Goal: Task Accomplishment & Management: Complete application form

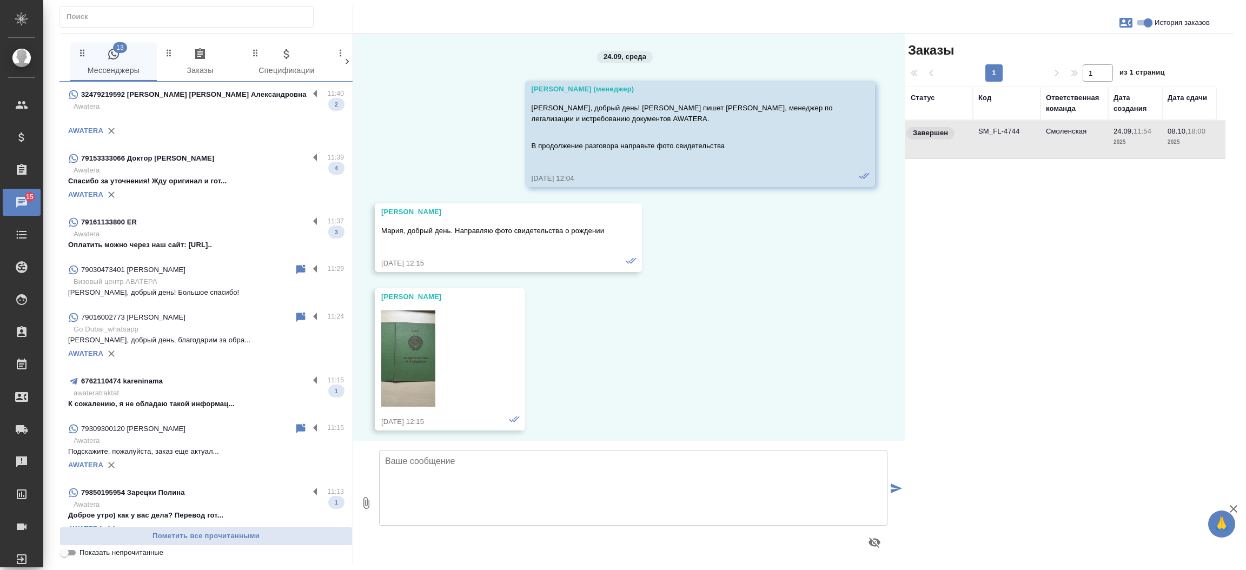
scroll to position [7472, 0]
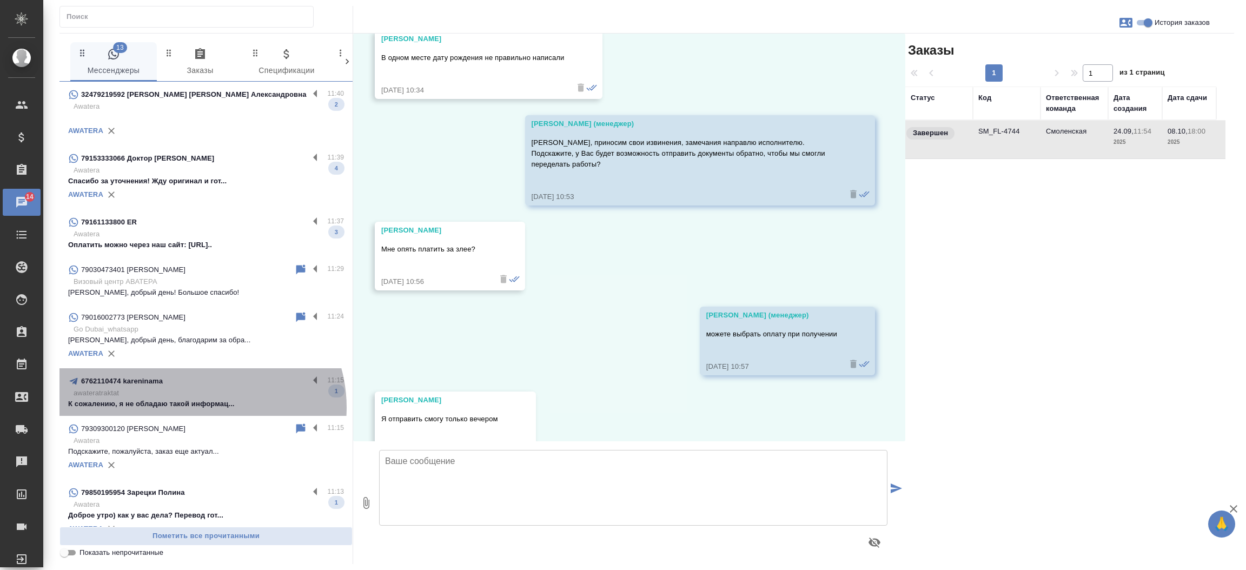
click at [200, 407] on p "К сожалению, я не обладаю такой информац..." at bounding box center [206, 404] width 276 height 11
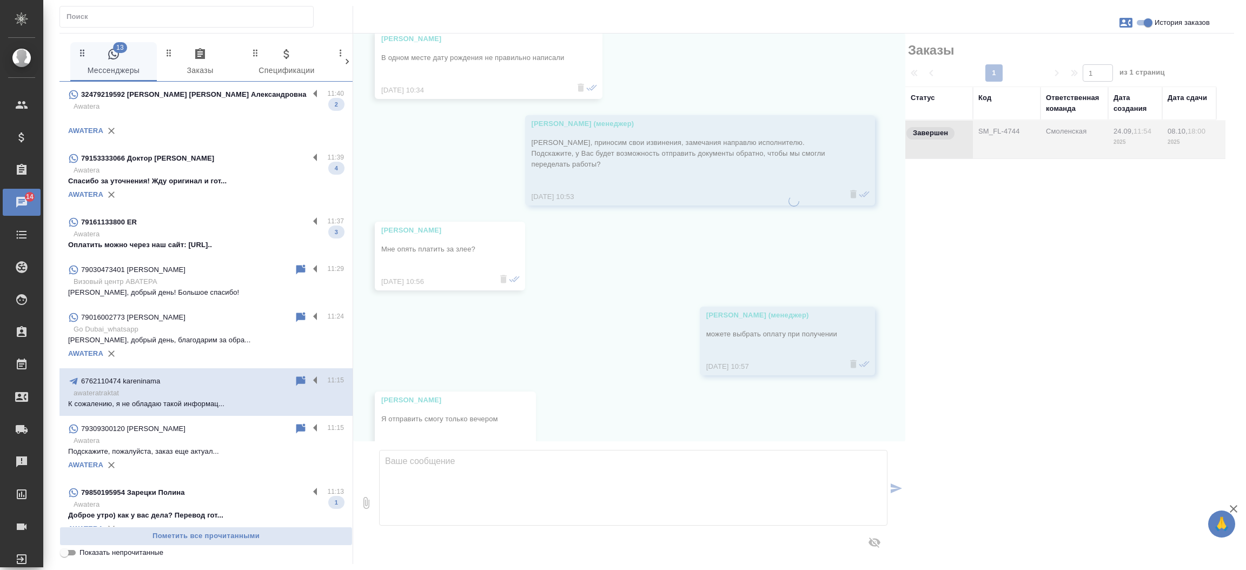
scroll to position [0, 0]
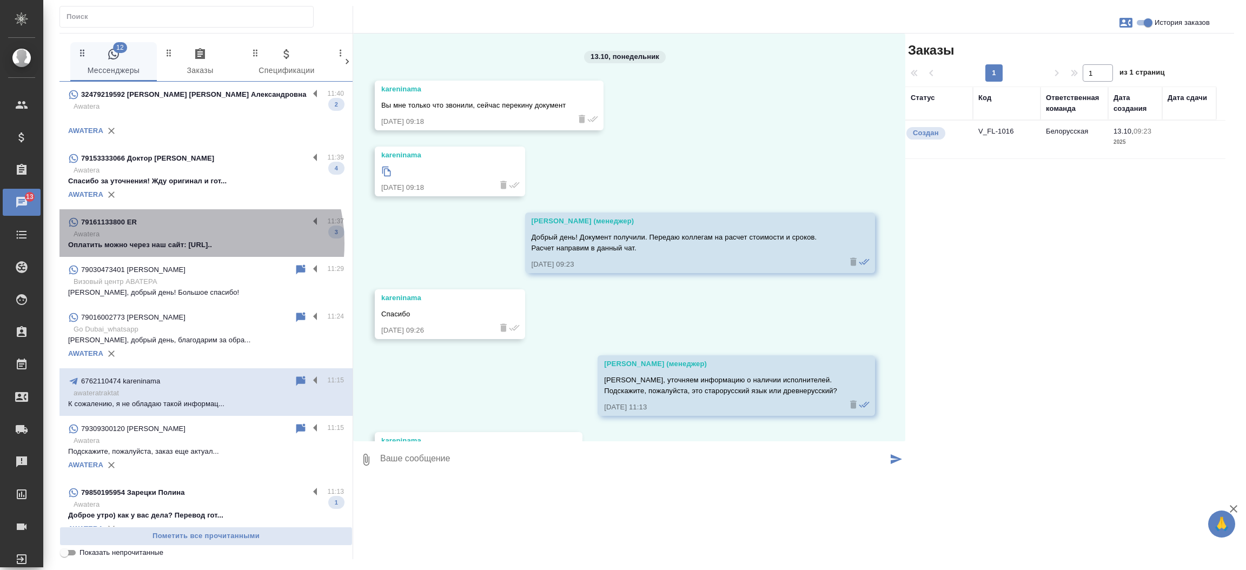
click at [181, 243] on p "Оплатить можно через наш сайт: [URL].." at bounding box center [206, 245] width 276 height 11
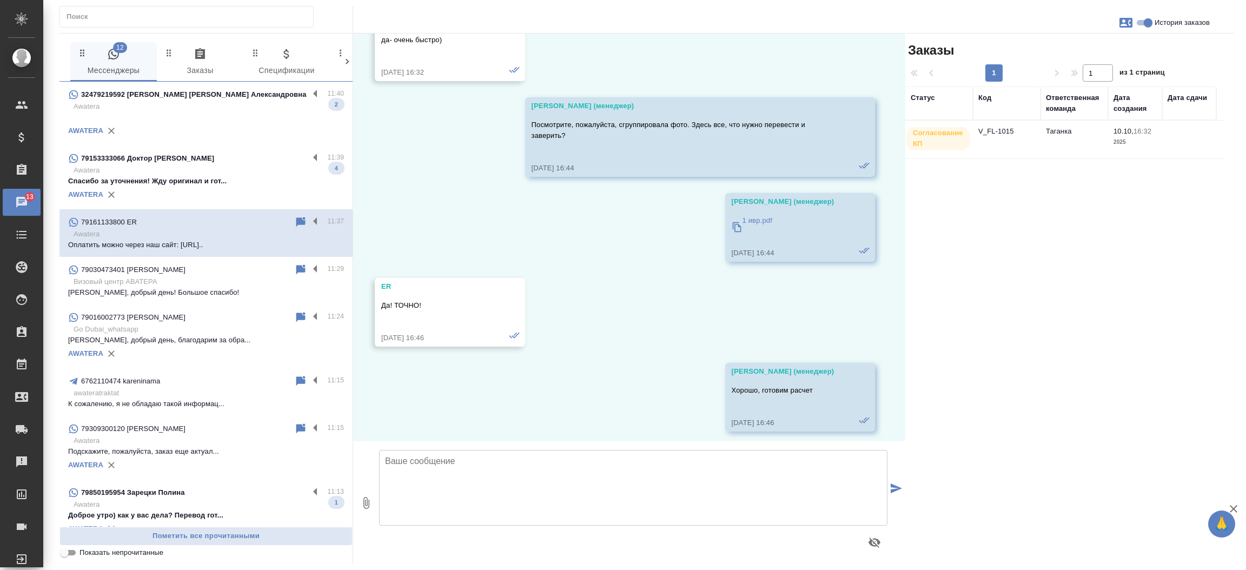
click at [183, 187] on div "AWATERA" at bounding box center [206, 195] width 276 height 16
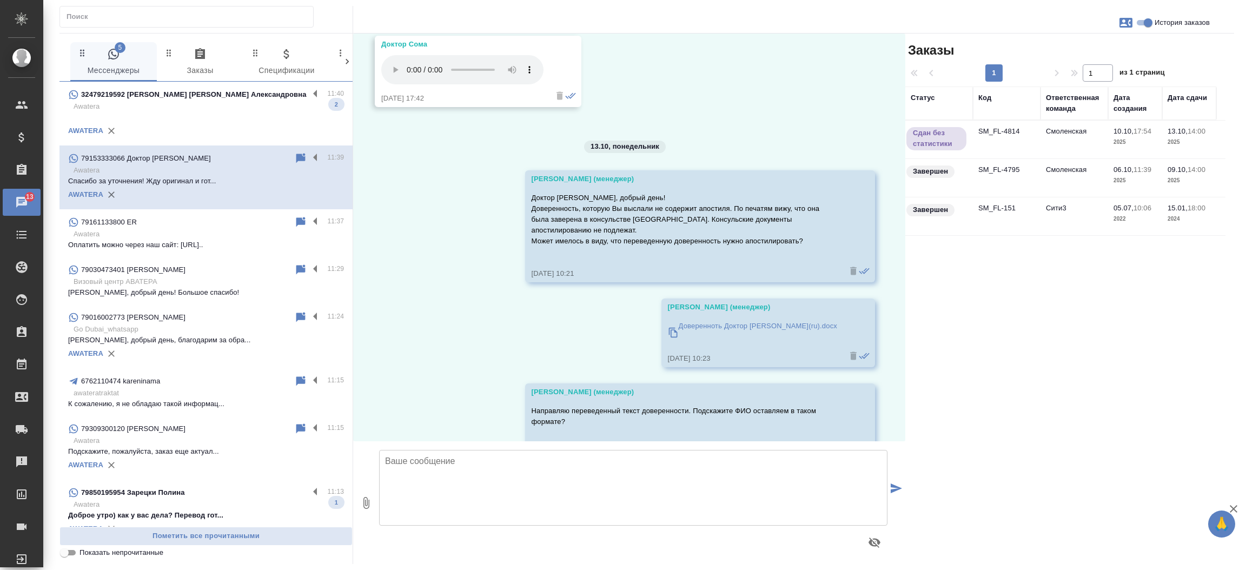
scroll to position [5456, 0]
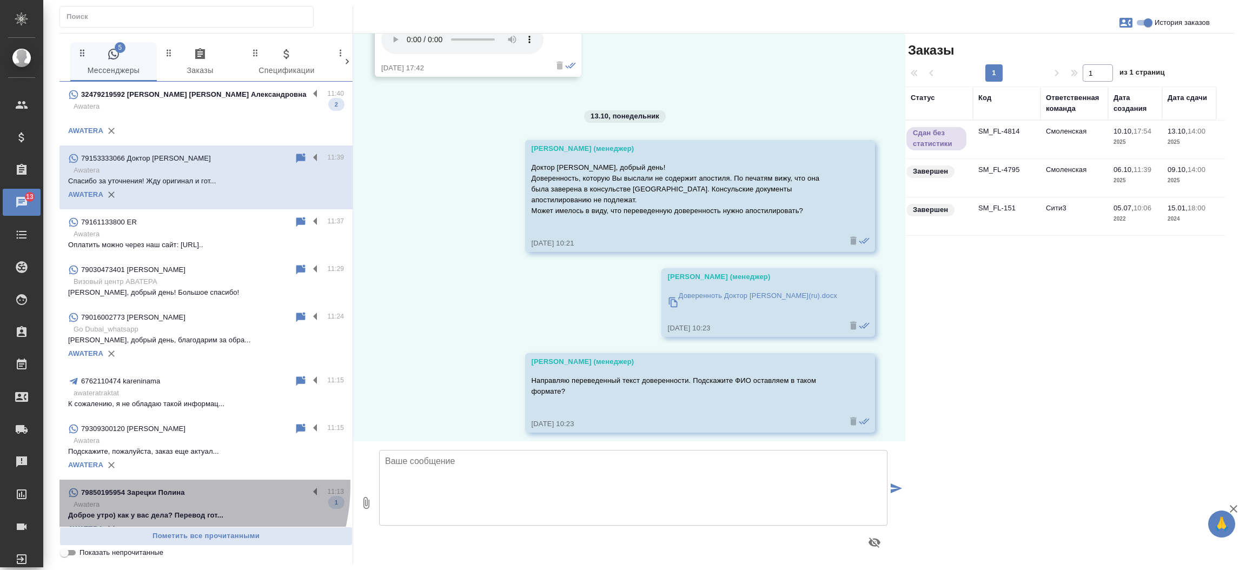
click at [167, 486] on div "79850195954 Зарецки Полина" at bounding box center [188, 492] width 241 height 13
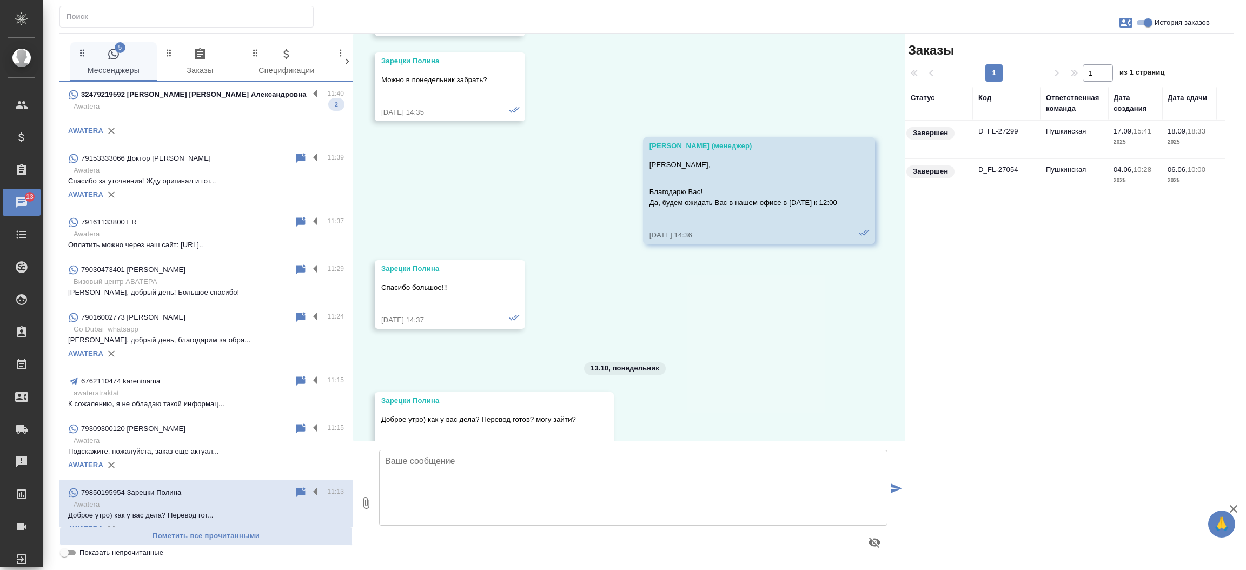
scroll to position [629, 0]
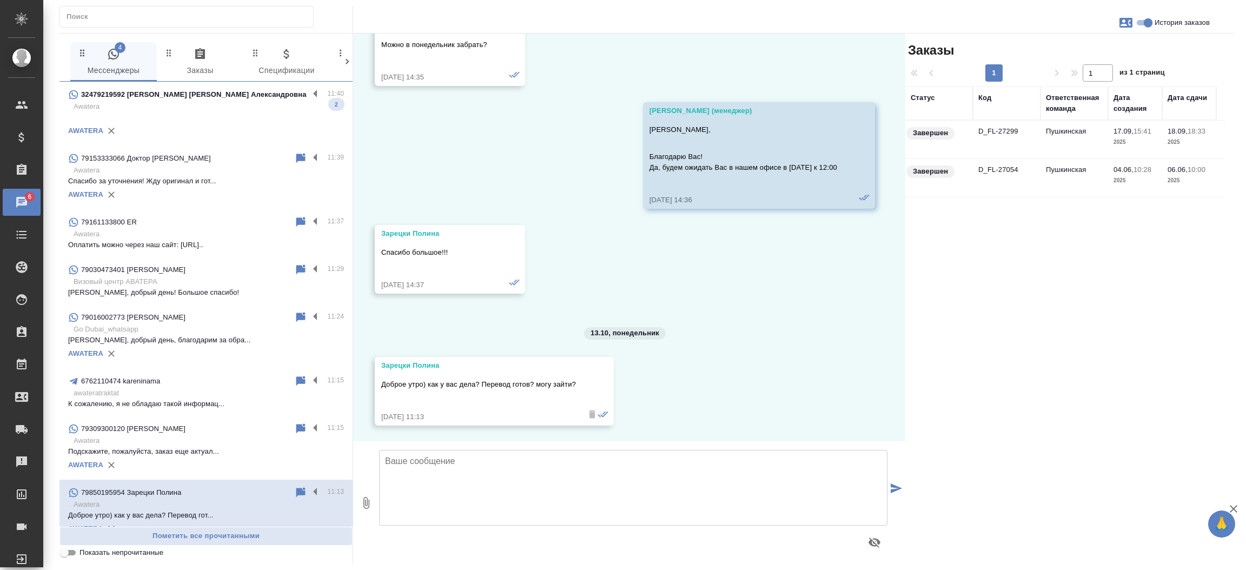
click at [987, 125] on td "D_FL-27299" at bounding box center [1007, 140] width 68 height 38
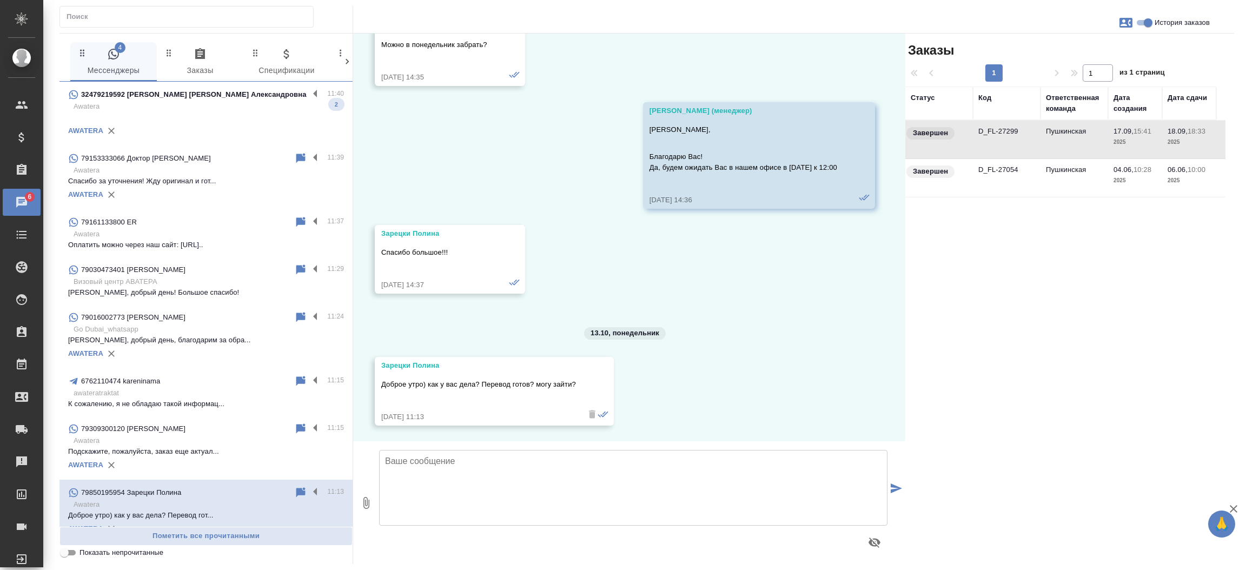
click at [987, 125] on td "D_FL-27299" at bounding box center [1007, 140] width 68 height 38
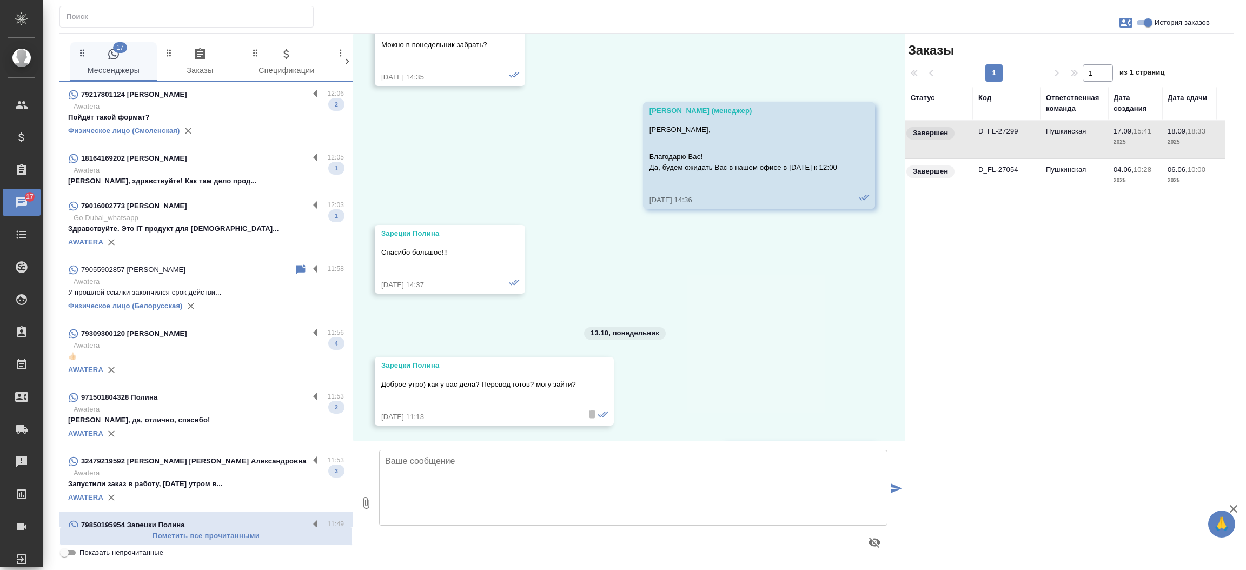
scroll to position [826, 0]
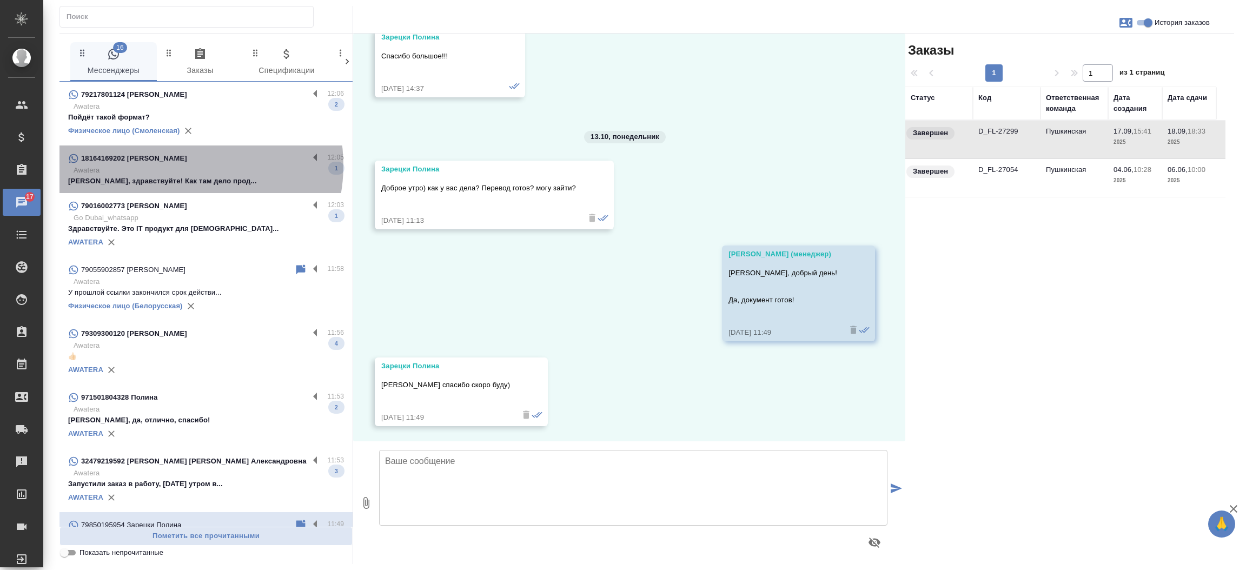
click at [182, 165] on p "Awatera" at bounding box center [209, 170] width 270 height 11
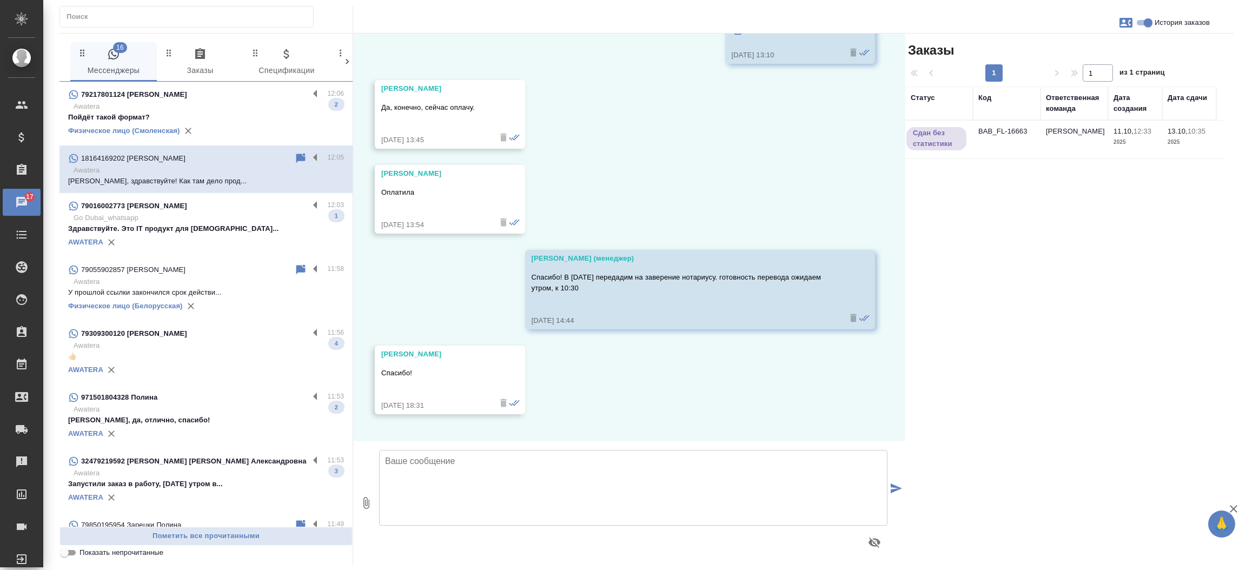
scroll to position [1316, 0]
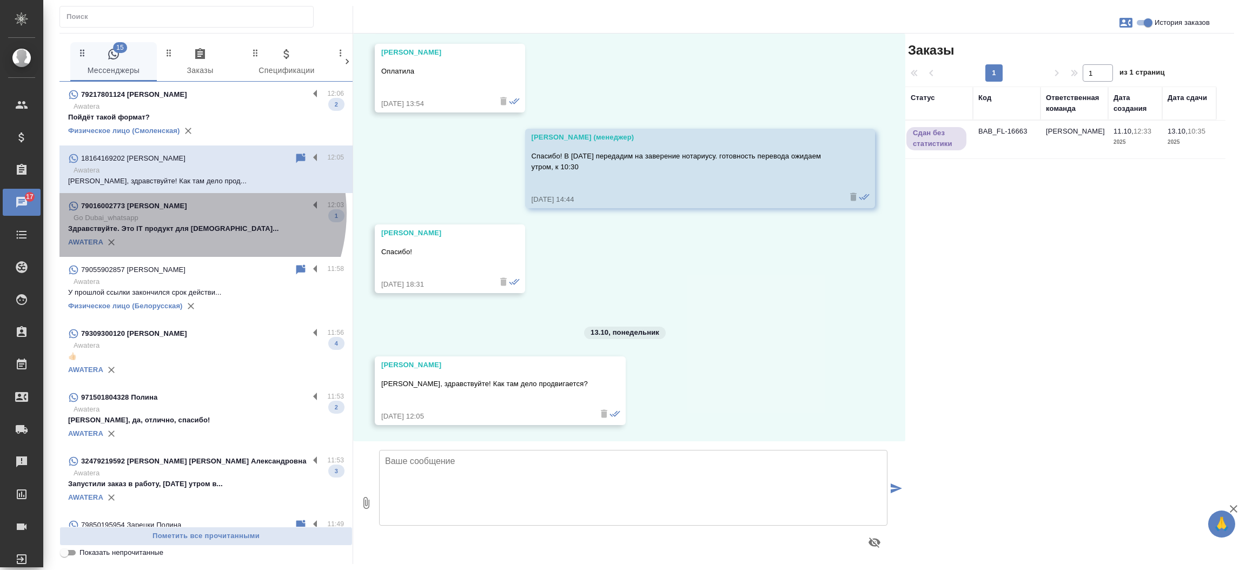
click at [182, 213] on p "Go Dubai_whatsapp" at bounding box center [209, 218] width 270 height 11
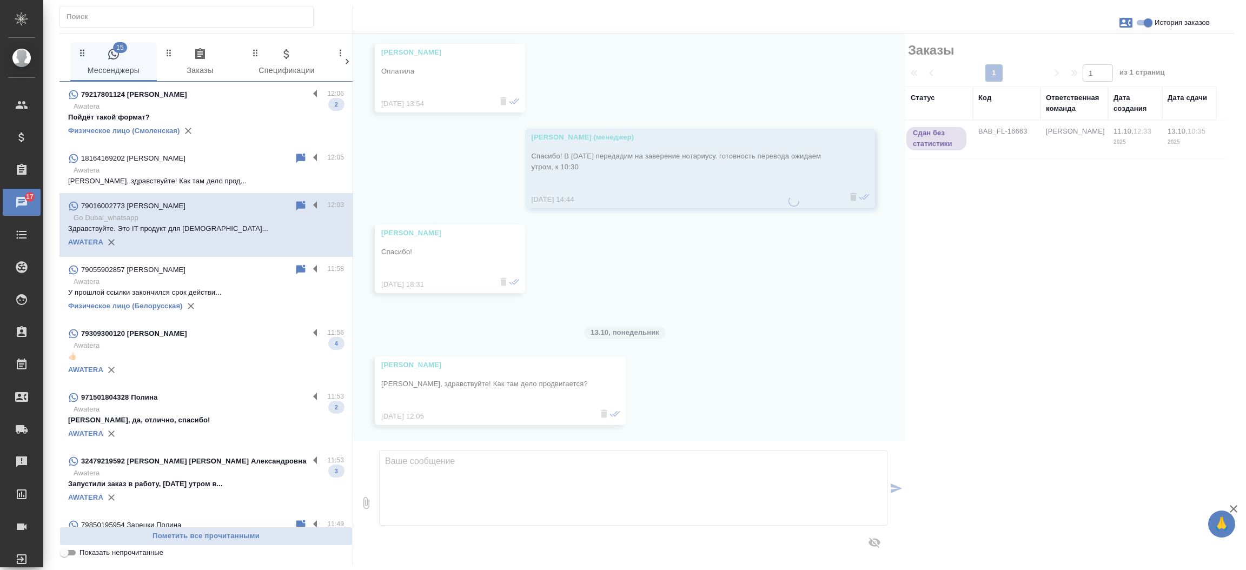
scroll to position [0, 0]
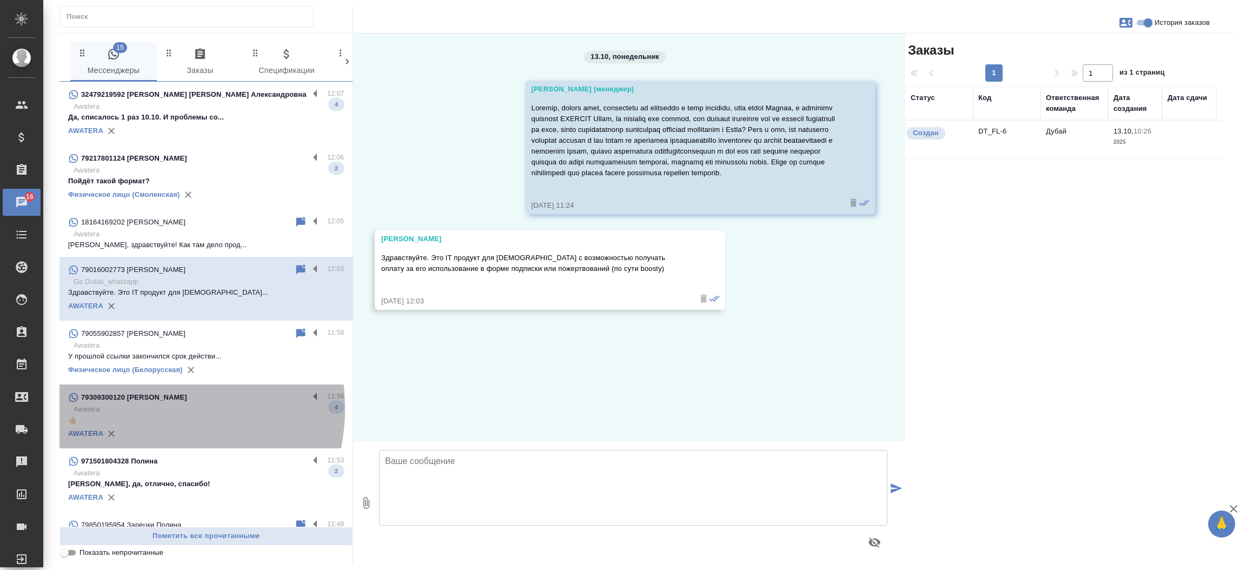
click at [145, 408] on p "Awatera" at bounding box center [209, 409] width 270 height 11
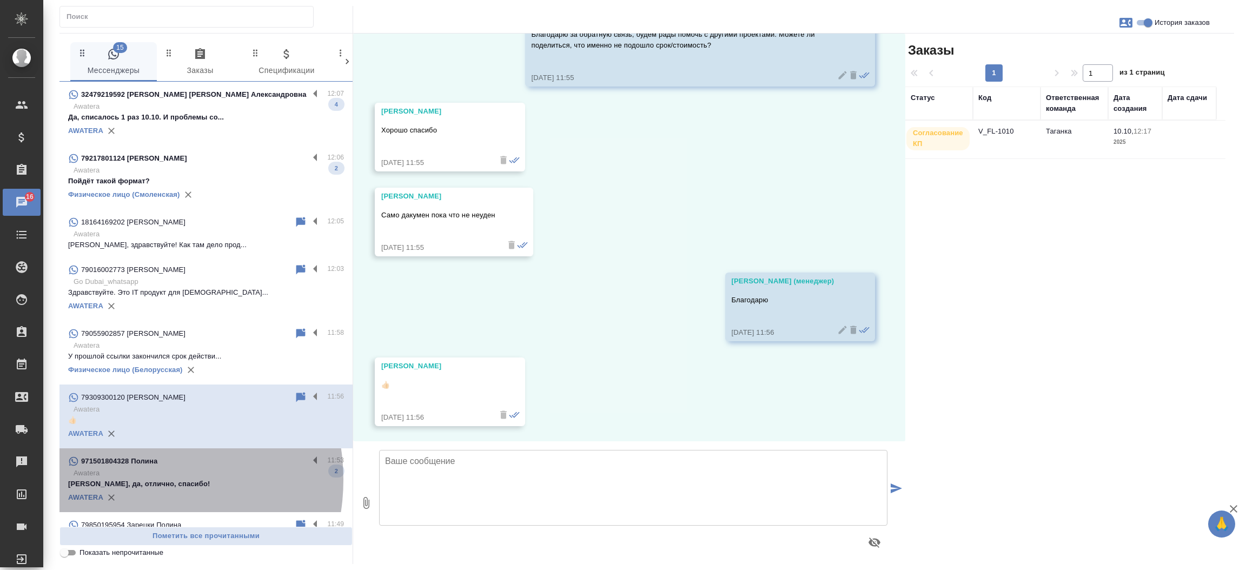
click at [131, 480] on p "[PERSON_NAME], да, отлично, спасибо!" at bounding box center [206, 484] width 276 height 11
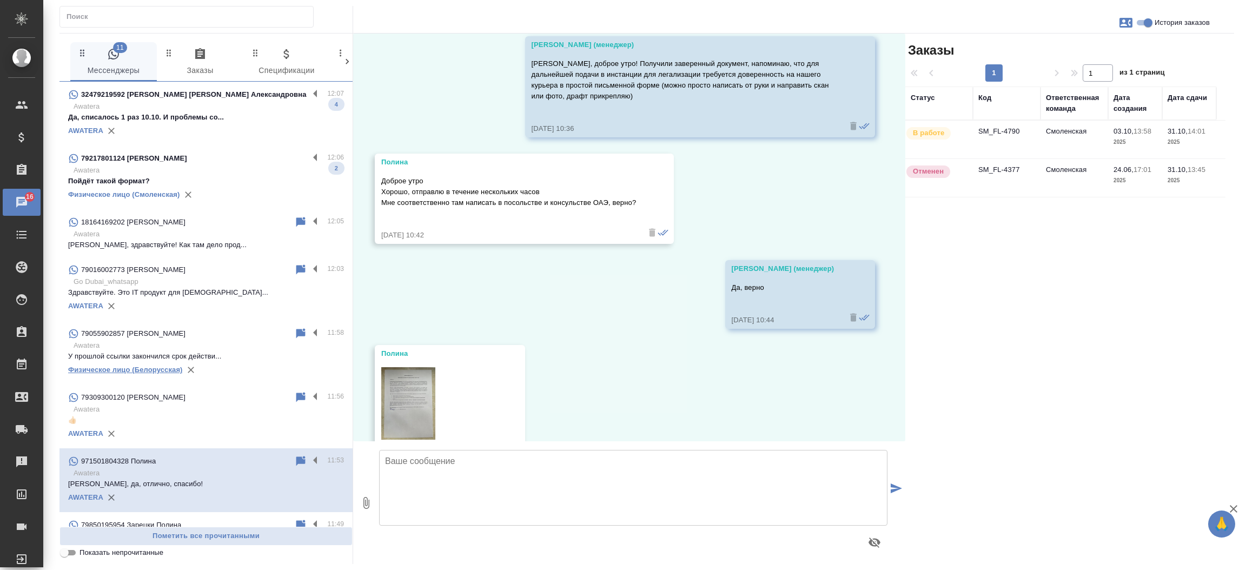
scroll to position [2522, 0]
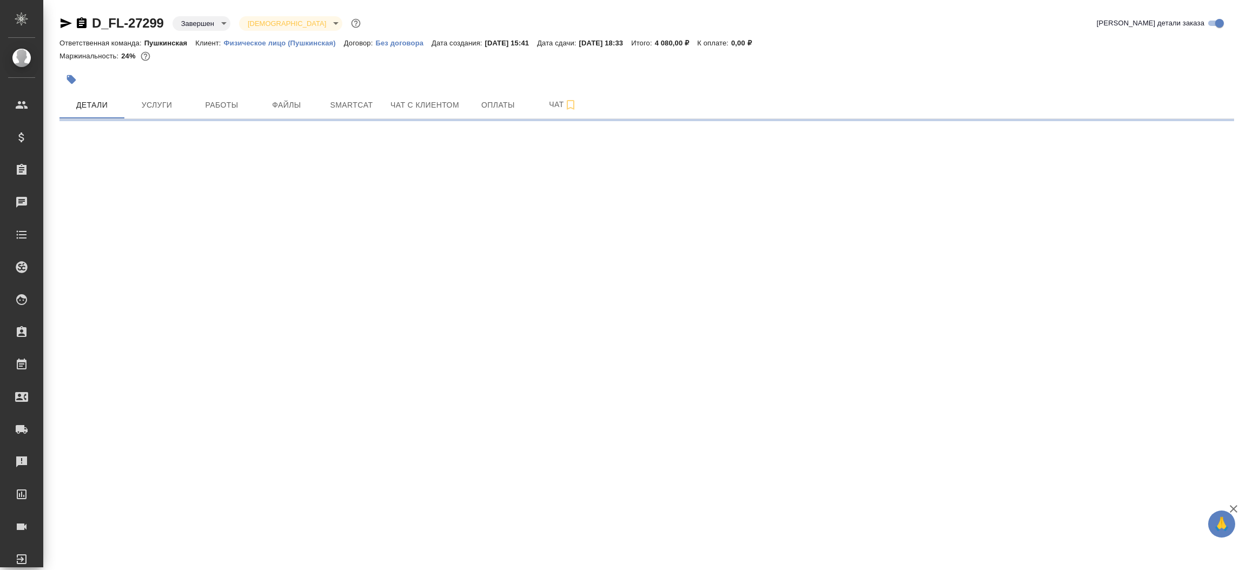
select select "RU"
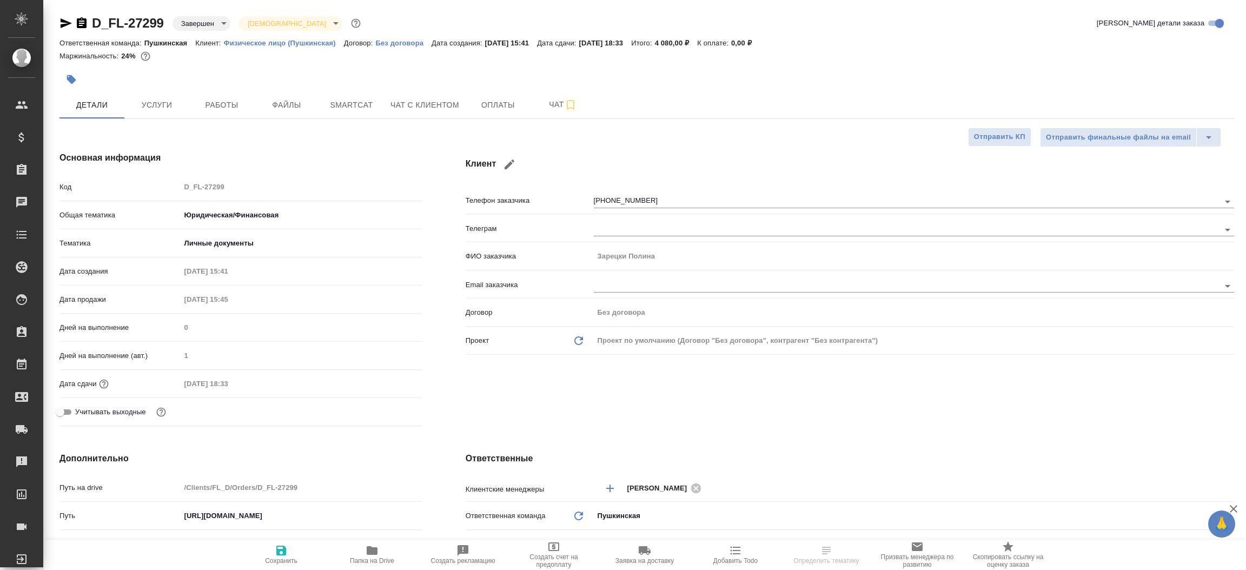
type textarea "x"
type input "Газизов Ринат"
type input "Булахова Елена"
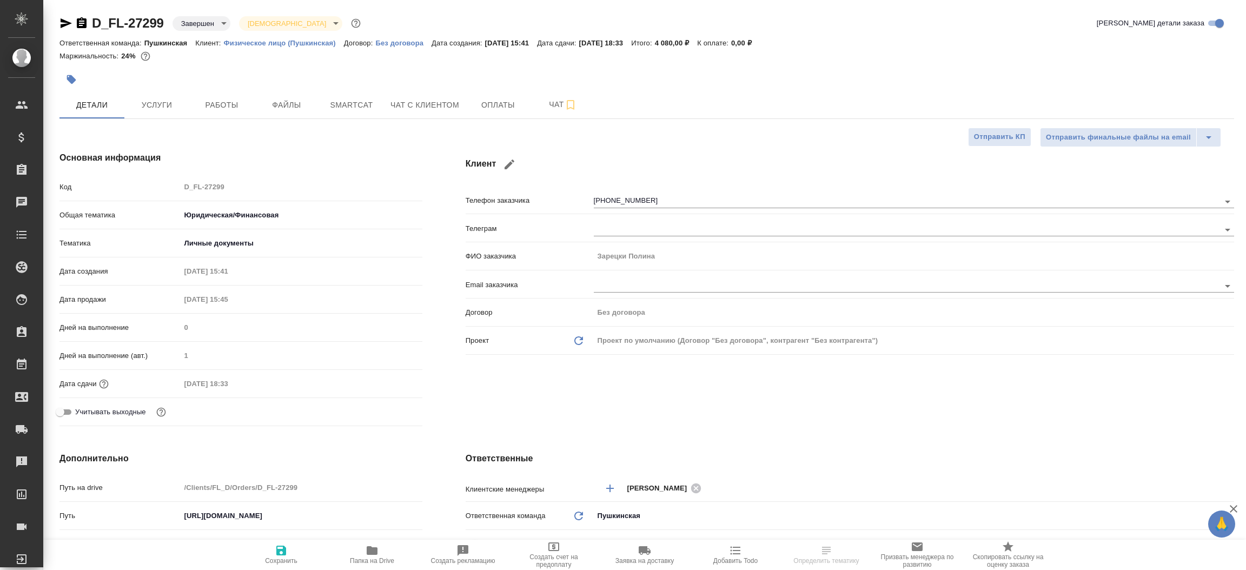
type textarea "x"
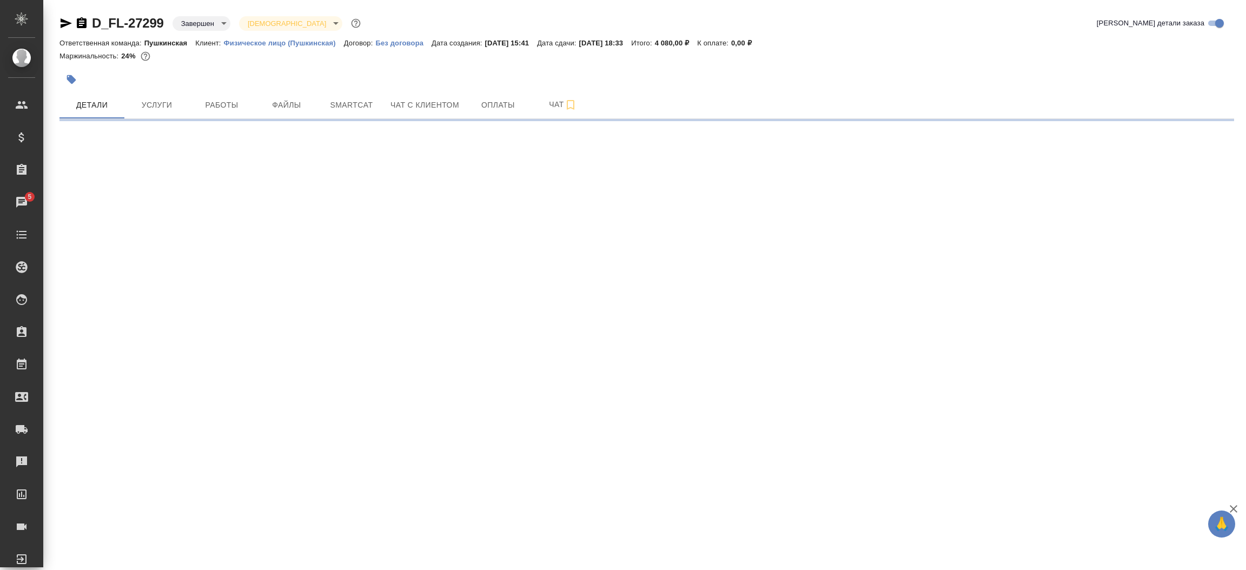
select select "RU"
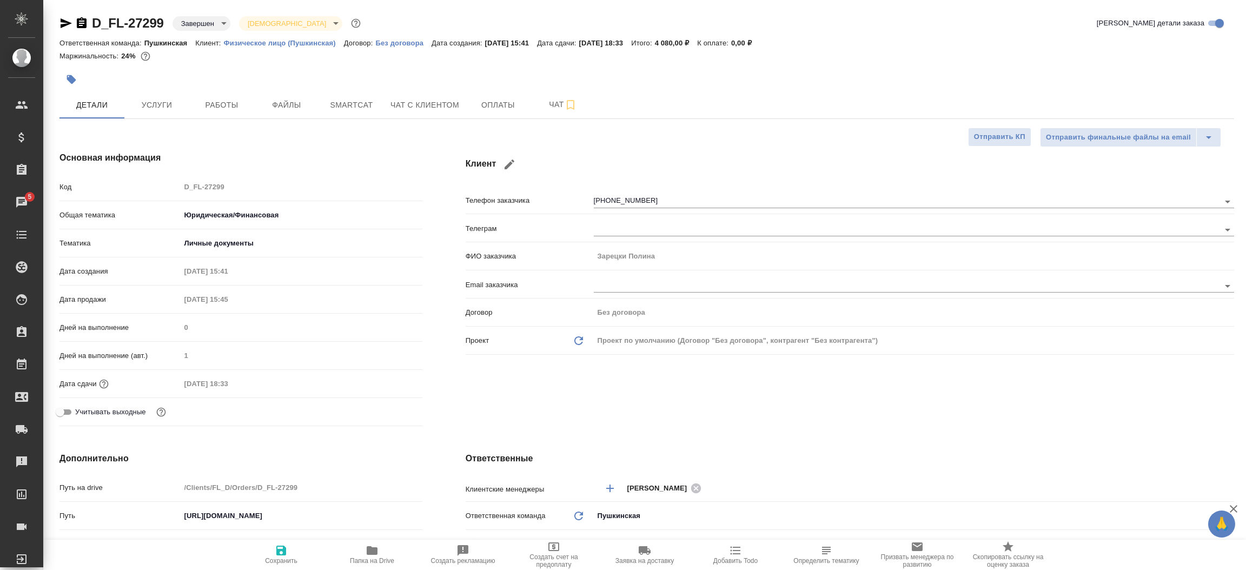
type textarea "x"
click at [66, 22] on icon "button" at bounding box center [66, 23] width 11 height 10
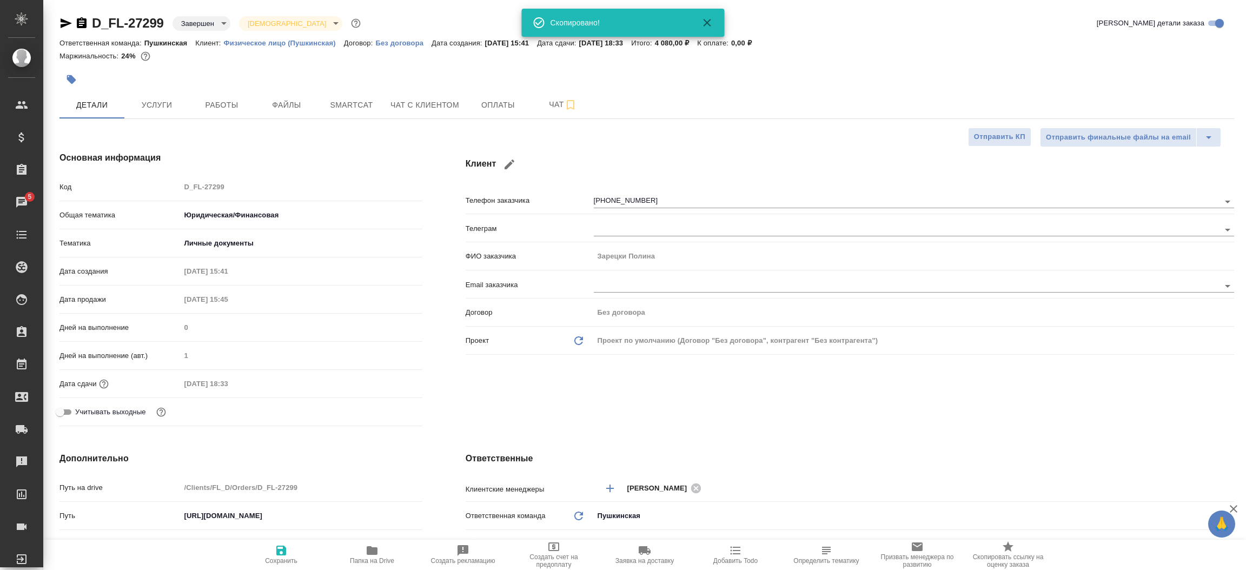
type textarea "x"
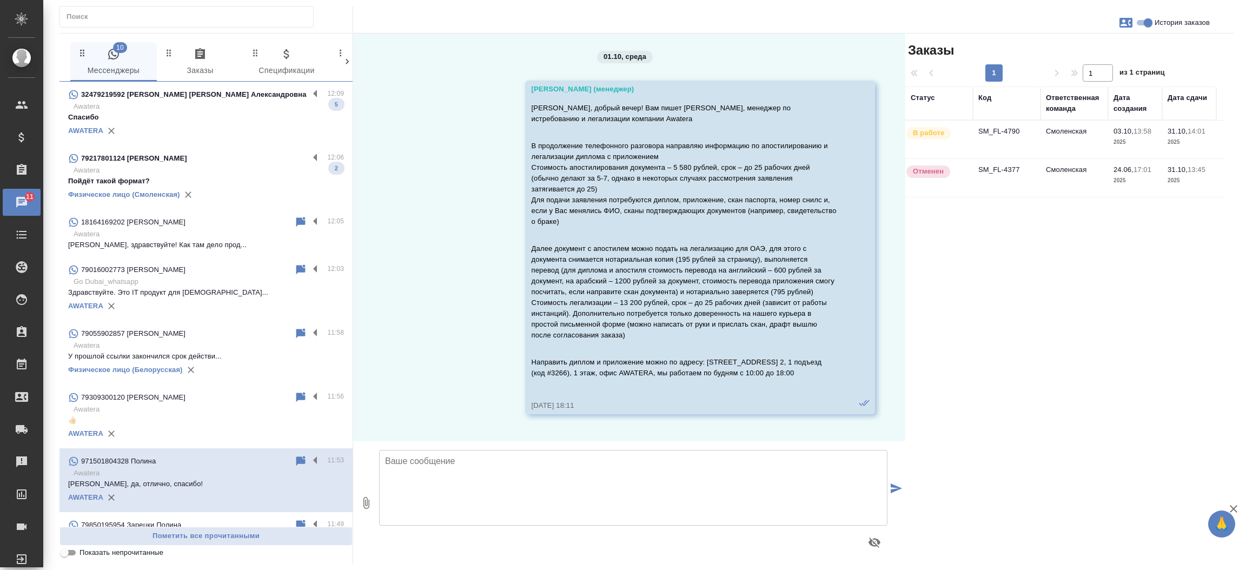
scroll to position [2522, 0]
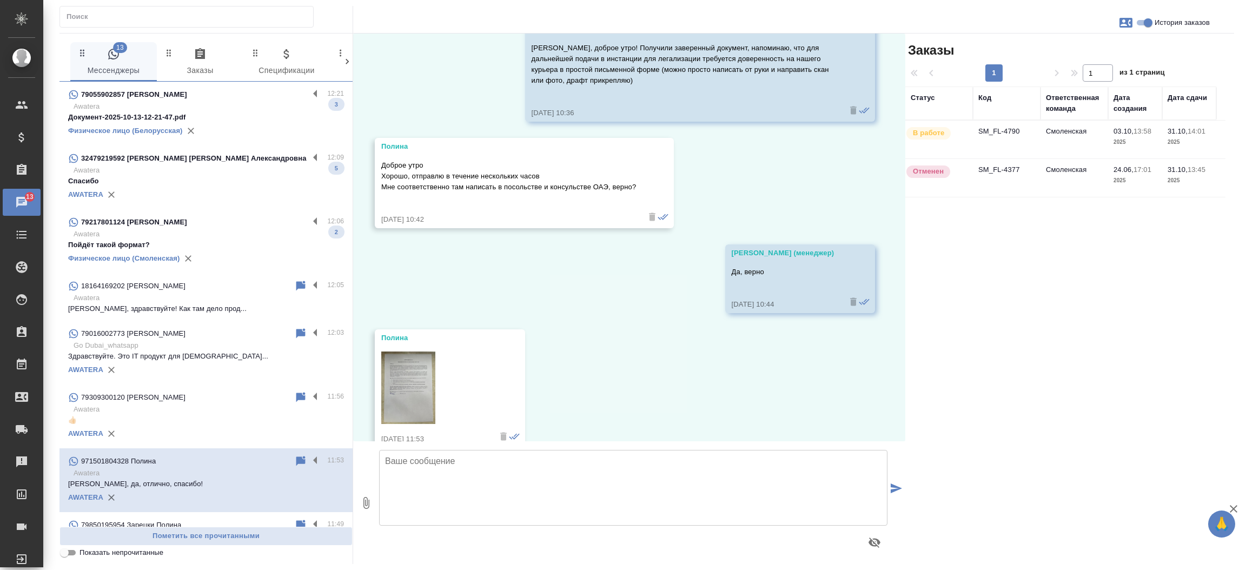
scroll to position [2714, 0]
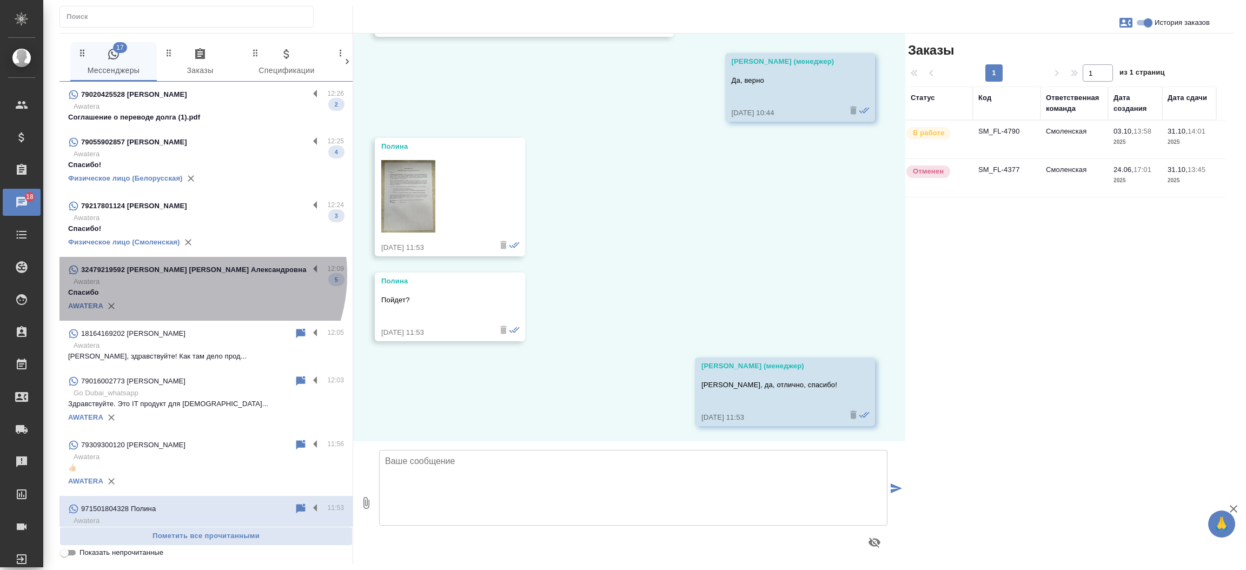
click at [183, 275] on p "32479219592 [PERSON_NAME] [PERSON_NAME] Александровна" at bounding box center [193, 269] width 225 height 11
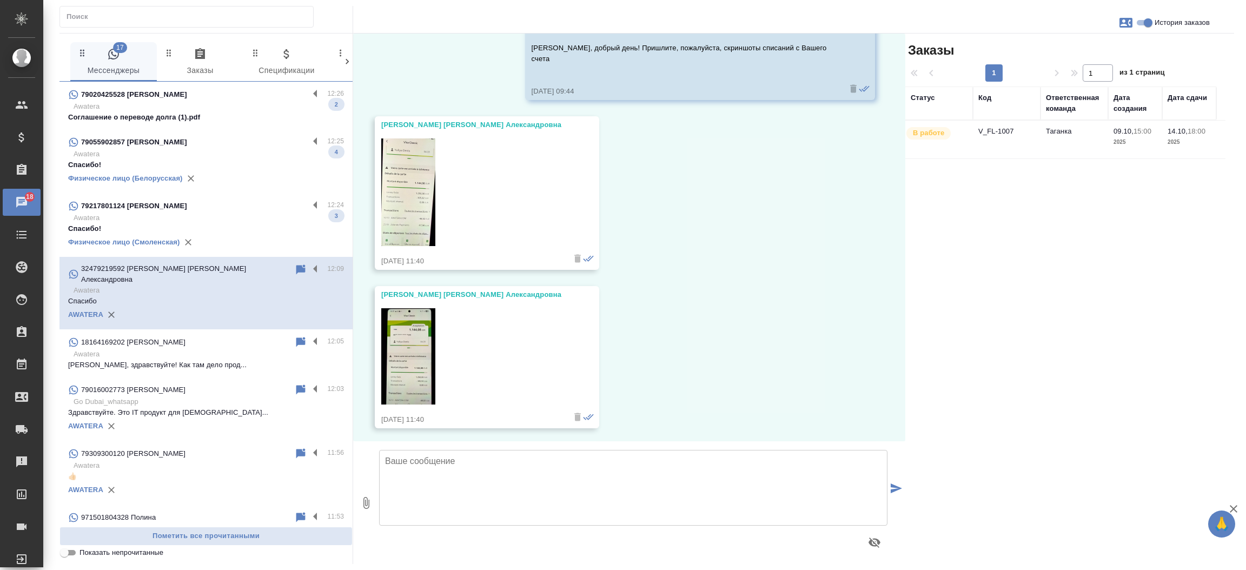
click at [187, 208] on p "79217801124 [PERSON_NAME]" at bounding box center [134, 206] width 106 height 11
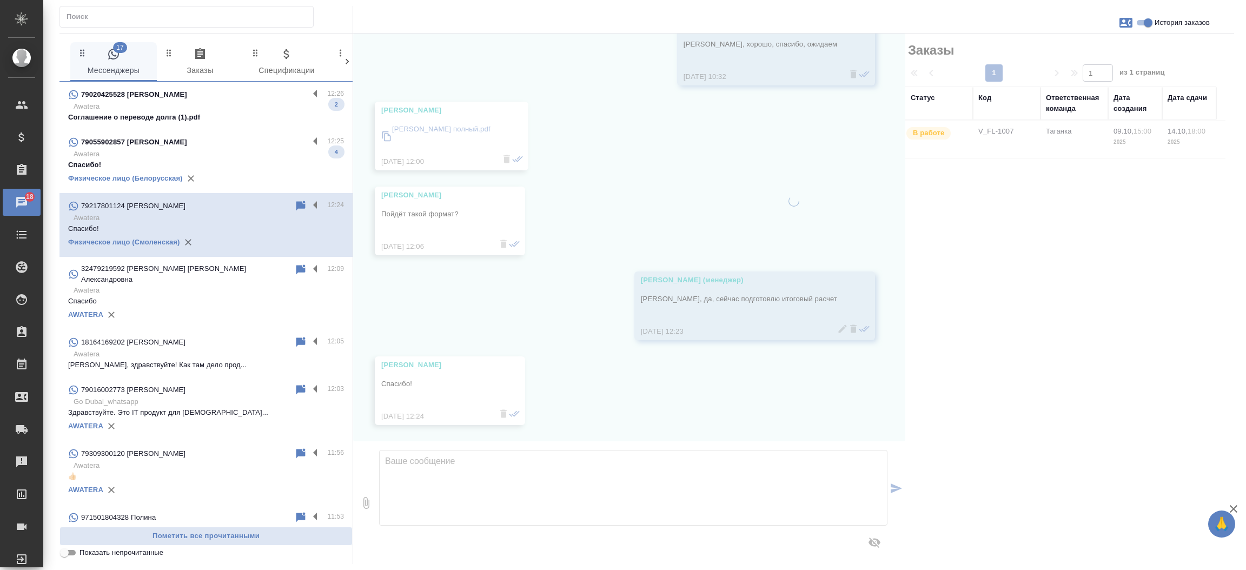
scroll to position [3804, 0]
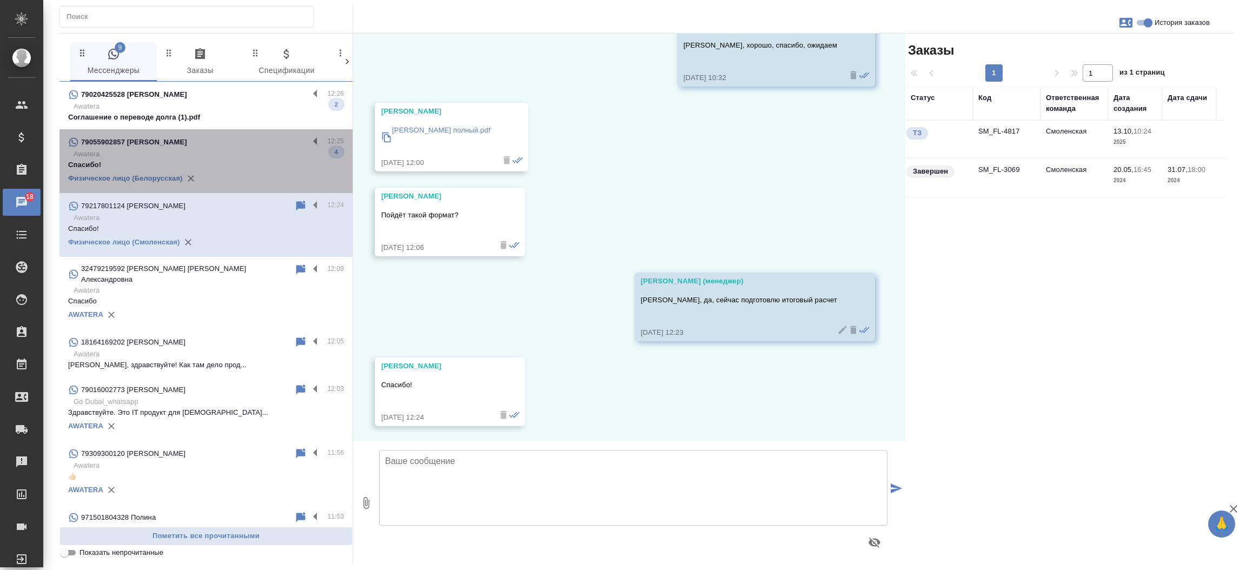
click at [220, 149] on p "Awatera" at bounding box center [209, 154] width 270 height 11
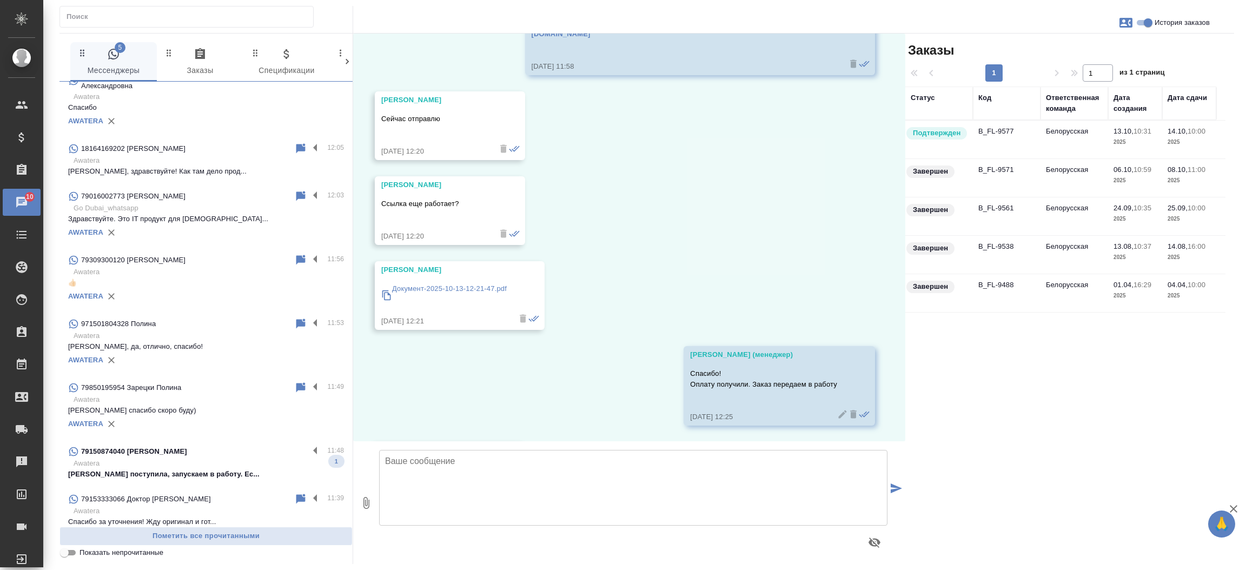
scroll to position [251, 0]
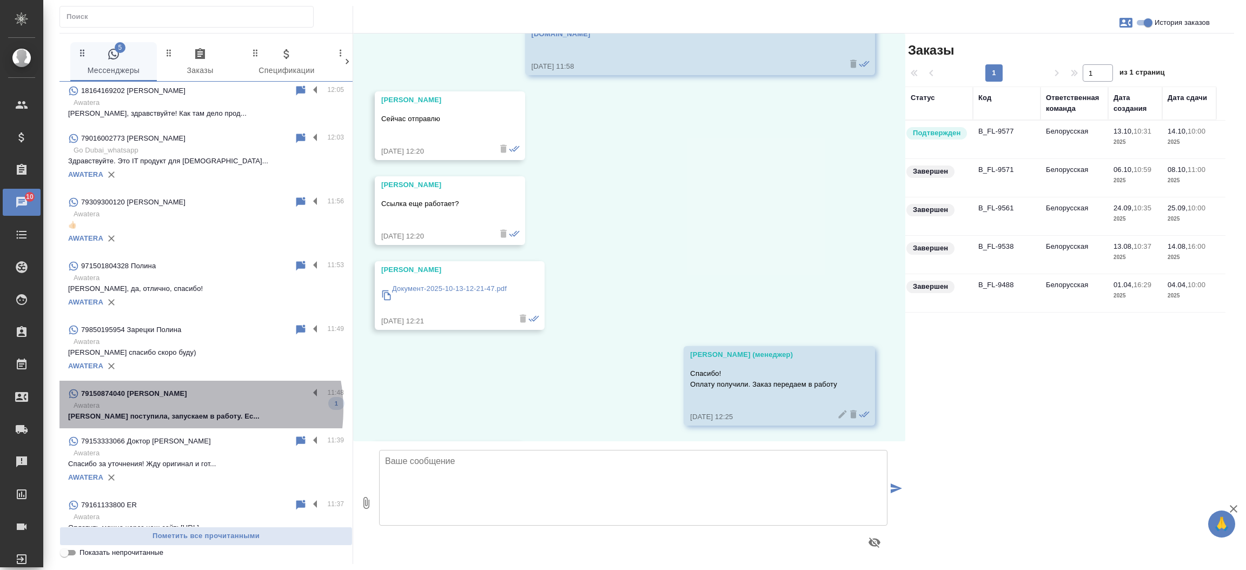
click at [183, 400] on p "Awatera" at bounding box center [209, 405] width 270 height 11
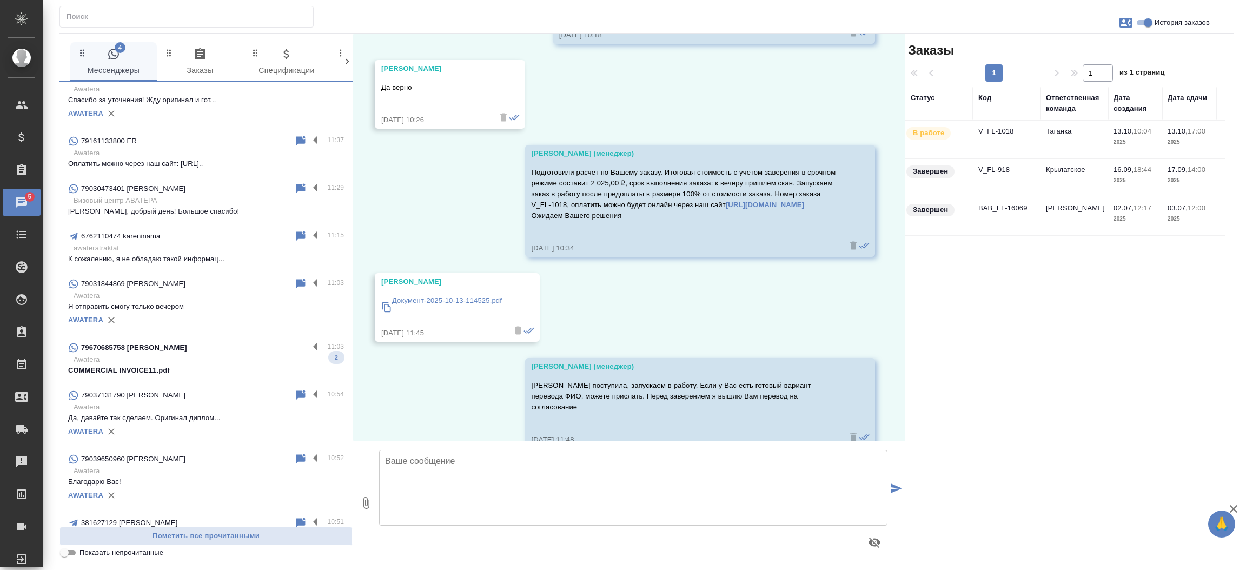
scroll to position [629, 0]
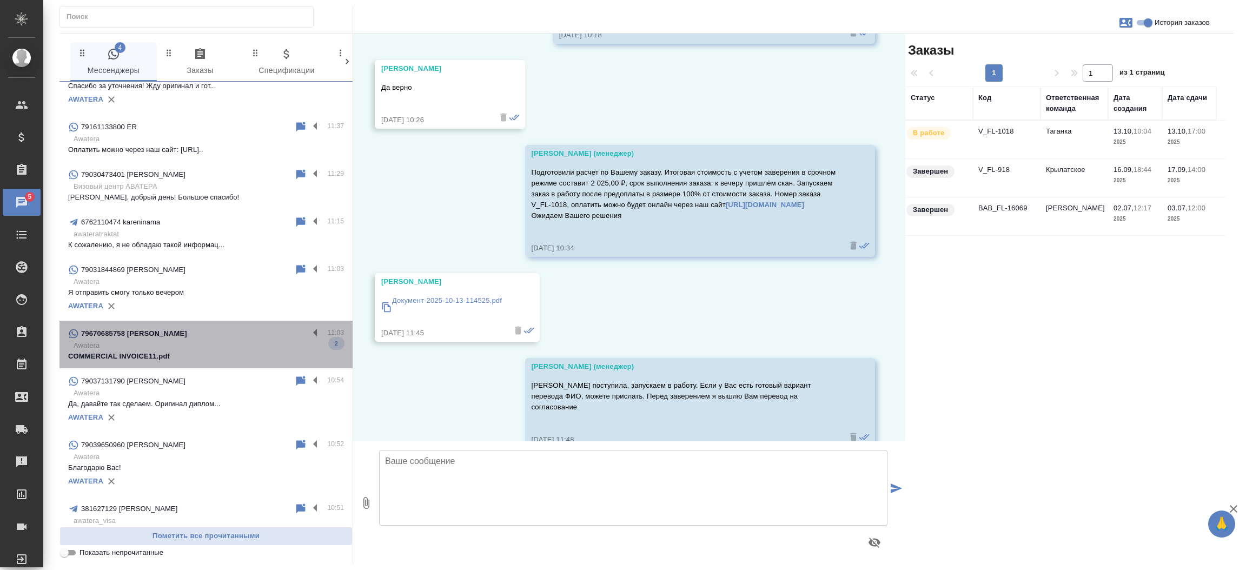
click at [222, 355] on div "79670685758 Елизавета Михеева 11:03 Awatera COMMERCIAL INVOICE11.pdf 2" at bounding box center [205, 345] width 293 height 48
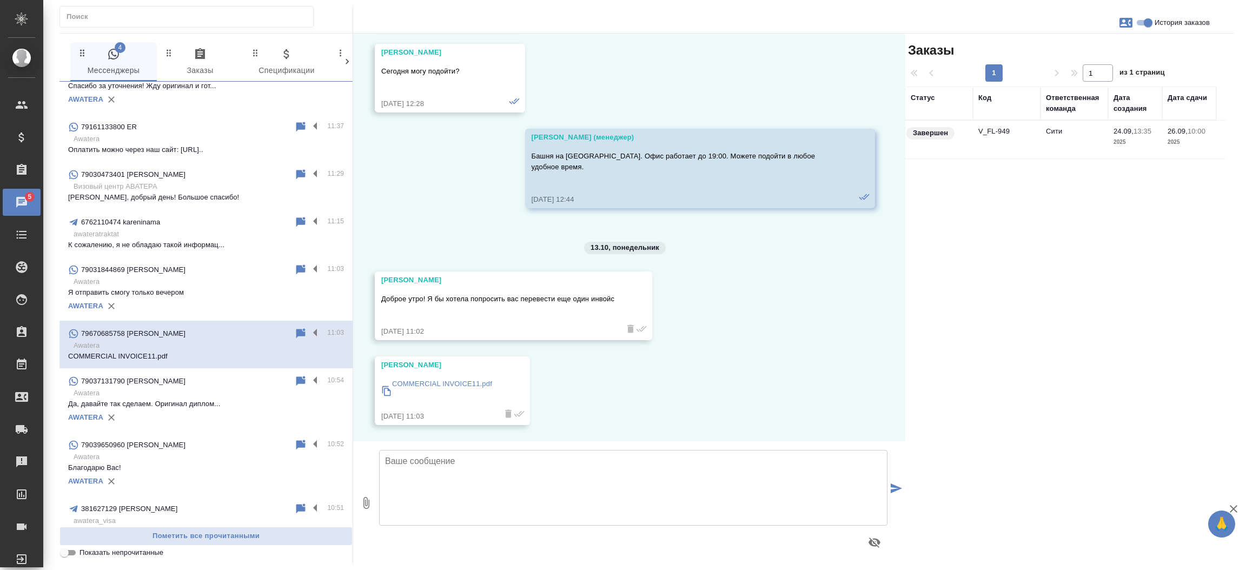
scroll to position [3278, 0]
click at [1000, 137] on td "V_FL-949" at bounding box center [1007, 140] width 68 height 38
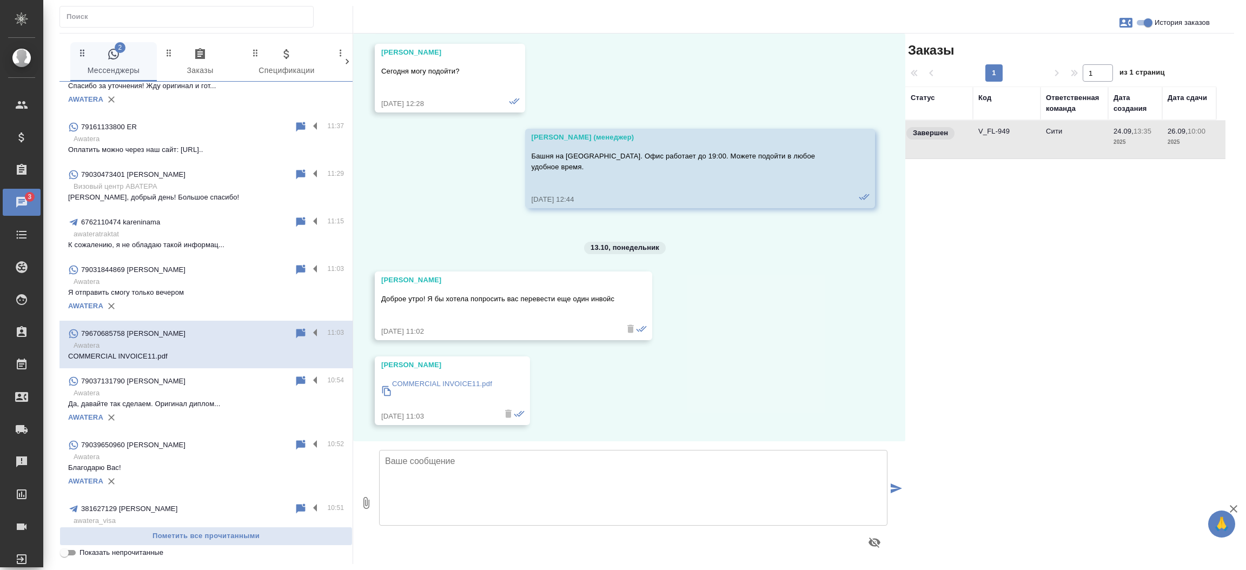
click at [1000, 137] on td "V_FL-949" at bounding box center [1007, 140] width 68 height 38
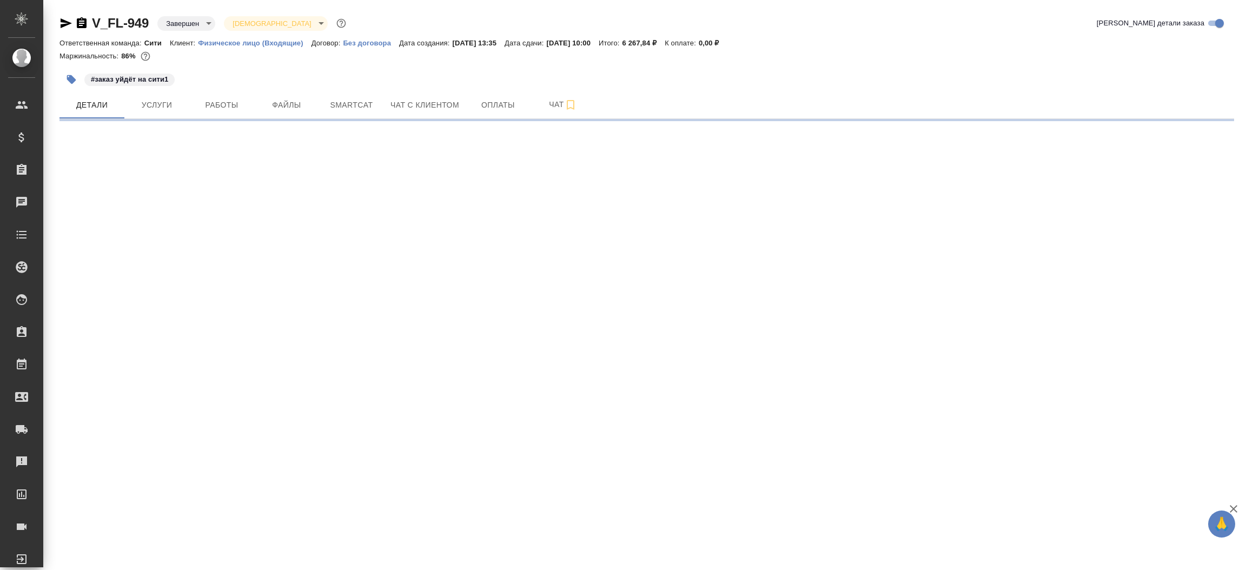
select select "RU"
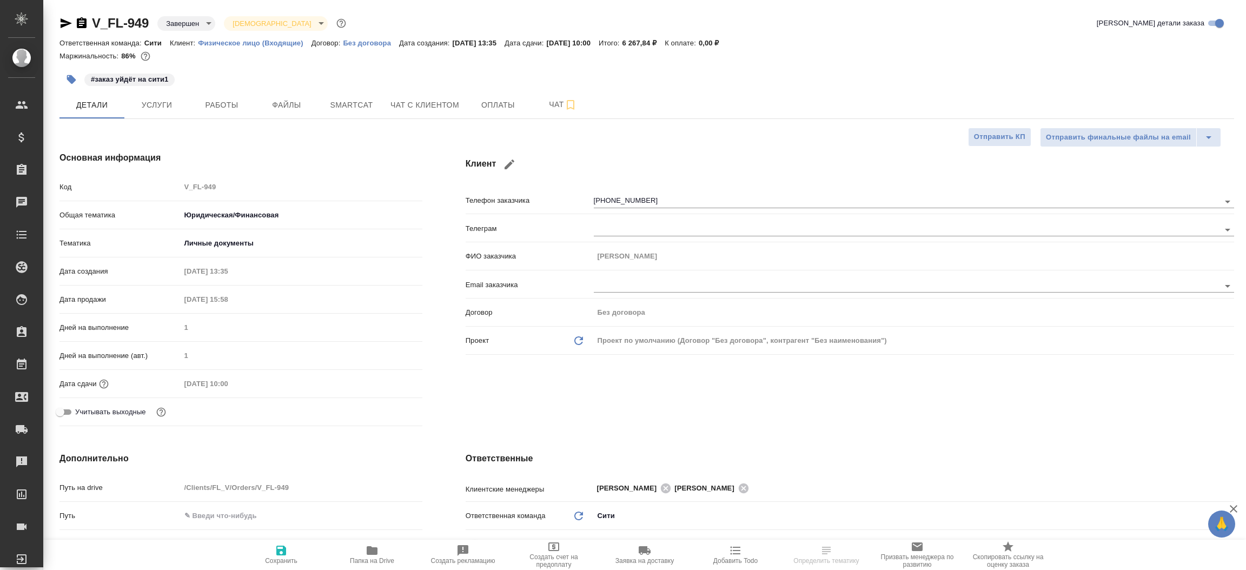
type textarea "x"
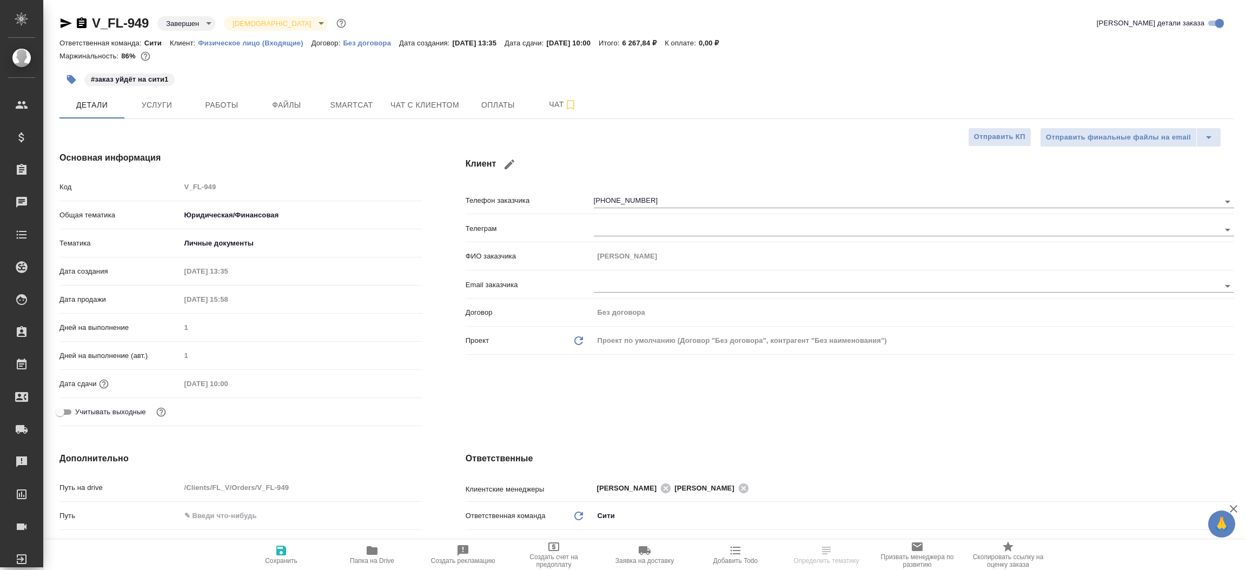
type textarea "x"
click at [61, 26] on icon "button" at bounding box center [66, 23] width 11 height 10
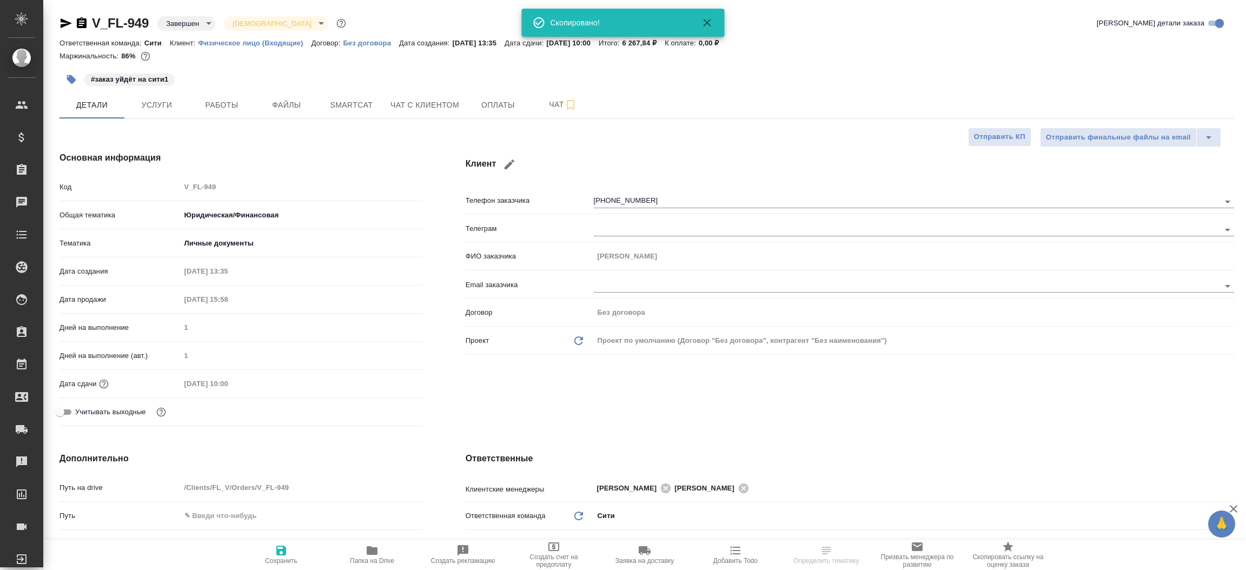
type textarea "x"
select select "RU"
type textarea "x"
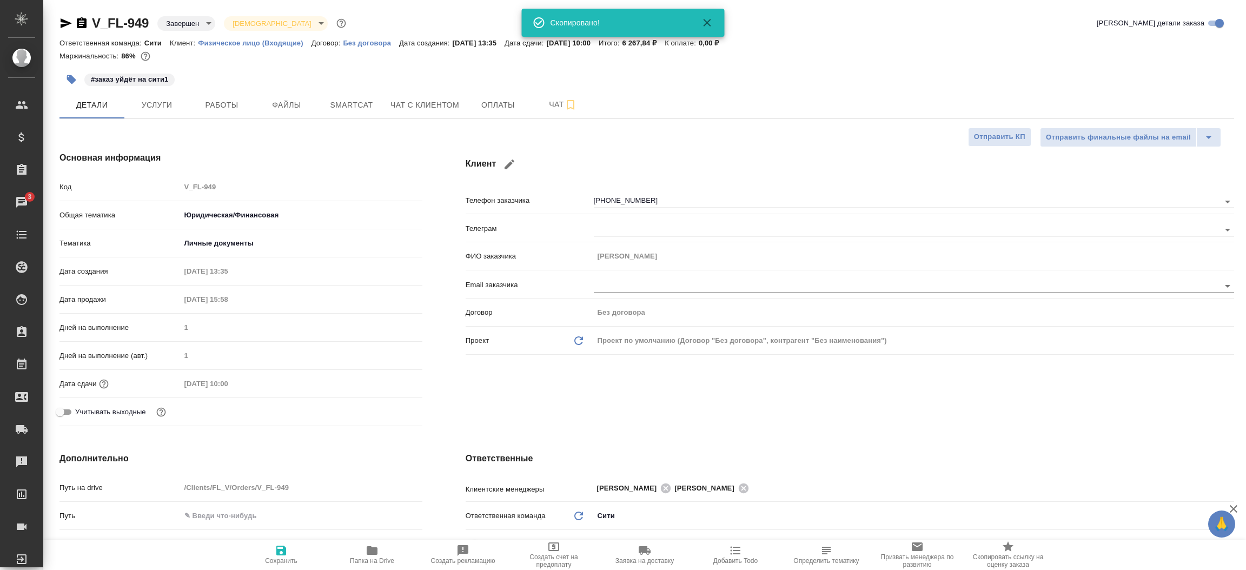
type textarea "x"
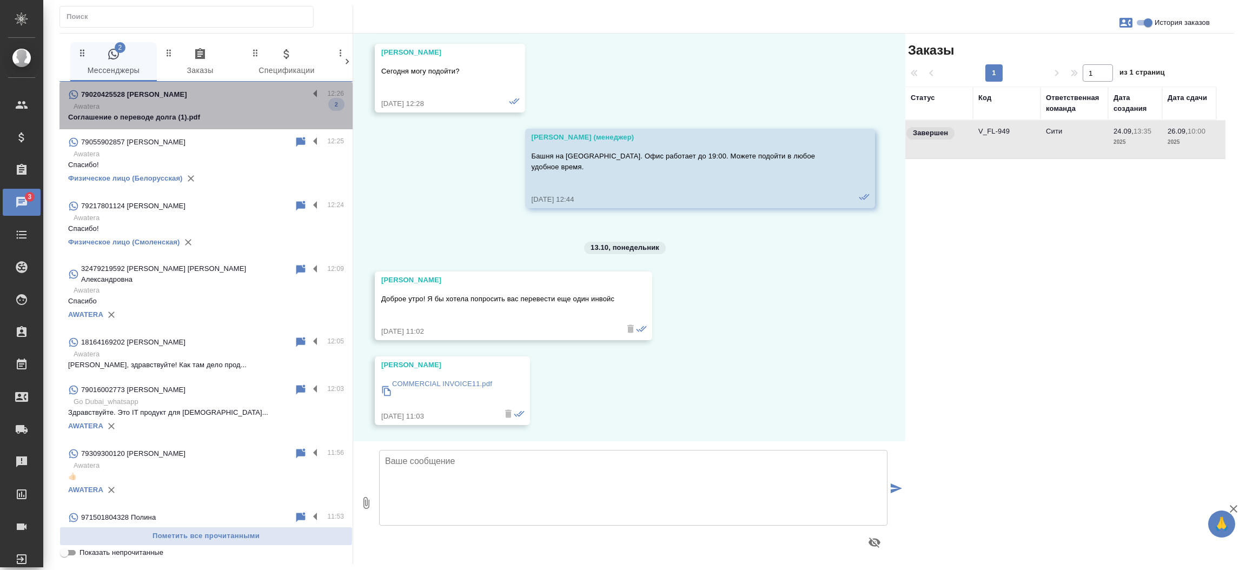
click at [223, 123] on div "79020425528 [PERSON_NAME] 12:26 Awatera Соглашение о переводе долга (1).pdf 2" at bounding box center [205, 106] width 293 height 48
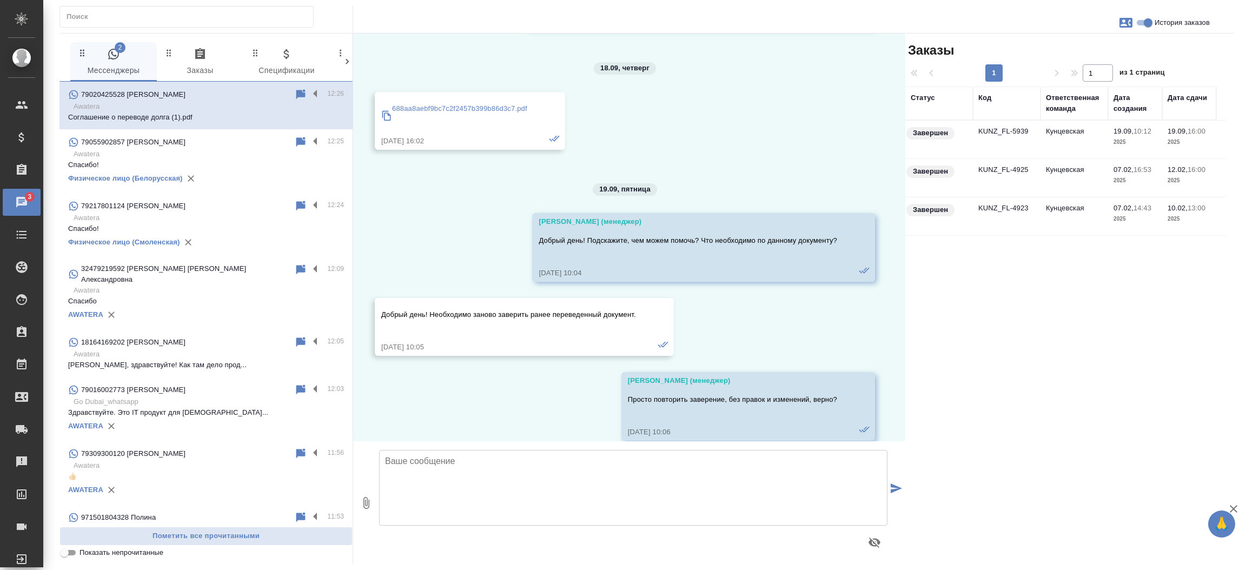
scroll to position [4258, 0]
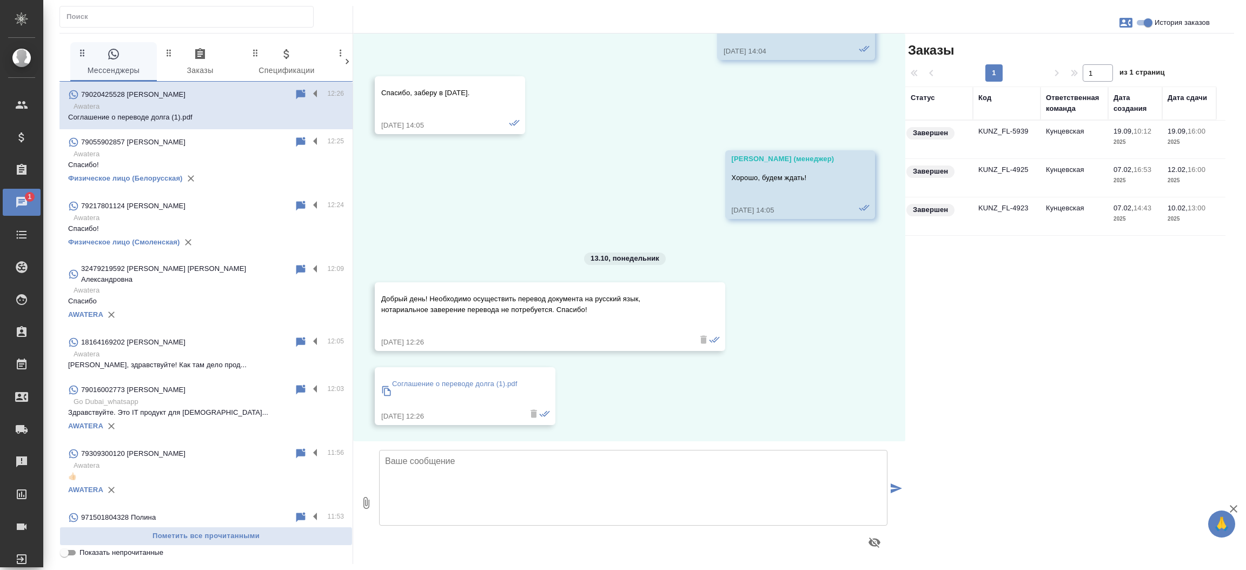
click at [1030, 124] on td "KUNZ_FL-5939" at bounding box center [1007, 140] width 68 height 38
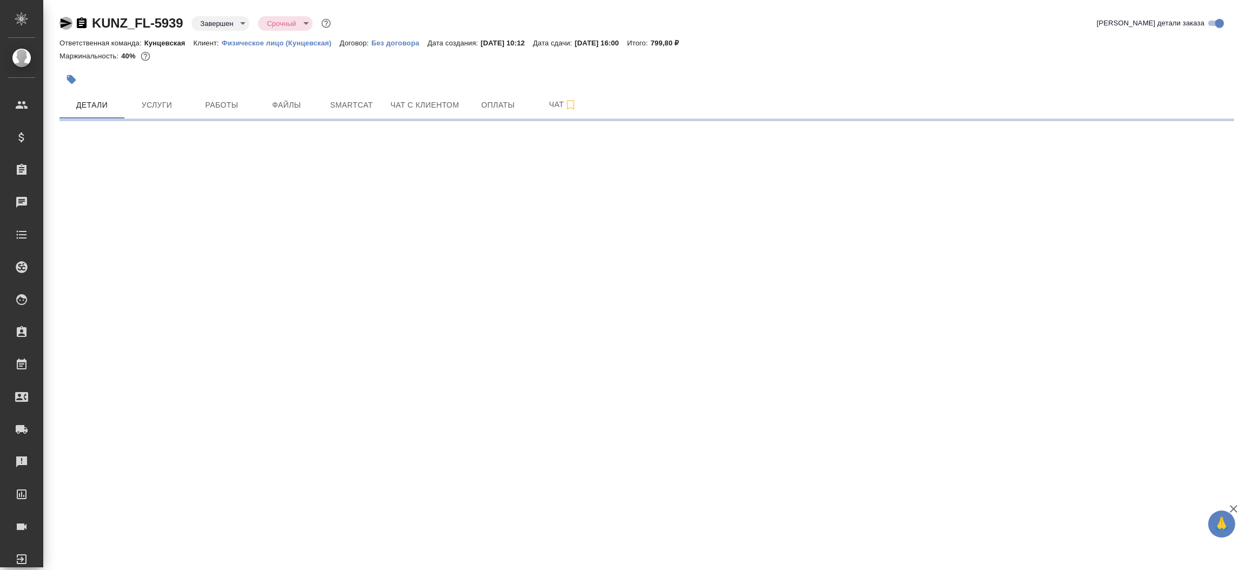
click at [63, 24] on icon "button" at bounding box center [65, 23] width 13 height 13
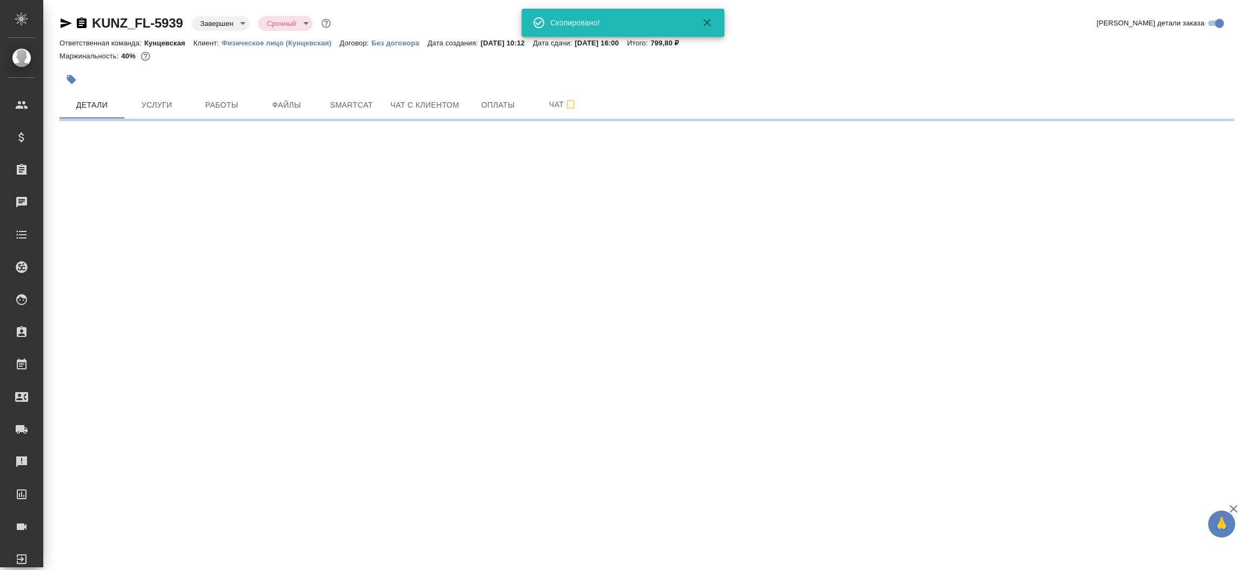
select select "RU"
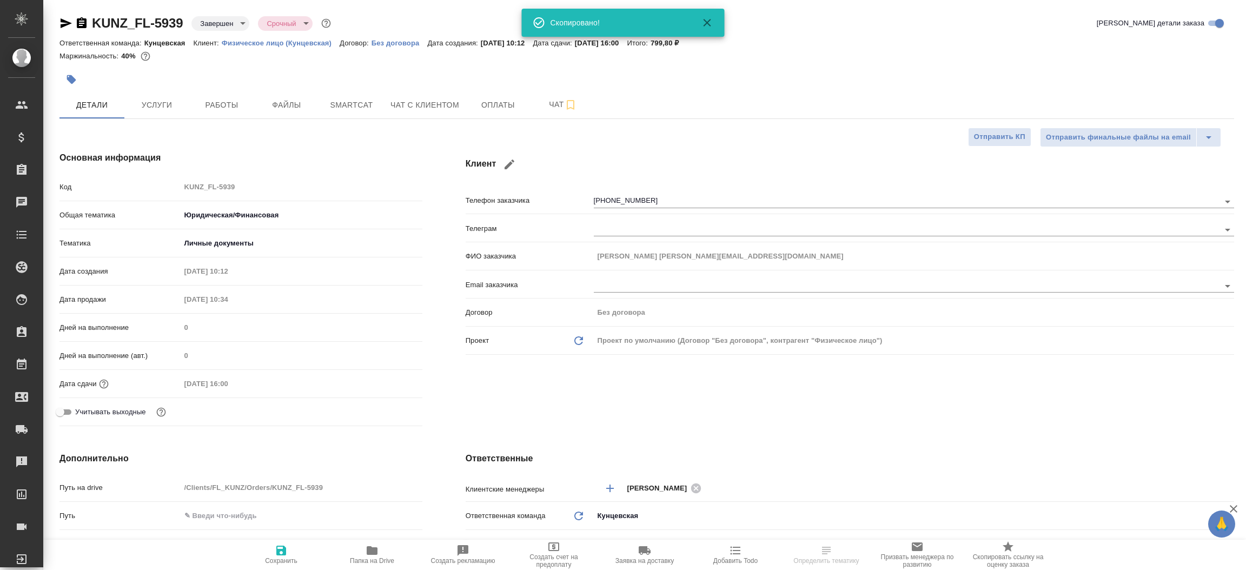
type textarea "x"
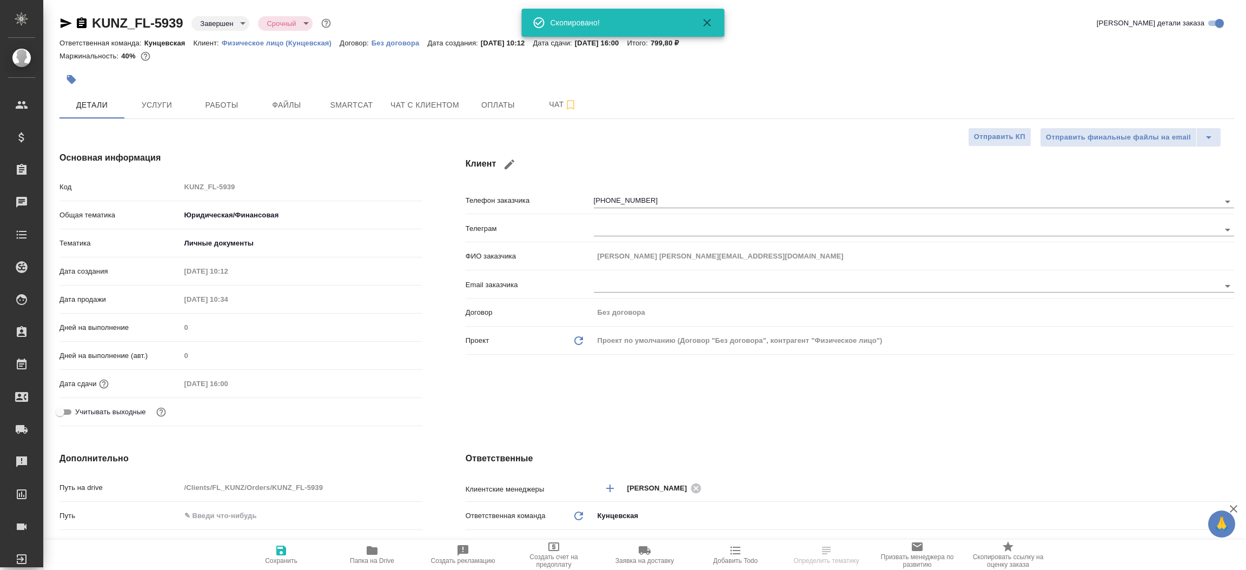
type textarea "x"
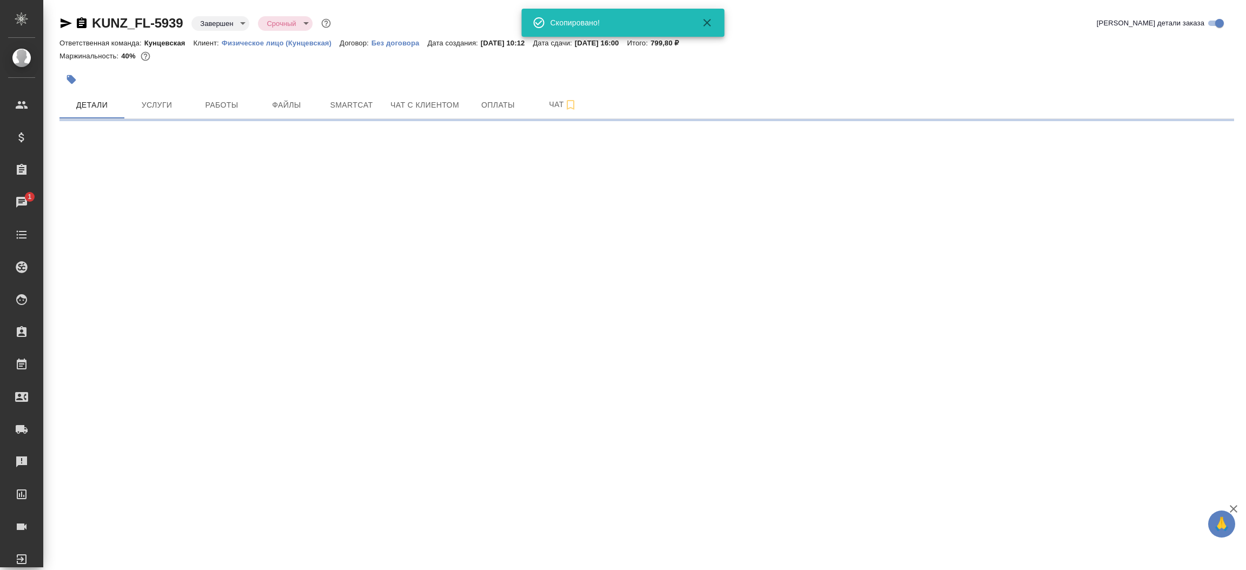
select select "RU"
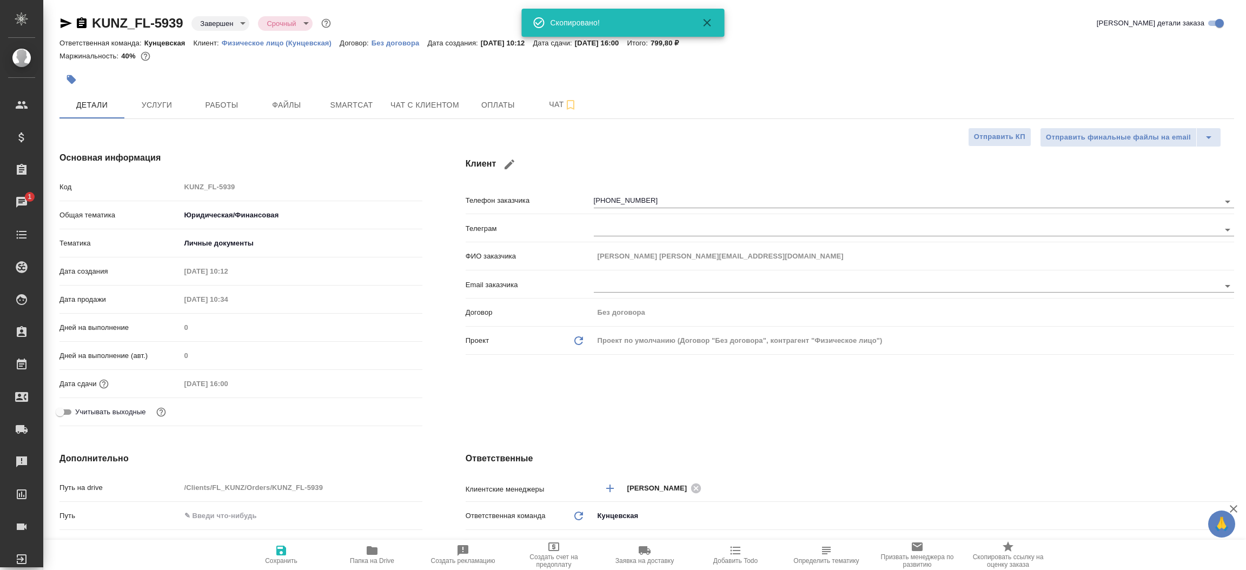
type textarea "x"
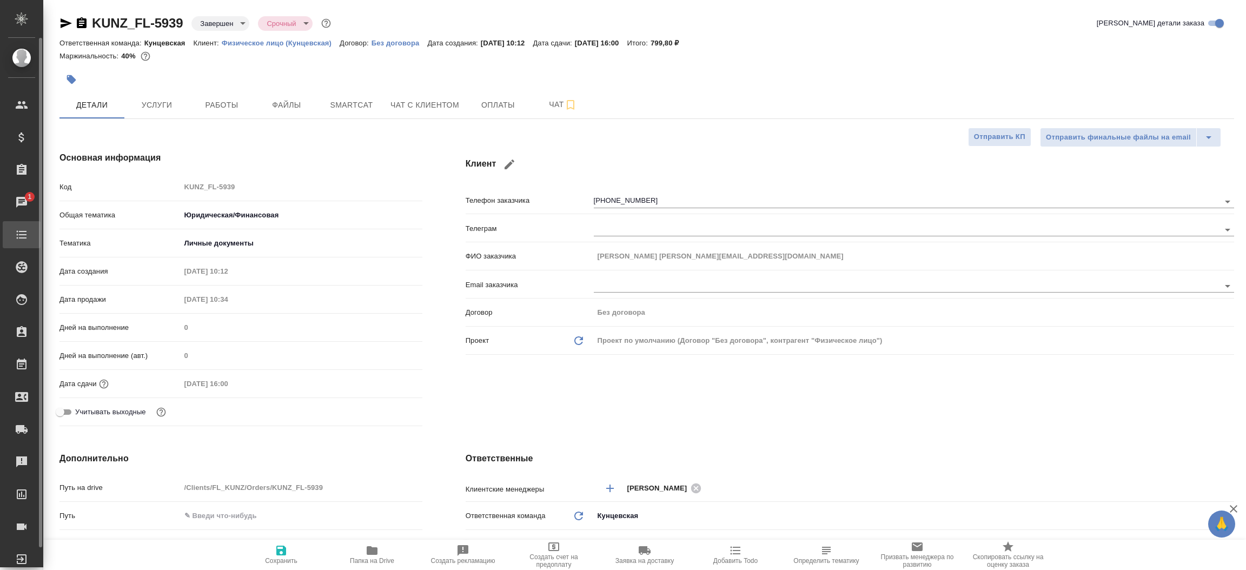
type textarea "x"
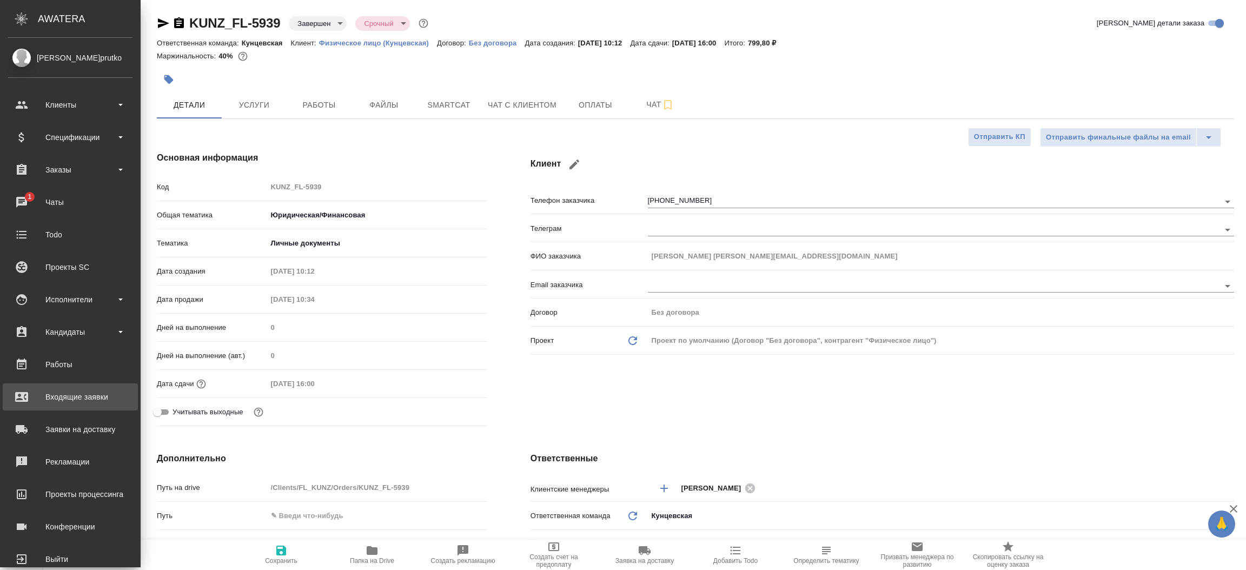
type textarea "x"
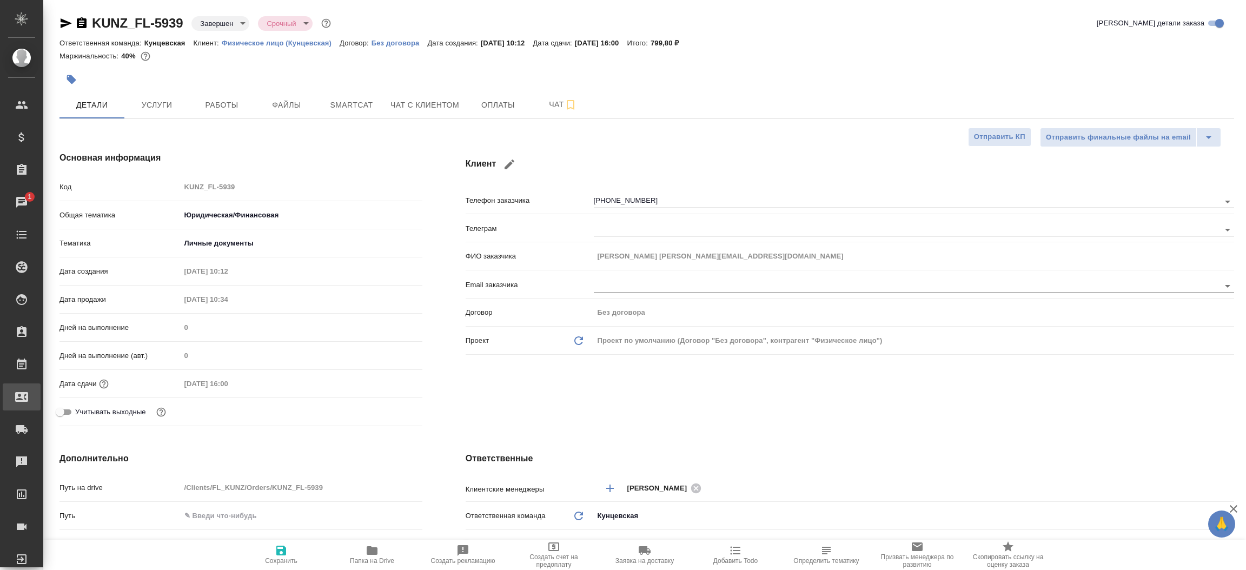
click at [22, 401] on div "Входящие заявки" at bounding box center [8, 397] width 27 height 16
click at [65, 401] on div ".cls-1 fill:#fff; AWATERA Прутько Ирина i.prutko Клиенты Спецификации Заказы 1 …" at bounding box center [623, 285] width 1246 height 570
type textarea "x"
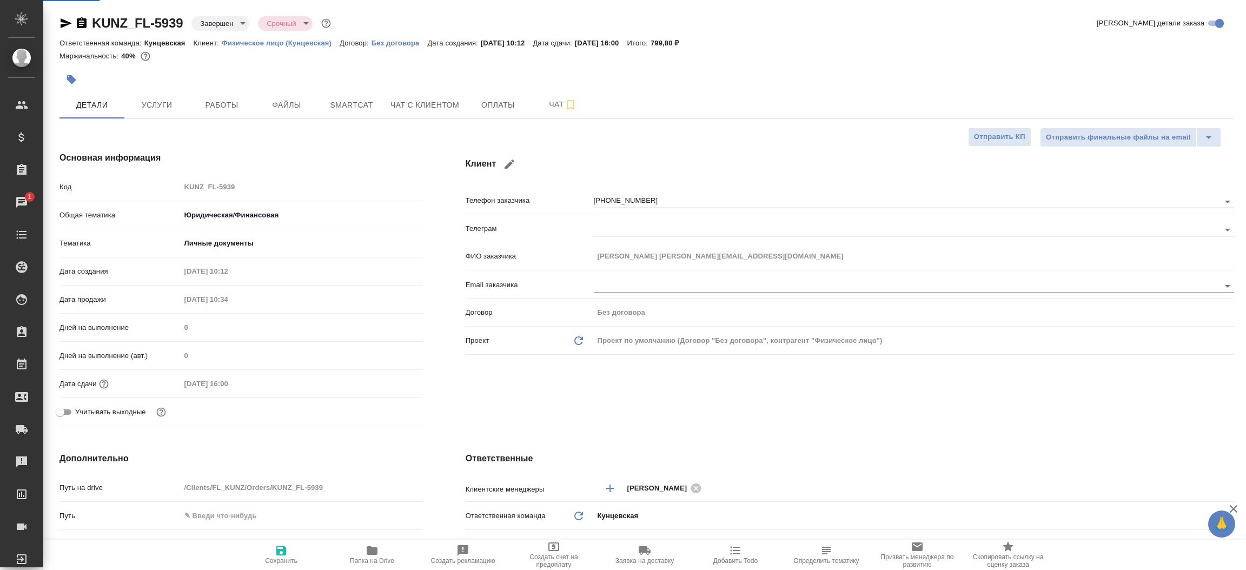
click at [65, 401] on div "Основная информация Код KUNZ_FL-5939 Общая тематика Юридическая/Финансовая yr-f…" at bounding box center [241, 291] width 406 height 322
select select "RU"
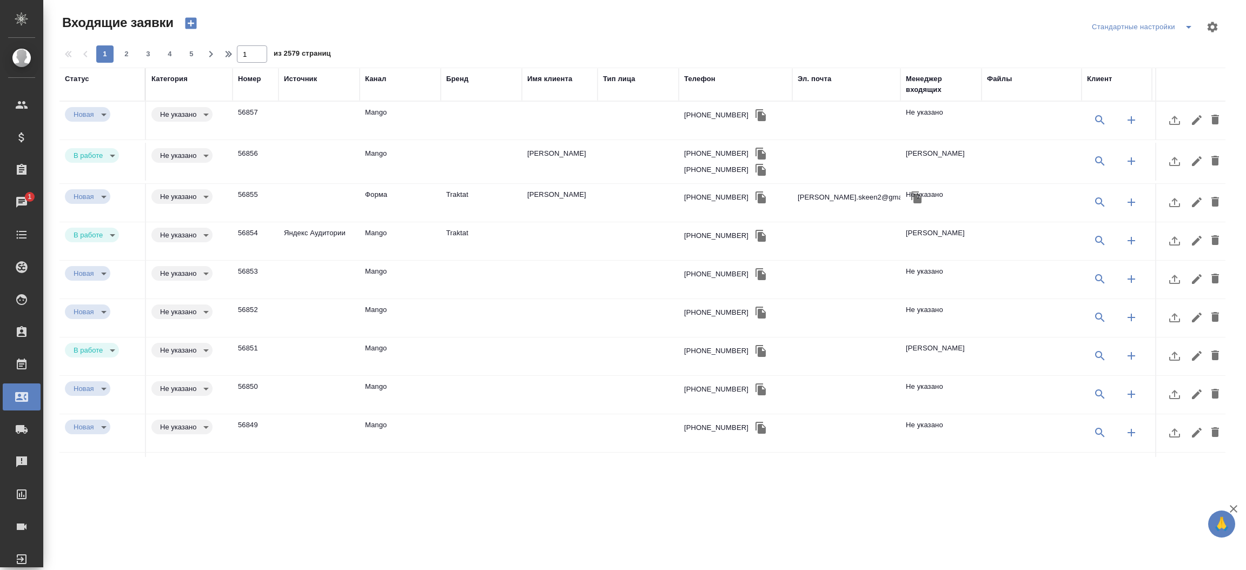
click at [501, 196] on td "Traktat" at bounding box center [481, 203] width 81 height 38
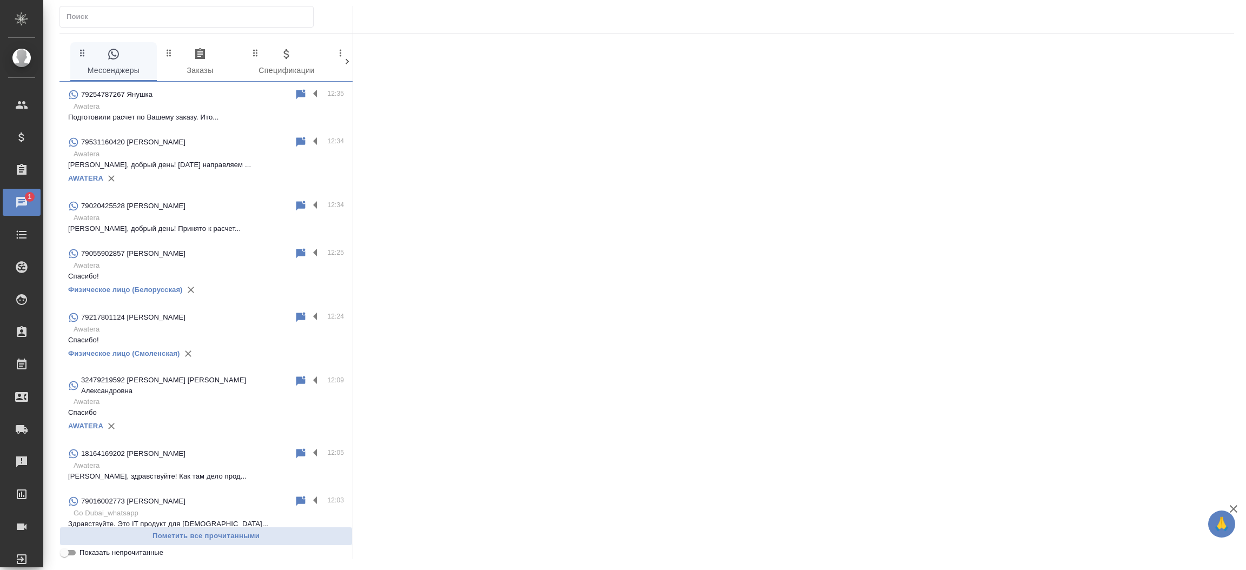
drag, startPoint x: 335, startPoint y: 110, endPoint x: 357, endPoint y: 108, distance: 22.3
click at [357, 108] on div "0 Мессенджеры 0 Заказы 0 Спецификации 0 Клиенты 0 Входящие 1 Тендеры 0 Исполнит…" at bounding box center [646, 296] width 1175 height 526
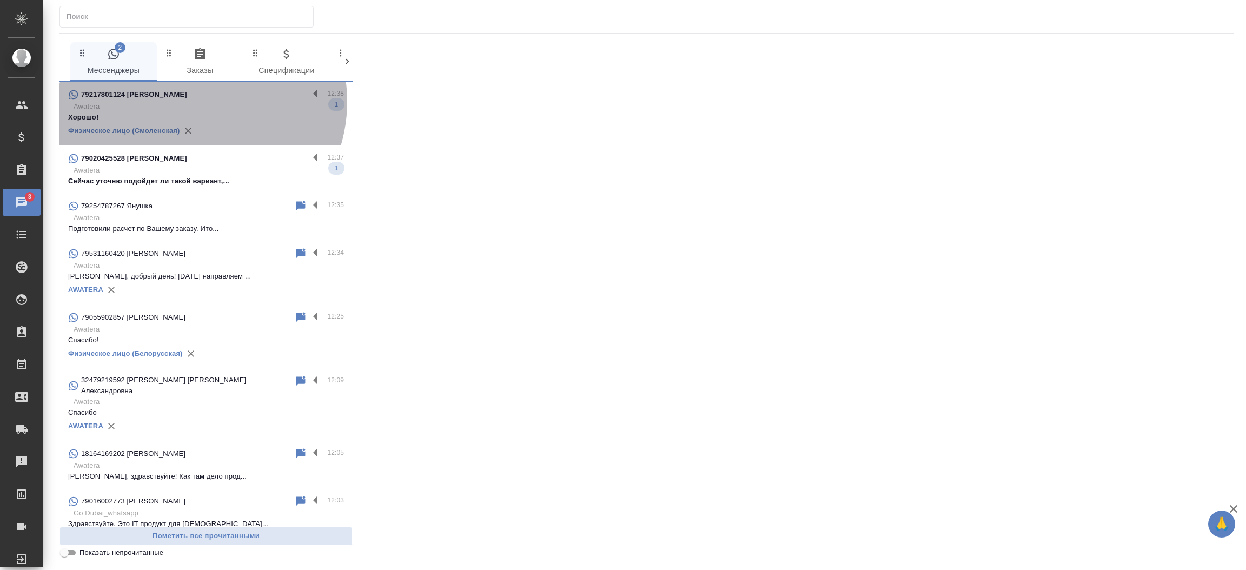
click at [193, 102] on p "Awatera" at bounding box center [209, 106] width 270 height 11
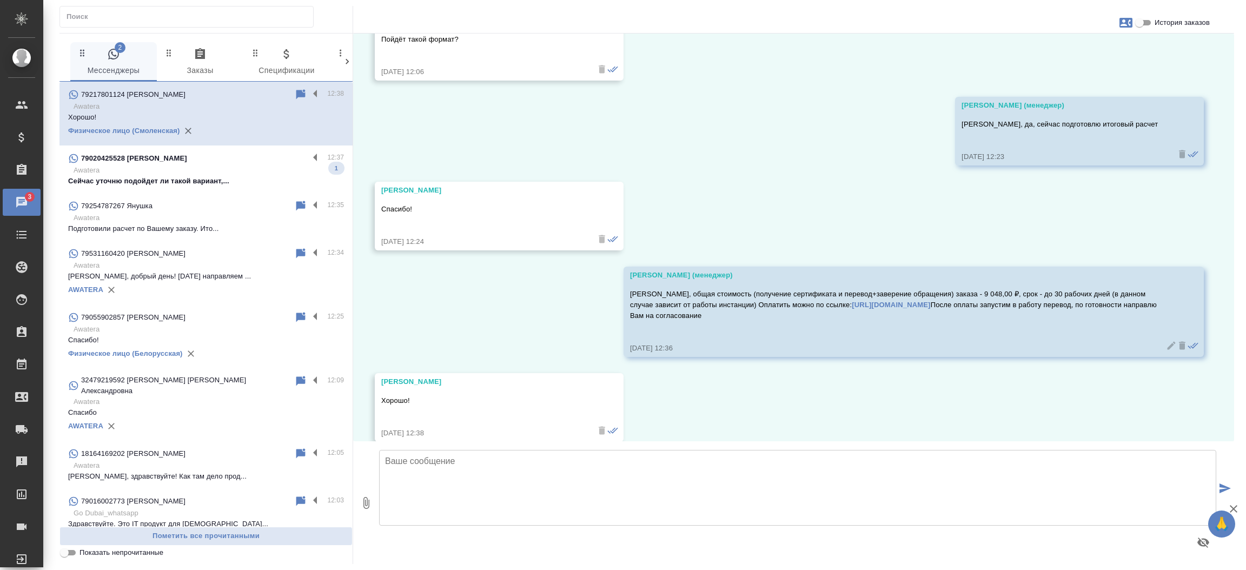
scroll to position [3692, 0]
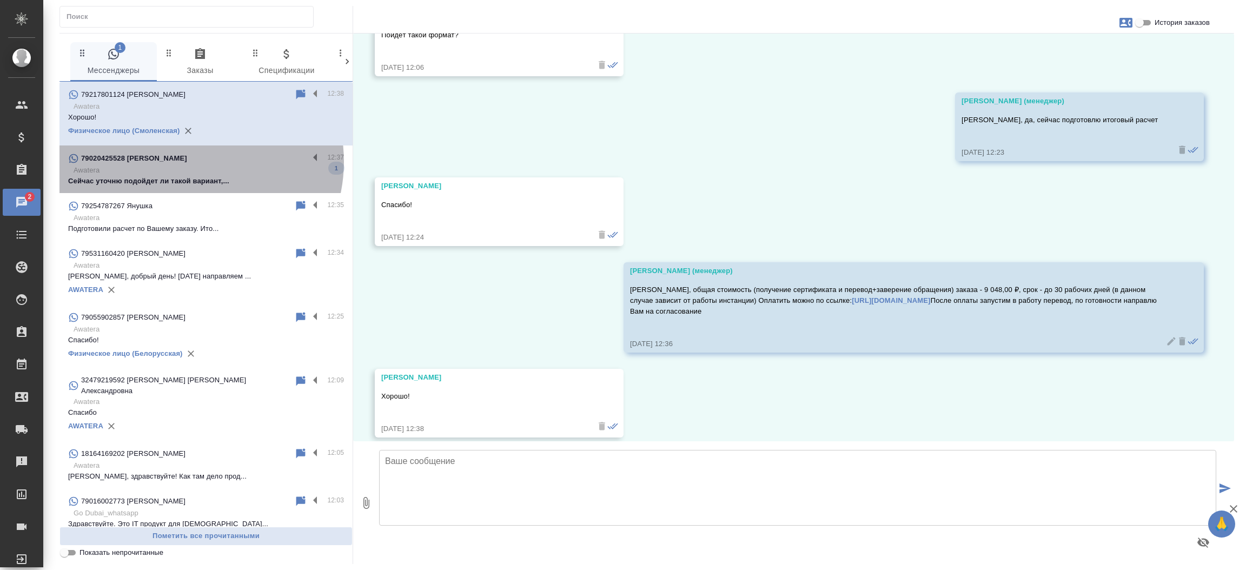
click at [190, 162] on div "79020425528 Анастасия" at bounding box center [188, 158] width 241 height 13
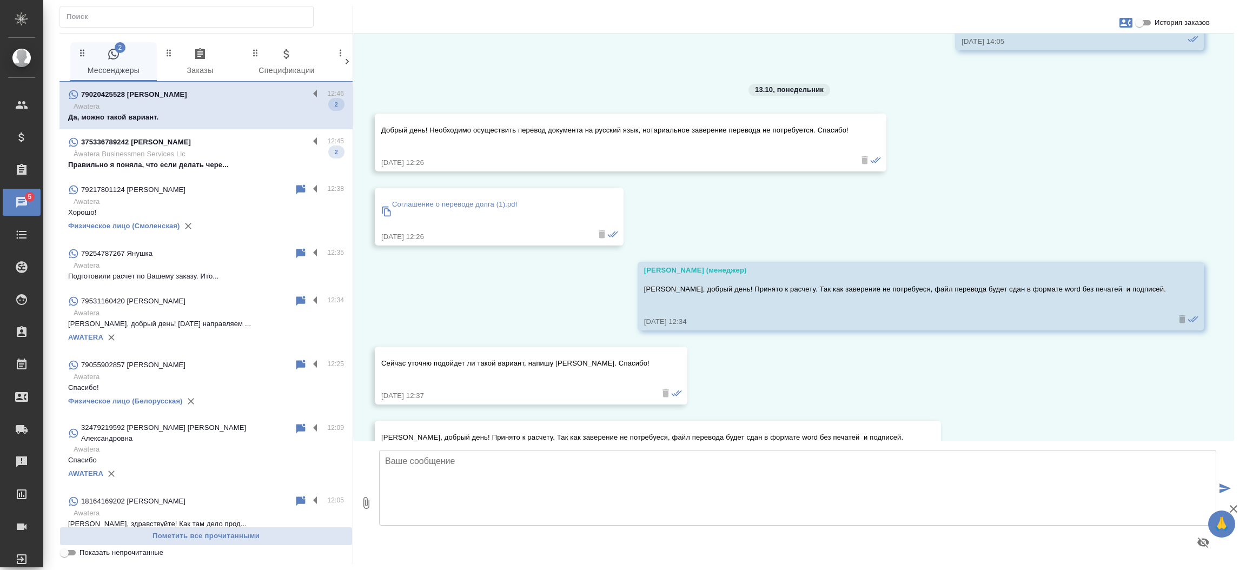
scroll to position [4360, 0]
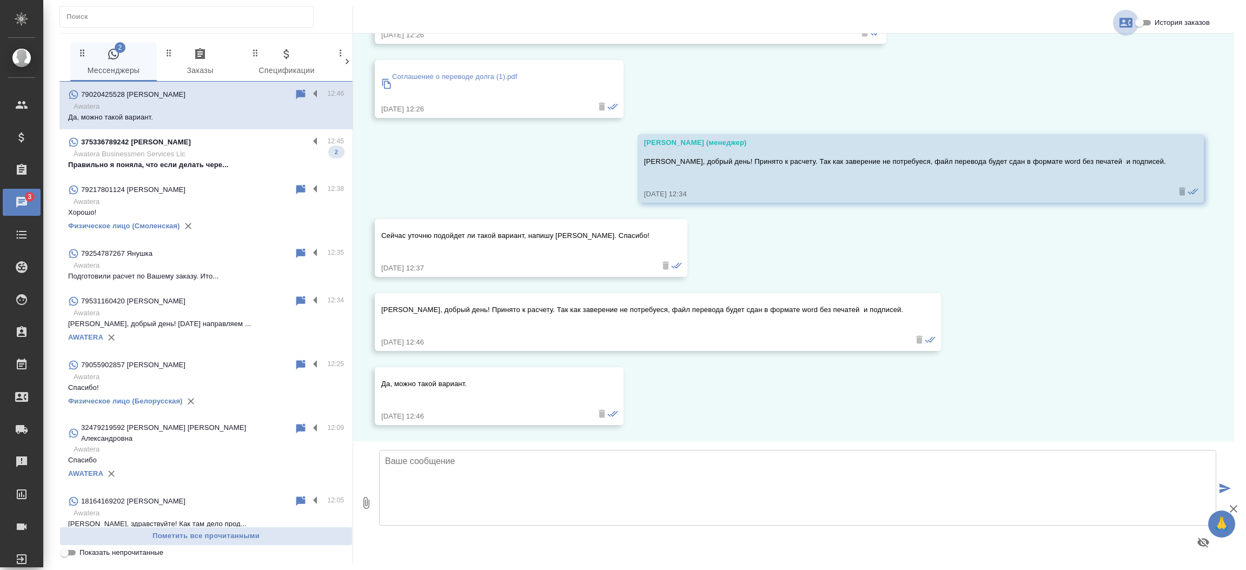
click at [1124, 25] on icon "button" at bounding box center [1125, 22] width 13 height 13
click at [1149, 21] on div at bounding box center [623, 285] width 1246 height 570
click at [1149, 21] on input "История заказов" at bounding box center [1139, 22] width 39 height 13
checkbox input "true"
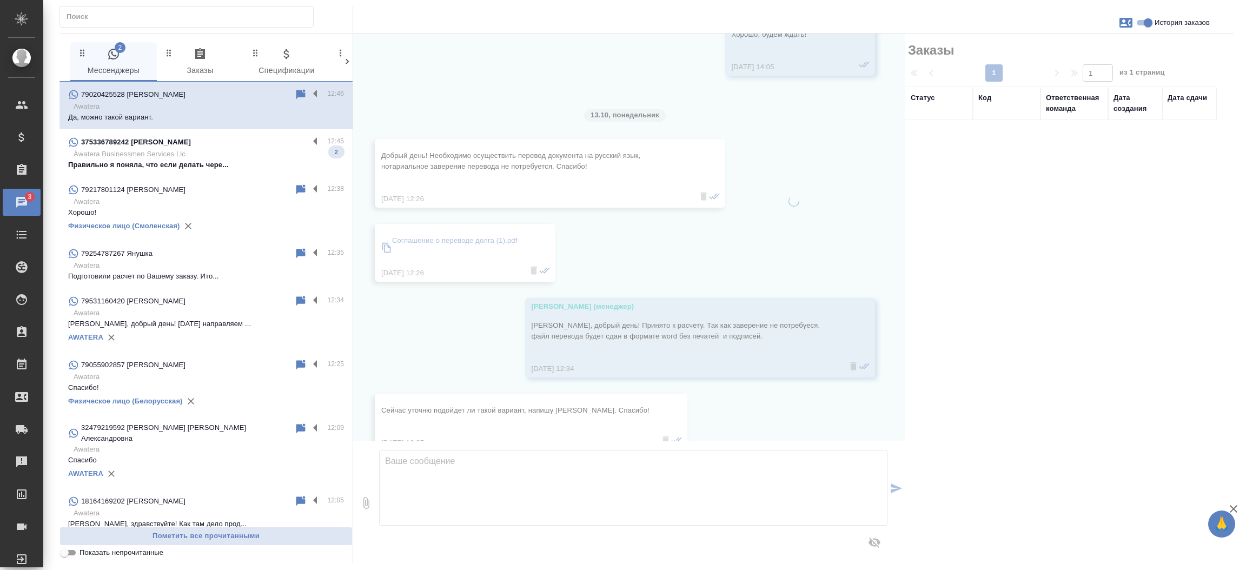
scroll to position [4566, 0]
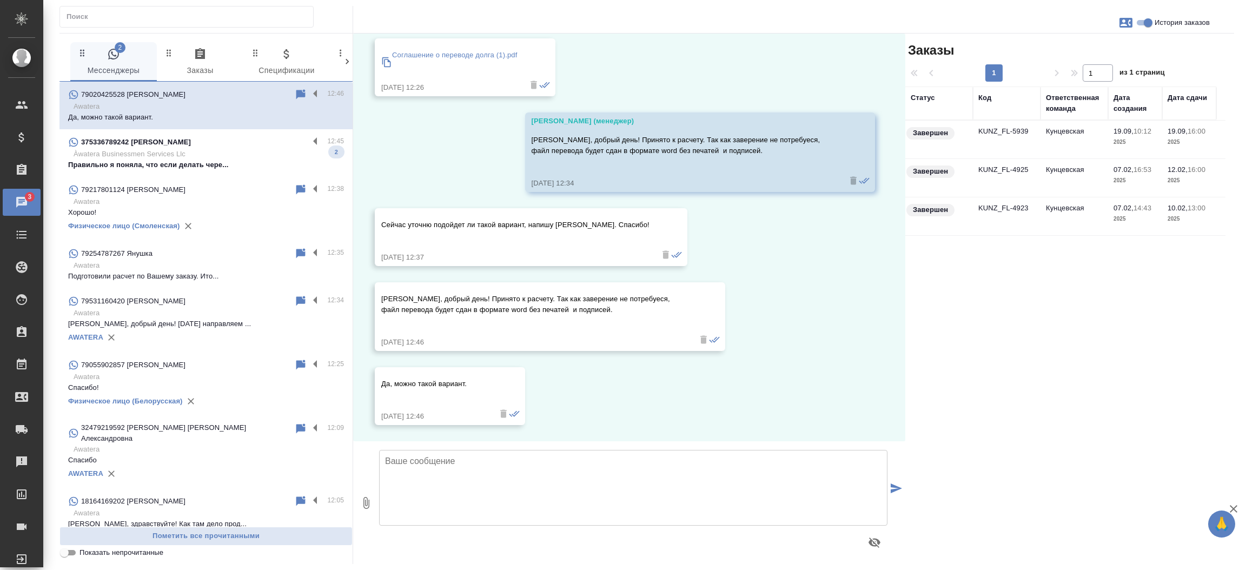
click at [989, 134] on td "KUNZ_FL-5939" at bounding box center [1007, 140] width 68 height 38
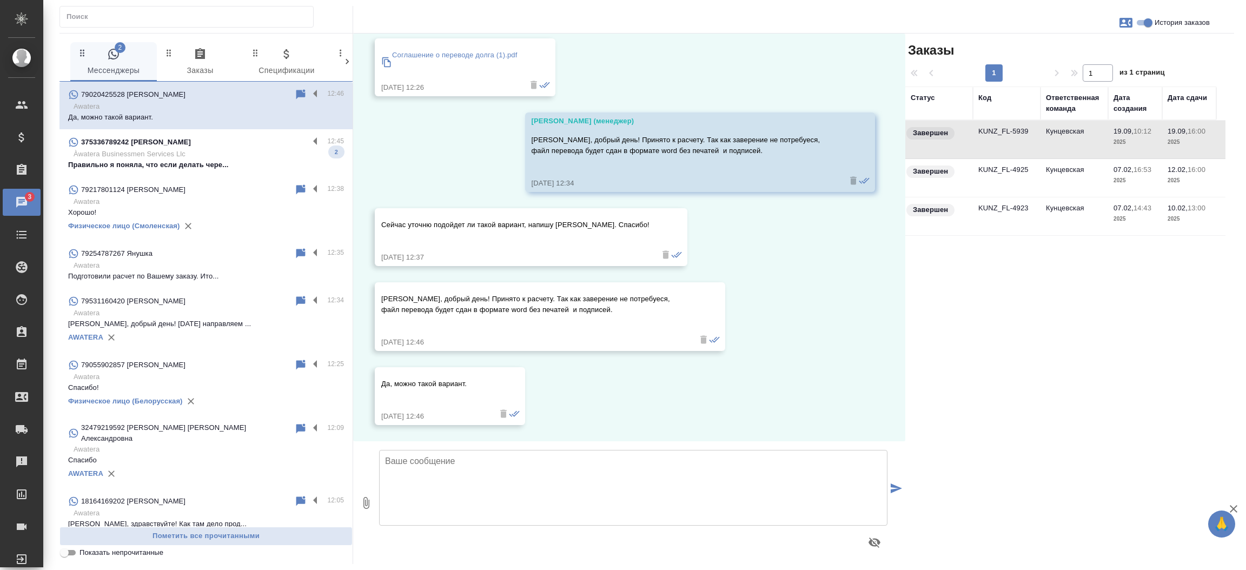
click at [989, 134] on td "KUNZ_FL-5939" at bounding box center [1007, 140] width 68 height 38
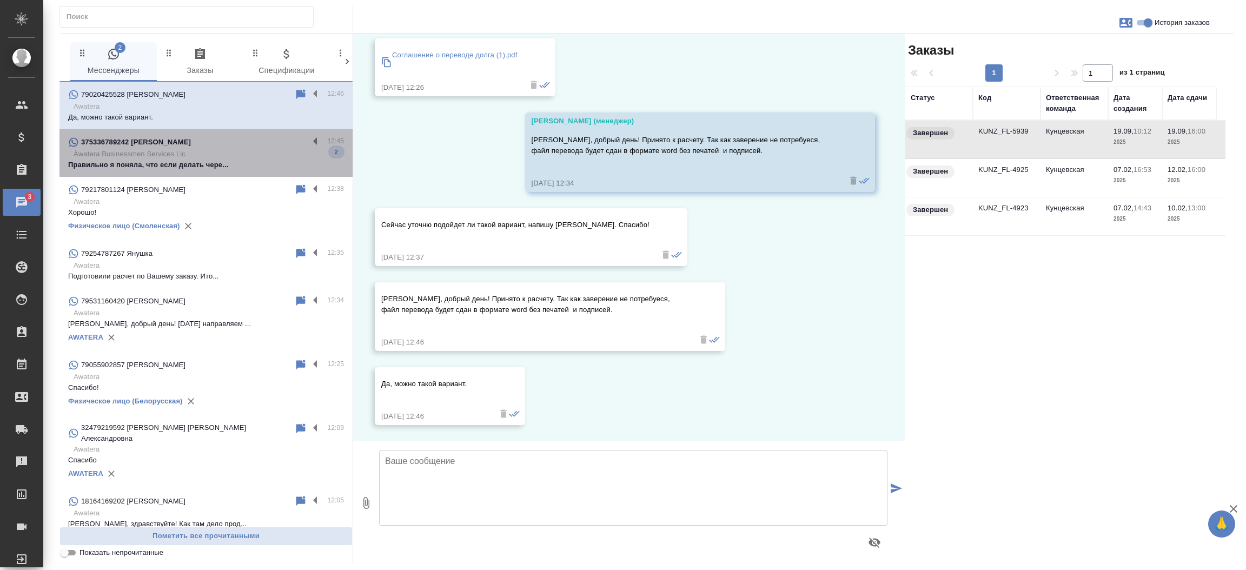
click at [220, 151] on p "Àwatera Businessmen Services Llc" at bounding box center [209, 154] width 270 height 11
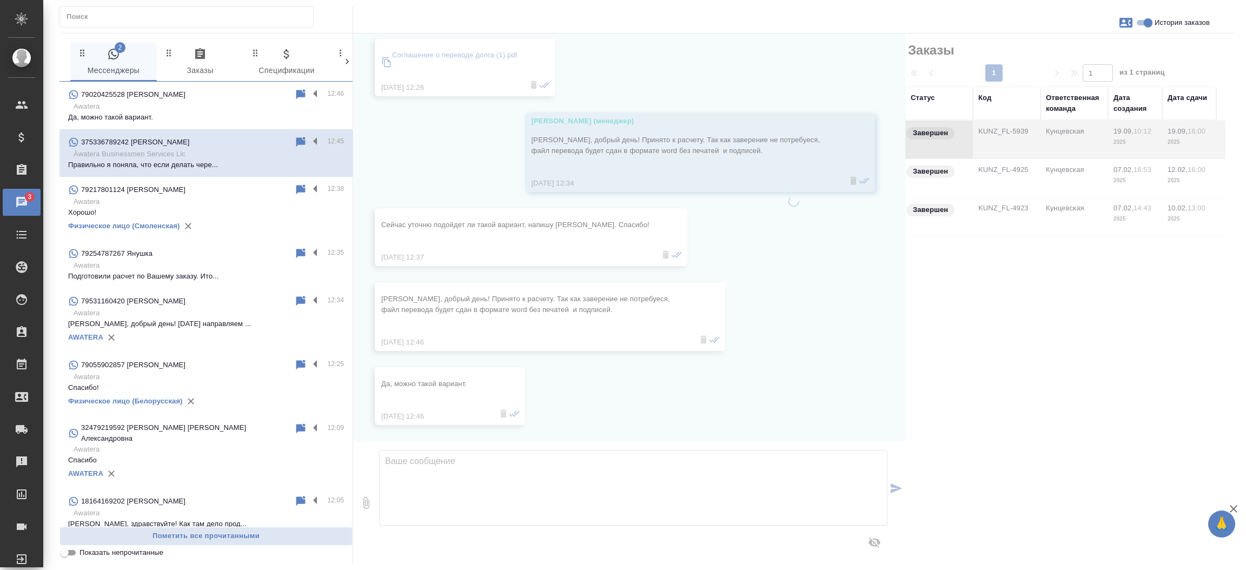
scroll to position [1643, 0]
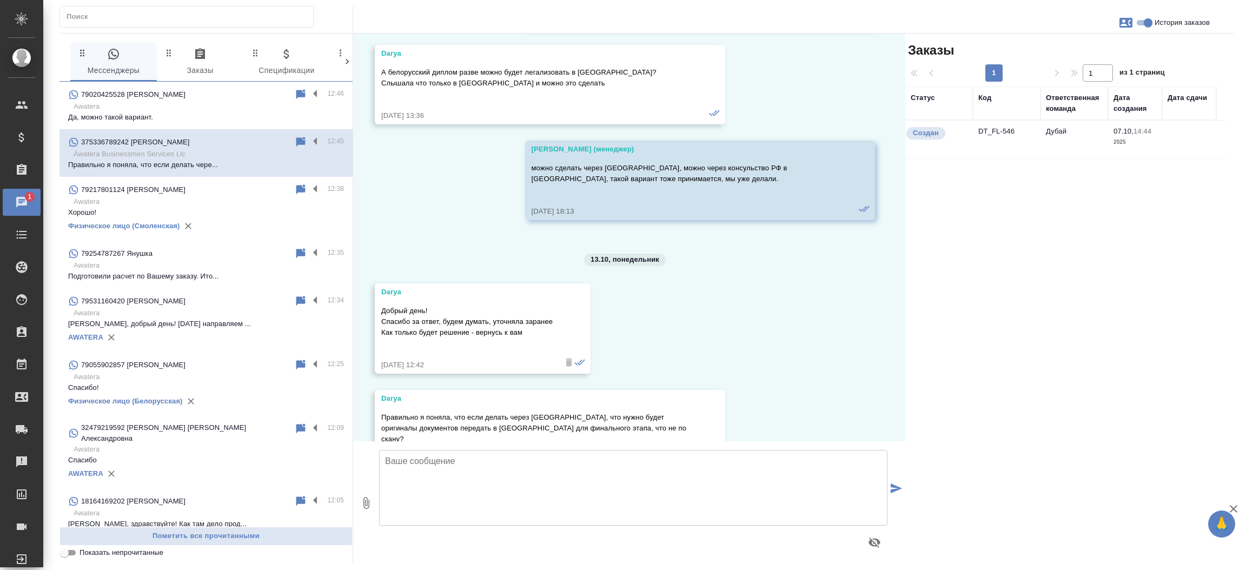
click at [979, 132] on td "DT_FL-546" at bounding box center [1007, 140] width 68 height 38
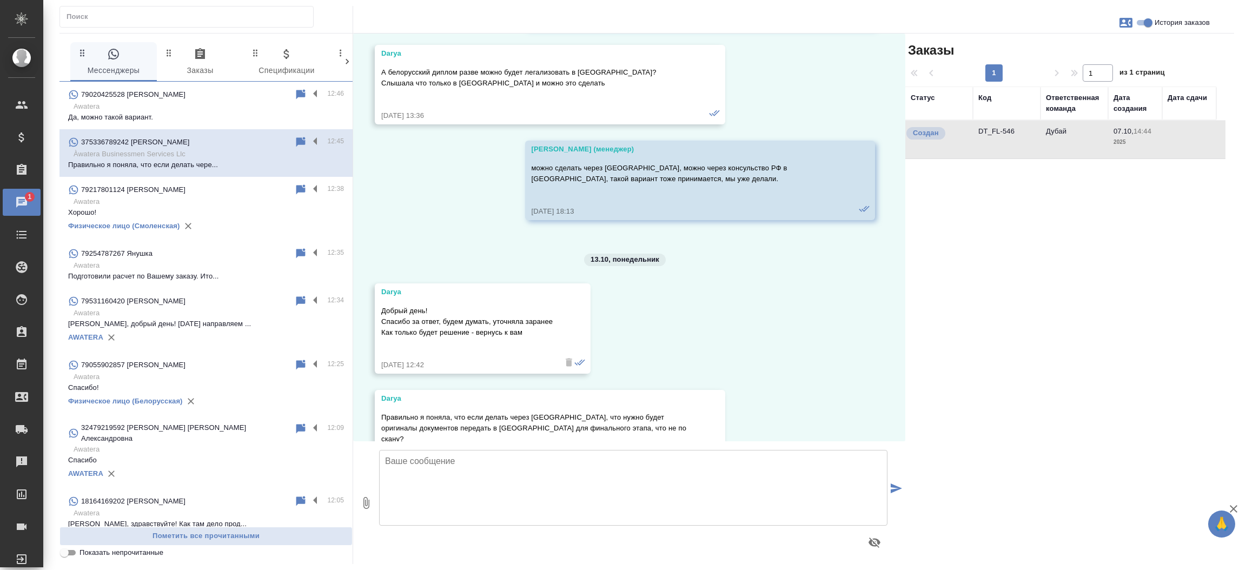
click at [979, 132] on td "DT_FL-546" at bounding box center [1007, 140] width 68 height 38
click at [209, 12] on input "text" at bounding box center [190, 16] width 247 height 15
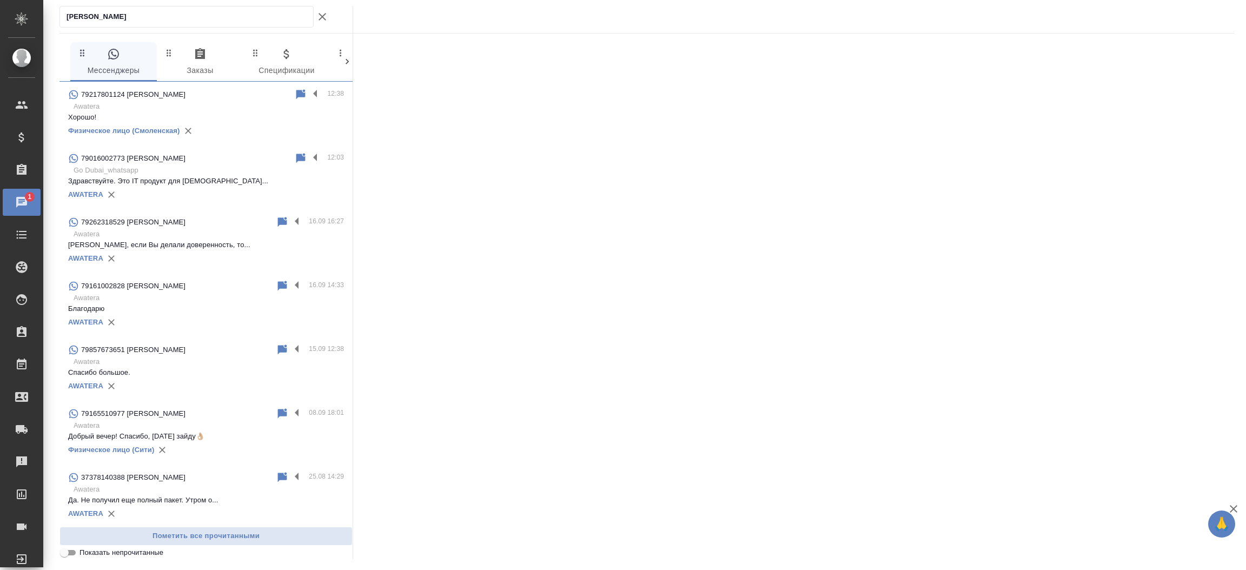
type input "[PERSON_NAME]"
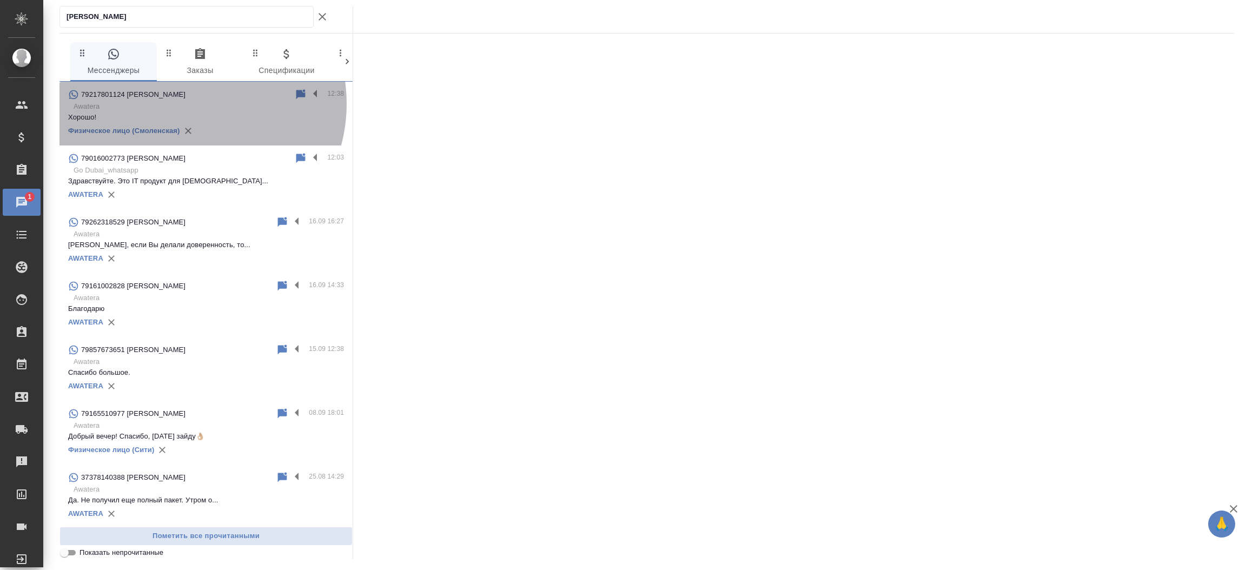
click at [189, 104] on p "Awatera" at bounding box center [209, 106] width 270 height 11
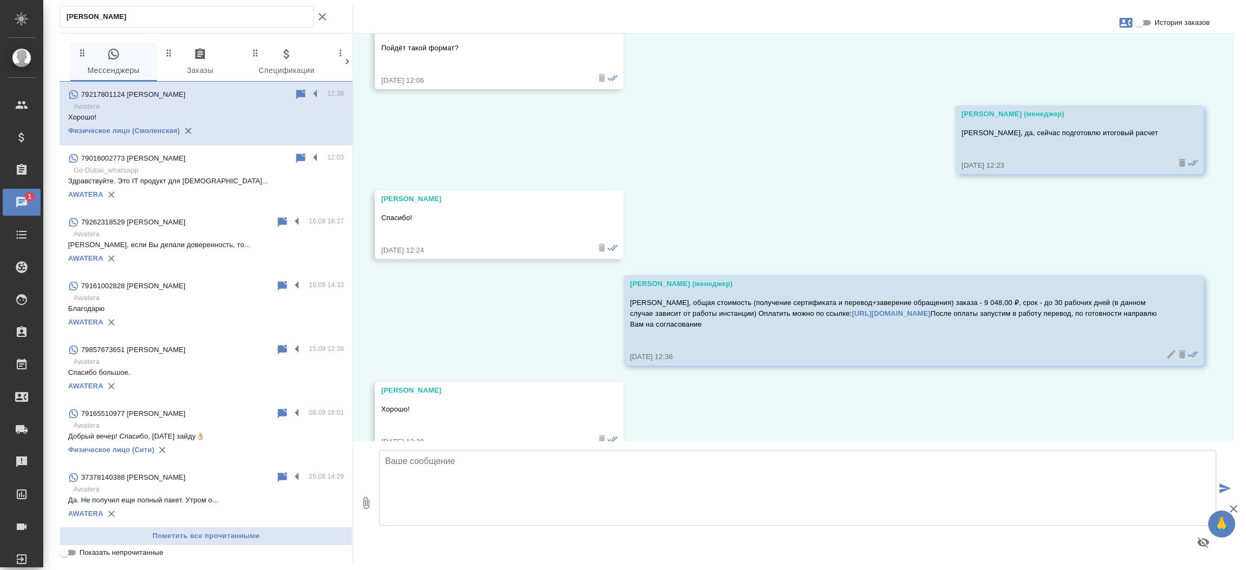
scroll to position [3692, 0]
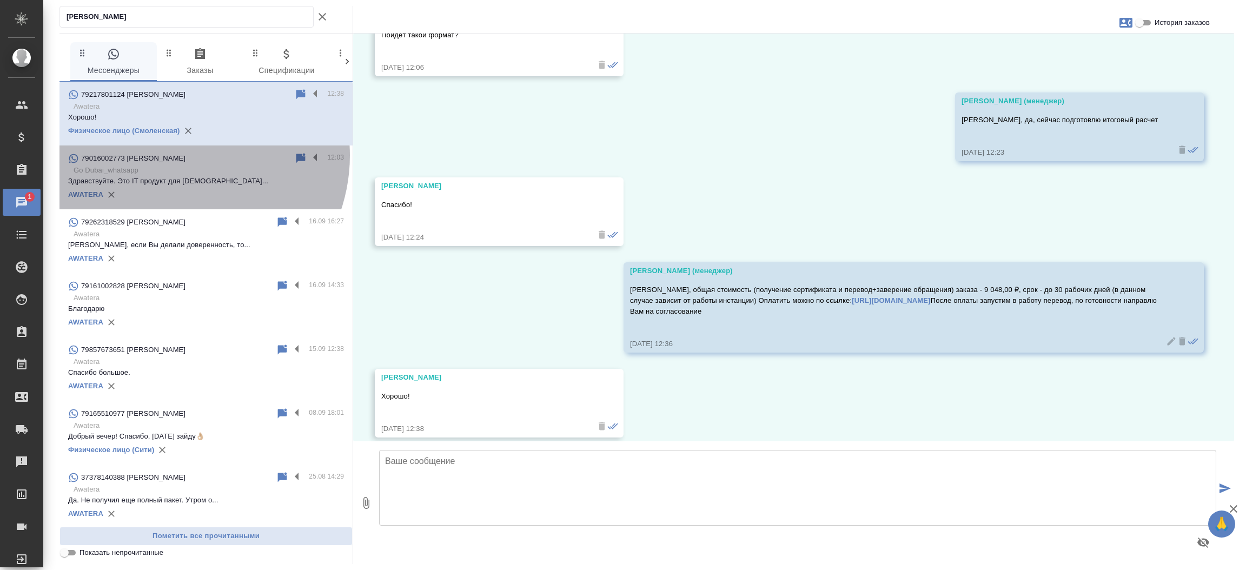
click at [178, 155] on div "79016002773 Евгений" at bounding box center [181, 158] width 226 height 13
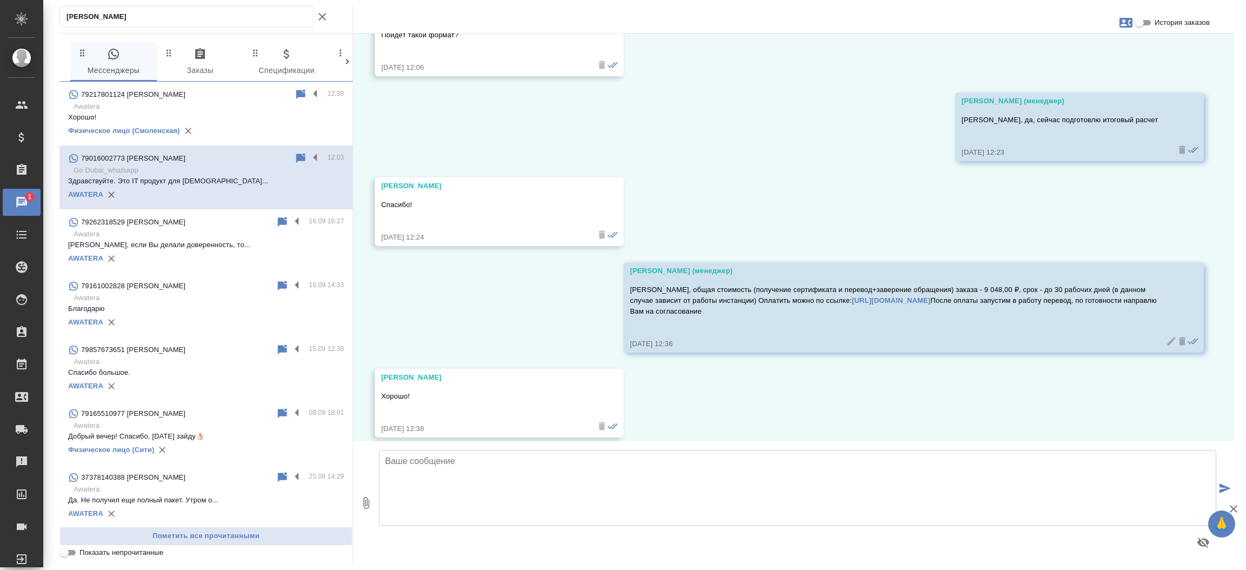
scroll to position [0, 0]
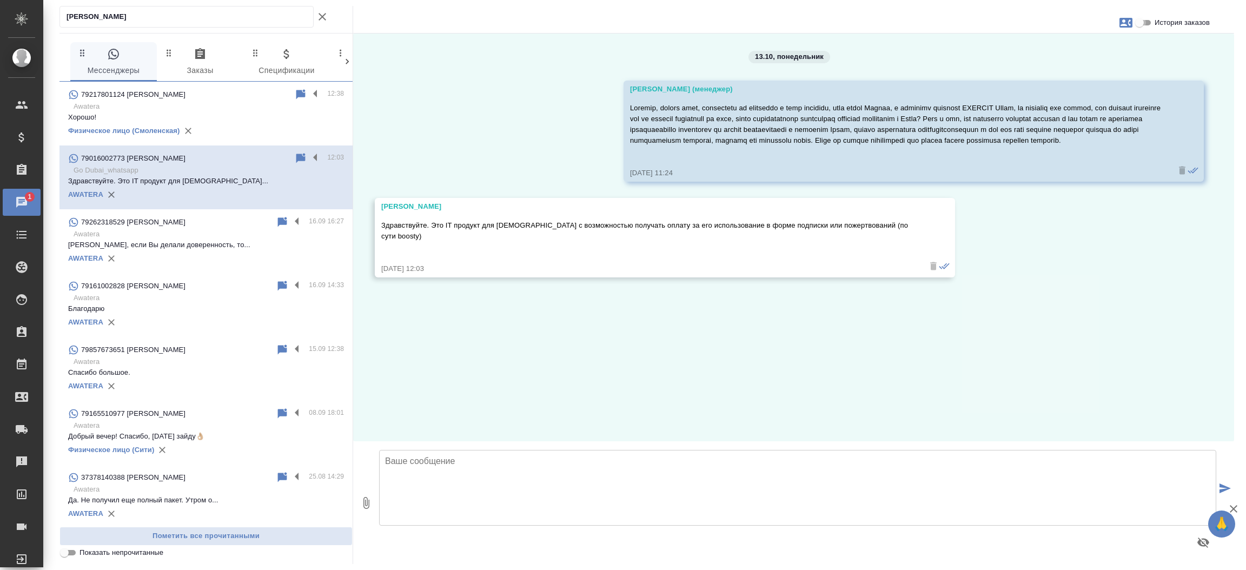
click at [1144, 21] on input "История заказов" at bounding box center [1139, 22] width 39 height 13
checkbox input "true"
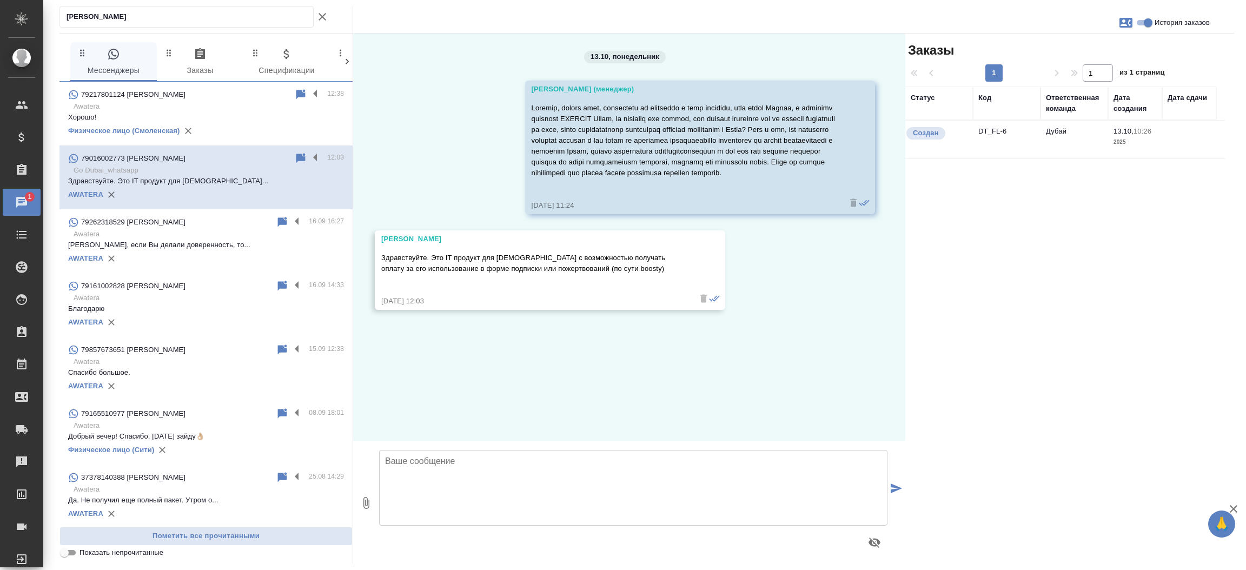
click at [1004, 132] on td "DT_FL-6" at bounding box center [1007, 140] width 68 height 38
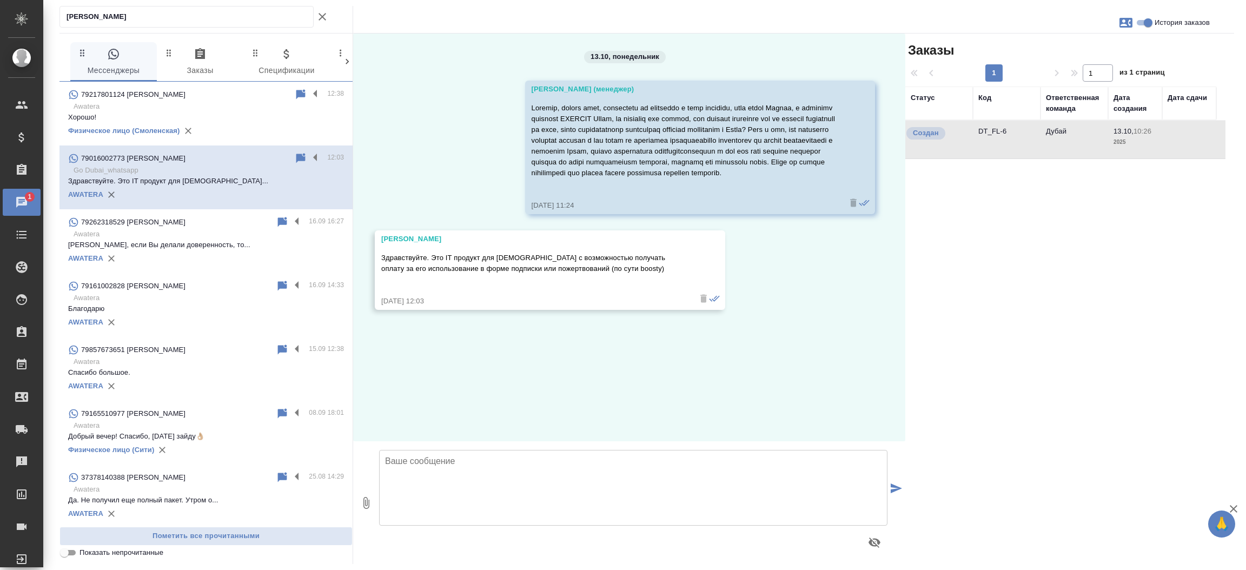
click at [1004, 132] on td "DT_FL-6" at bounding box center [1007, 140] width 68 height 38
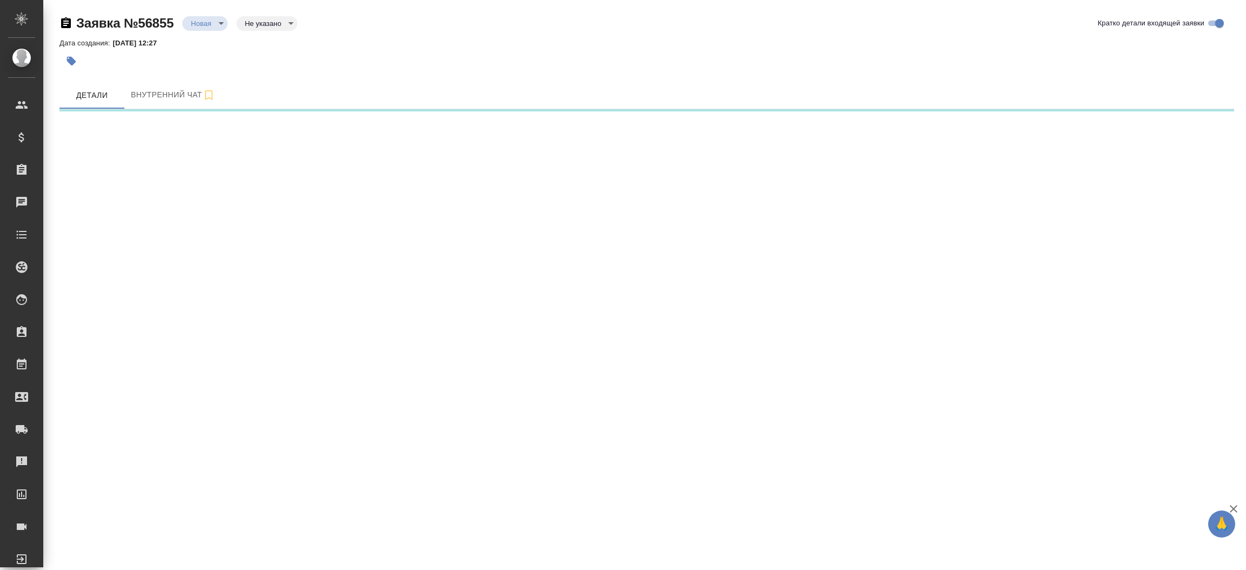
select select "RU"
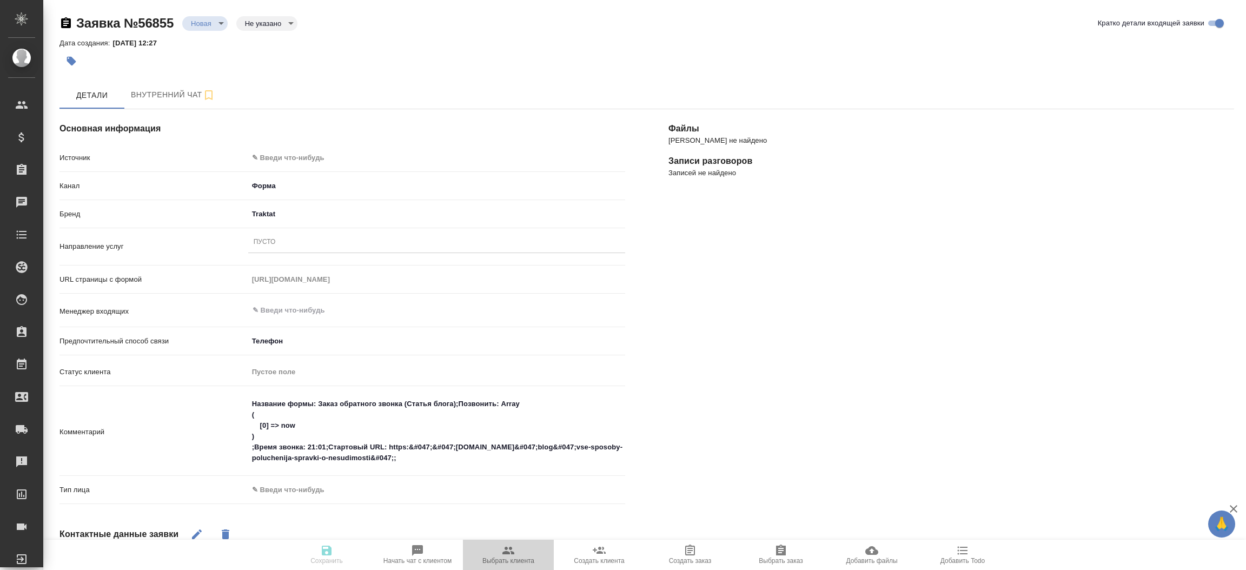
click at [511, 550] on icon "button" at bounding box center [508, 550] width 13 height 13
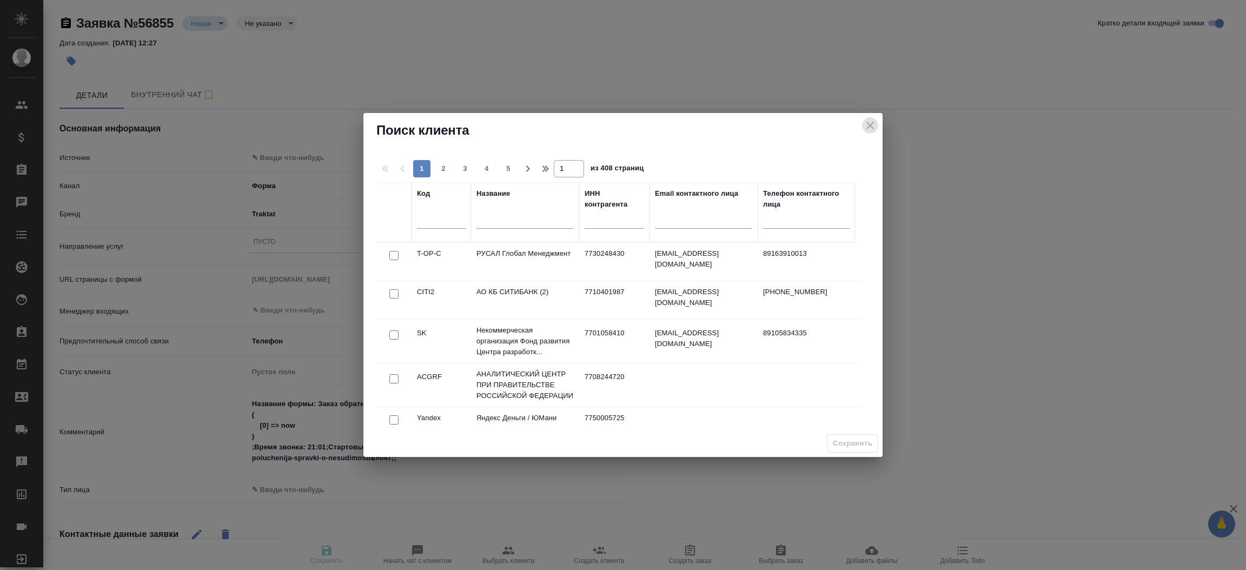
click at [875, 123] on icon "close" at bounding box center [870, 125] width 13 height 13
type textarea "x"
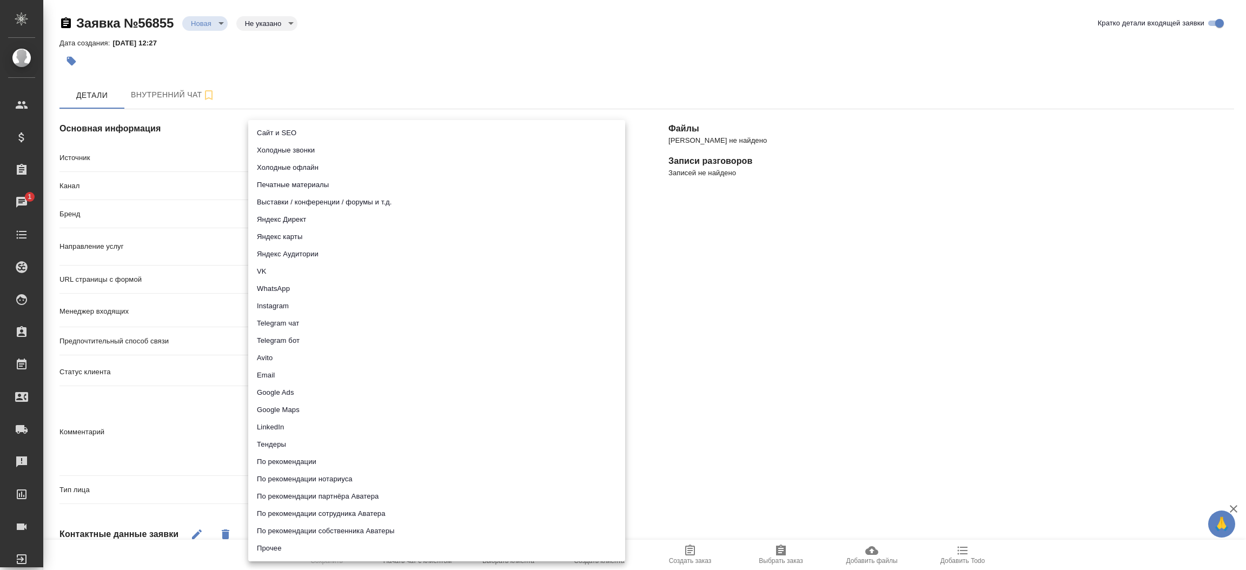
click at [317, 158] on body "🙏 .cls-1 fill:#fff; AWATERA Прутько Ирина i.prutko Клиенты Спецификации Заказы …" at bounding box center [623, 285] width 1246 height 570
click at [314, 136] on li "Сайт и SEO" at bounding box center [436, 132] width 377 height 17
type input "seo"
type textarea "x"
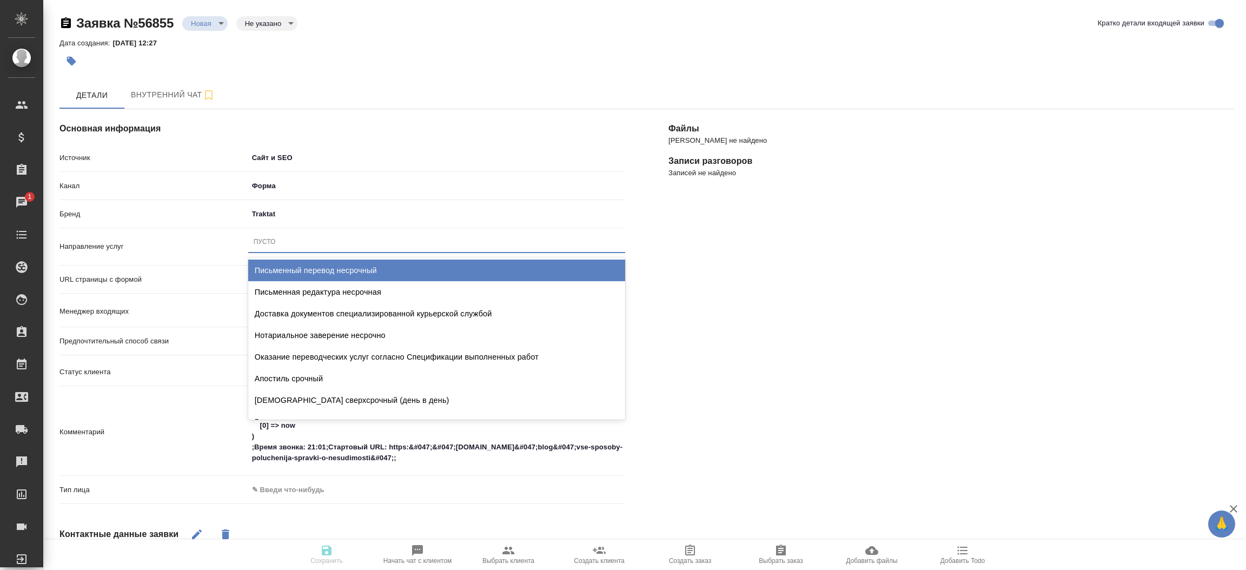
click at [268, 238] on div "Пусто" at bounding box center [265, 241] width 22 height 9
type input "справка"
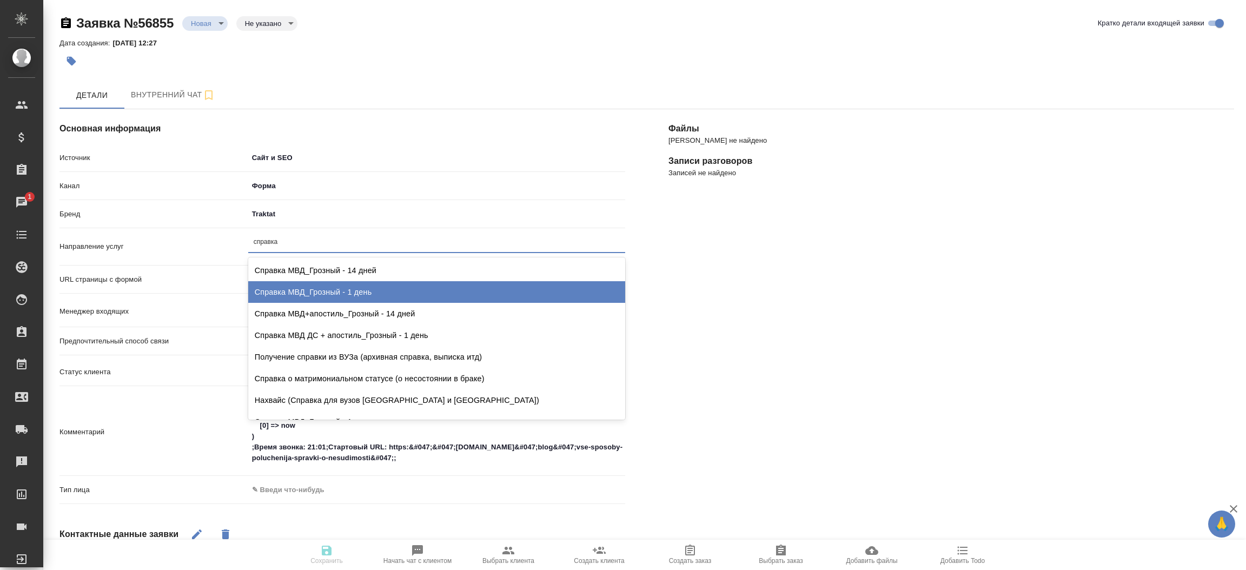
click at [303, 285] on div "Справка МВД_Грозный - 1 день" at bounding box center [436, 292] width 377 height 22
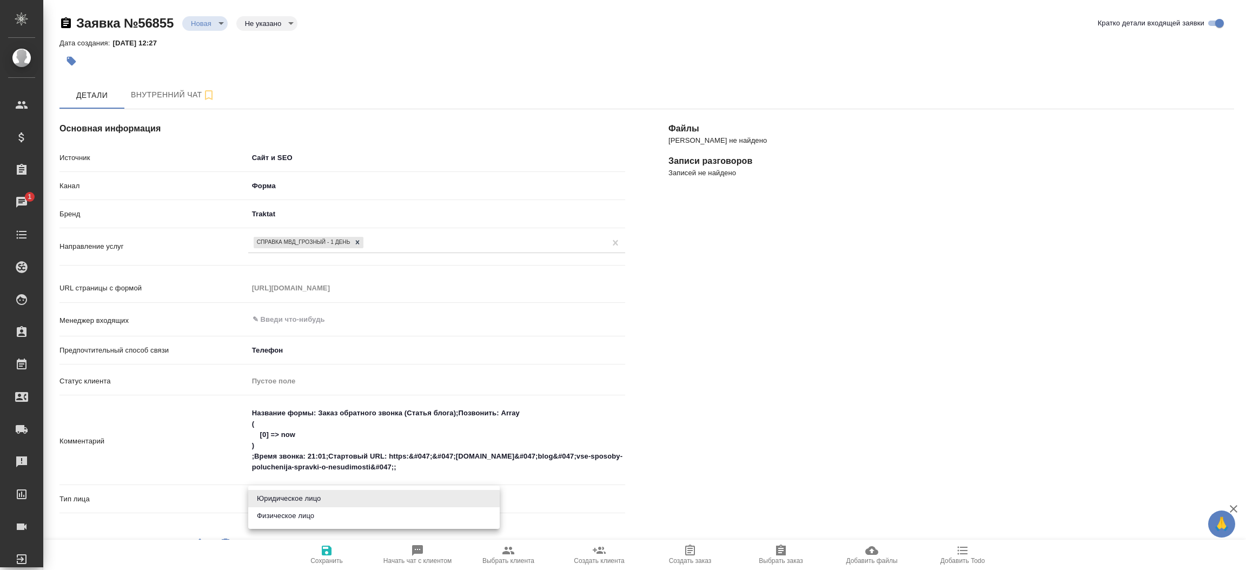
click at [284, 493] on body "🙏 .cls-1 fill:#fff; AWATERA Прутько Ирина i.prutko Клиенты Спецификации Заказы …" at bounding box center [623, 285] width 1246 height 570
click at [280, 519] on li "Физическое лицо" at bounding box center [373, 515] width 251 height 17
type textarea "x"
type input "private"
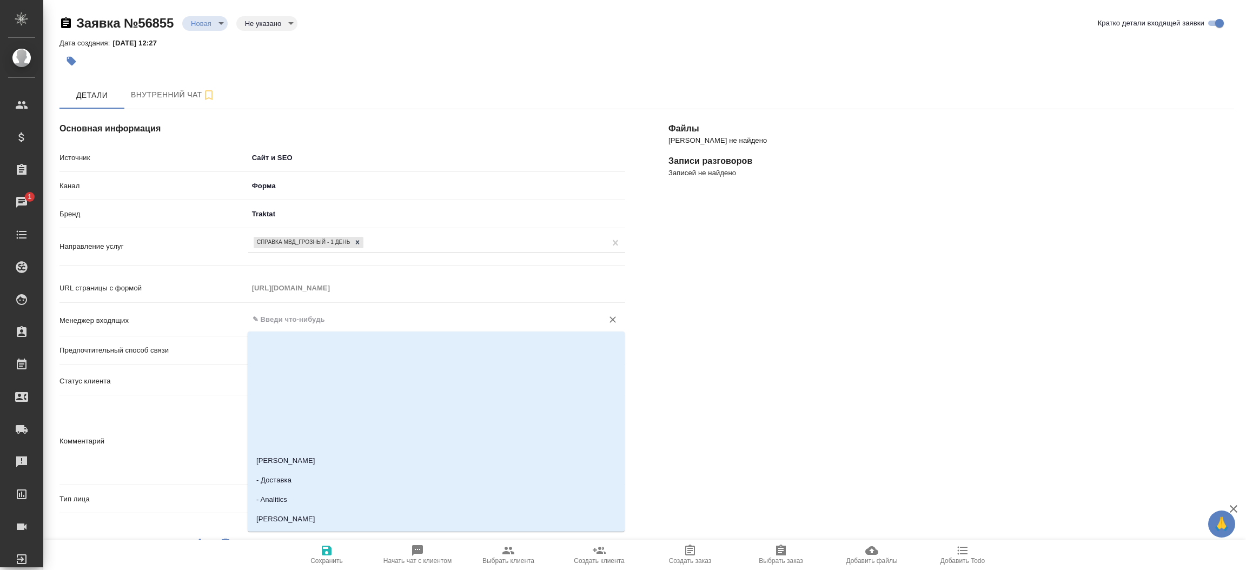
click at [308, 321] on input "text" at bounding box center [418, 319] width 334 height 13
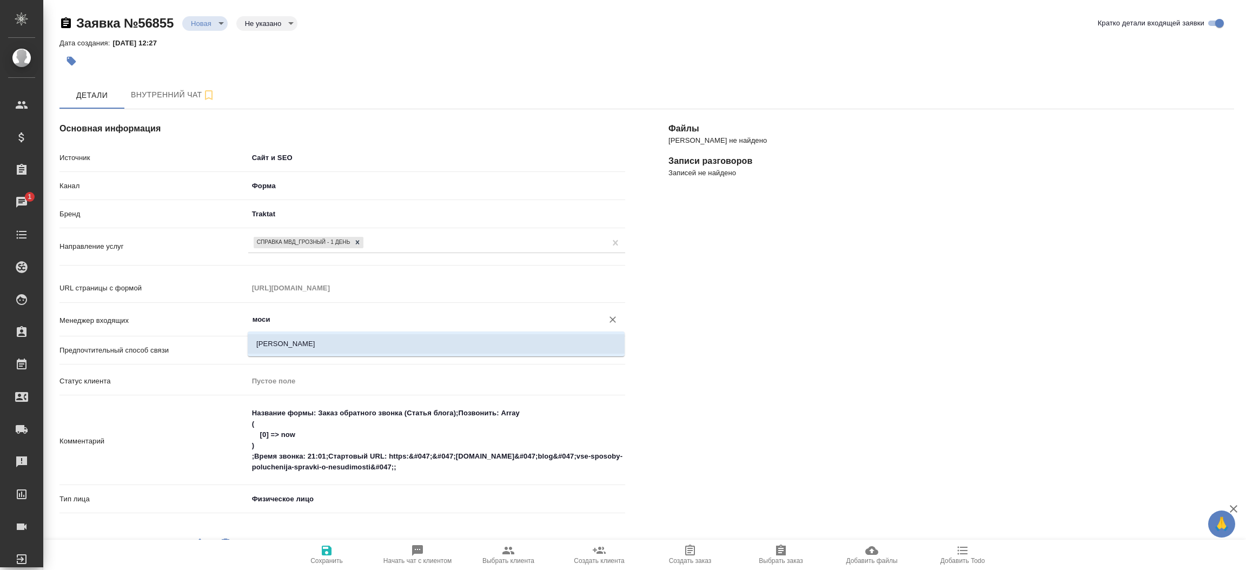
click at [312, 344] on li "[PERSON_NAME]" at bounding box center [436, 343] width 377 height 19
type input "[PERSON_NAME]"
type textarea "x"
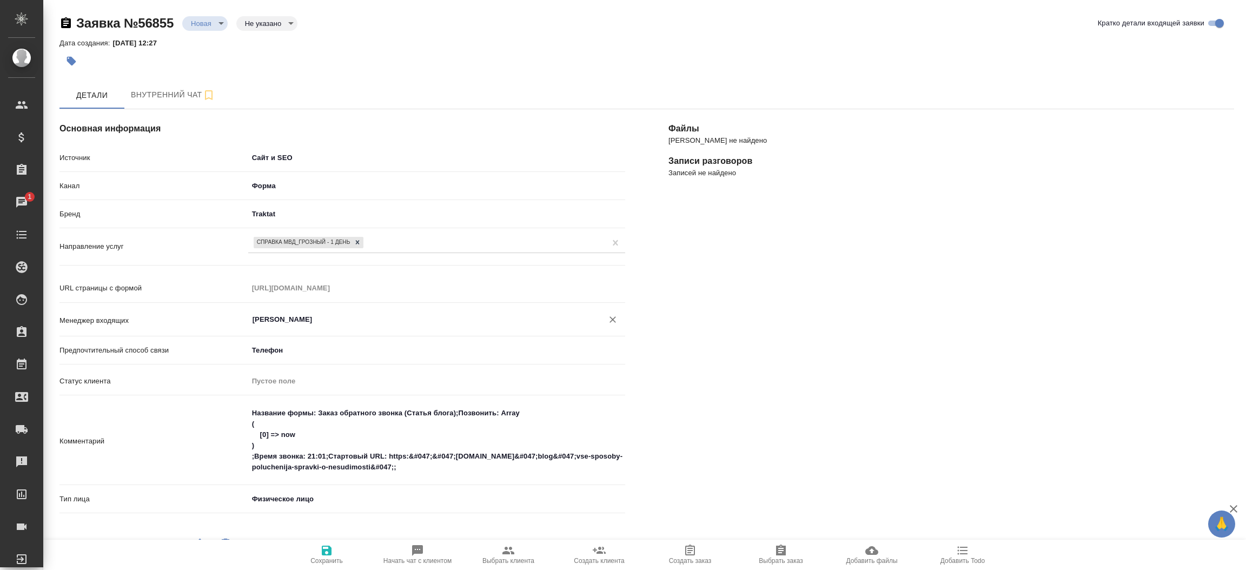
type input "[PERSON_NAME]"
click at [323, 543] on button "Сохранить" at bounding box center [326, 555] width 91 height 30
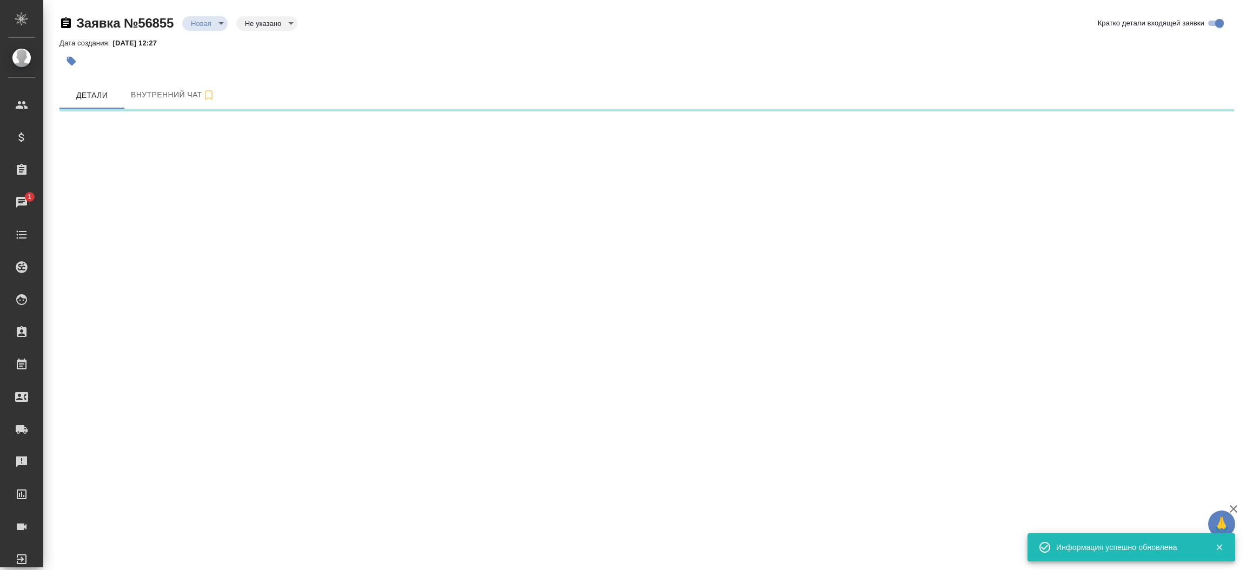
select select "RU"
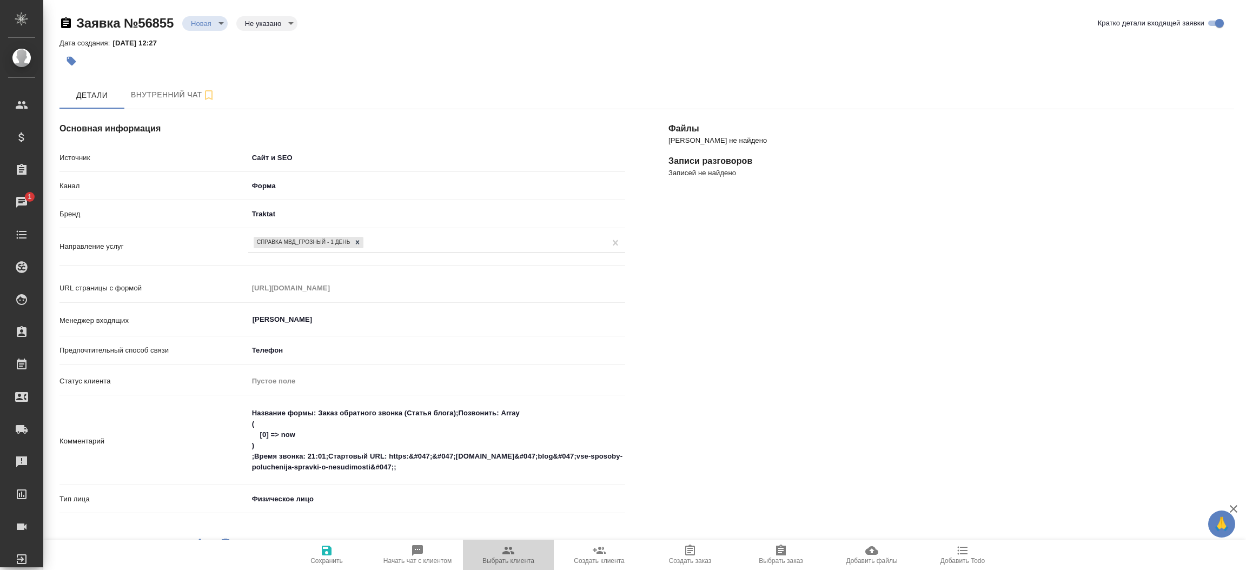
click at [497, 548] on span "Выбрать клиента" at bounding box center [508, 554] width 78 height 21
type textarea "x"
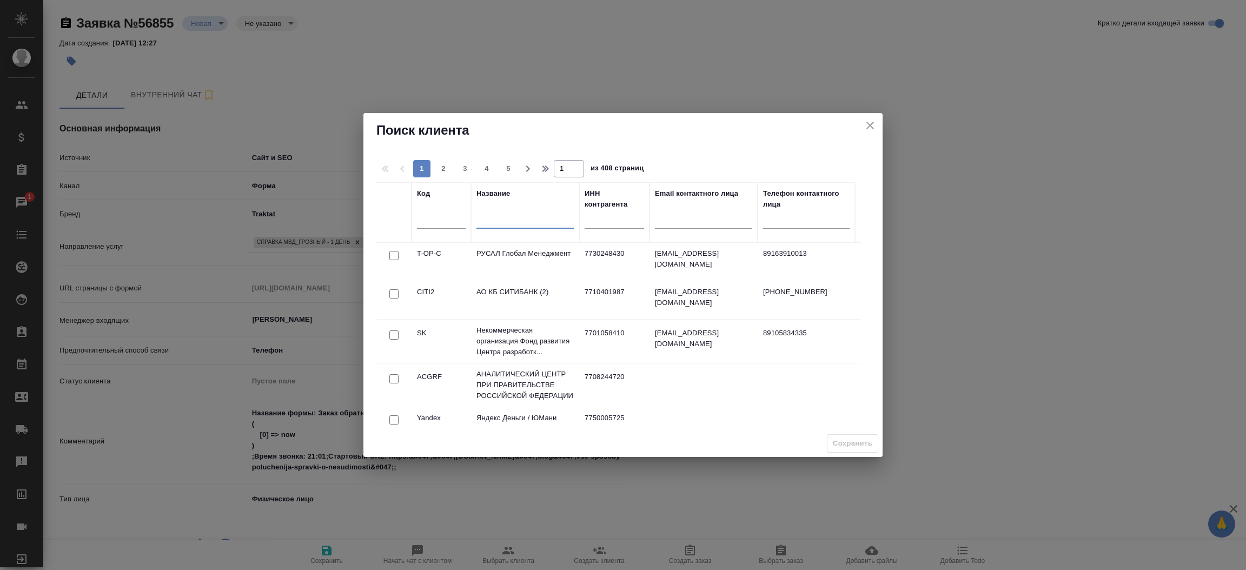
click at [513, 222] on input "text" at bounding box center [524, 222] width 97 height 14
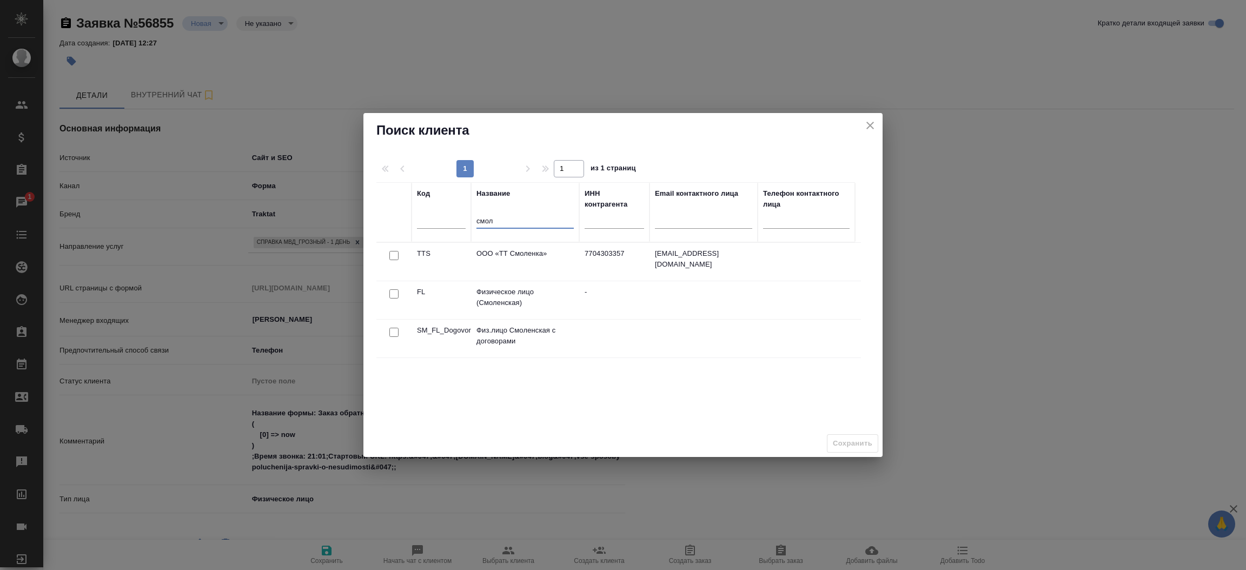
type input "смол"
click at [394, 291] on input "checkbox" at bounding box center [393, 293] width 9 height 9
checkbox input "true"
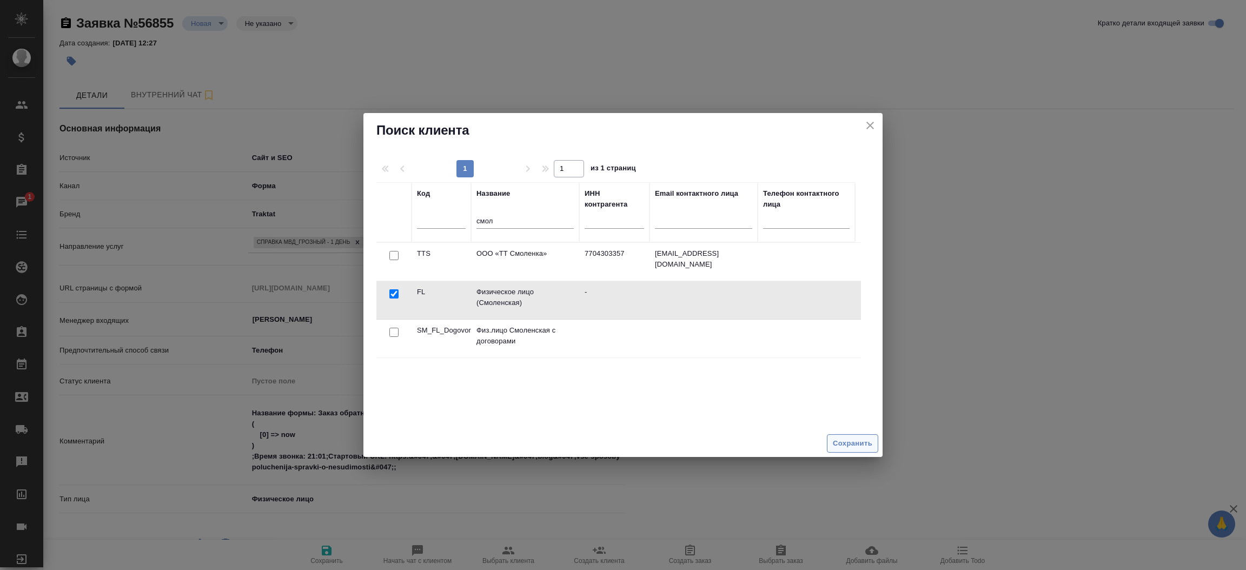
click at [841, 439] on span "Сохранить" at bounding box center [852, 443] width 39 height 12
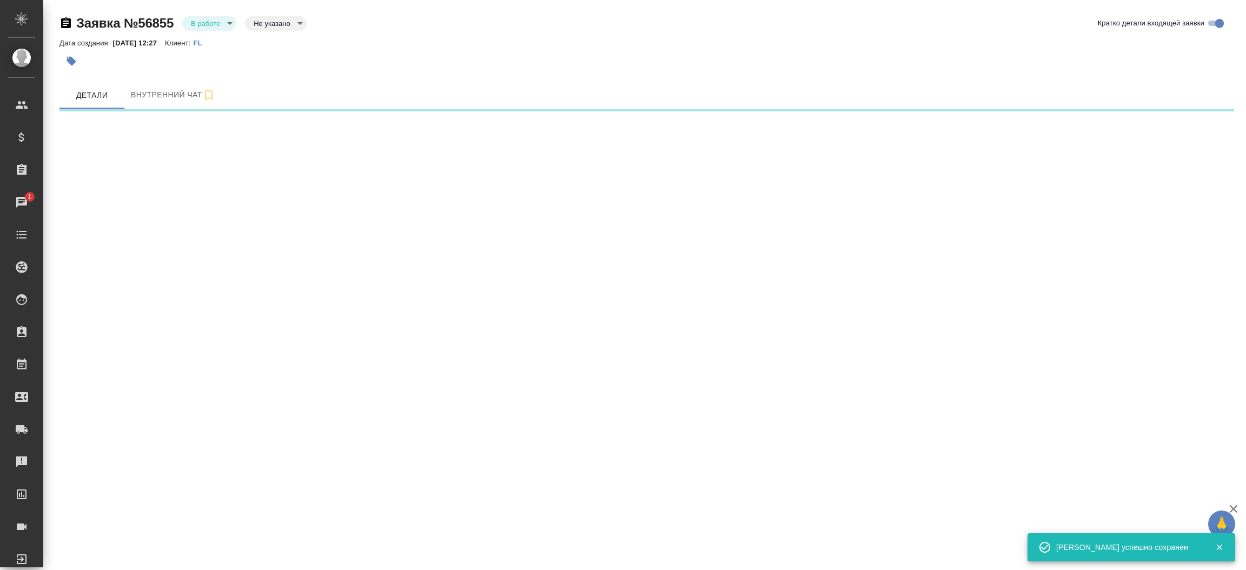
select select "RU"
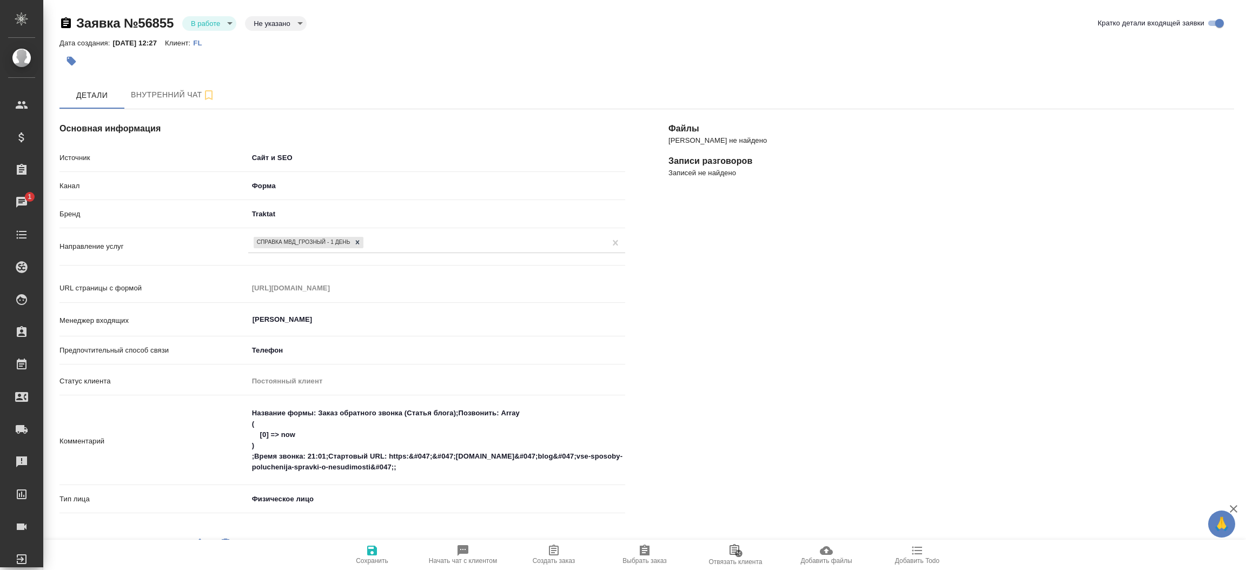
click at [1137, 402] on div "Файлы Файлов не найдено Записи разговоров Записей не найдено" at bounding box center [951, 450] width 609 height 724
click at [555, 558] on span "Создать заказ" at bounding box center [554, 561] width 43 height 8
type textarea "x"
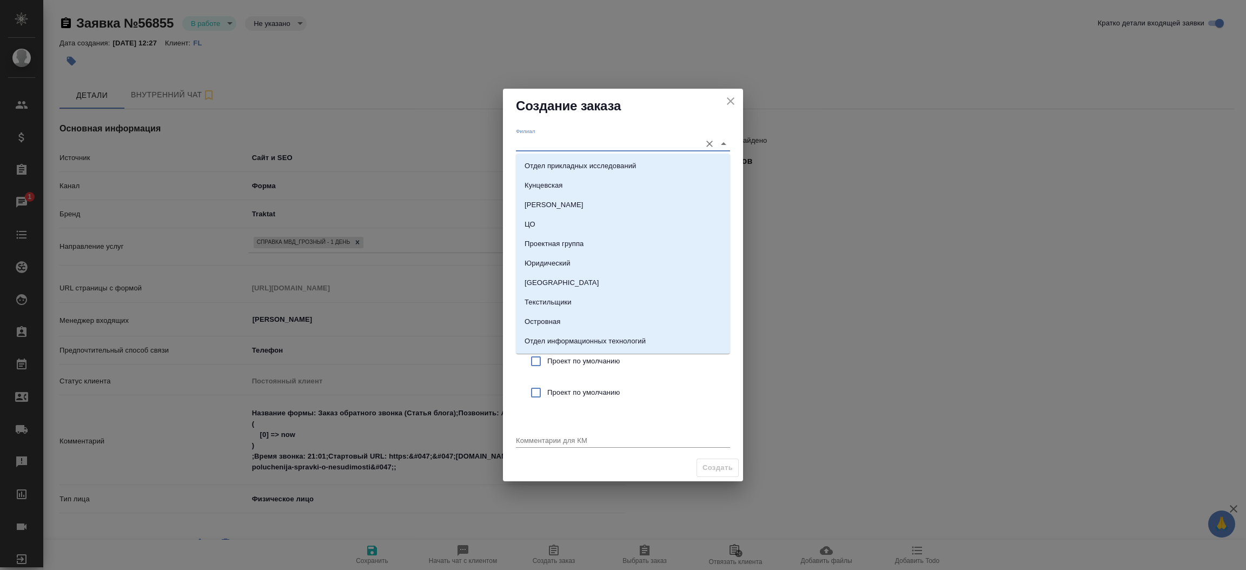
click at [535, 141] on input "Филиал" at bounding box center [606, 143] width 180 height 15
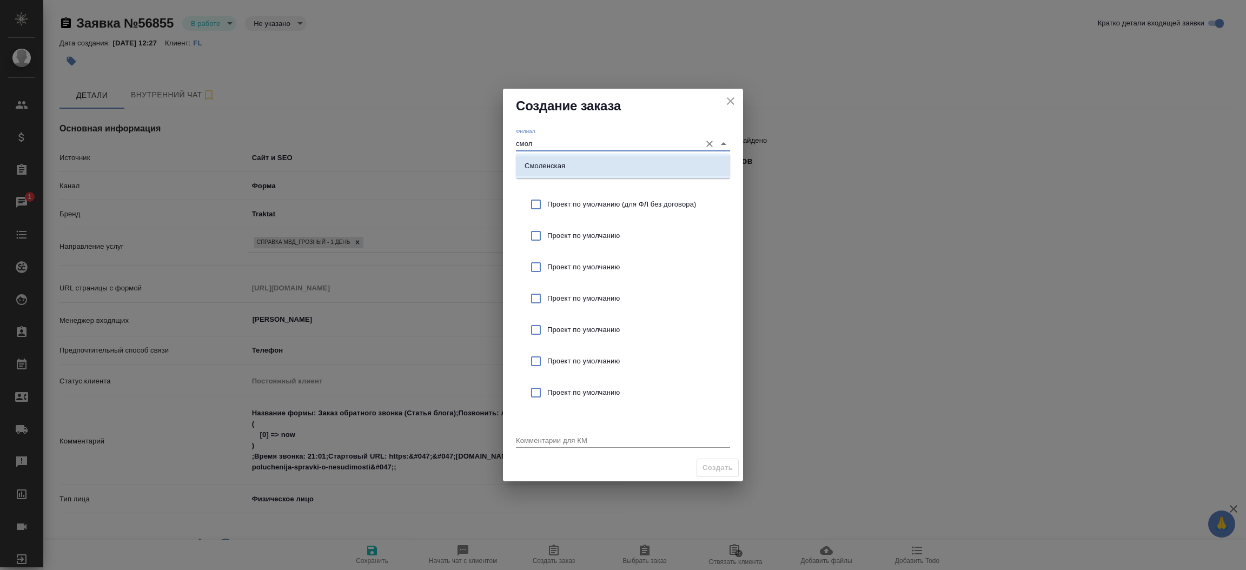
click at [569, 171] on li "Смоленская" at bounding box center [623, 165] width 214 height 19
type input "Смоленская"
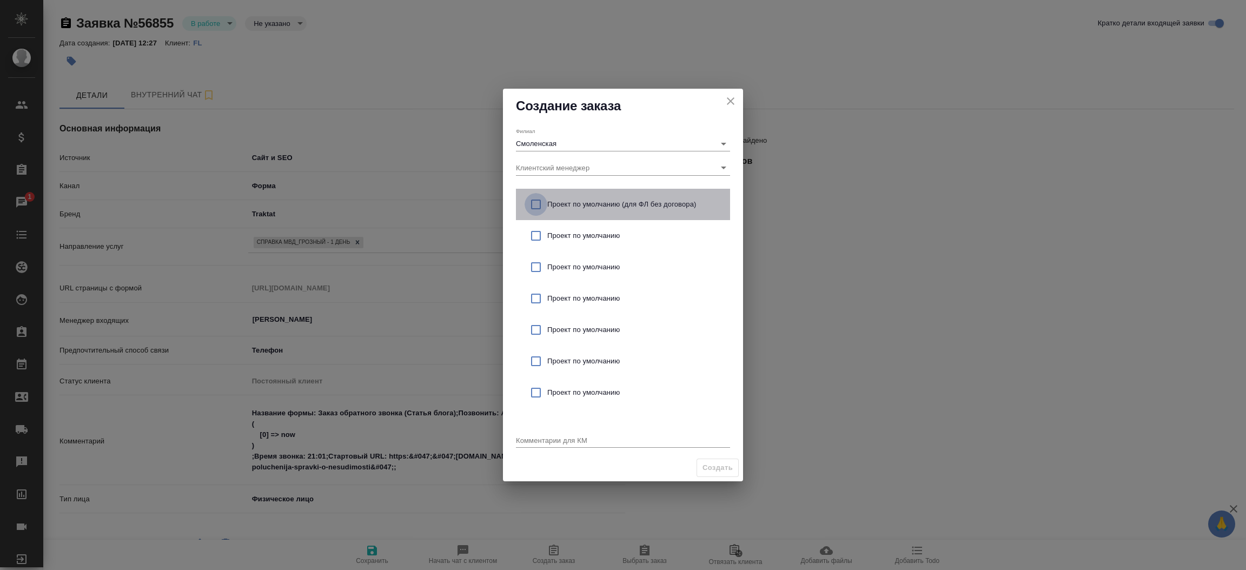
click at [536, 201] on input "checkbox" at bounding box center [536, 204] width 23 height 23
checkbox input "true"
click at [537, 441] on textarea at bounding box center [623, 440] width 214 height 8
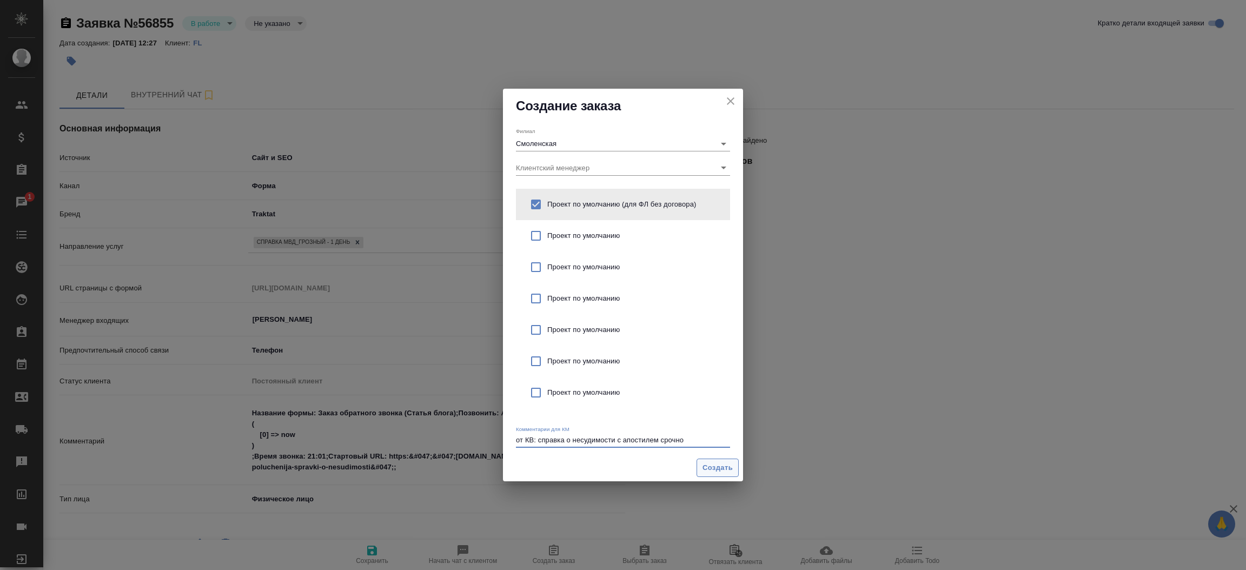
type textarea "от КВ: справка о несудимости с апостилем срочно"
click at [709, 459] on button "Создать" at bounding box center [717, 468] width 42 height 19
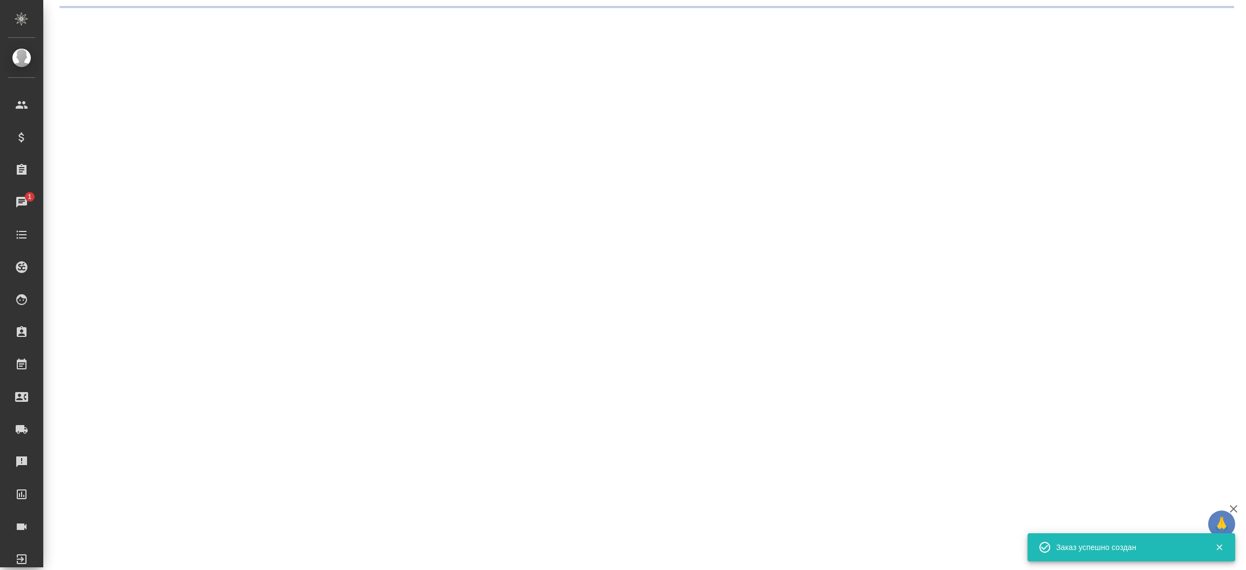
select select "RU"
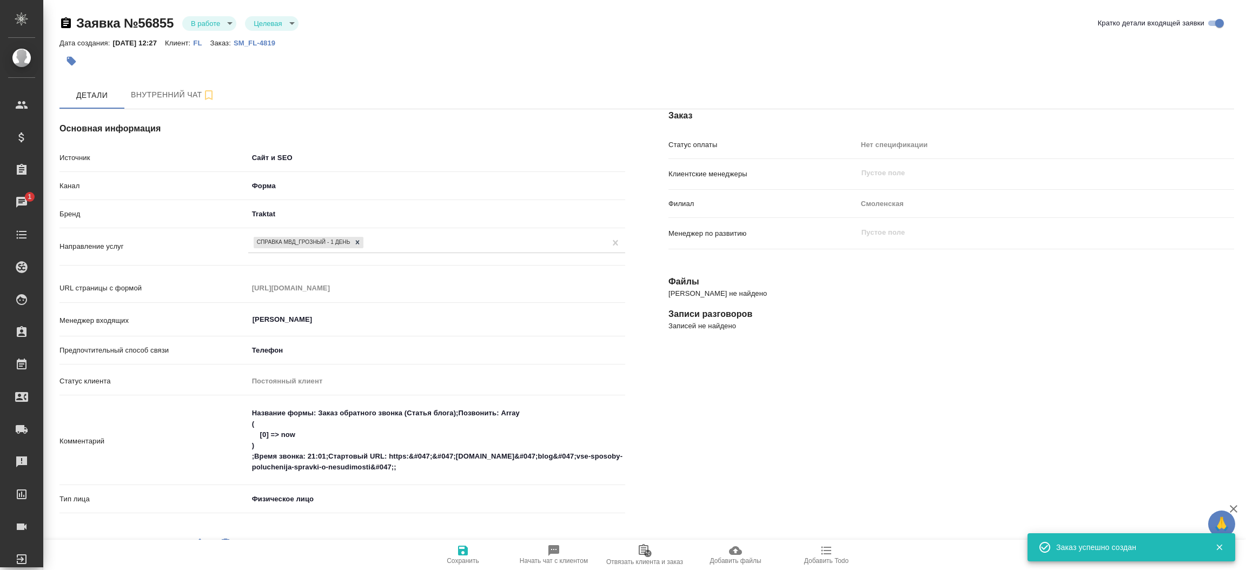
type textarea "x"
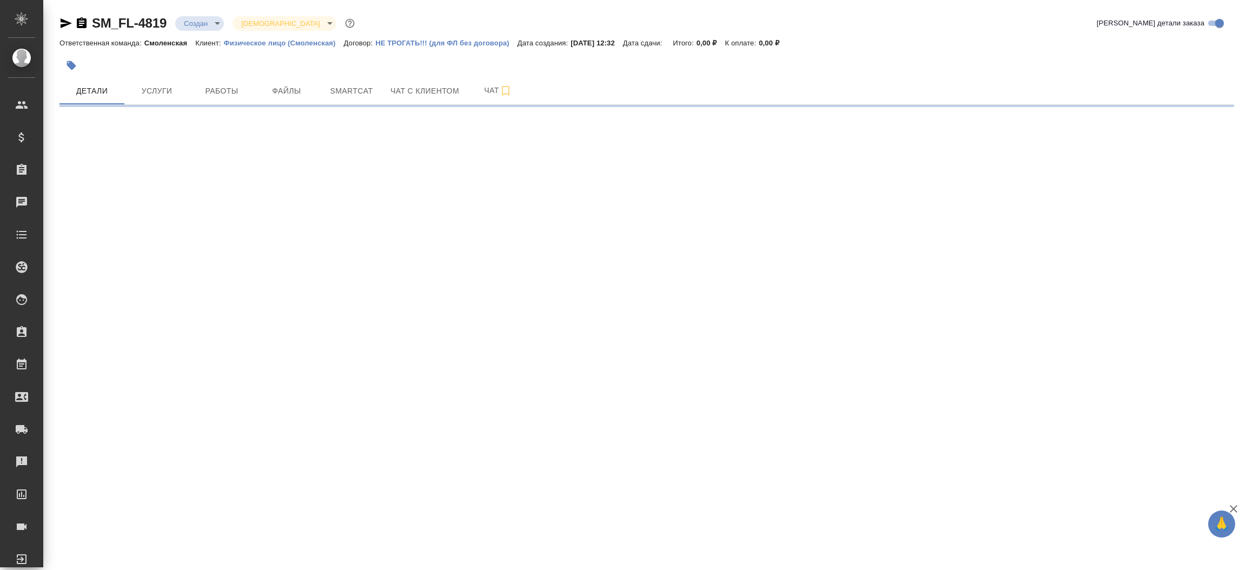
select select "RU"
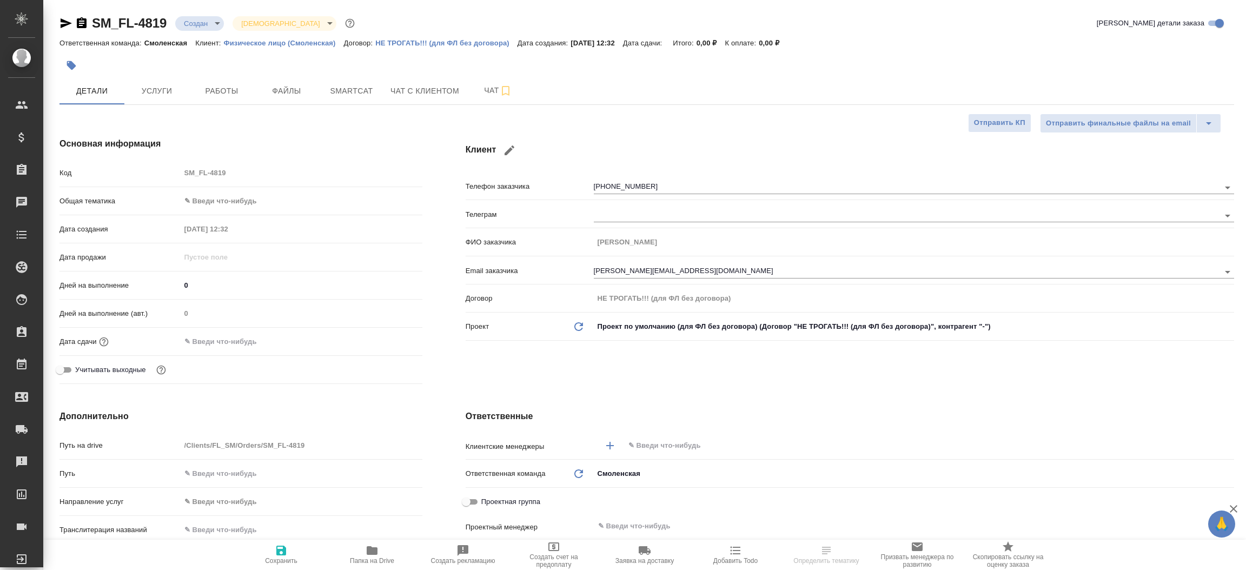
type textarea "x"
click at [66, 24] on icon "button" at bounding box center [66, 23] width 11 height 10
type textarea "x"
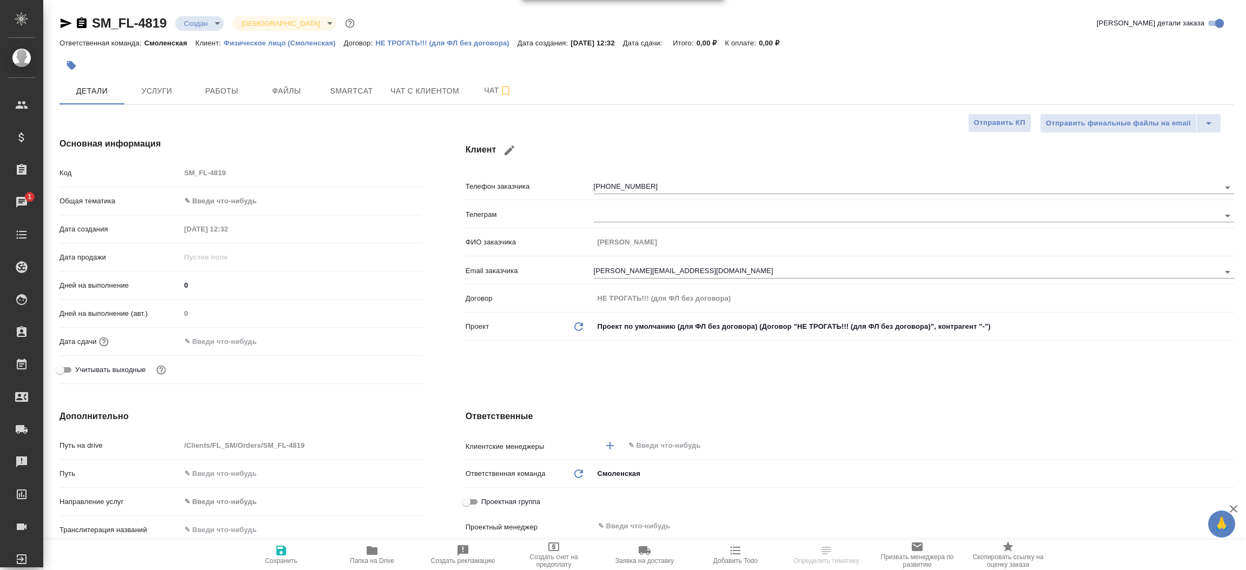
type textarea "x"
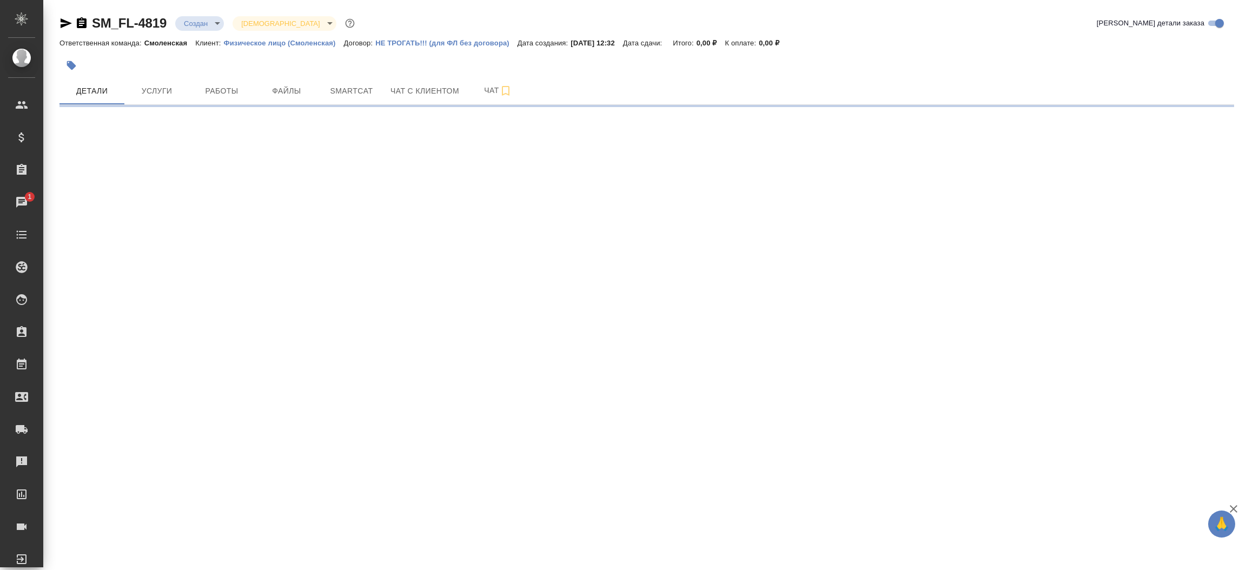
select select "RU"
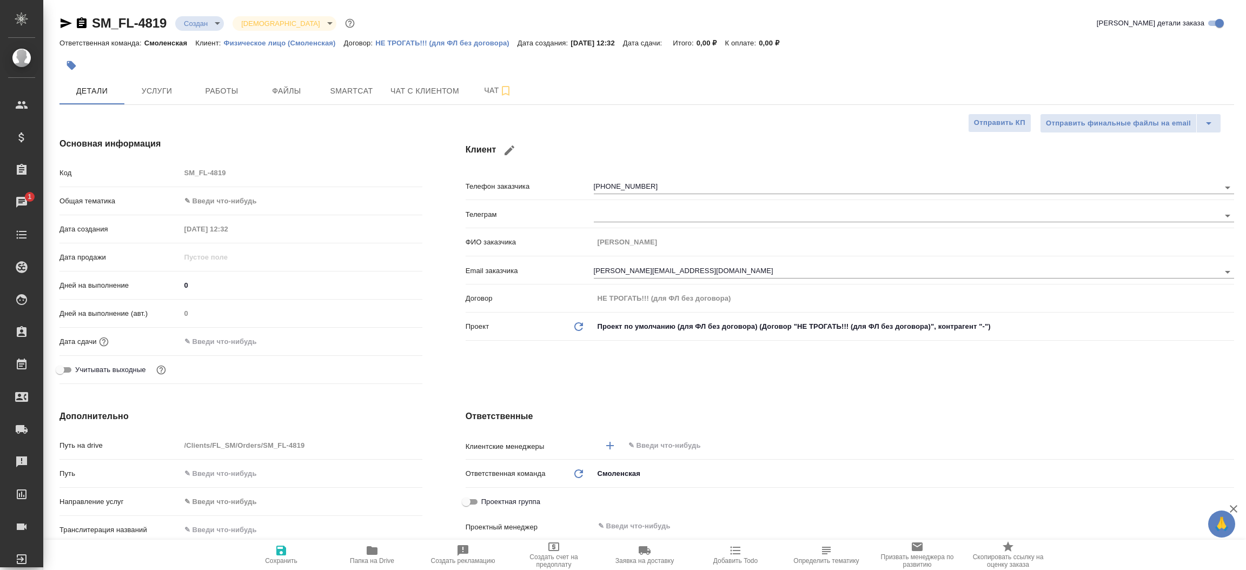
type textarea "x"
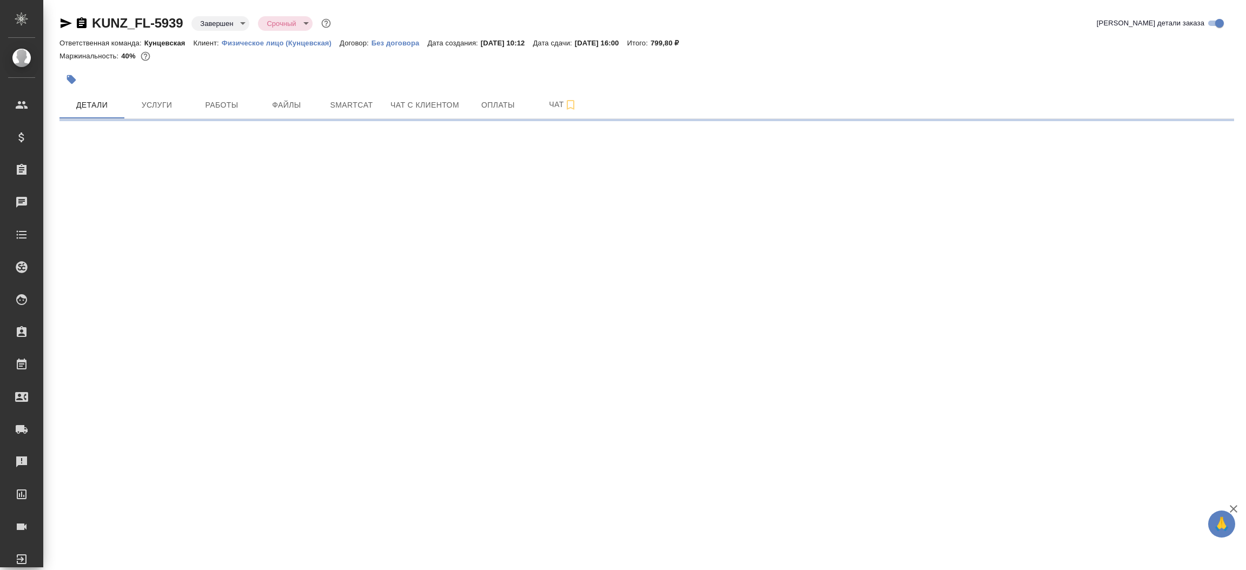
click at [66, 24] on icon "button" at bounding box center [66, 23] width 11 height 10
select select "RU"
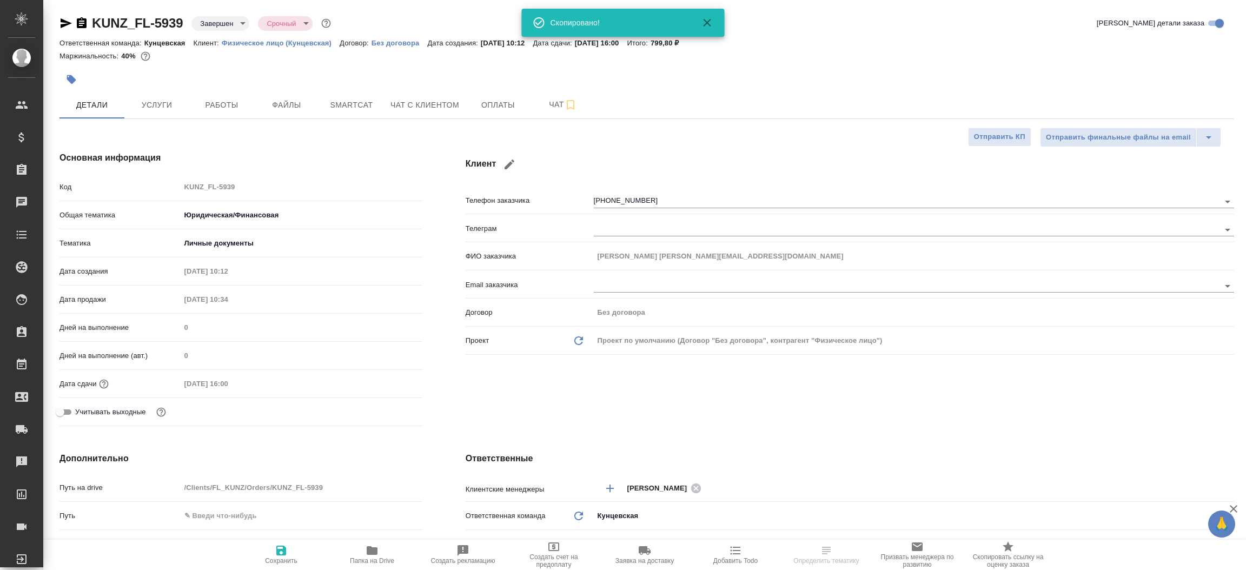
type textarea "x"
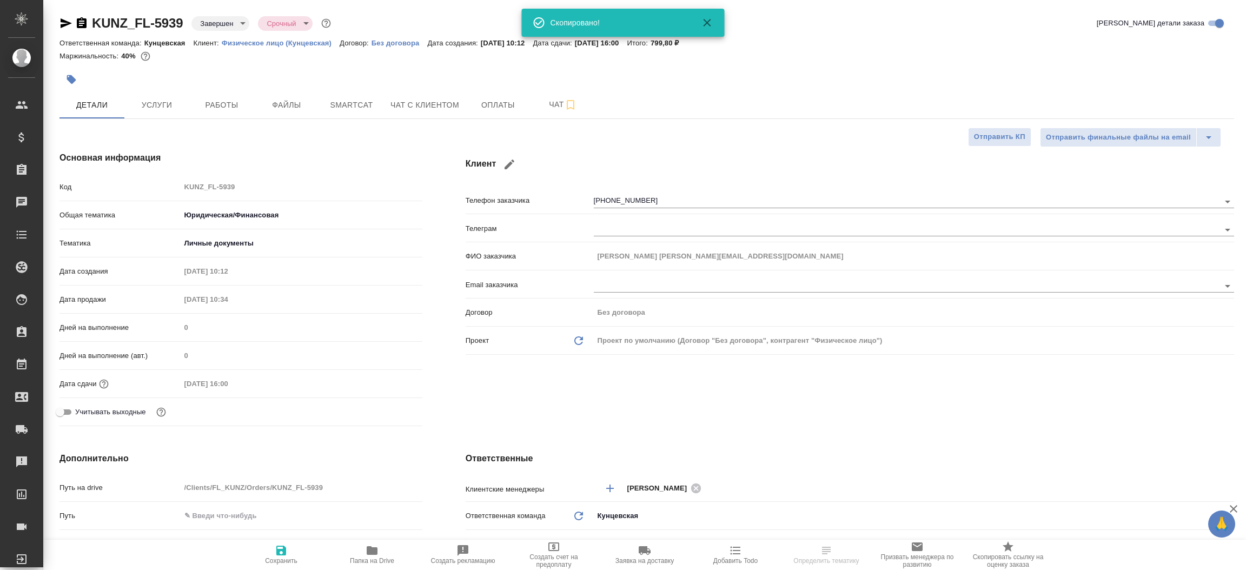
type textarea "x"
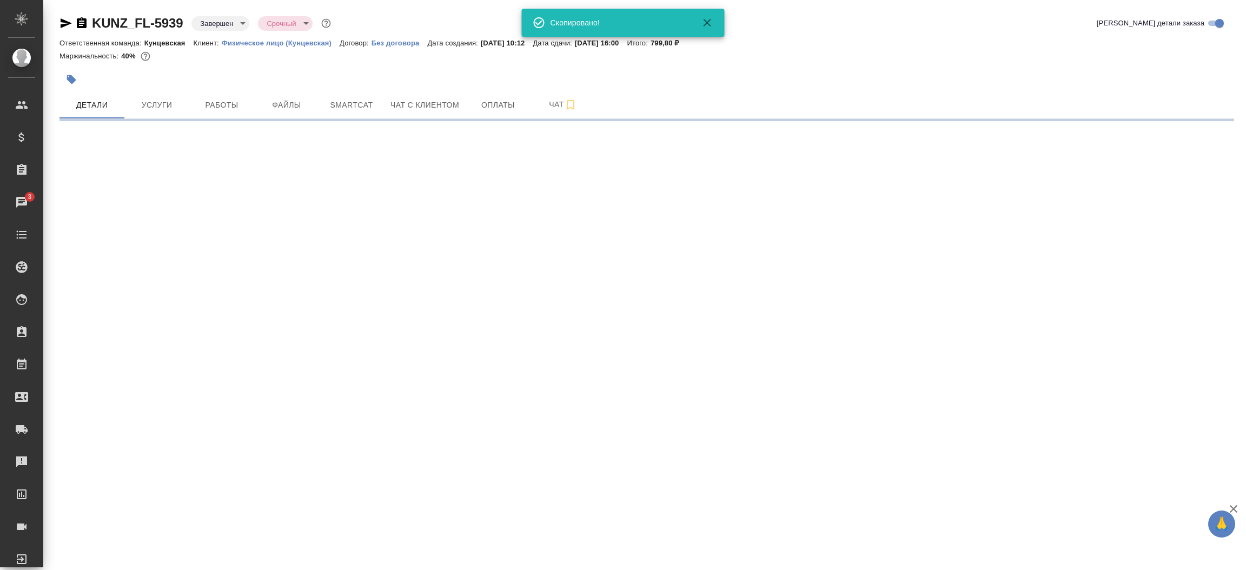
select select "RU"
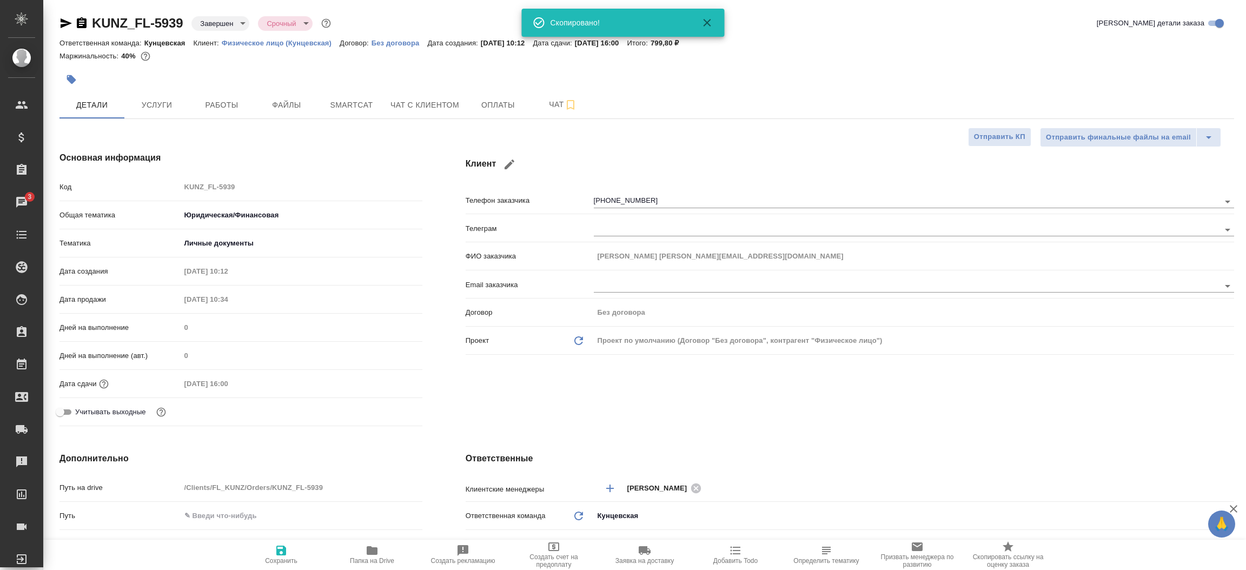
type textarea "x"
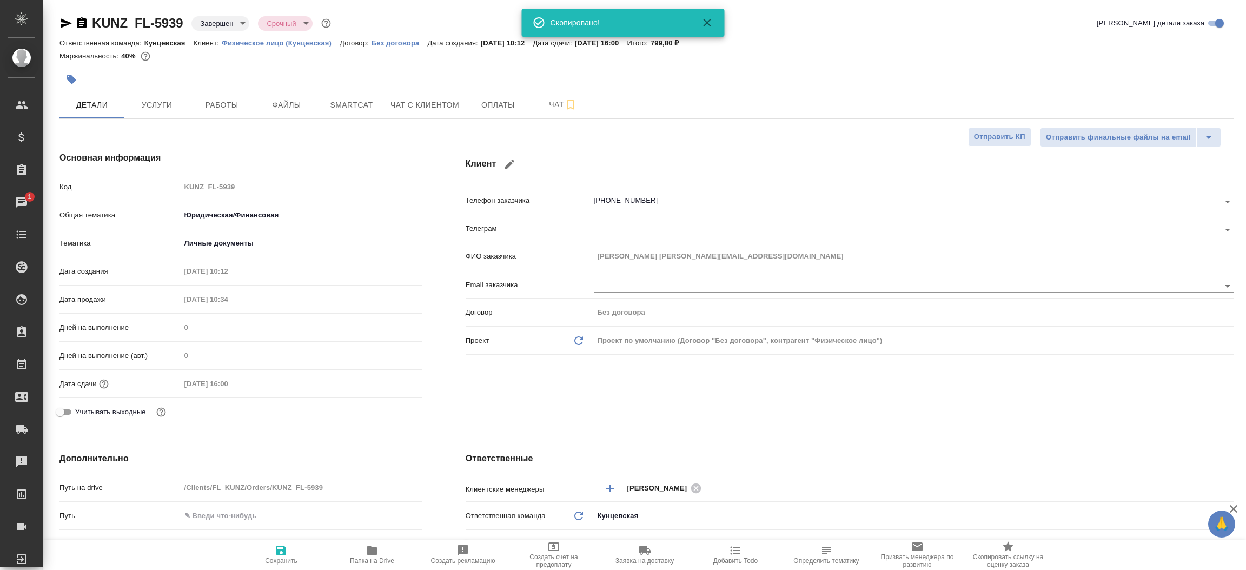
type textarea "x"
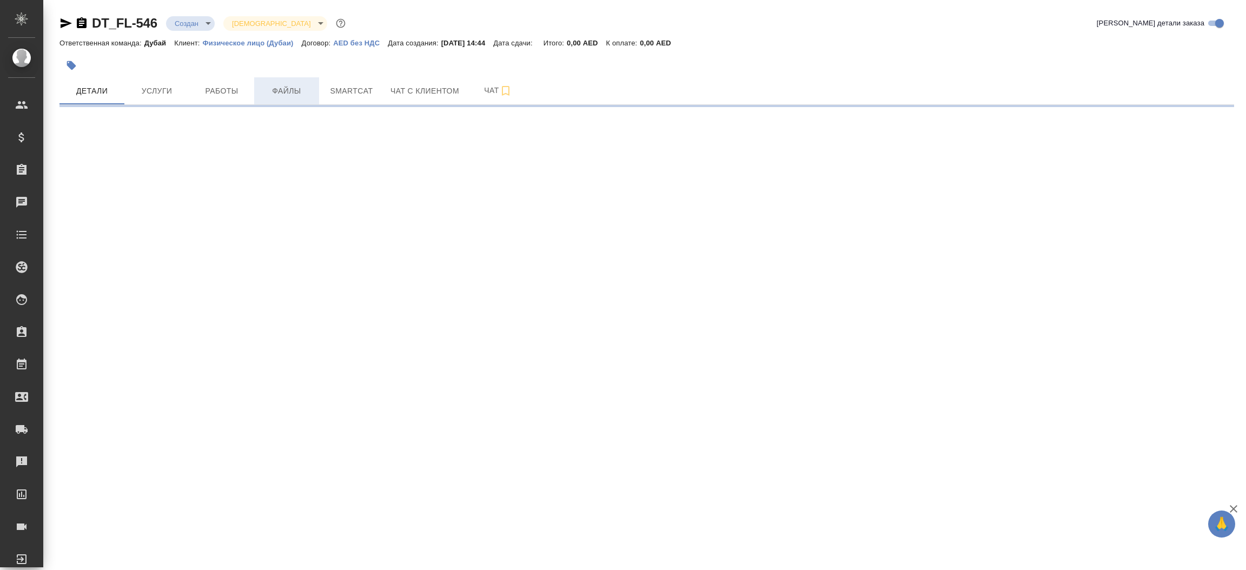
select select "RU"
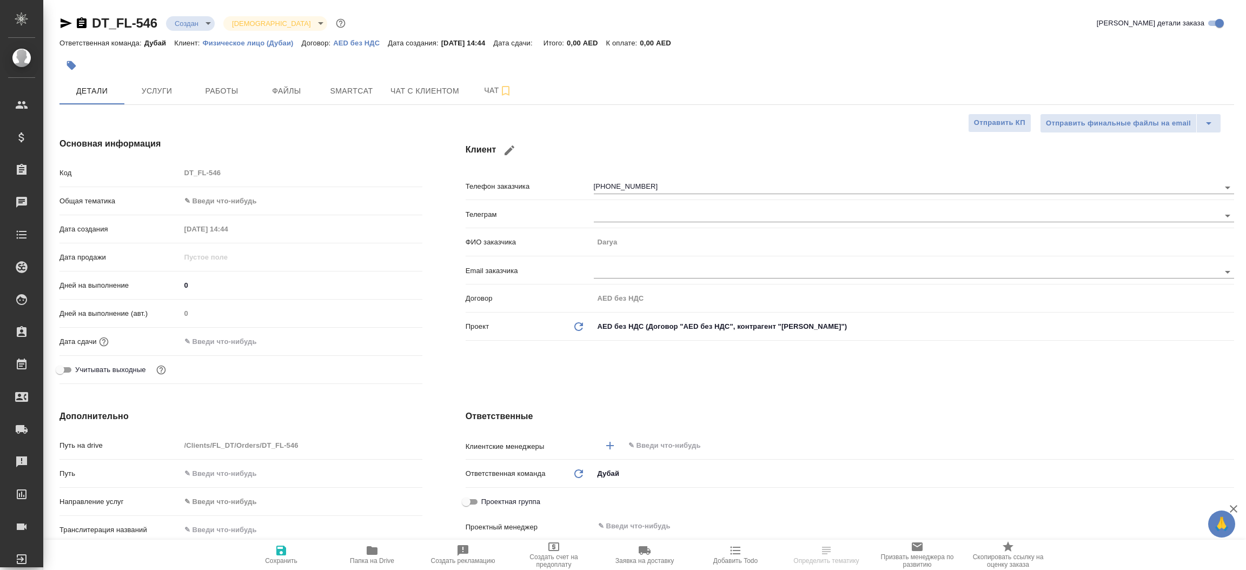
type textarea "x"
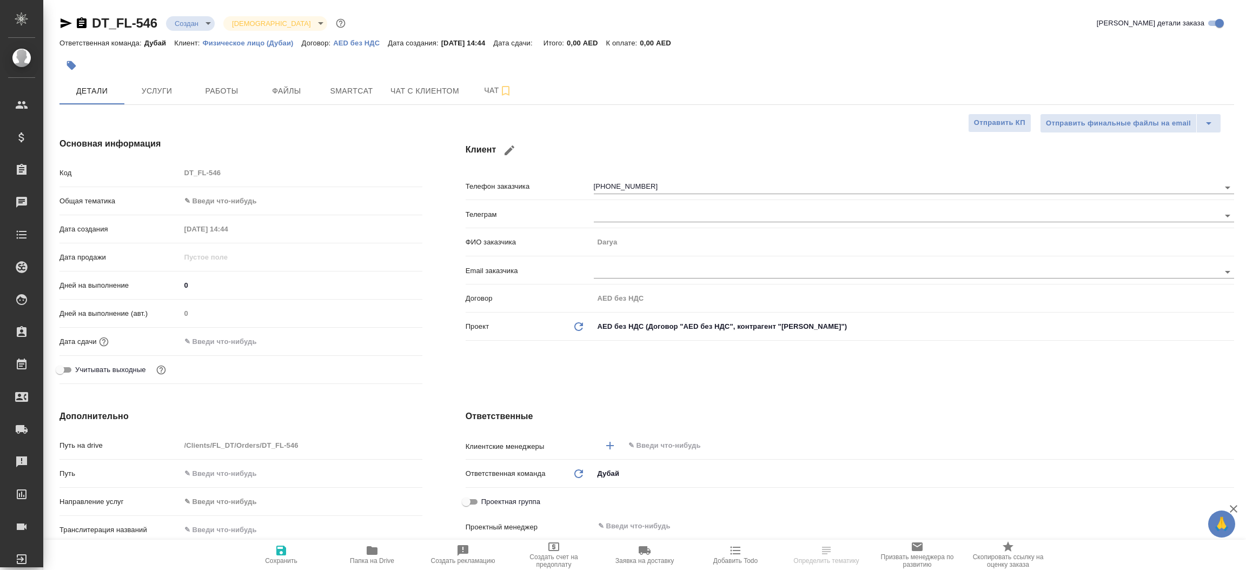
type textarea "x"
click at [66, 18] on icon "button" at bounding box center [65, 23] width 13 height 13
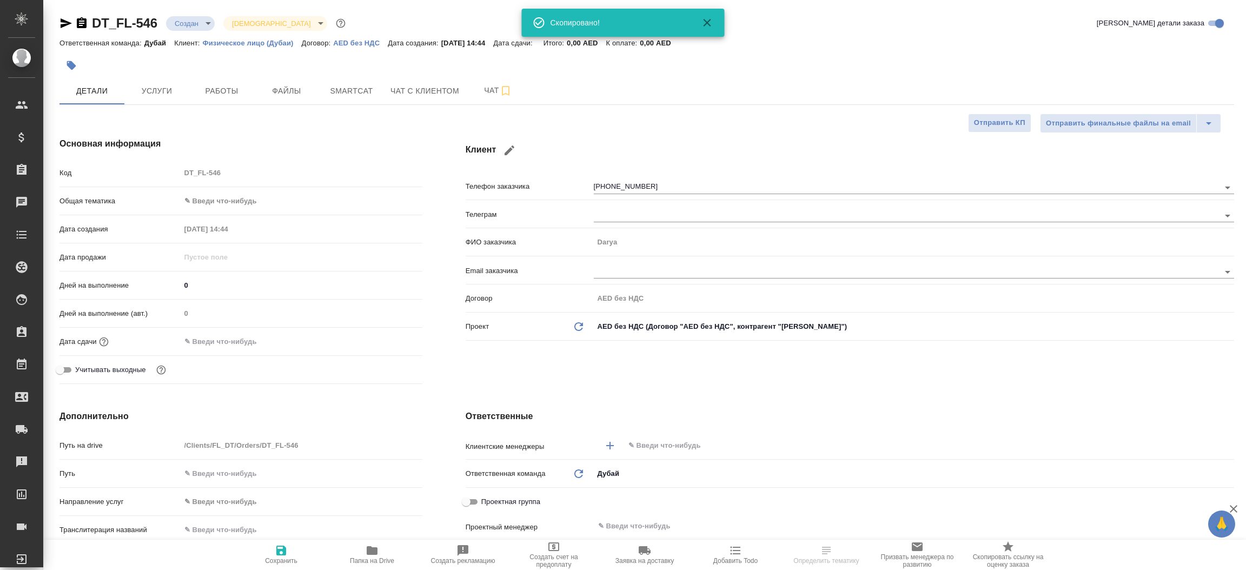
type textarea "x"
select select "RU"
type textarea "x"
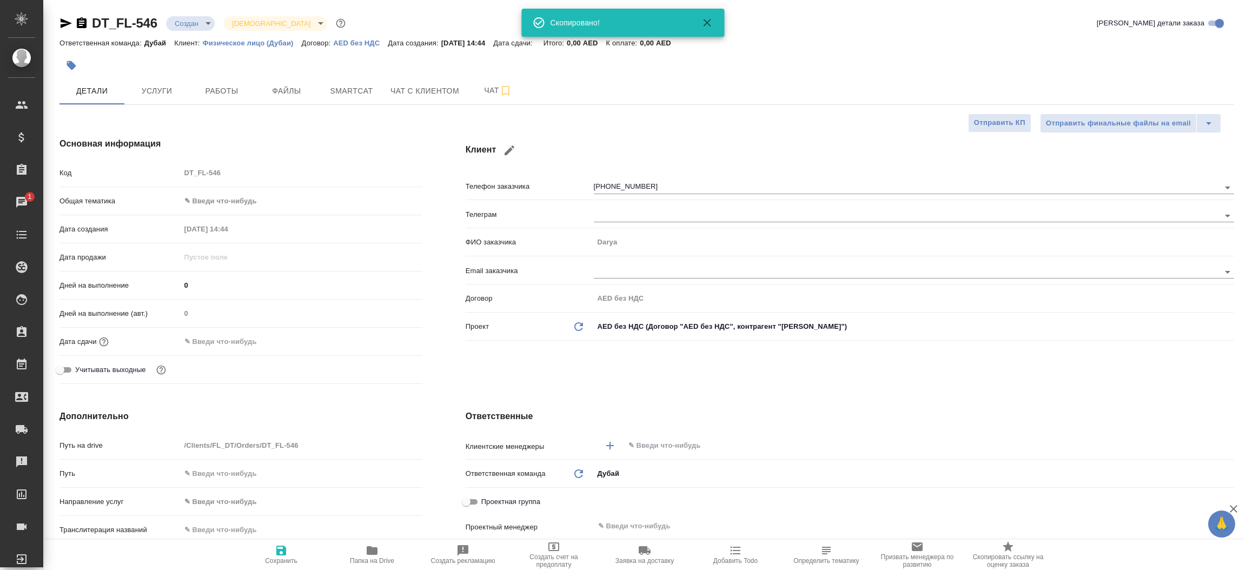
type textarea "x"
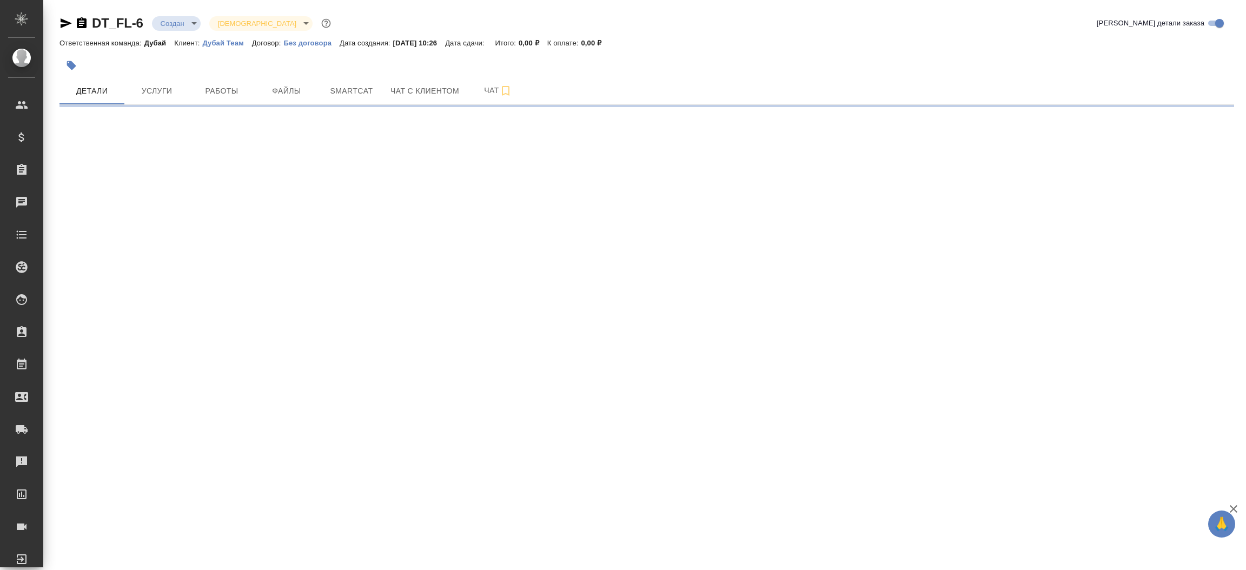
select select "RU"
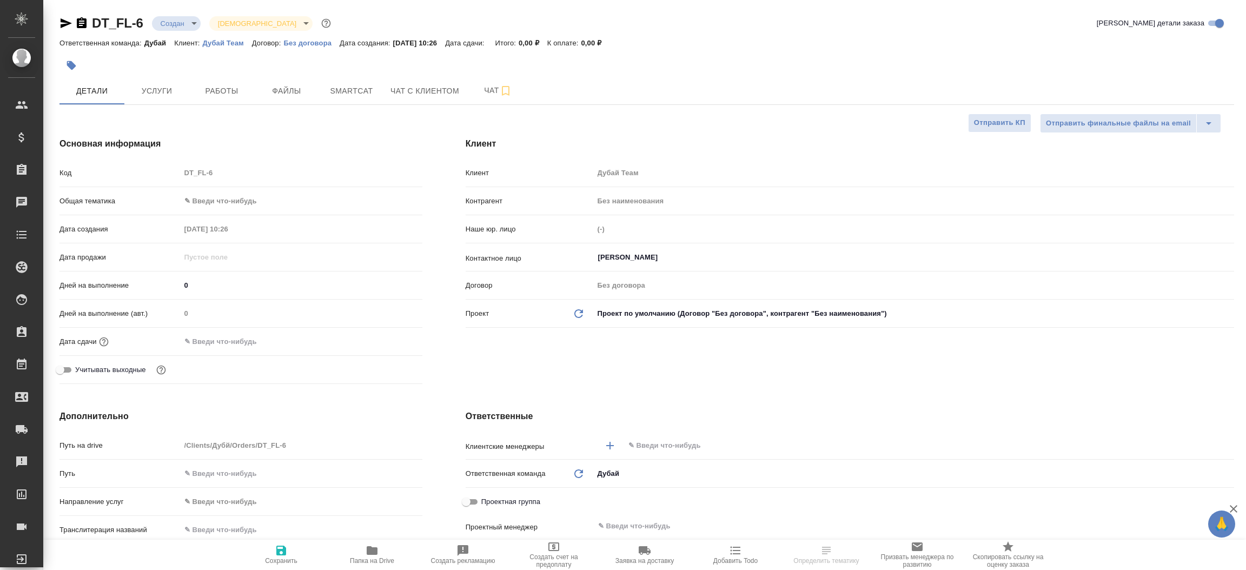
type textarea "x"
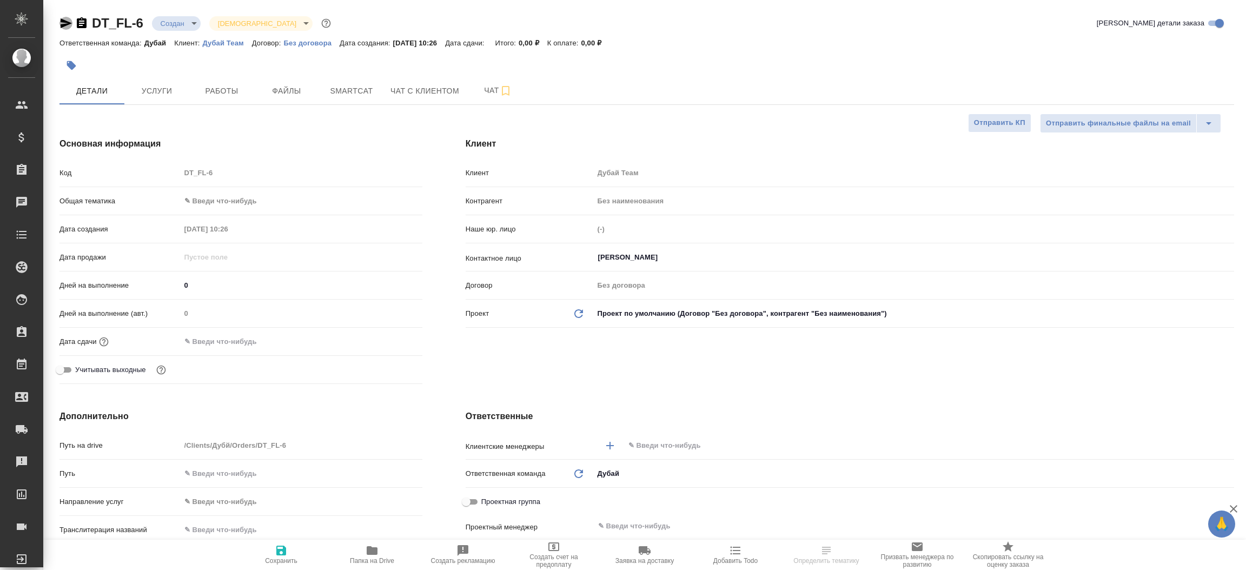
type textarea "x"
click at [61, 22] on icon "button" at bounding box center [66, 23] width 11 height 10
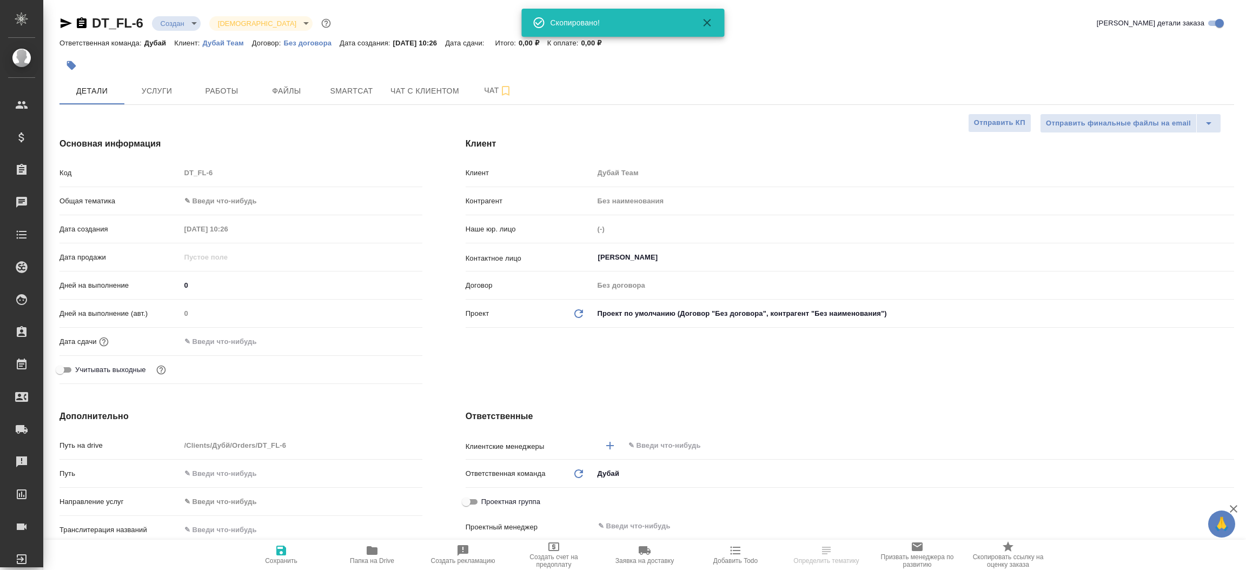
type textarea "x"
select select "RU"
type textarea "x"
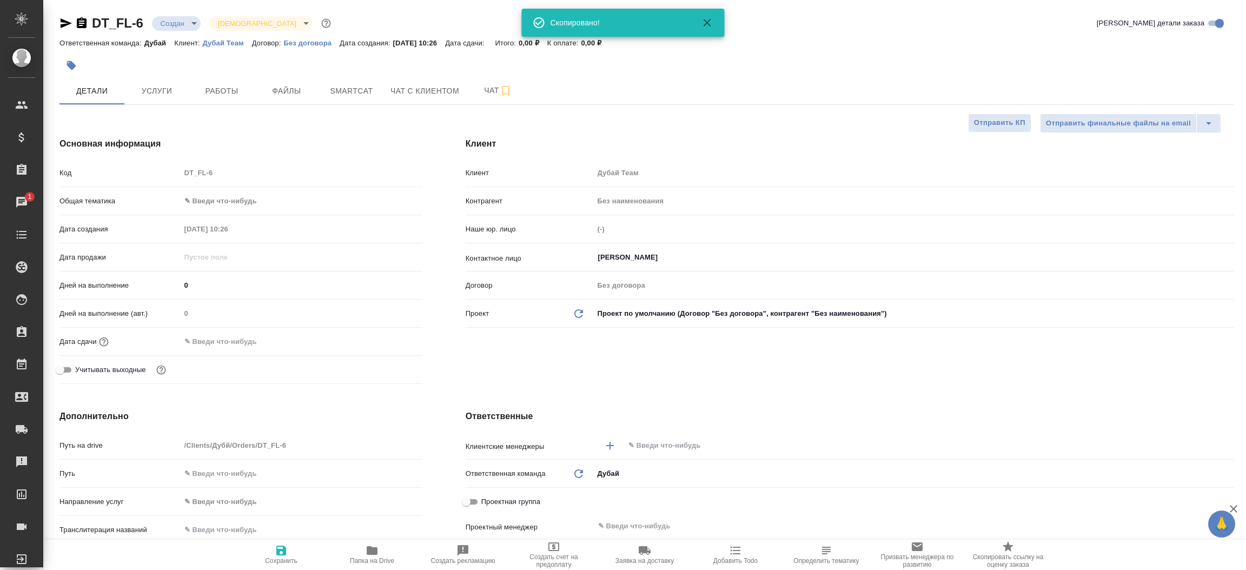
type textarea "x"
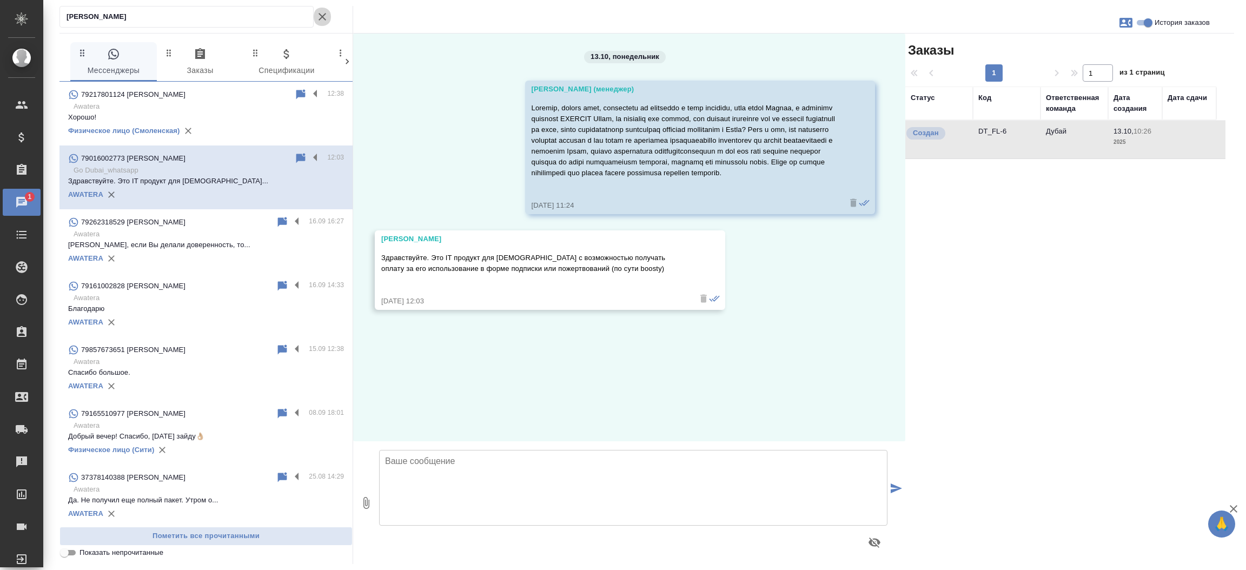
click at [320, 15] on icon "button" at bounding box center [323, 17] width 8 height 8
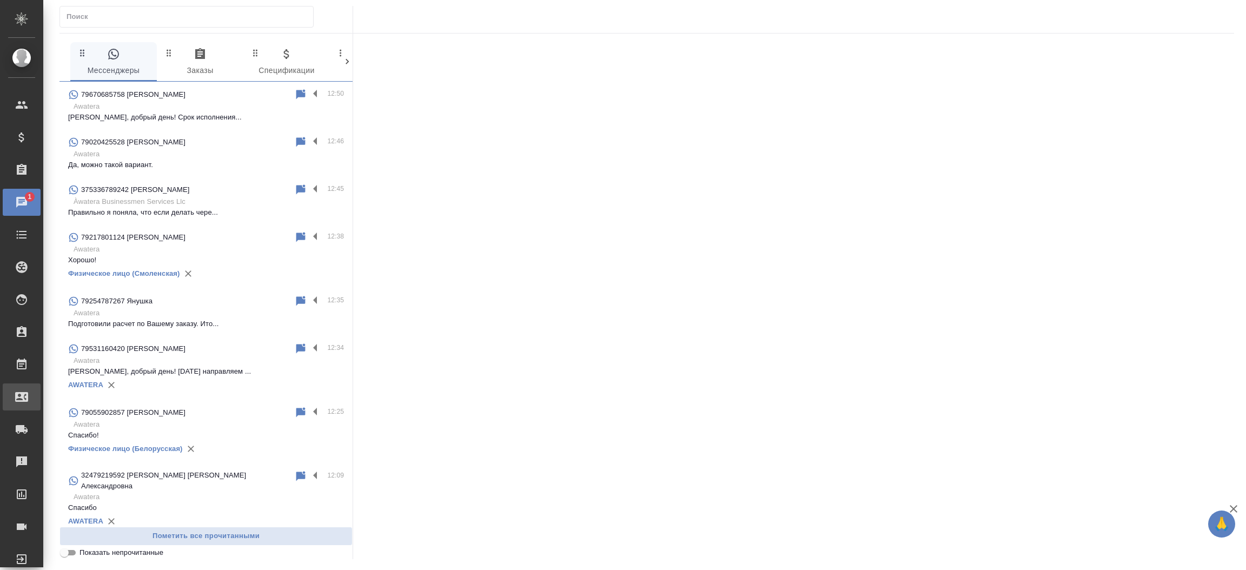
click at [22, 399] on div "Входящие заявки" at bounding box center [8, 397] width 27 height 16
select select "RU"
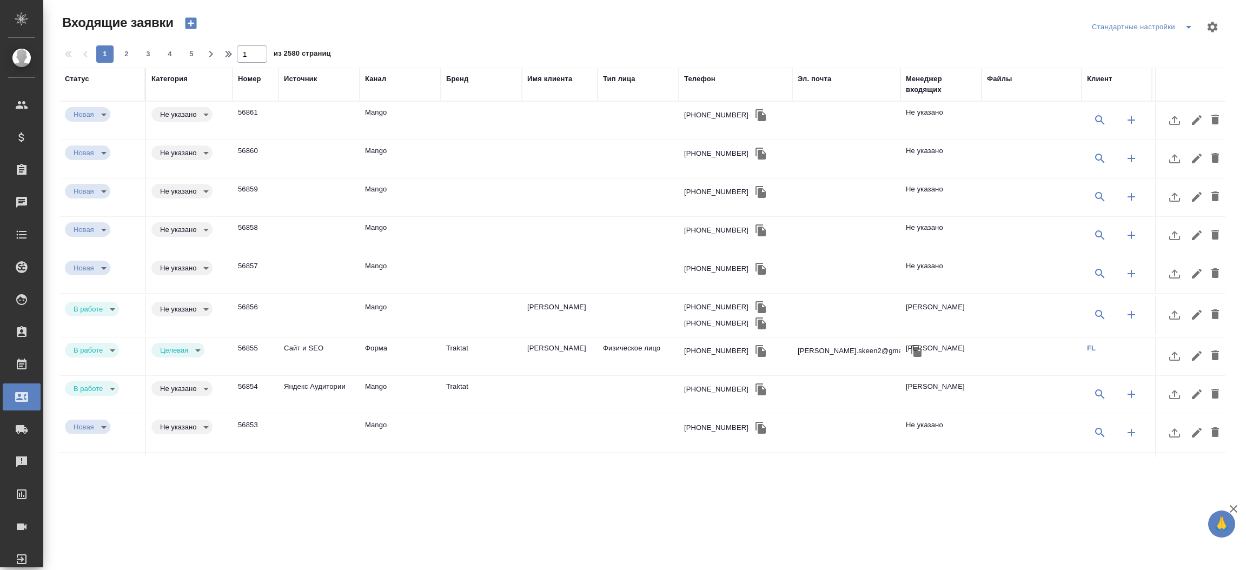
select select "RU"
click at [716, 76] on div "Телефон" at bounding box center [735, 79] width 103 height 11
click at [713, 78] on div "Телефон" at bounding box center [699, 79] width 31 height 11
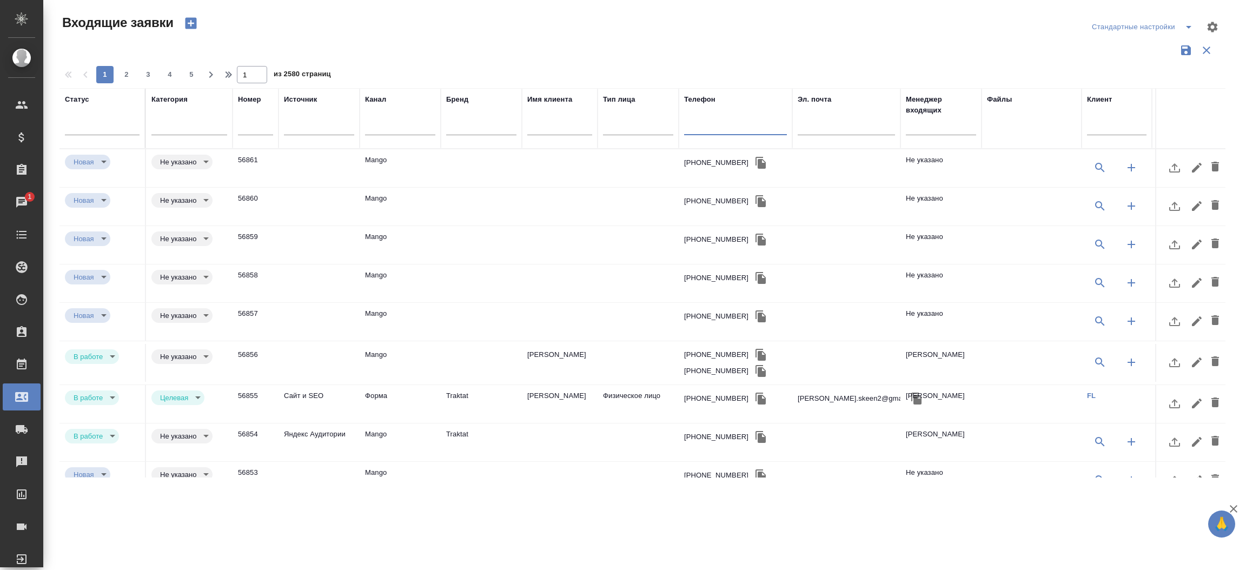
click at [704, 123] on input "text" at bounding box center [735, 128] width 103 height 14
paste input "79687247733"
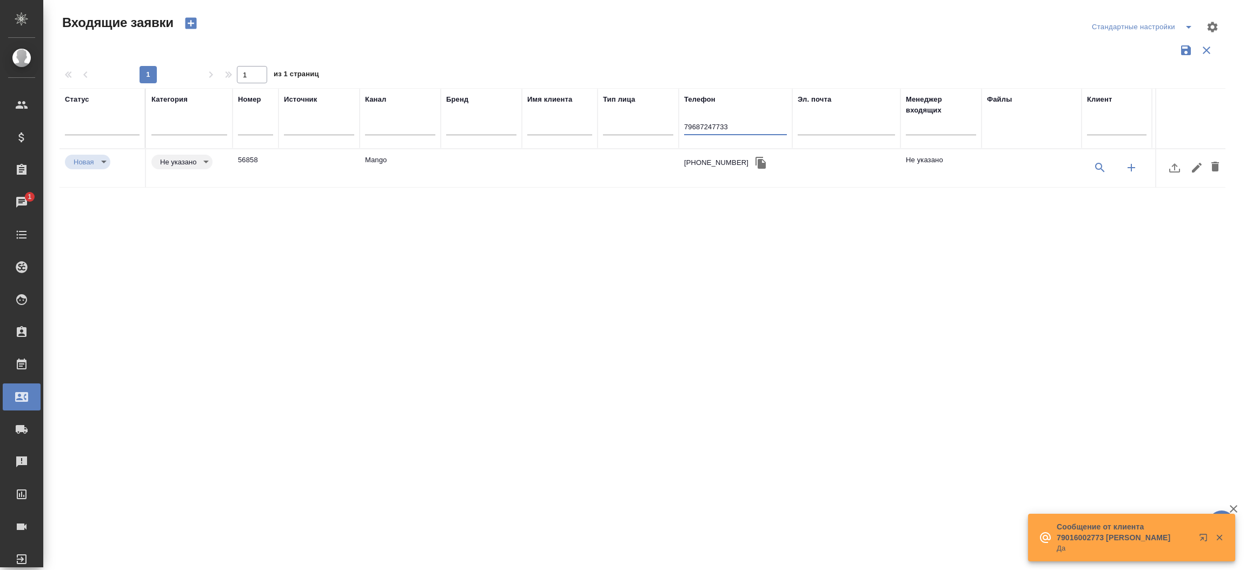
type input "79687247733"
click at [434, 165] on td "Mango" at bounding box center [400, 168] width 81 height 38
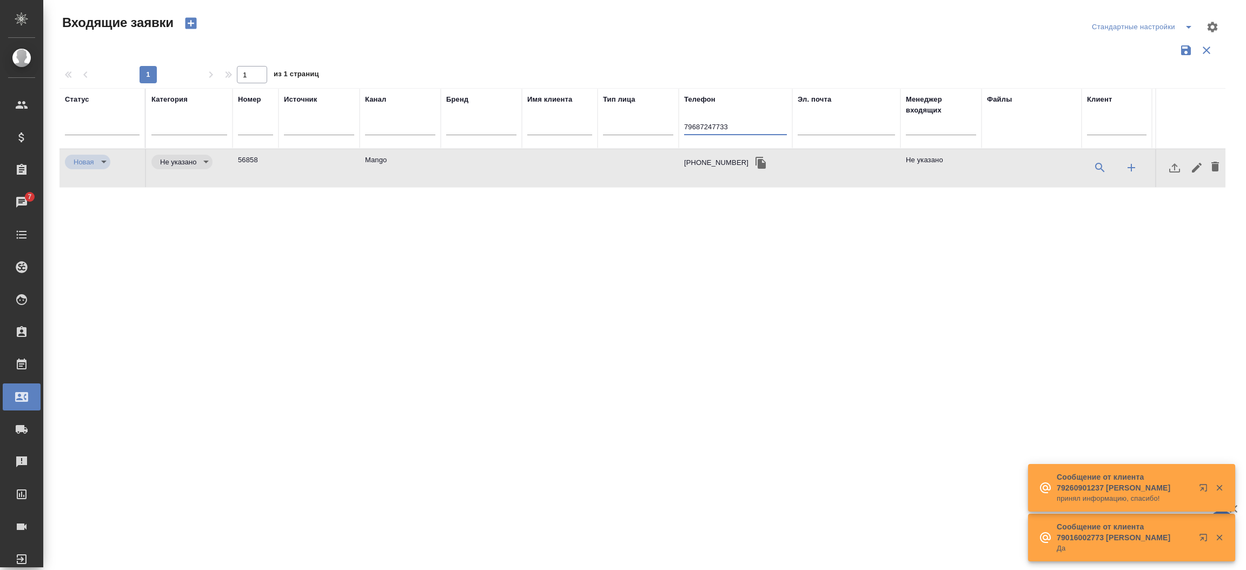
click at [692, 122] on input "79687247733" at bounding box center [735, 128] width 103 height 14
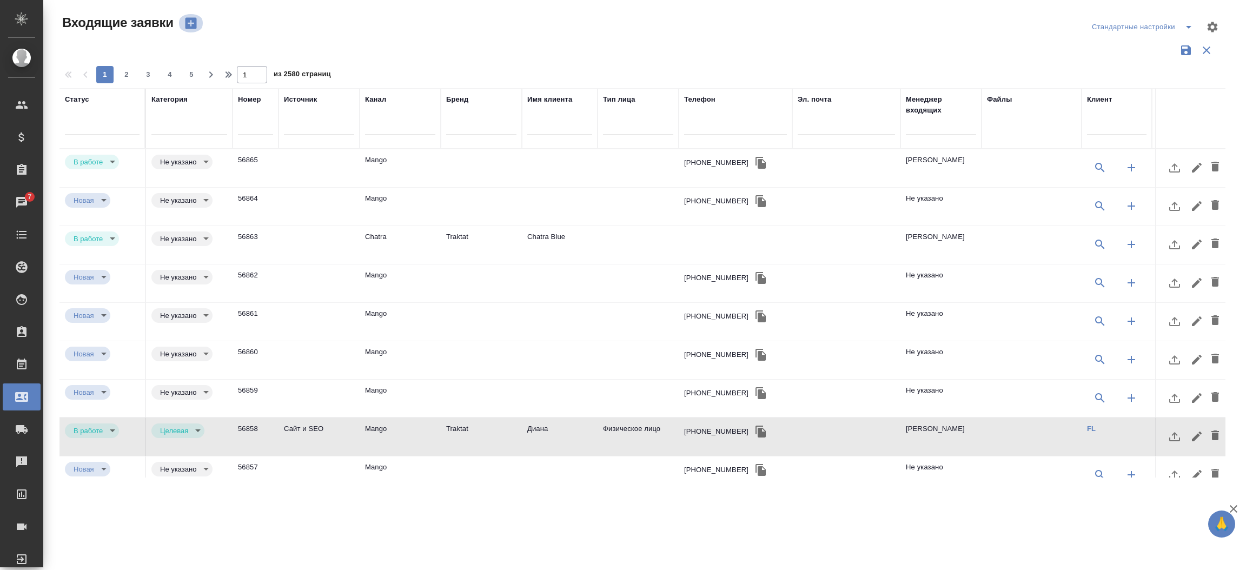
click at [197, 24] on icon "button" at bounding box center [190, 23] width 15 height 15
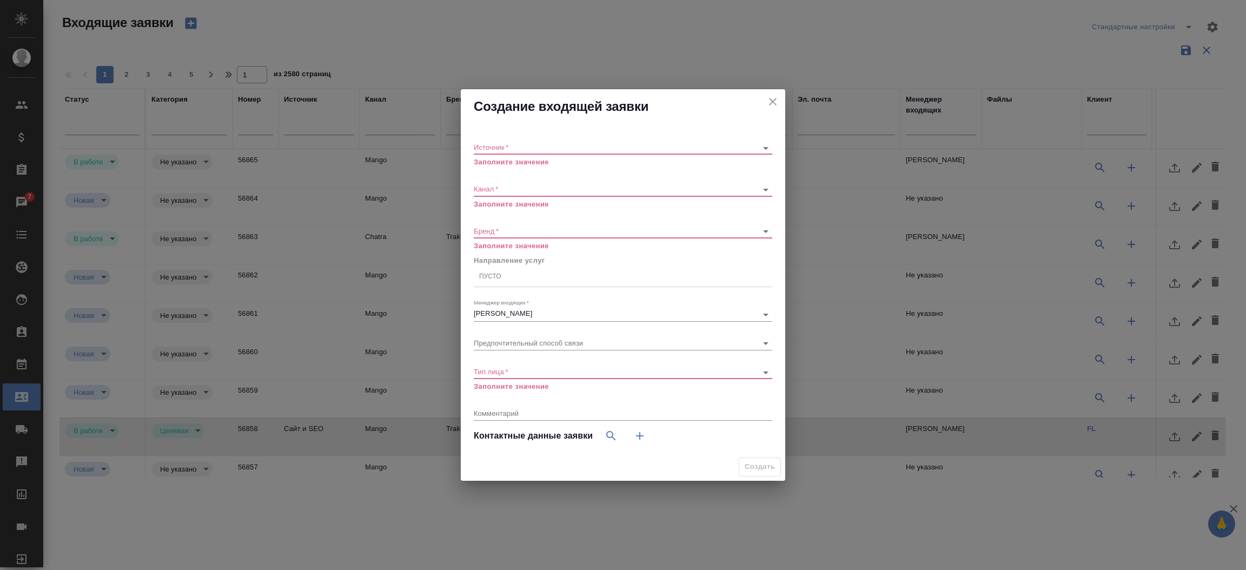
click at [514, 141] on div "​" at bounding box center [623, 148] width 298 height 14
click at [513, 144] on body "🙏 .cls-1 fill:#fff; AWATERA Прутько Ирина i.prutko Клиенты Спецификации Заказы …" at bounding box center [623, 285] width 1246 height 570
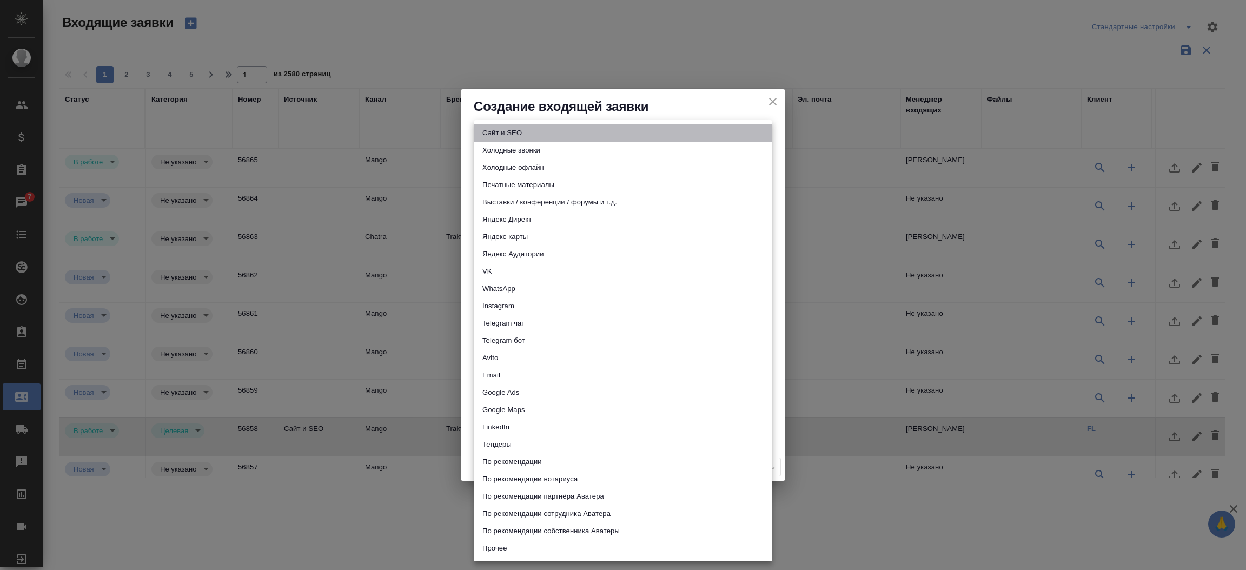
click at [518, 132] on li "Сайт и SEO" at bounding box center [623, 132] width 298 height 17
type input "seo"
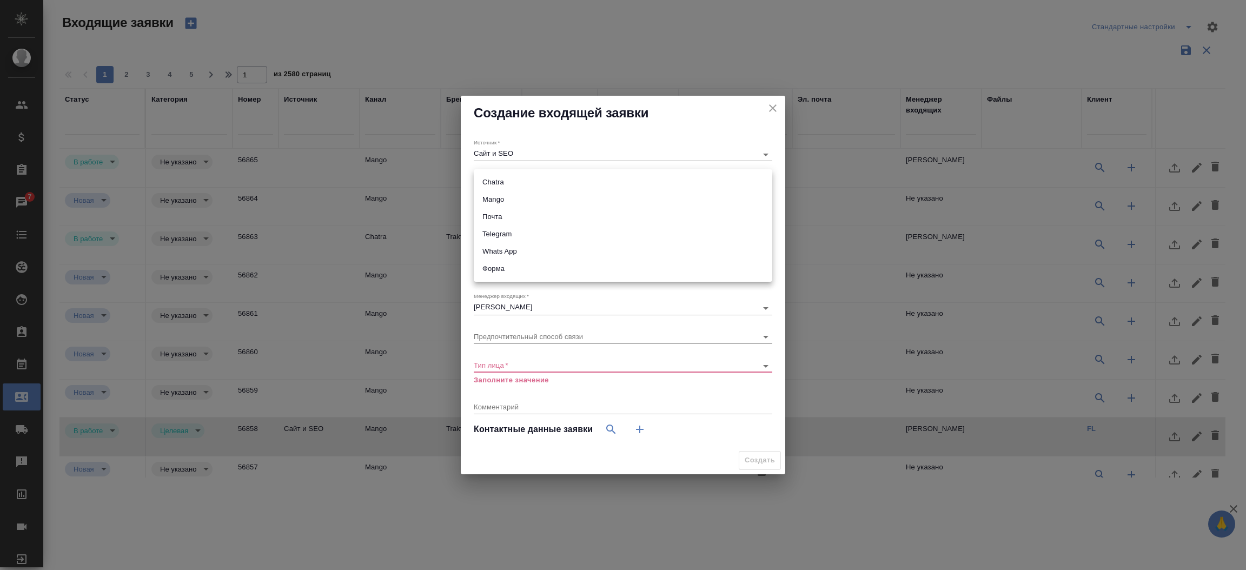
click at [505, 184] on body "🙏 .cls-1 fill:#fff; AWATERA Прутько Ирина i.prutko Клиенты Спецификации Заказы …" at bounding box center [623, 285] width 1246 height 570
click at [503, 209] on li "Почта" at bounding box center [623, 216] width 298 height 17
type input "640a088c6aae0874b0a8d791"
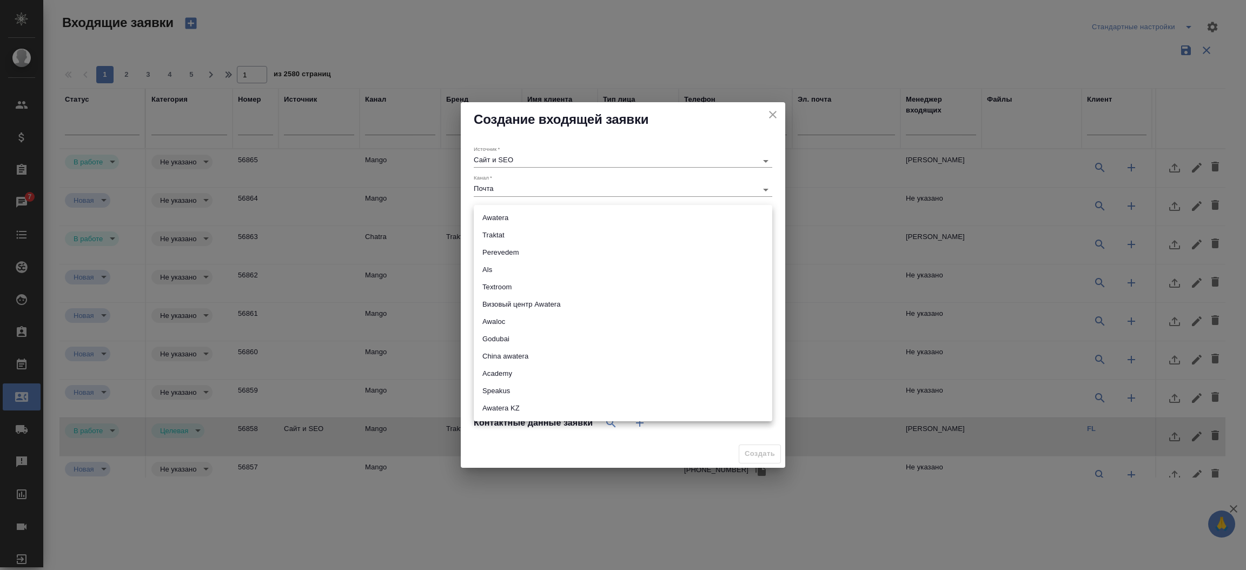
click at [503, 213] on body "🙏 .cls-1 fill:#fff; AWATERA Прутько Ирина i.prutko Клиенты Спецификации Заказы …" at bounding box center [623, 285] width 1246 height 570
click at [500, 232] on li "Traktat" at bounding box center [623, 235] width 298 height 17
type input "traktat"
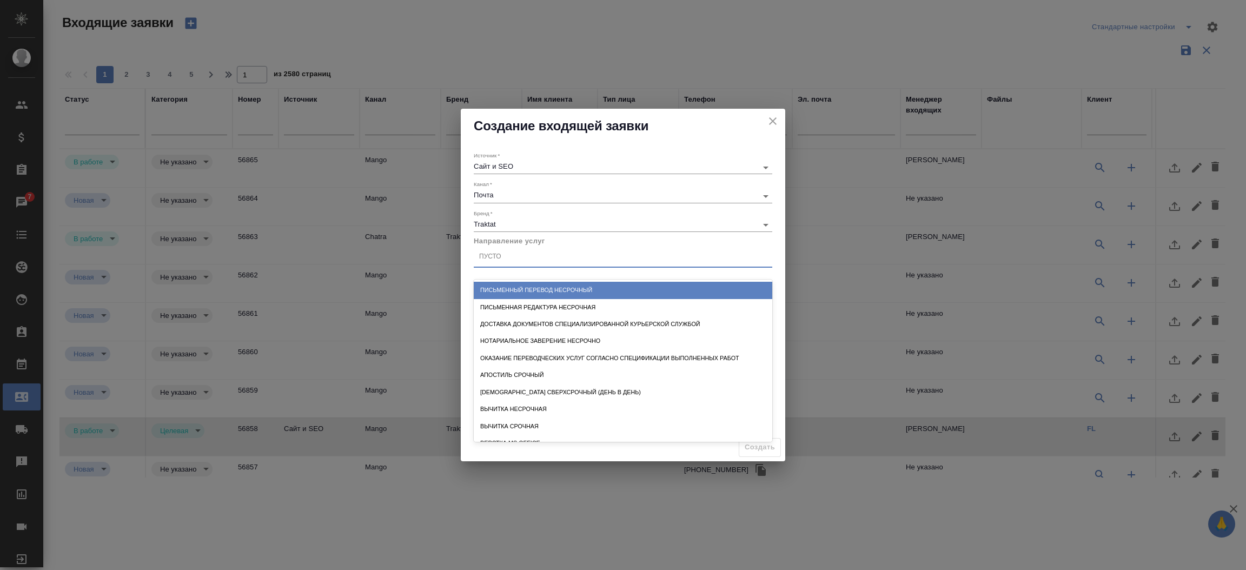
click at [539, 258] on div "Пусто" at bounding box center [623, 257] width 298 height 16
type input "пись"
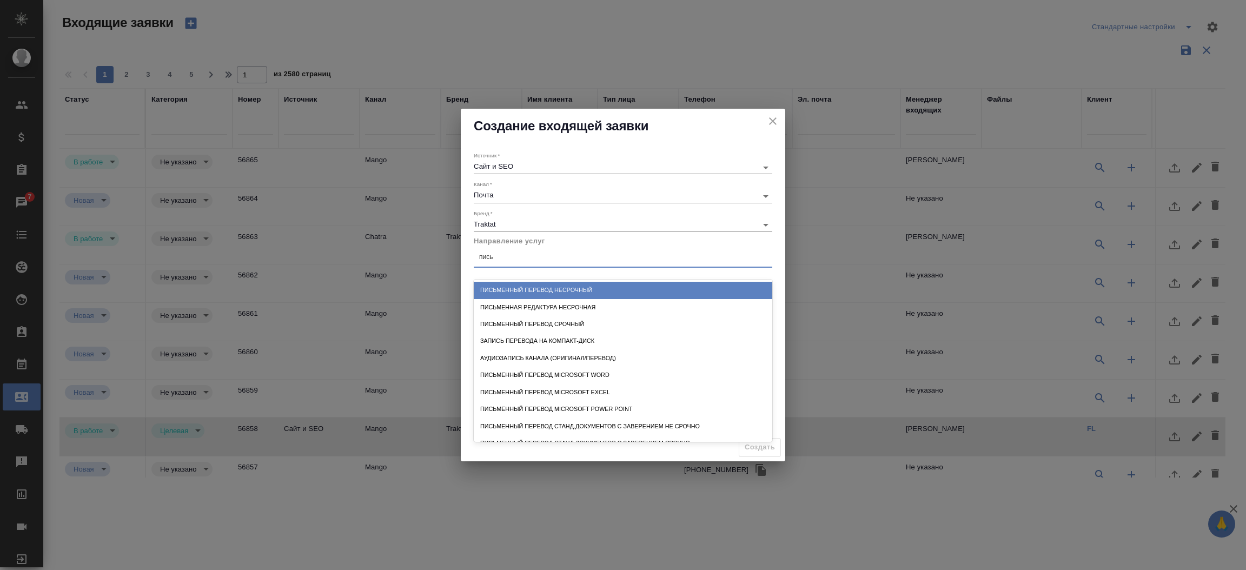
click at [537, 286] on div "Письменный перевод несрочный" at bounding box center [623, 290] width 298 height 17
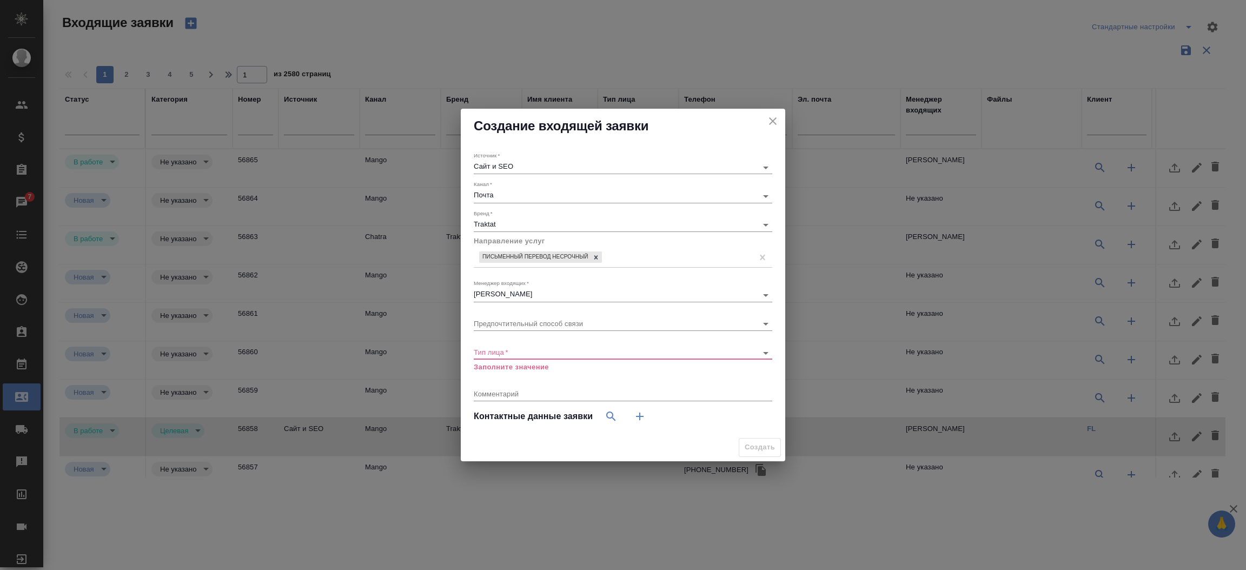
click at [508, 341] on div "Тип лица   * ​ Заполните значение" at bounding box center [623, 354] width 298 height 35
click at [507, 349] on body "🙏 .cls-1 fill:#fff; AWATERA Прутько Ирина i.prutko Клиенты Спецификации Заказы …" at bounding box center [623, 285] width 1246 height 570
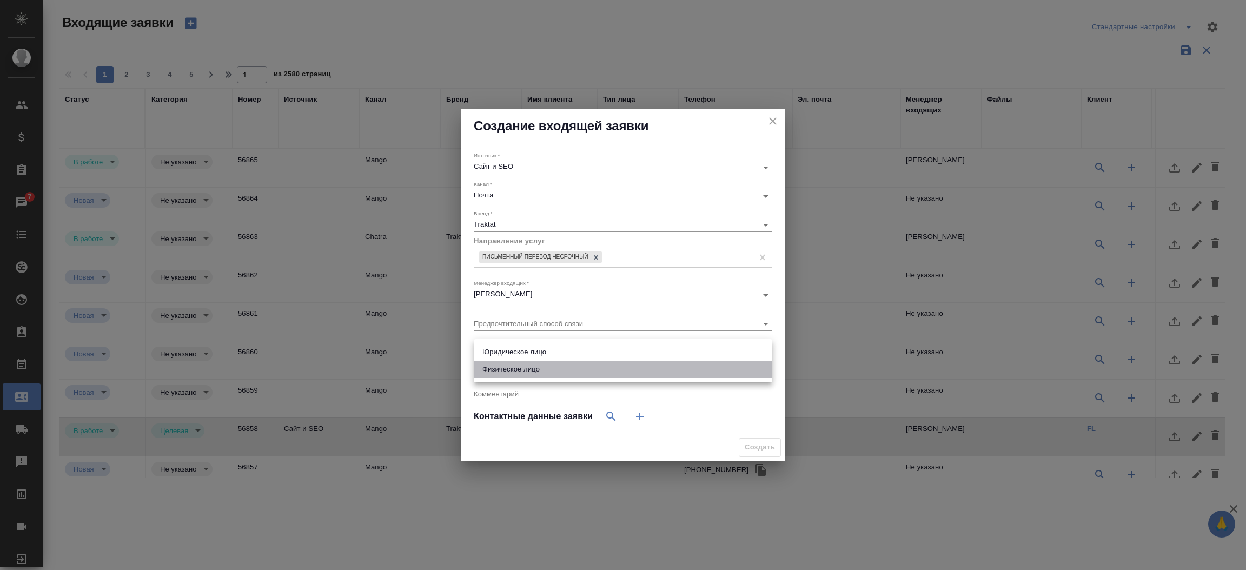
click at [508, 369] on li "Физическое лицо" at bounding box center [623, 369] width 298 height 17
type input "private"
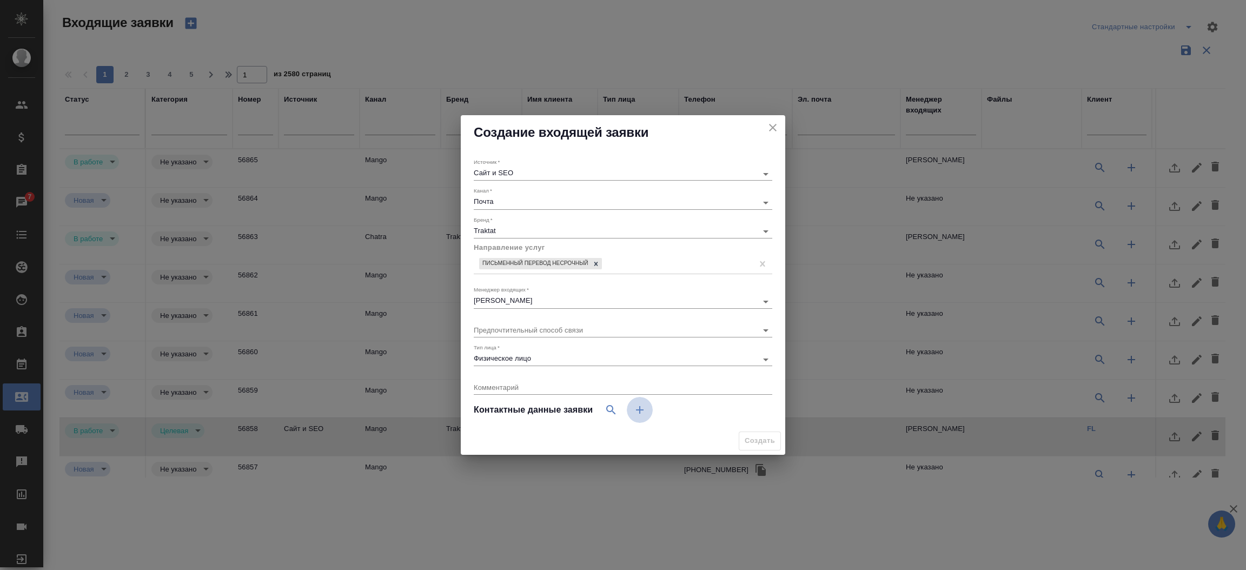
click at [644, 412] on icon "button" at bounding box center [639, 409] width 13 height 13
select select "RU"
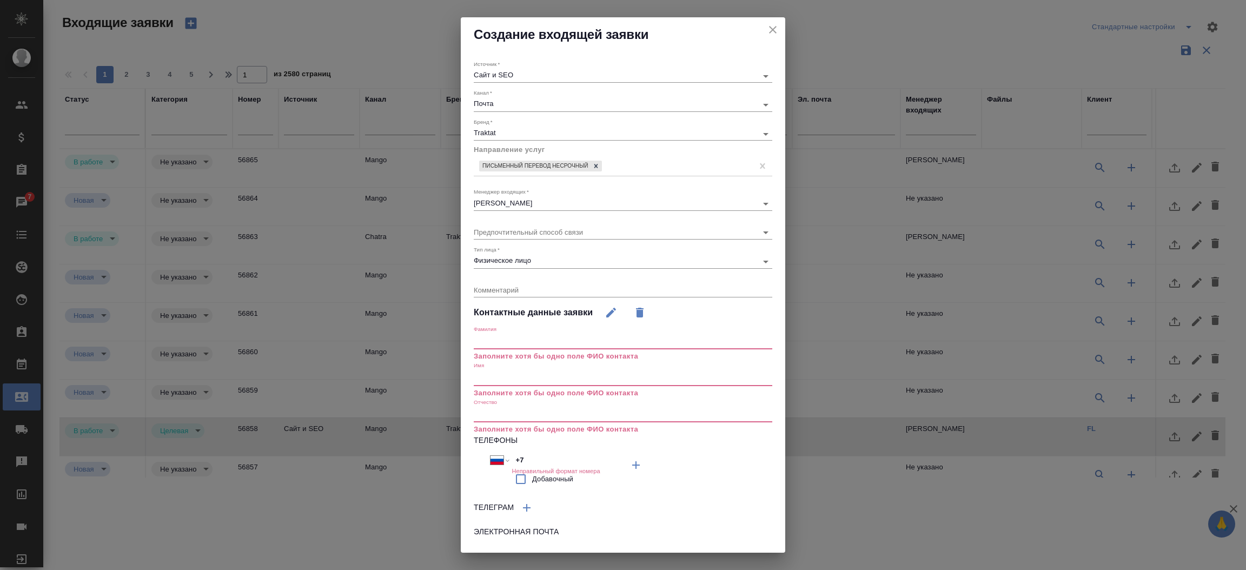
click at [532, 375] on input "text" at bounding box center [623, 377] width 298 height 15
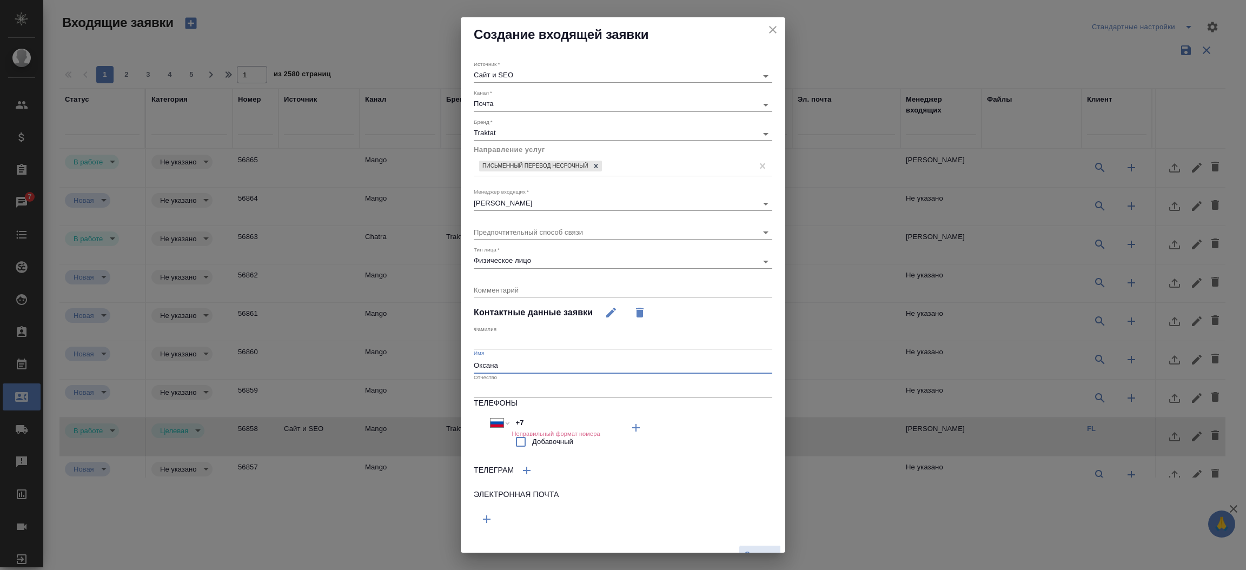
type input "Оксана"
click at [489, 518] on icon "button" at bounding box center [486, 519] width 13 height 13
click at [497, 512] on input "text" at bounding box center [548, 517] width 149 height 14
paste input "3807988@gmail.com"
type input "3807988@gmail.com"
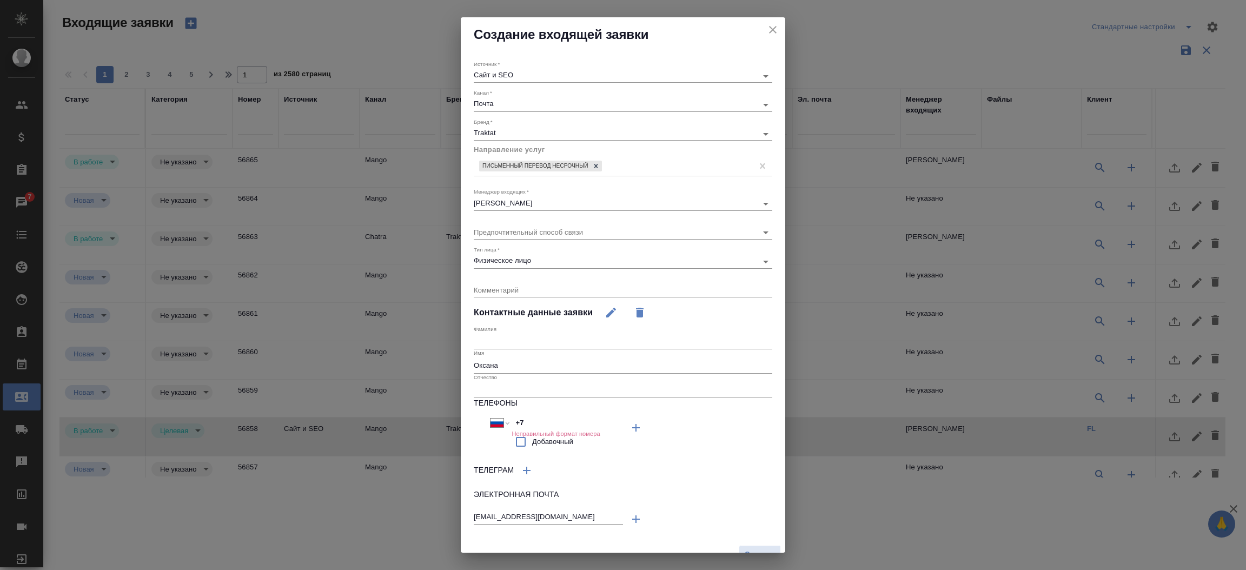
scroll to position [15, 0]
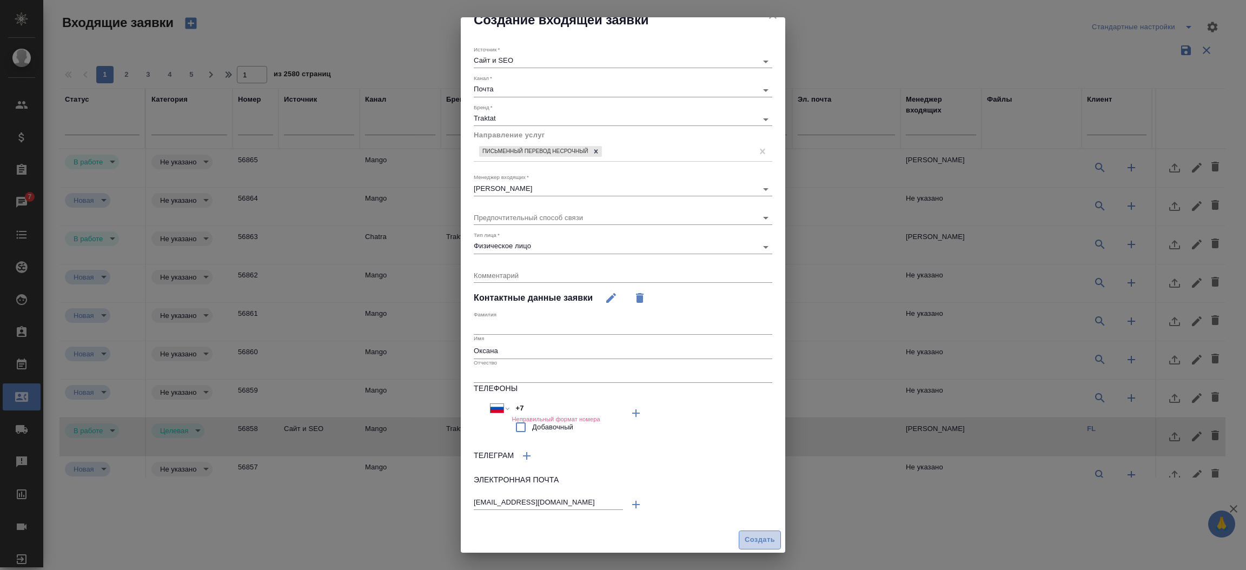
click at [745, 545] on span "Создать" at bounding box center [760, 540] width 30 height 12
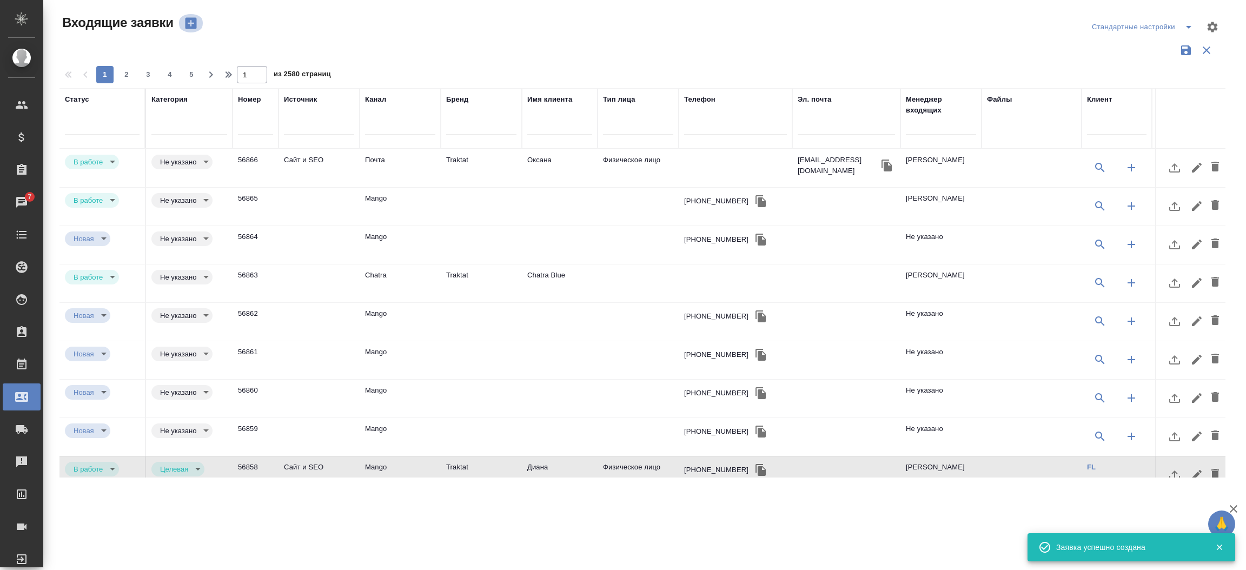
click at [187, 15] on button "button" at bounding box center [191, 23] width 26 height 18
select select "RU"
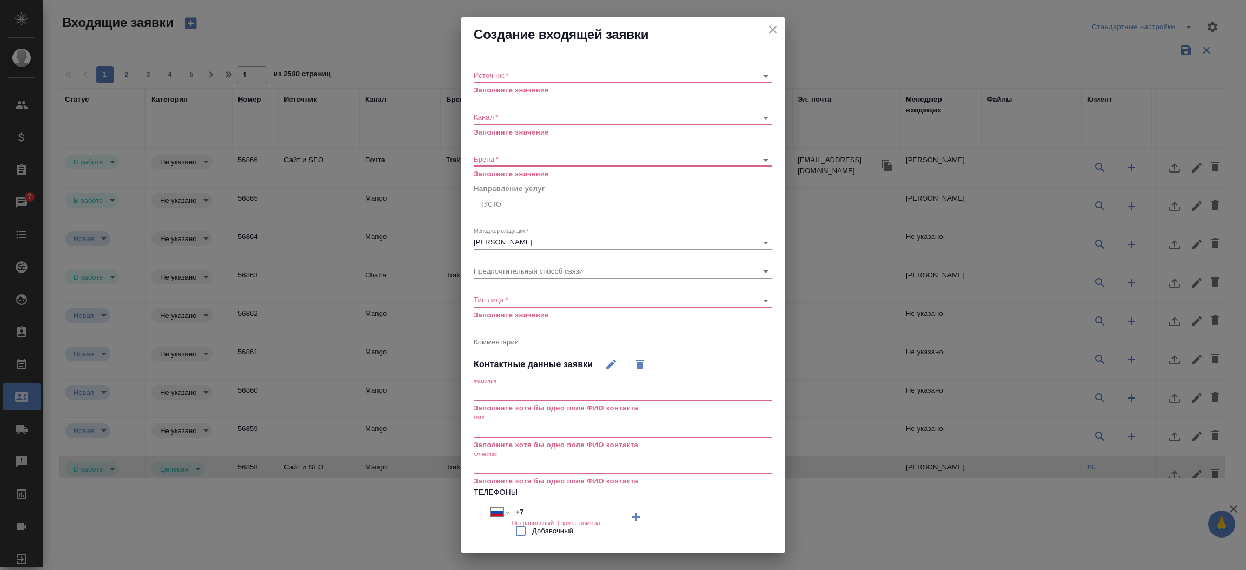
click at [520, 80] on div "​" at bounding box center [623, 76] width 298 height 14
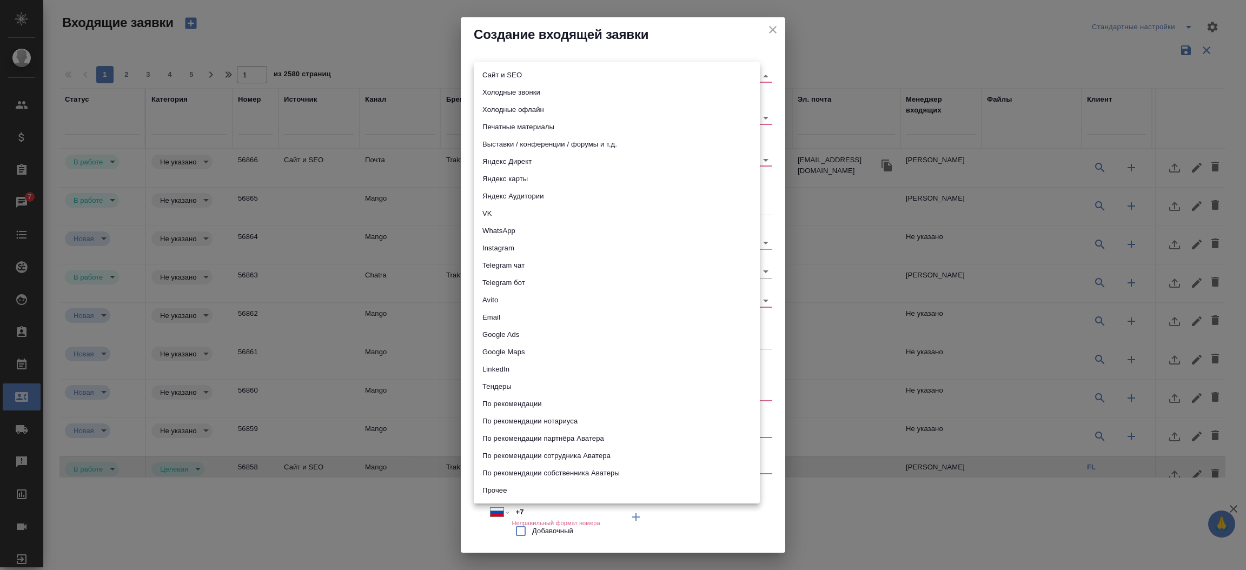
click at [505, 75] on body "🙏 .cls-1 fill:#fff; AWATERA Прутько Ирина i.prutko Клиенты Спецификации Заказы …" at bounding box center [623, 285] width 1246 height 570
click at [505, 75] on li "Сайт и SEO" at bounding box center [617, 75] width 286 height 17
type input "seo"
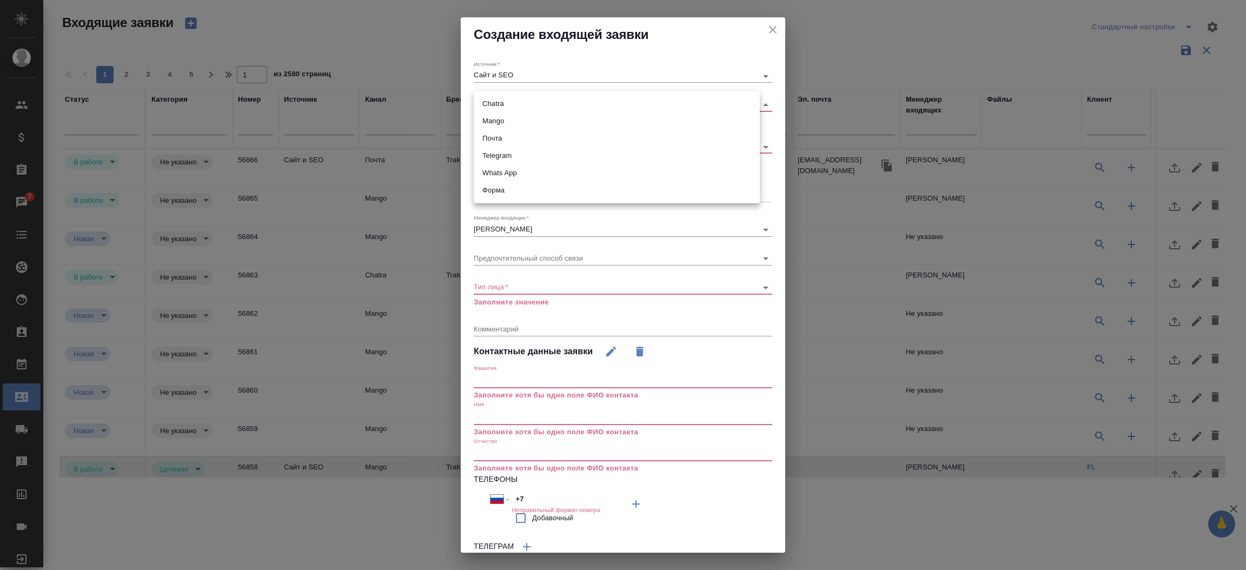
click at [496, 101] on body "🙏 .cls-1 fill:#fff; AWATERA Прутько Ирина i.prutko Клиенты Спецификации Заказы …" at bounding box center [623, 285] width 1246 height 570
click at [504, 102] on li "Chatra" at bounding box center [617, 103] width 286 height 17
type input "636e3af525d34d44ee8ac032"
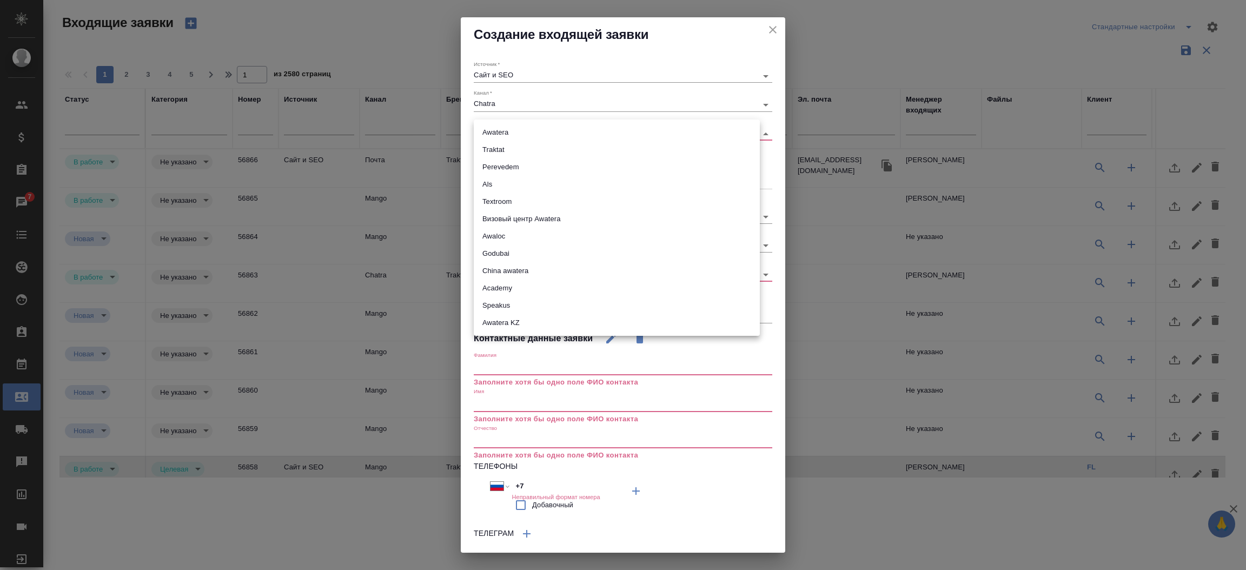
click at [501, 135] on body "🙏 .cls-1 fill:#fff; AWATERA Прутько Ирина i.prutko Клиенты Спецификации Заказы …" at bounding box center [623, 285] width 1246 height 570
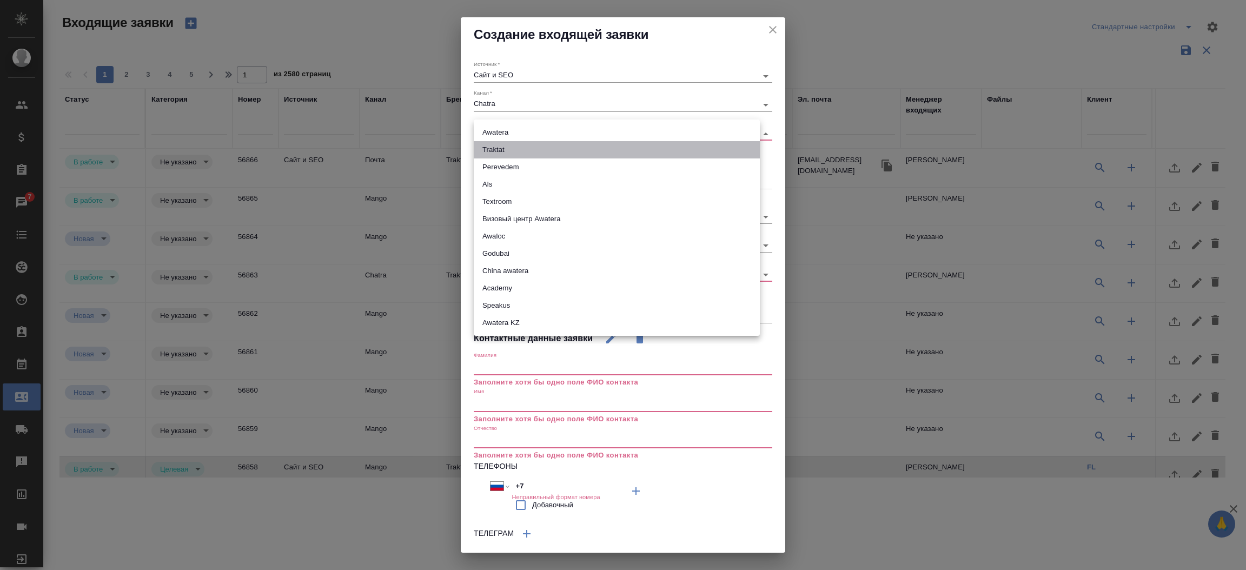
click at [499, 145] on li "Traktat" at bounding box center [617, 149] width 286 height 17
type input "traktat"
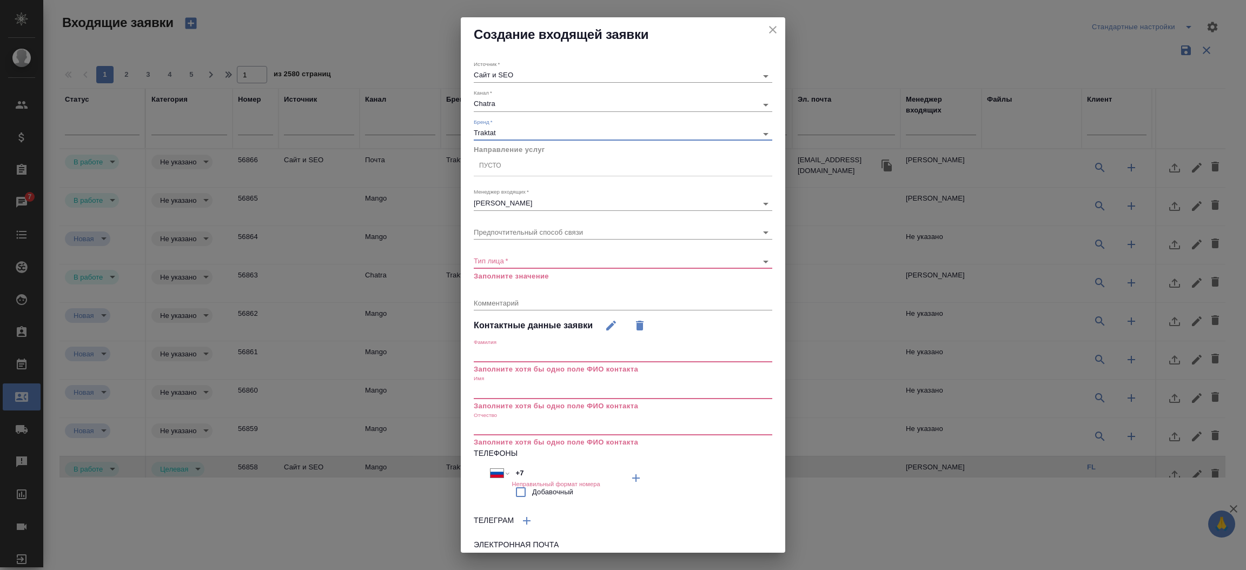
click at [499, 162] on div "Пусто" at bounding box center [490, 165] width 22 height 9
type input "c"
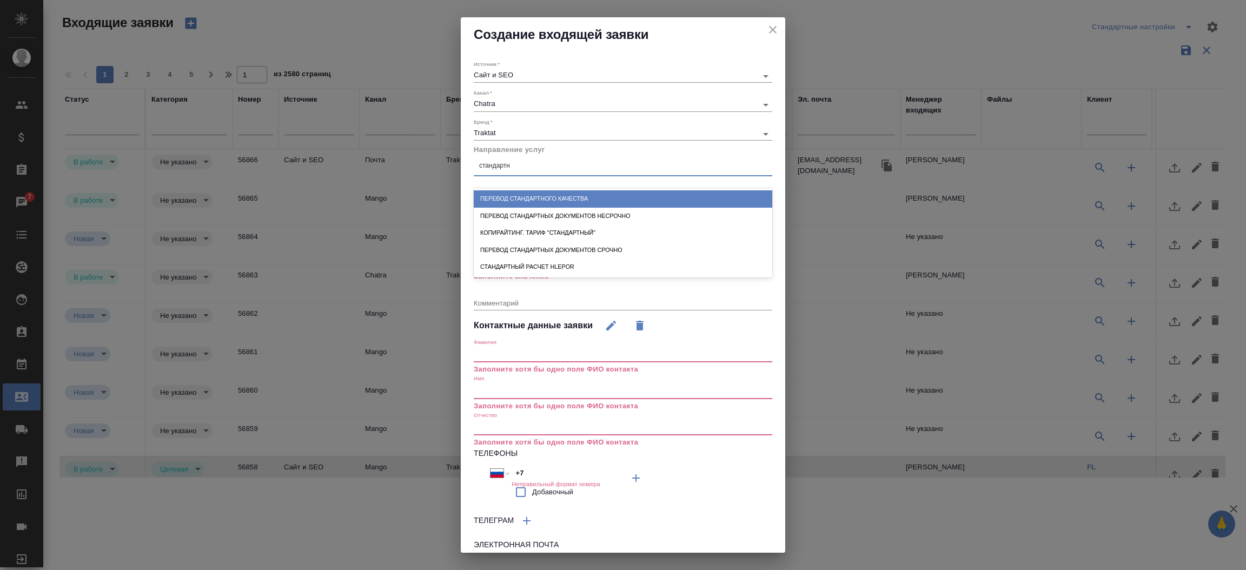
type input "стандартн"
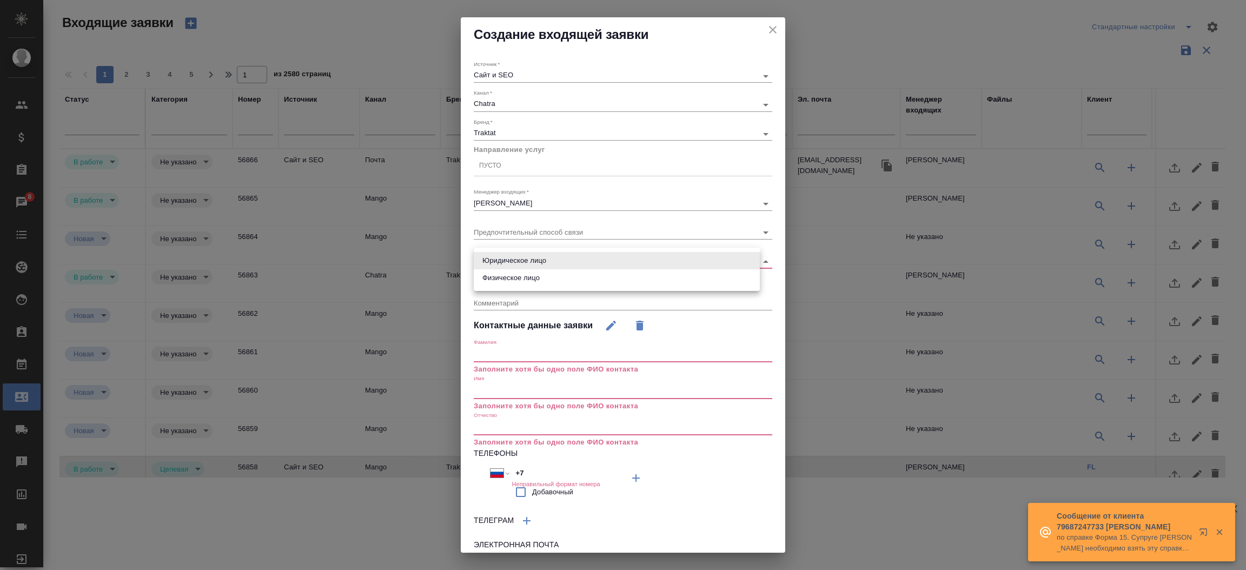
click at [507, 263] on body "🙏 .cls-1 fill:#fff; AWATERA Прутько Ирина i.prutko Клиенты Спецификации Заказы …" at bounding box center [623, 285] width 1246 height 570
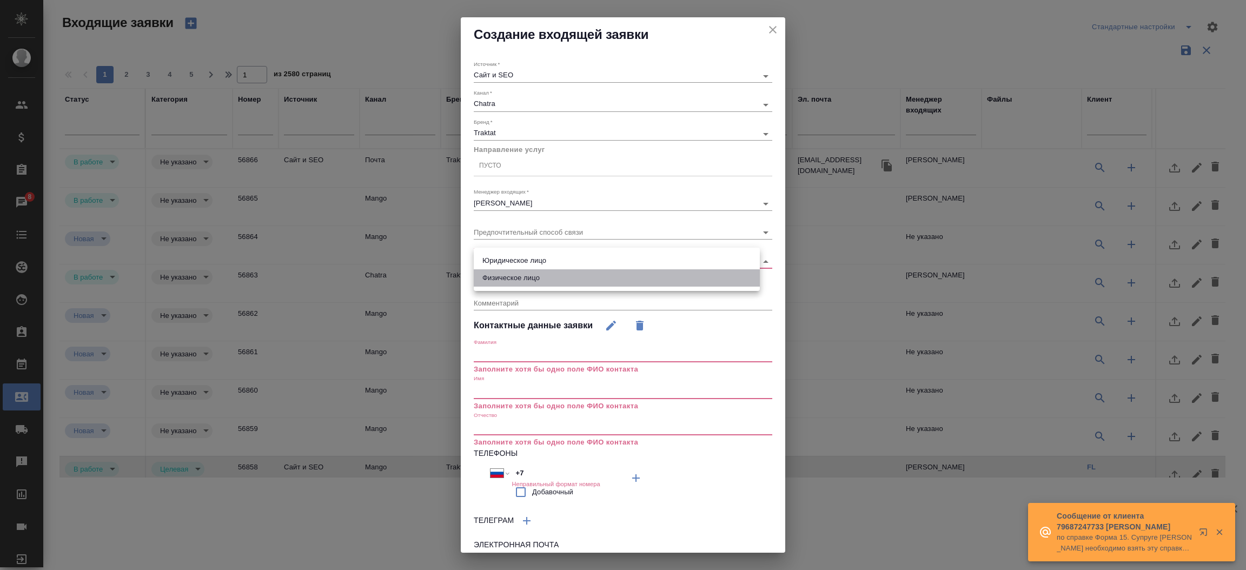
click at [503, 275] on li "Физическое лицо" at bounding box center [617, 277] width 286 height 17
type input "private"
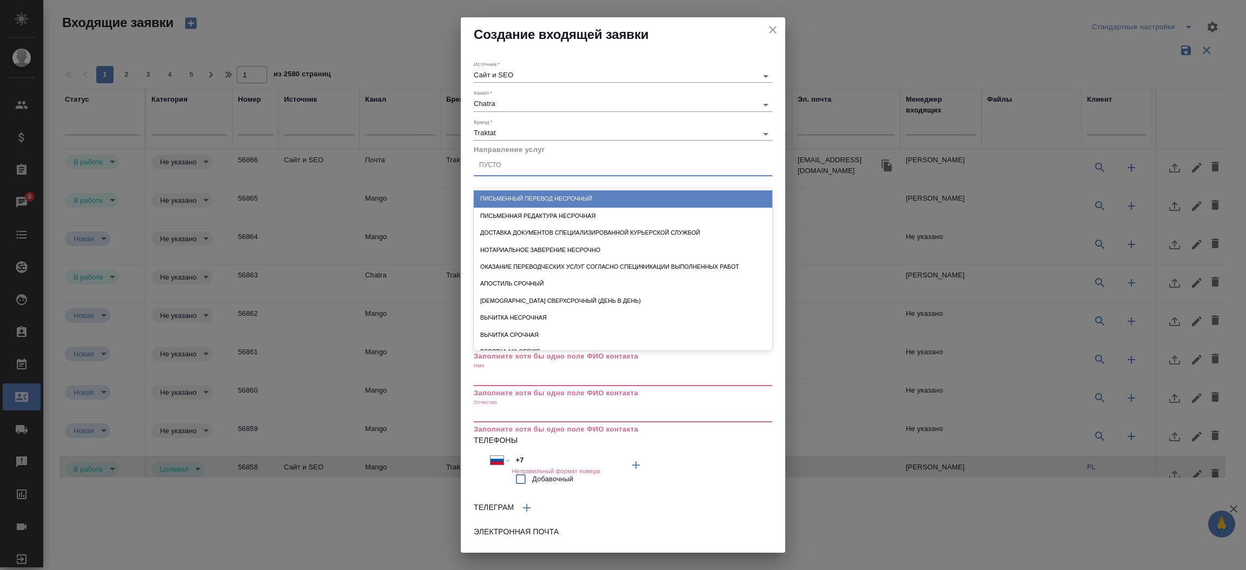
click at [507, 167] on div "Пусто" at bounding box center [623, 166] width 298 height 16
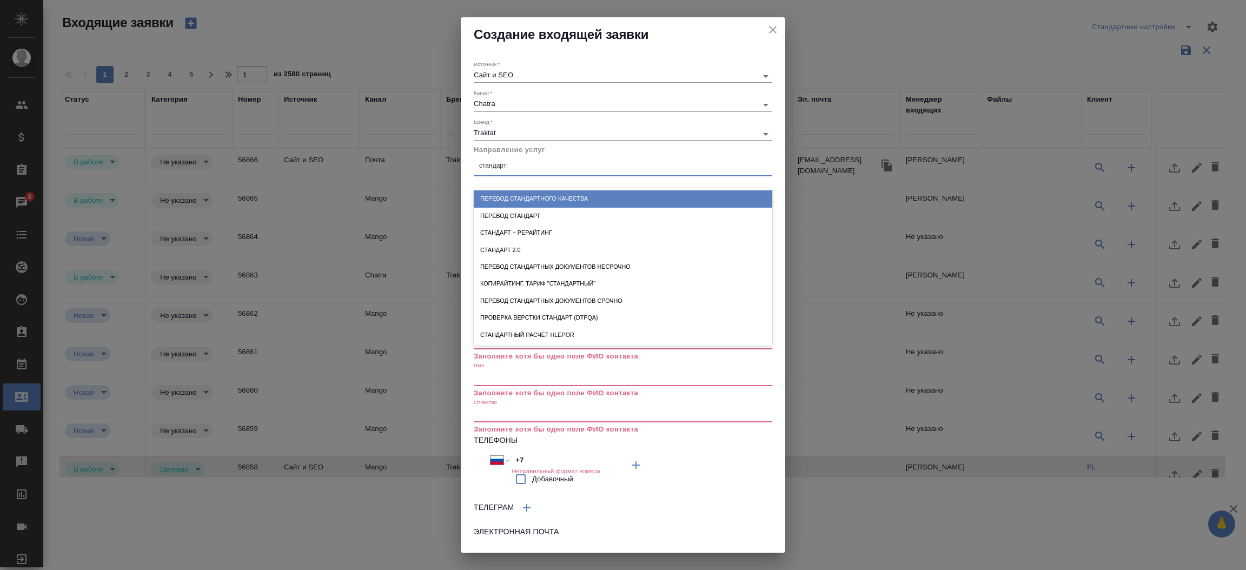
type input "стандартны"
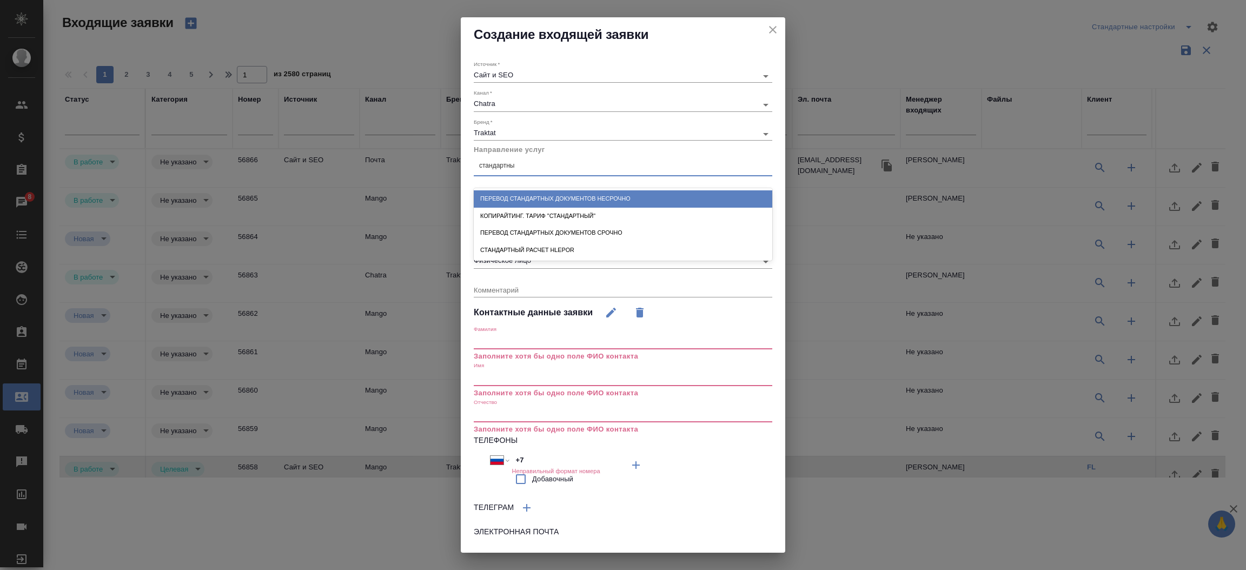
click at [533, 195] on div "Перевод стандартных документов несрочно" at bounding box center [623, 198] width 298 height 17
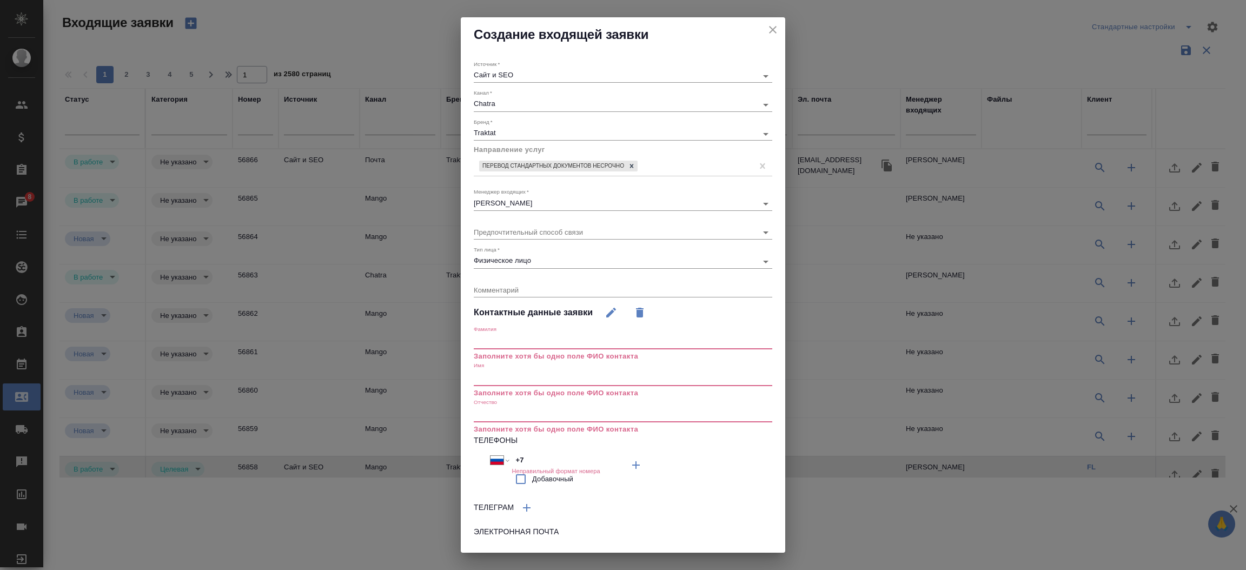
click at [501, 376] on input "text" at bounding box center [623, 377] width 298 height 15
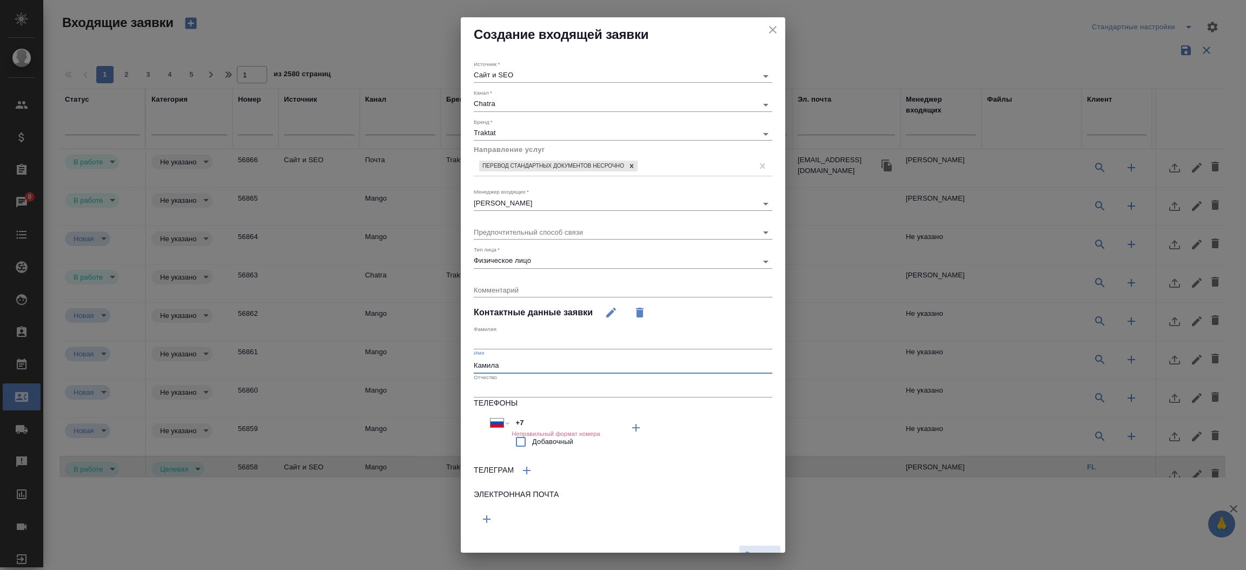
type input "Камила"
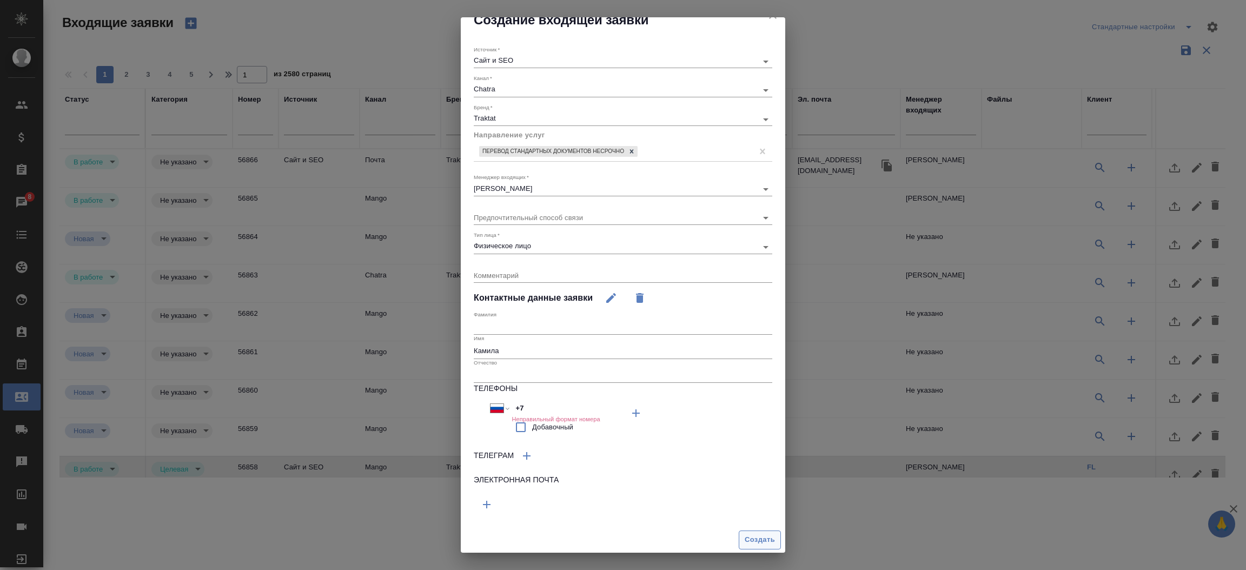
click at [745, 540] on span "Создать" at bounding box center [760, 540] width 30 height 12
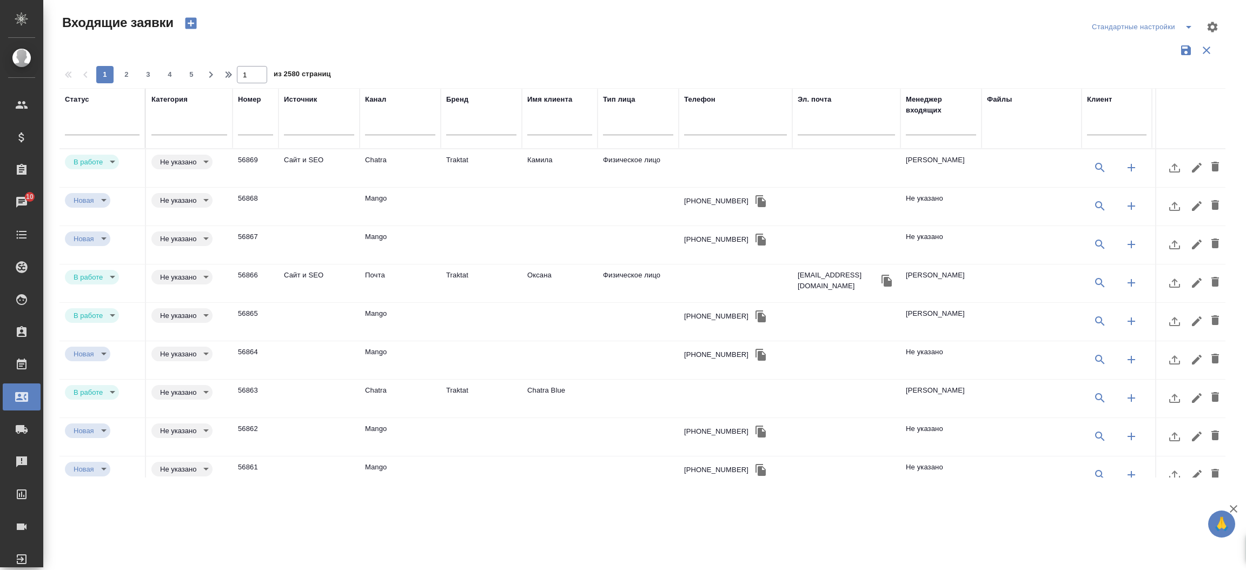
click at [463, 161] on td "Traktat" at bounding box center [481, 168] width 81 height 38
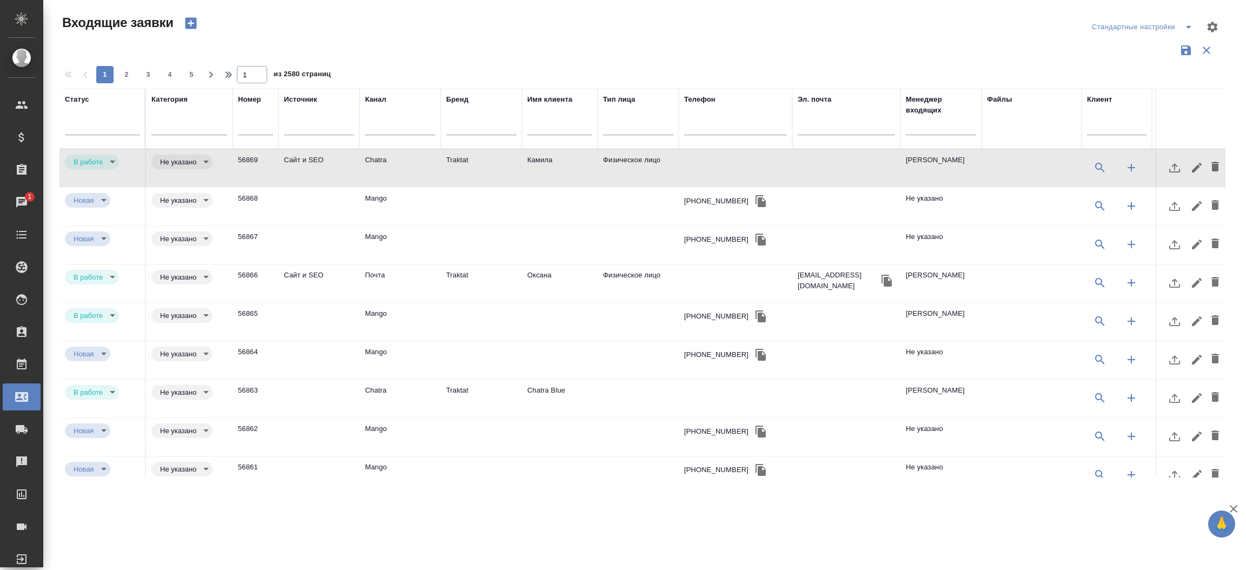
click at [391, 279] on td "Почта" at bounding box center [400, 283] width 81 height 38
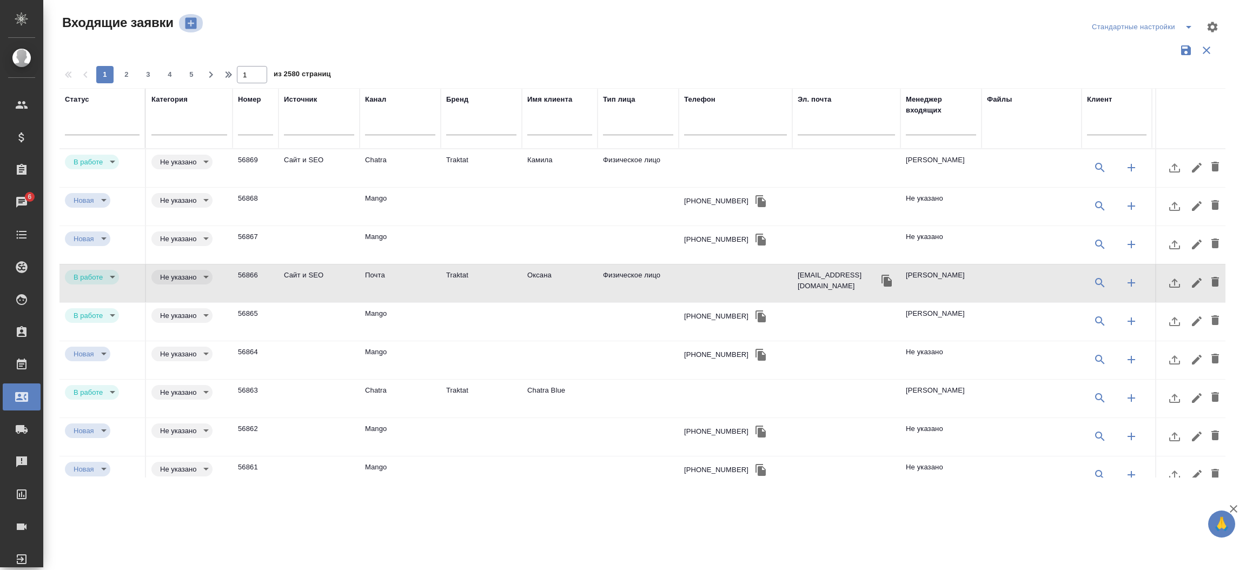
click at [189, 25] on icon "button" at bounding box center [190, 23] width 11 height 11
select select "RU"
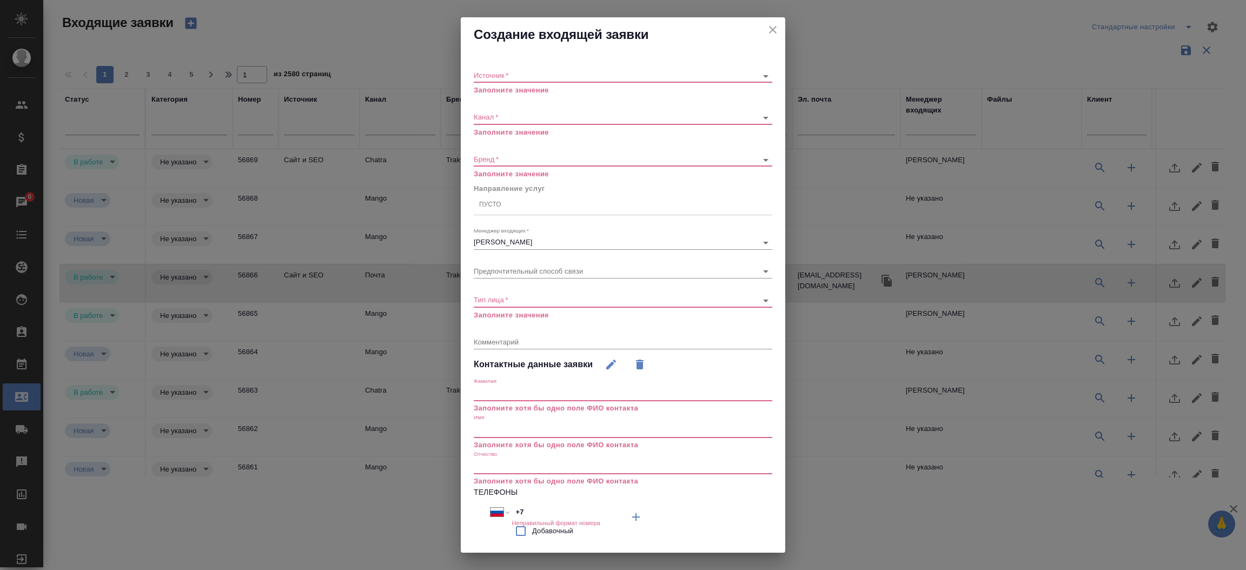
click at [539, 79] on body "🙏 .cls-1 fill:#fff; AWATERA Прутько Ирина i.prutko Клиенты Спецификации Заказы …" at bounding box center [623, 285] width 1246 height 570
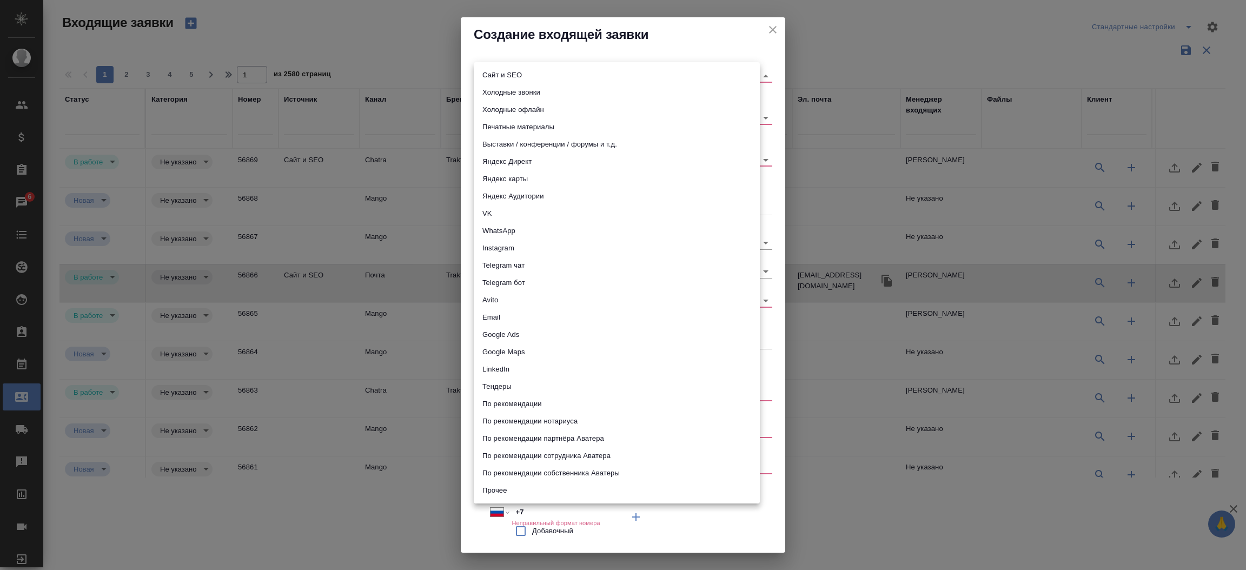
click at [539, 79] on li "Сайт и SEO" at bounding box center [617, 75] width 286 height 17
type input "seo"
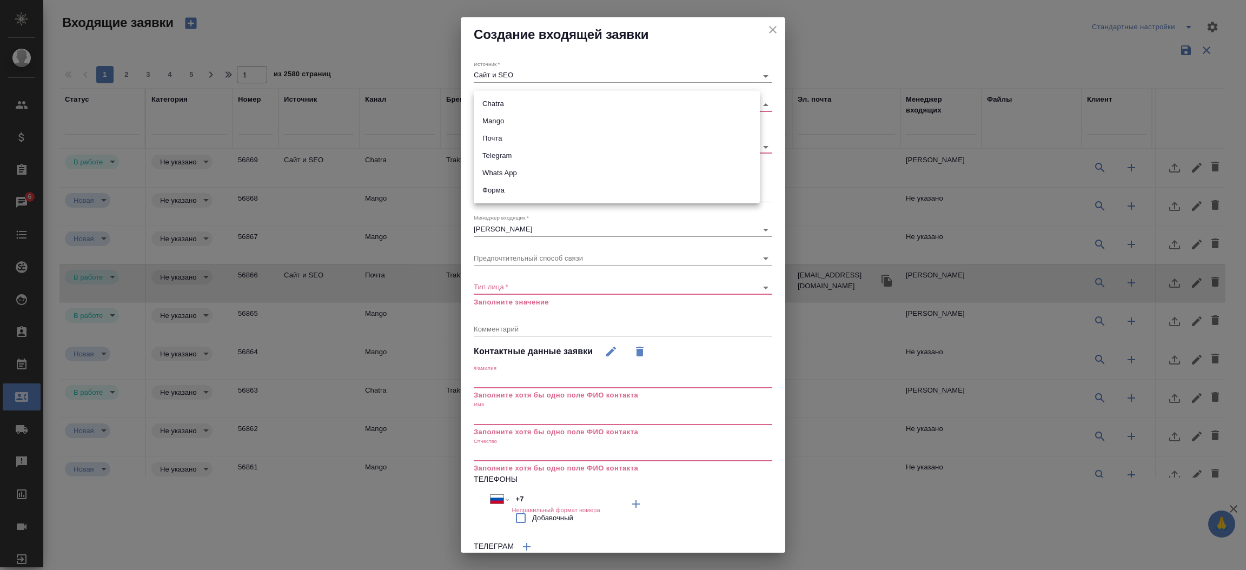
click at [519, 105] on body "🙏 .cls-1 fill:#fff; AWATERA Прутько Ирина i.prutko Клиенты Спецификации Заказы …" at bounding box center [623, 285] width 1246 height 570
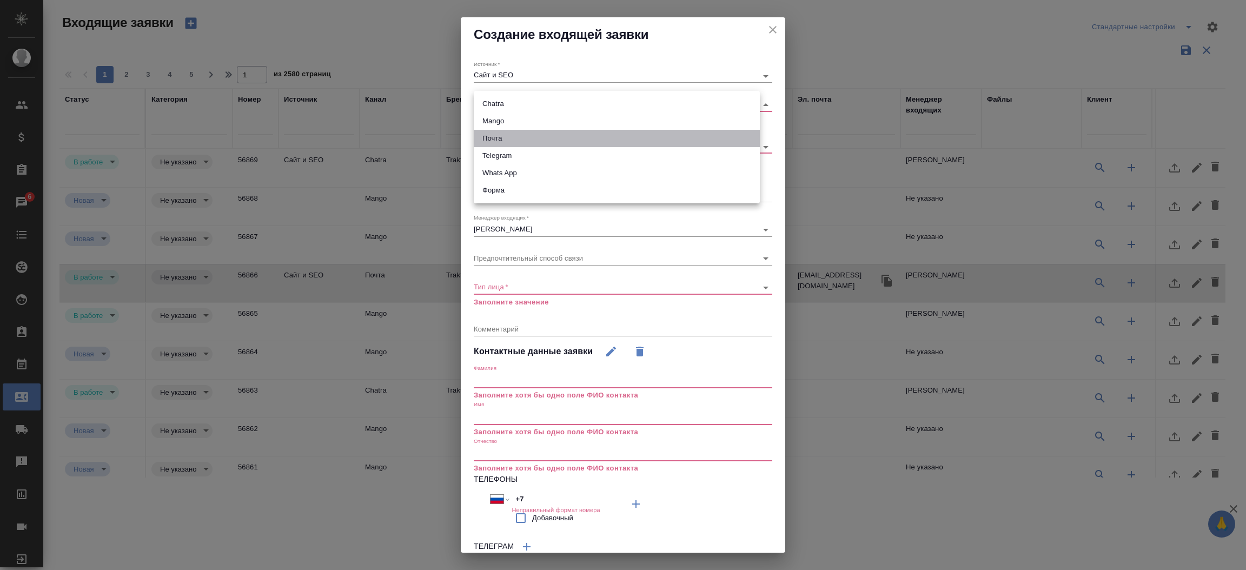
click at [509, 132] on li "Почта" at bounding box center [617, 138] width 286 height 17
type input "640a088c6aae0874b0a8d791"
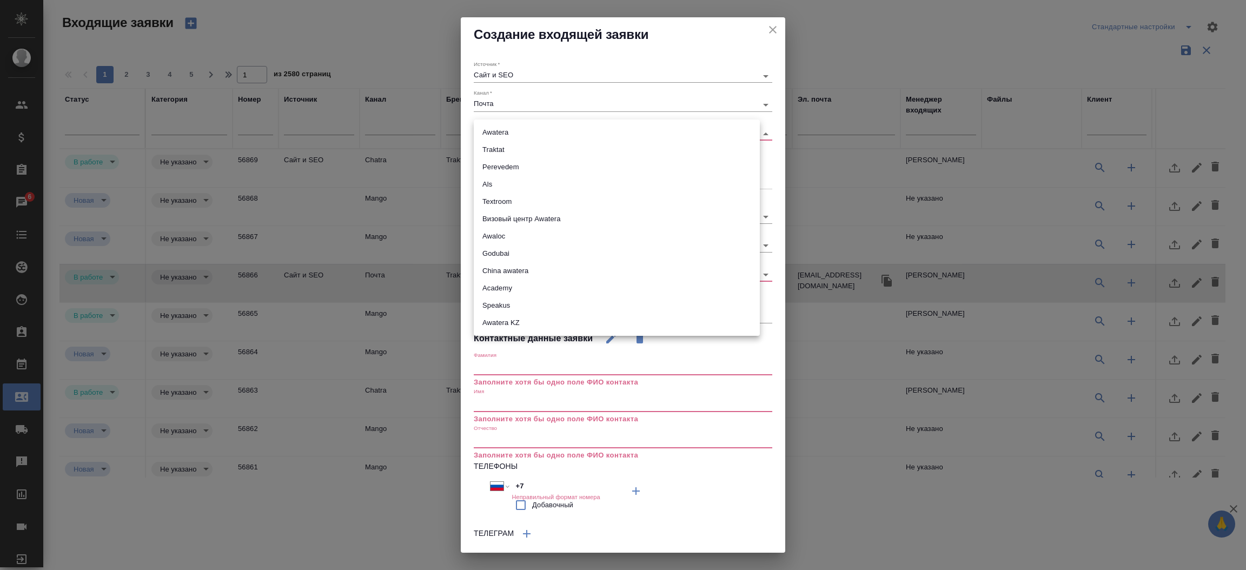
click at [508, 136] on body "🙏 .cls-1 fill:#fff; AWATERA Прутько Ирина i.prutko Клиенты Спецификации Заказы …" at bounding box center [623, 285] width 1246 height 570
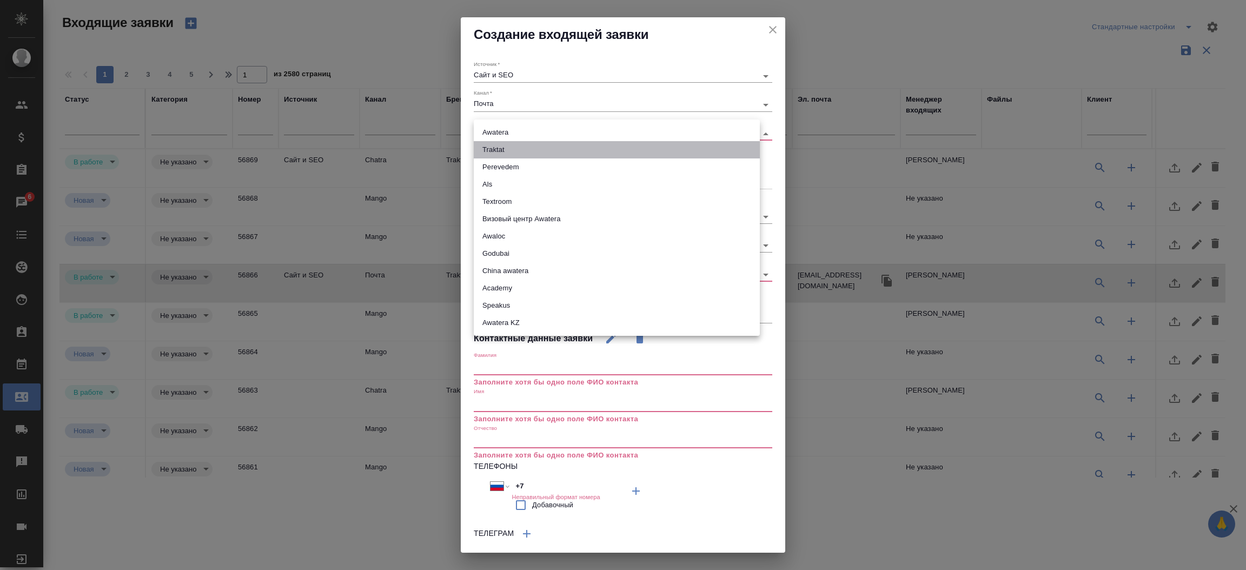
click at [505, 149] on li "Traktat" at bounding box center [617, 149] width 286 height 17
type input "traktat"
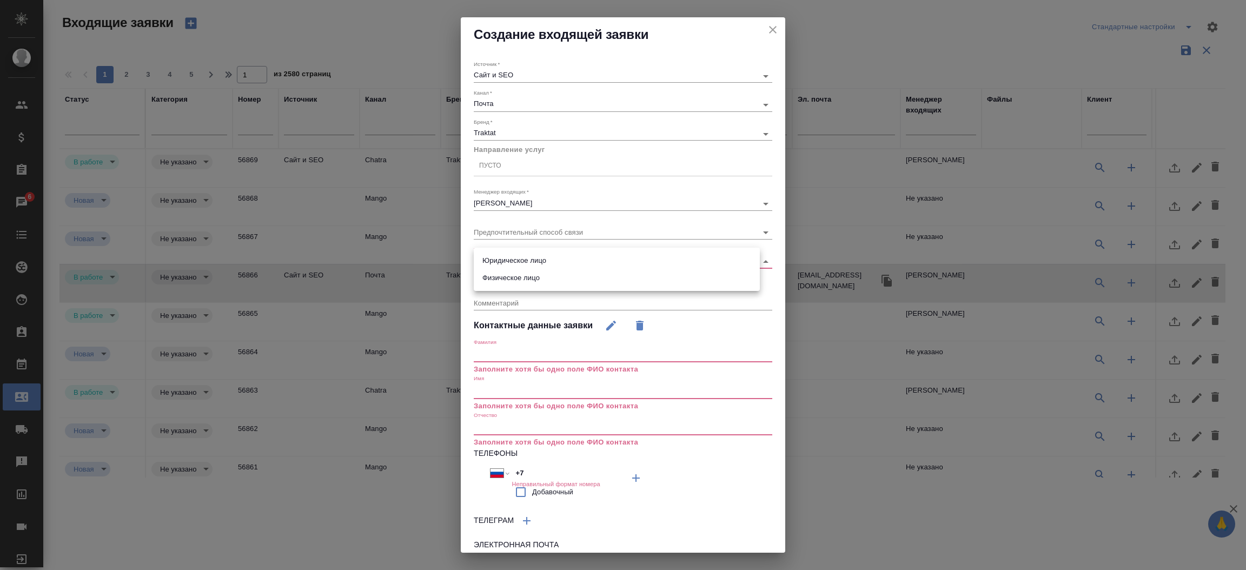
click at [507, 259] on body "🙏 .cls-1 fill:#fff; AWATERA Прутько Ирина i.prutko Клиенты Спецификации Заказы …" at bounding box center [623, 285] width 1246 height 570
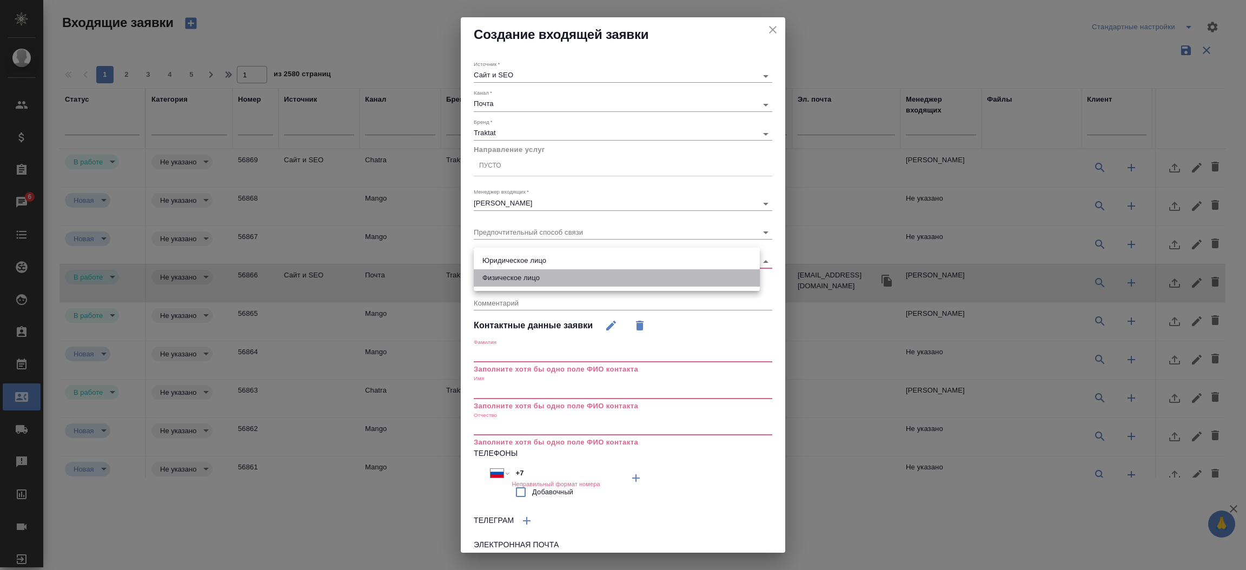
click at [505, 277] on li "Физическое лицо" at bounding box center [617, 277] width 286 height 17
type input "private"
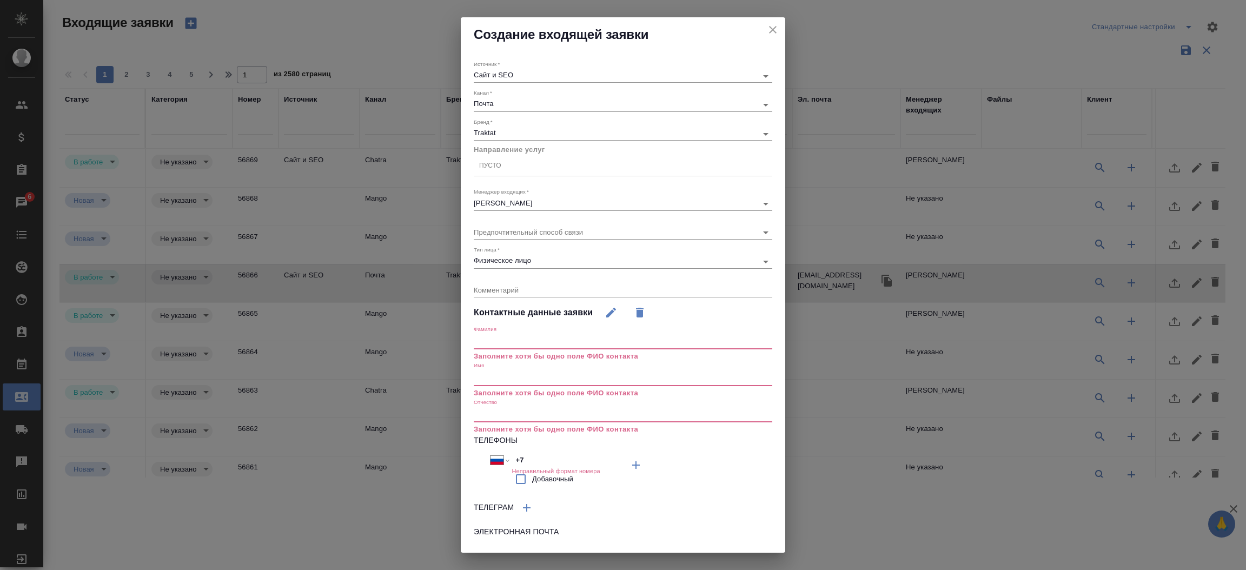
click at [502, 382] on input "text" at bounding box center [623, 377] width 298 height 15
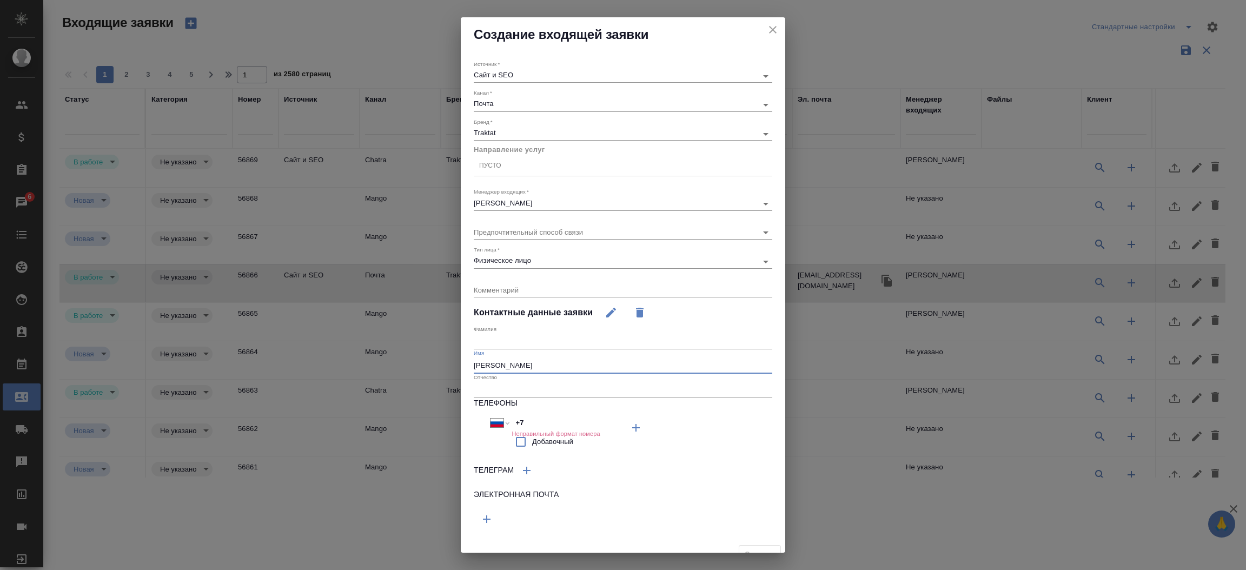
type input "Дмитрий"
click at [488, 514] on icon "button" at bounding box center [486, 519] width 13 height 13
click at [478, 516] on input "text" at bounding box center [548, 517] width 149 height 14
click at [644, 407] on h6 "Телефоны" at bounding box center [623, 403] width 298 height 12
click at [526, 510] on input "text" at bounding box center [548, 517] width 149 height 14
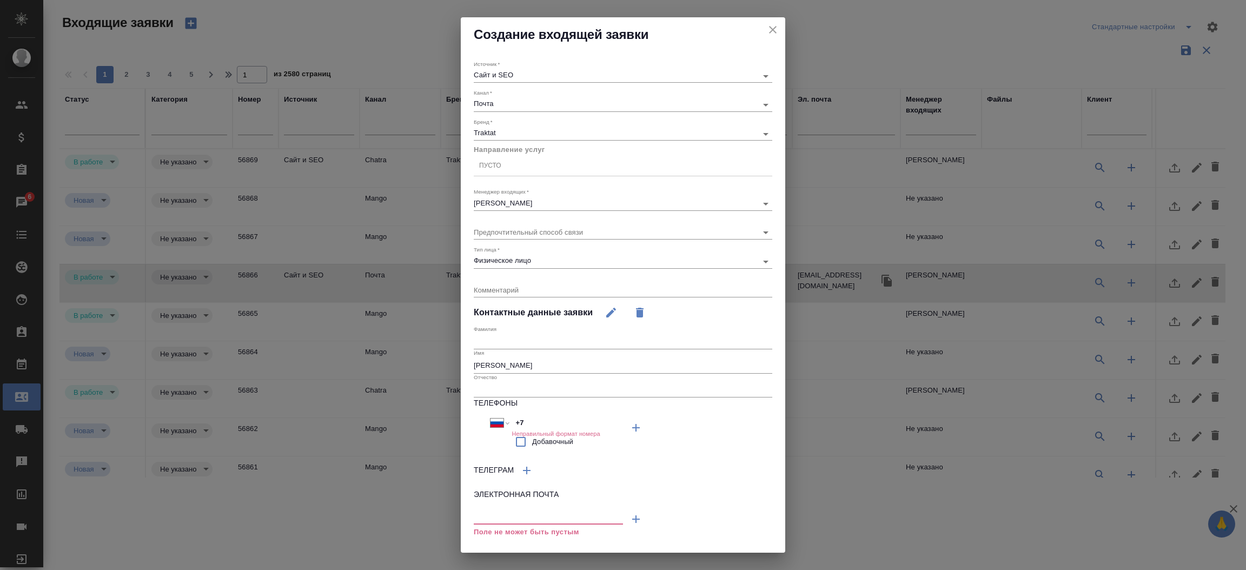
paste input "[EMAIL_ADDRESS][DOMAIN_NAME]"
type input "[EMAIL_ADDRESS][DOMAIN_NAME]"
click at [526, 419] on input "+7" at bounding box center [559, 423] width 95 height 16
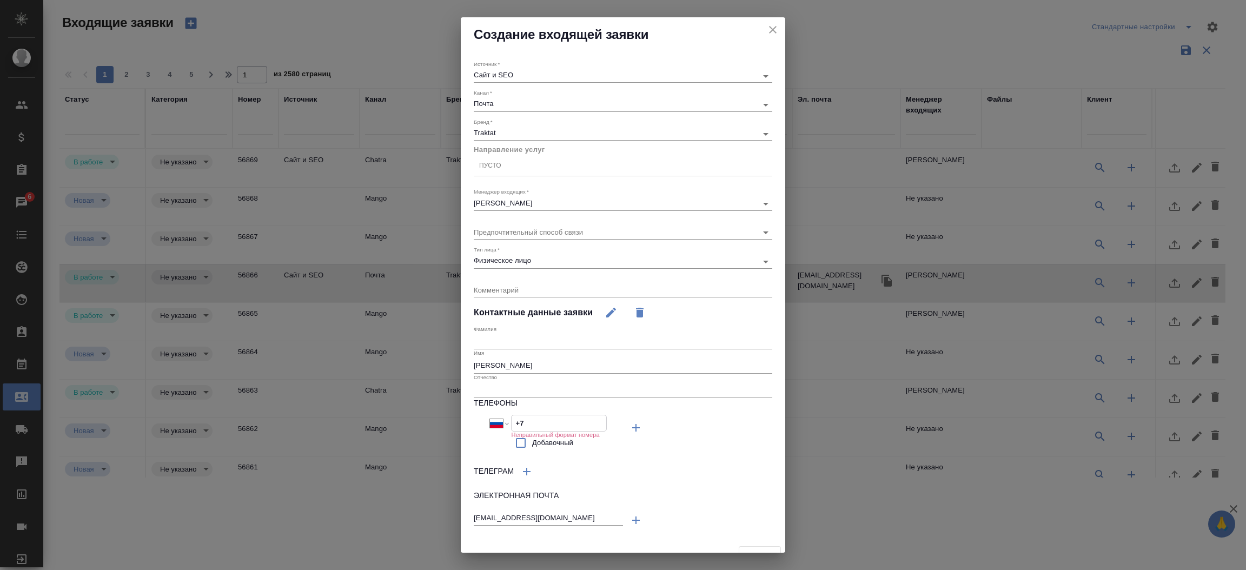
paste input "916 720 42 00"
type input "+7 916 720 42 00"
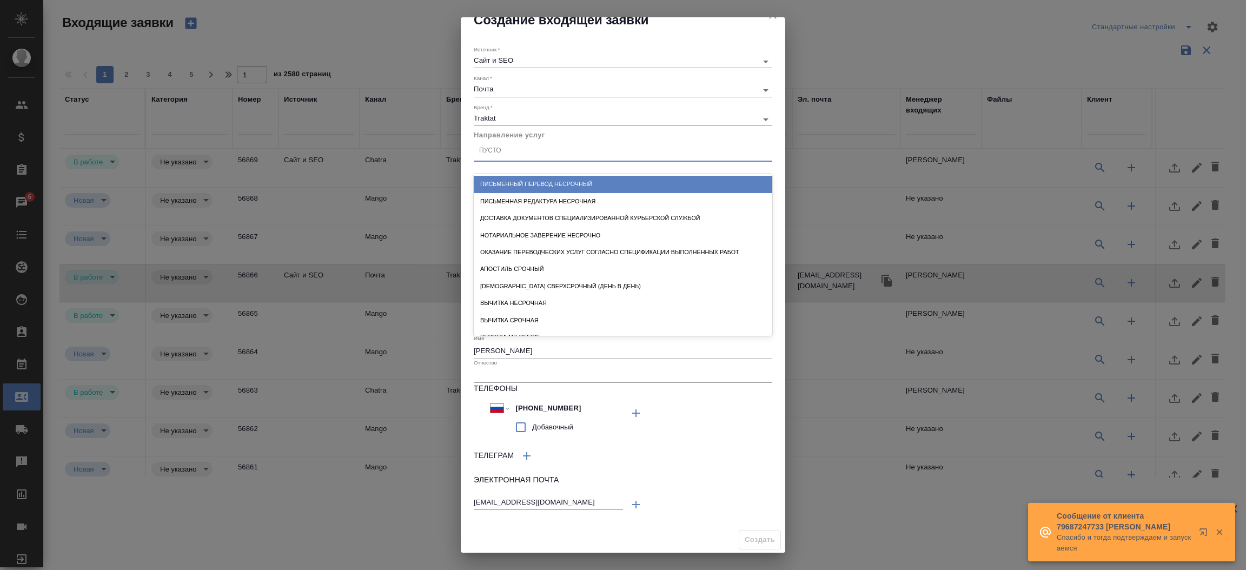
click at [563, 157] on div "Пусто" at bounding box center [623, 151] width 298 height 16
type input "справка"
click at [567, 183] on div "Справка МВД_Грозный - 14 дней" at bounding box center [623, 184] width 298 height 17
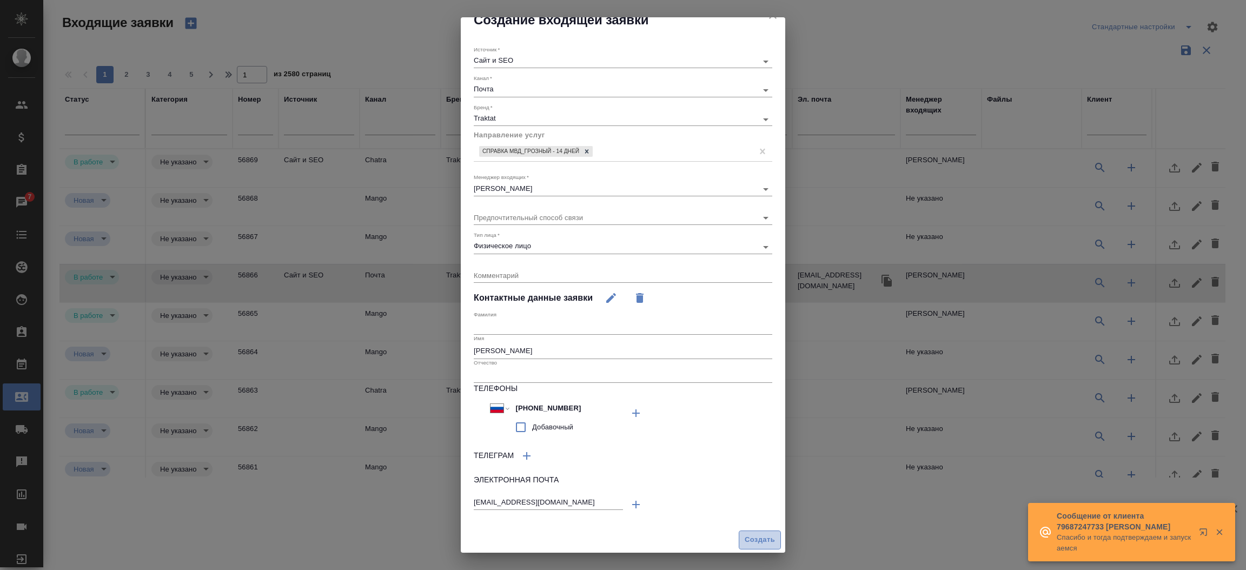
click at [745, 535] on span "Создать" at bounding box center [760, 540] width 30 height 12
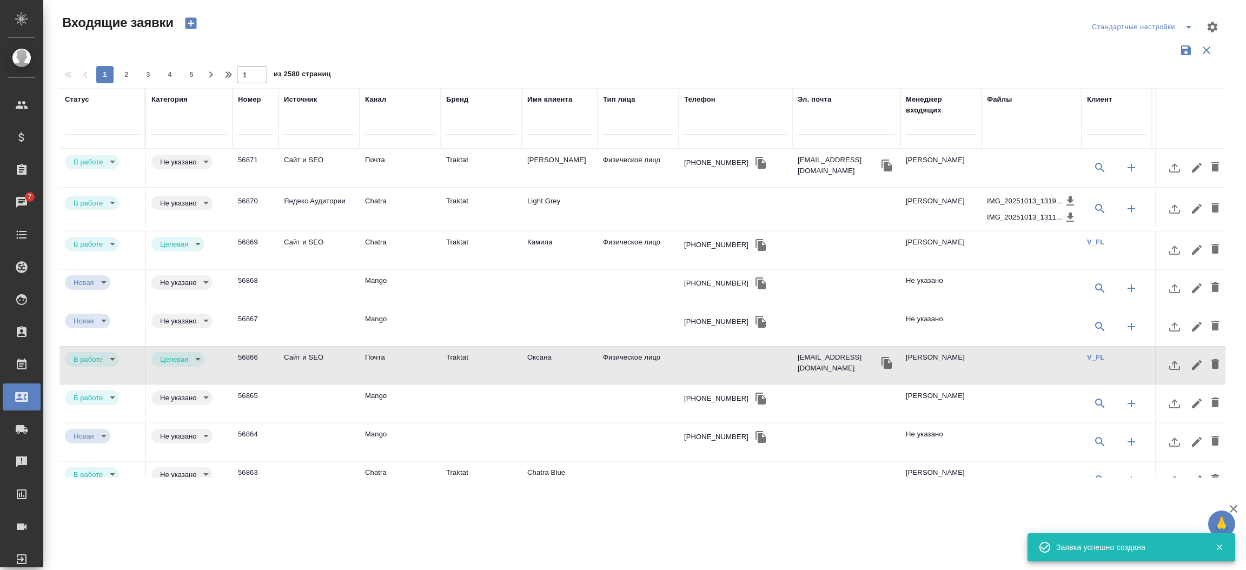
click at [492, 158] on td "Traktat" at bounding box center [481, 168] width 81 height 38
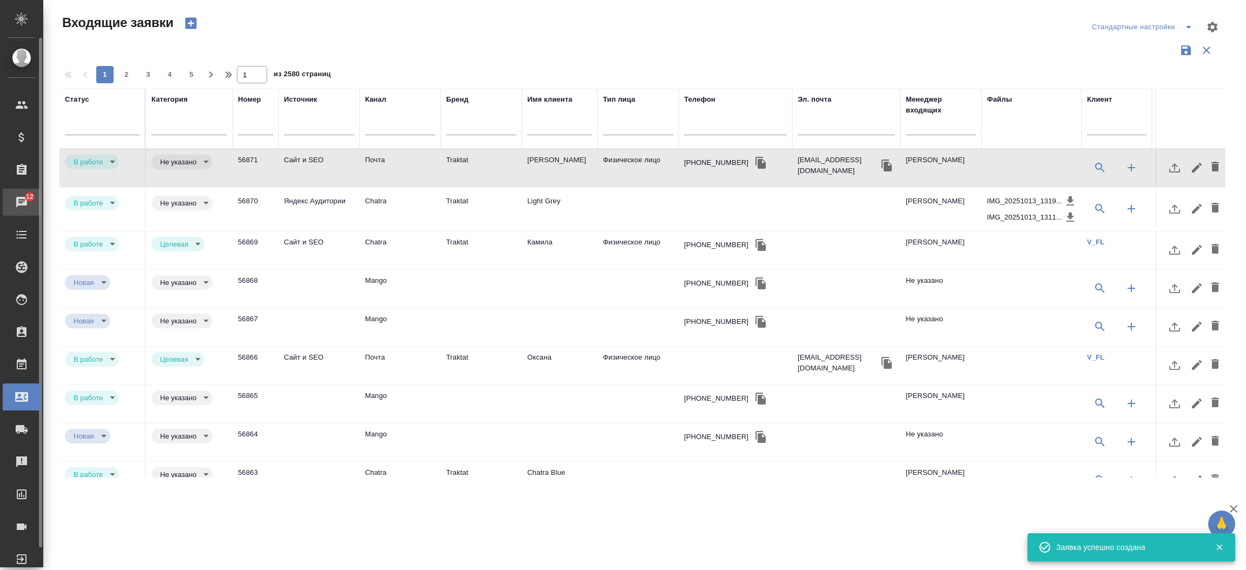
click at [17, 214] on link "12 Чаты" at bounding box center [22, 202] width 38 height 27
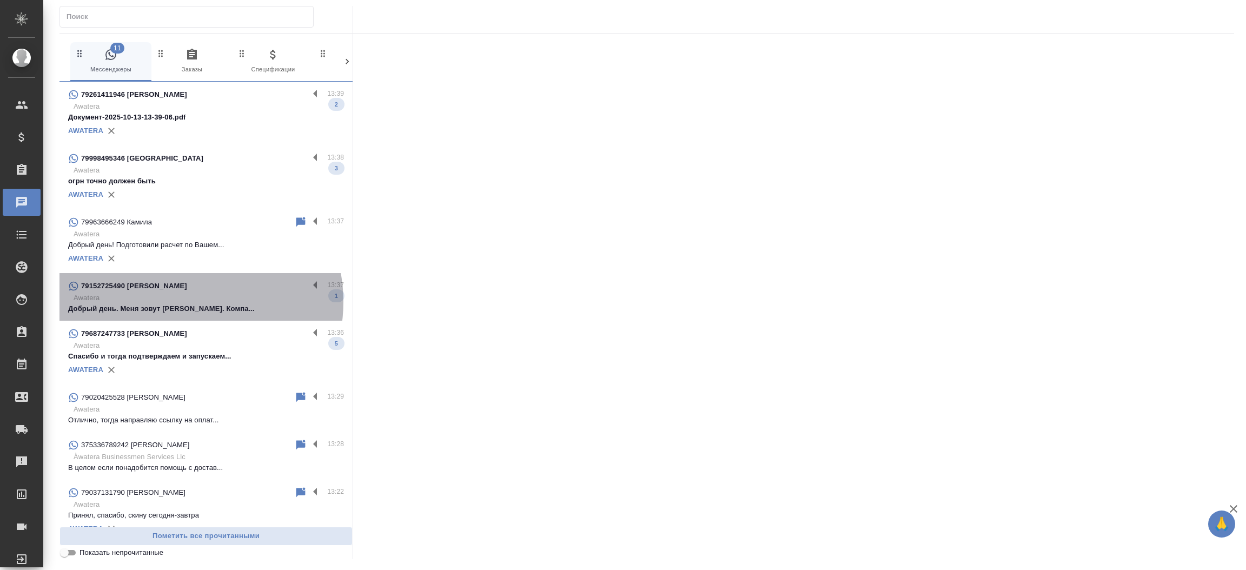
click at [183, 302] on p "Awatera" at bounding box center [209, 298] width 270 height 11
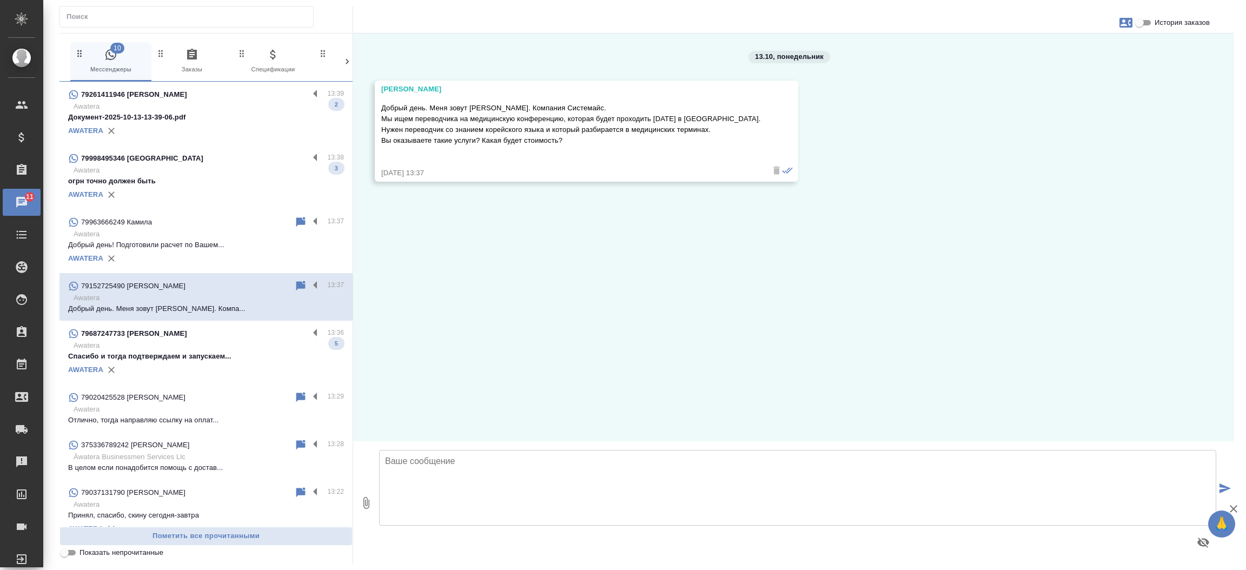
click at [489, 502] on textarea at bounding box center [797, 488] width 837 height 76
type textarea "Добрый день, Екатерина! Да, мы оказываем такие услуги. Потребуется синхронный и…"
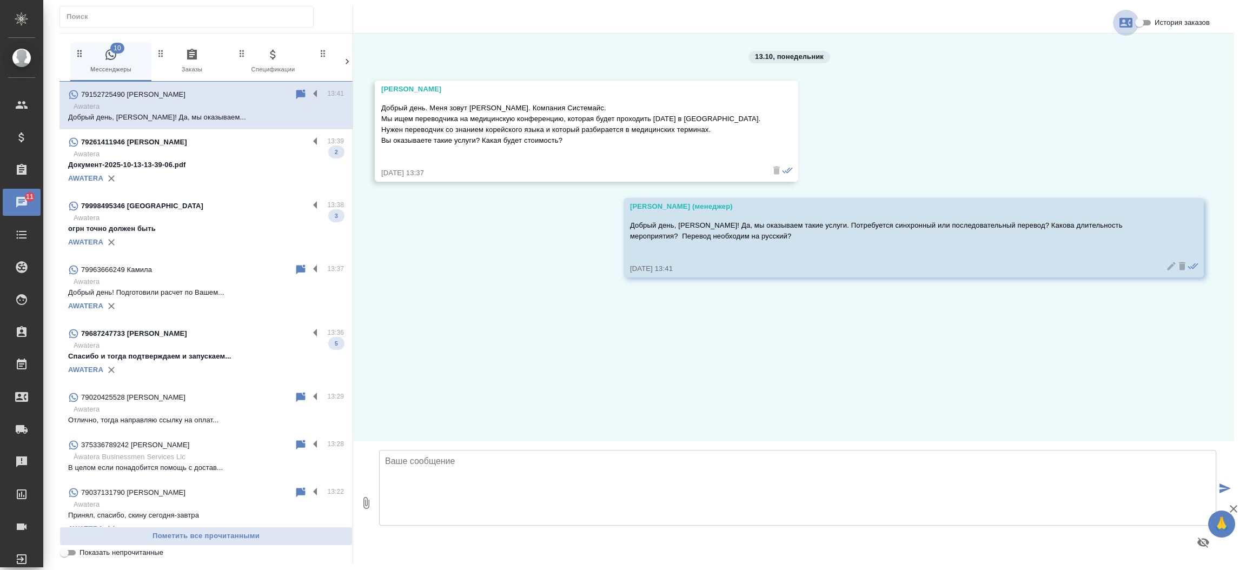
click at [1122, 21] on icon "button" at bounding box center [1125, 22] width 13 height 13
click at [1100, 54] on span "Создать заявку" at bounding box center [1078, 52] width 51 height 11
select select "RU"
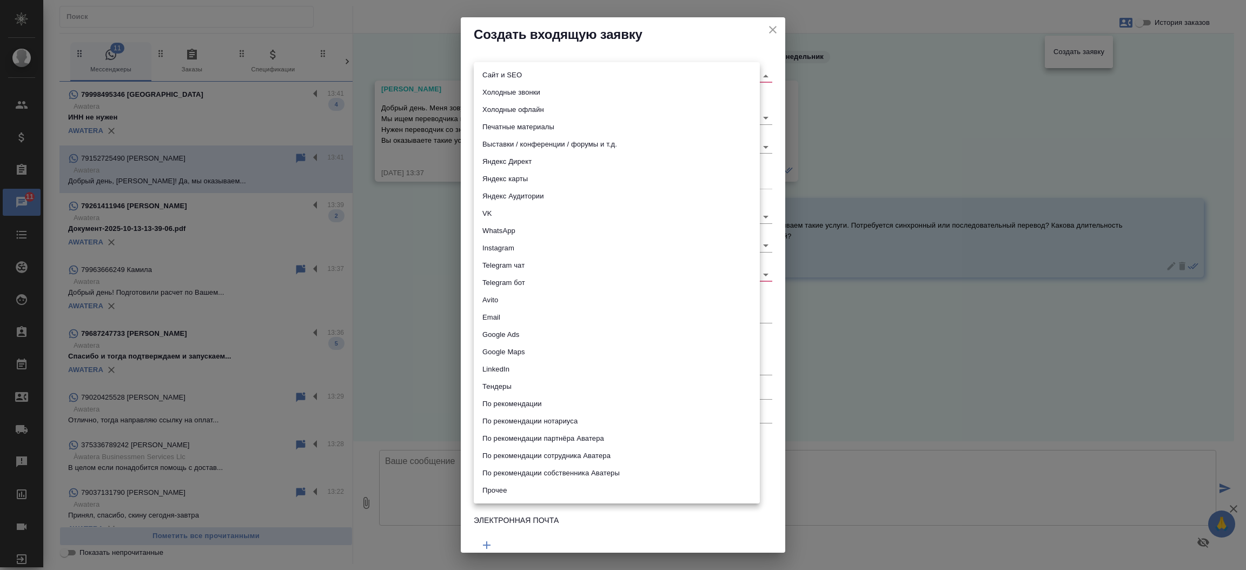
click at [581, 71] on body "🙏 .cls-1 fill:#fff; AWATERA Прутько Ирина i.prutko Клиенты Спецификации Заказы …" at bounding box center [623, 285] width 1246 height 570
click at [567, 70] on li "Сайт и SEO" at bounding box center [617, 75] width 286 height 17
type input "seo"
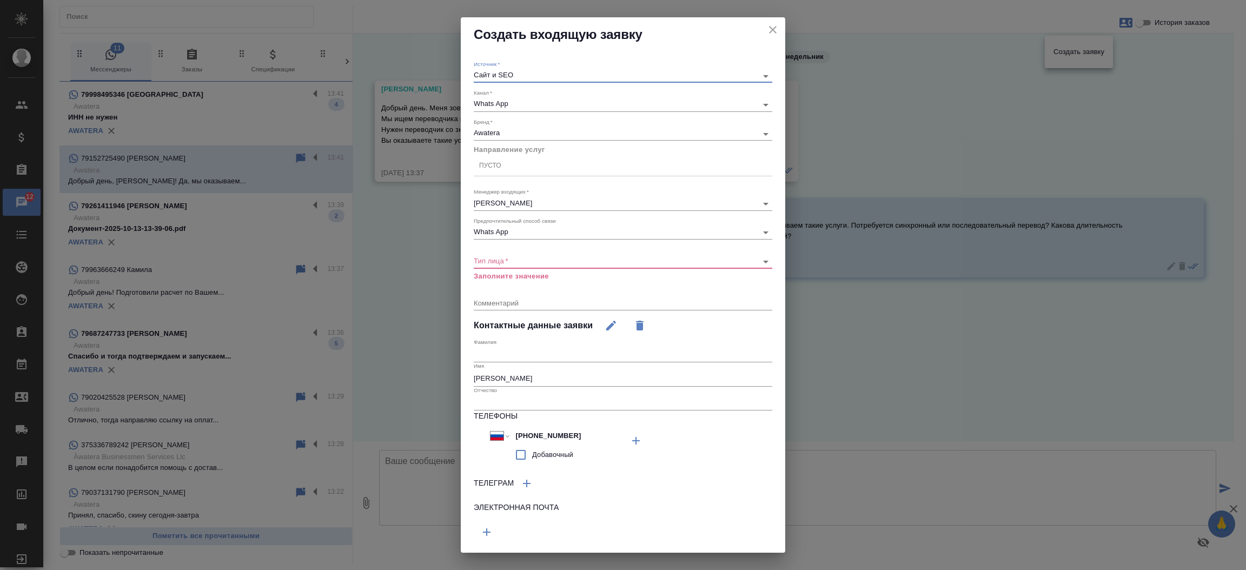
click at [514, 170] on div "Пусто" at bounding box center [623, 166] width 298 height 16
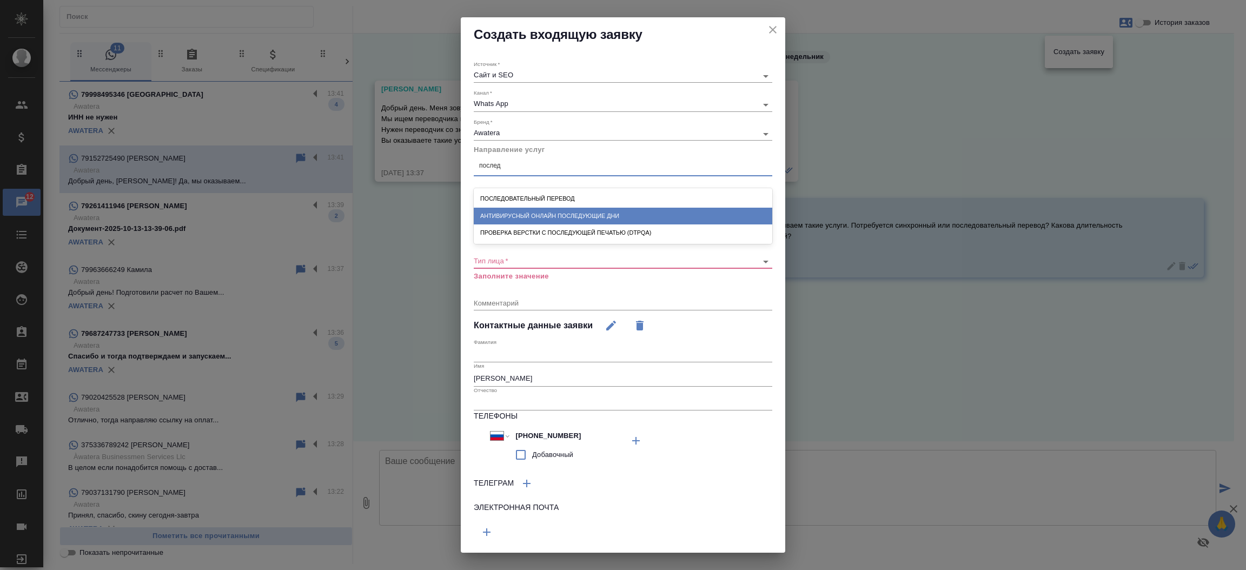
type input "последо"
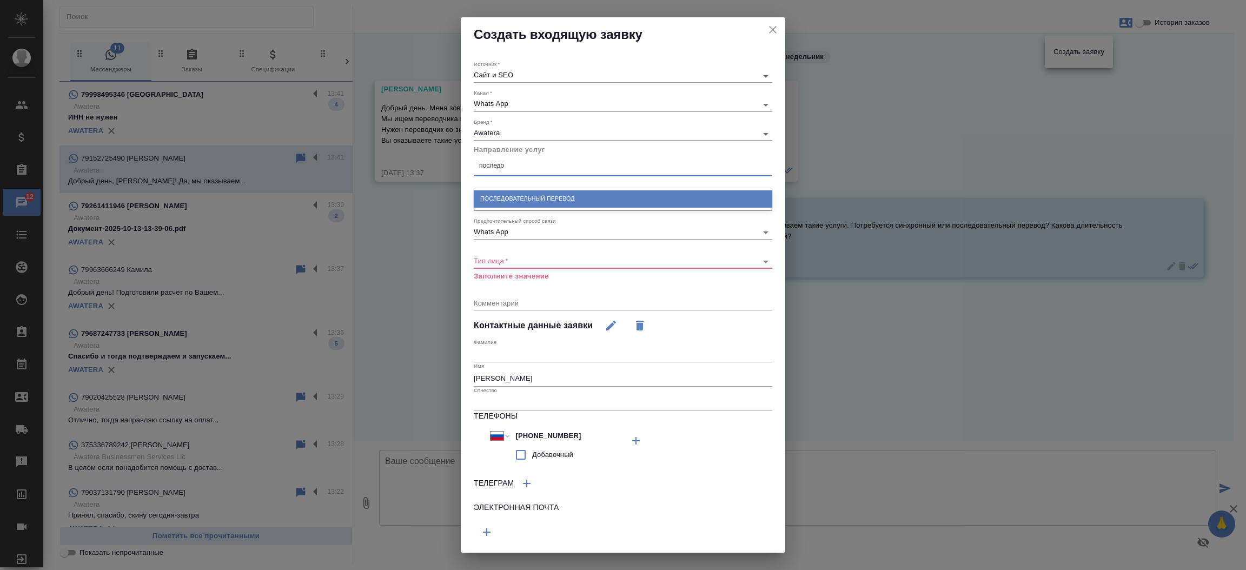
click at [569, 194] on div "Последовательный перевод" at bounding box center [623, 198] width 298 height 17
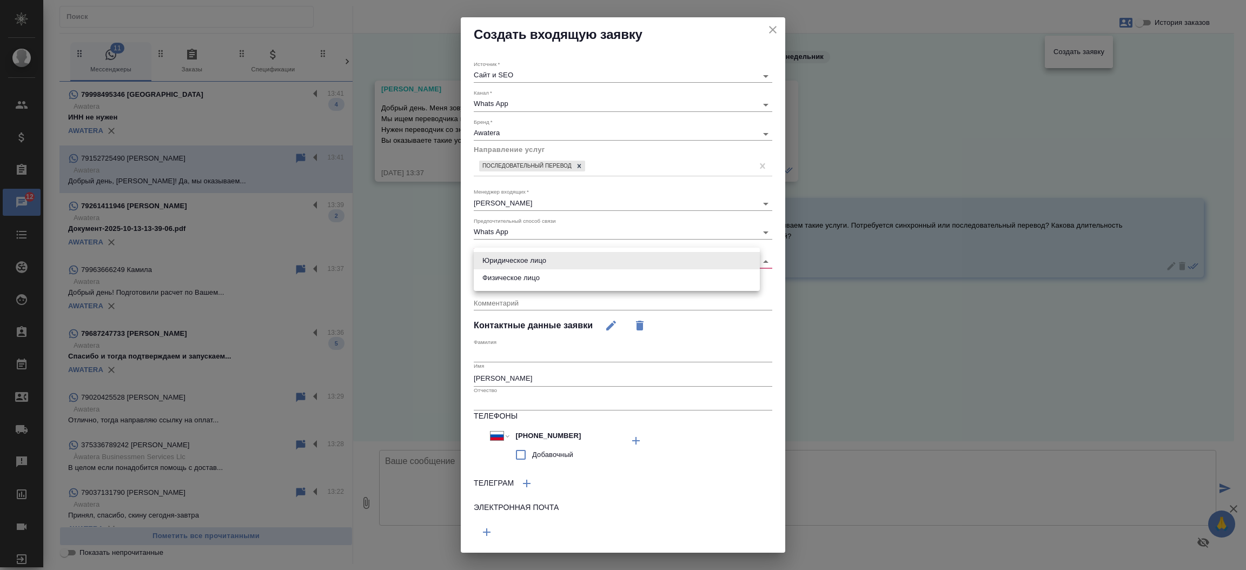
click at [546, 260] on body "🙏 .cls-1 fill:#fff; AWATERA Прутько Ирина i.prutko Клиенты Спецификации Заказы …" at bounding box center [623, 285] width 1246 height 570
click at [541, 258] on li "Юридическое лицо" at bounding box center [617, 260] width 286 height 17
type input "company"
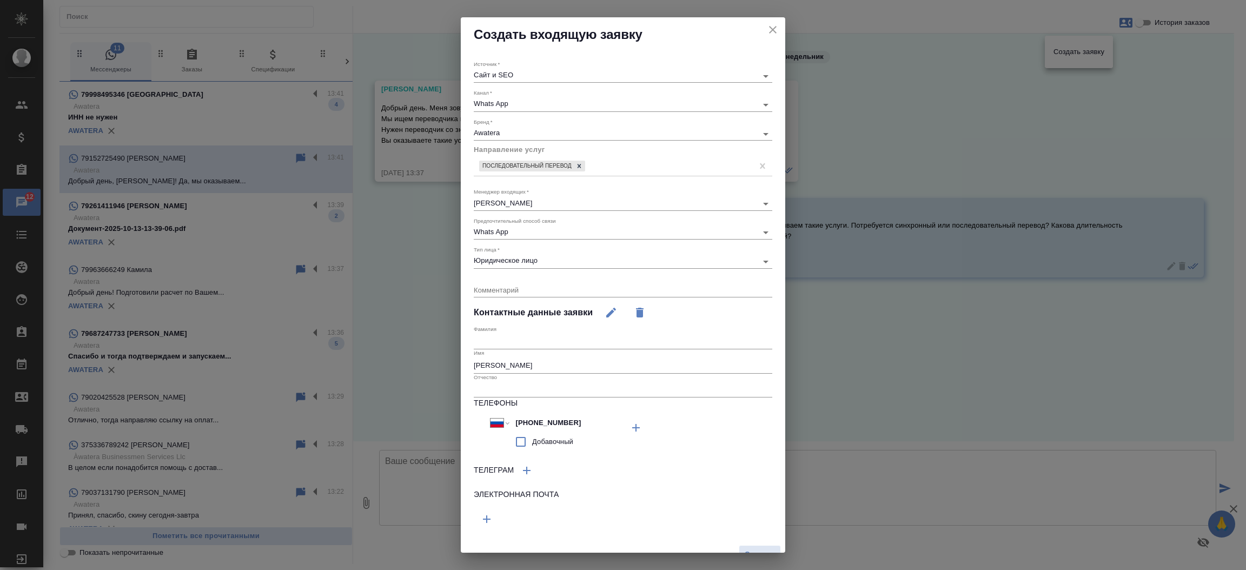
scroll to position [15, 0]
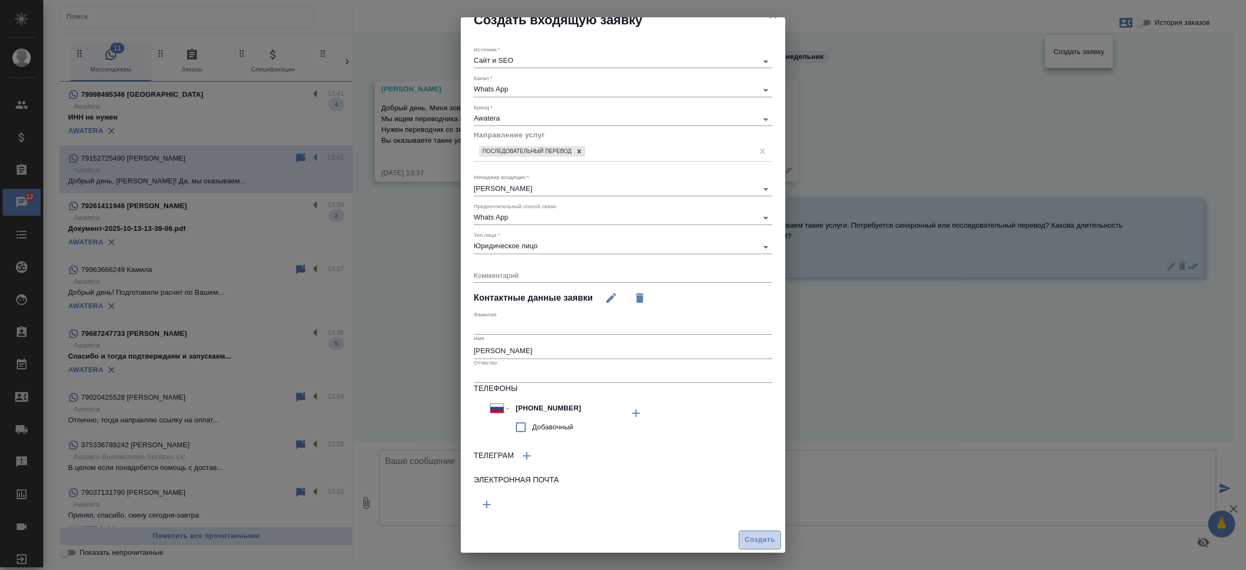
click at [745, 543] on span "Создать" at bounding box center [760, 540] width 30 height 12
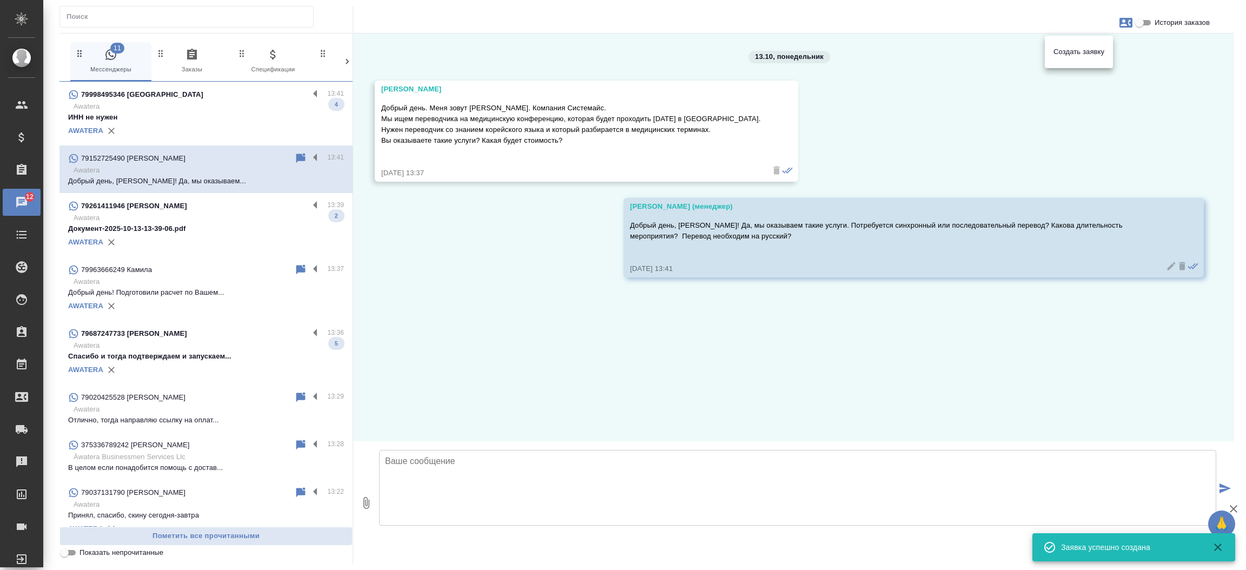
click at [201, 344] on div at bounding box center [623, 285] width 1246 height 570
click at [201, 344] on p "Awatera" at bounding box center [209, 345] width 270 height 11
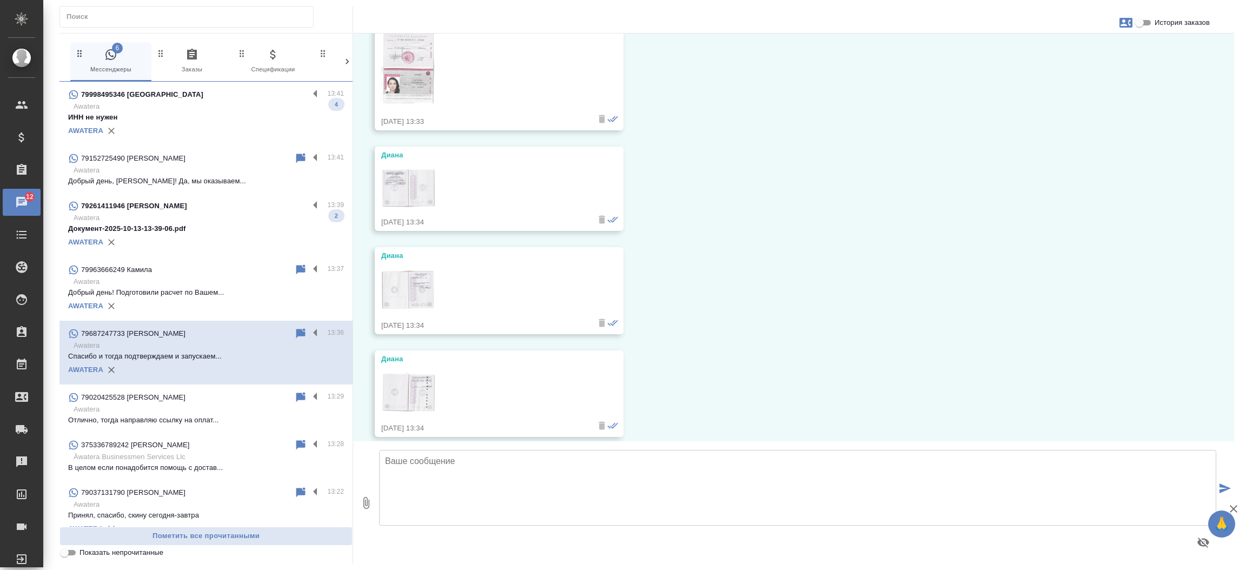
scroll to position [1388, 0]
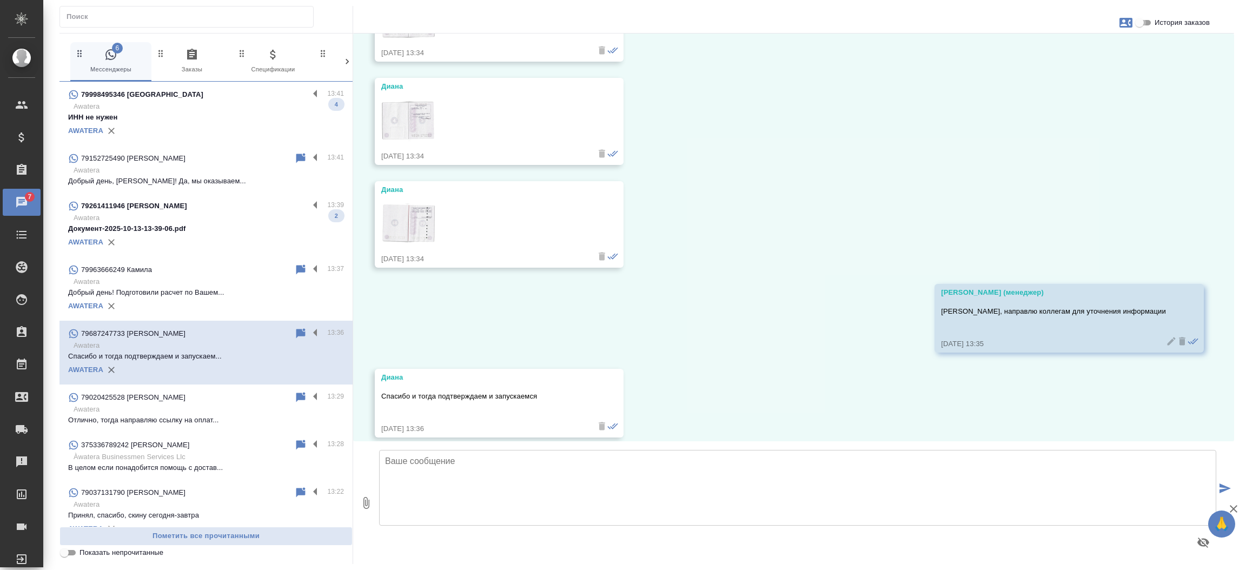
click at [1150, 19] on input "История заказов" at bounding box center [1139, 22] width 39 height 13
checkbox input "true"
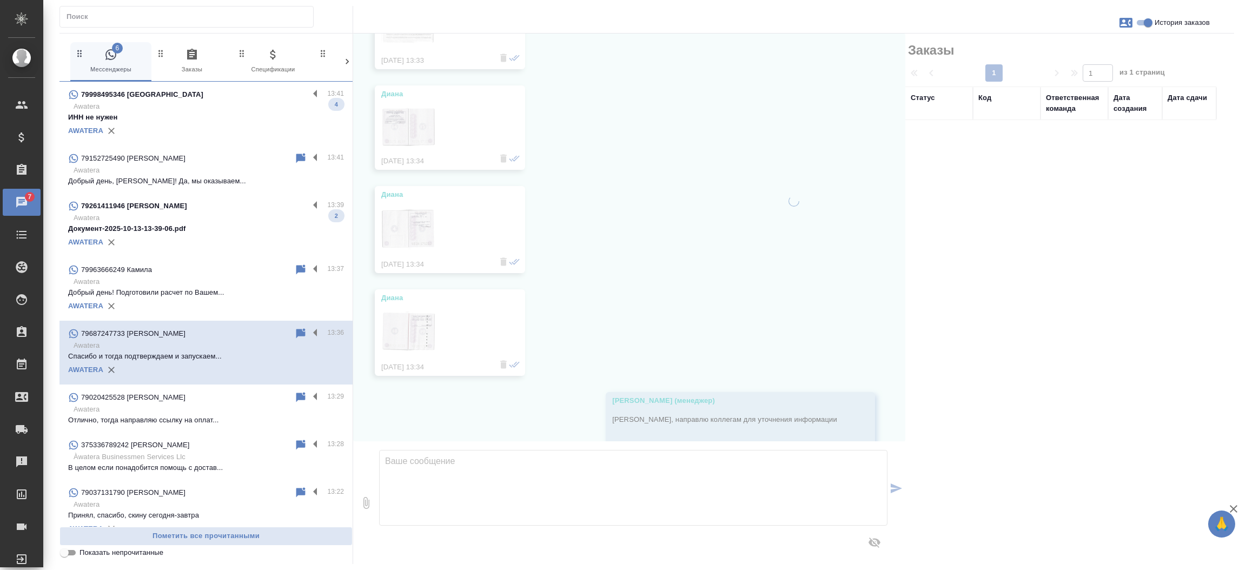
scroll to position [1507, 0]
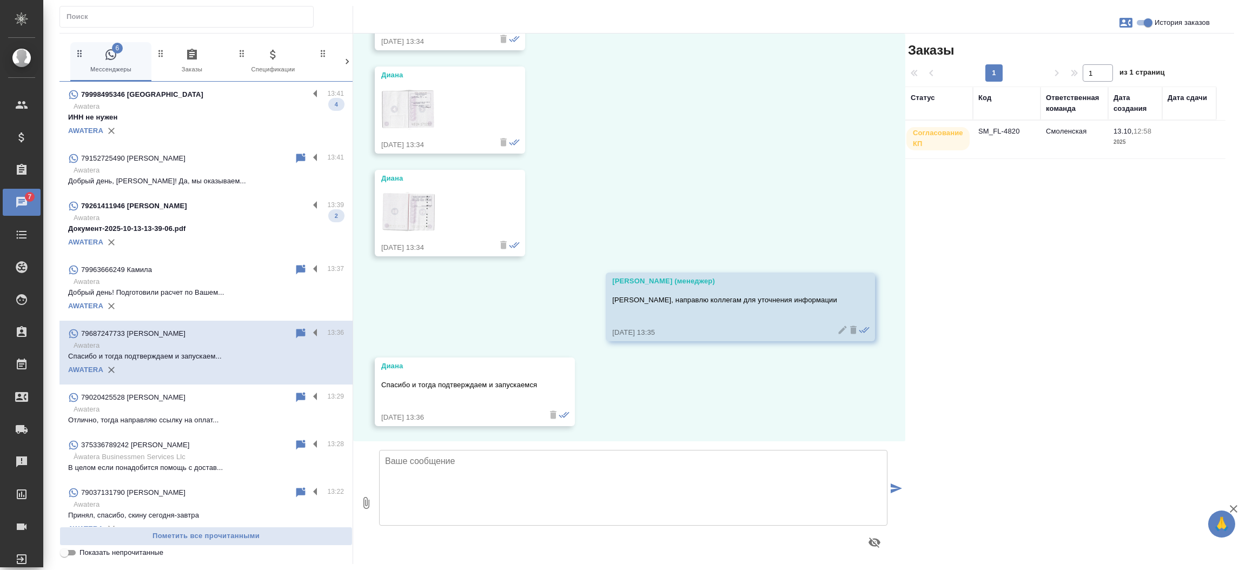
click at [1016, 124] on td "SM_FL-4820" at bounding box center [1007, 140] width 68 height 38
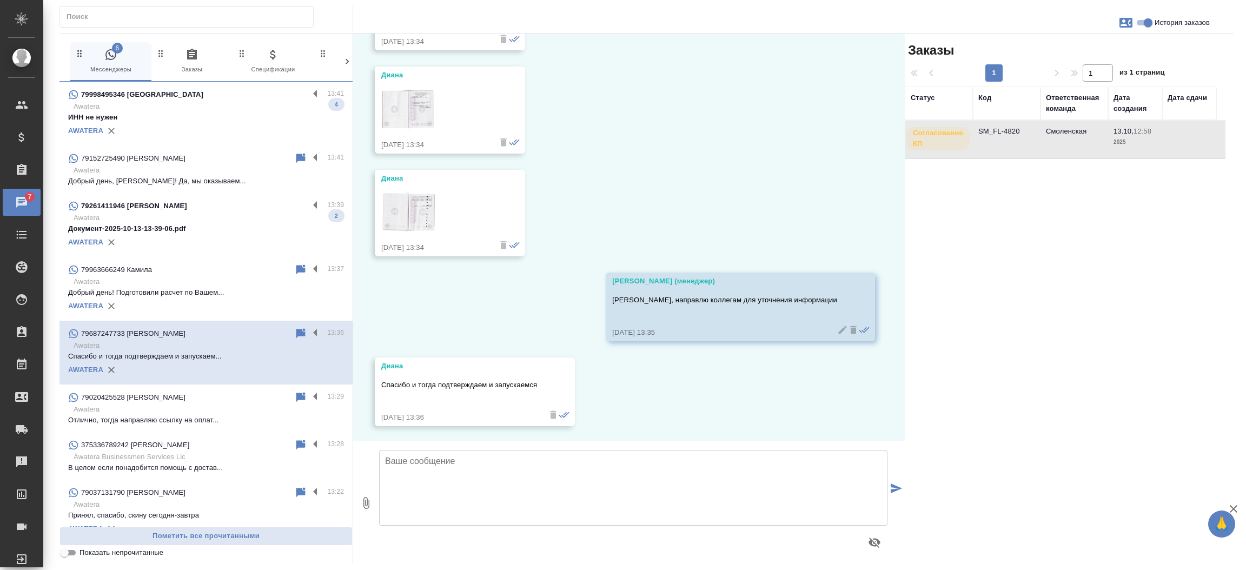
click at [1016, 124] on td "SM_FL-4820" at bounding box center [1007, 140] width 68 height 38
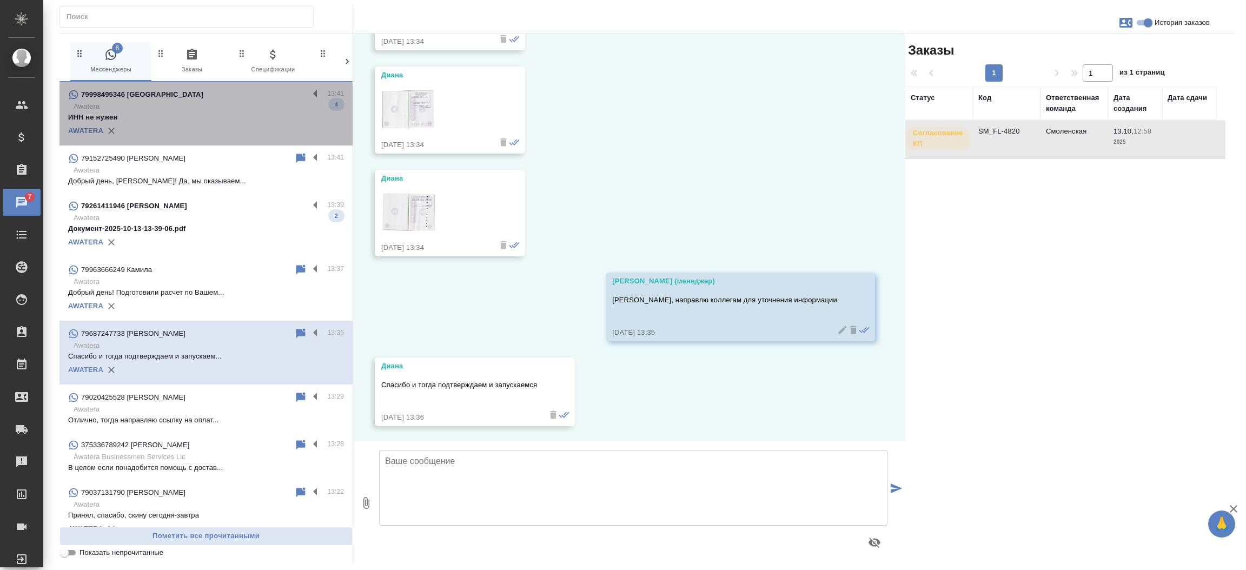
click at [208, 115] on p "ИНН не нужен" at bounding box center [206, 117] width 276 height 11
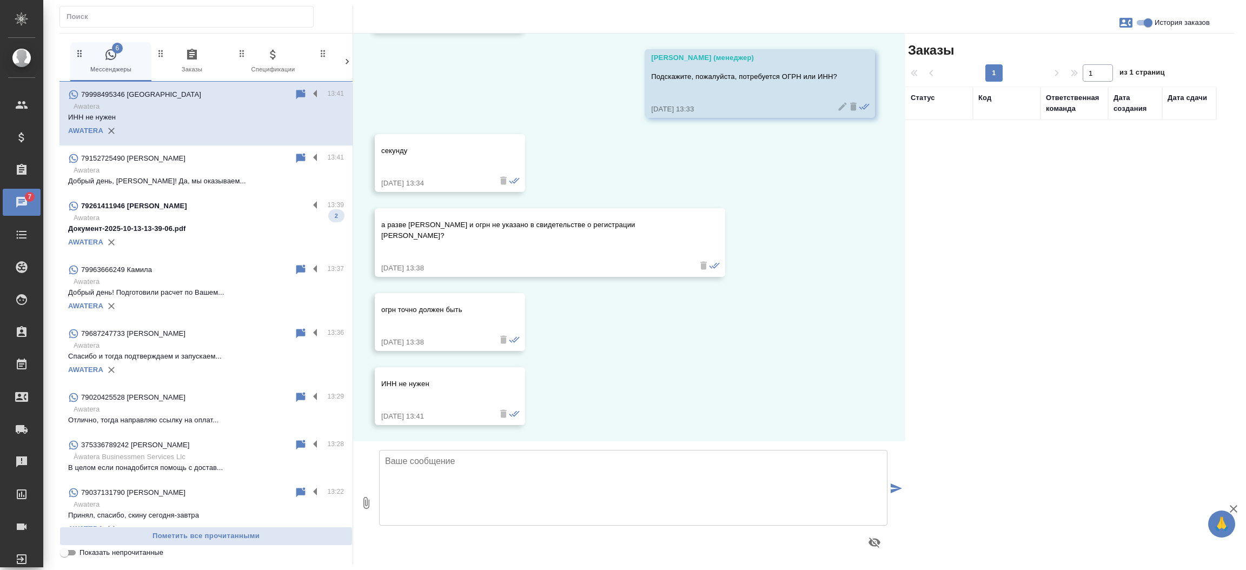
scroll to position [392, 0]
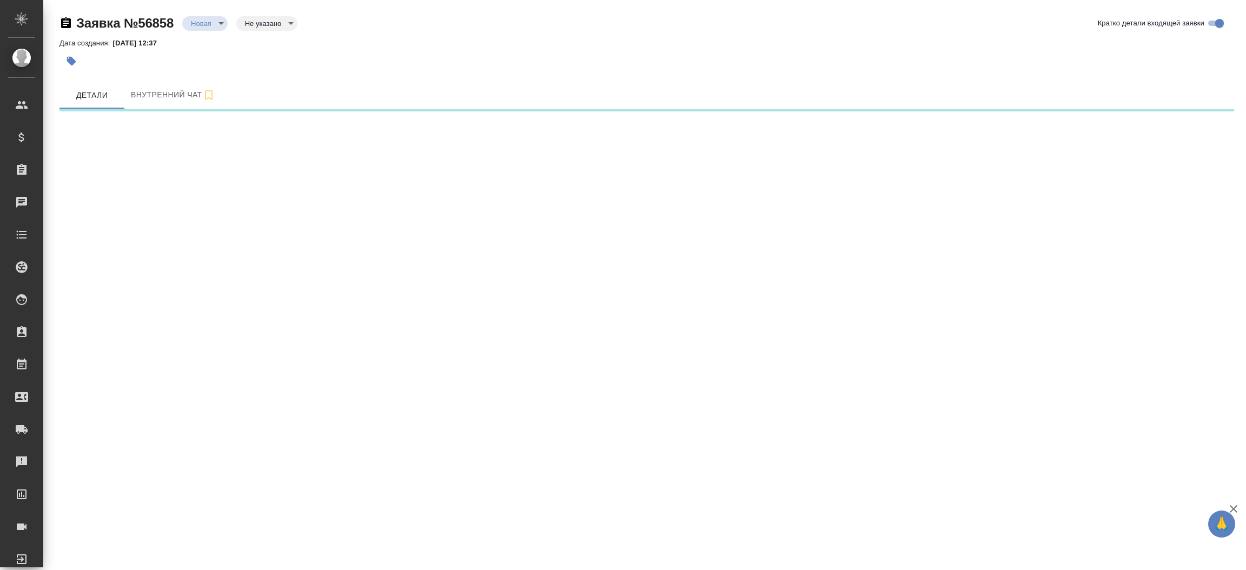
select select "RU"
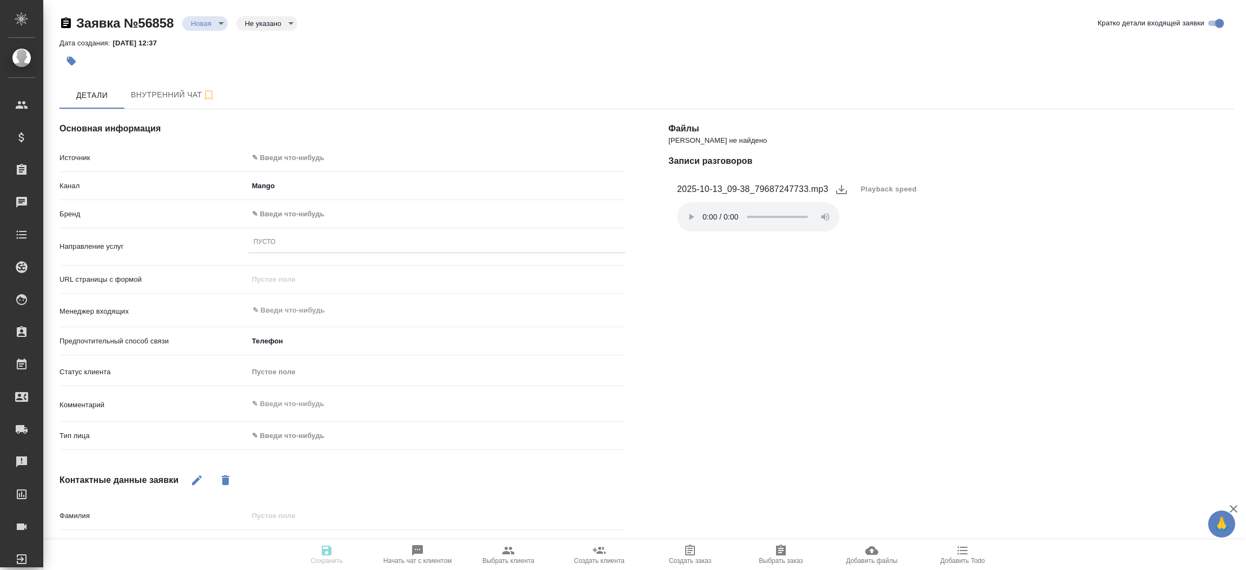
type textarea "x"
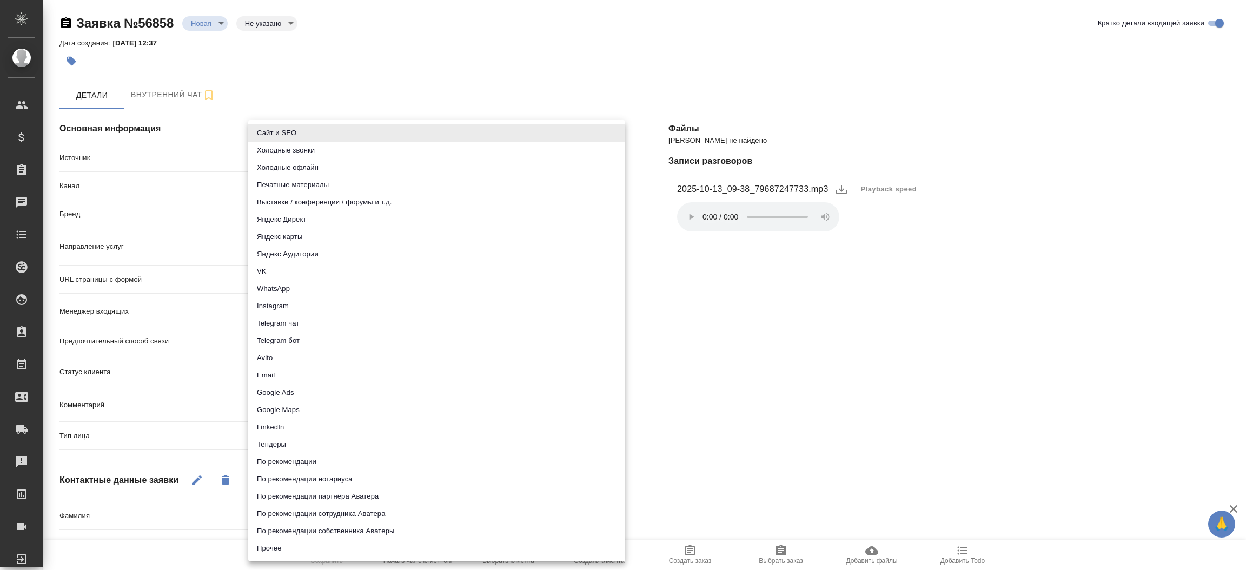
click at [409, 157] on body "🙏 .cls-1 fill:#fff; AWATERA Прутько Ирина i.prutko Клиенты Спецификации Заказы …" at bounding box center [623, 285] width 1246 height 570
click at [401, 136] on li "Сайт и SEO" at bounding box center [436, 132] width 377 height 17
type input "seo"
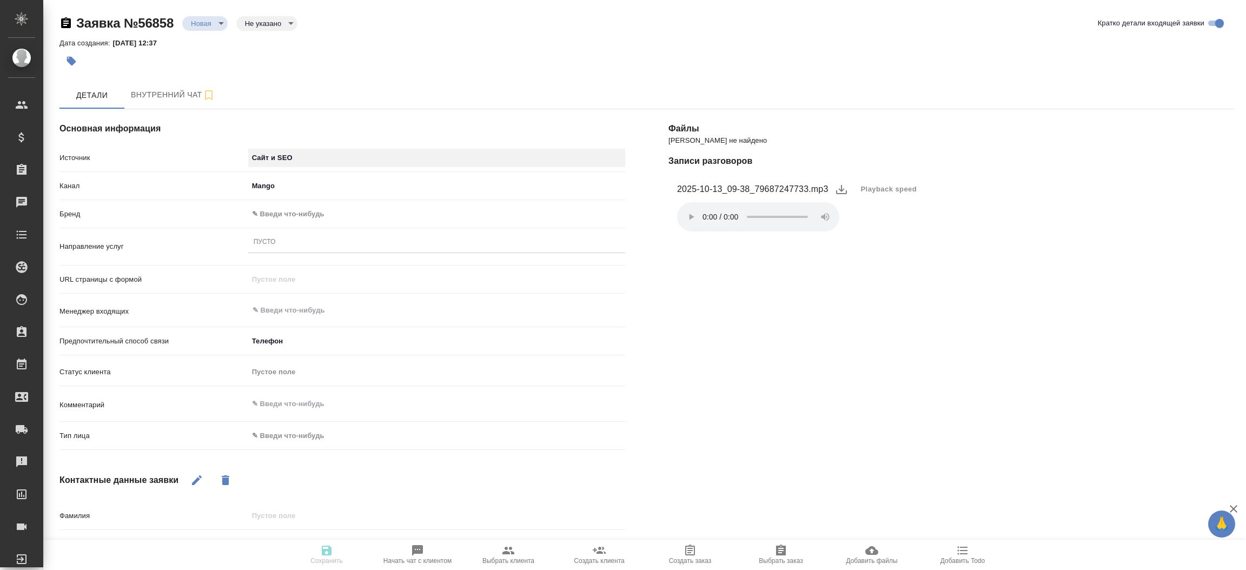
type textarea "x"
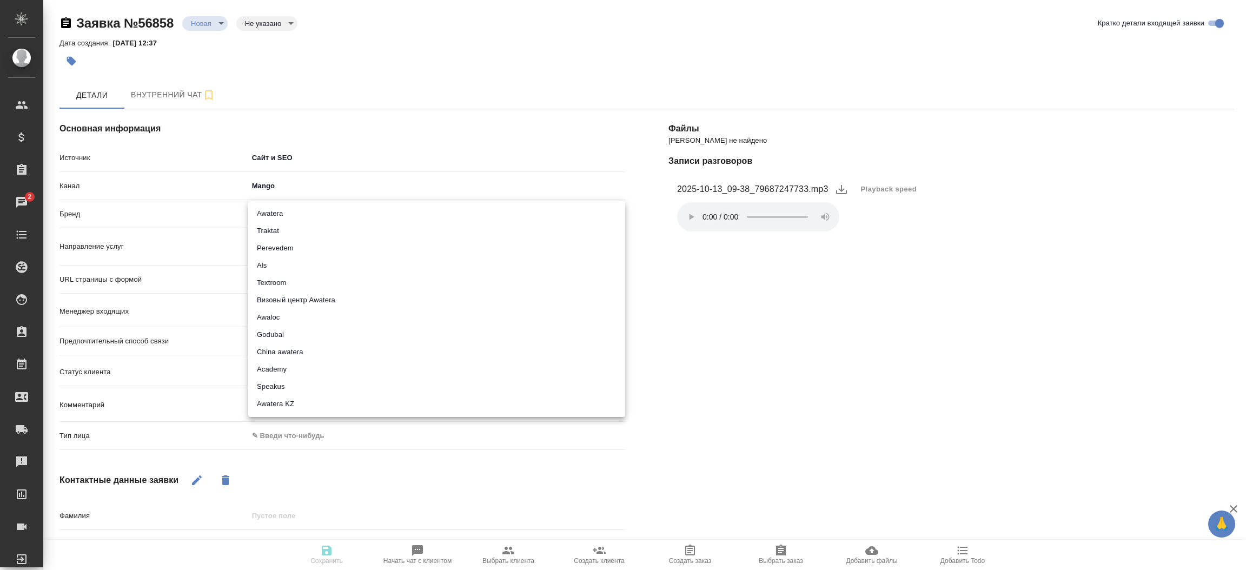
click at [364, 211] on body "🙏 .cls-1 fill:#fff; AWATERA Прутько Ирина i.prutko Клиенты Спецификации Заказы …" at bounding box center [623, 285] width 1246 height 570
click at [355, 229] on li "Traktat" at bounding box center [436, 230] width 377 height 17
type input "traktat"
type textarea "x"
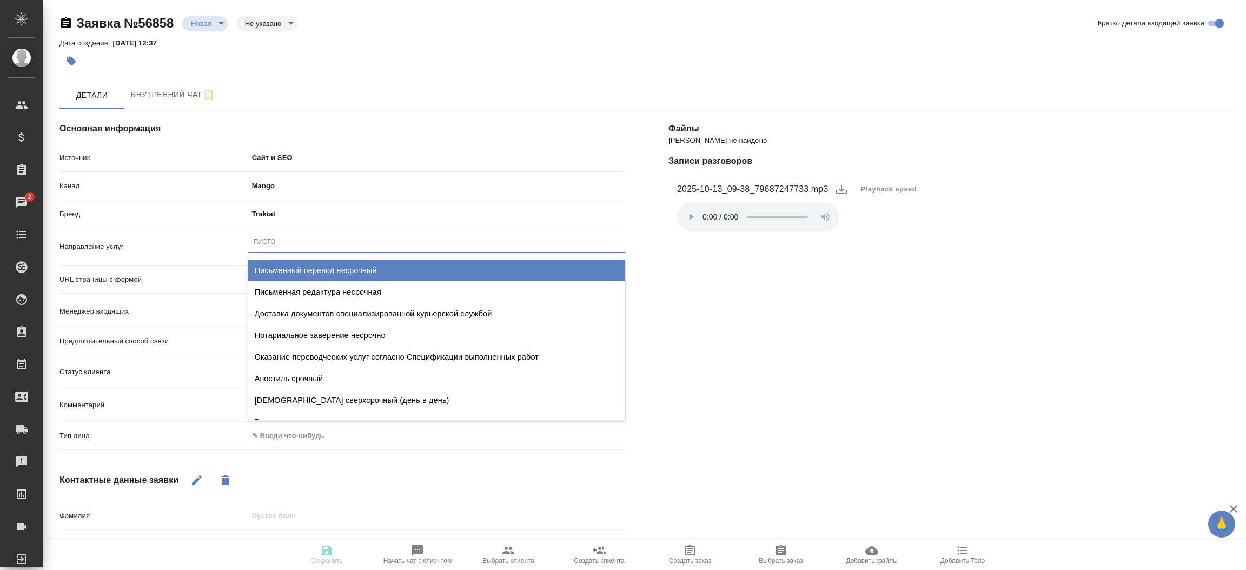
click at [348, 240] on div "Пусто" at bounding box center [436, 242] width 377 height 16
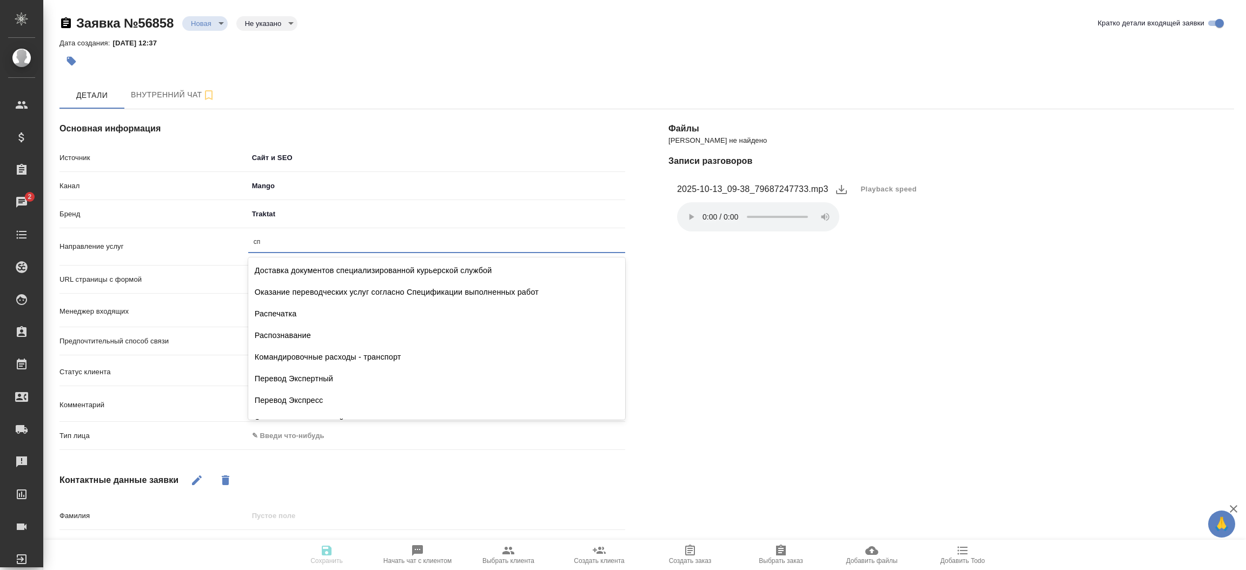
type input "с"
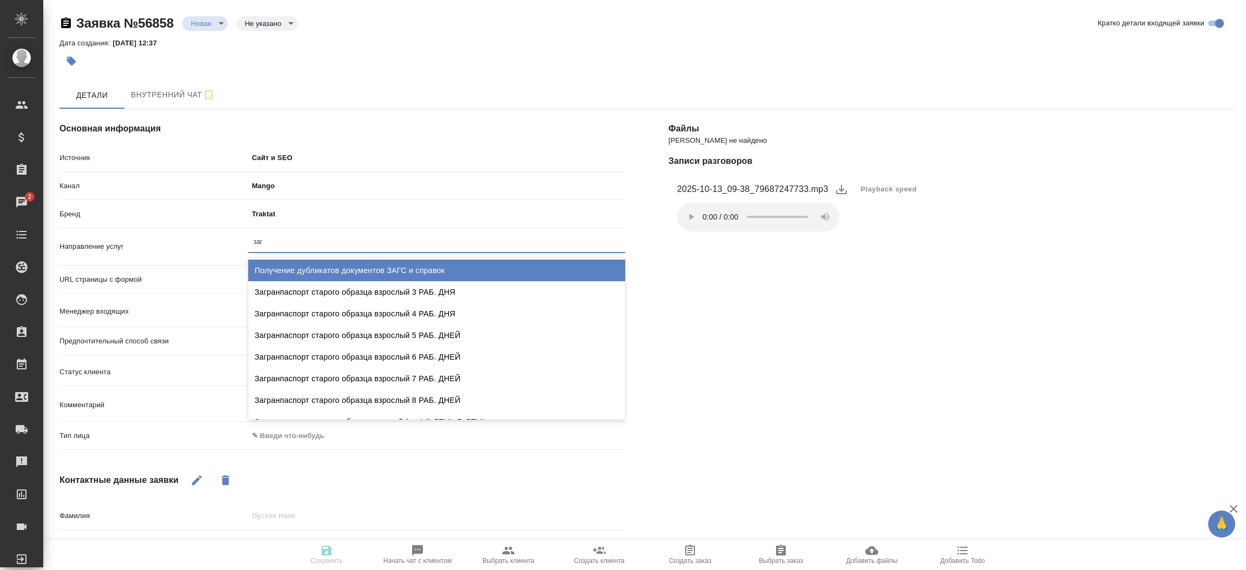
type input "загс"
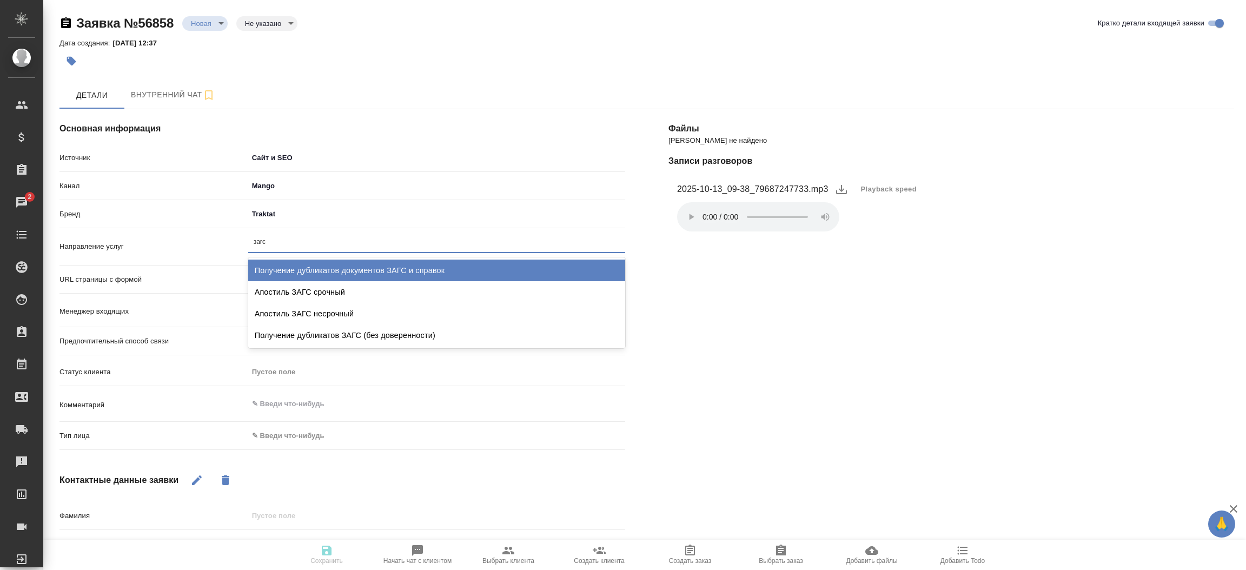
click at [343, 264] on div "Получение дубликатов документов ЗАГС и справок" at bounding box center [436, 271] width 377 height 22
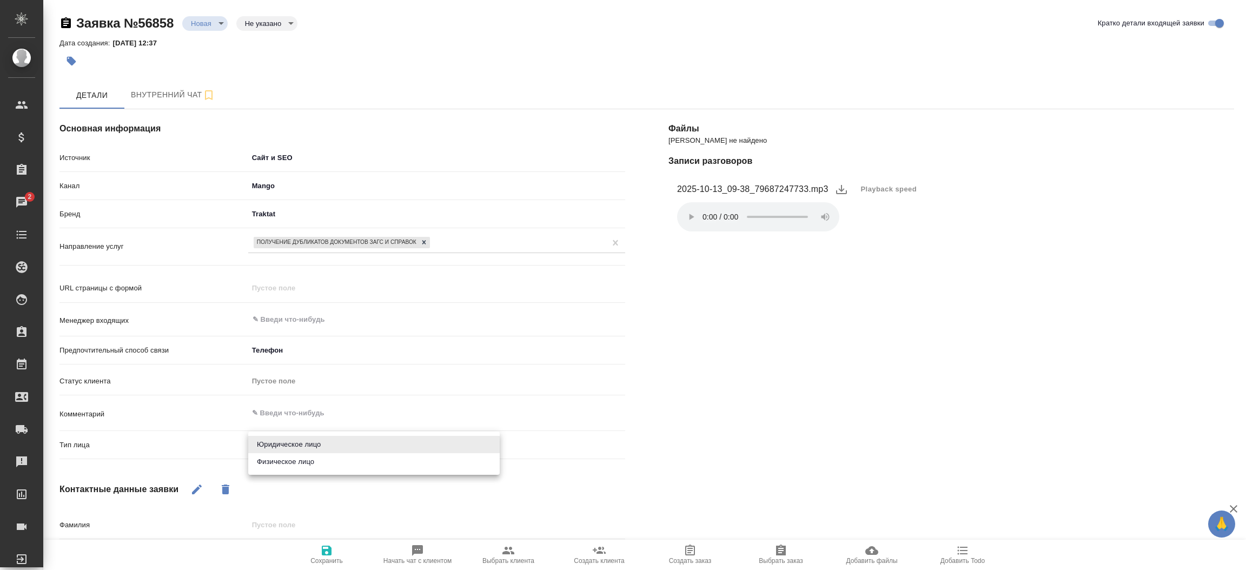
click at [313, 450] on body "🙏 .cls-1 fill:#fff; AWATERA Прутько Ирина i.prutko Клиенты Спецификации Заказы …" at bounding box center [623, 285] width 1246 height 570
click at [310, 464] on li "Физическое лицо" at bounding box center [373, 461] width 251 height 17
type textarea "x"
type input "private"
click at [313, 327] on div "​" at bounding box center [436, 319] width 377 height 19
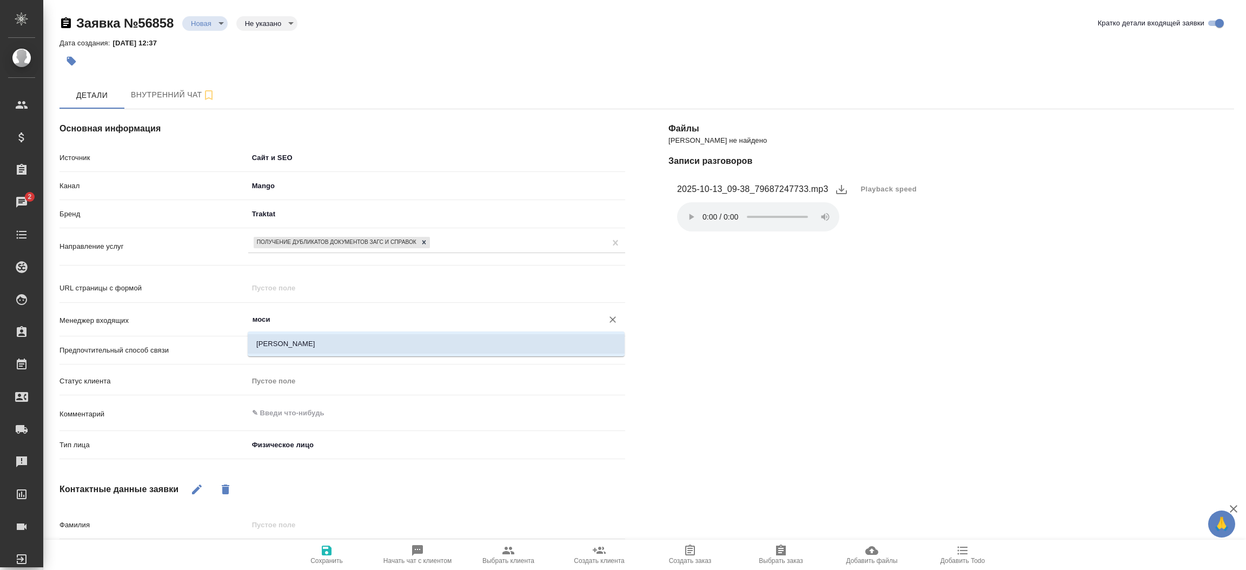
click at [313, 334] on li "[PERSON_NAME]" at bounding box center [436, 343] width 377 height 19
type input "[PERSON_NAME]"
type textarea "x"
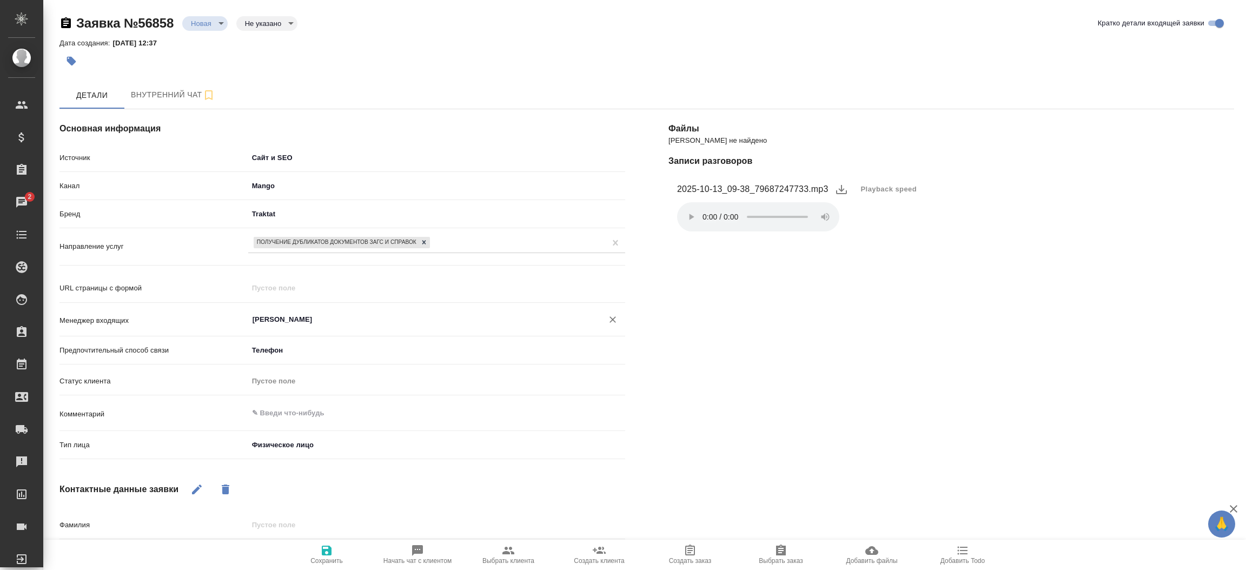
type input "[PERSON_NAME]"
click at [498, 547] on span "Выбрать клиента" at bounding box center [508, 554] width 78 height 21
type textarea "x"
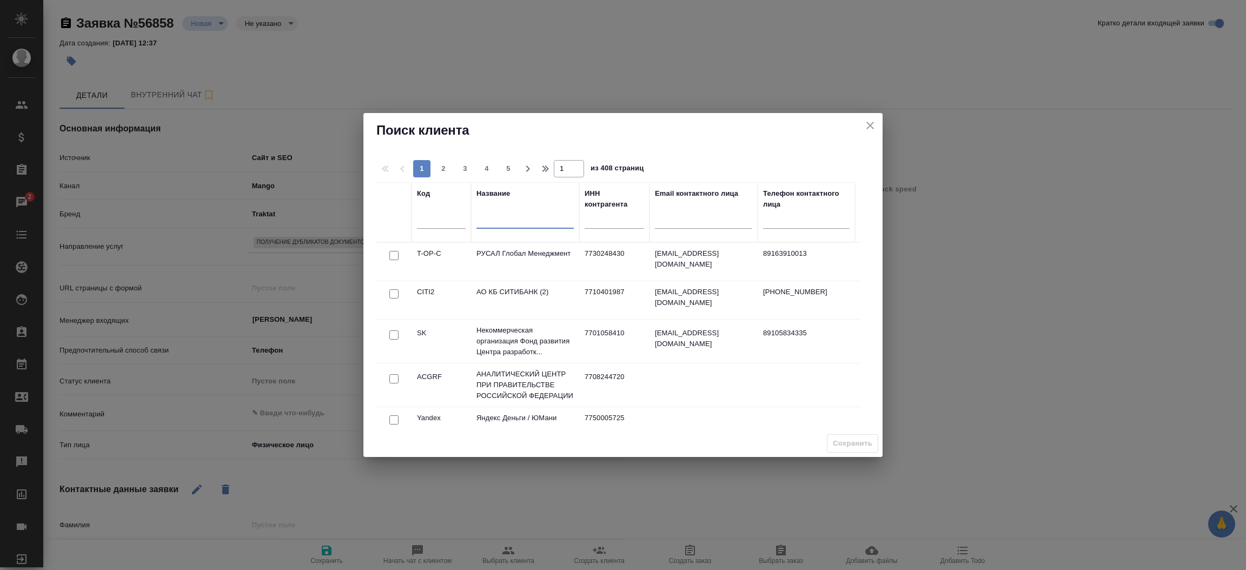
click at [500, 225] on input "text" at bounding box center [524, 222] width 97 height 14
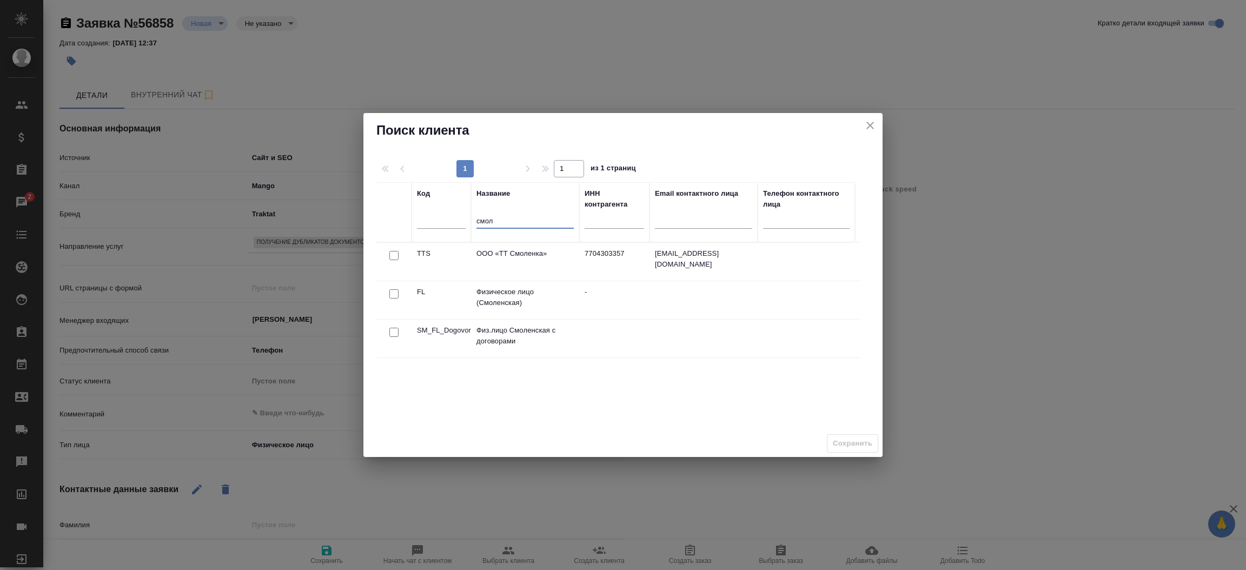
type input "смол"
click at [392, 295] on input "checkbox" at bounding box center [393, 293] width 9 height 9
checkbox input "true"
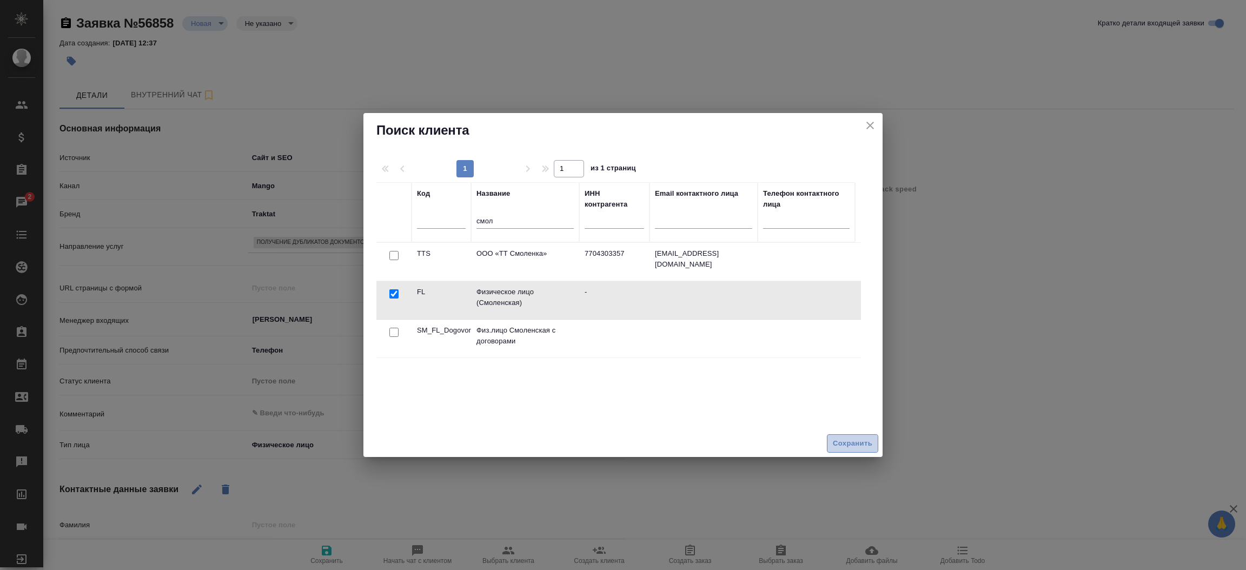
click at [850, 447] on span "Сохранить" at bounding box center [852, 443] width 39 height 12
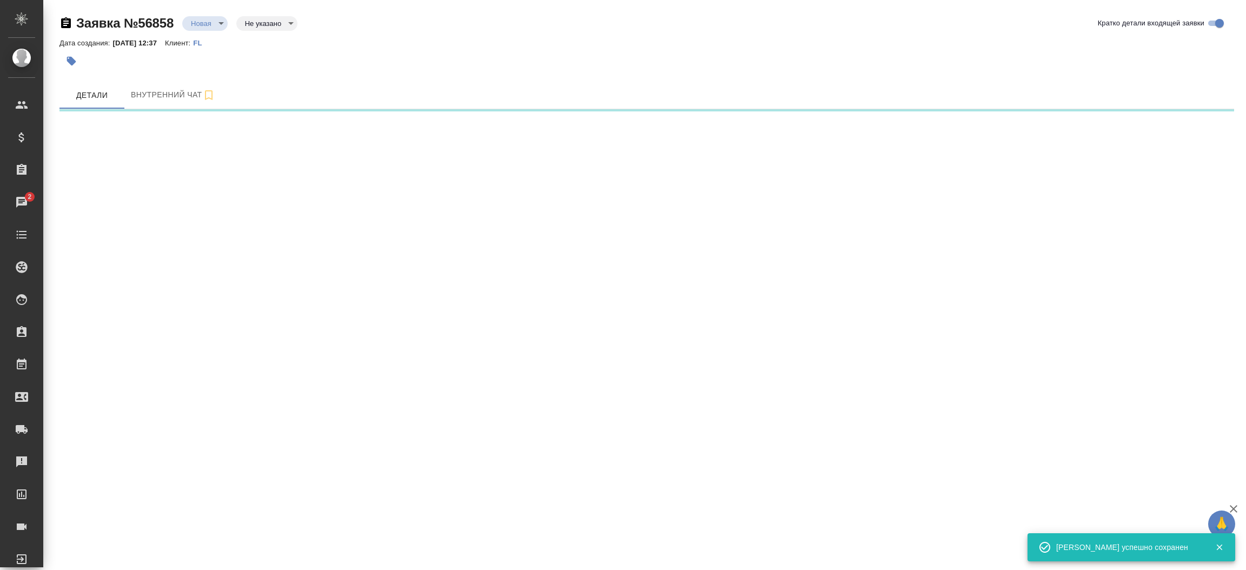
select select "RU"
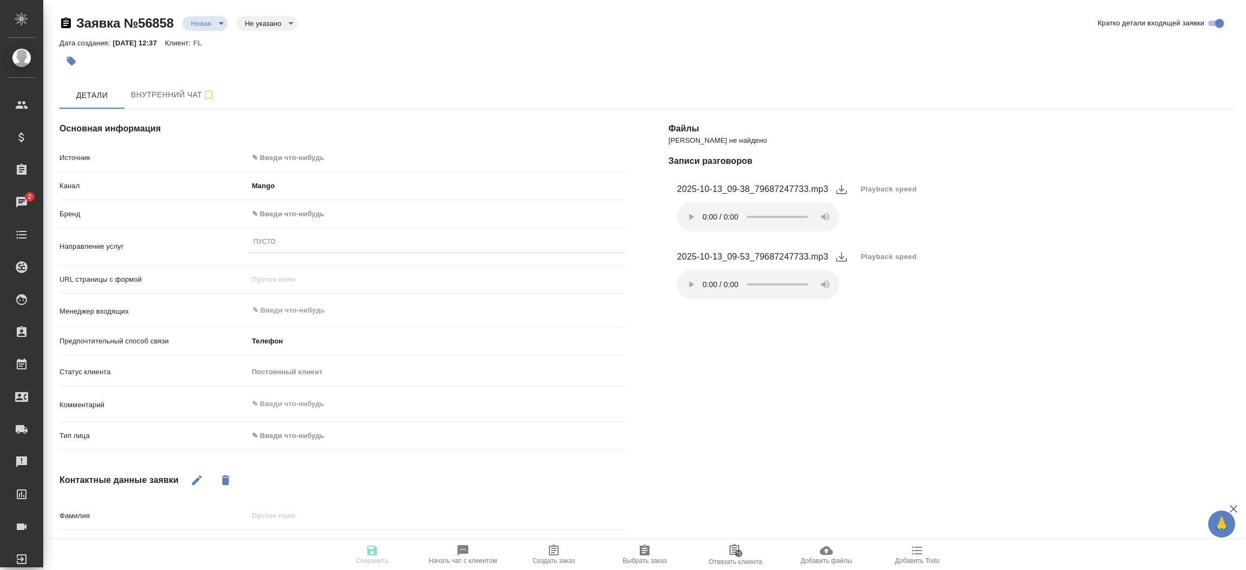
click at [689, 412] on div "Файлы Файлов не найдено Записи разговоров 2025-10-13_09-38_79687247733.mp3 Play…" at bounding box center [951, 403] width 609 height 631
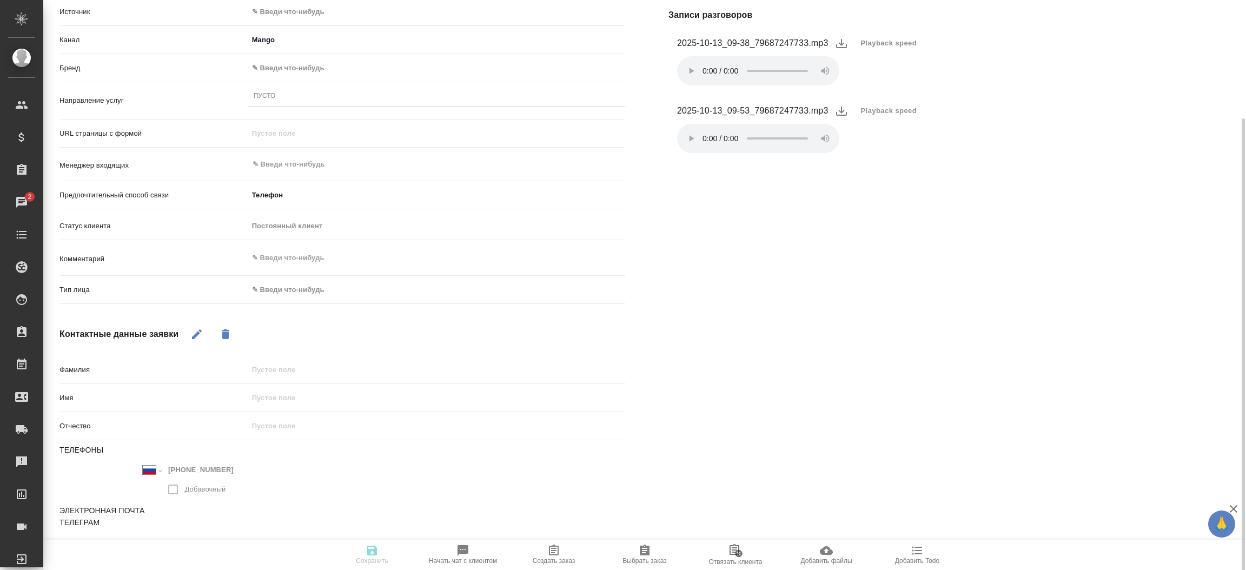
scroll to position [147, 0]
click at [197, 343] on button "button" at bounding box center [197, 333] width 26 height 26
click at [269, 389] on input "text" at bounding box center [437, 397] width 376 height 16
type textarea "x"
type input "Д"
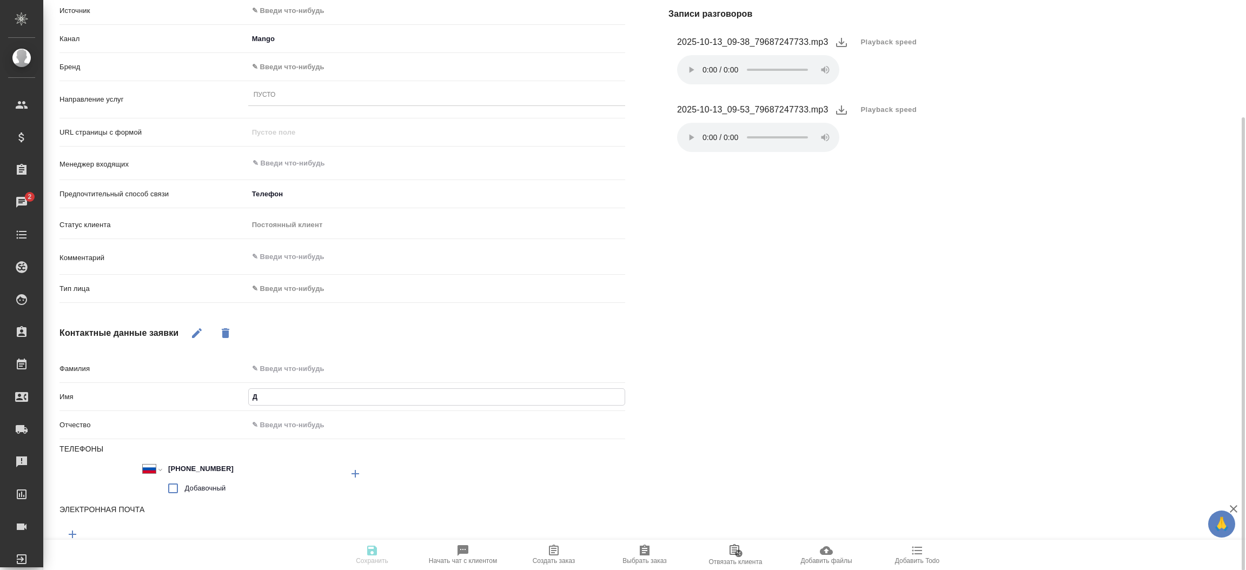
type textarea "x"
type input "Ди"
type textarea "x"
type input "Диа"
type textarea "x"
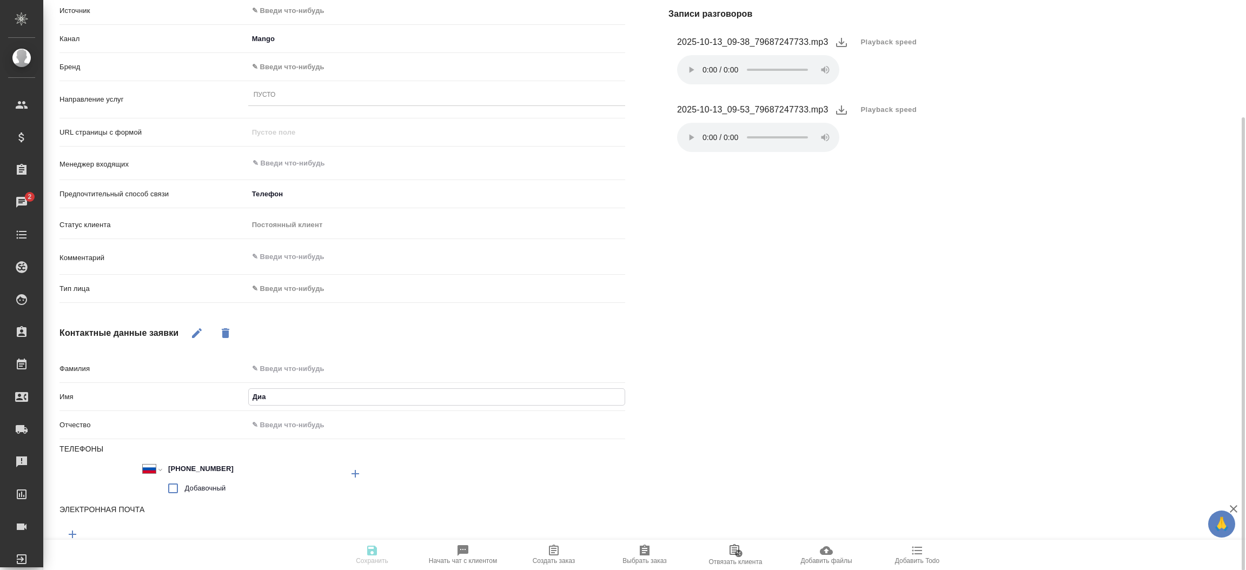
type input "Диан"
type textarea "x"
type input "Диана"
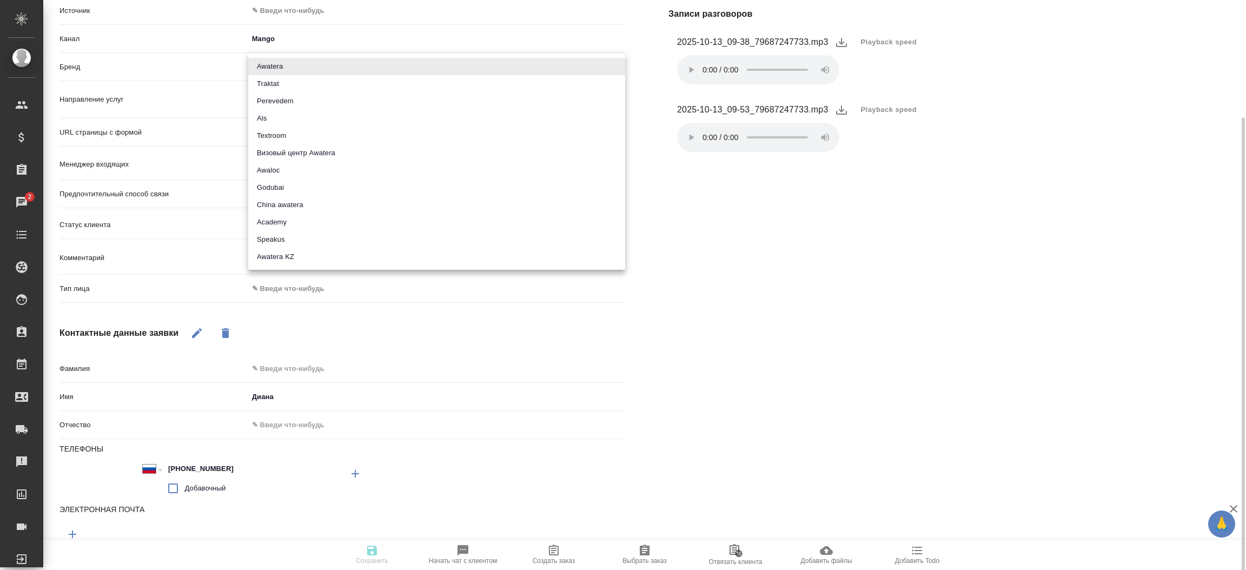
click at [297, 65] on body "🙏 .cls-1 fill:#fff; AWATERA Прутько Ирина i.prutko Клиенты Спецификации Заказы …" at bounding box center [623, 285] width 1246 height 570
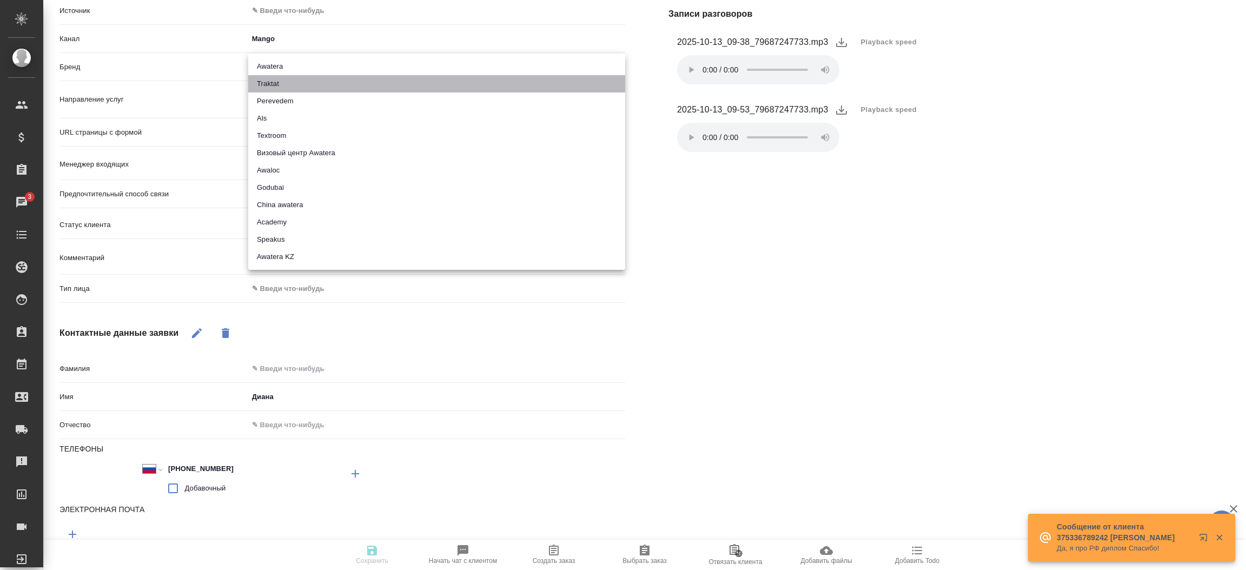
click at [296, 81] on li "Traktat" at bounding box center [436, 83] width 377 height 17
type input "traktat"
type textarea "x"
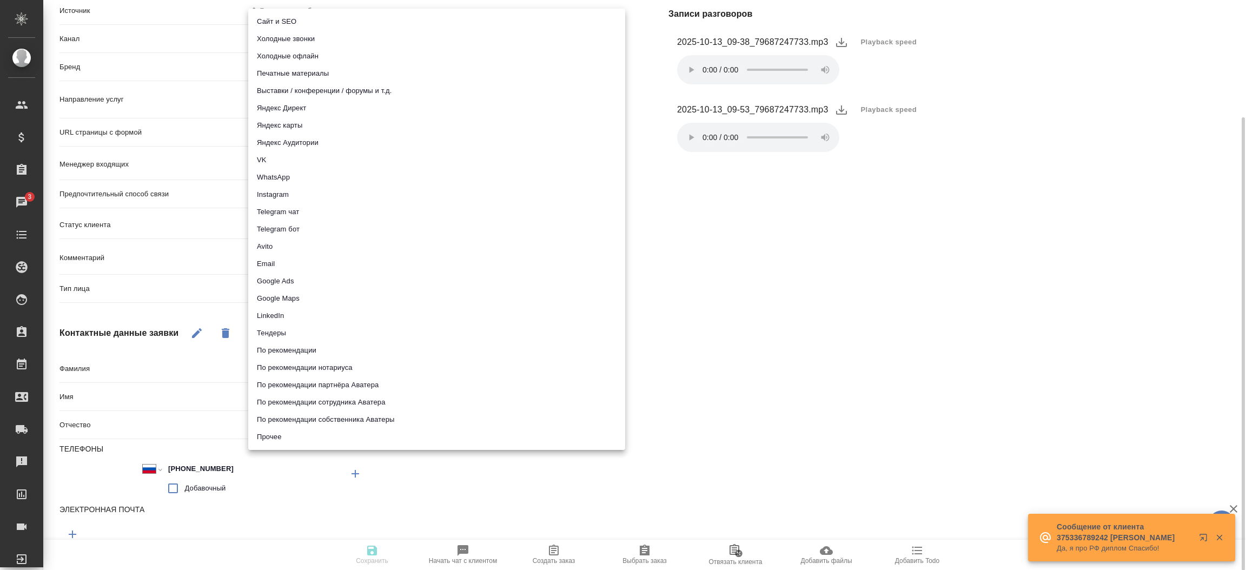
click at [294, 12] on body "🙏 .cls-1 fill:#fff; AWATERA Прутько Ирина i.prutko Клиенты Спецификации Заказы …" at bounding box center [623, 285] width 1246 height 570
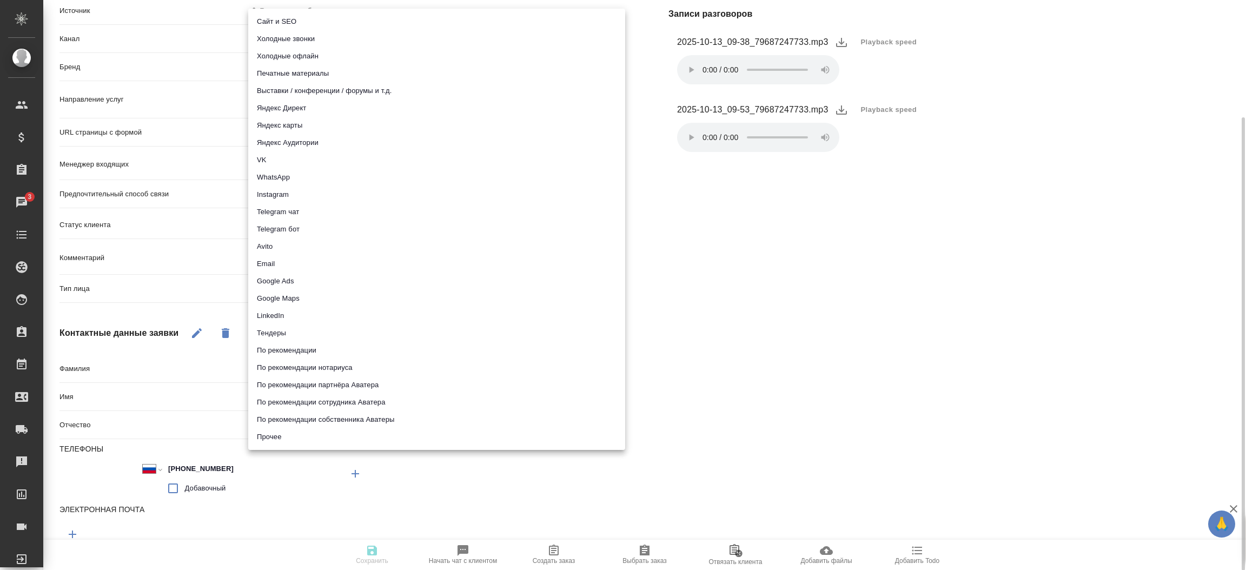
click at [294, 12] on ul "Сайт и SEO Холодные звонки Холодные офлайн Печатные материалы Выставки / конфер…" at bounding box center [436, 229] width 377 height 441
click at [293, 24] on li "Сайт и SEO" at bounding box center [436, 21] width 377 height 17
type input "seo"
type textarea "x"
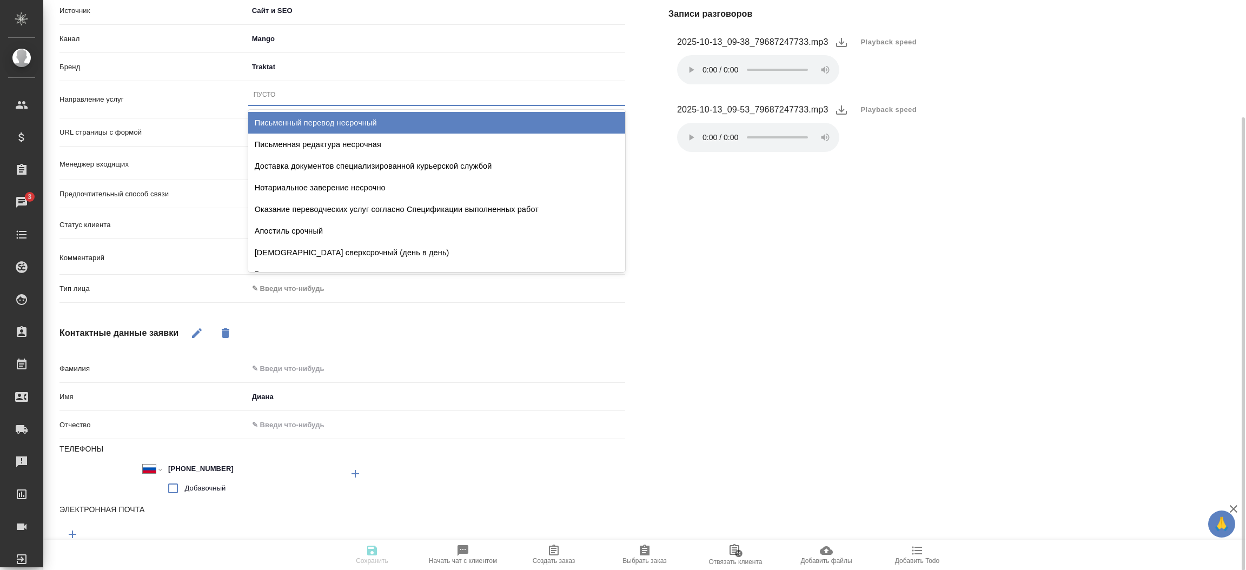
click at [287, 94] on div "Пусто" at bounding box center [436, 95] width 377 height 16
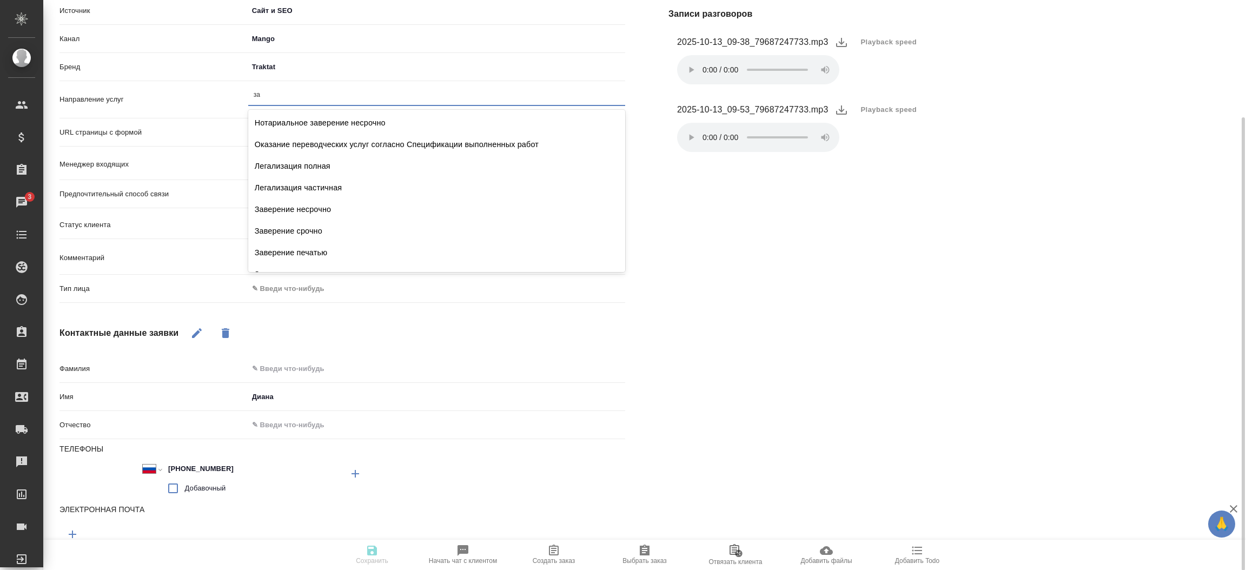
type input "заг"
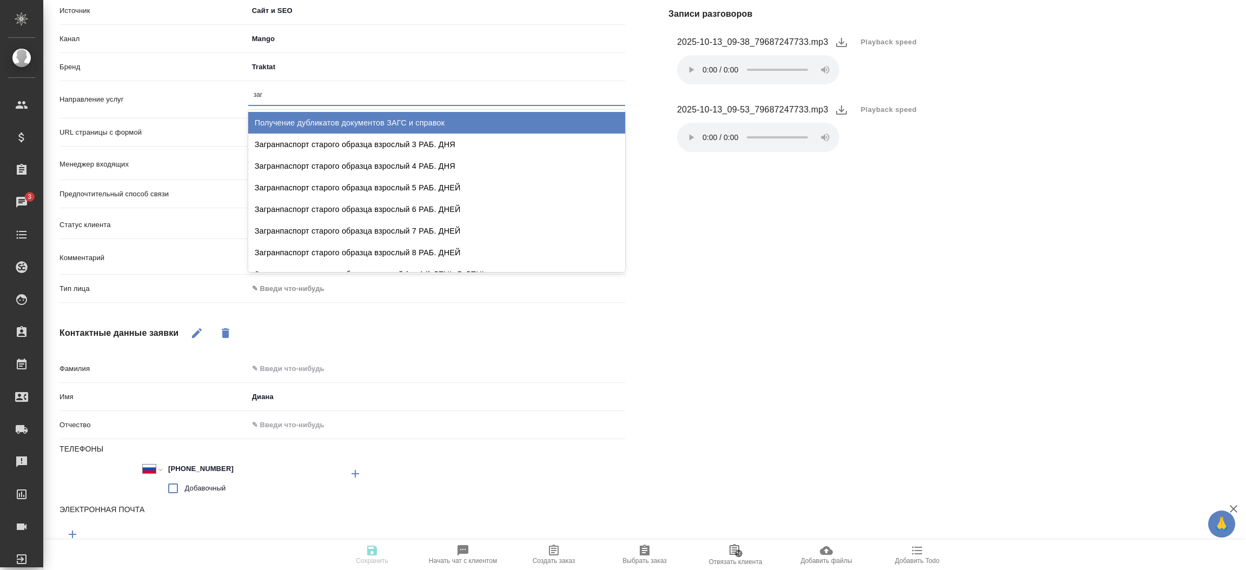
click at [288, 120] on div "Получение дубликатов документов ЗАГС и справок" at bounding box center [436, 123] width 377 height 22
type textarea "x"
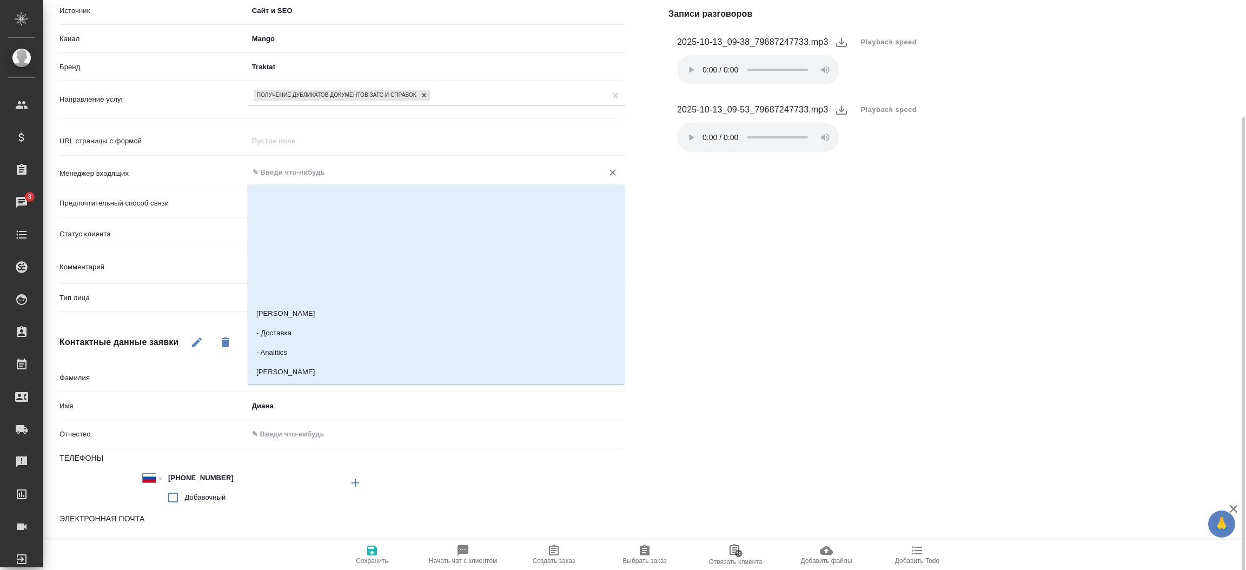
click at [276, 177] on input "text" at bounding box center [418, 172] width 334 height 13
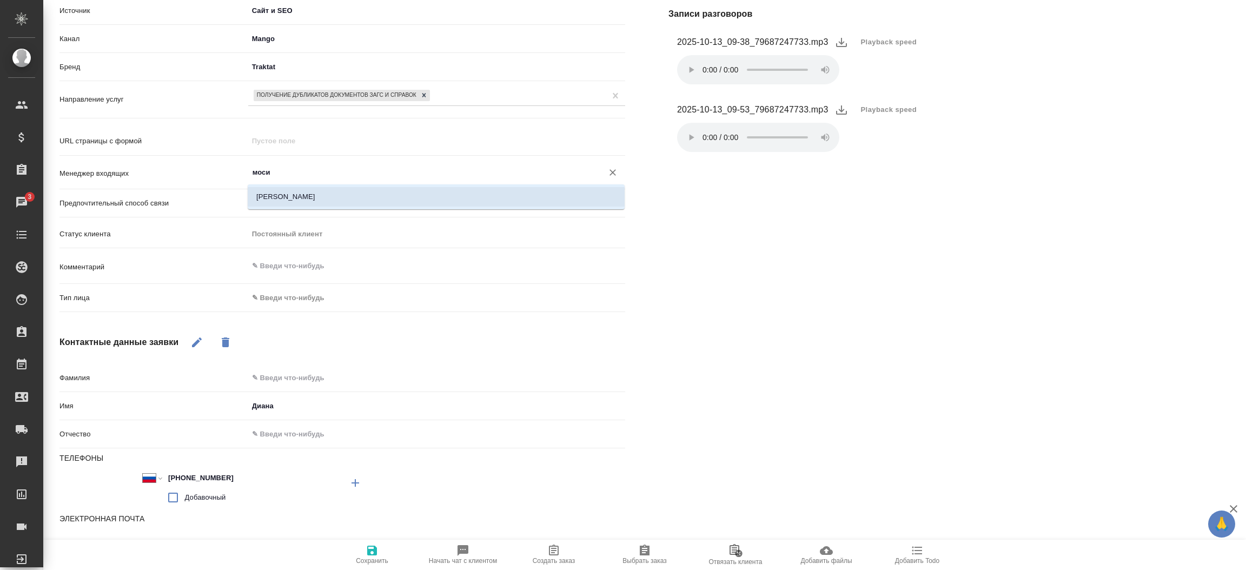
click at [277, 190] on li "Мосина Ирина" at bounding box center [436, 196] width 377 height 19
type input "Мосина Ирина"
type textarea "x"
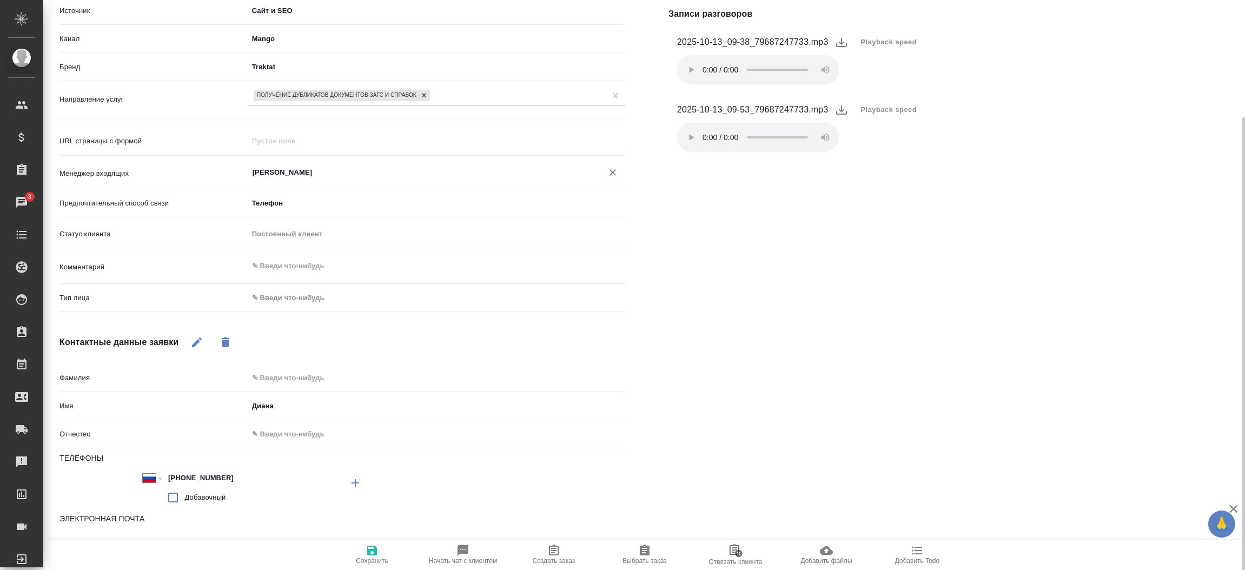
type input "Мосина Ирина"
click at [313, 298] on body "🙏 .cls-1 fill:#fff; AWATERA Прутько Ирина i.prutko Клиенты Спецификации Заказы …" at bounding box center [623, 285] width 1246 height 570
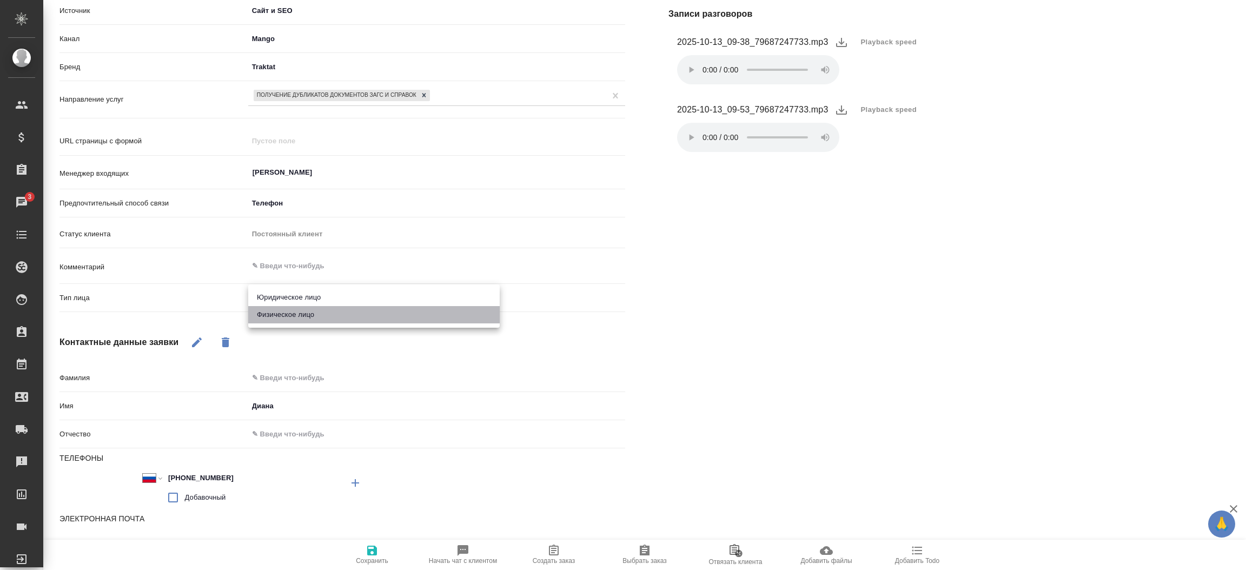
click at [313, 314] on li "Физическое лицо" at bounding box center [373, 314] width 251 height 17
type textarea "x"
type input "private"
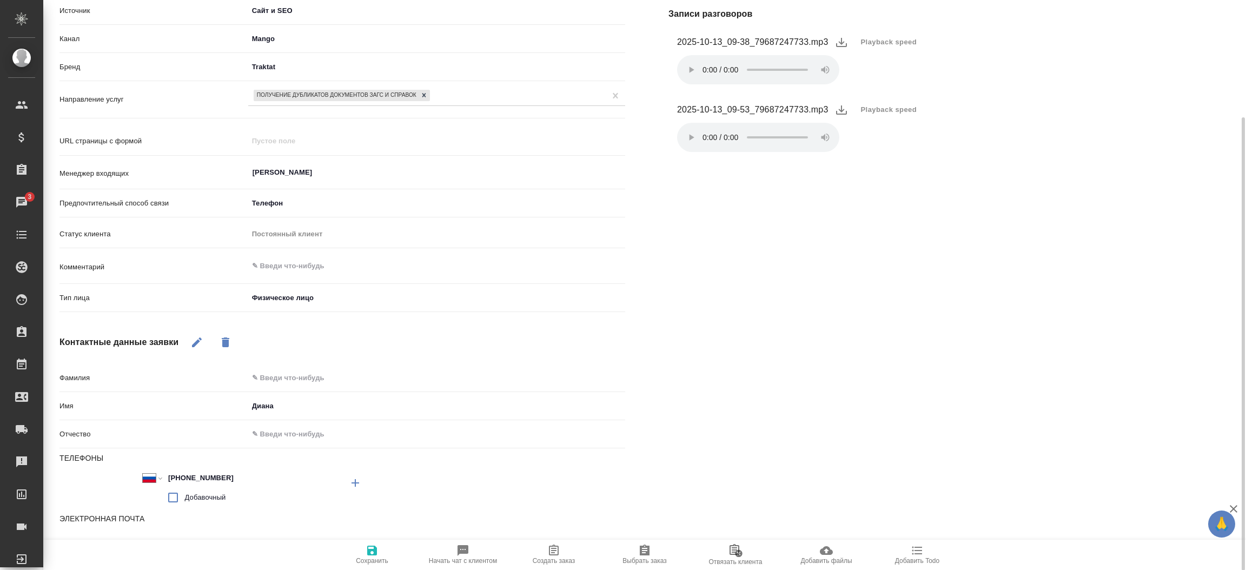
click at [381, 554] on span "Сохранить" at bounding box center [372, 554] width 78 height 21
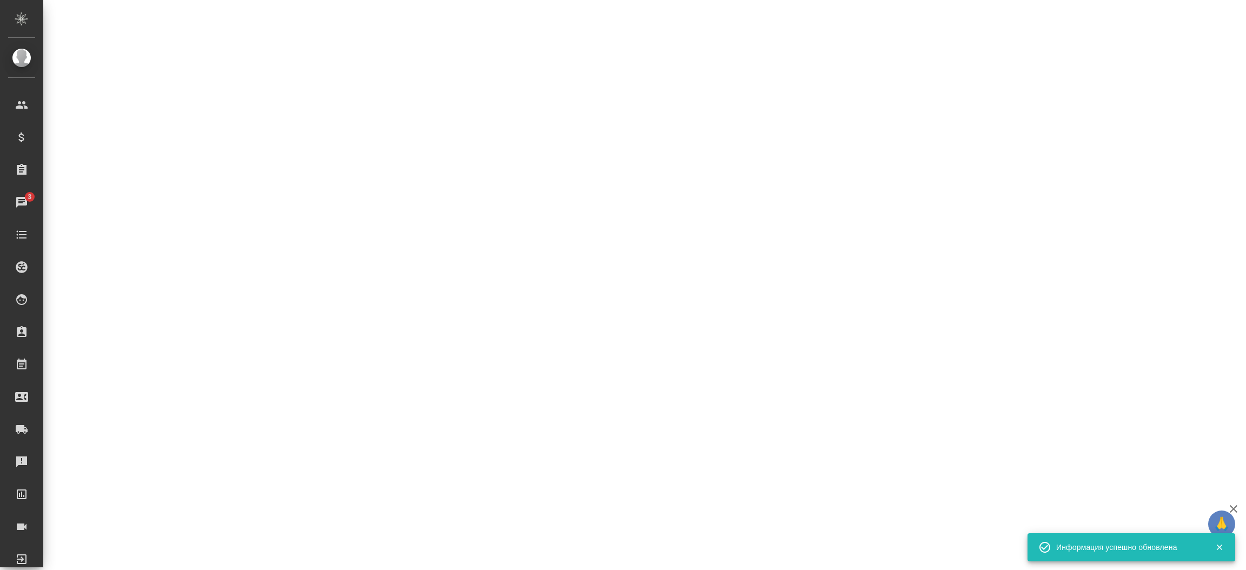
select select "RU"
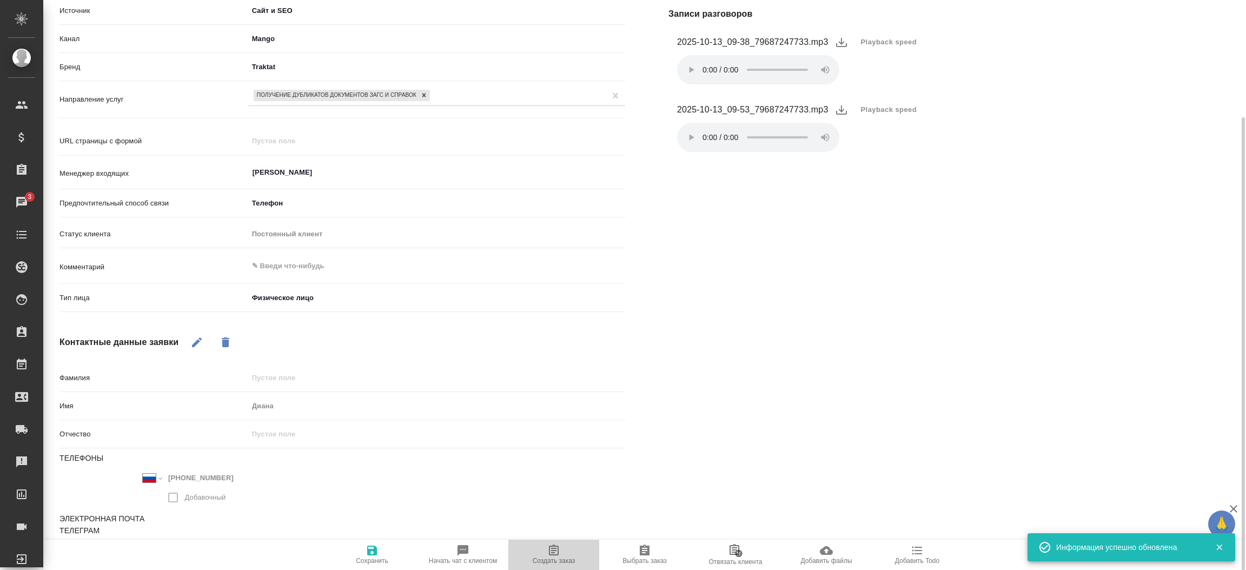
click at [553, 553] on icon "button" at bounding box center [553, 550] width 13 height 13
type textarea "x"
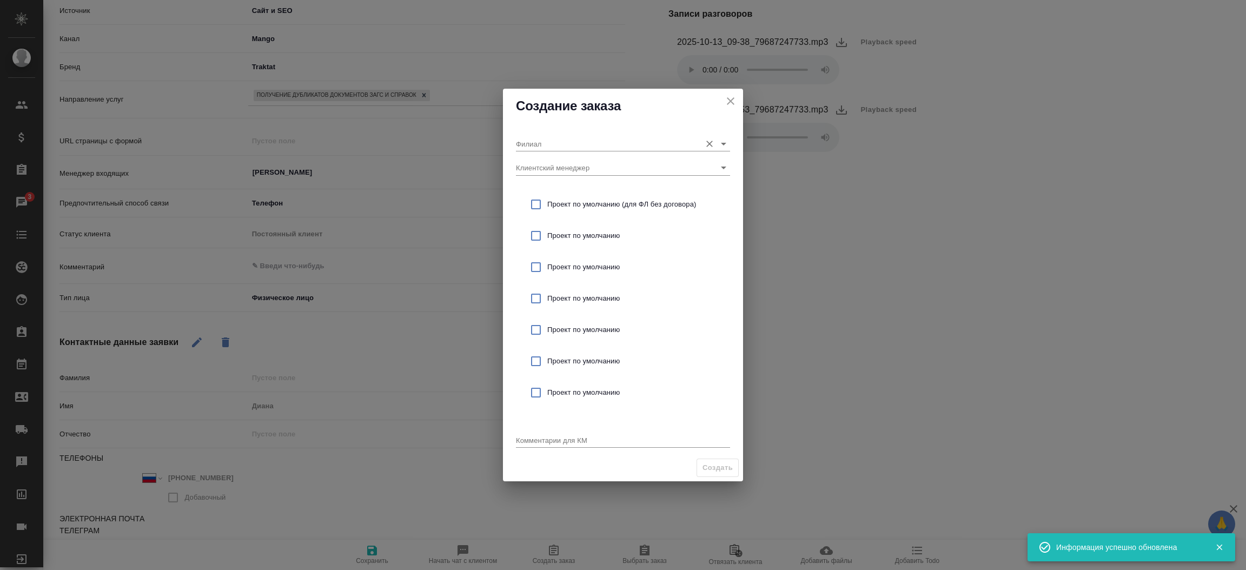
click at [563, 140] on input "Филиал" at bounding box center [606, 143] width 180 height 15
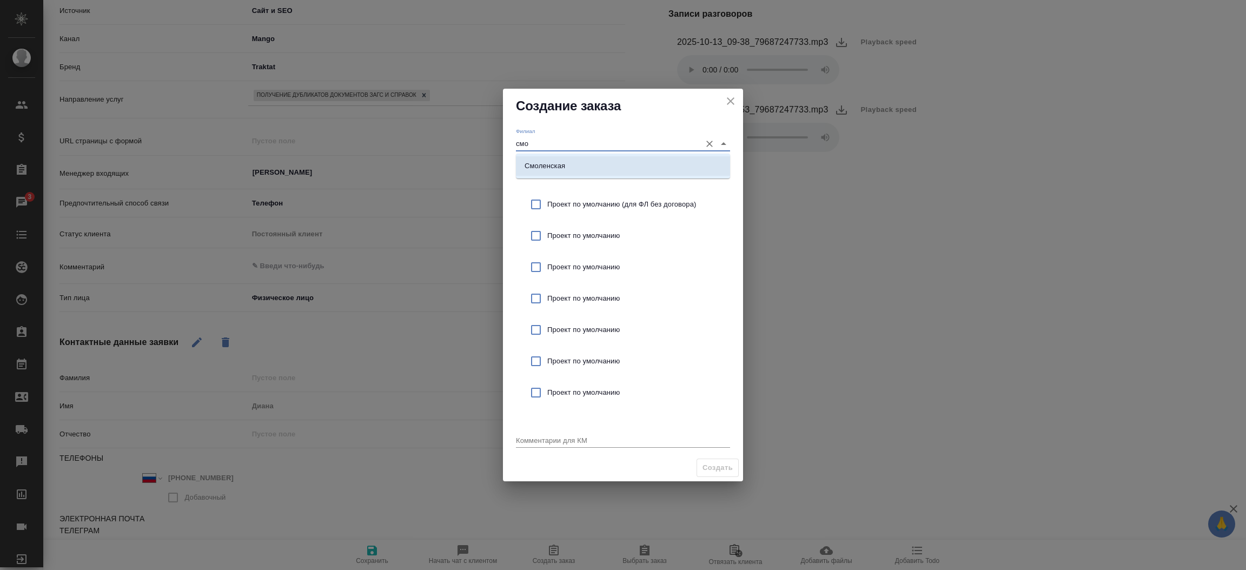
click at [555, 174] on li "Смоленская" at bounding box center [623, 165] width 214 height 19
type input "Смоленская"
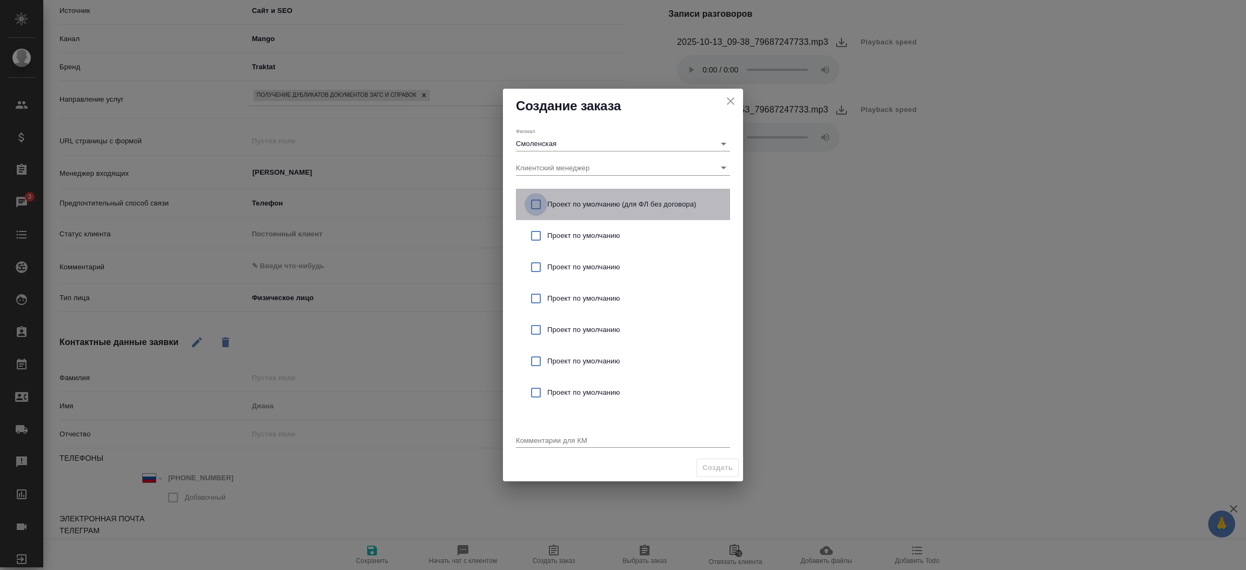
click at [543, 203] on input "checkbox" at bounding box center [536, 204] width 23 height 23
checkbox input "true"
click at [523, 436] on textarea at bounding box center [623, 440] width 214 height 8
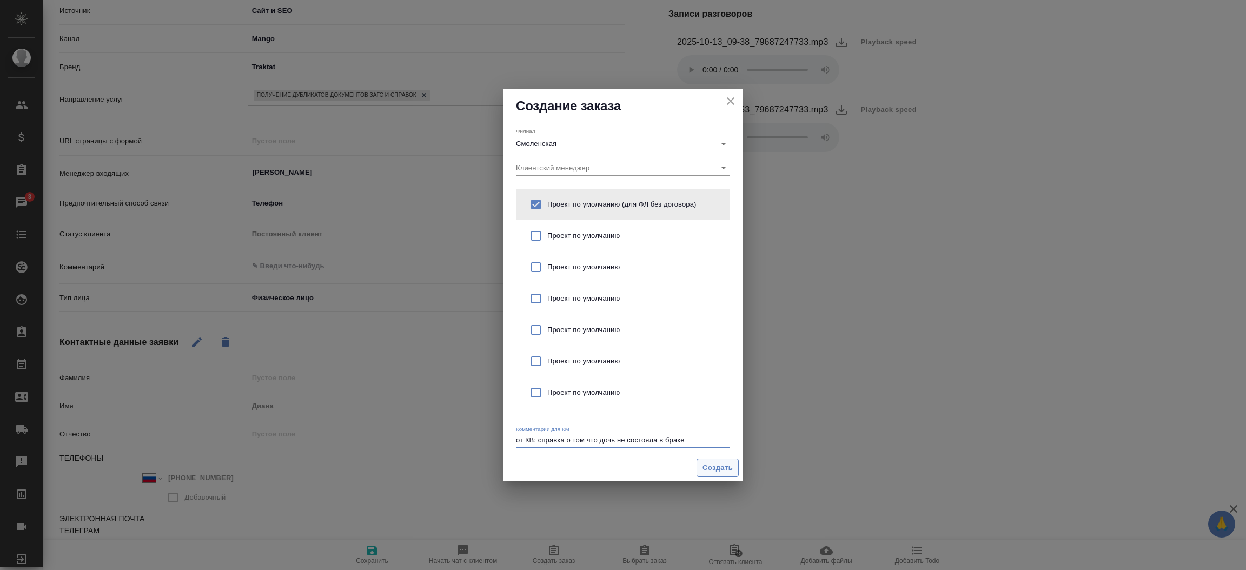
type textarea "от КВ: справка о том что дочь не состояла в браке"
click at [729, 462] on span "Создать" at bounding box center [717, 468] width 30 height 12
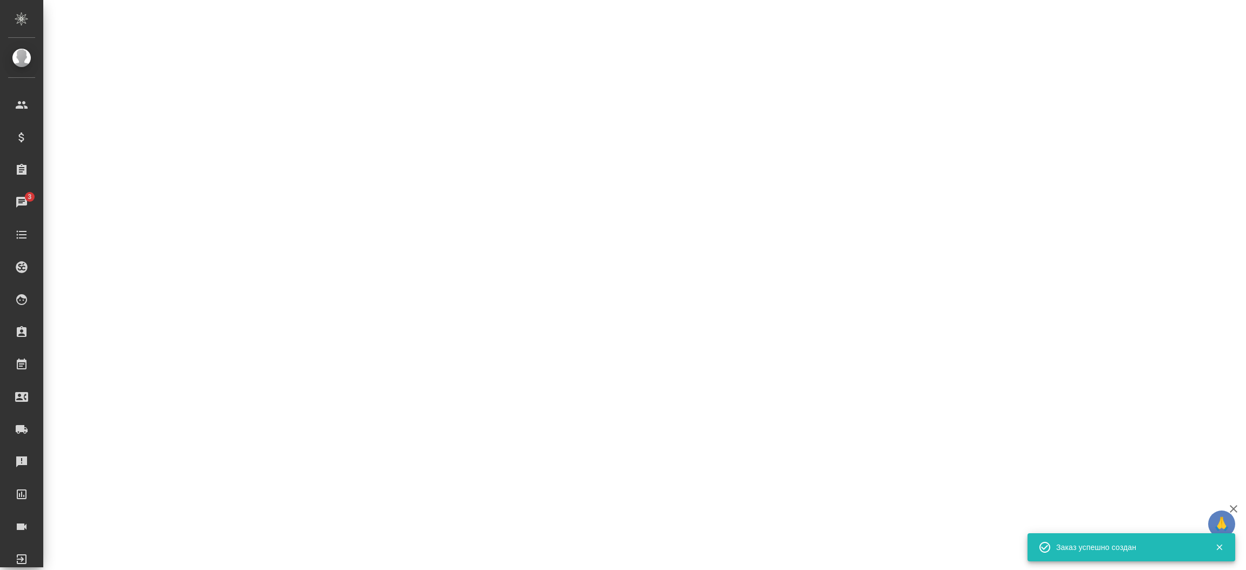
select select "RU"
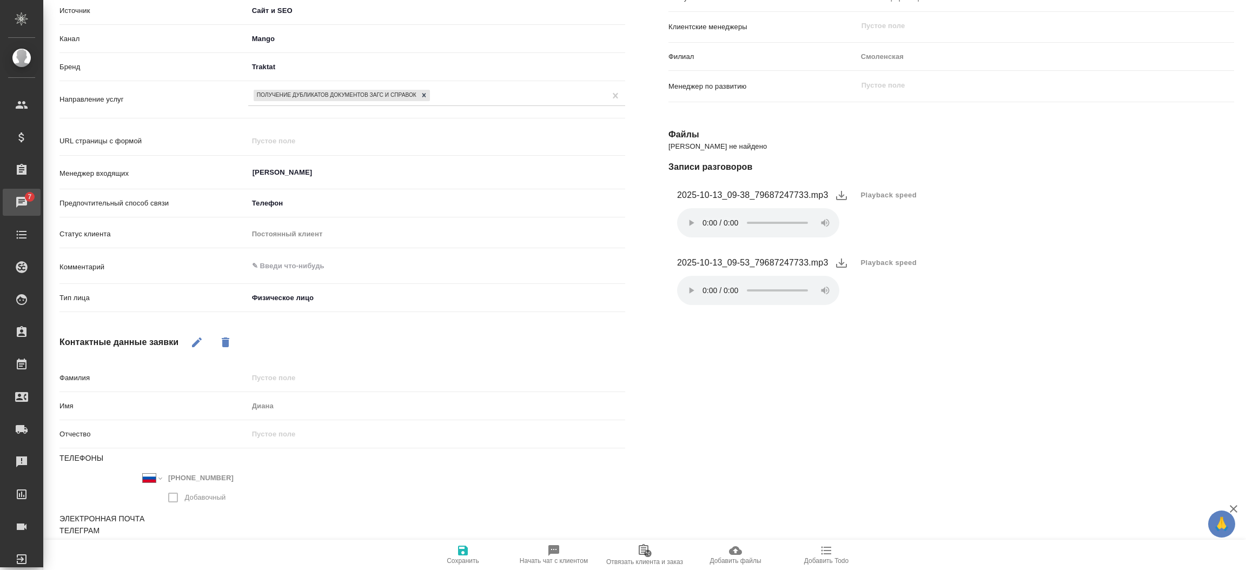
click at [41, 189] on link "7 Чаты" at bounding box center [22, 202] width 38 height 27
type textarea "x"
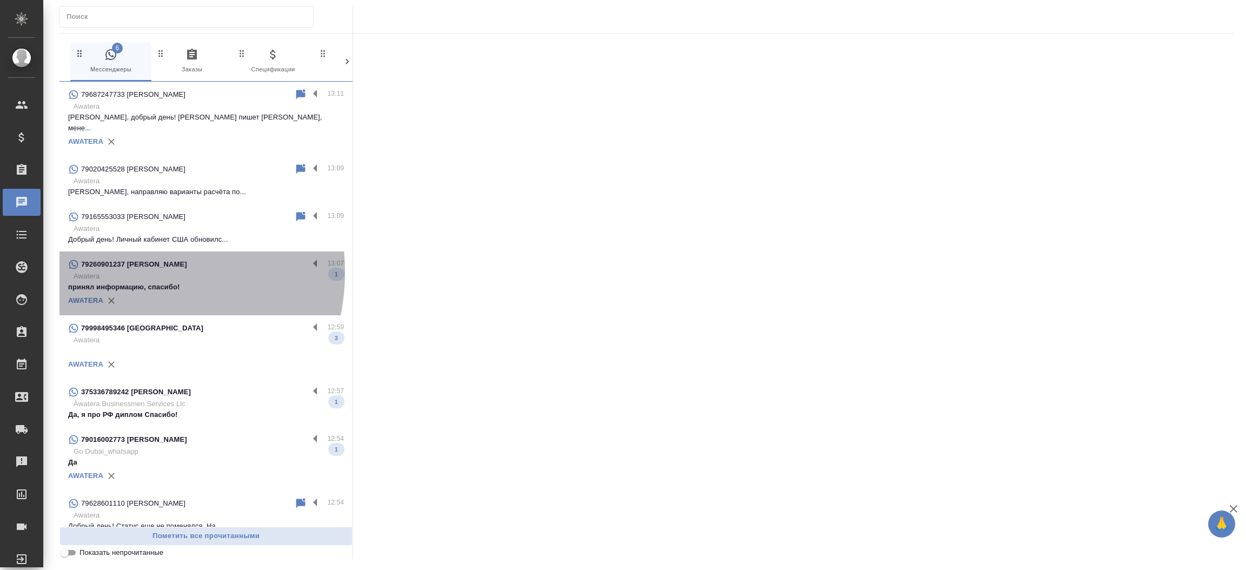
click at [129, 271] on p "Awatera" at bounding box center [209, 276] width 270 height 11
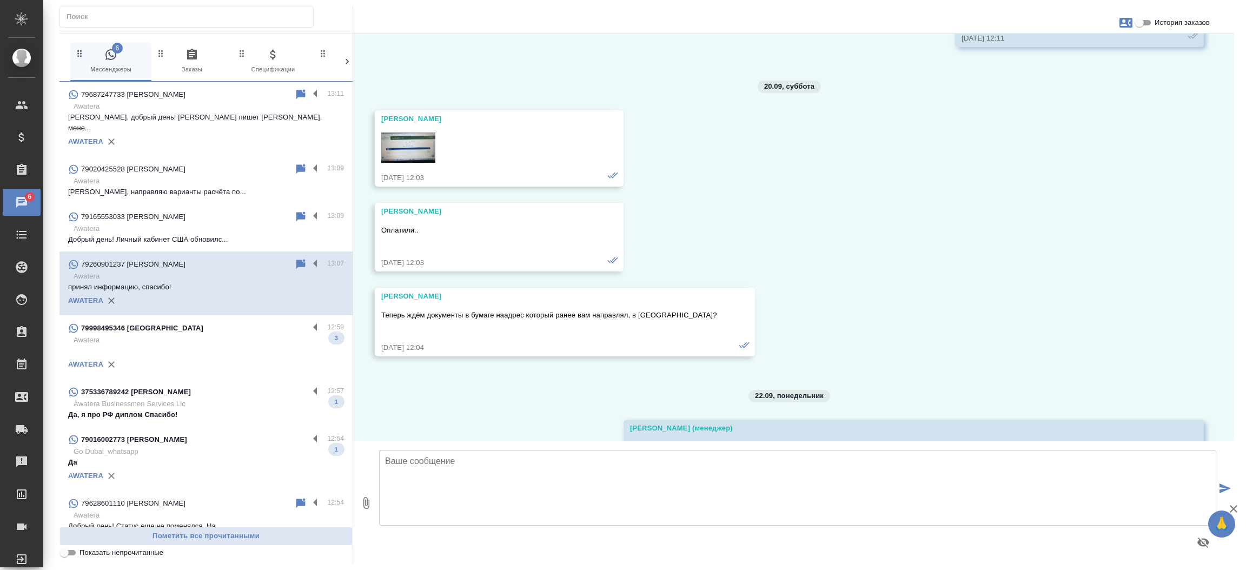
scroll to position [19273, 0]
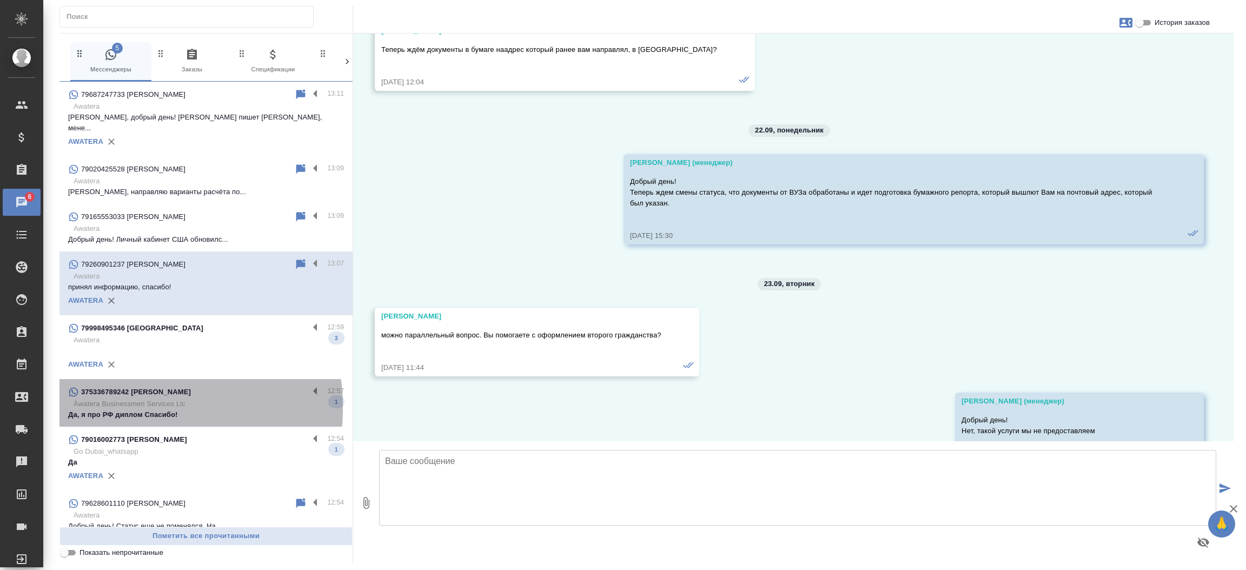
click at [120, 399] on p "Àwatera Businessmen Services Llc" at bounding box center [209, 404] width 270 height 11
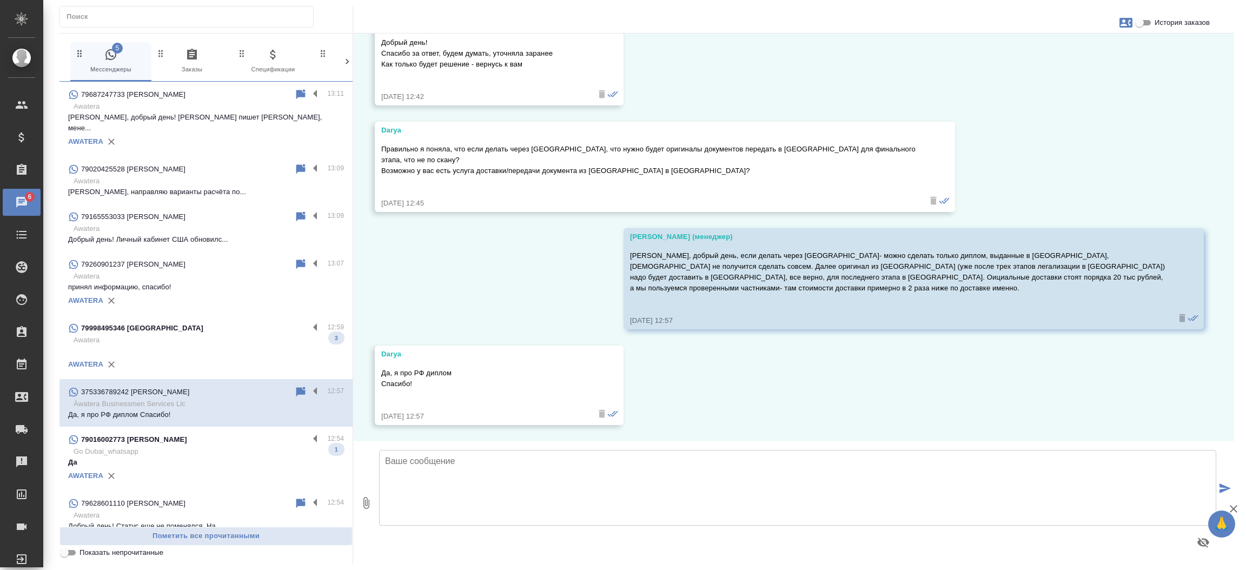
scroll to position [1704, 0]
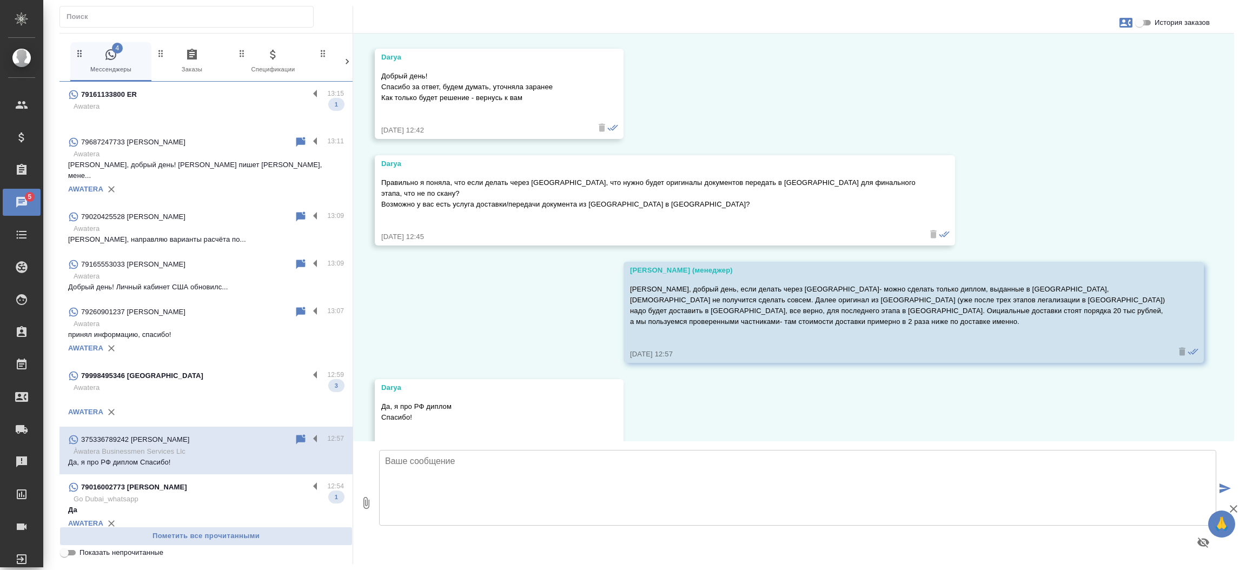
click at [1146, 23] on input "История заказов" at bounding box center [1139, 22] width 39 height 13
checkbox input "true"
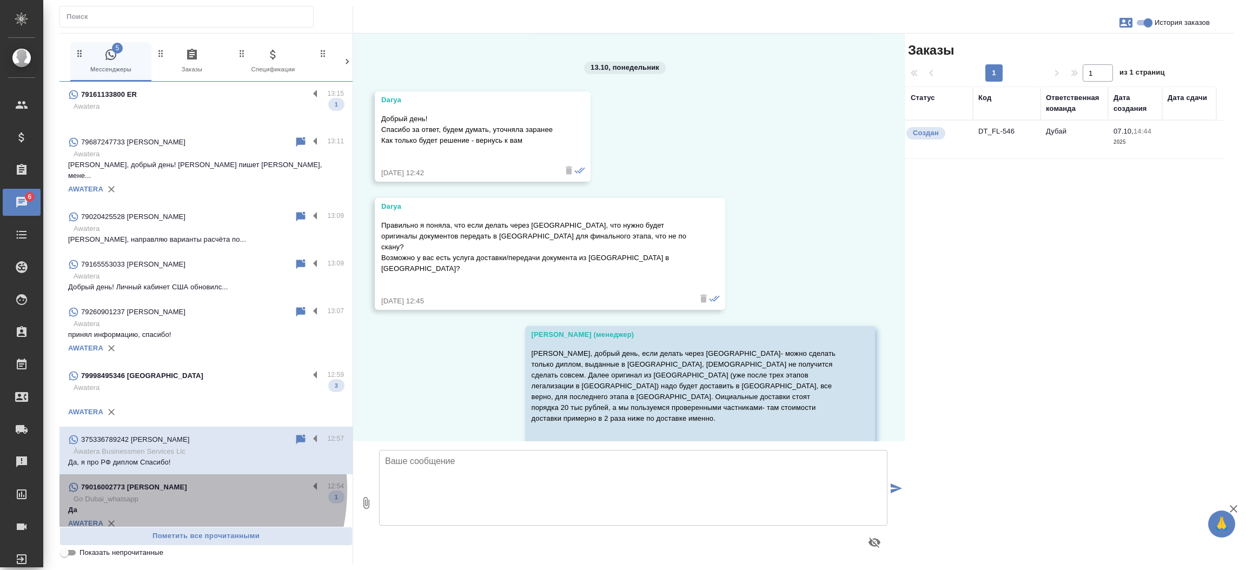
click at [150, 482] on p "79016002773 [PERSON_NAME]" at bounding box center [134, 487] width 106 height 11
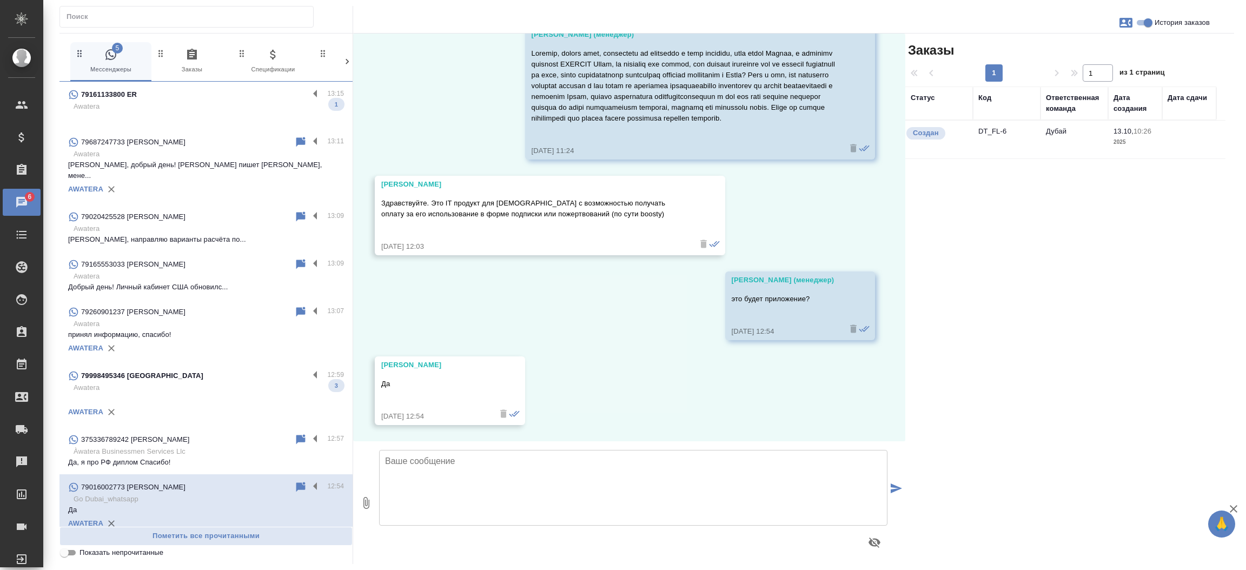
scroll to position [64, 0]
click at [991, 133] on td "DT_FL-6" at bounding box center [1007, 140] width 68 height 38
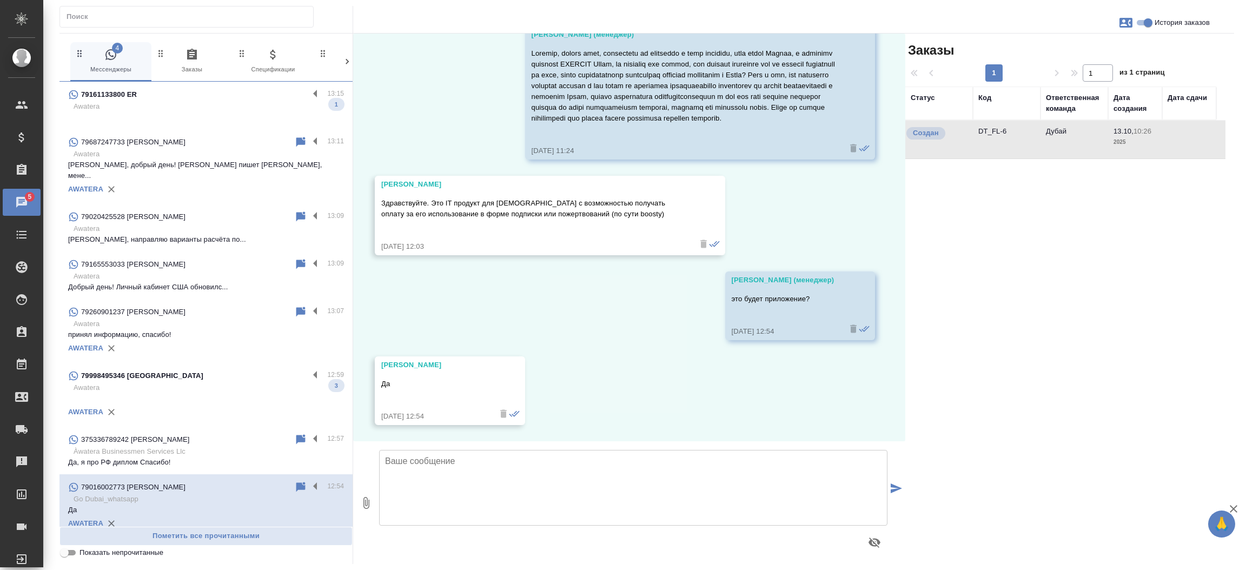
click at [991, 133] on td "DT_FL-6" at bounding box center [1007, 140] width 68 height 38
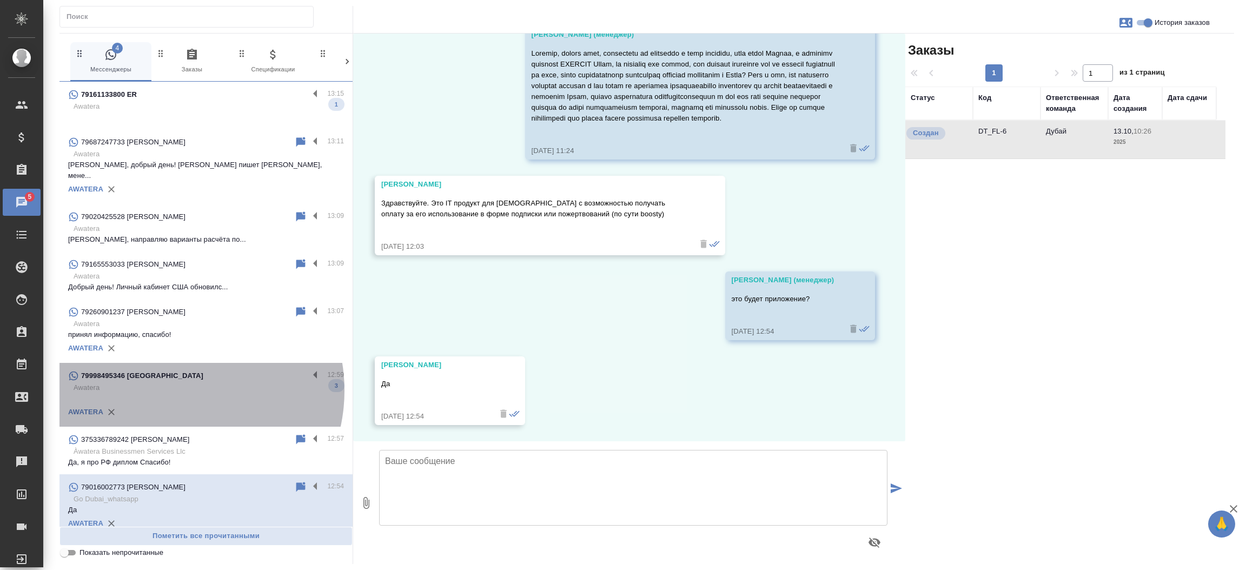
click at [174, 382] on p "Awatera" at bounding box center [209, 387] width 270 height 11
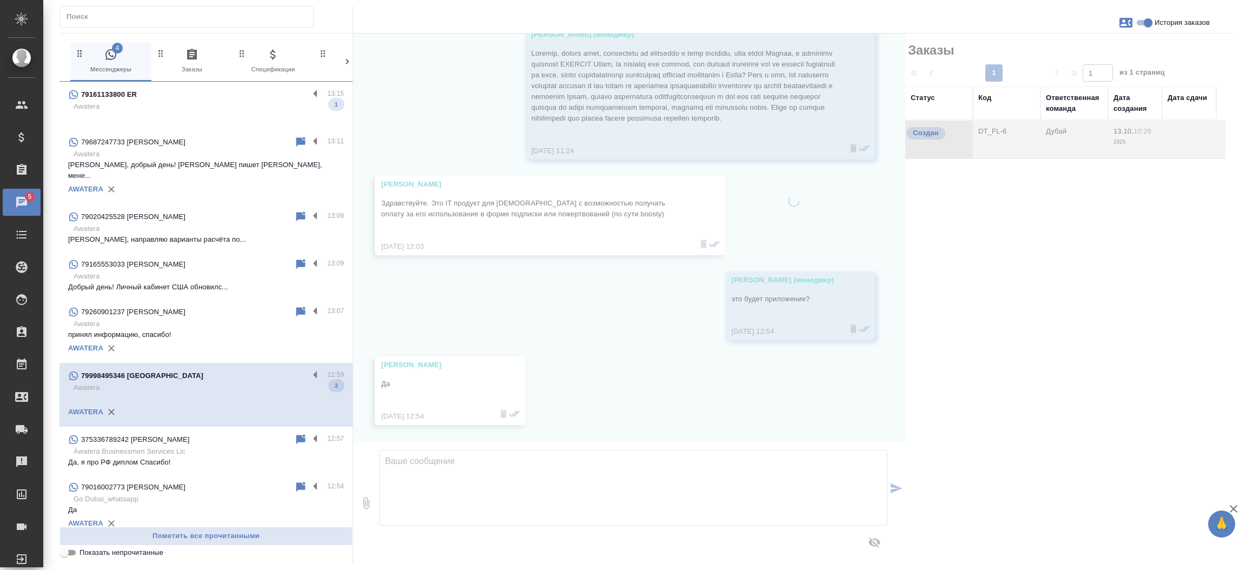
scroll to position [0, 0]
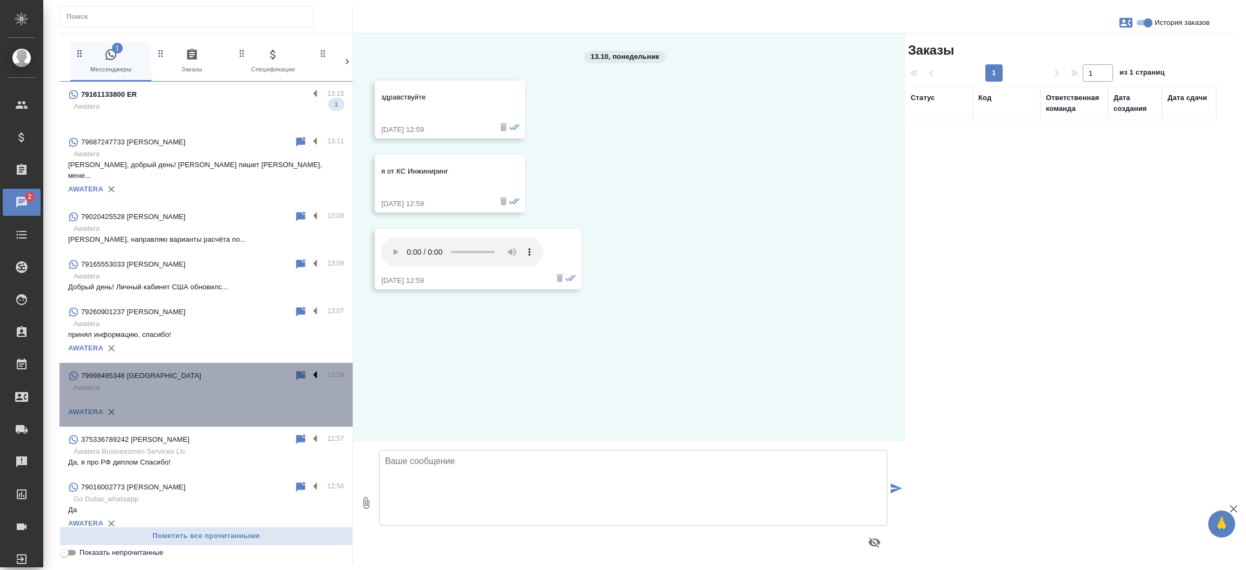
click at [309, 369] on label at bounding box center [318, 375] width 18 height 12
click at [0, 0] on input "checkbox" at bounding box center [0, 0] width 0 height 0
click at [280, 372] on icon at bounding box center [286, 376] width 12 height 9
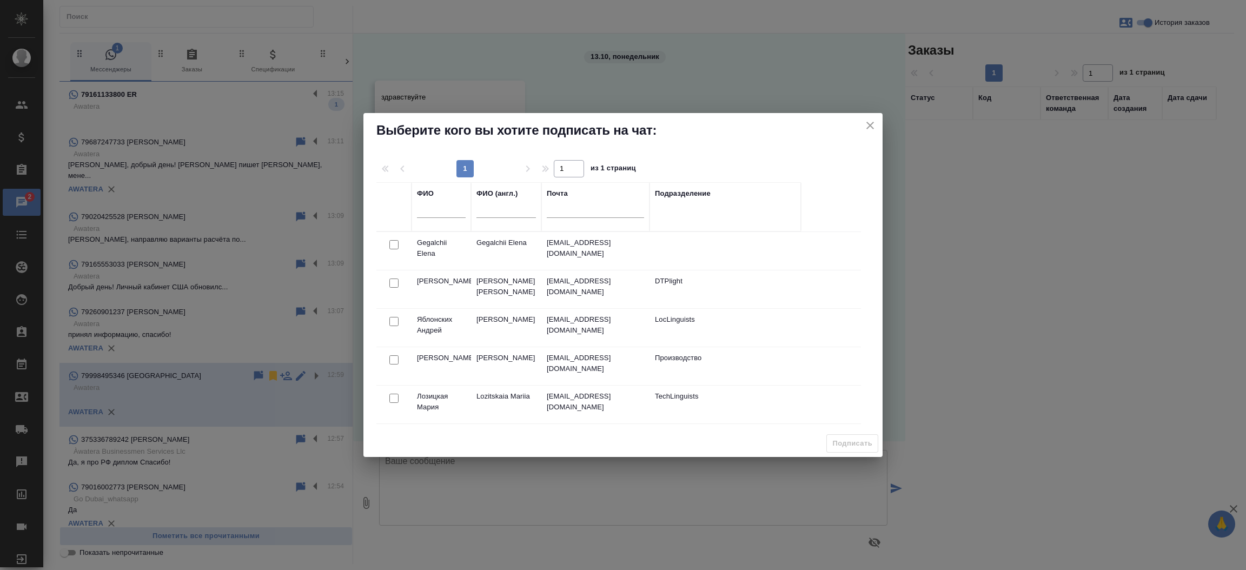
click at [452, 212] on input "text" at bounding box center [441, 211] width 49 height 14
type input "кристи"
click at [393, 243] on input "checkbox" at bounding box center [393, 244] width 9 height 9
checkbox input "true"
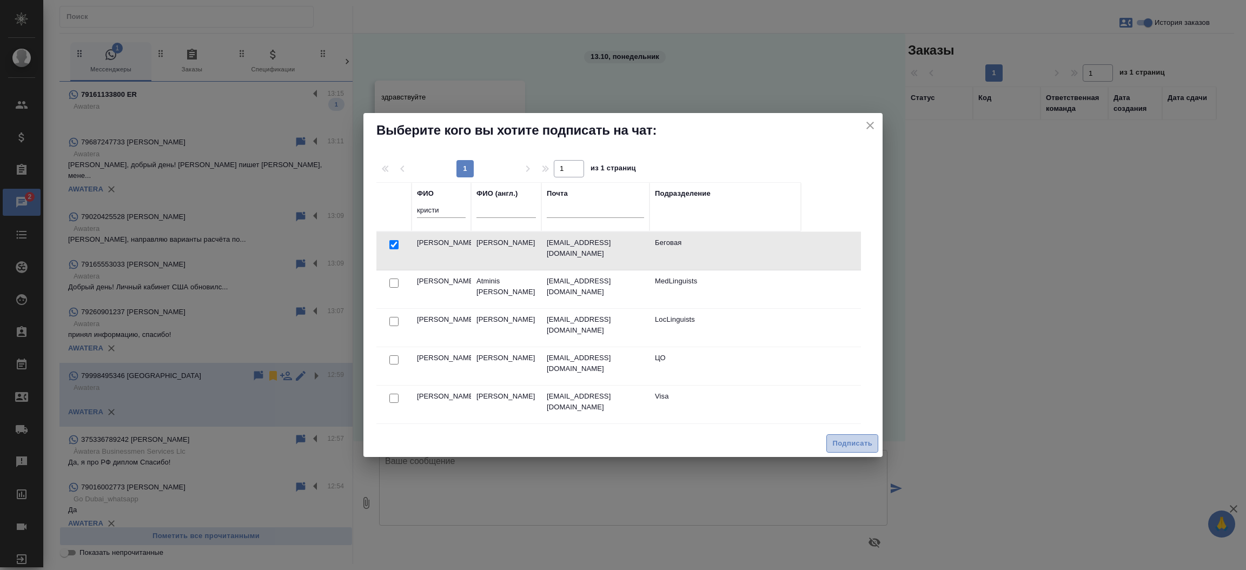
click at [858, 439] on span "Подписать" at bounding box center [852, 443] width 40 height 12
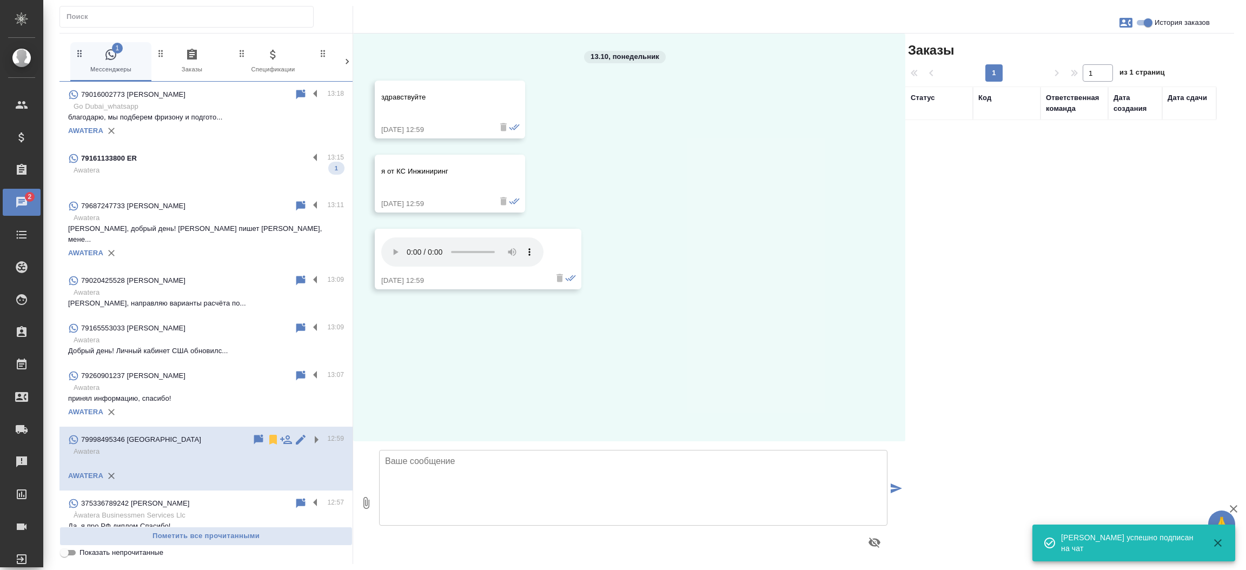
click at [222, 156] on div "79161133800 ER" at bounding box center [188, 158] width 241 height 13
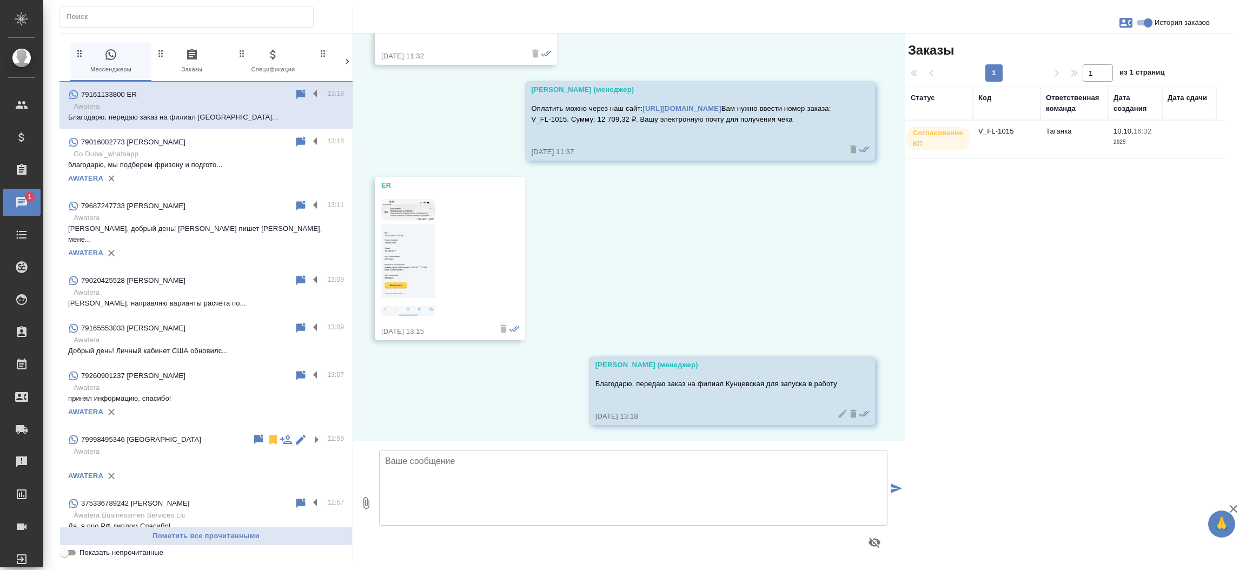
scroll to position [3853, 0]
click at [74, 556] on input "Показать непрочитанные" at bounding box center [64, 552] width 39 height 13
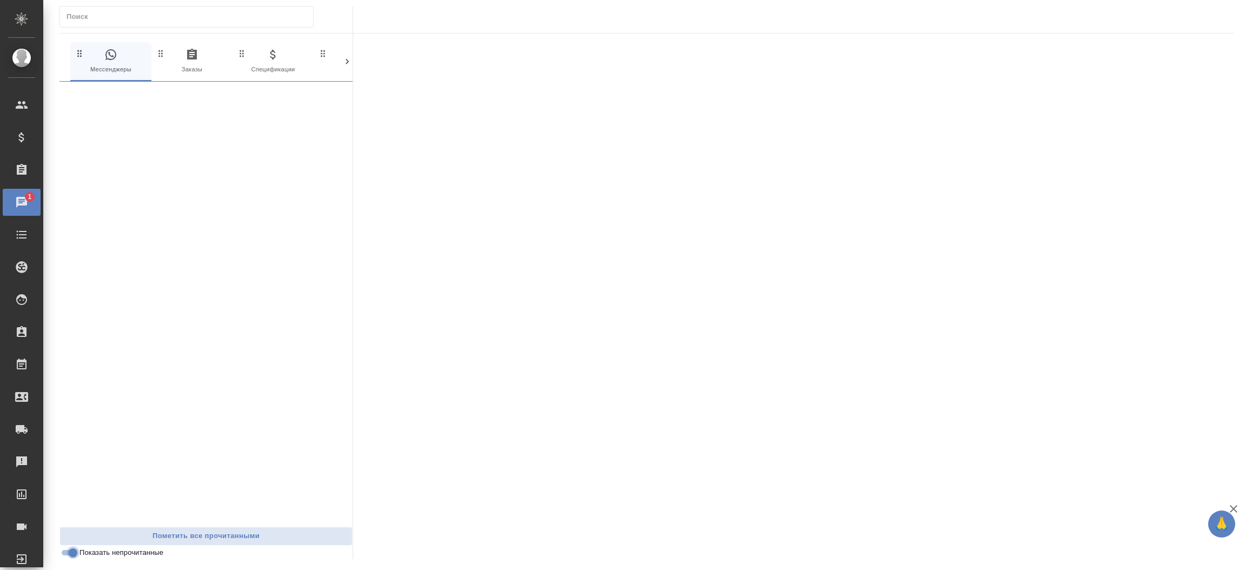
click at [63, 556] on input "Показать непрочитанные" at bounding box center [73, 552] width 39 height 13
checkbox input "false"
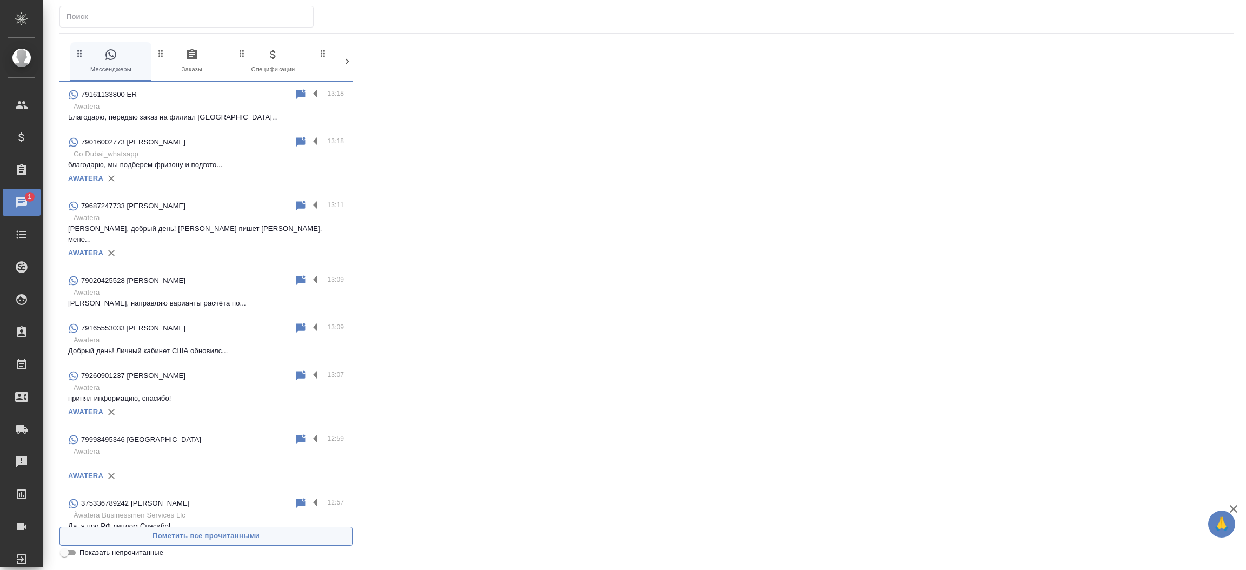
click at [94, 527] on button "Пометить все прочитанными" at bounding box center [205, 536] width 293 height 19
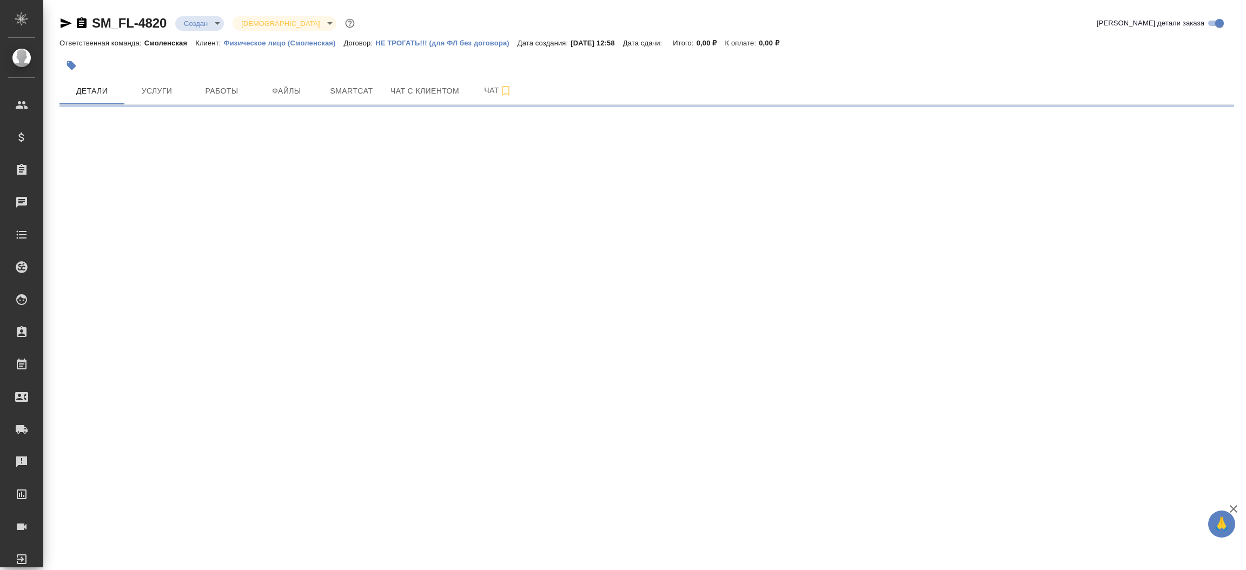
select select "RU"
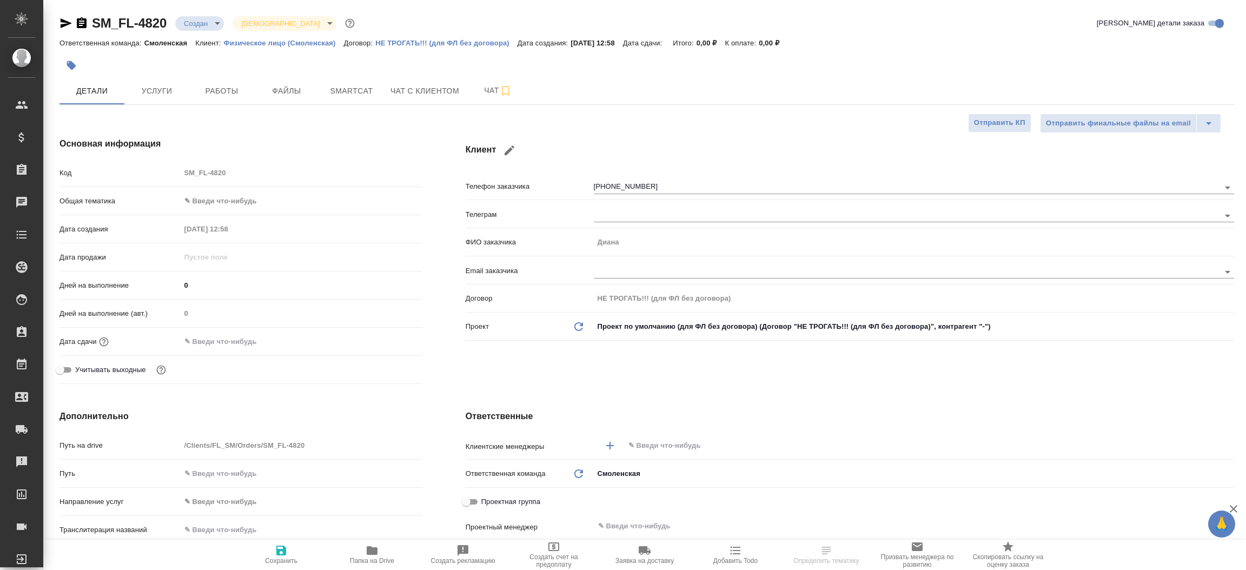
type textarea "x"
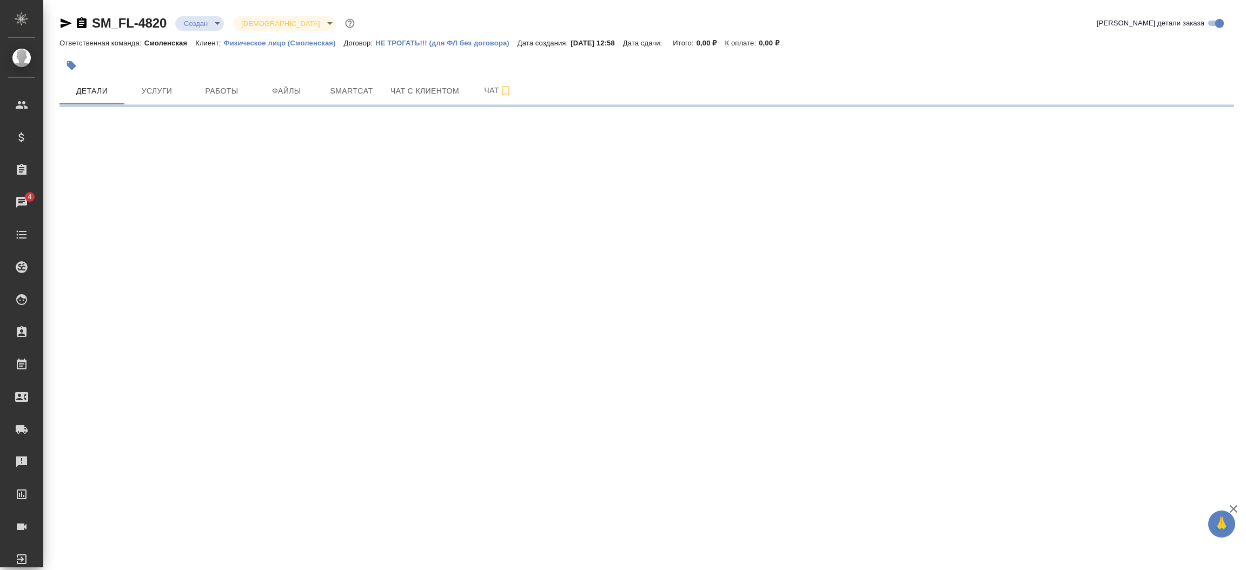
select select "RU"
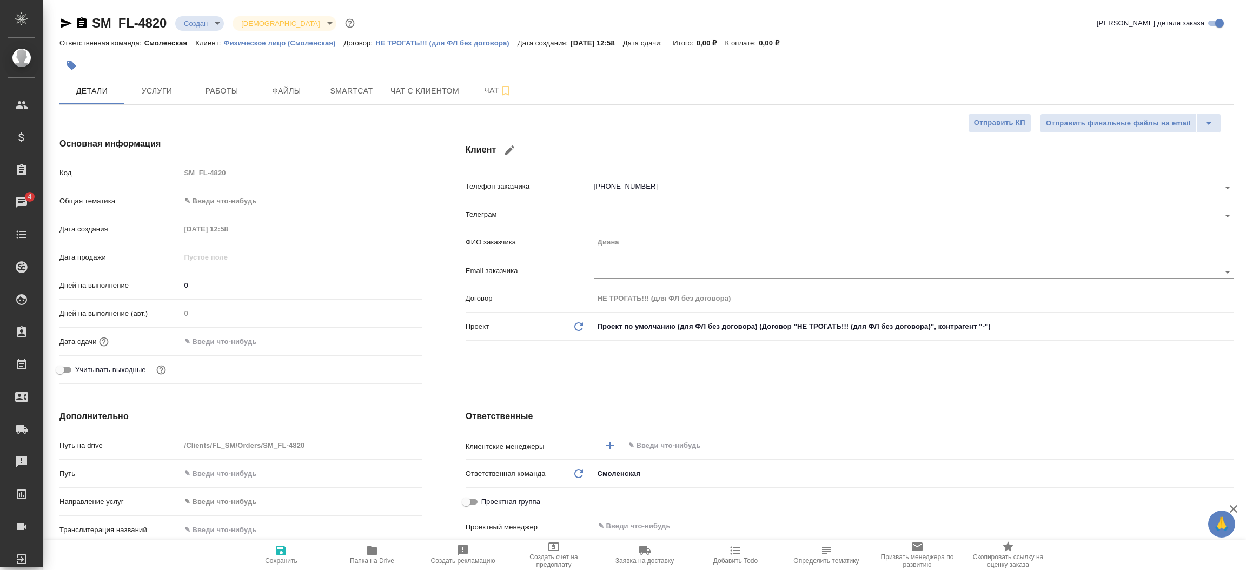
type textarea "x"
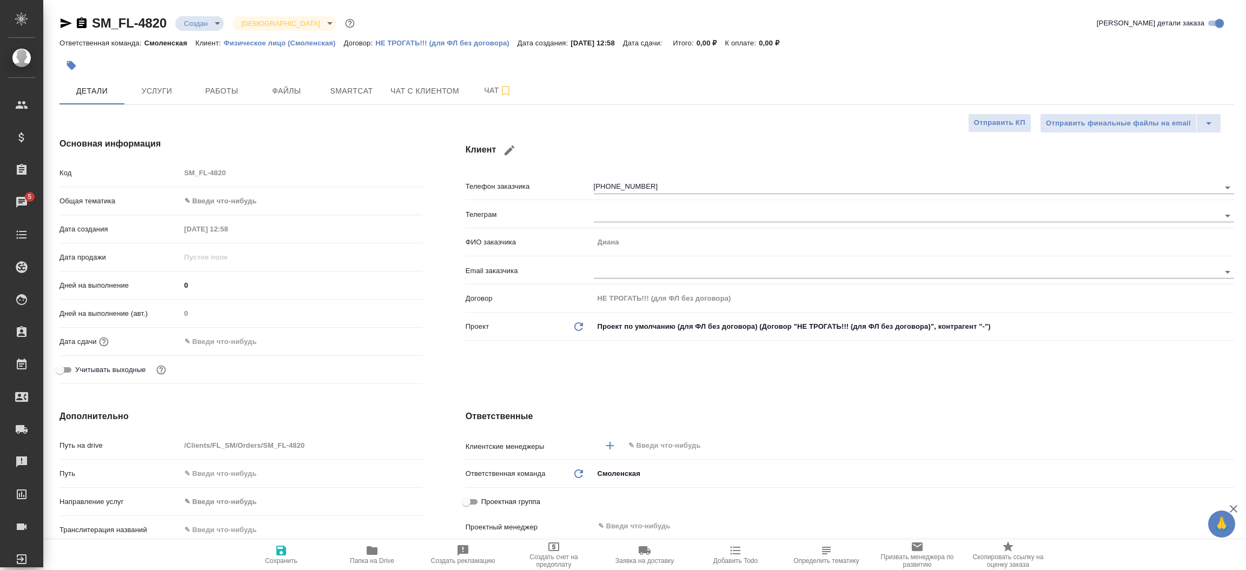
type textarea "x"
click at [62, 18] on icon "button" at bounding box center [65, 23] width 13 height 13
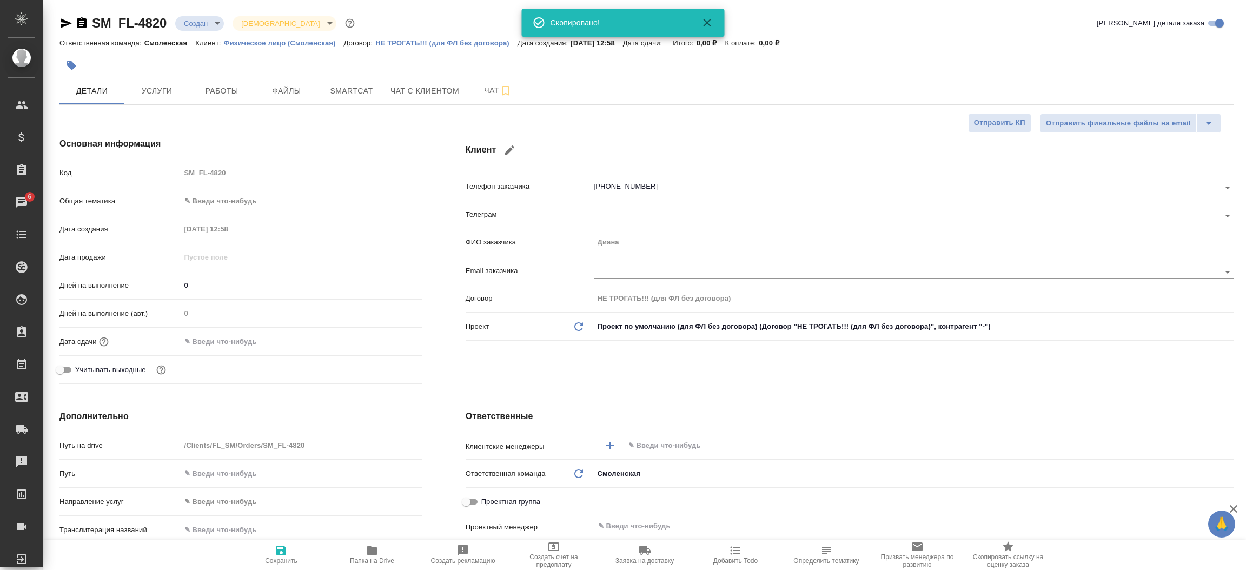
type textarea "x"
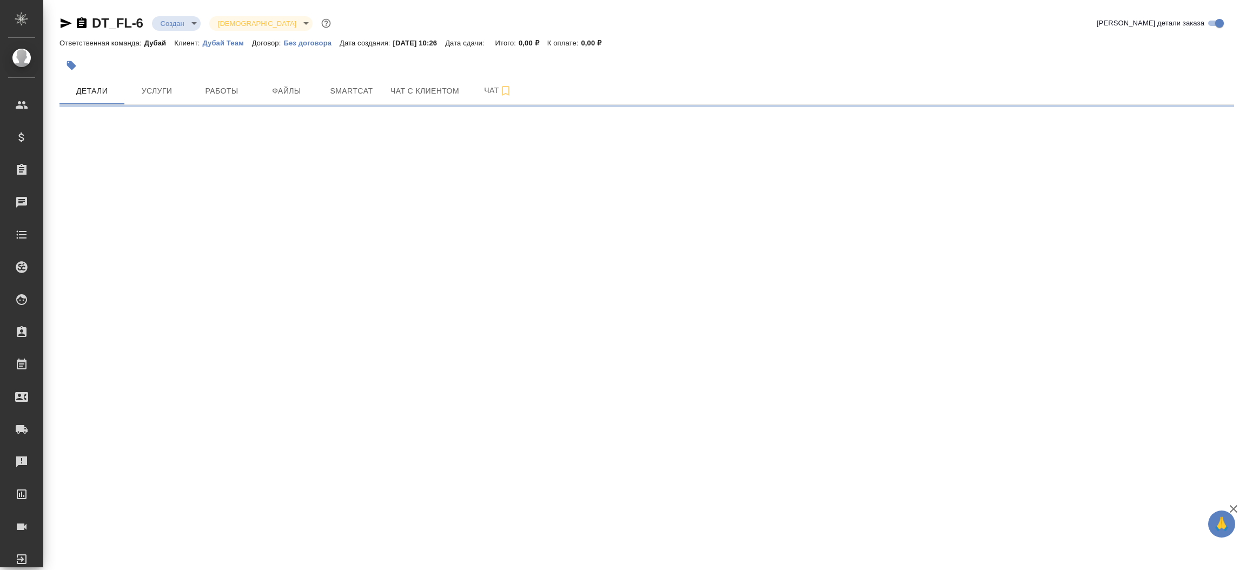
select select "RU"
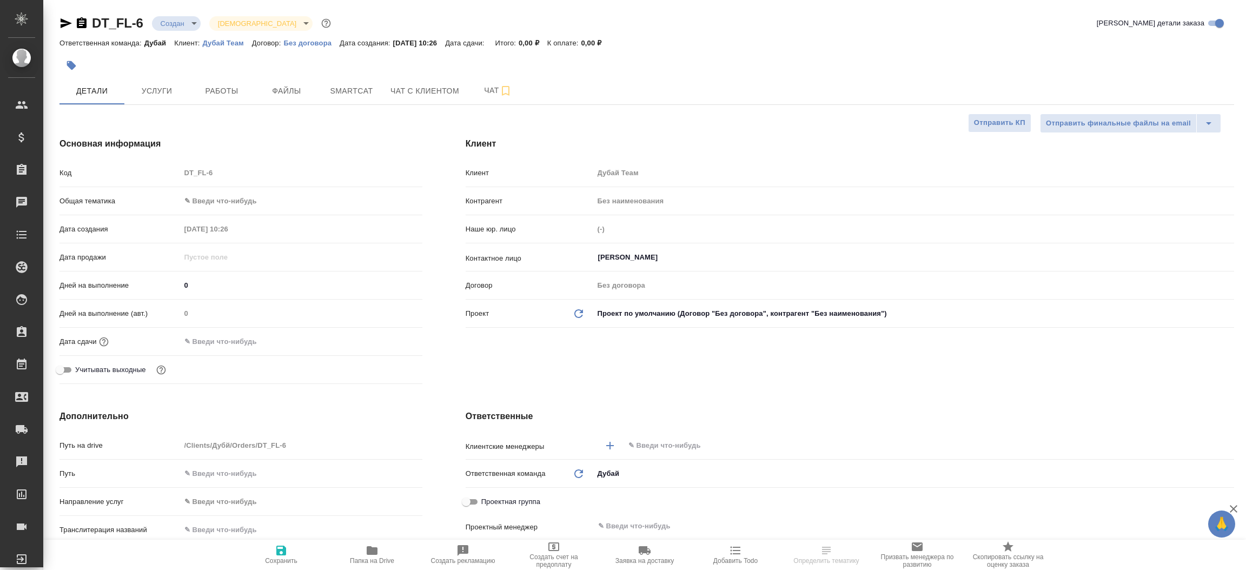
type textarea "x"
click at [63, 27] on icon "button" at bounding box center [65, 23] width 13 height 13
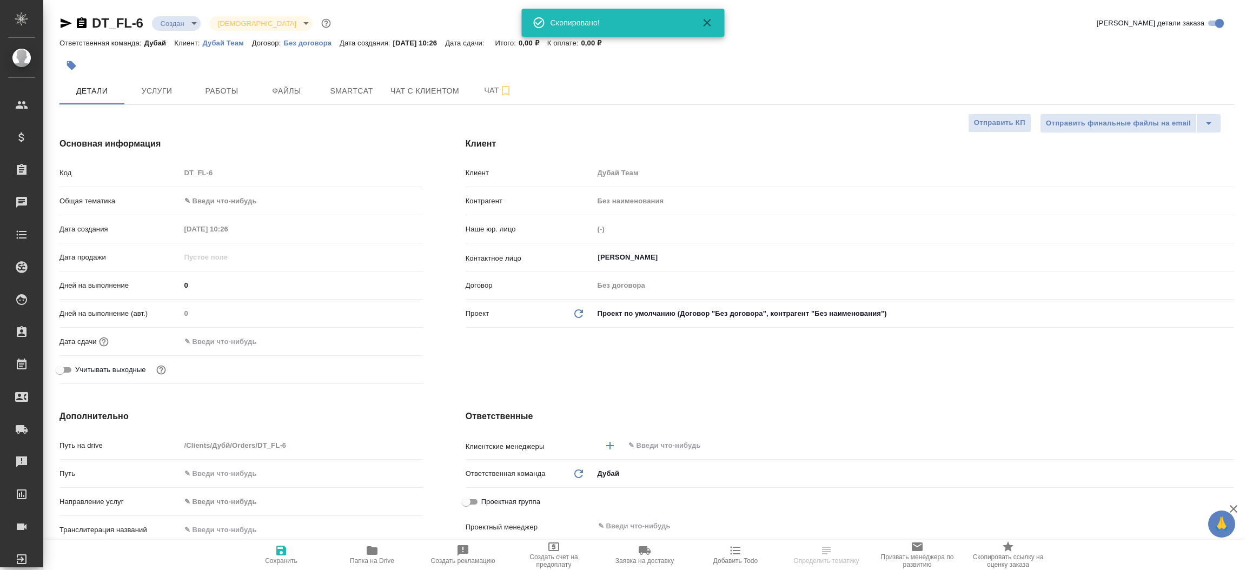
type textarea "x"
select select "RU"
type textarea "x"
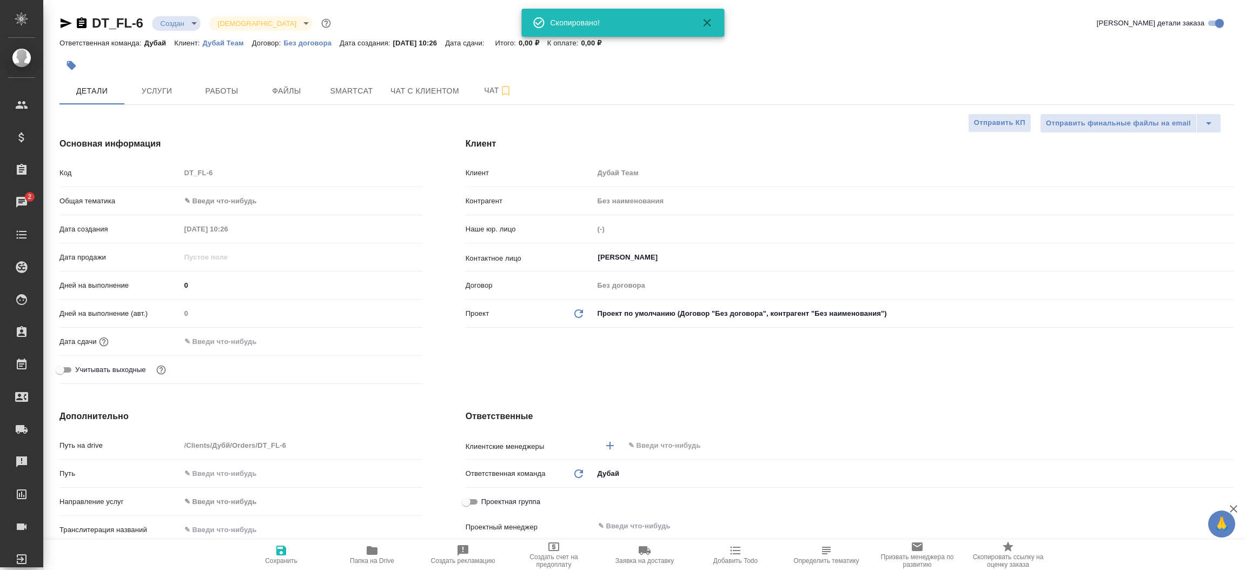
type textarea "x"
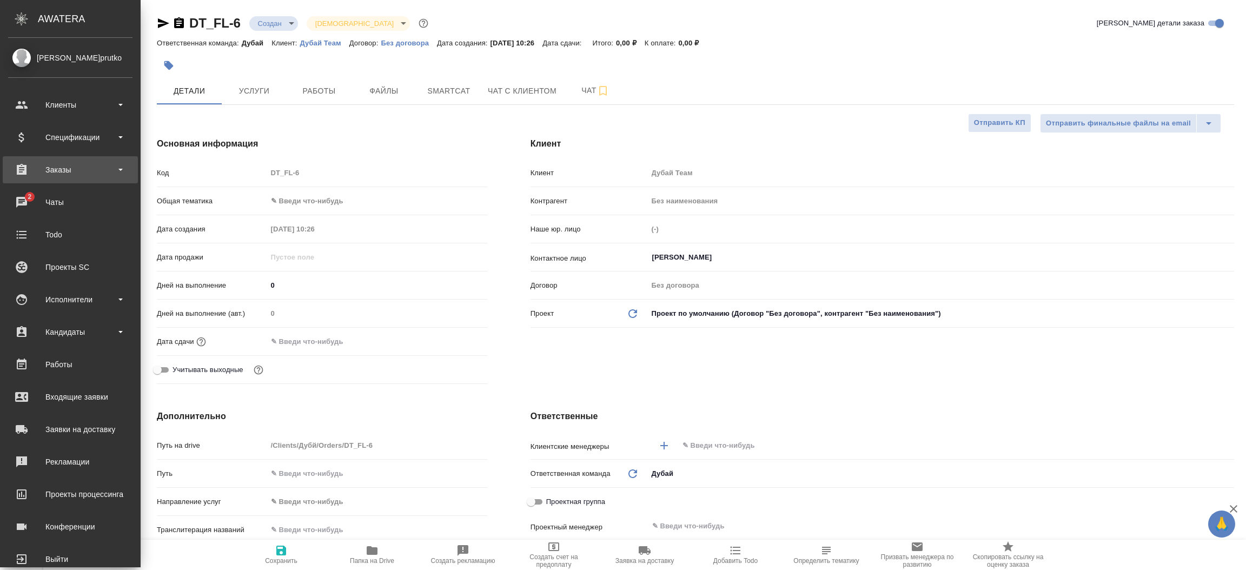
click at [86, 163] on div "Заказы" at bounding box center [70, 170] width 124 height 16
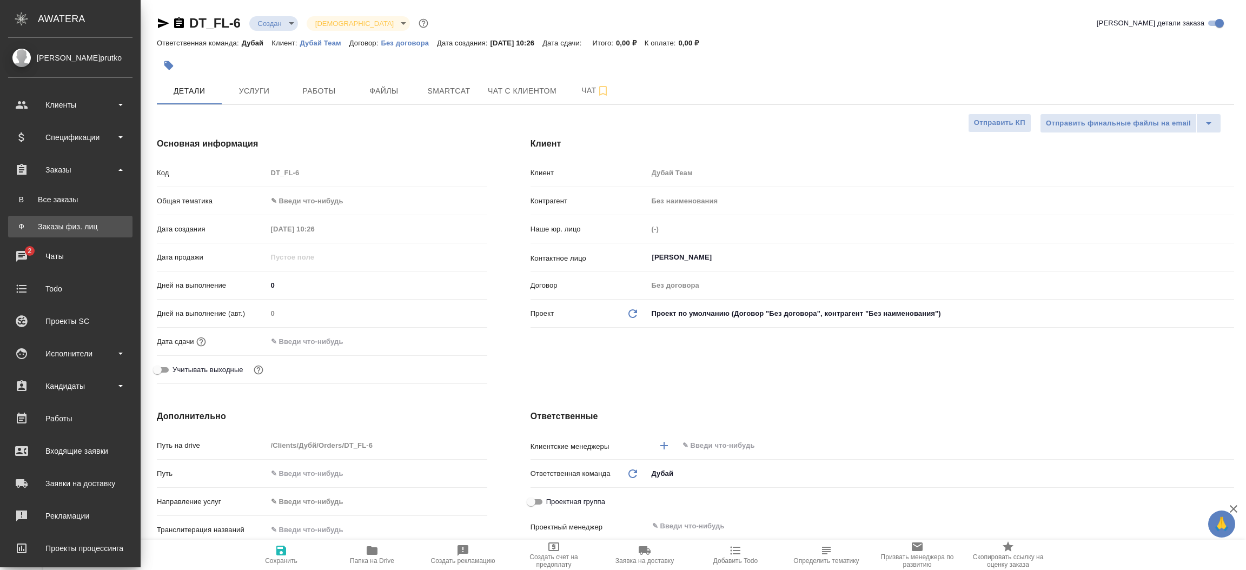
type textarea "x"
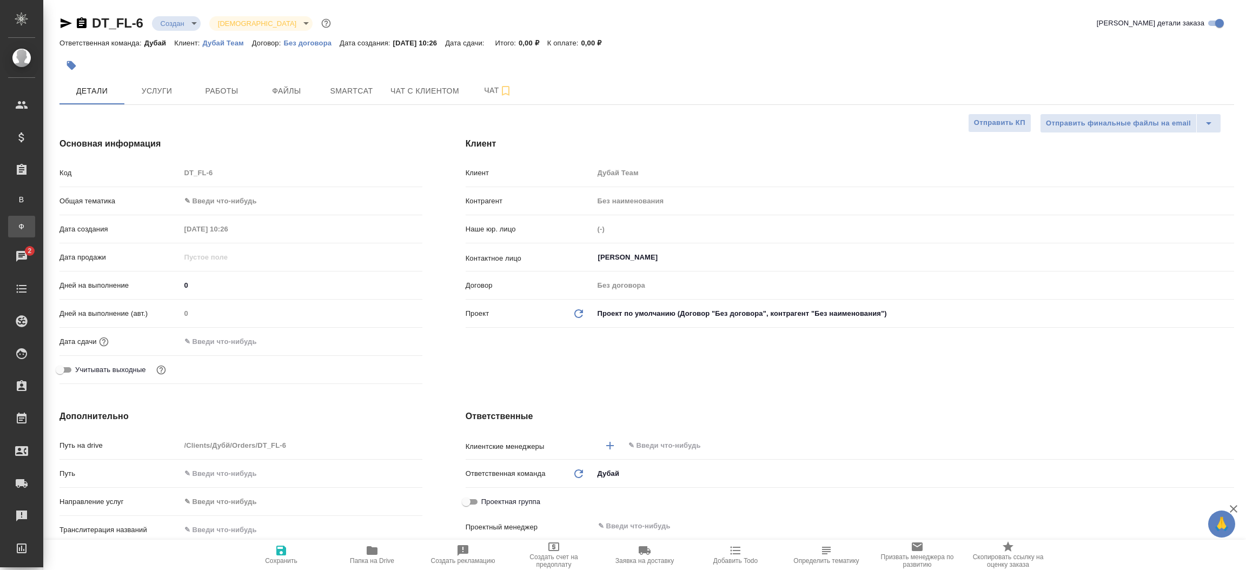
type textarea "x"
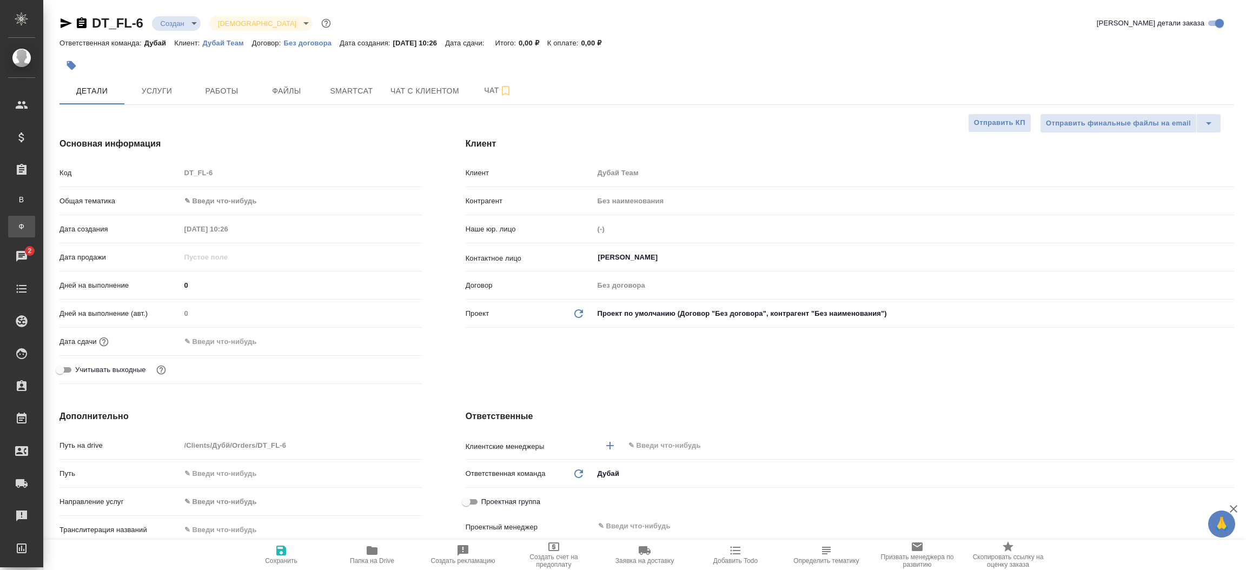
type textarea "x"
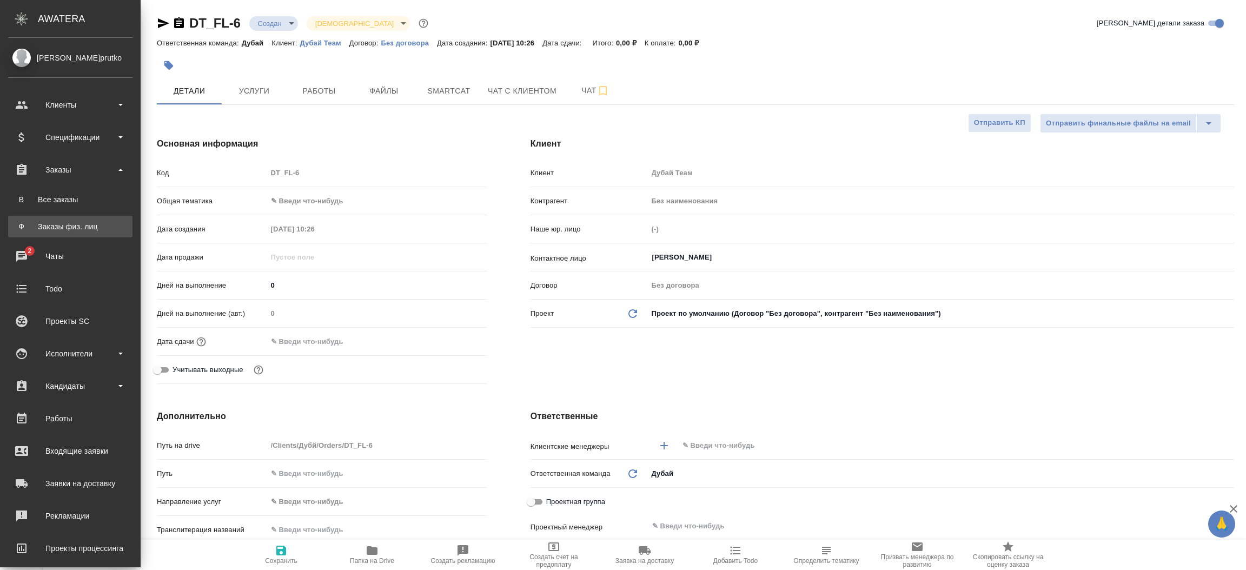
drag, startPoint x: 76, startPoint y: 234, endPoint x: 27, endPoint y: 222, distance: 50.0
click at [27, 222] on link "Ф Заказы физ. лиц" at bounding box center [70, 227] width 124 height 22
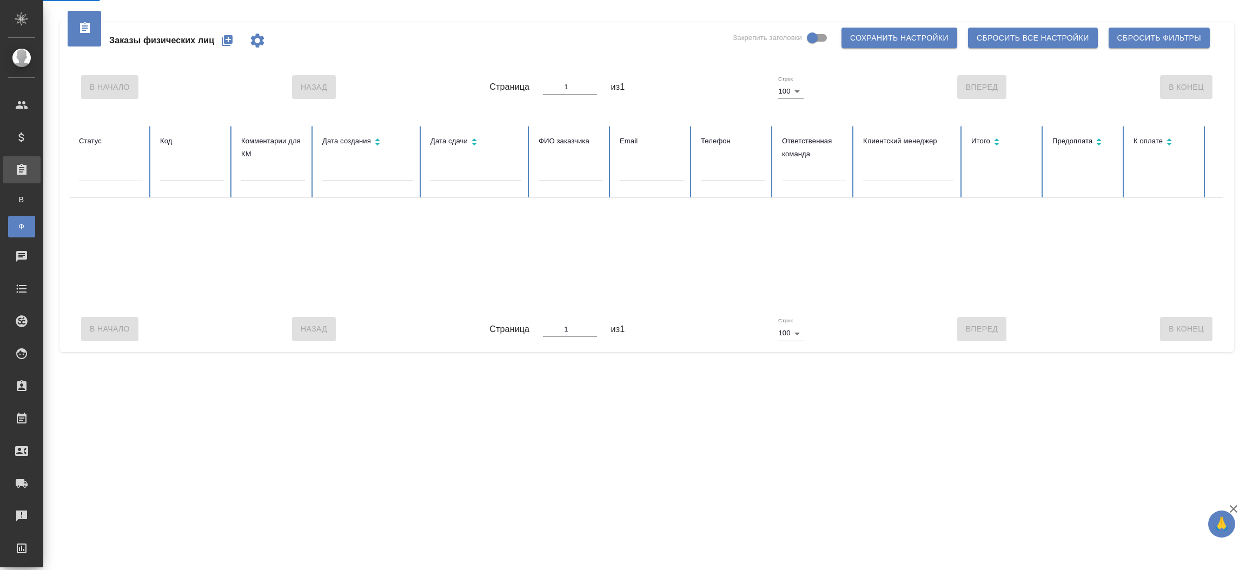
click at [16, 222] on div "Заказы физ. лиц" at bounding box center [8, 226] width 16 height 11
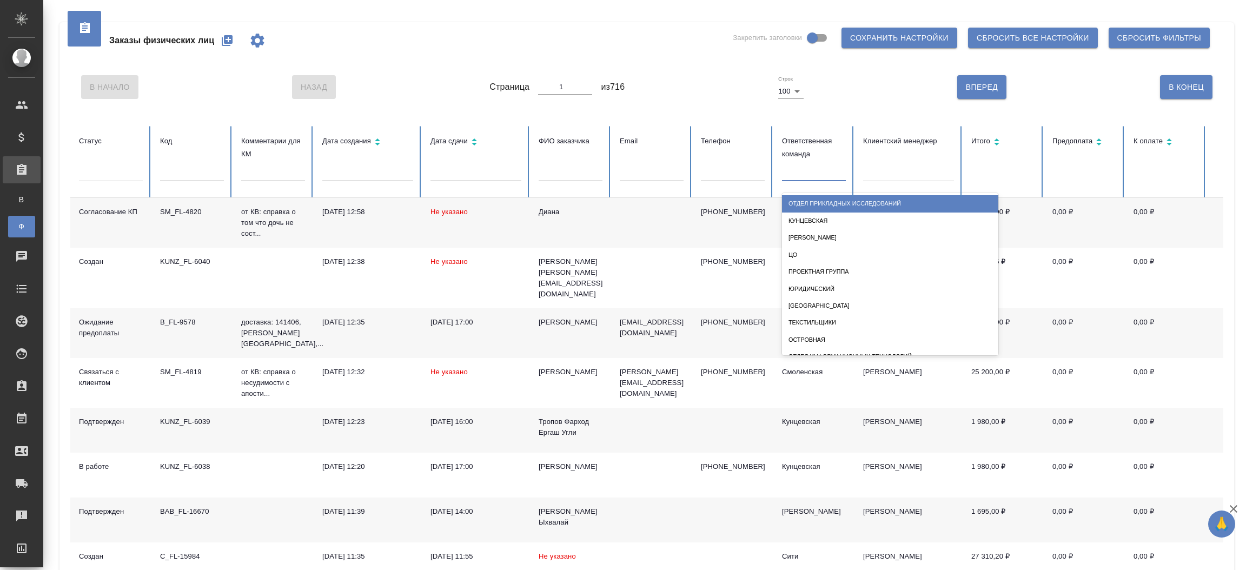
click at [786, 175] on div at bounding box center [814, 171] width 64 height 16
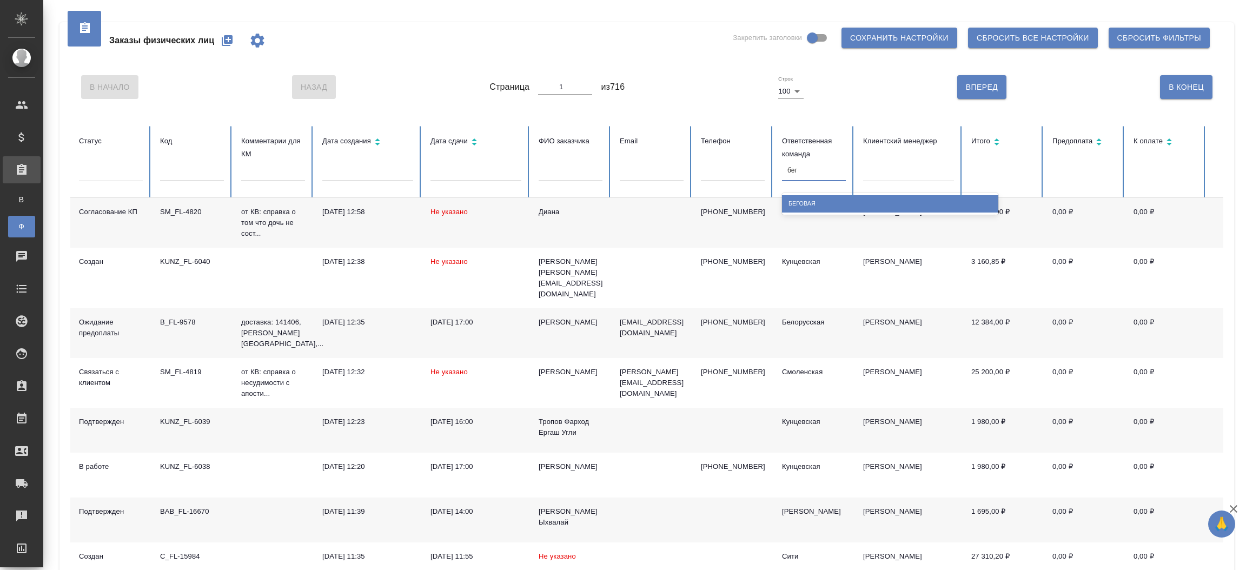
type input "бего"
click at [797, 204] on div "Беговая" at bounding box center [890, 203] width 216 height 17
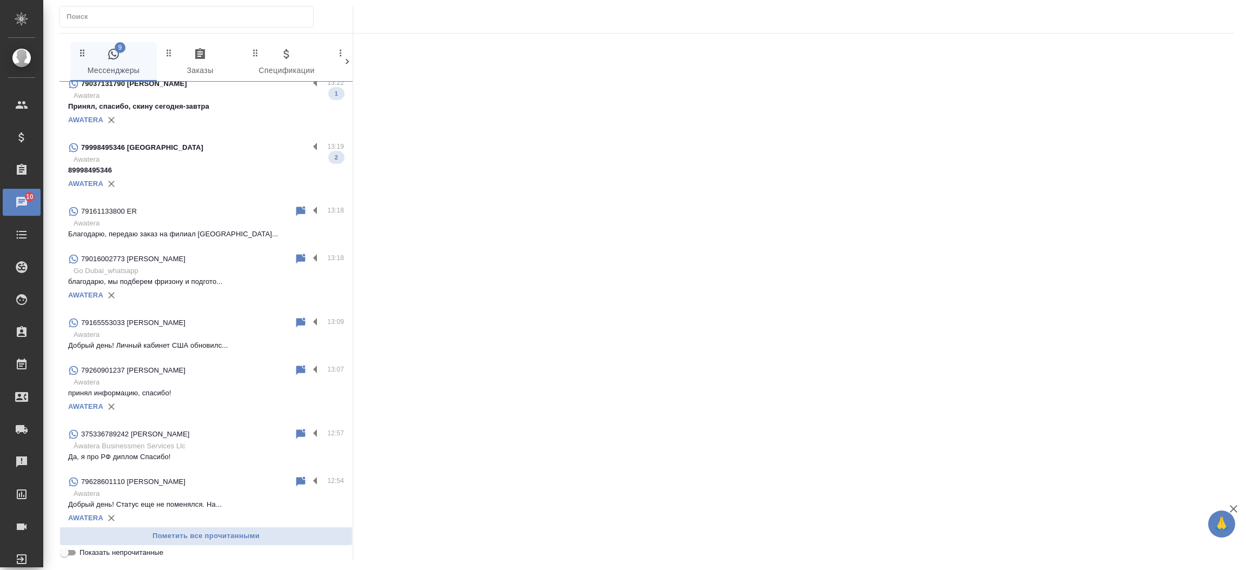
scroll to position [127, 0]
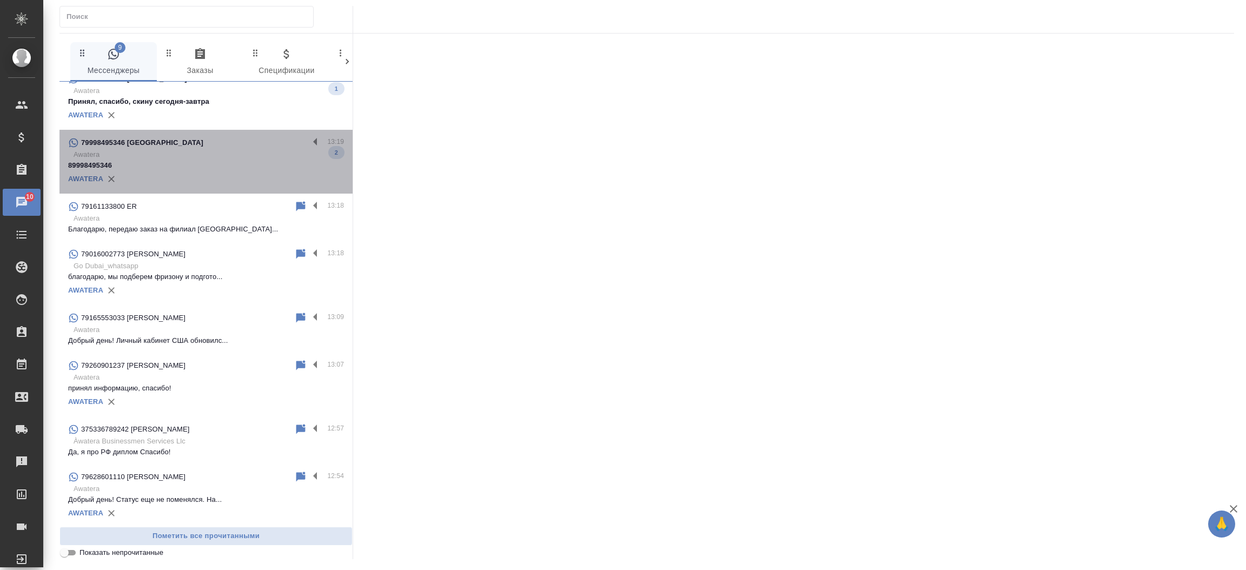
click at [213, 155] on p "Awatera" at bounding box center [209, 154] width 270 height 11
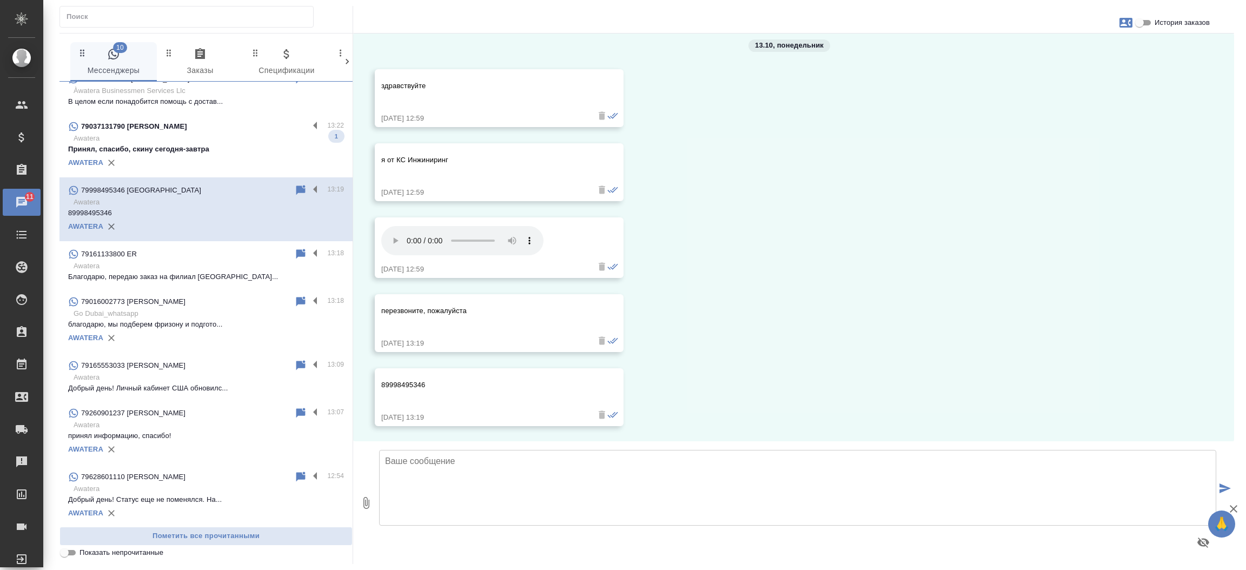
scroll to position [0, 0]
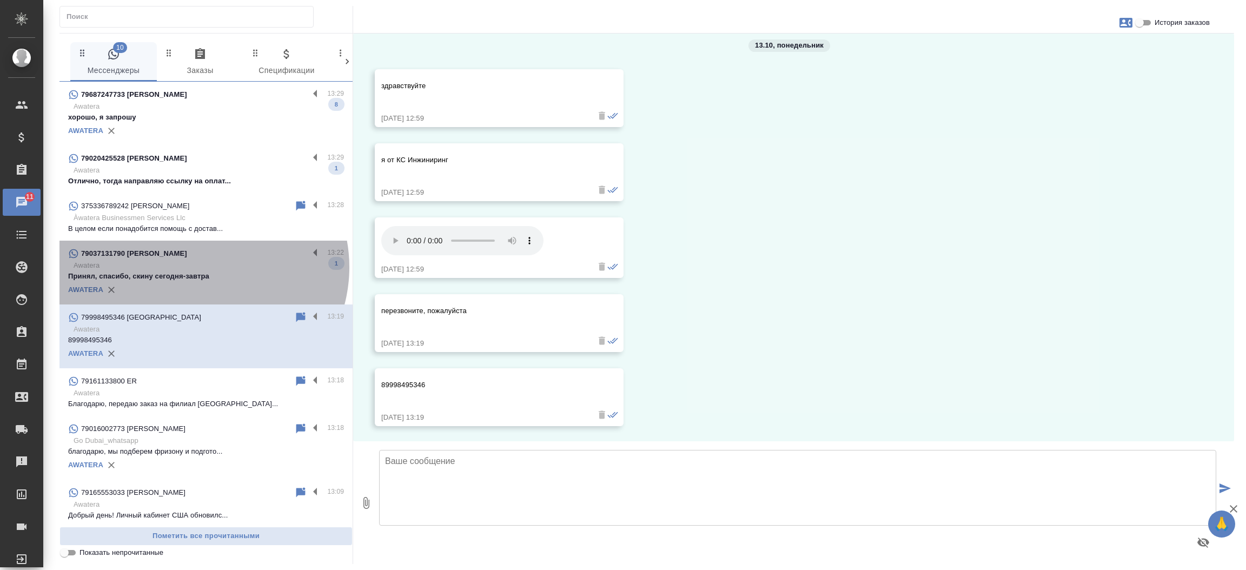
click at [202, 267] on p "Awatera" at bounding box center [209, 265] width 270 height 11
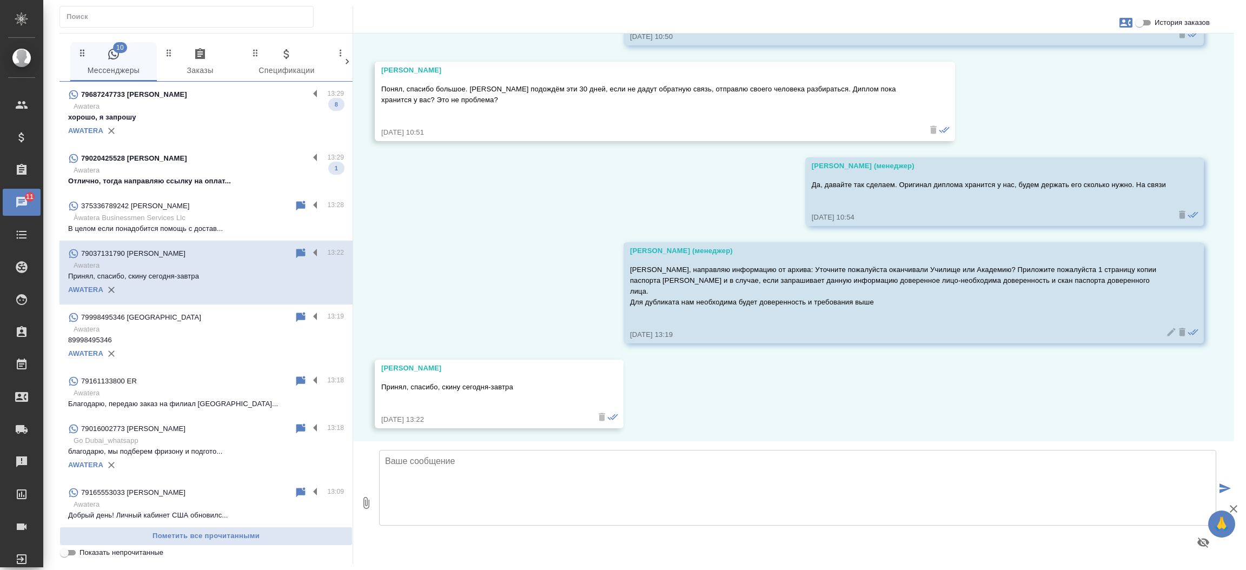
scroll to position [4678, 0]
click at [239, 171] on p "Awatera" at bounding box center [209, 170] width 270 height 11
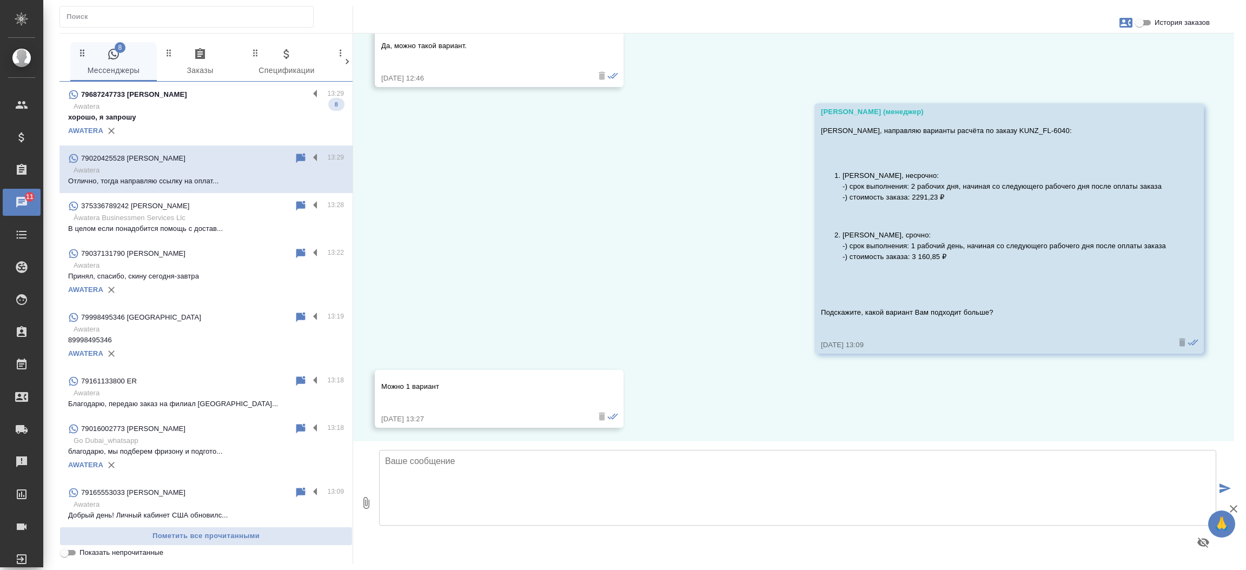
scroll to position [4818, 0]
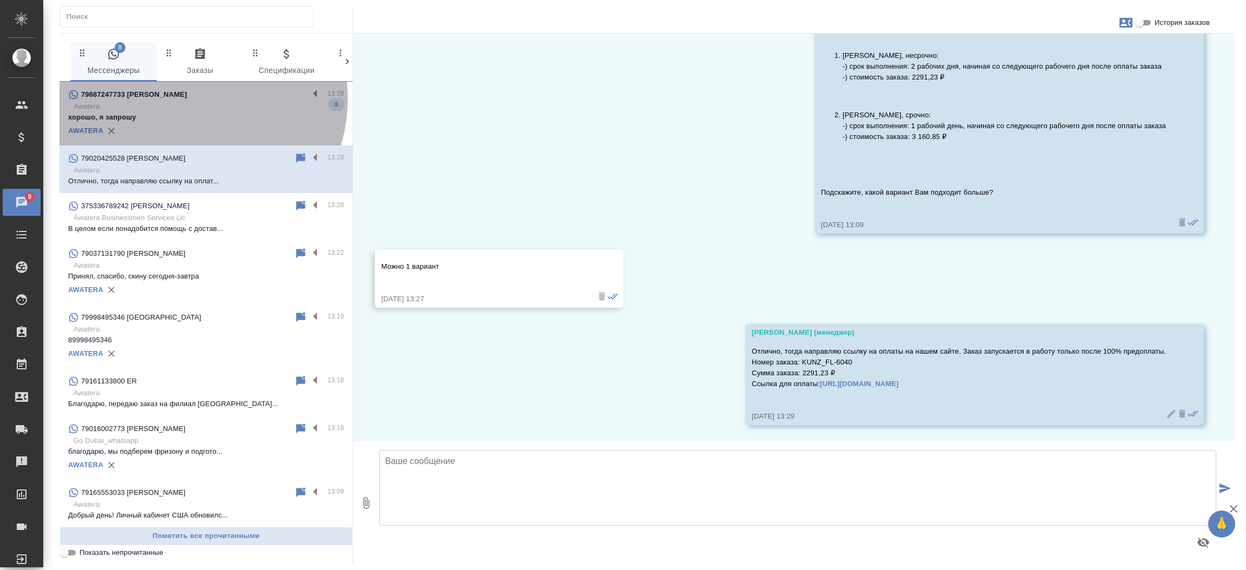
click at [188, 99] on div "79687247733 Диана" at bounding box center [188, 94] width 241 height 13
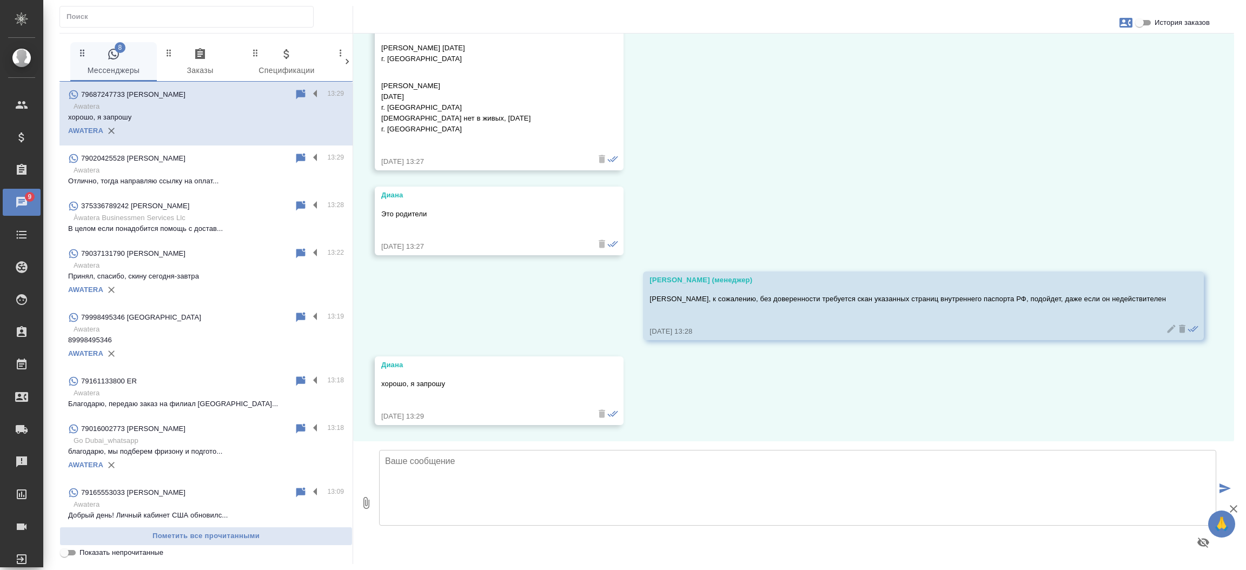
scroll to position [774, 0]
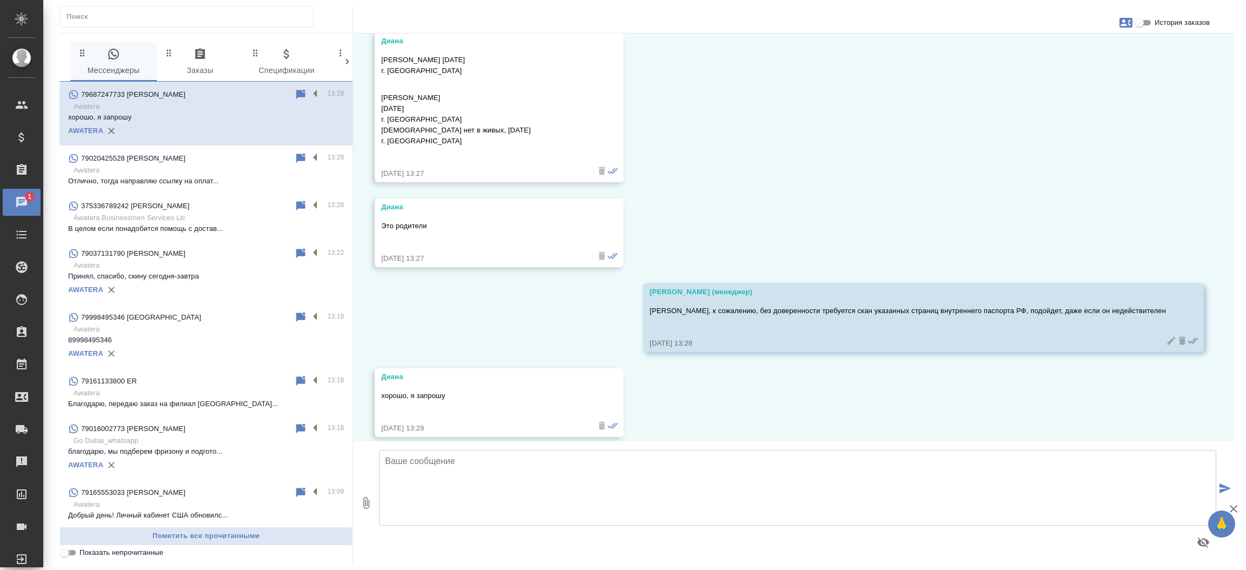
click at [72, 549] on input "Показать непрочитанные" at bounding box center [64, 552] width 39 height 13
checkbox input "true"
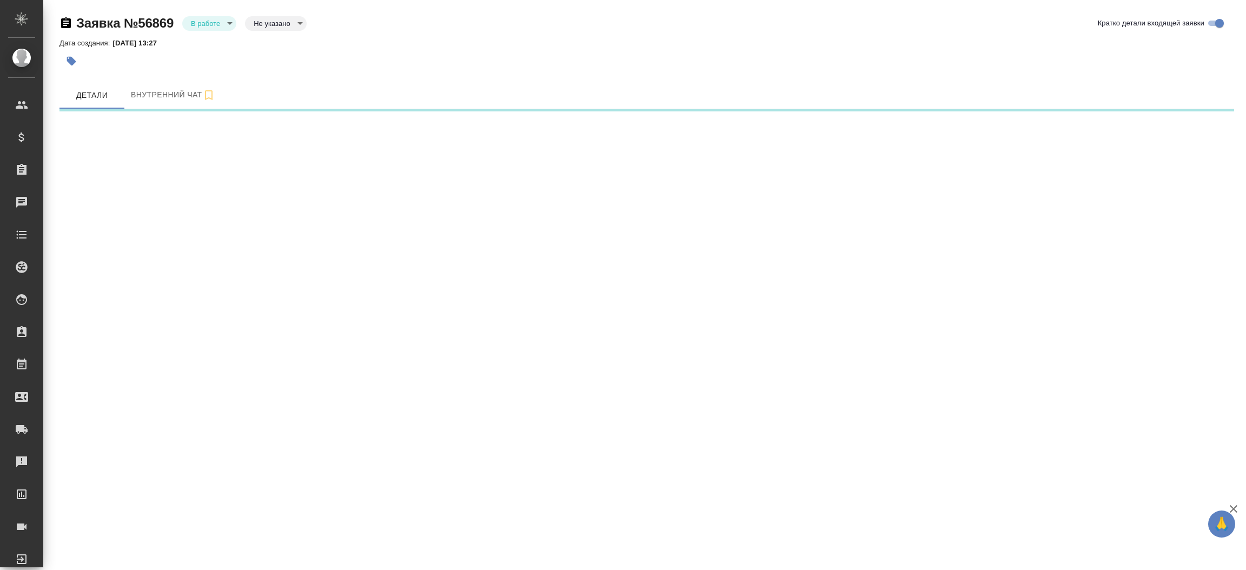
select select "RU"
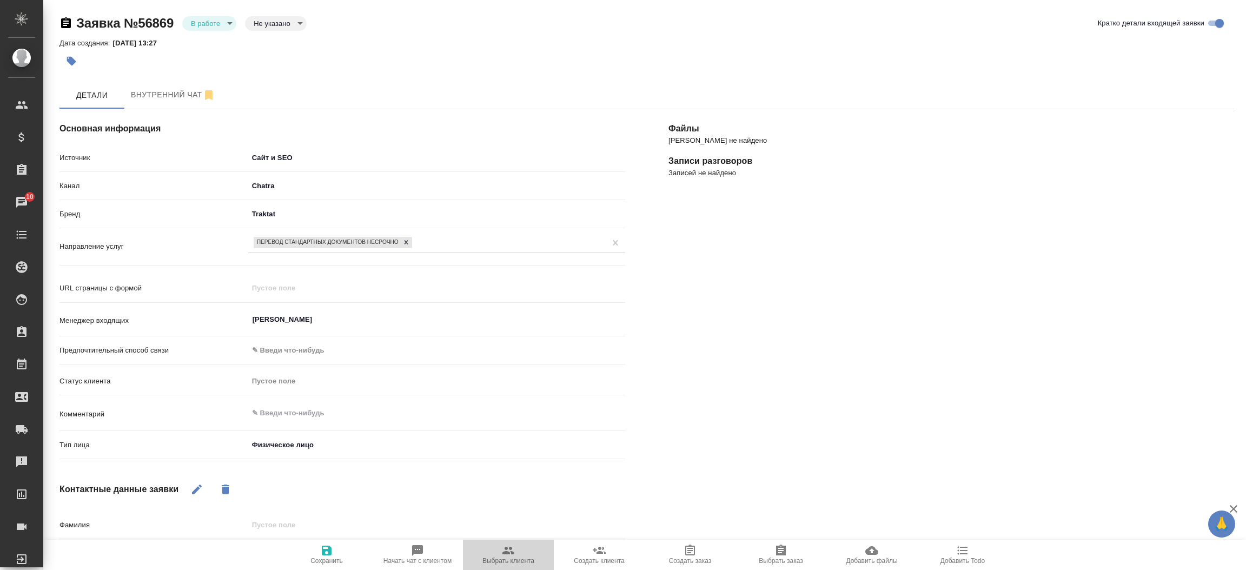
click at [507, 566] on button "Выбрать клиента" at bounding box center [508, 555] width 91 height 30
type textarea "x"
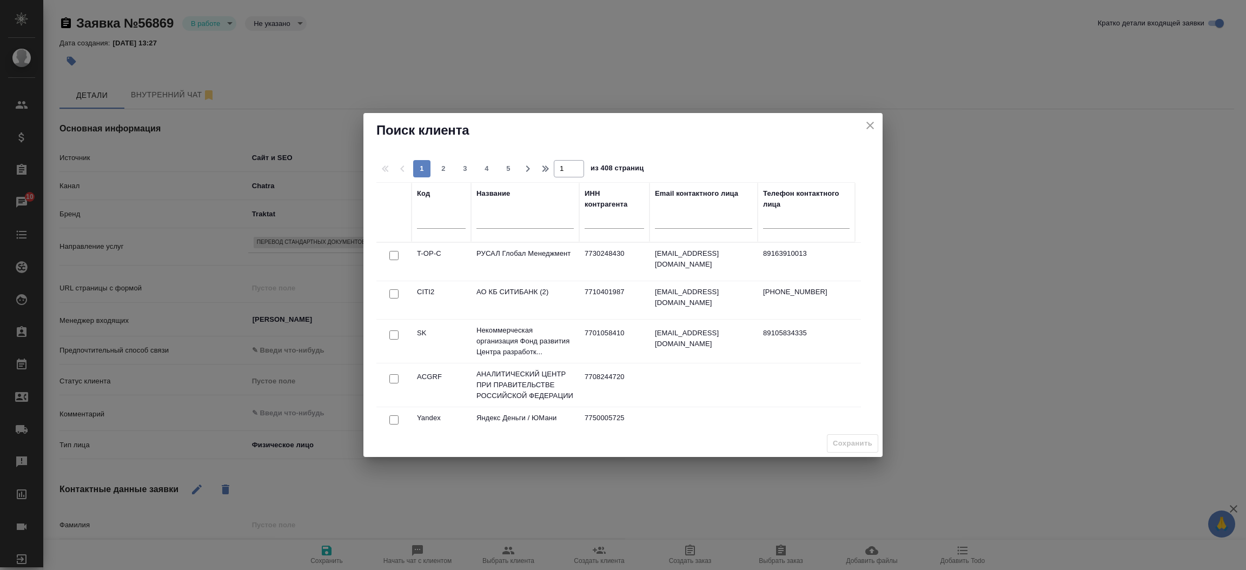
click at [495, 222] on input "text" at bounding box center [524, 222] width 97 height 14
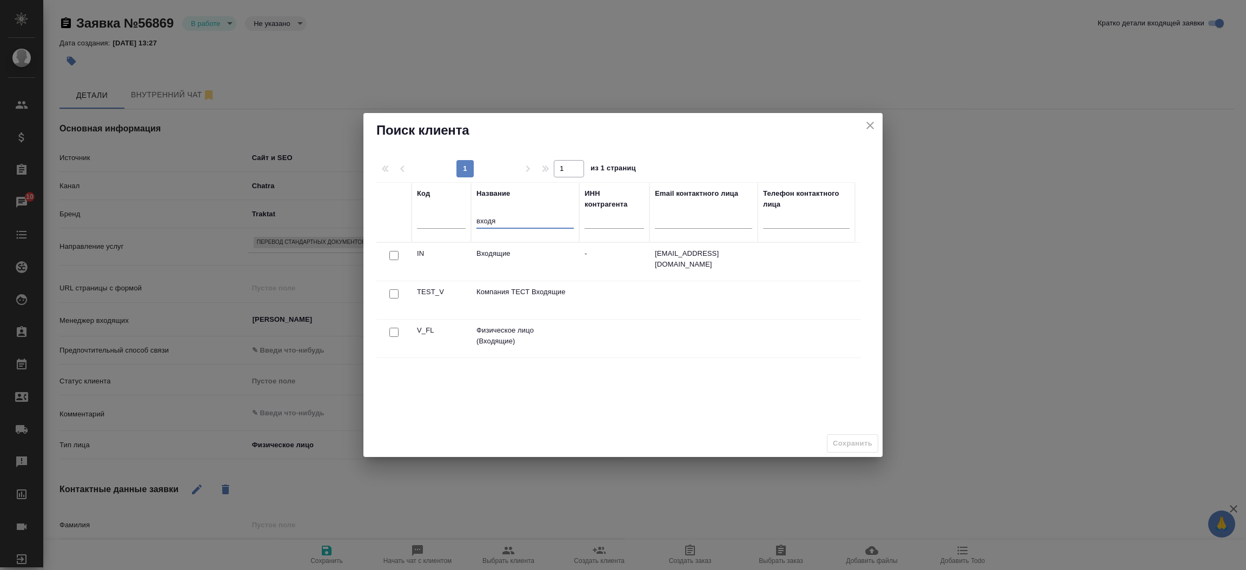
type input "входя"
click at [393, 329] on input "checkbox" at bounding box center [393, 332] width 9 height 9
checkbox input "true"
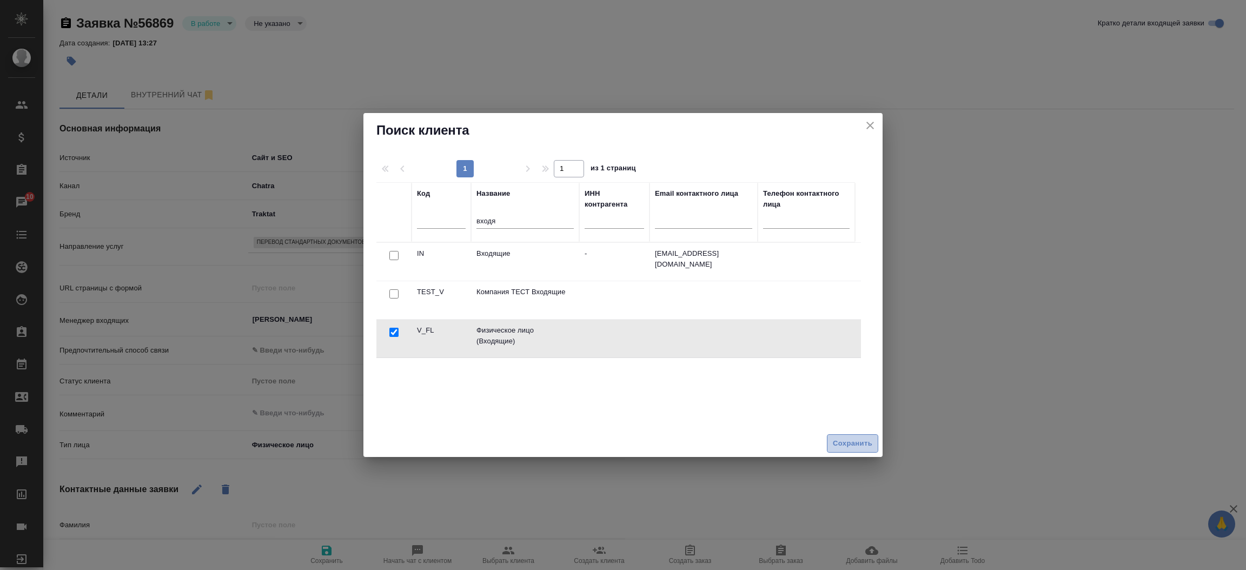
click at [855, 445] on span "Сохранить" at bounding box center [852, 443] width 39 height 12
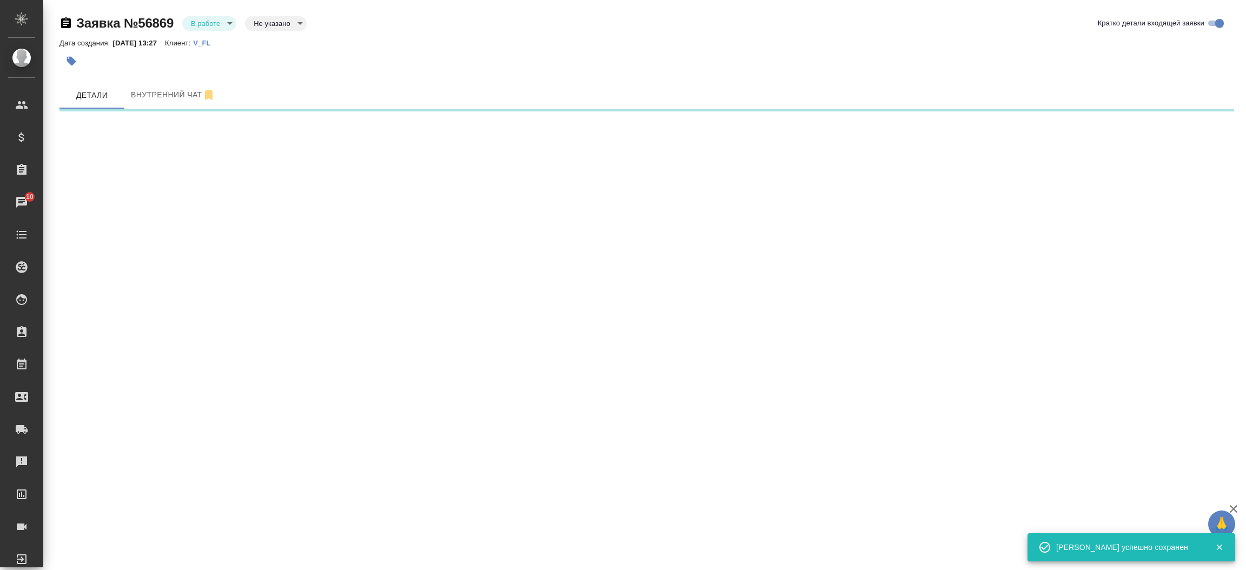
select select "RU"
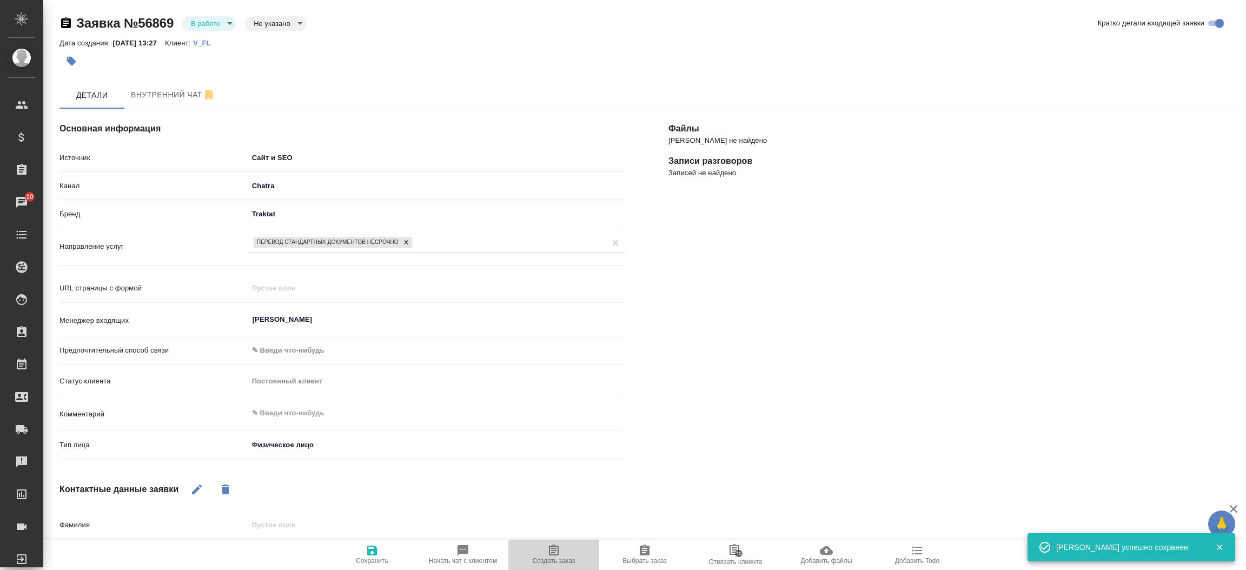
click at [562, 544] on span "Создать заказ" at bounding box center [554, 554] width 78 height 21
type textarea "x"
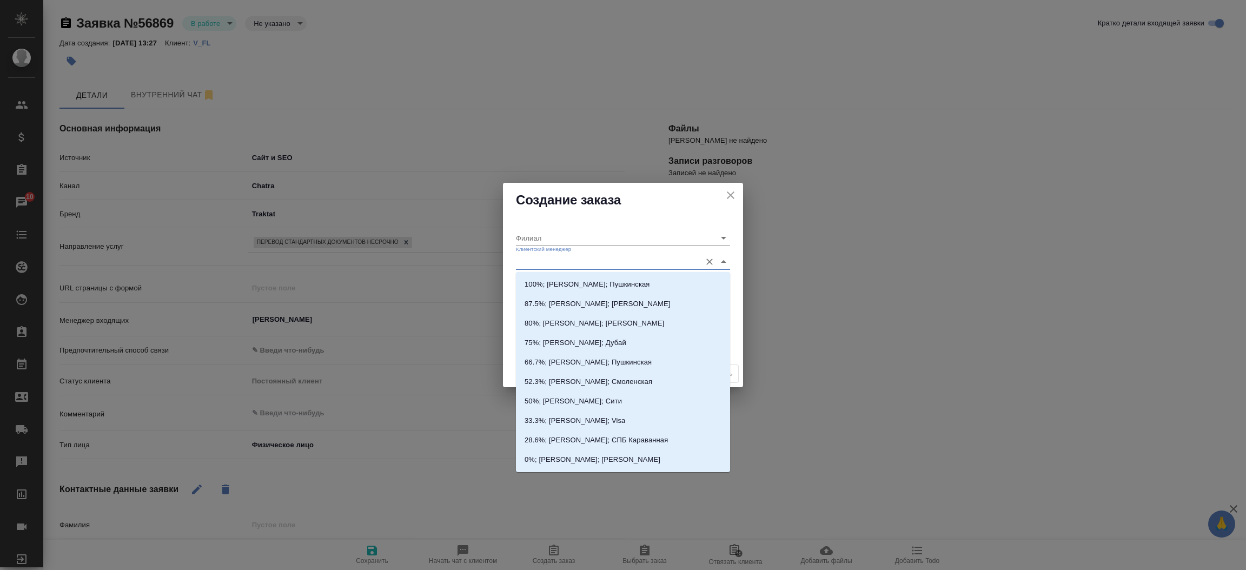
click at [536, 258] on input "Клиентский менеджер" at bounding box center [606, 261] width 180 height 15
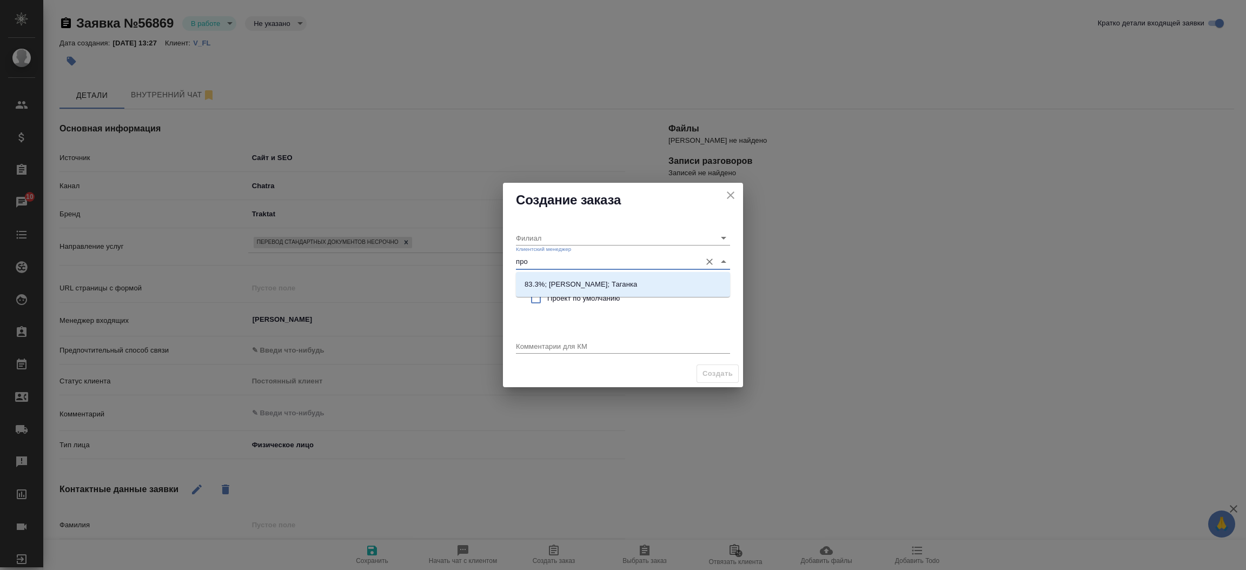
type input "прох"
click at [554, 281] on p "83.3%; Прохорова Анастасия; Таганка" at bounding box center [581, 284] width 112 height 11
type input "Таганка"
type input "83.3%; Прохорова Анастасия; Таганка"
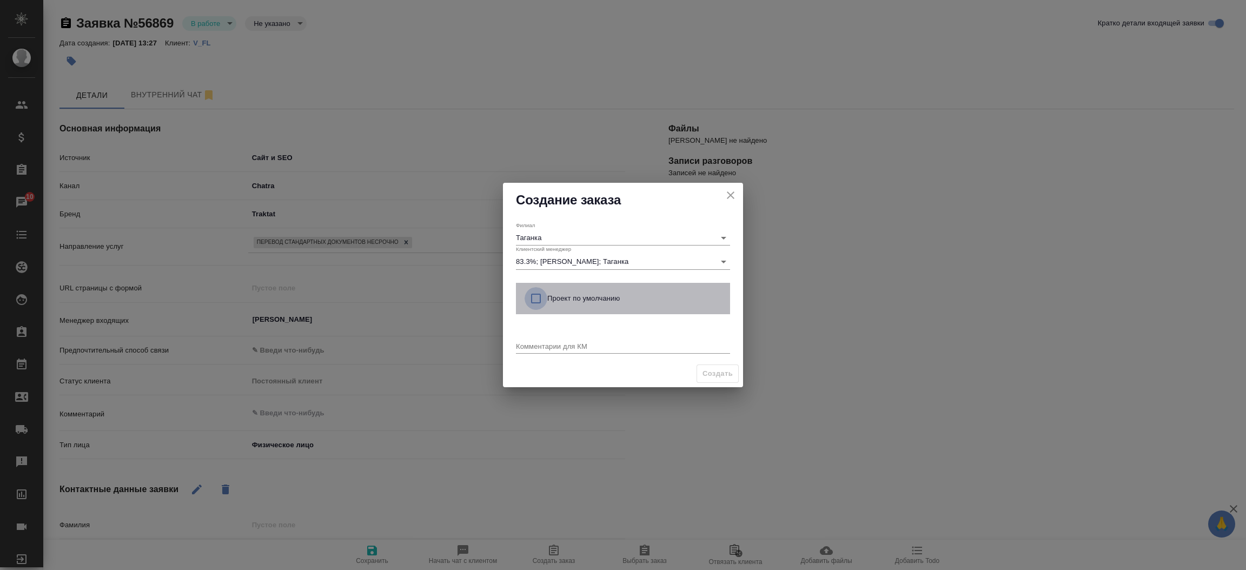
click at [536, 301] on input "checkbox" at bounding box center [536, 298] width 23 height 23
checkbox input "true"
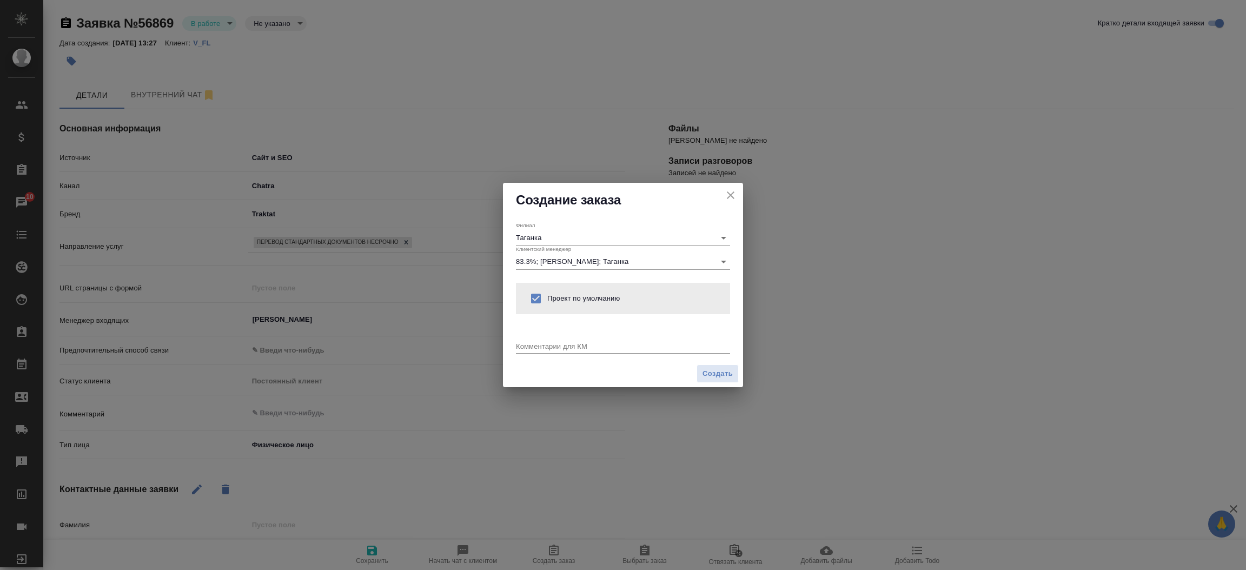
click at [534, 350] on div "x" at bounding box center [623, 347] width 214 height 14
type textarea "от КВ: на русс и нз, удобна таганка, ответ в вотс ап"
click at [723, 365] on button "Создать" at bounding box center [717, 373] width 42 height 19
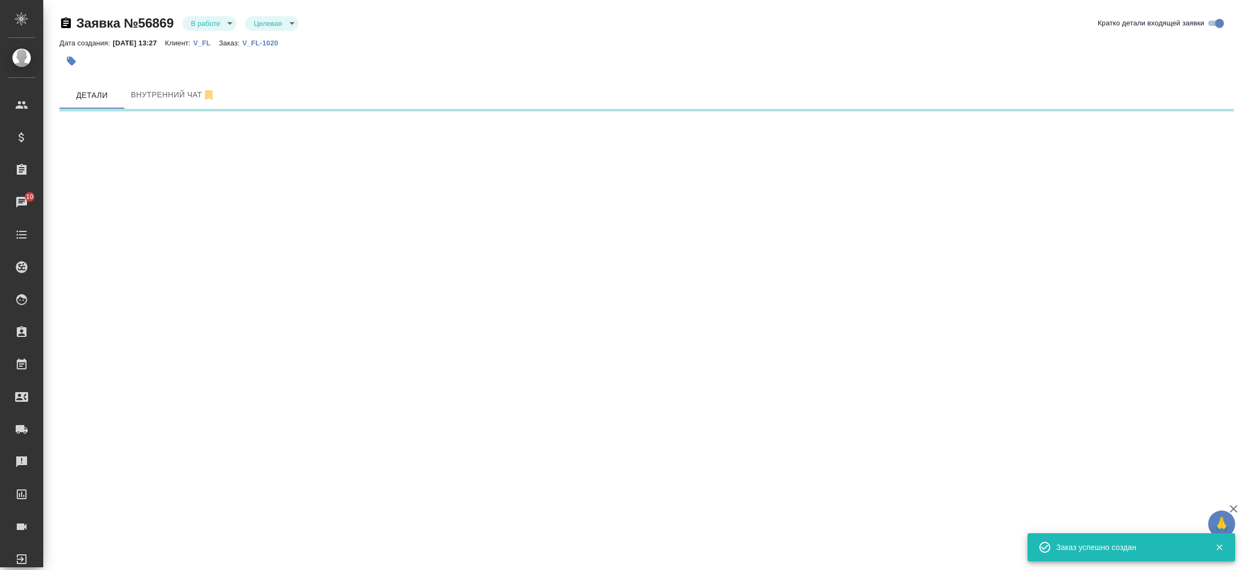
select select "RU"
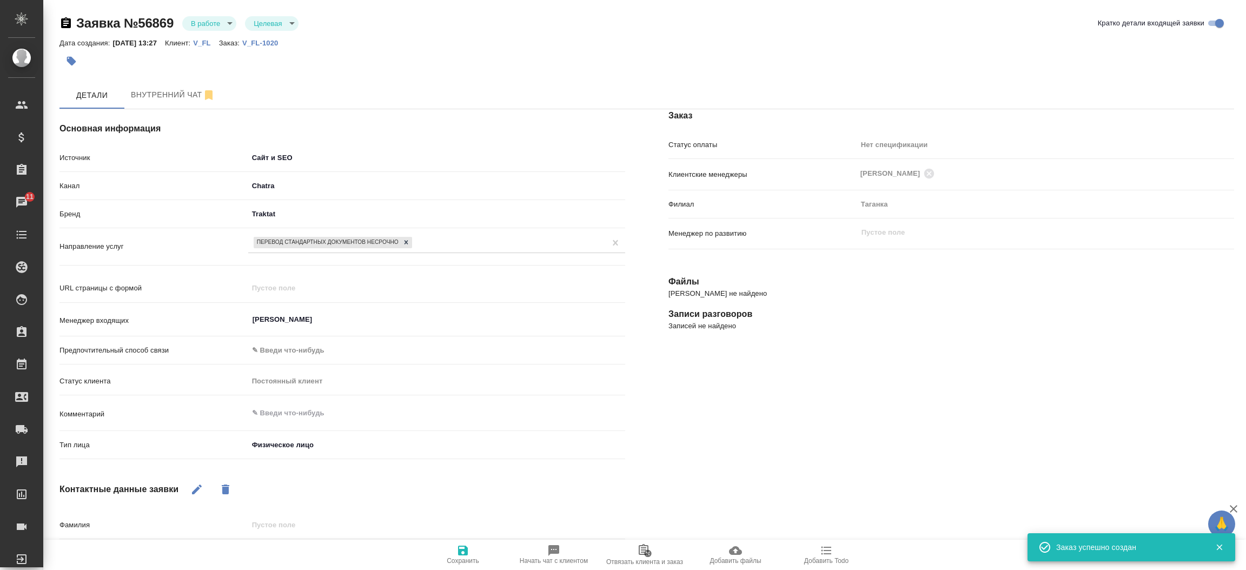
type textarea "x"
click at [649, 374] on div "Заказ Статус оплаты Нет спецификации new Клиентские менеджеры Прохорова Анастас…" at bounding box center [951, 407] width 609 height 639
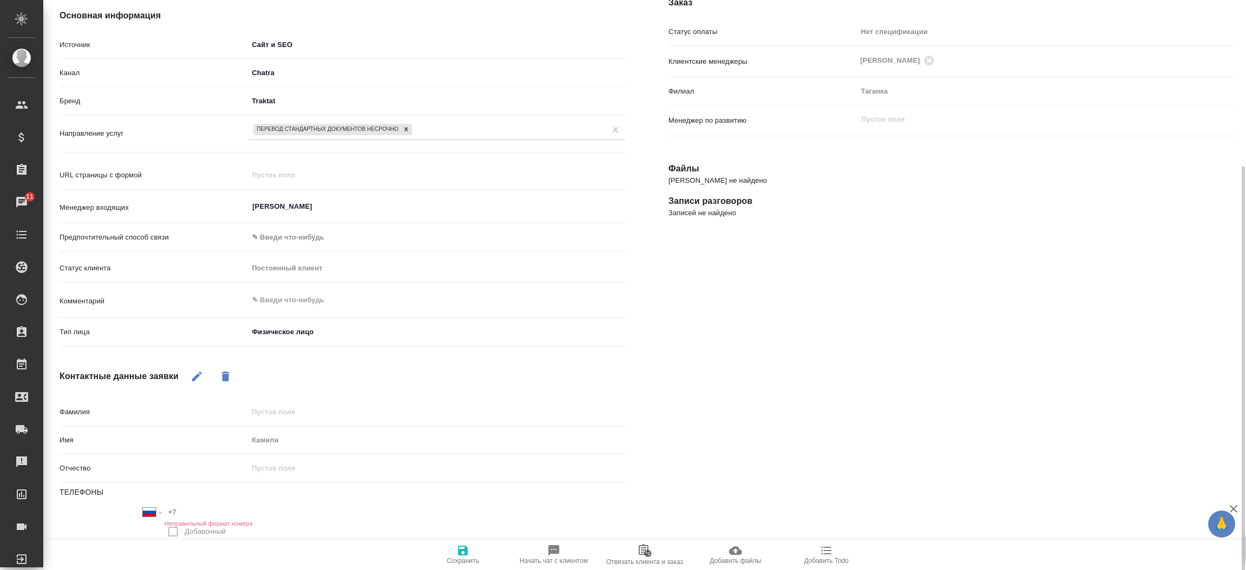
scroll to position [156, 0]
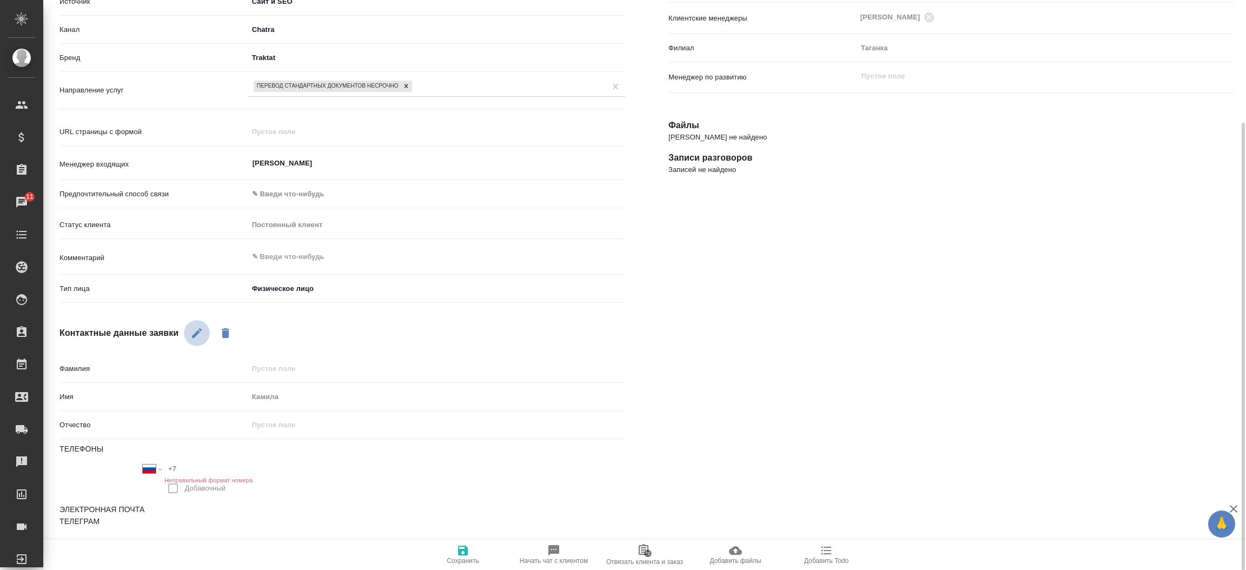
click at [198, 335] on icon "button" at bounding box center [196, 333] width 13 height 13
click at [188, 461] on input "+7" at bounding box center [211, 469] width 95 height 16
paste input "89963666249"
type input "+89963666249"
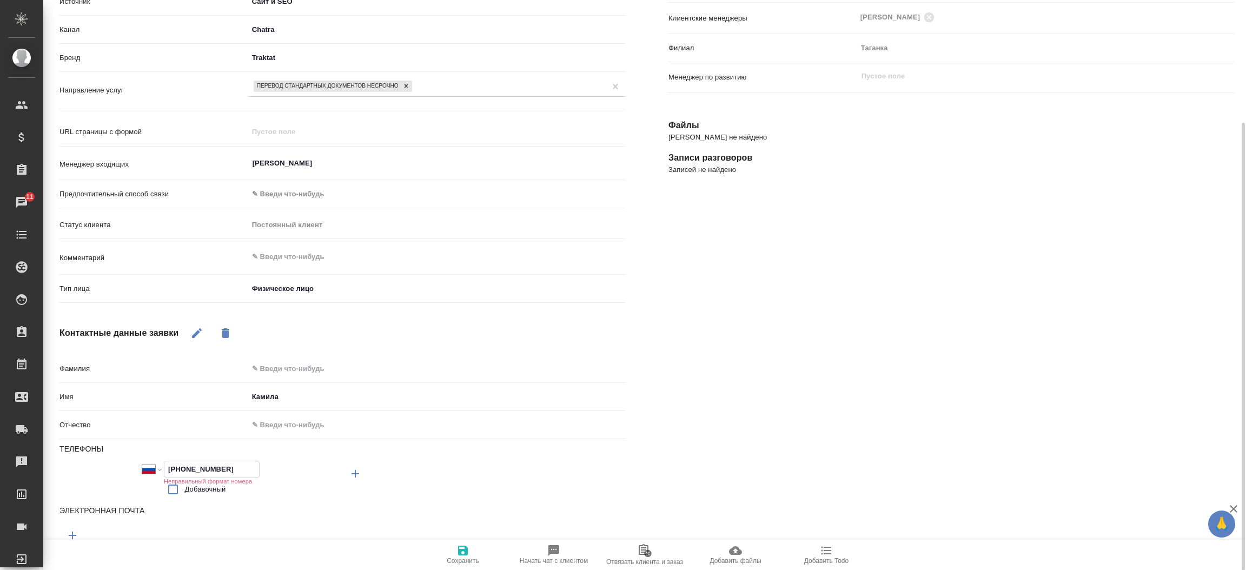
type textarea "x"
select select "ZZ"
type input "+996 3666 249"
type textarea "x"
select select "KG"
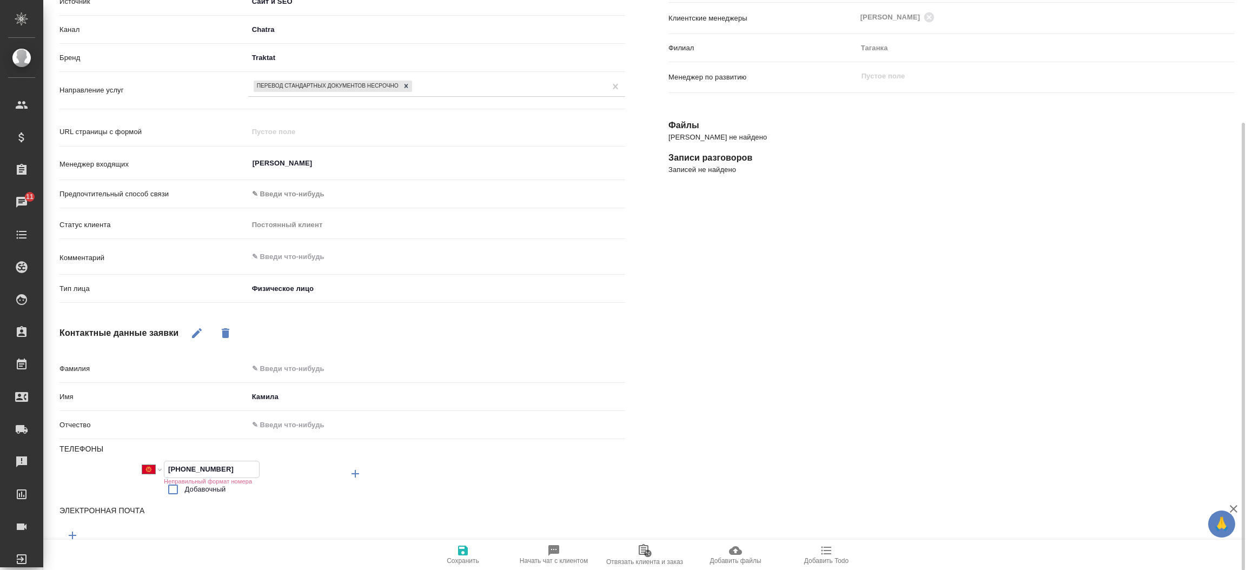
type input "+7 996 366 62 49"
type textarea "x"
select select "RU"
type input "+7 996 366 62 49"
click at [455, 547] on span "Сохранить" at bounding box center [463, 554] width 78 height 21
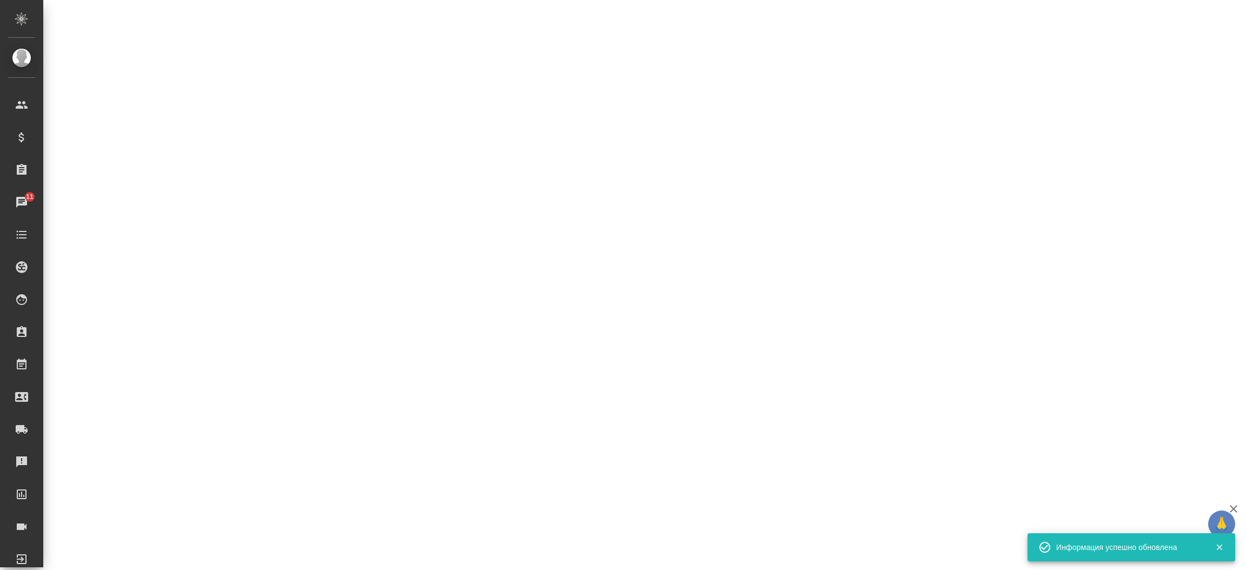
select select "RU"
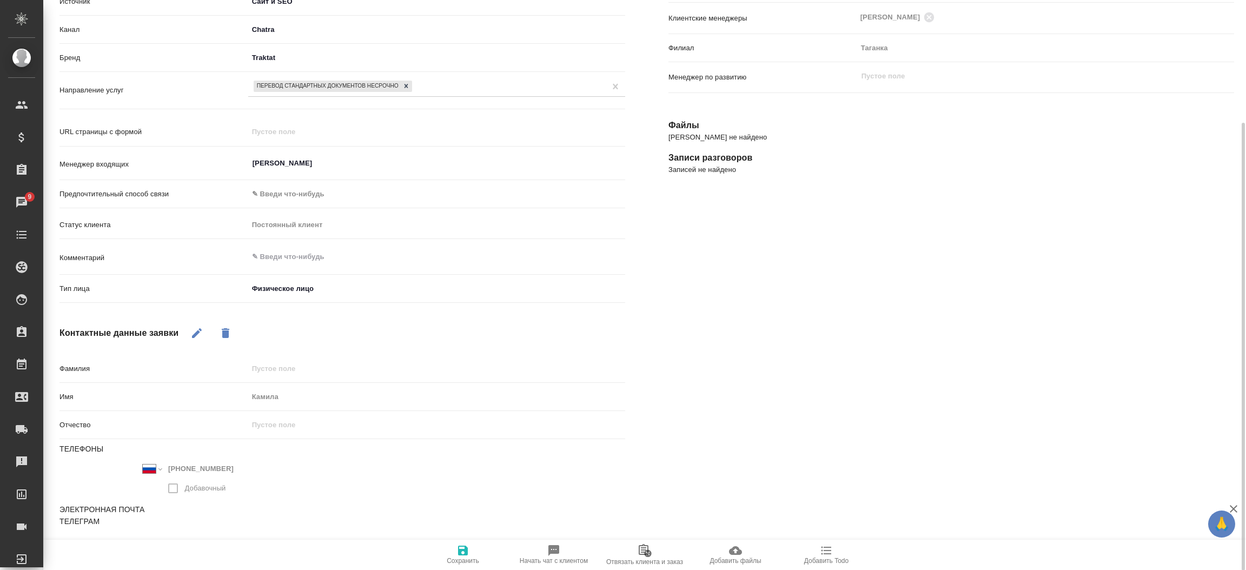
type textarea "x"
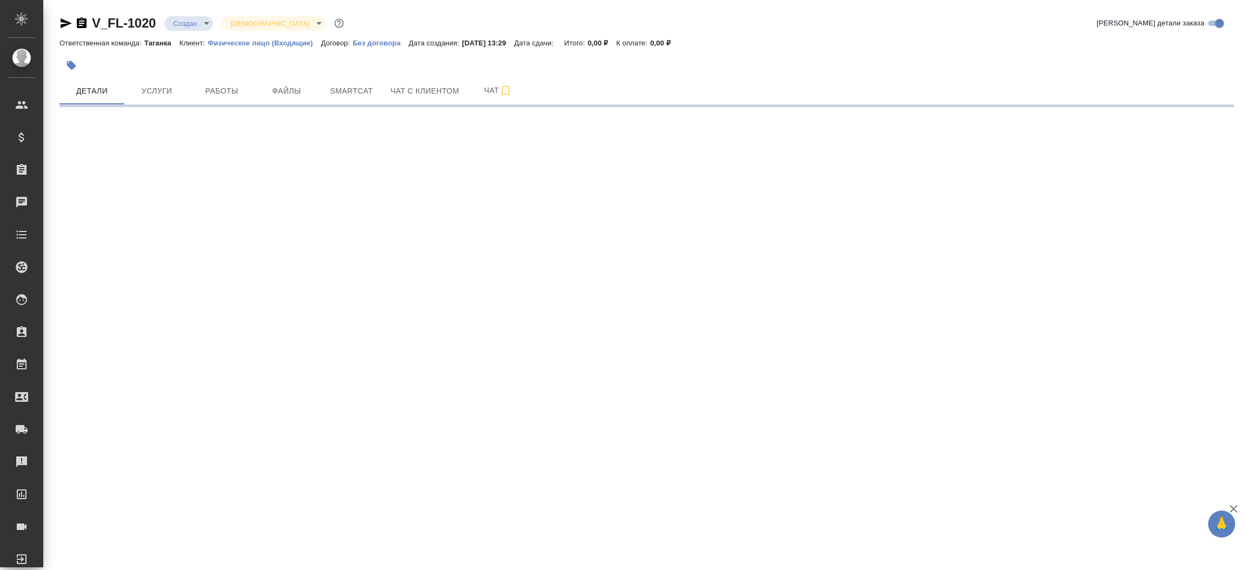
select select "RU"
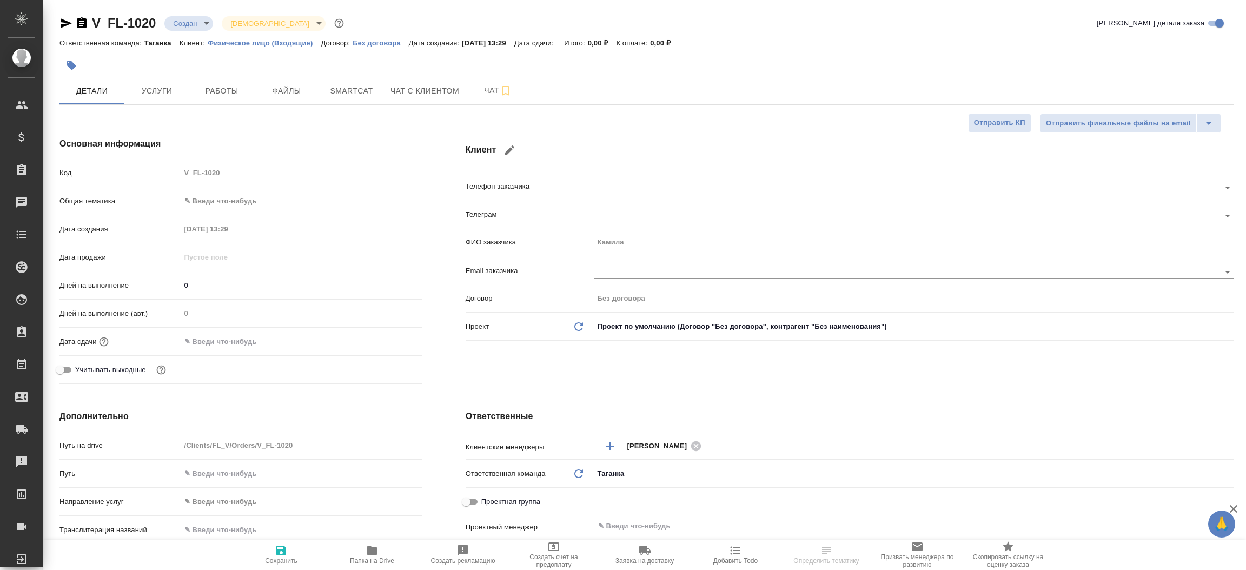
type textarea "x"
click at [287, 87] on span "Файлы" at bounding box center [287, 91] width 52 height 14
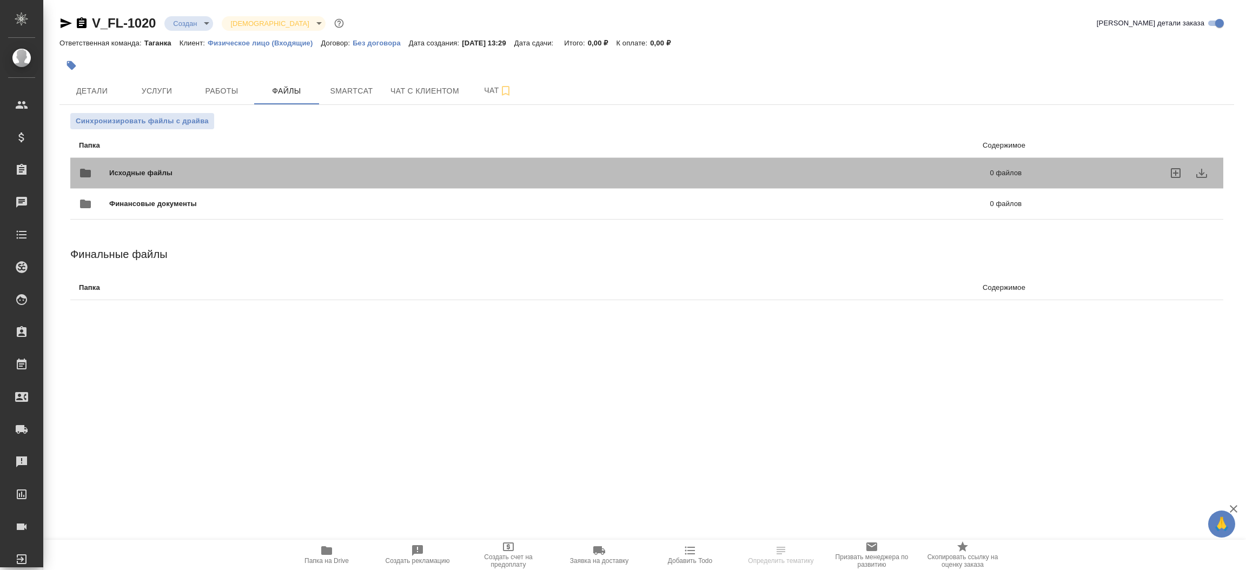
click at [205, 165] on div "Исходные файлы 0 файлов" at bounding box center [550, 173] width 943 height 26
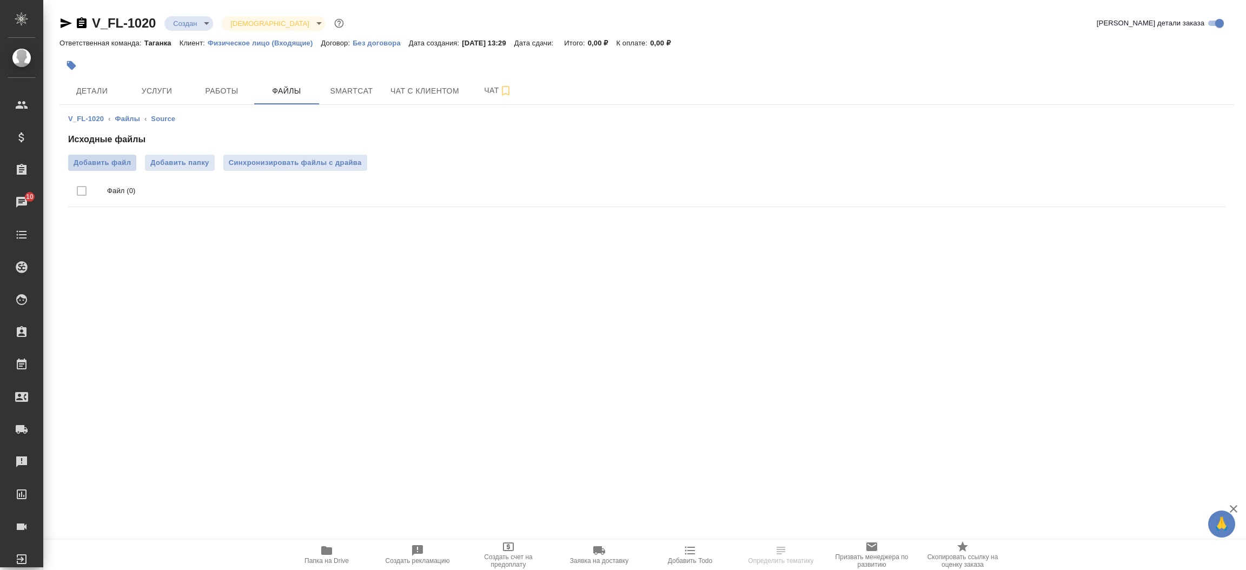
click at [117, 167] on span "Добавить файл" at bounding box center [102, 162] width 57 height 11
click at [0, 0] on input "Добавить файл" at bounding box center [0, 0] width 0 height 0
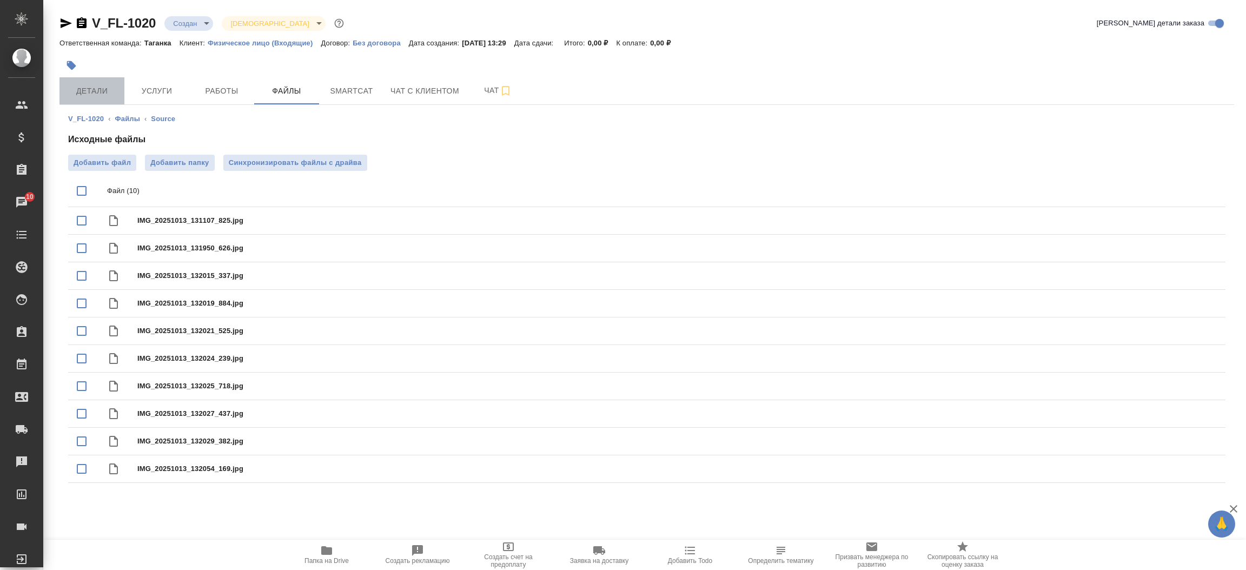
click at [93, 92] on span "Детали" at bounding box center [92, 91] width 52 height 14
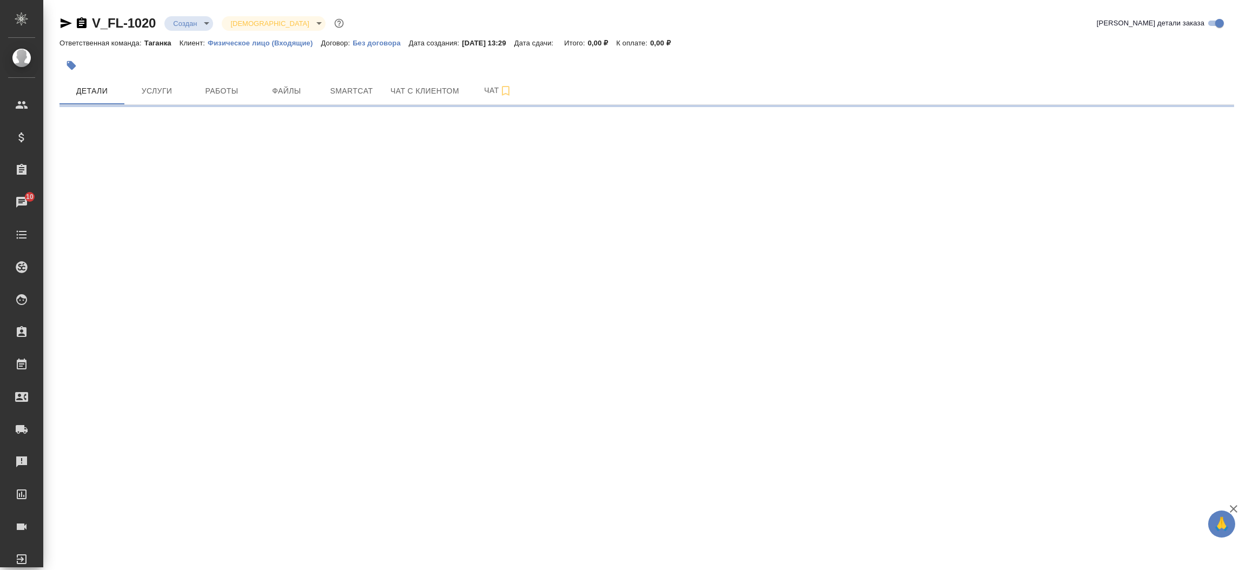
select select "RU"
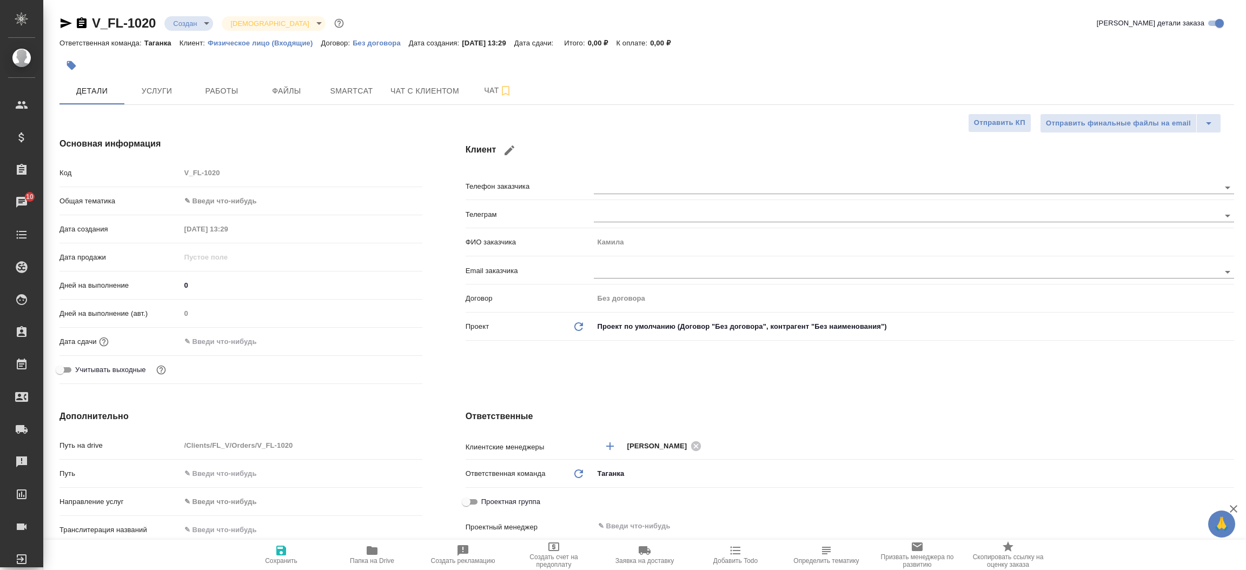
type textarea "x"
click at [449, 311] on div "Клиент Телефон заказчика [PERSON_NAME] заказчика [PERSON_NAME] Email заказчика …" at bounding box center [850, 263] width 812 height 294
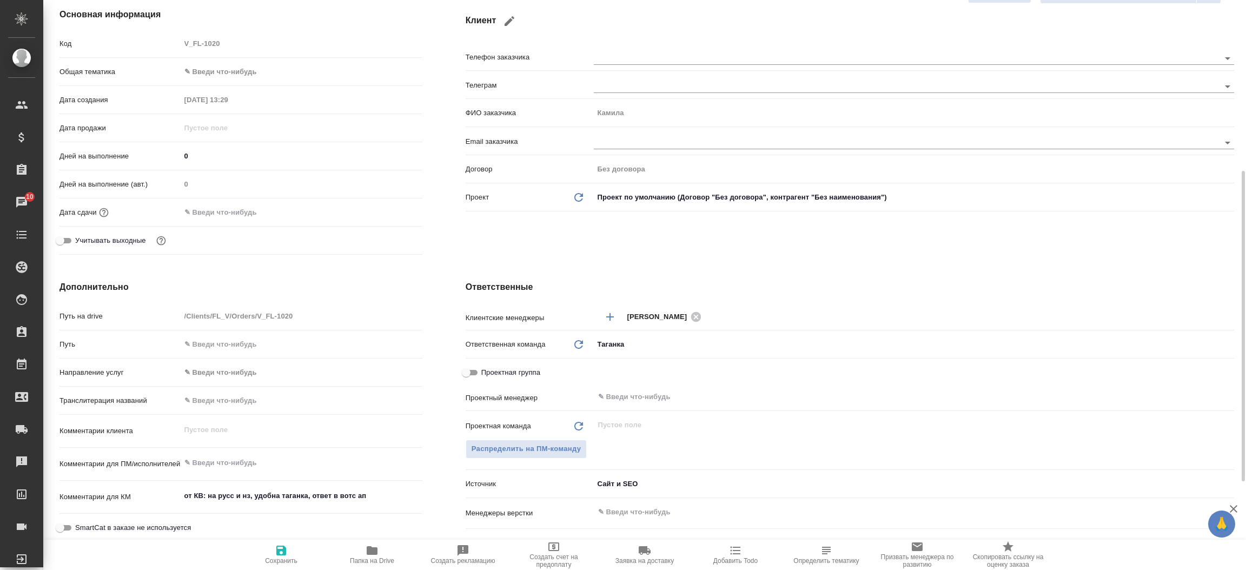
scroll to position [259, 0]
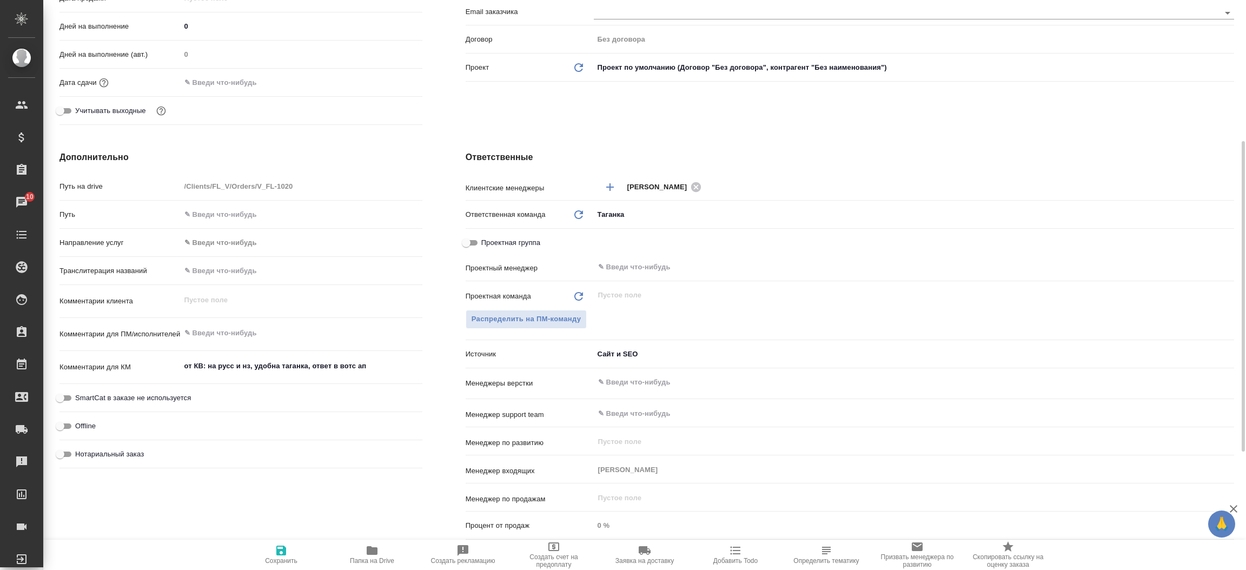
type textarea "x"
click at [395, 363] on textarea "от КВ: на русс и нз, удобна таганка, ответ в вотс ап" at bounding box center [302, 366] width 242 height 18
type textarea "x"
type textarea "от КВ: на русс и нз, удобна таганка, ответ в вотс ап,"
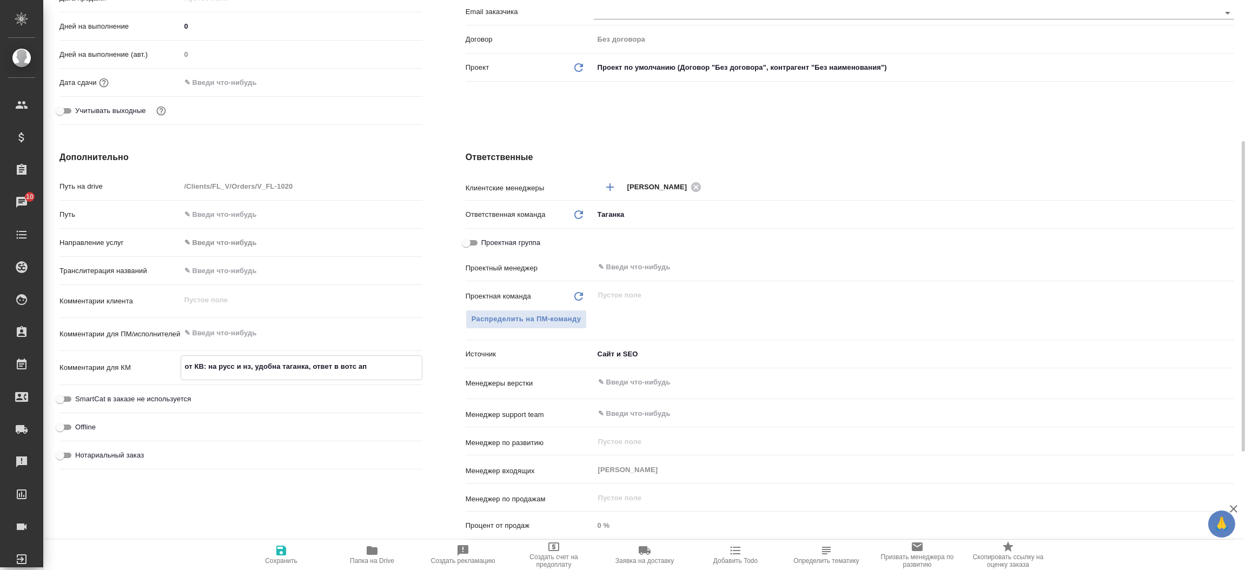
type textarea "x"
type textarea "от КВ: на русс и нз, удобна таганка, ответ в вотс ап,"
type textarea "x"
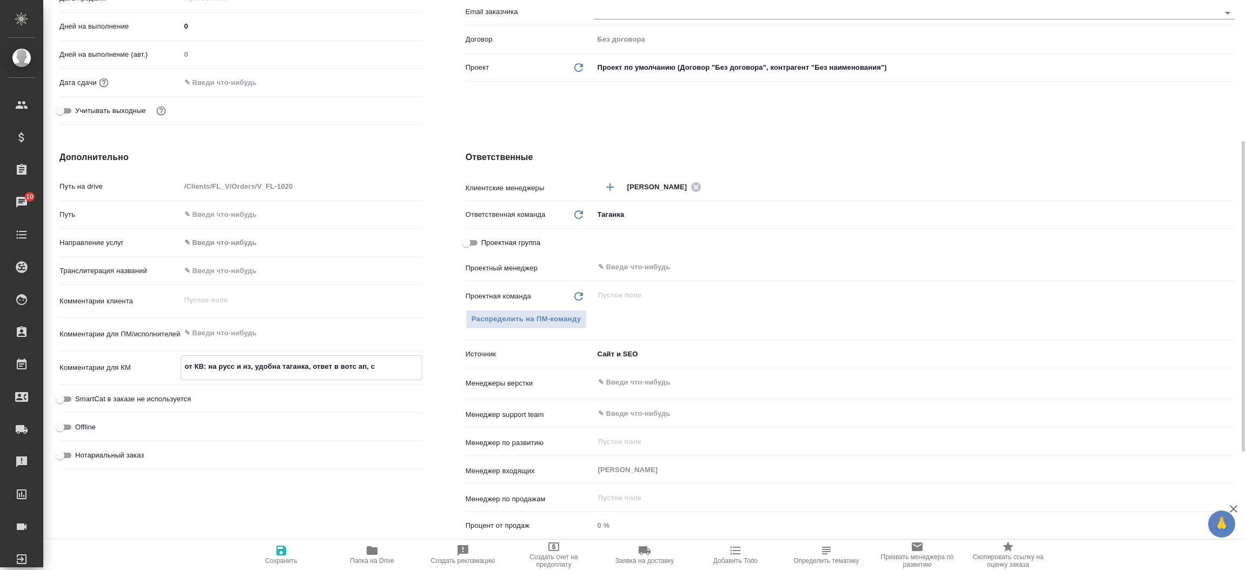
type textarea "от КВ: на русс и нз, удобна таганка, ответ в вотс ап, ср"
type textarea "x"
type textarea "от КВ: на русс и нз, удобна таганка, ответ в вотс ап, сро"
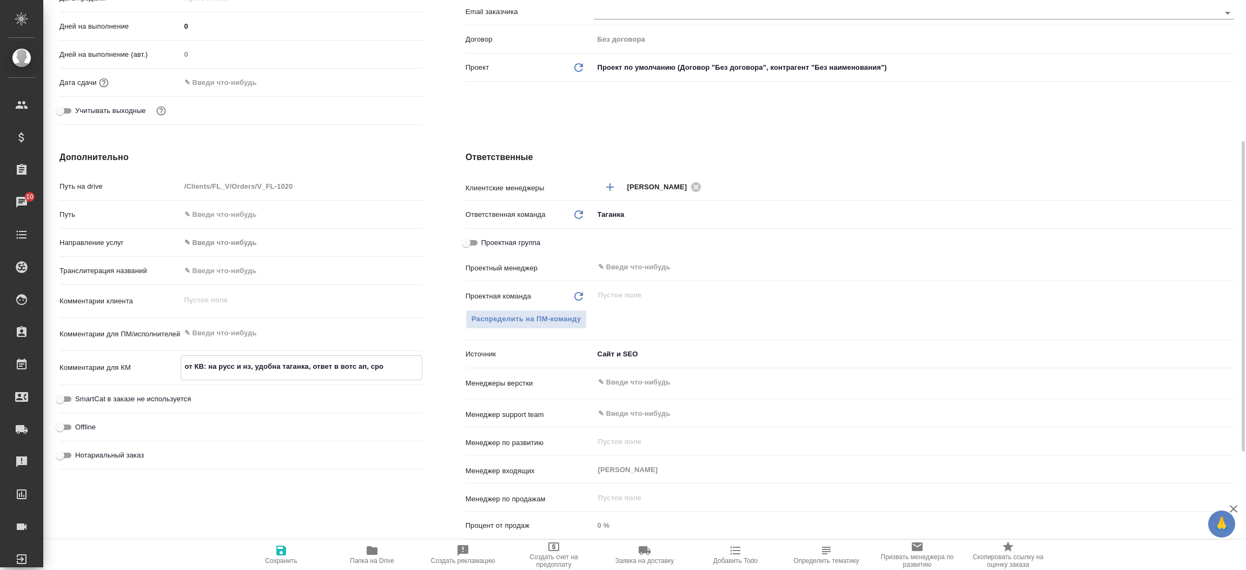
type textarea "x"
type textarea "от КВ: на русс и нз, удобна таганка, ответ в вотс ап, сроч"
type textarea "x"
type textarea "от КВ: на русс и нз, удобна таганка, ответ в вотс ап, срочн"
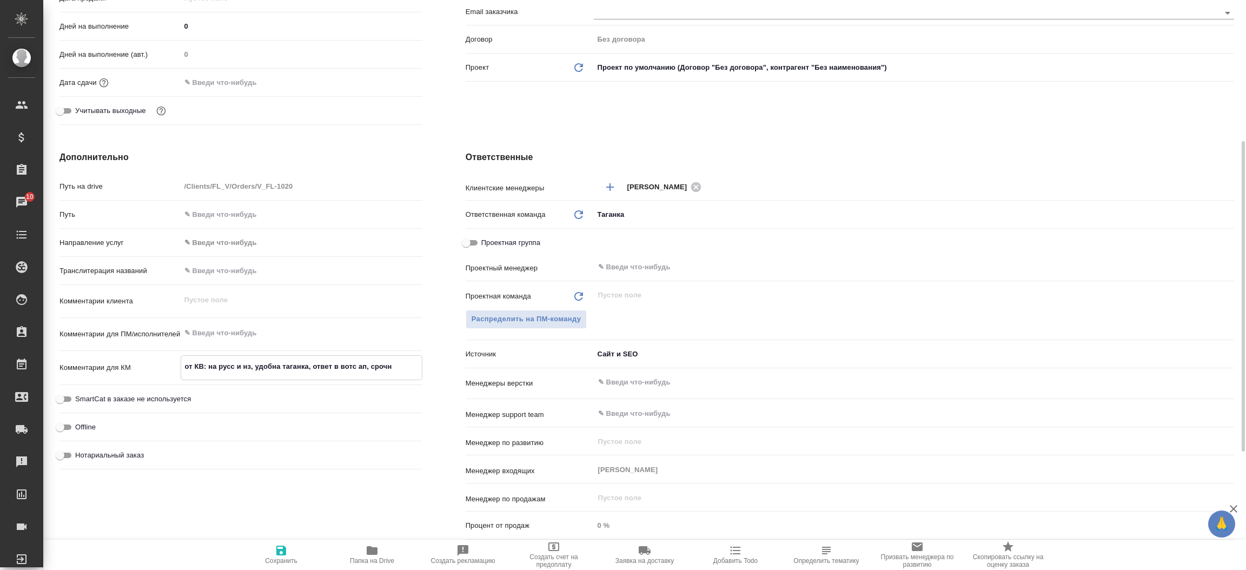
type textarea "x"
type textarea "от КВ: на русс и нз, удобна таганка, ответ в вотс ап, срочно"
type textarea "x"
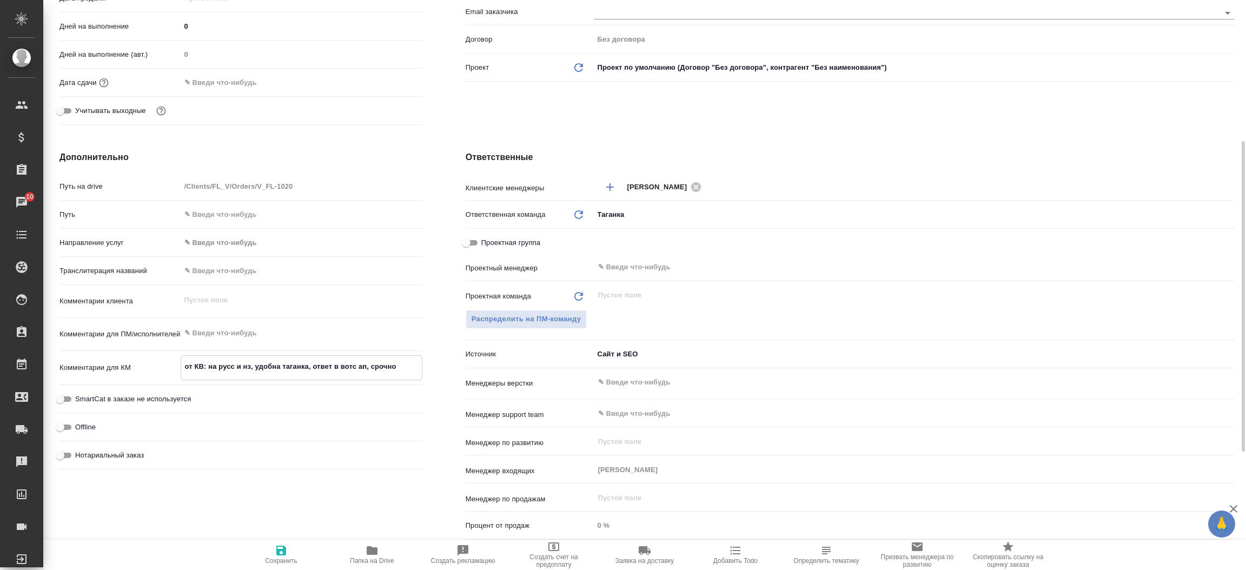
type textarea "x"
type textarea "от КВ: на русс и нз, удобна таганка, ответ в вотс ап, срочно"
type textarea "x"
click at [263, 550] on span "Сохранить" at bounding box center [281, 554] width 78 height 21
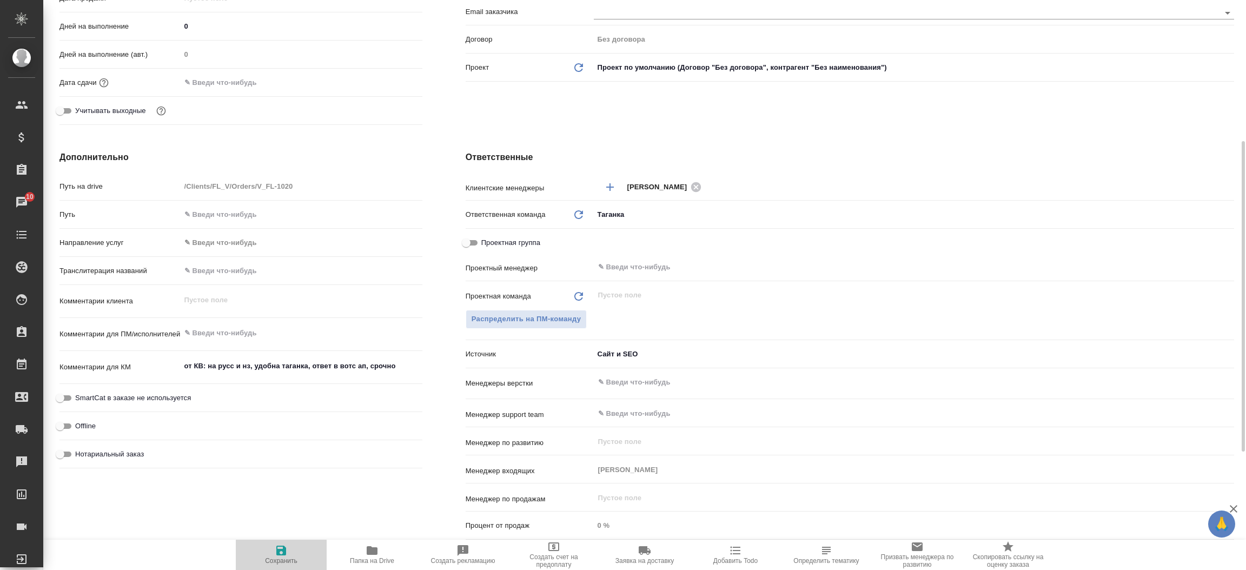
type textarea "x"
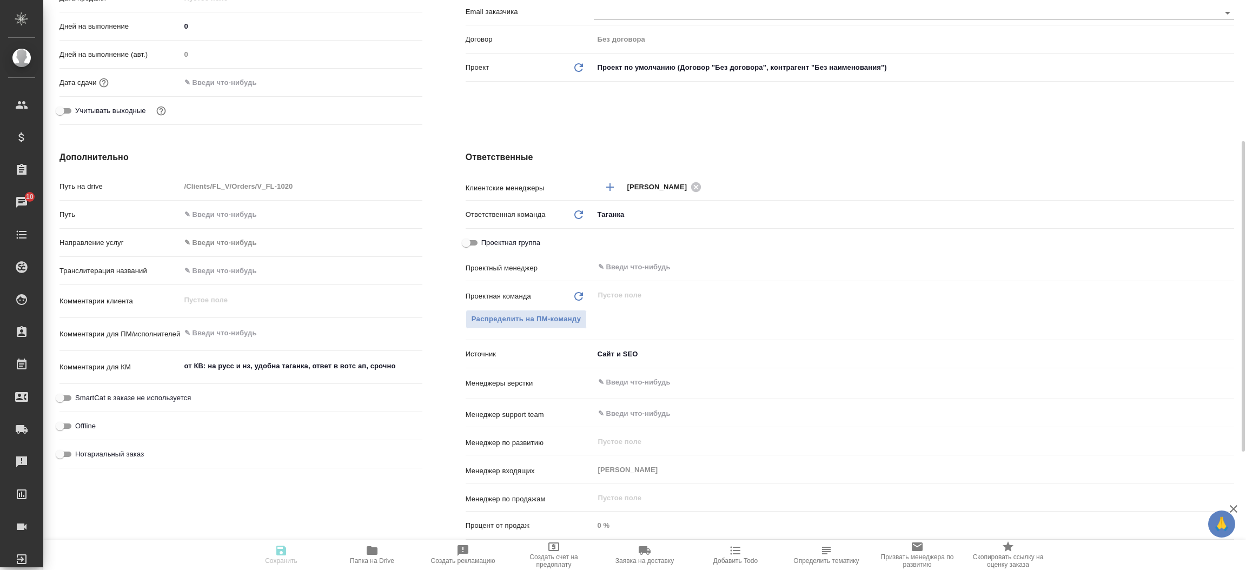
type textarea "x"
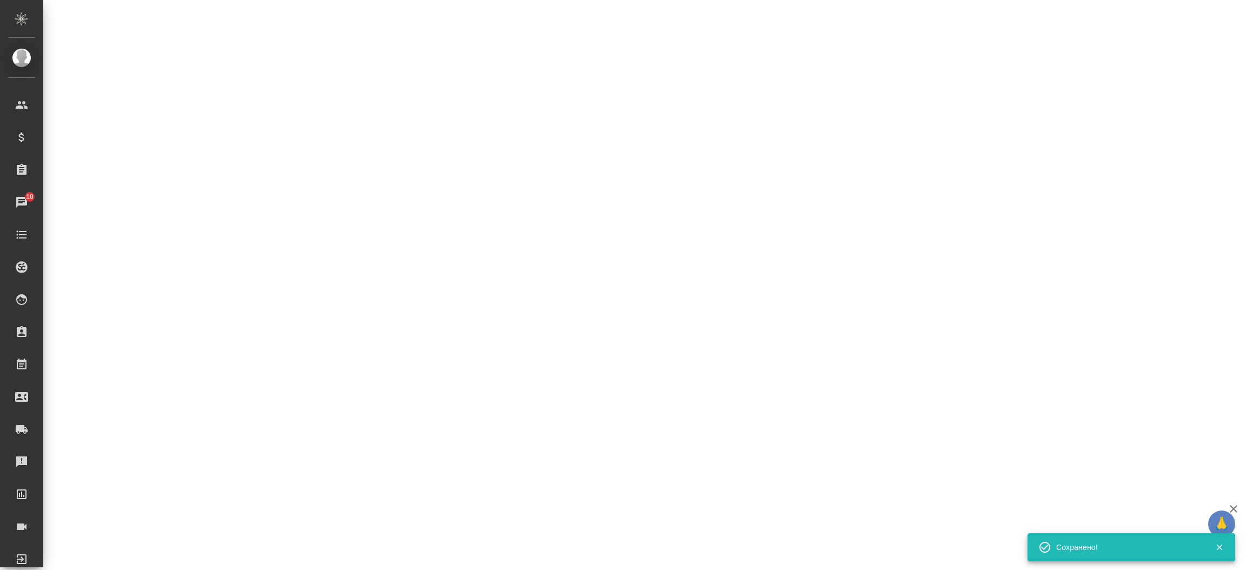
select select "RU"
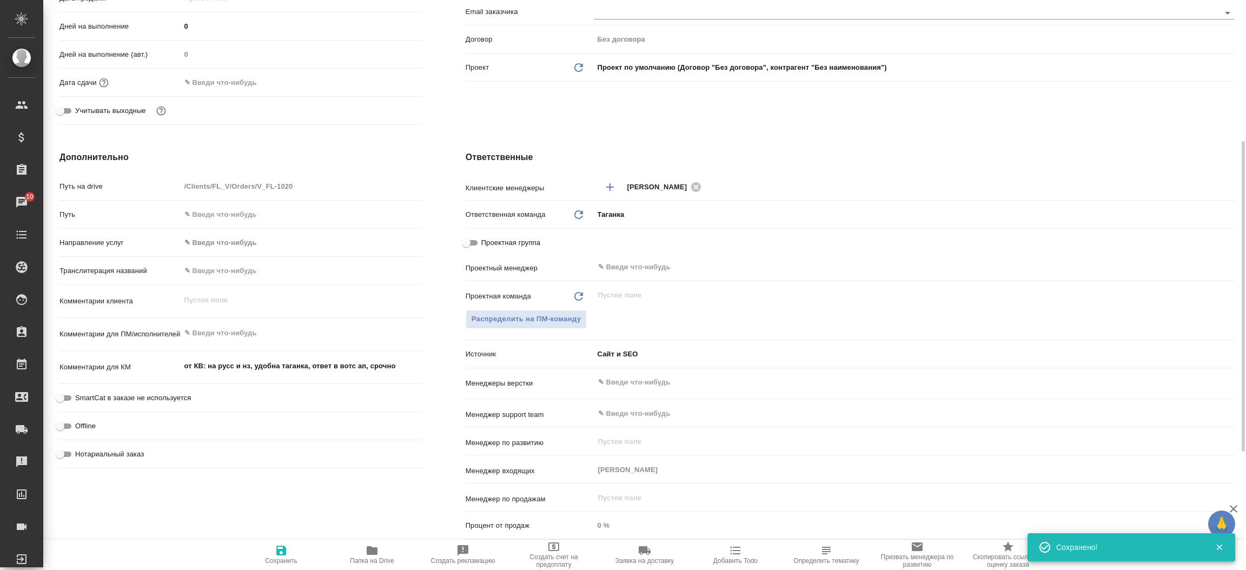
type textarea "x"
click at [439, 209] on div "Дополнительно Путь на drive /Clients/FL_V/Orders/V_FL-1020 Путь Направление усл…" at bounding box center [241, 347] width 406 height 436
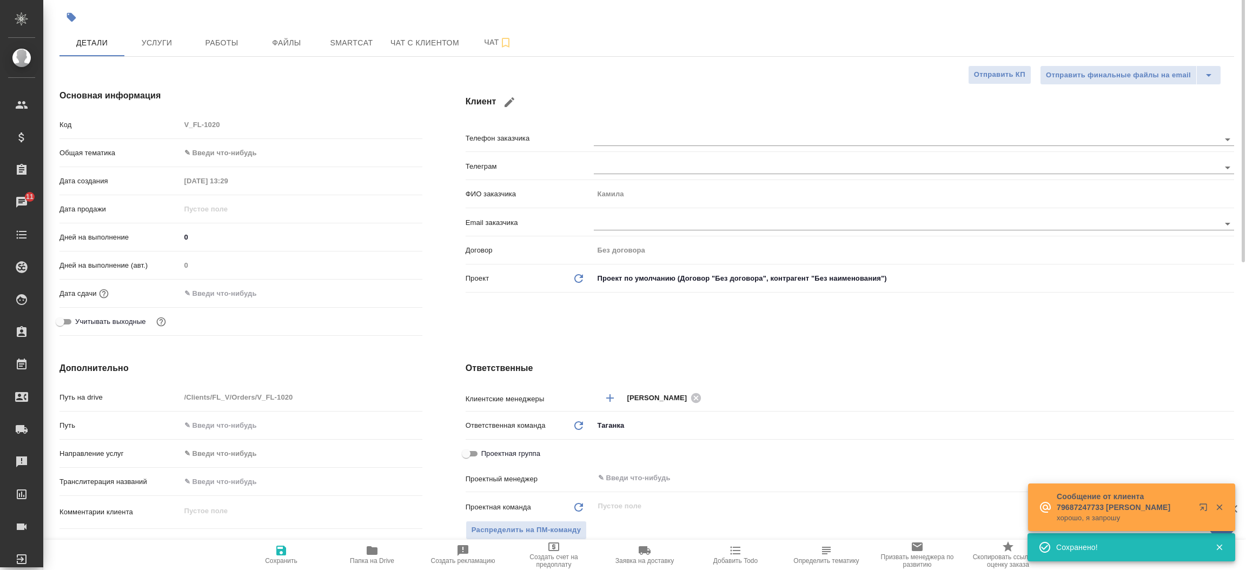
scroll to position [0, 0]
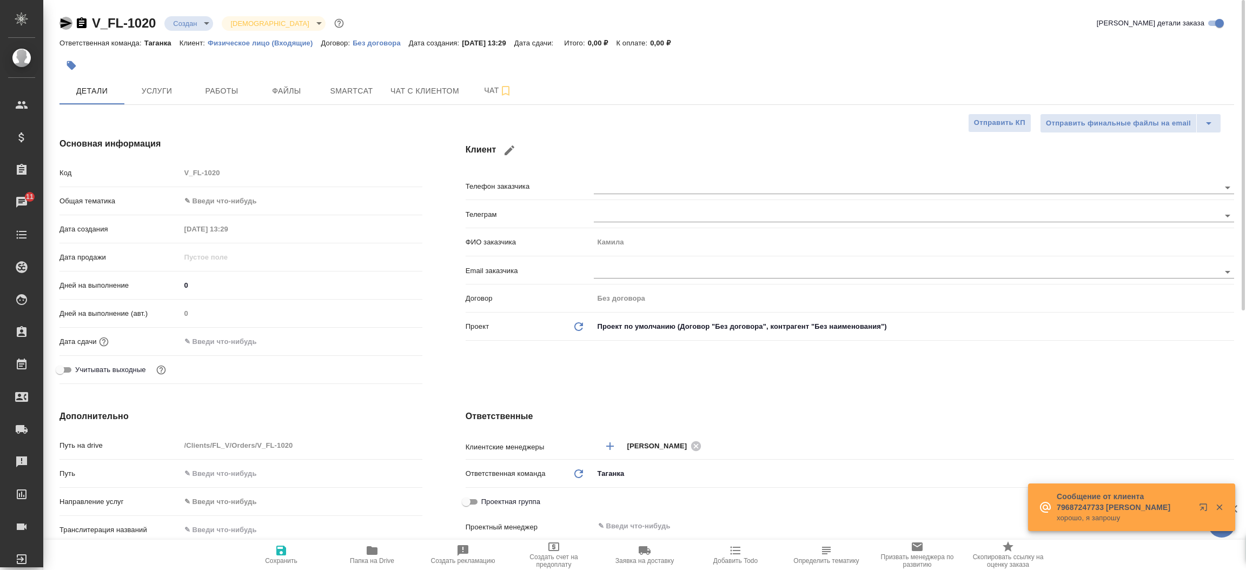
click at [63, 19] on icon "button" at bounding box center [66, 23] width 11 height 10
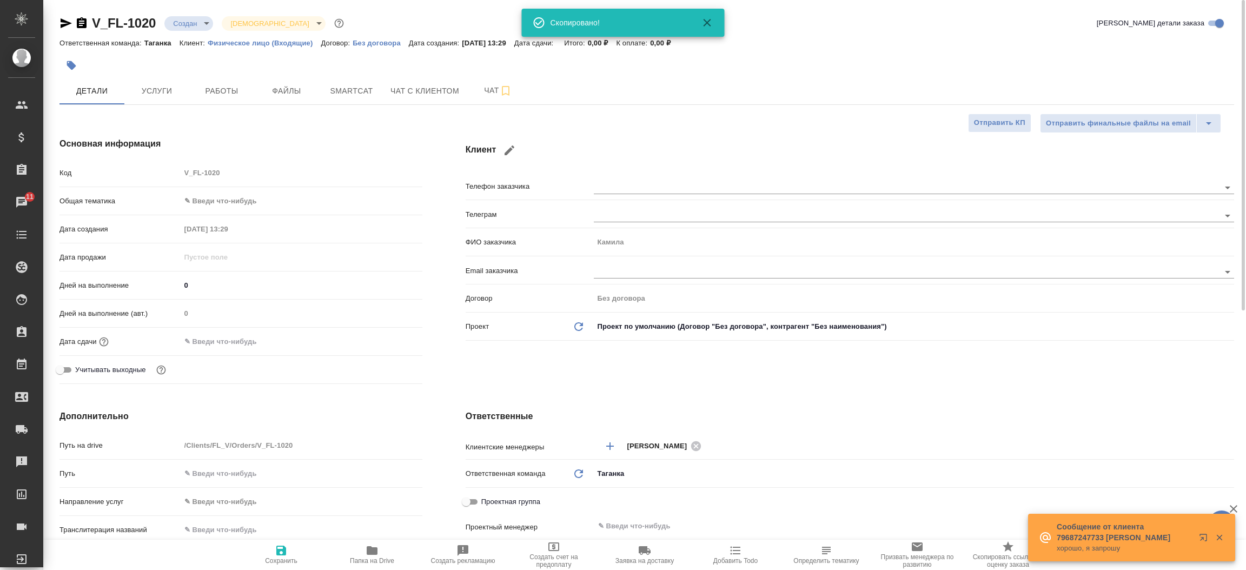
type textarea "x"
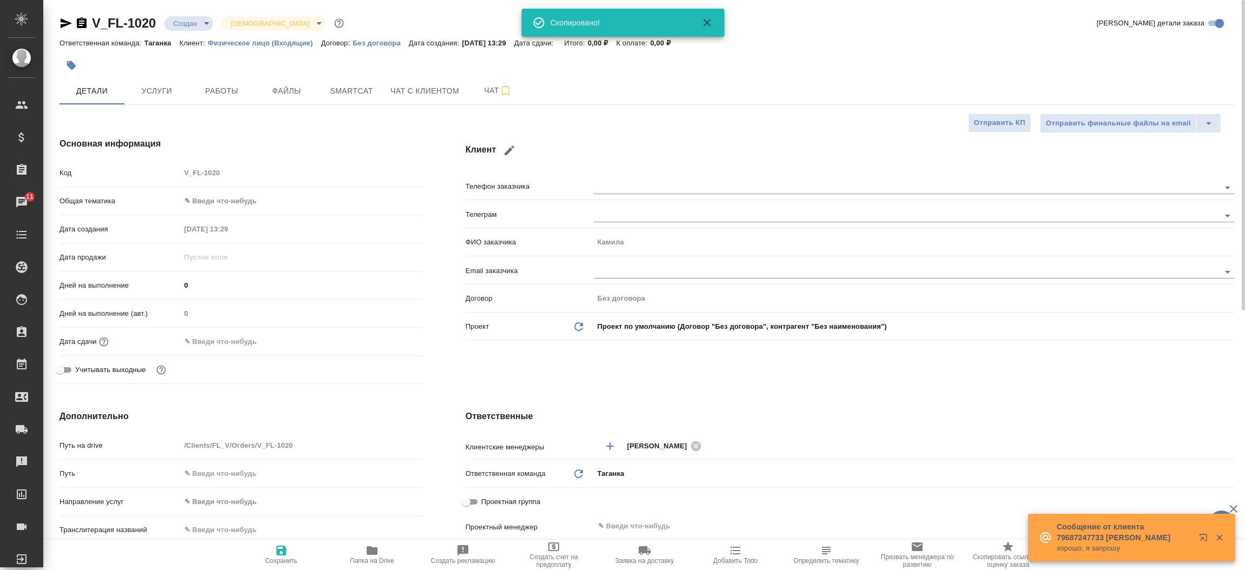
type textarea "x"
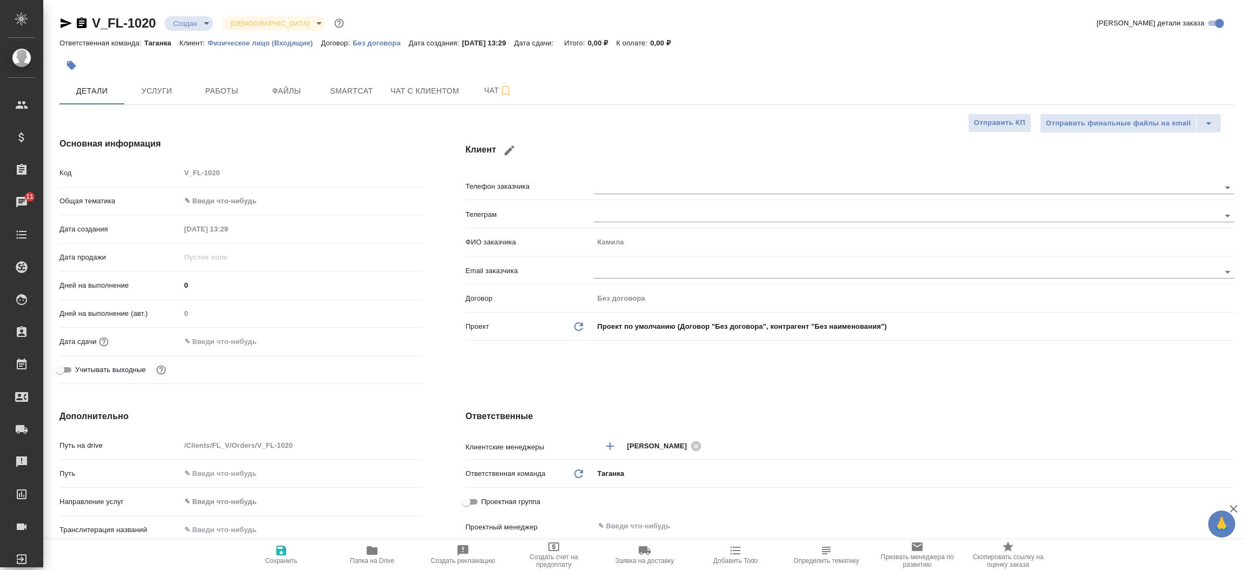
click at [448, 188] on div "Клиент Телефон заказчика Телеграм ФИО заказчика Камила Email заказчика Договор …" at bounding box center [850, 263] width 812 height 294
type textarea "x"
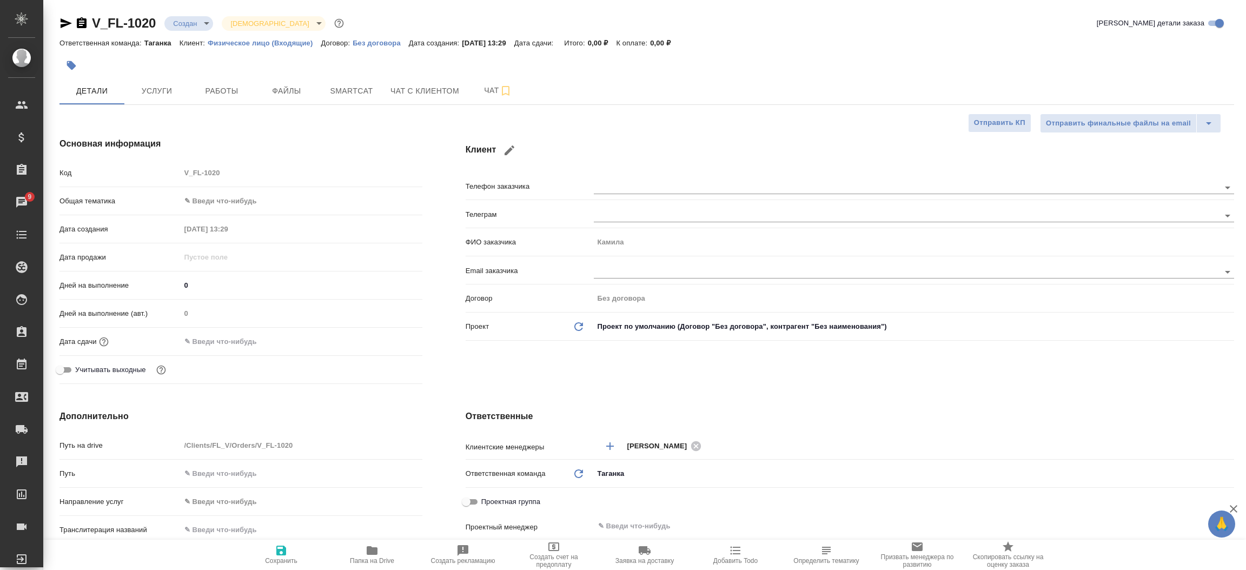
type textarea "x"
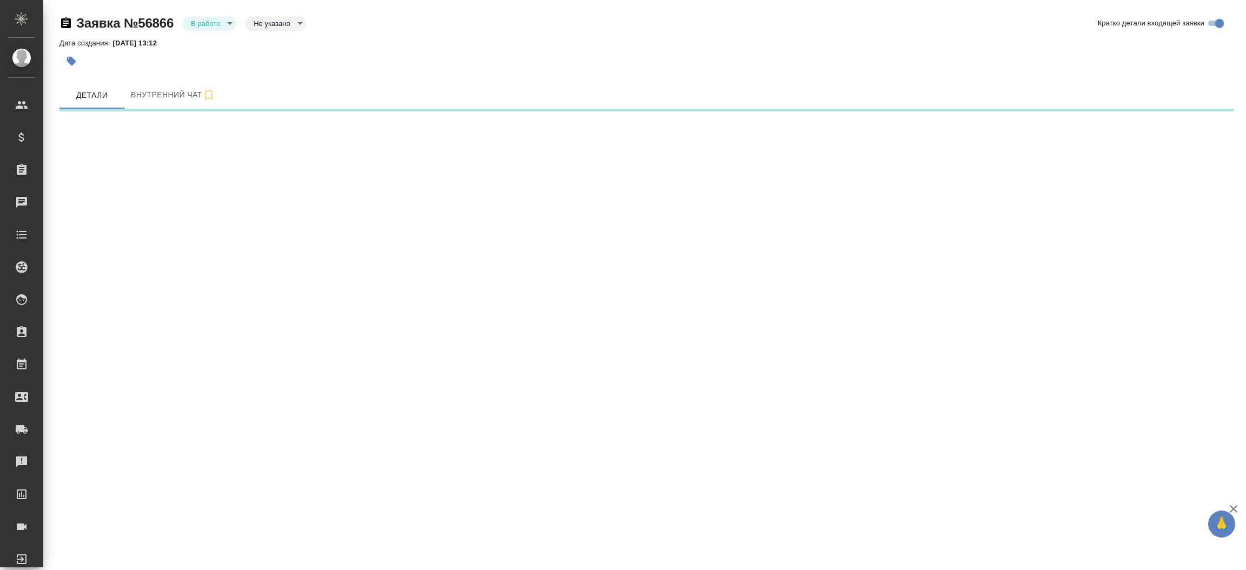
select select "RU"
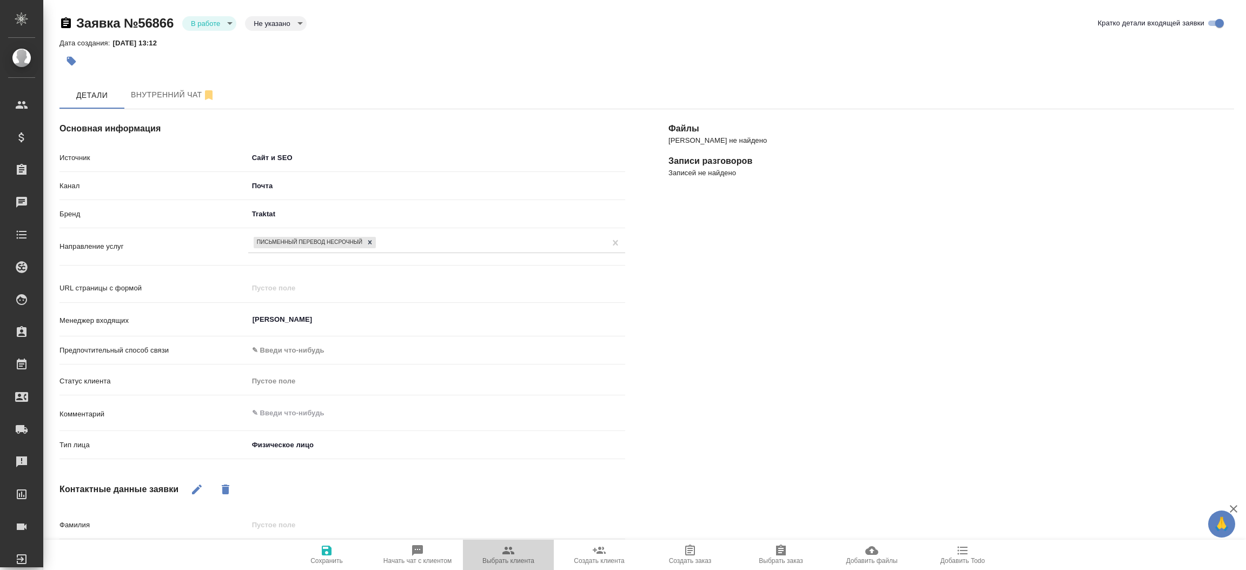
click at [513, 561] on span "Выбрать клиента" at bounding box center [508, 561] width 52 height 8
type textarea "x"
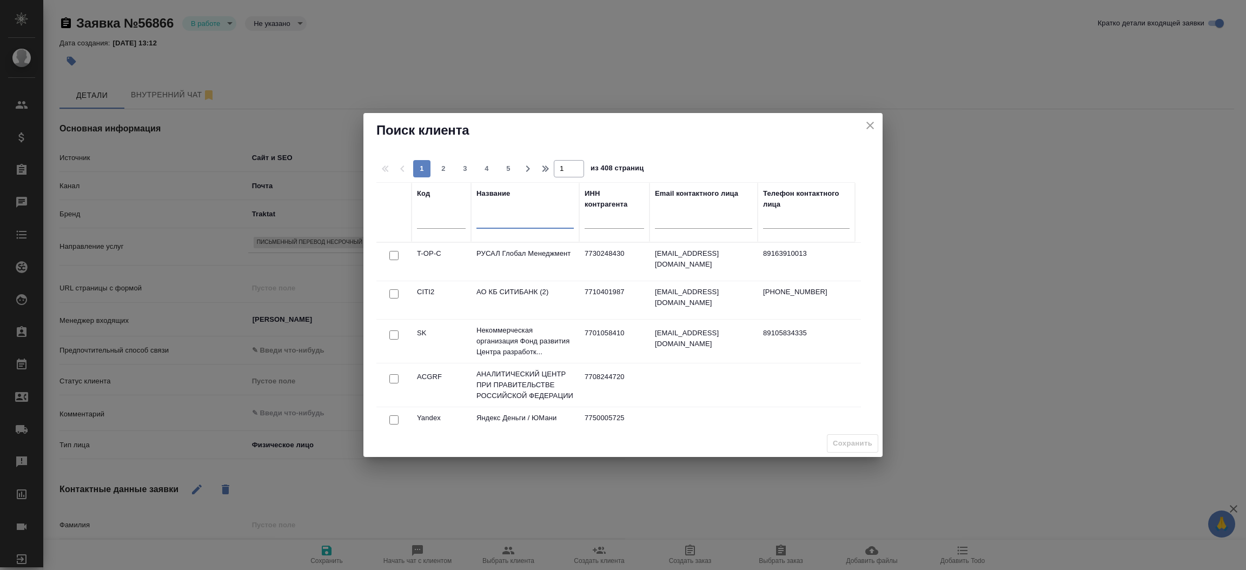
click at [495, 222] on input "text" at bounding box center [524, 222] width 97 height 14
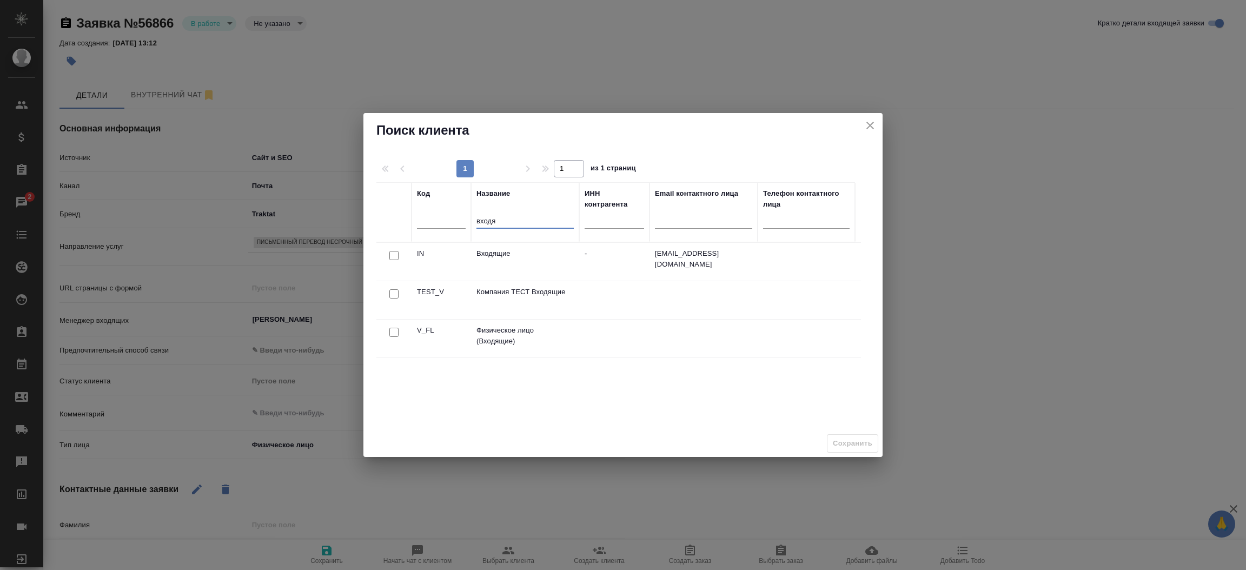
type input "входя"
click at [395, 332] on input "checkbox" at bounding box center [393, 332] width 9 height 9
checkbox input "true"
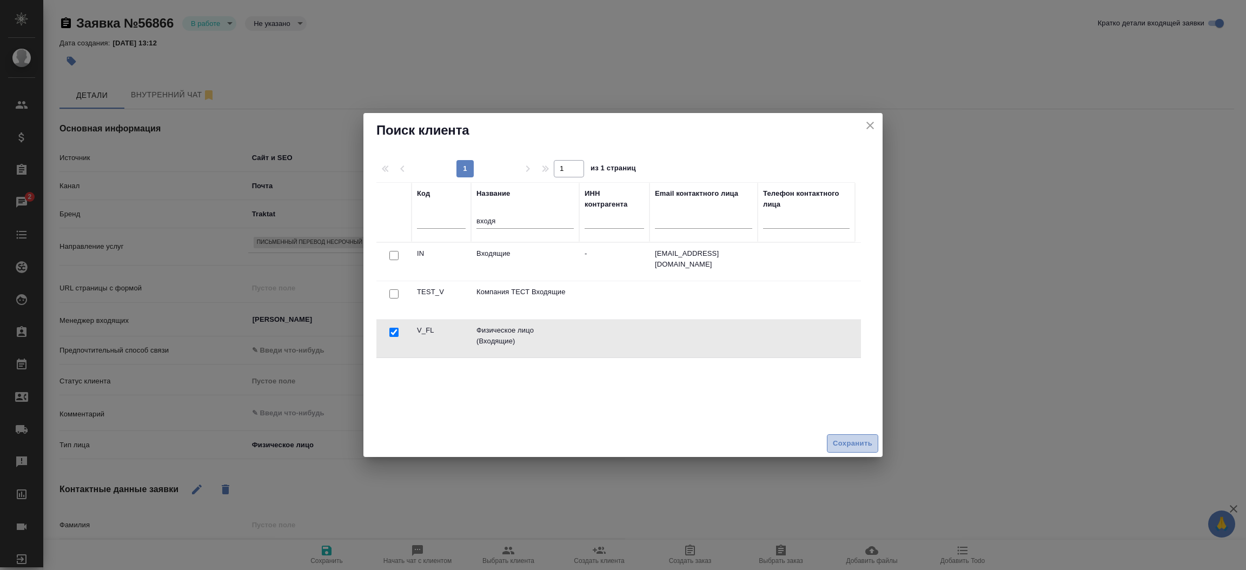
click at [852, 447] on span "Сохранить" at bounding box center [852, 443] width 39 height 12
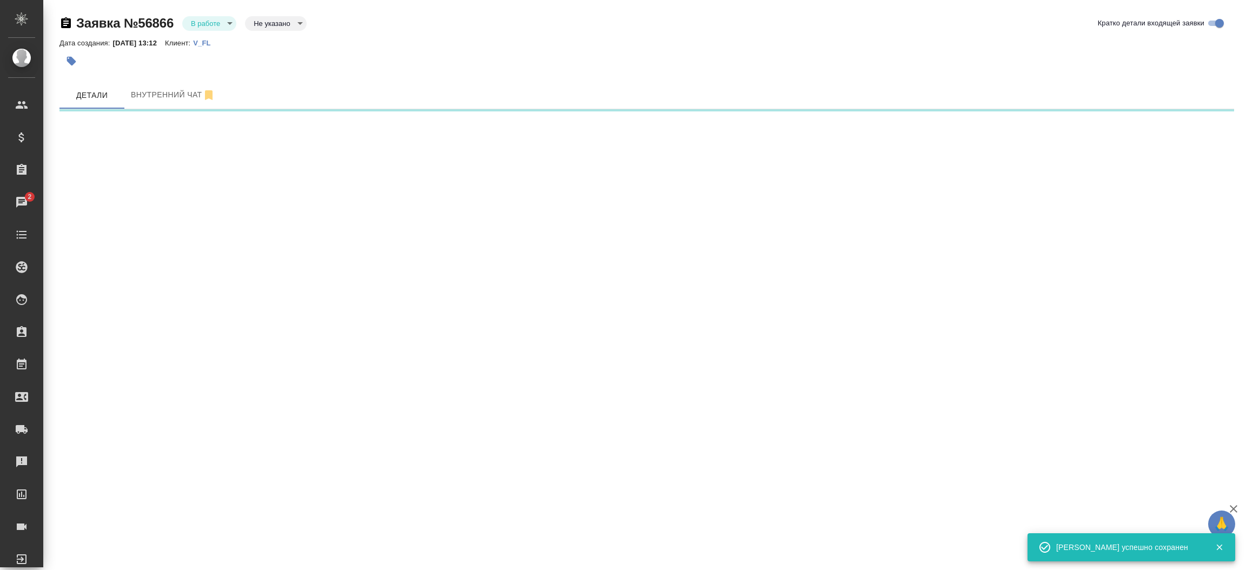
select select "RU"
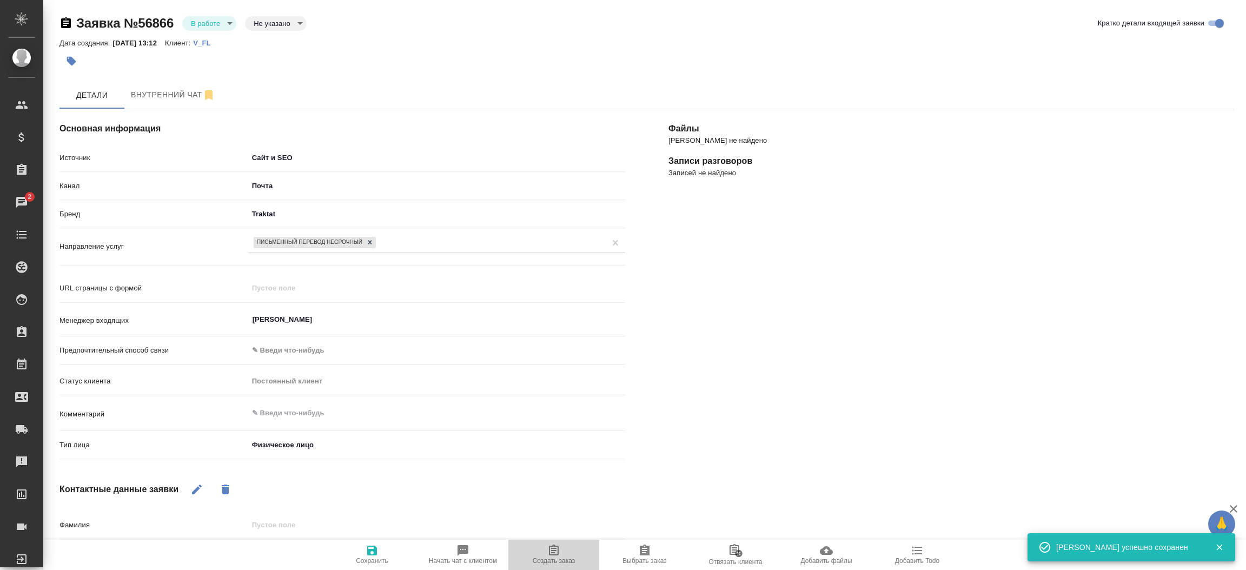
click at [539, 547] on span "Создать заказ" at bounding box center [554, 554] width 78 height 21
type textarea "x"
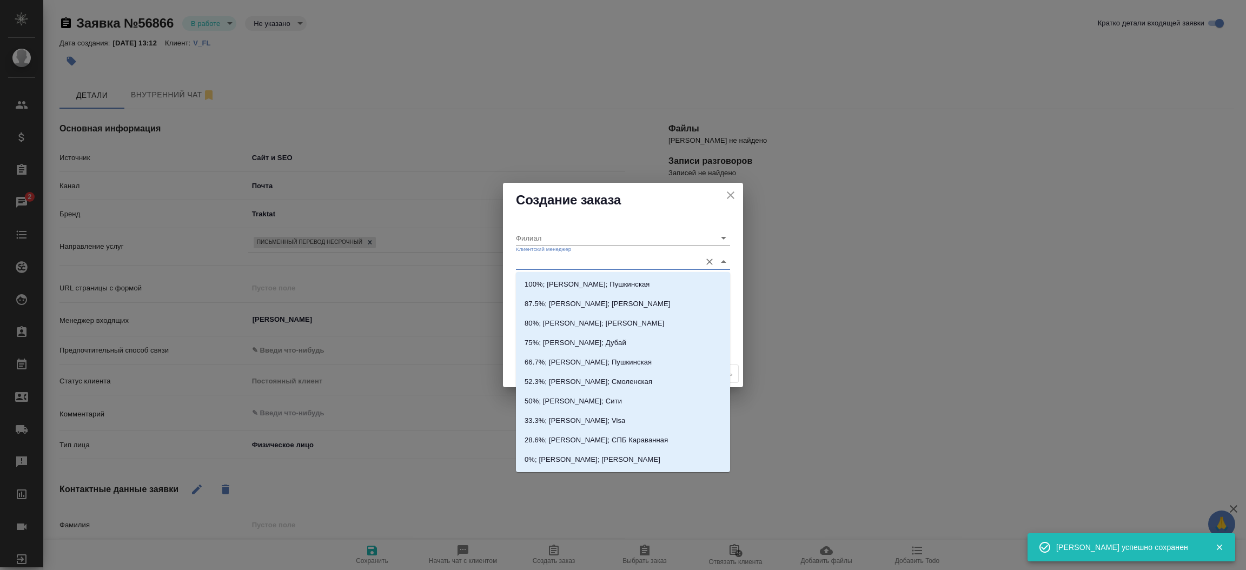
click at [525, 260] on input "Клиентский менеджер" at bounding box center [606, 261] width 180 height 15
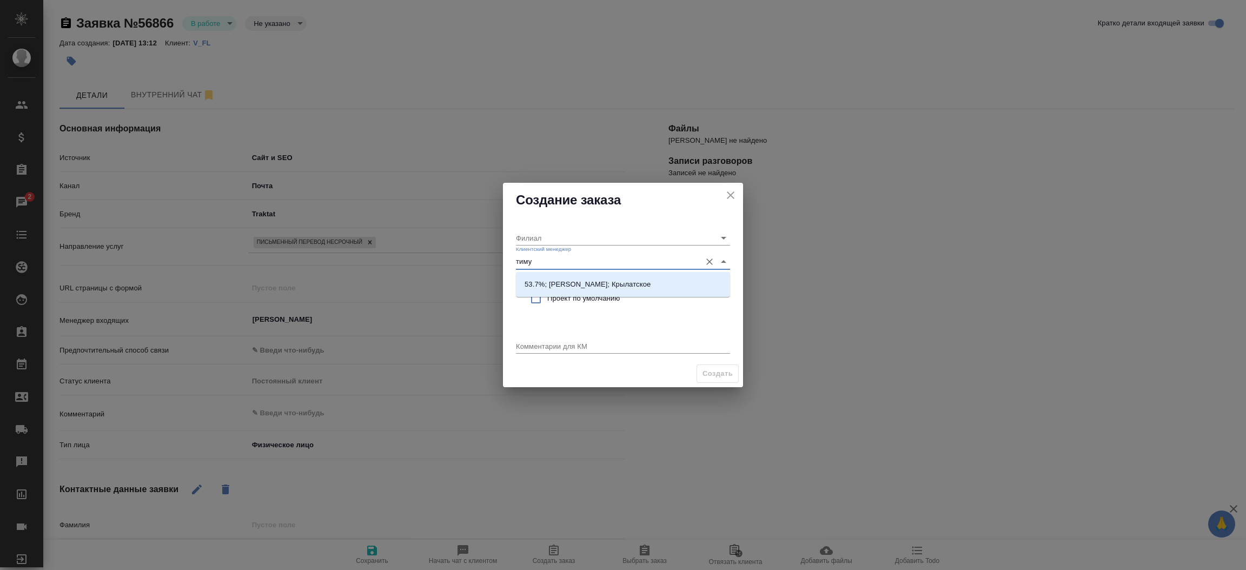
type input "тимур"
click at [590, 283] on p "53.7%; Касымов Тимур; Крылатское" at bounding box center [588, 284] width 126 height 11
type input "Крылатское"
type input "53.7%; Касымов Тимур; Крылатское"
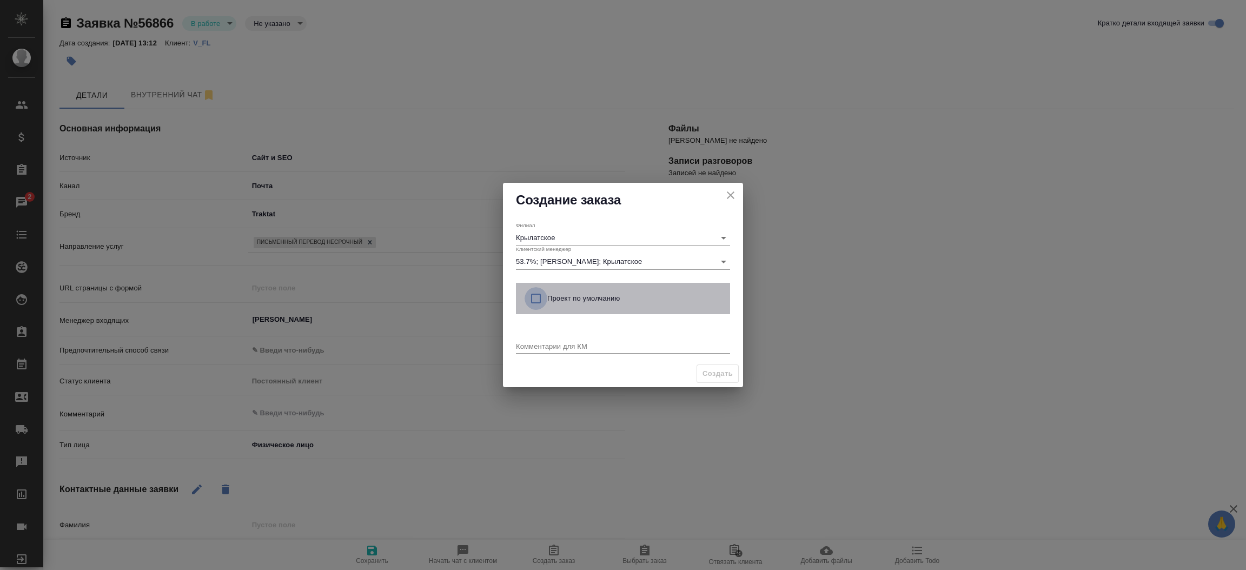
click at [536, 298] on input "checkbox" at bounding box center [536, 298] width 23 height 23
checkbox input "true"
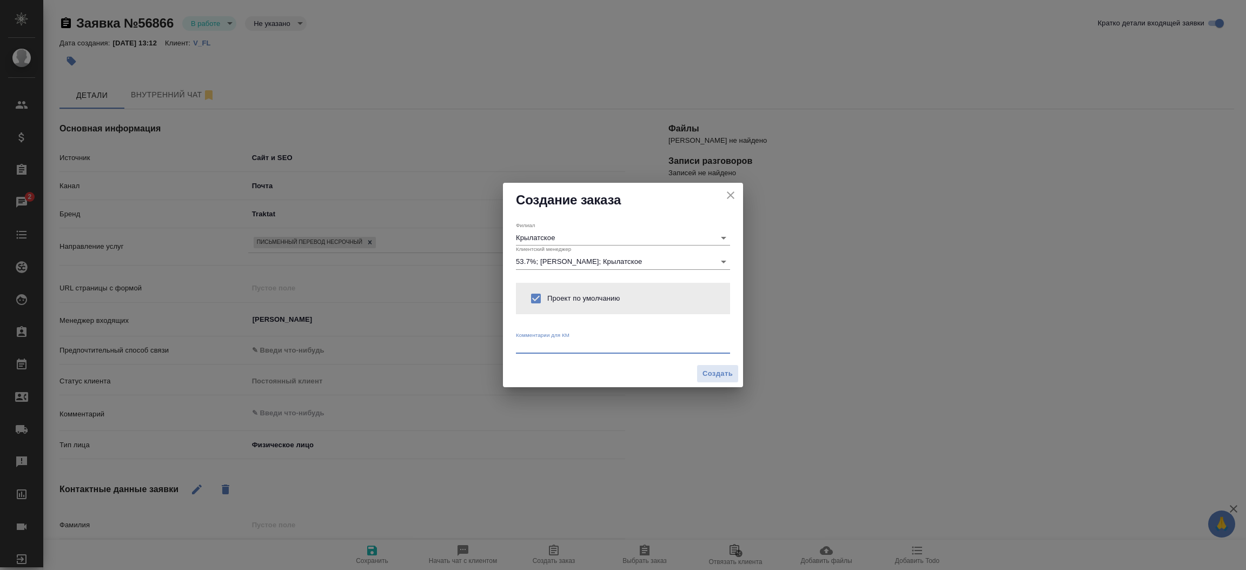
click at [523, 347] on textarea at bounding box center [623, 346] width 214 height 8
type textarea "от КВ: на русс и нз, удобно крылатское"
click at [705, 372] on span "Создать" at bounding box center [717, 374] width 30 height 12
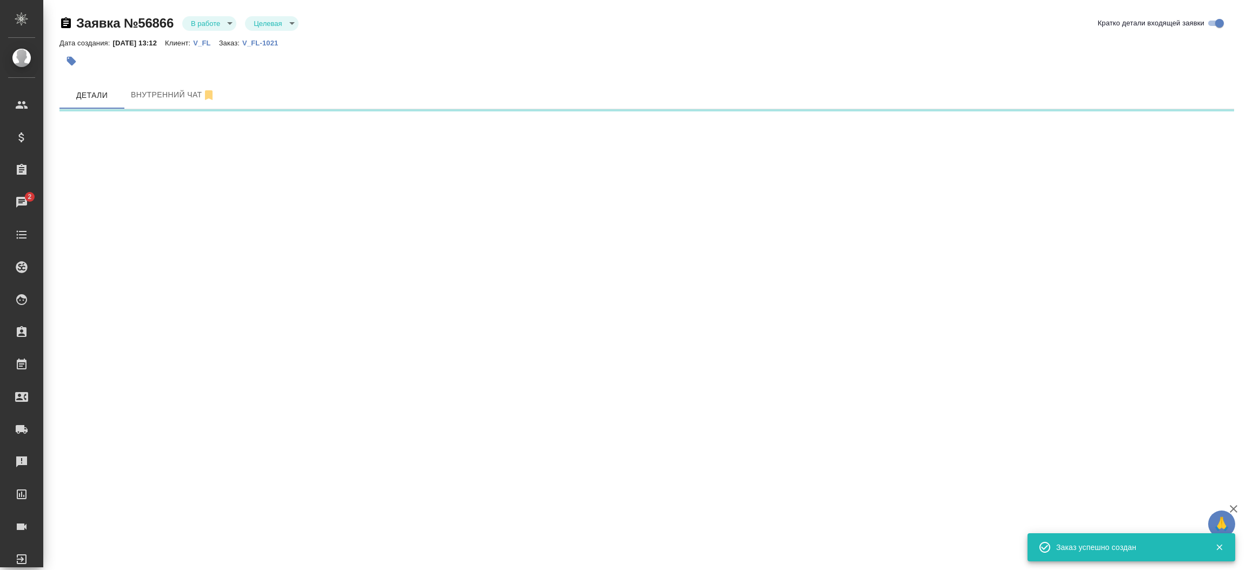
select select "RU"
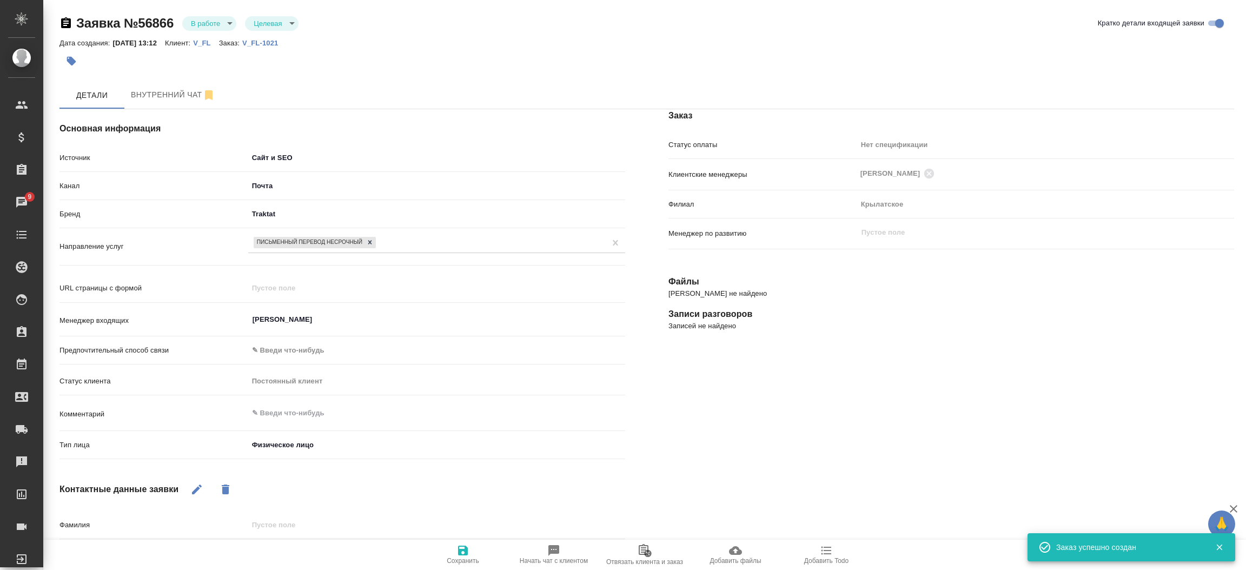
type textarea "x"
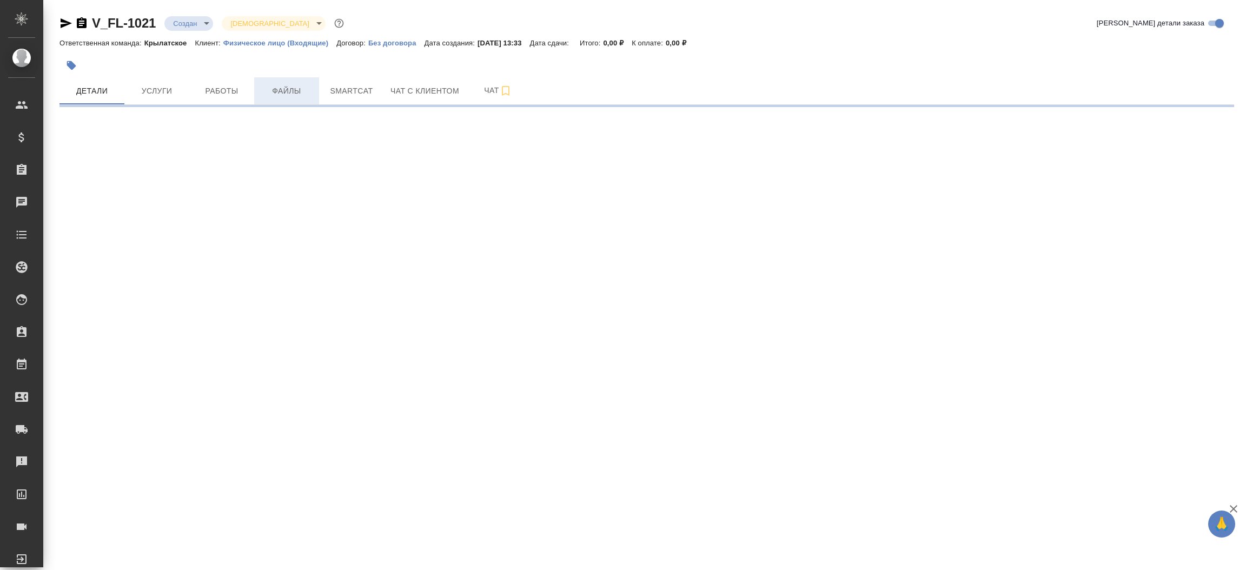
select select "RU"
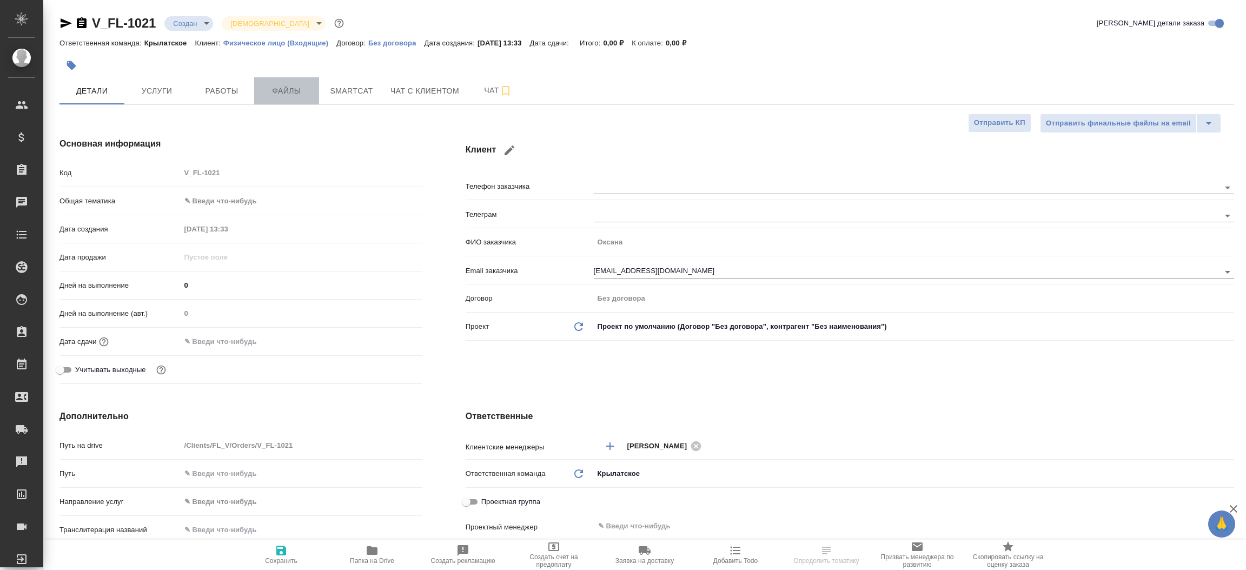
click at [285, 92] on span "Файлы" at bounding box center [287, 91] width 52 height 14
type textarea "x"
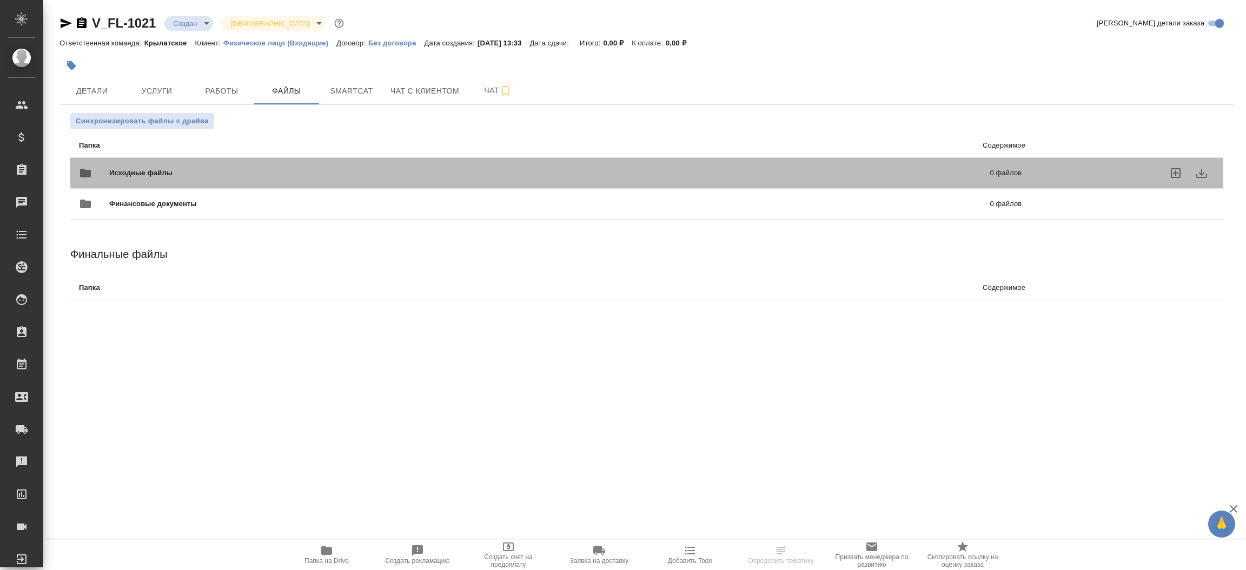
click at [238, 172] on span "Исходные файлы" at bounding box center [345, 173] width 472 height 11
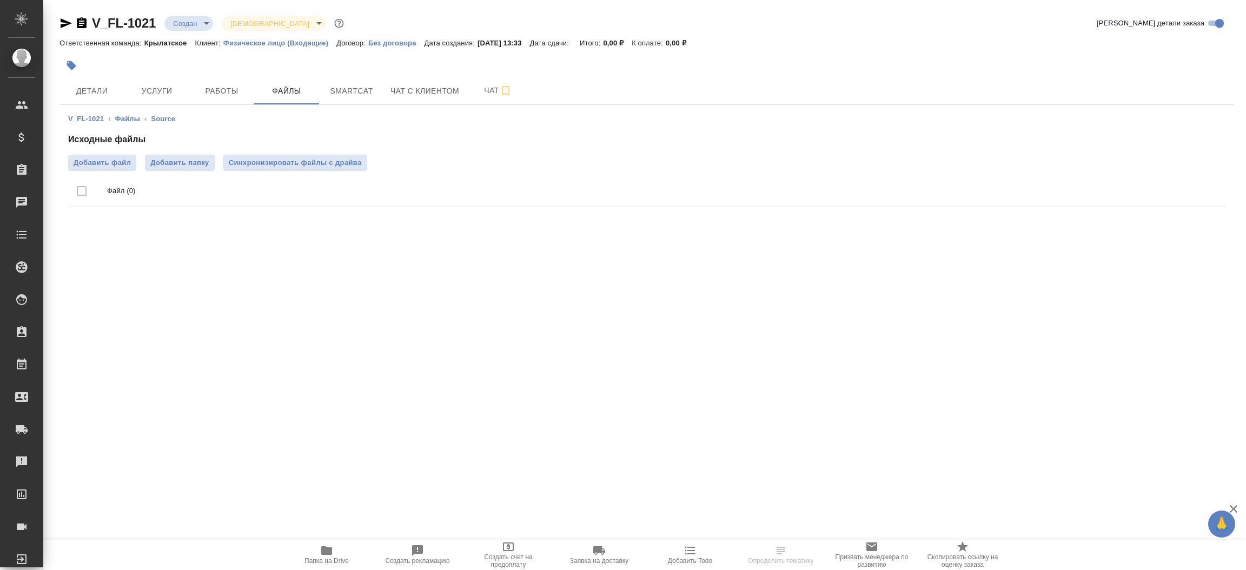
click at [108, 154] on div "Исходные файлы Добавить файл Добавить папку Синхронизировать файлы с драйва Фай…" at bounding box center [646, 172] width 1157 height 78
click at [105, 156] on label "Добавить файл" at bounding box center [102, 163] width 68 height 16
click at [0, 0] on input "Добавить файл" at bounding box center [0, 0] width 0 height 0
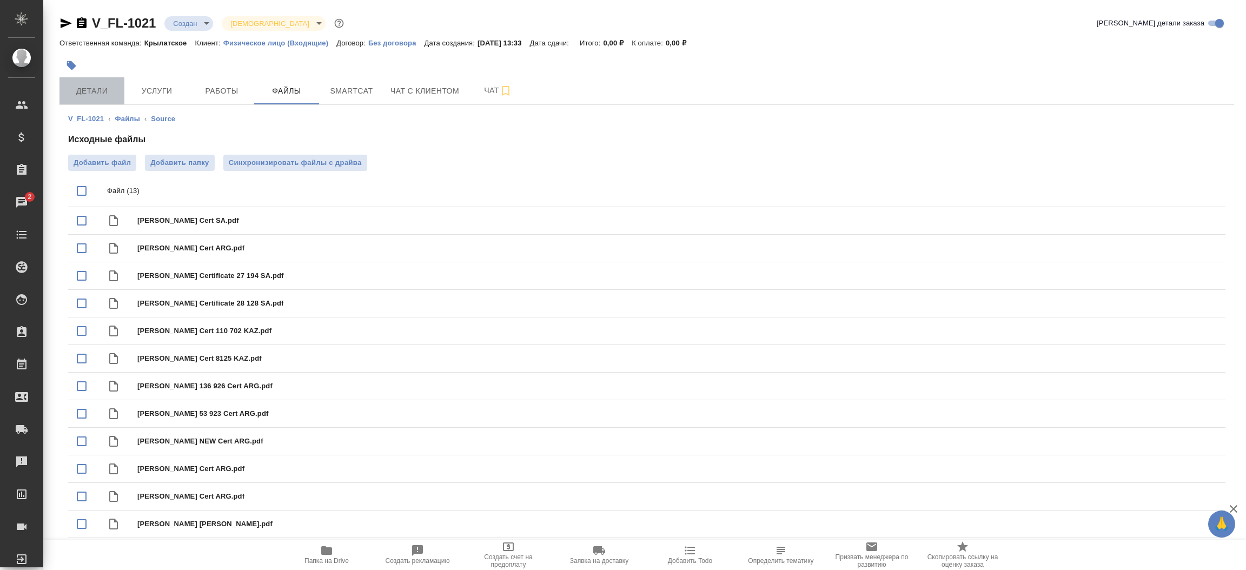
click at [80, 86] on span "Детали" at bounding box center [92, 91] width 52 height 14
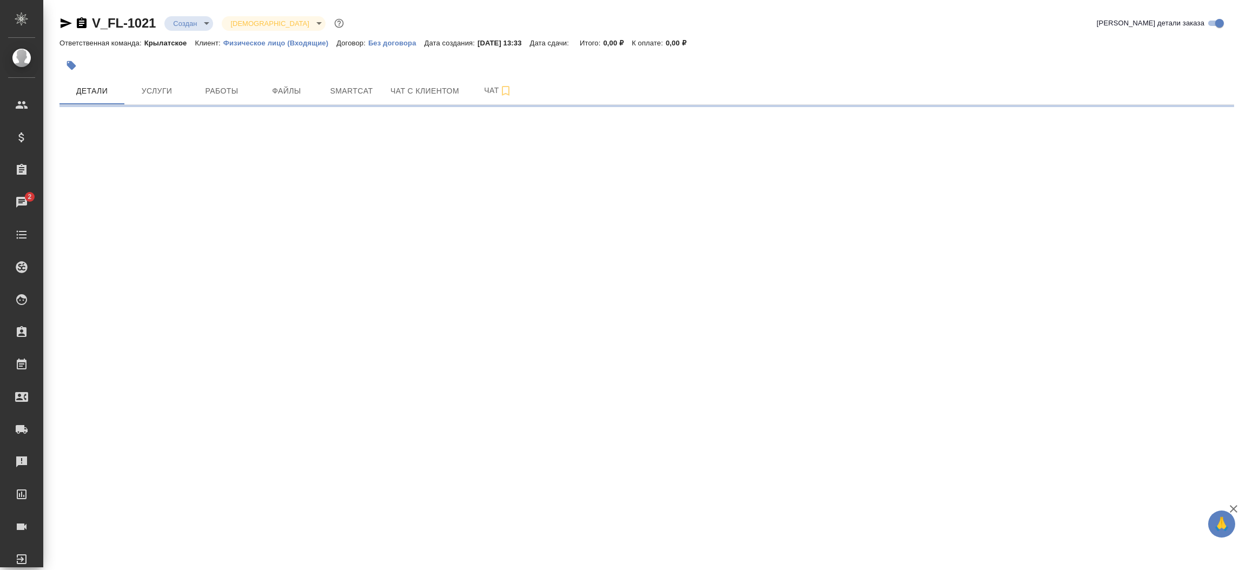
select select "RU"
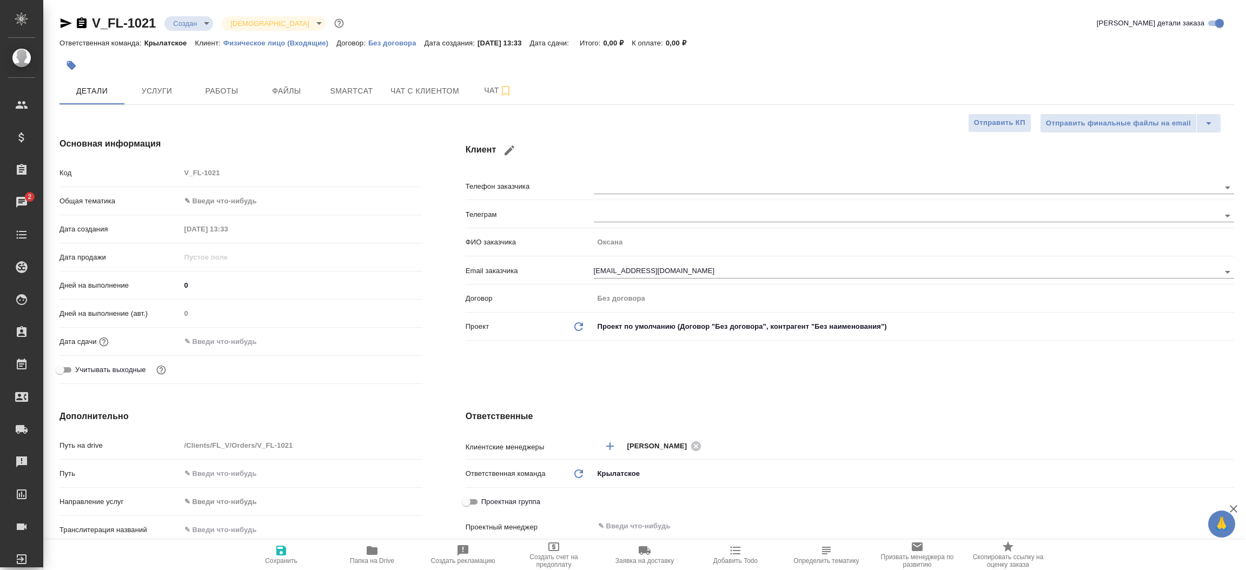
type textarea "x"
click at [64, 26] on icon "button" at bounding box center [65, 23] width 13 height 13
type textarea "x"
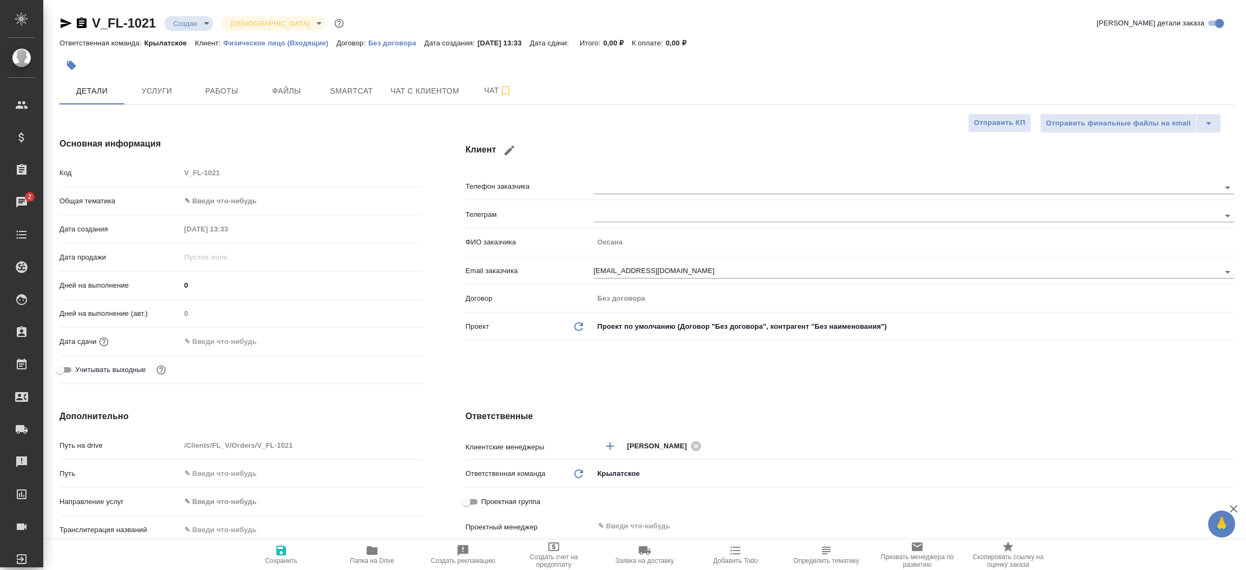
type textarea "x"
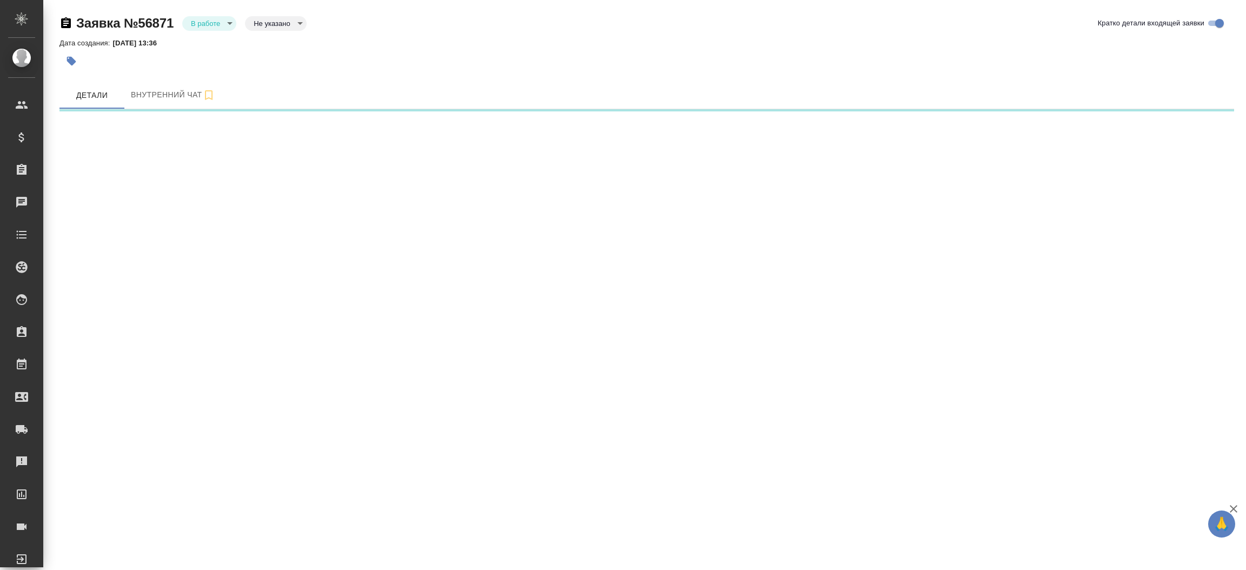
select select "RU"
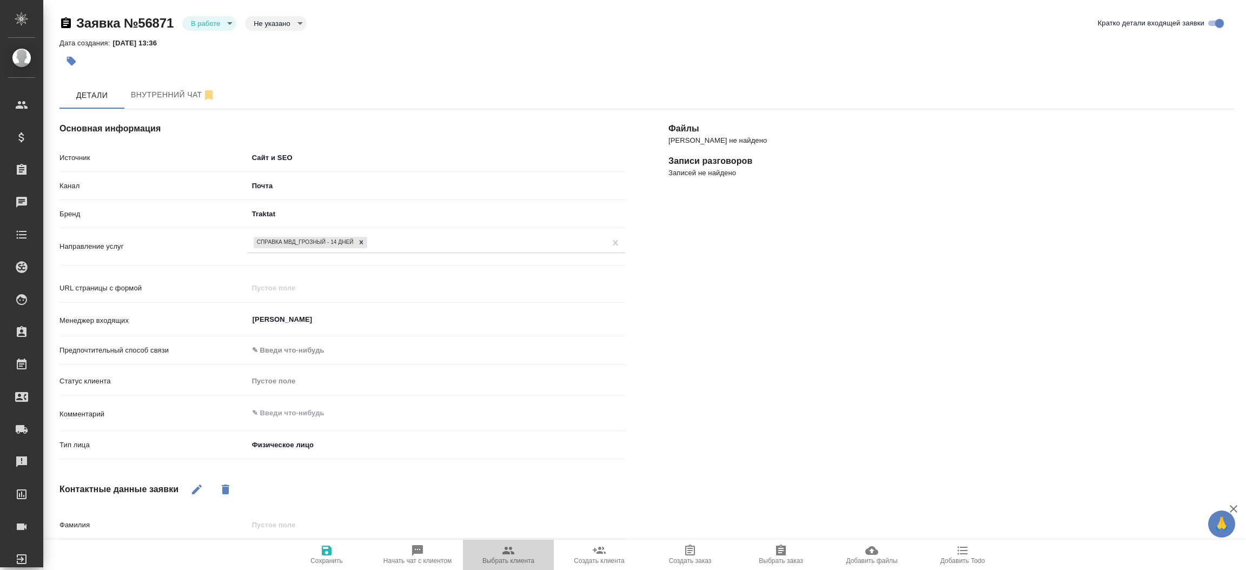
click at [501, 548] on span "Выбрать клиента" at bounding box center [508, 554] width 78 height 21
type textarea "x"
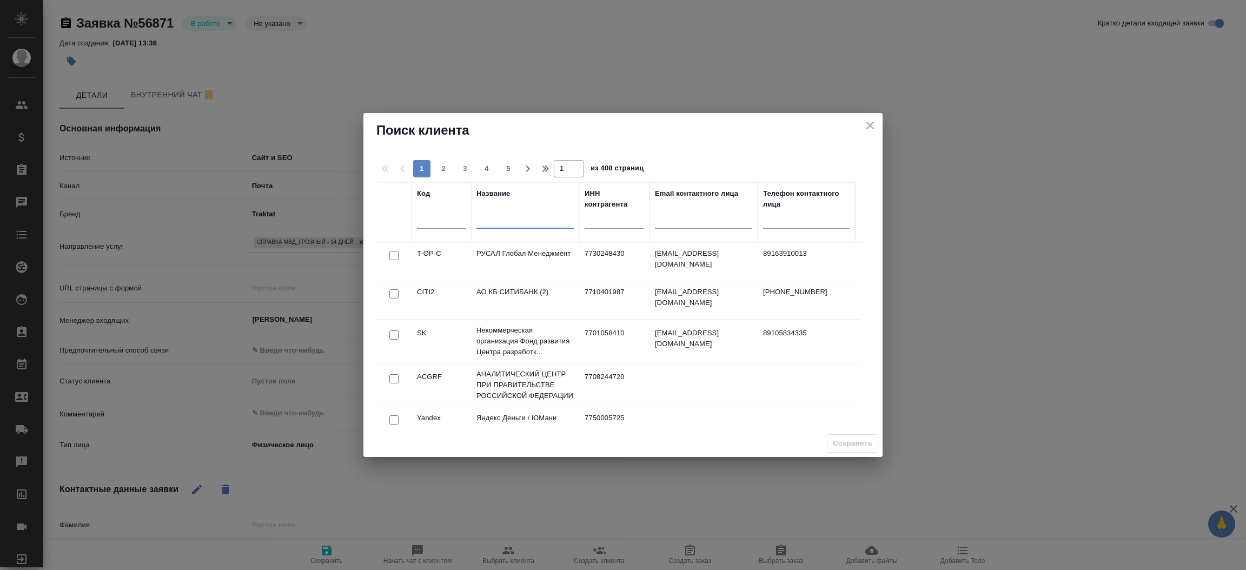
click at [496, 225] on input "text" at bounding box center [524, 222] width 97 height 14
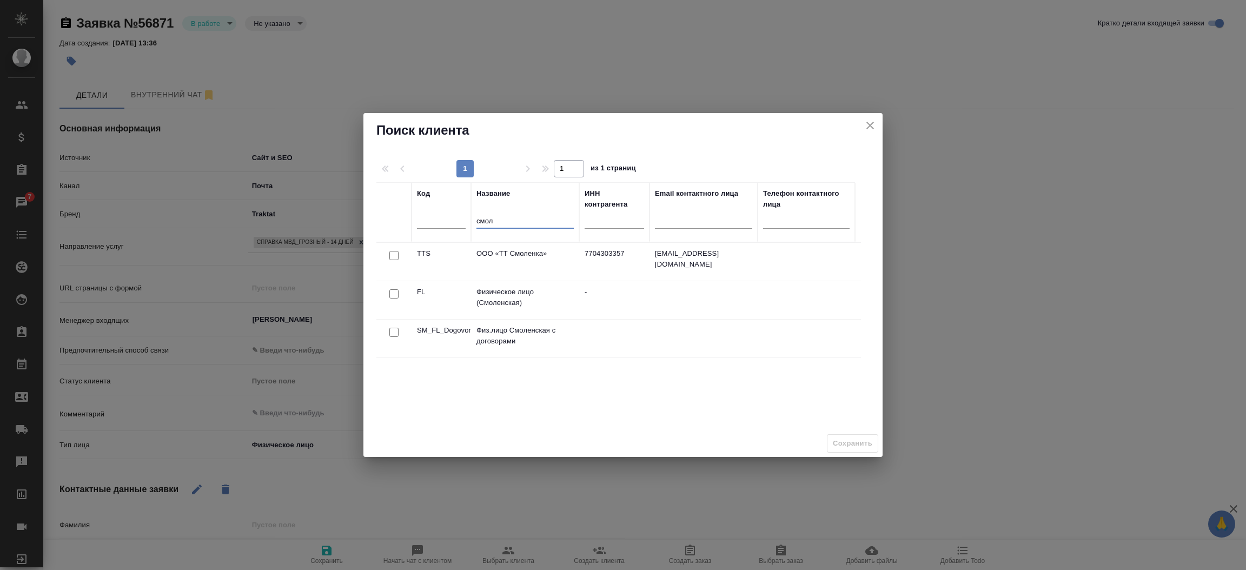
type input "смол"
click at [395, 293] on input "checkbox" at bounding box center [393, 293] width 9 height 9
checkbox input "true"
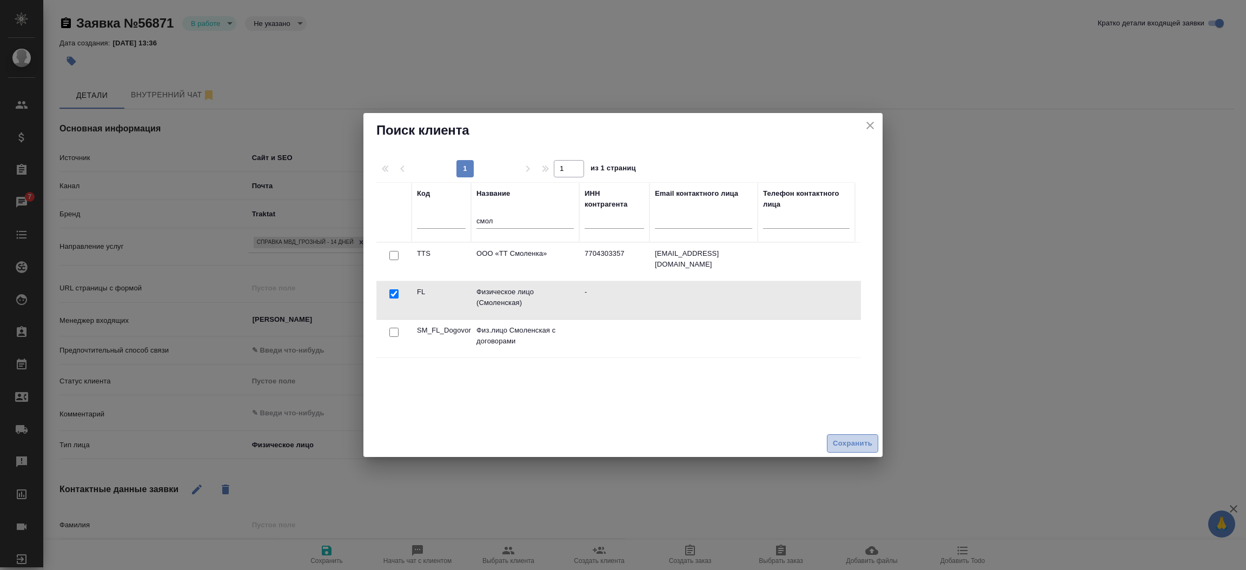
click at [843, 440] on span "Сохранить" at bounding box center [852, 443] width 39 height 12
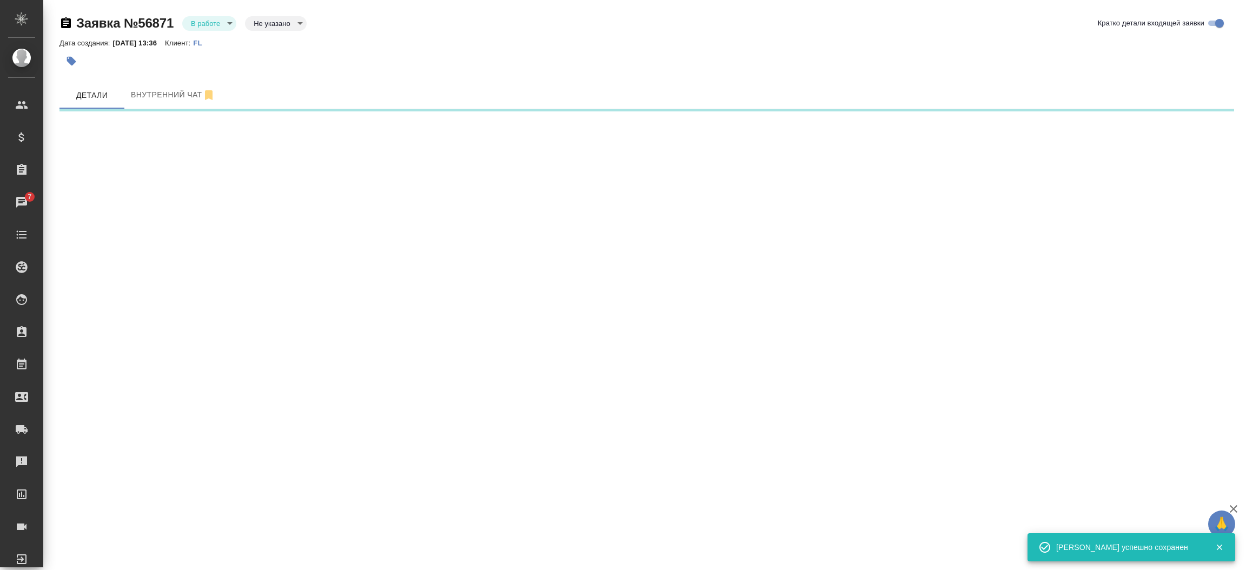
select select "RU"
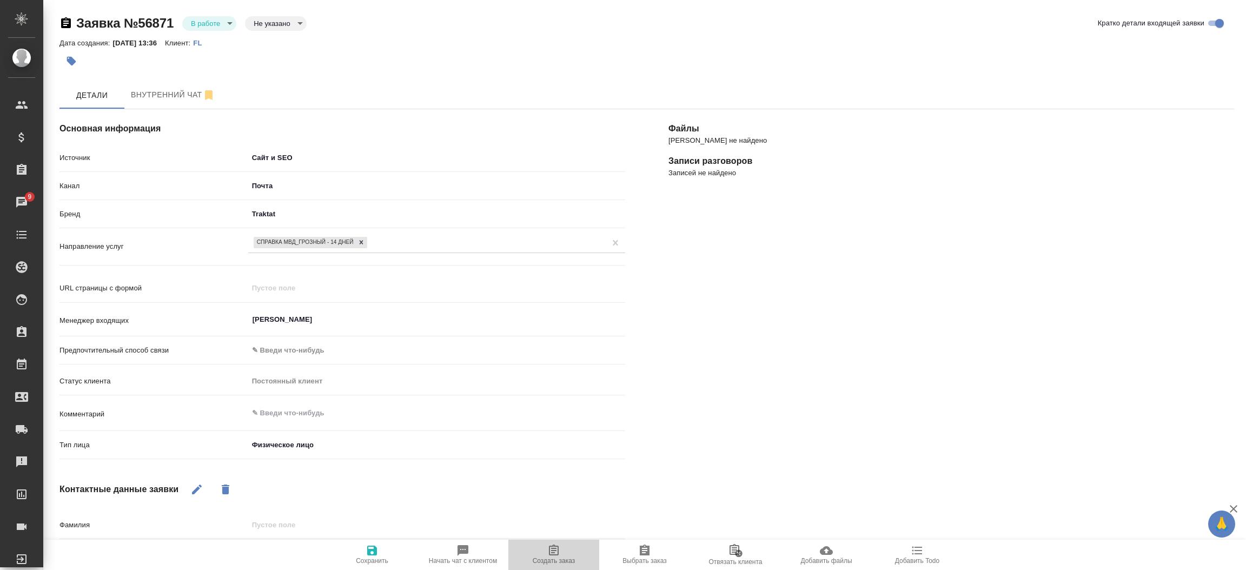
click at [549, 547] on icon "button" at bounding box center [553, 550] width 13 height 13
type textarea "x"
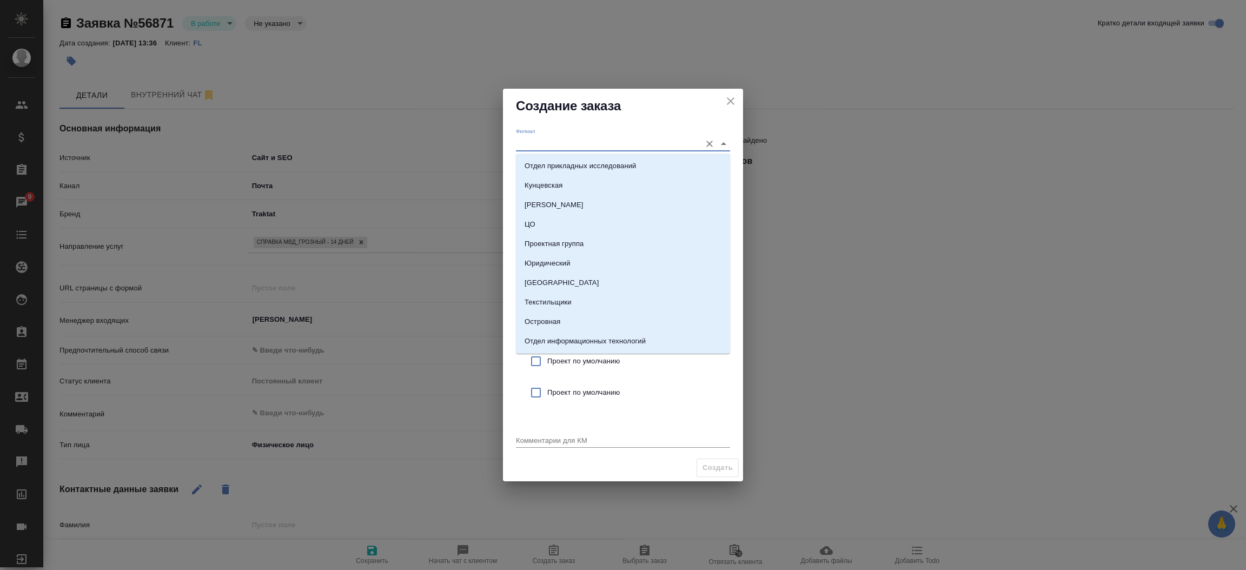
click at [556, 143] on input "Филиал" at bounding box center [606, 143] width 180 height 15
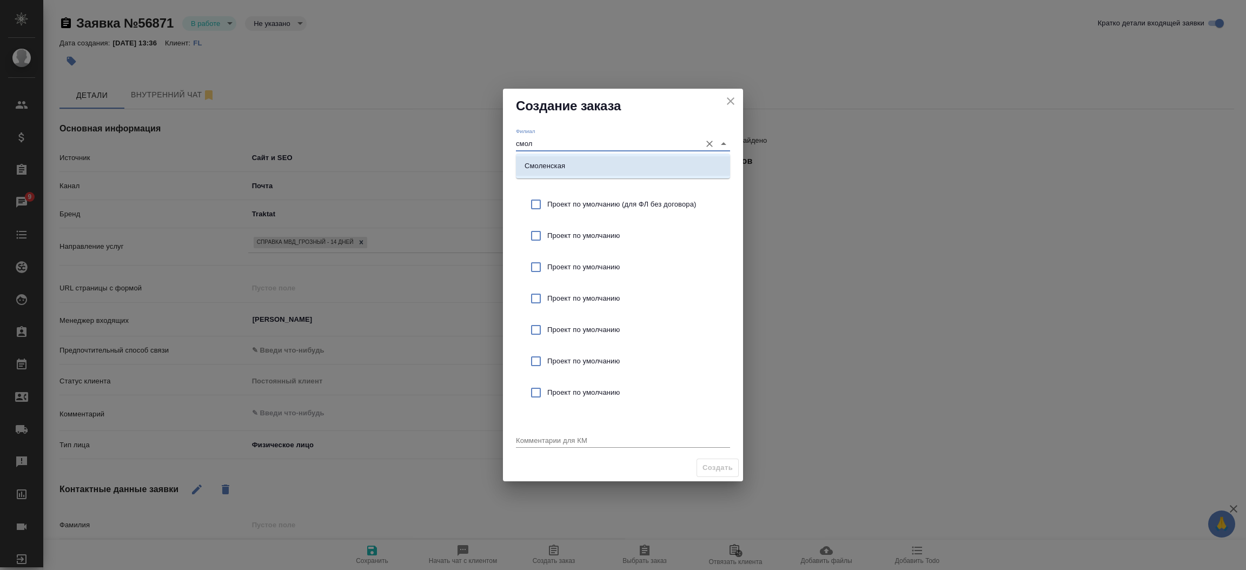
click at [559, 163] on p "Смоленская" at bounding box center [545, 166] width 41 height 11
type input "Смоленская"
click at [533, 207] on input "checkbox" at bounding box center [536, 204] width 23 height 23
checkbox input "true"
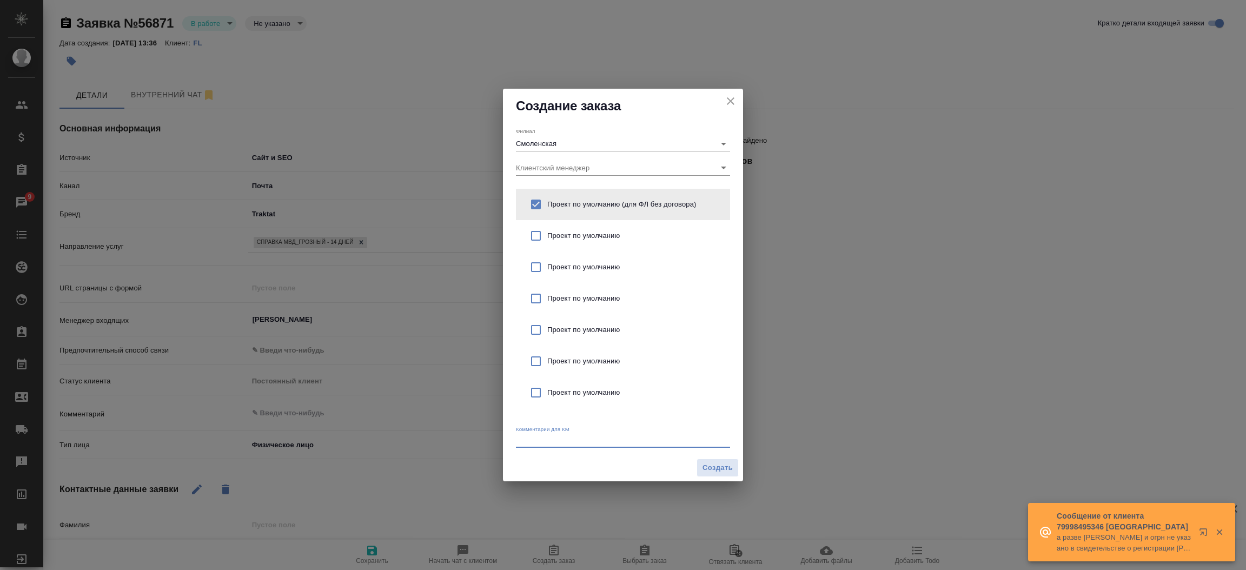
click at [533, 440] on textarea at bounding box center [623, 440] width 214 height 8
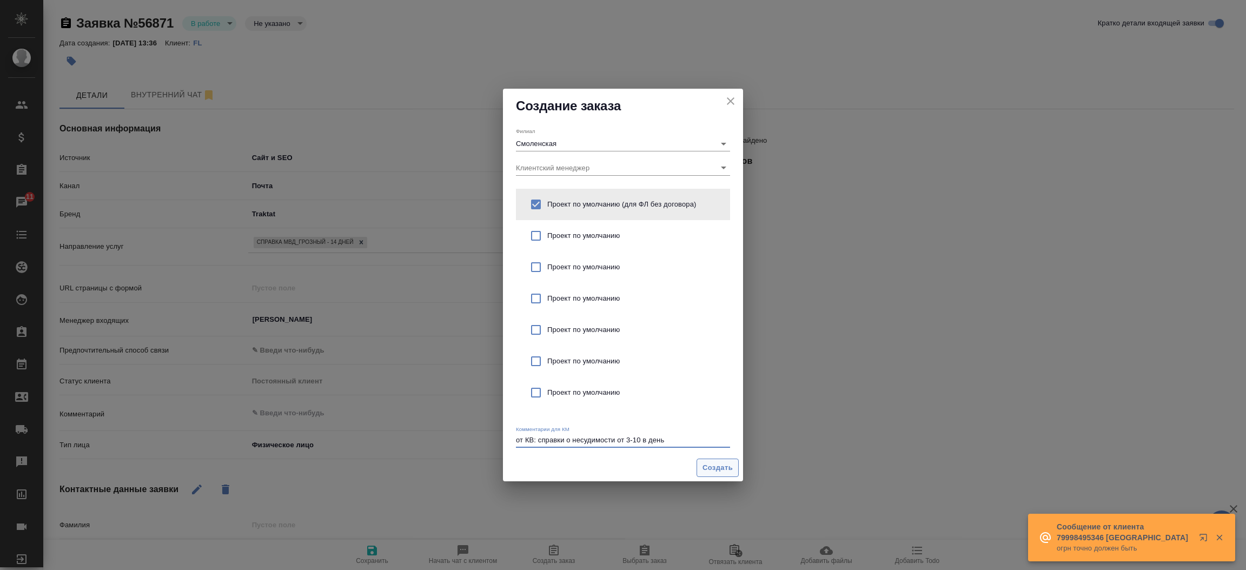
type textarea "от КВ: справки о несудимости от 3-10 в день"
click at [709, 462] on span "Создать" at bounding box center [717, 468] width 30 height 12
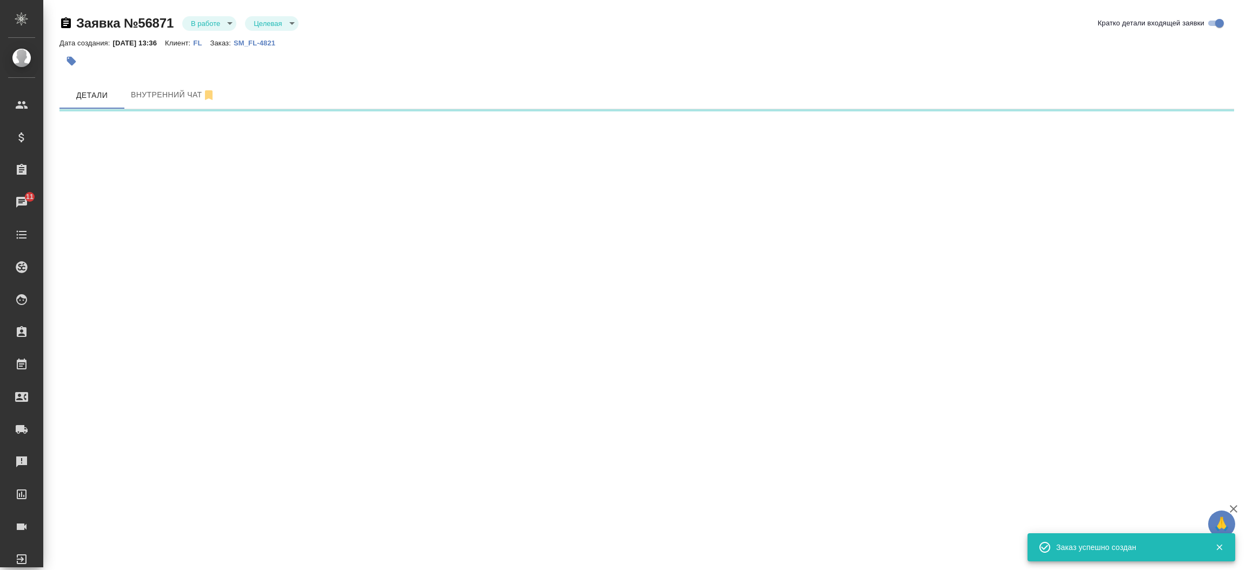
select select "RU"
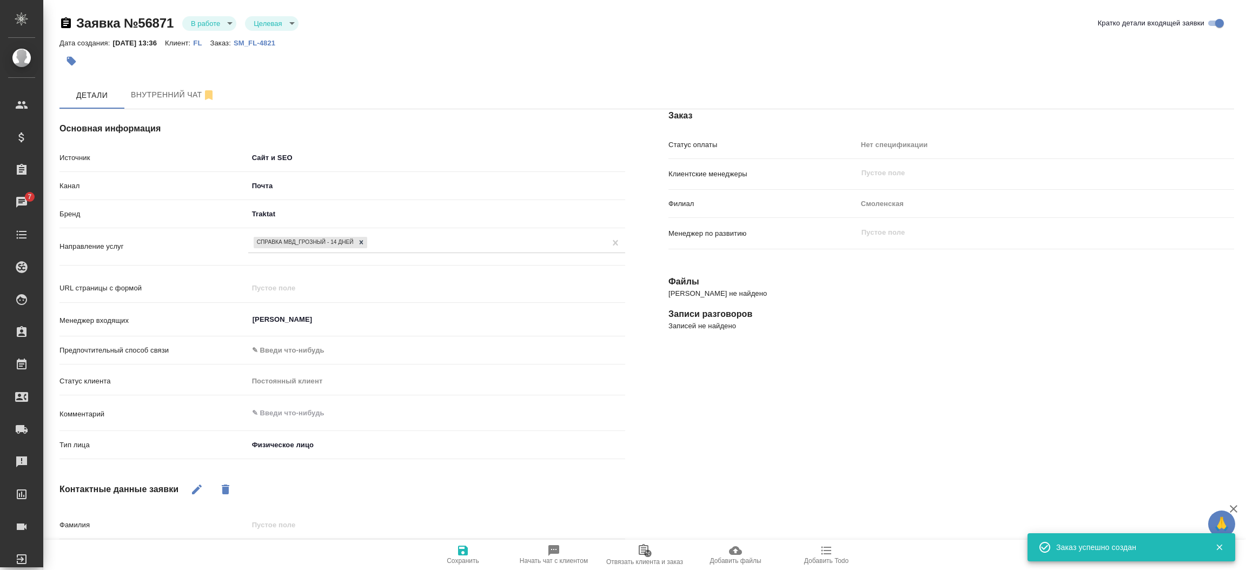
type textarea "x"
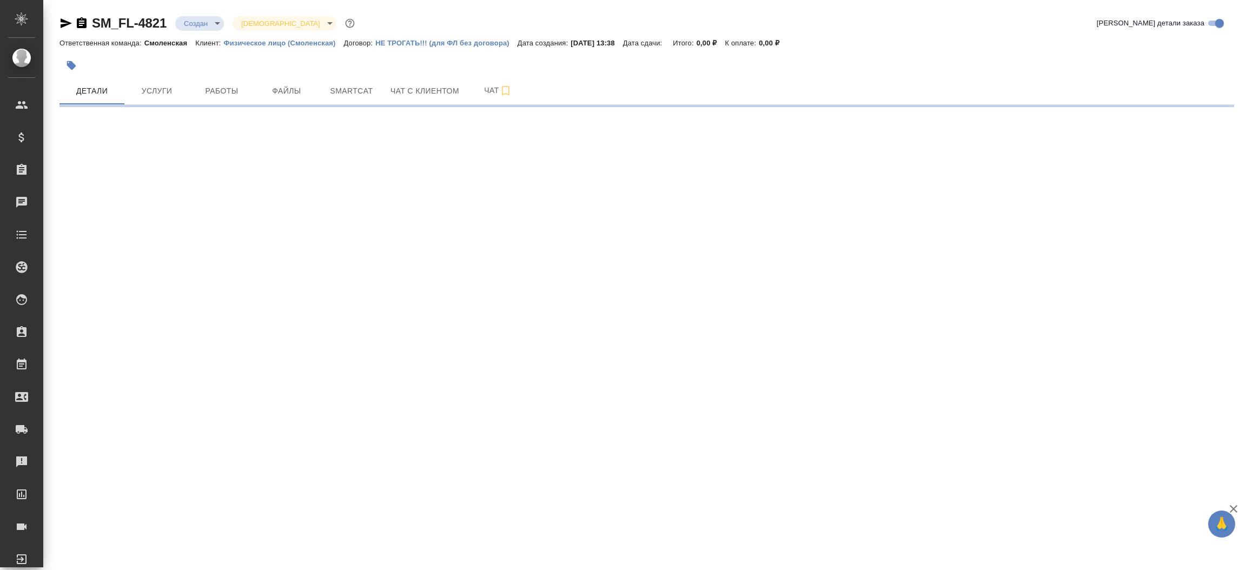
select select "RU"
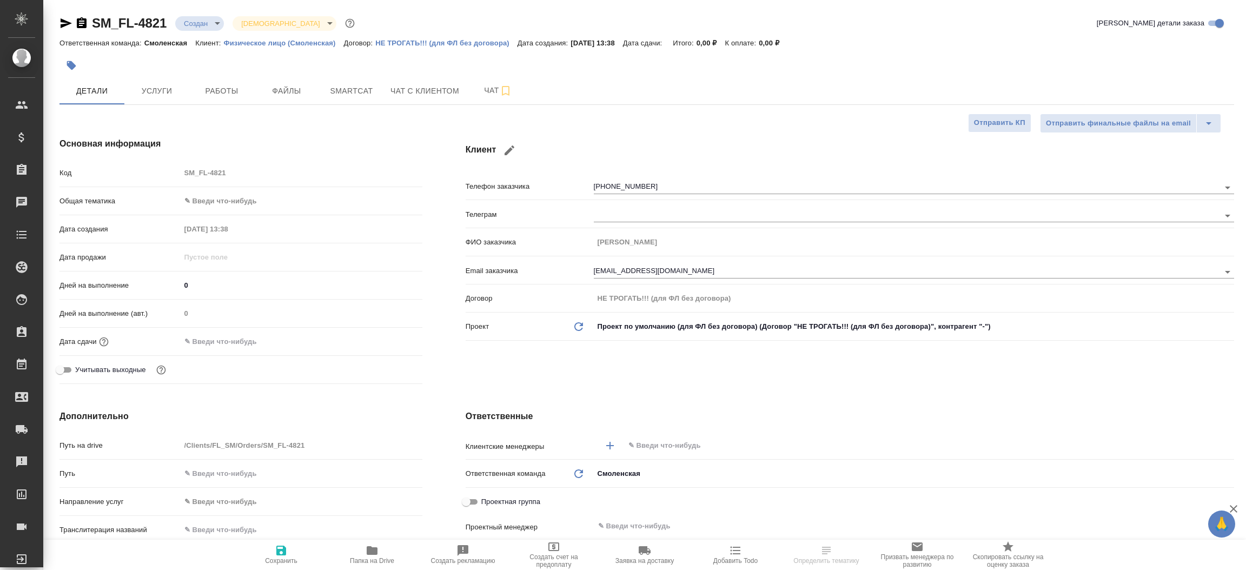
type textarea "x"
click at [64, 19] on icon "button" at bounding box center [65, 23] width 13 height 13
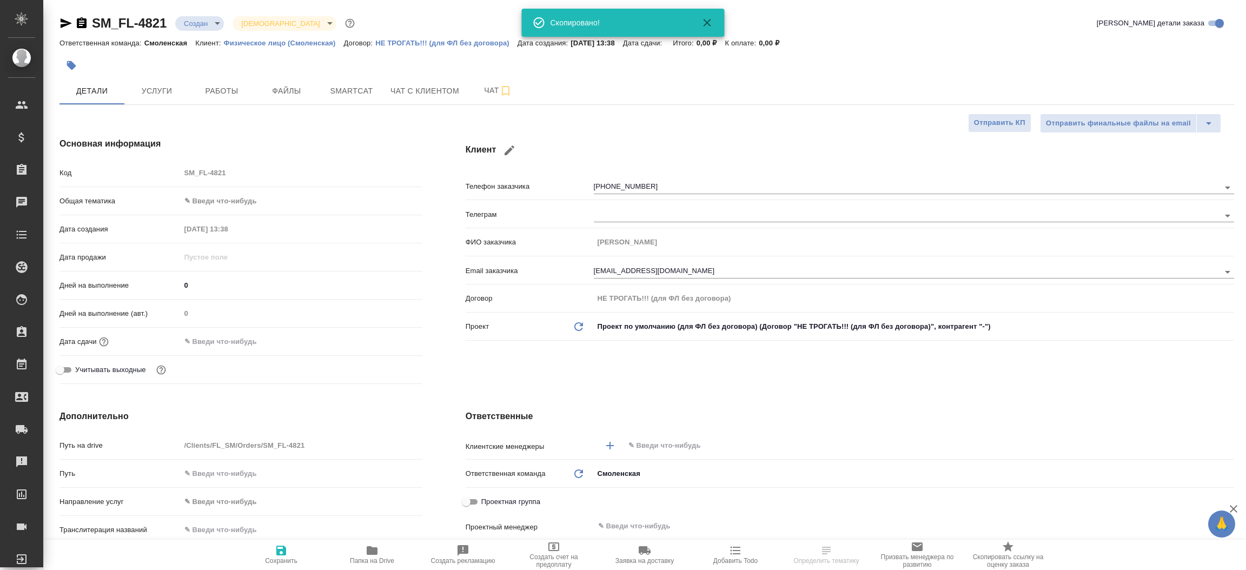
type textarea "x"
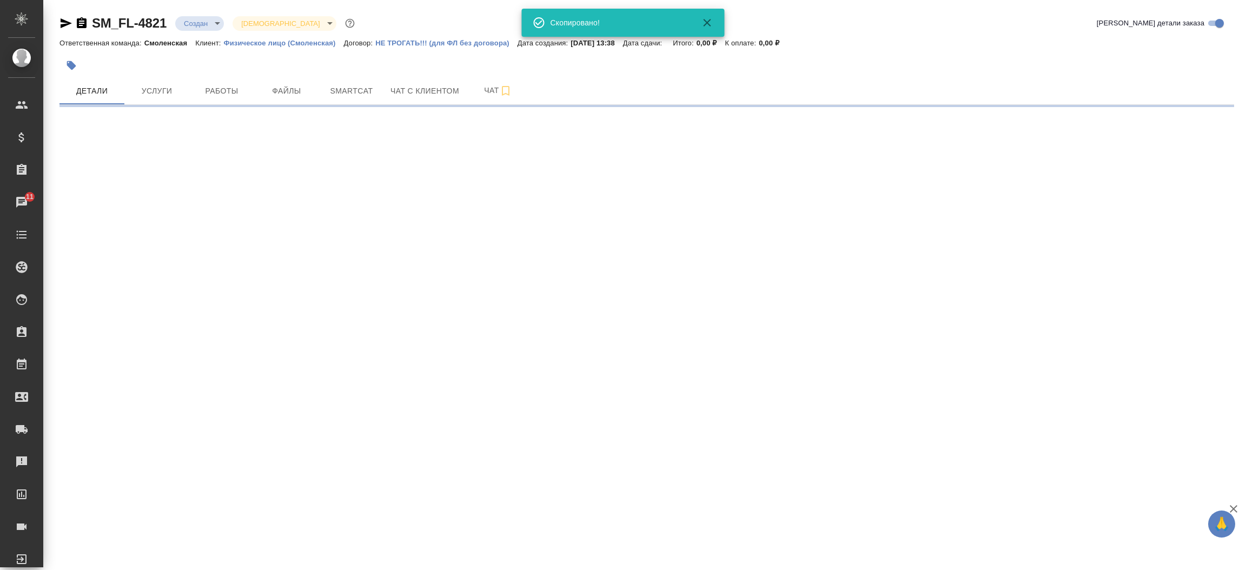
select select "RU"
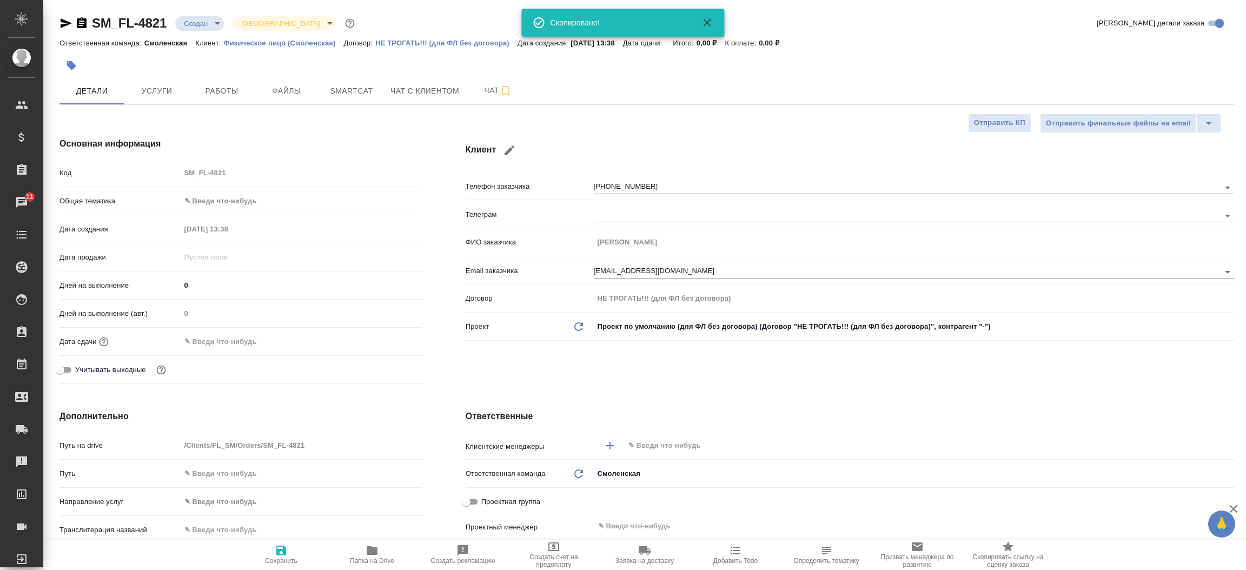
type textarea "x"
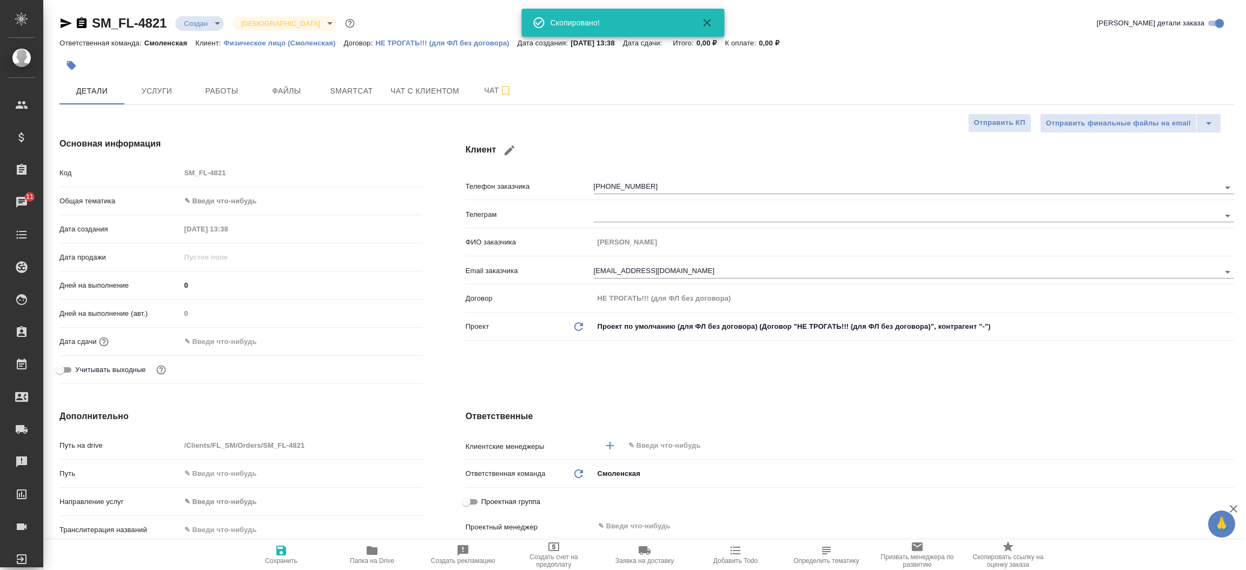
type textarea "x"
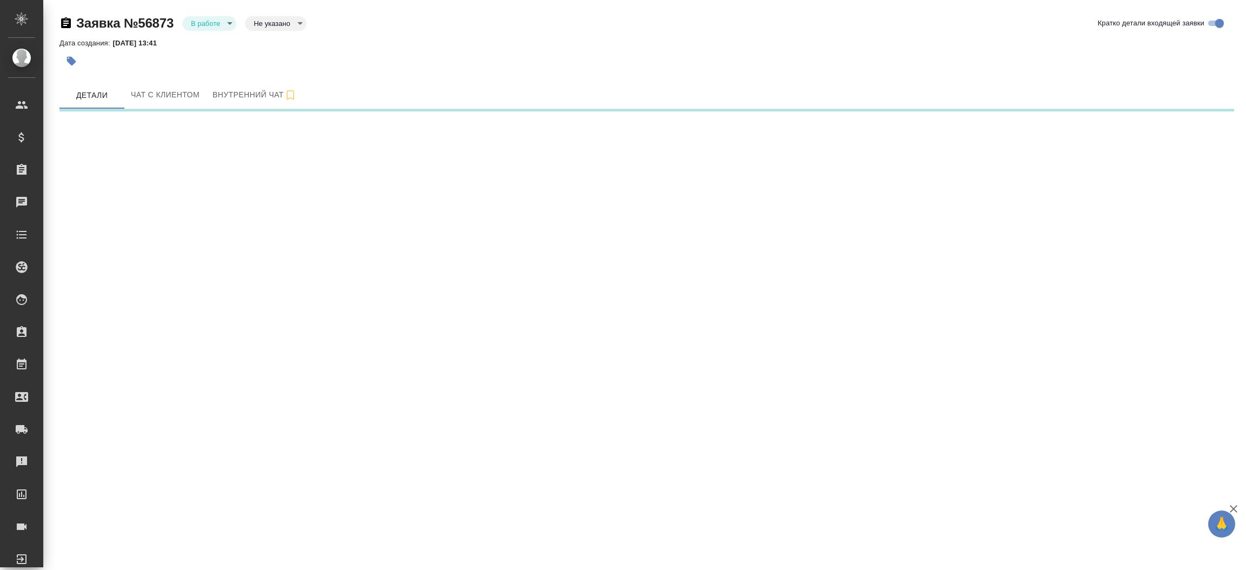
select select "RU"
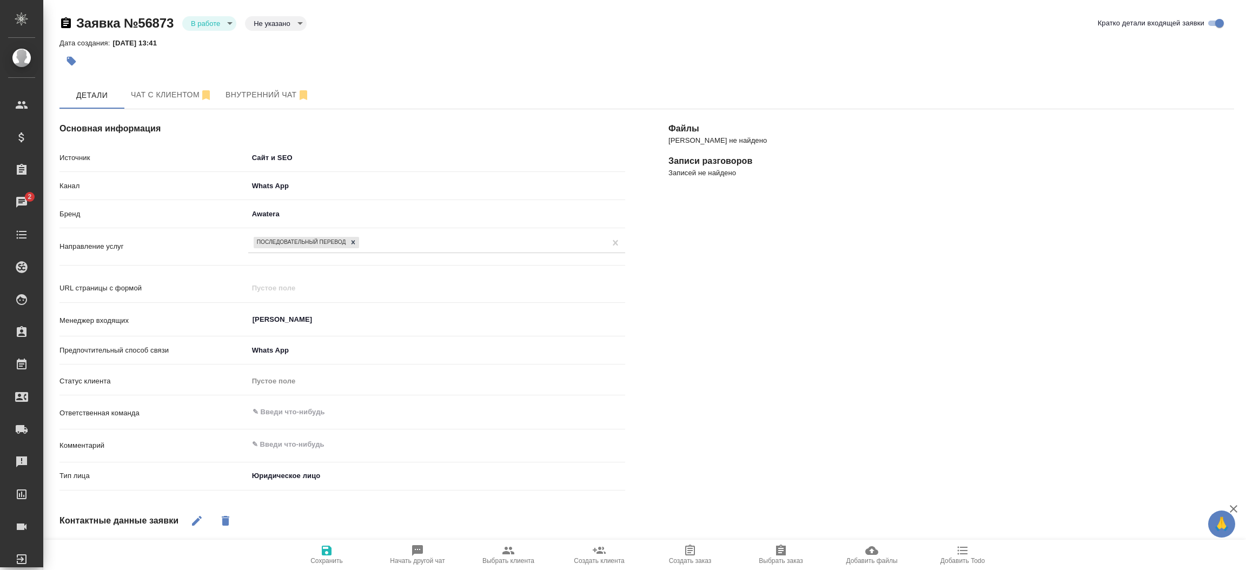
type textarea "x"
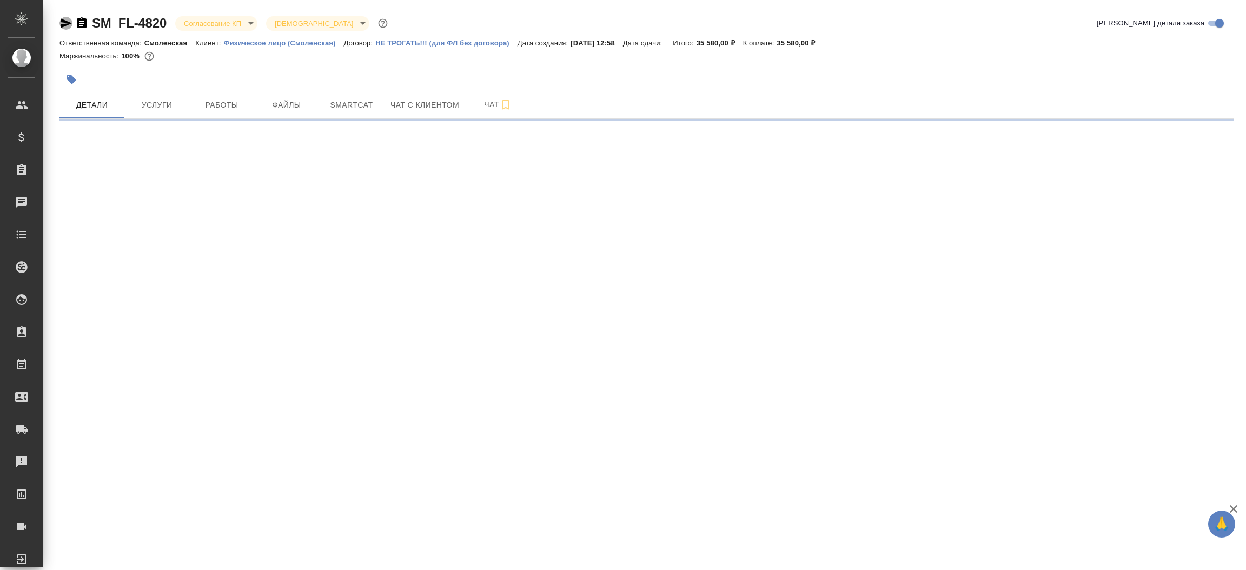
click at [60, 24] on icon "button" at bounding box center [65, 23] width 13 height 13
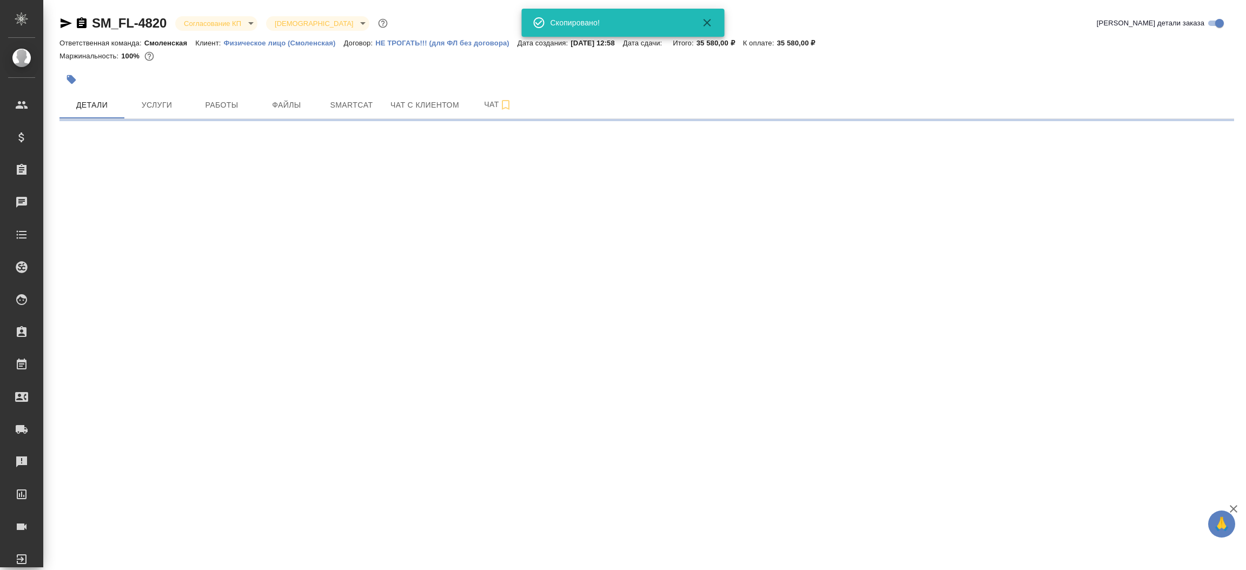
select select "RU"
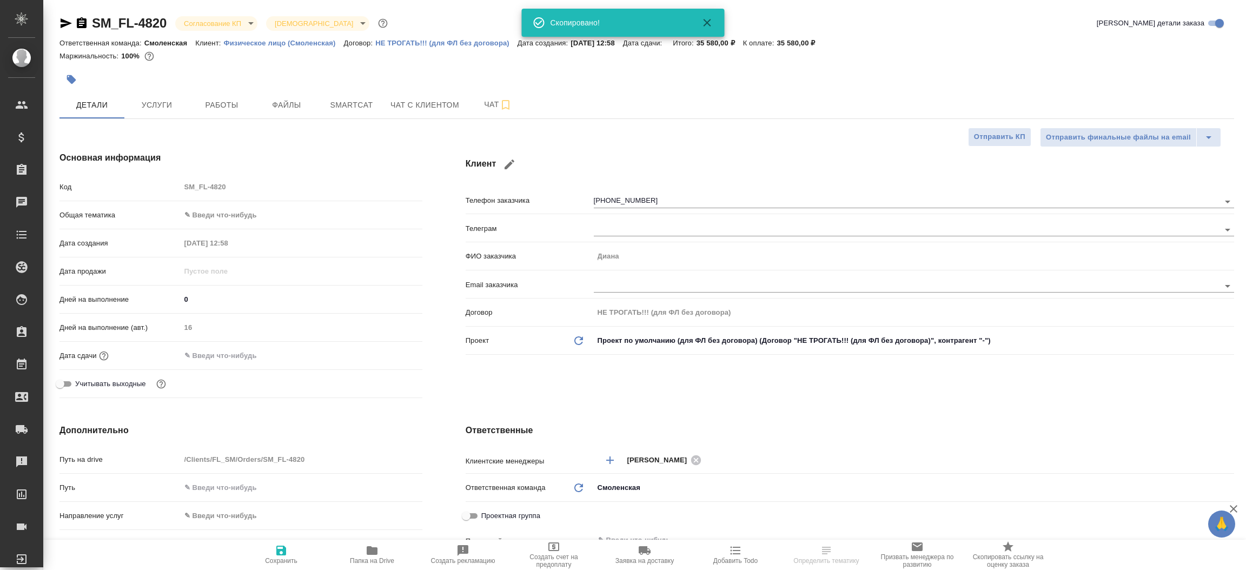
type textarea "x"
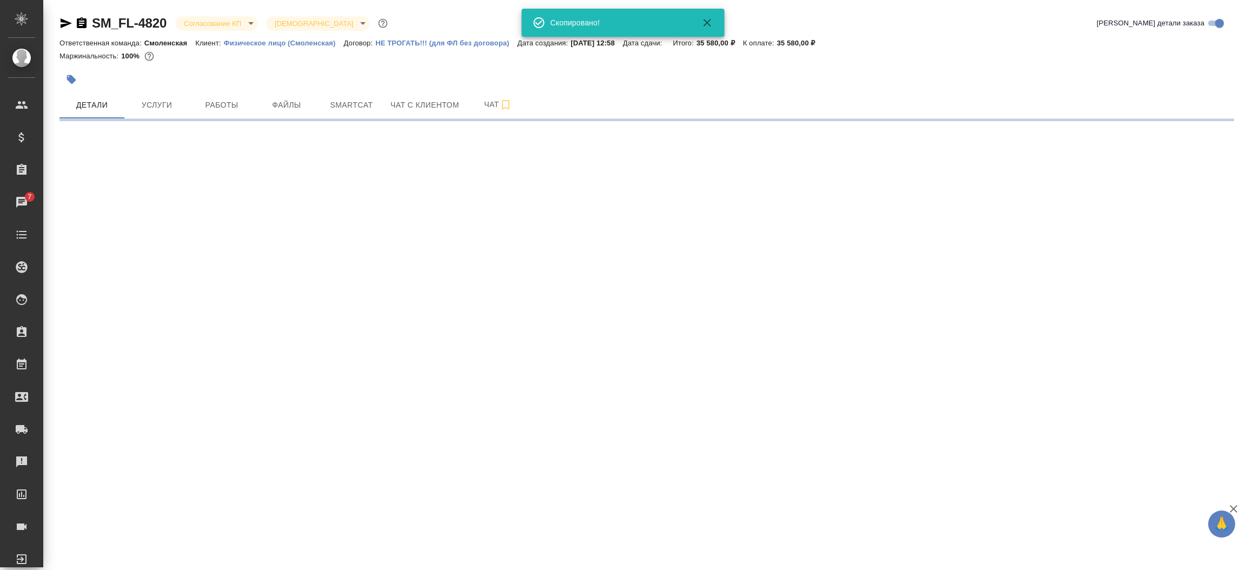
select select "RU"
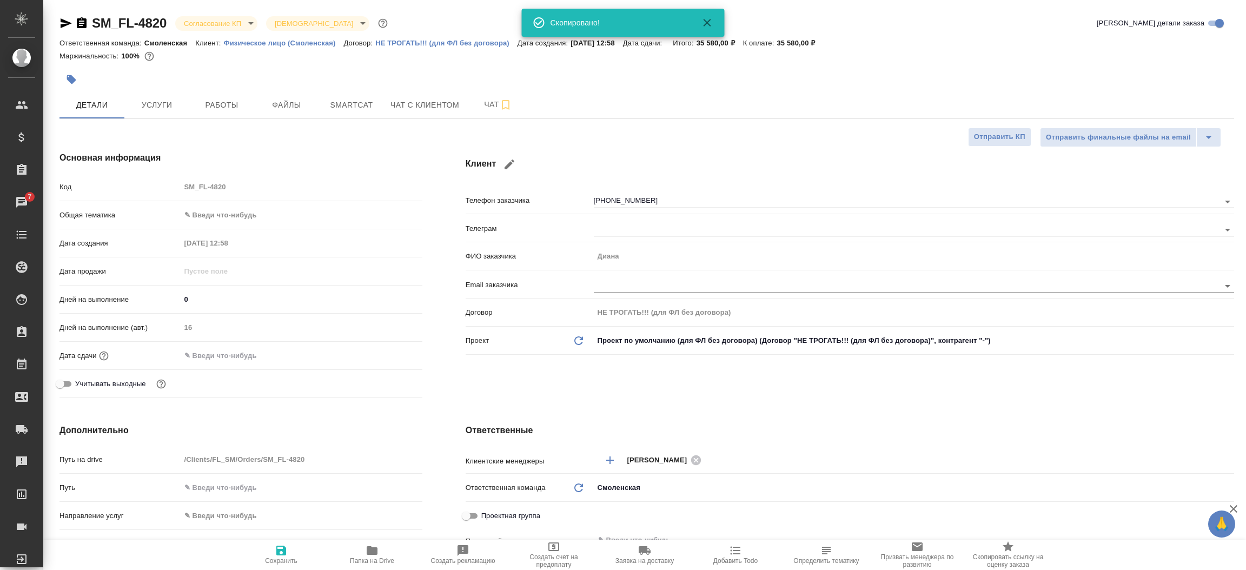
type textarea "x"
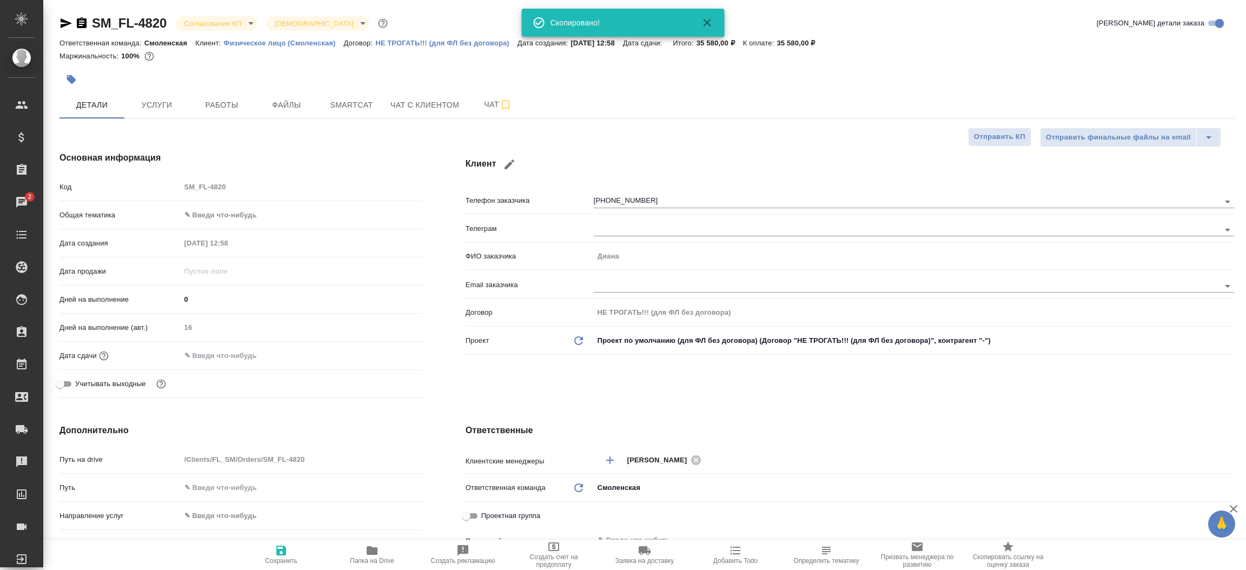
type textarea "x"
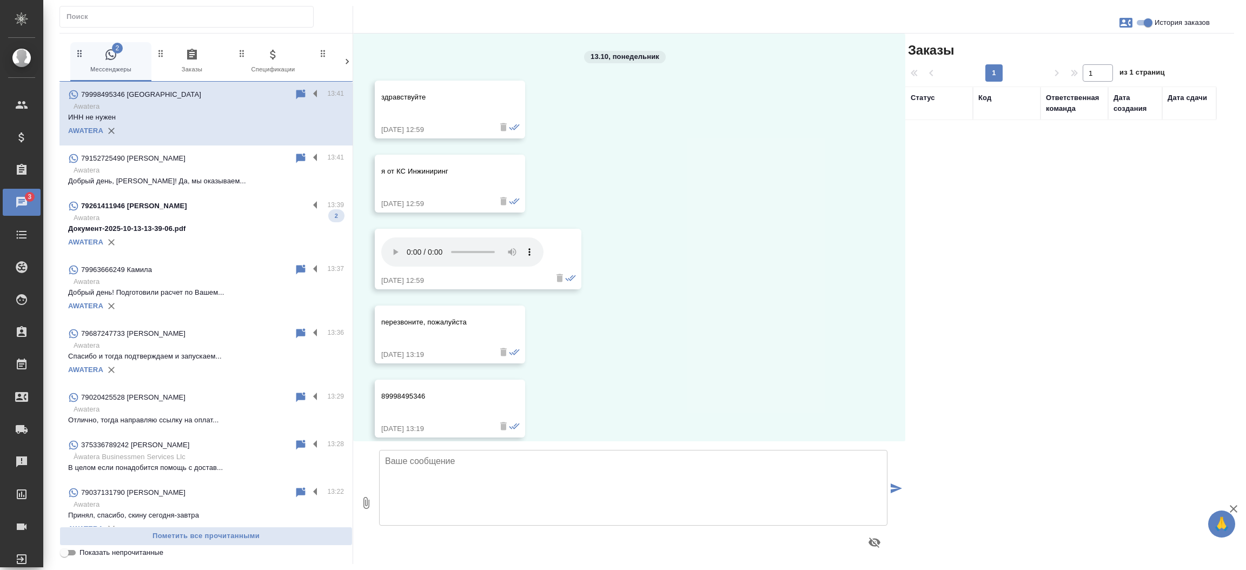
scroll to position [392, 0]
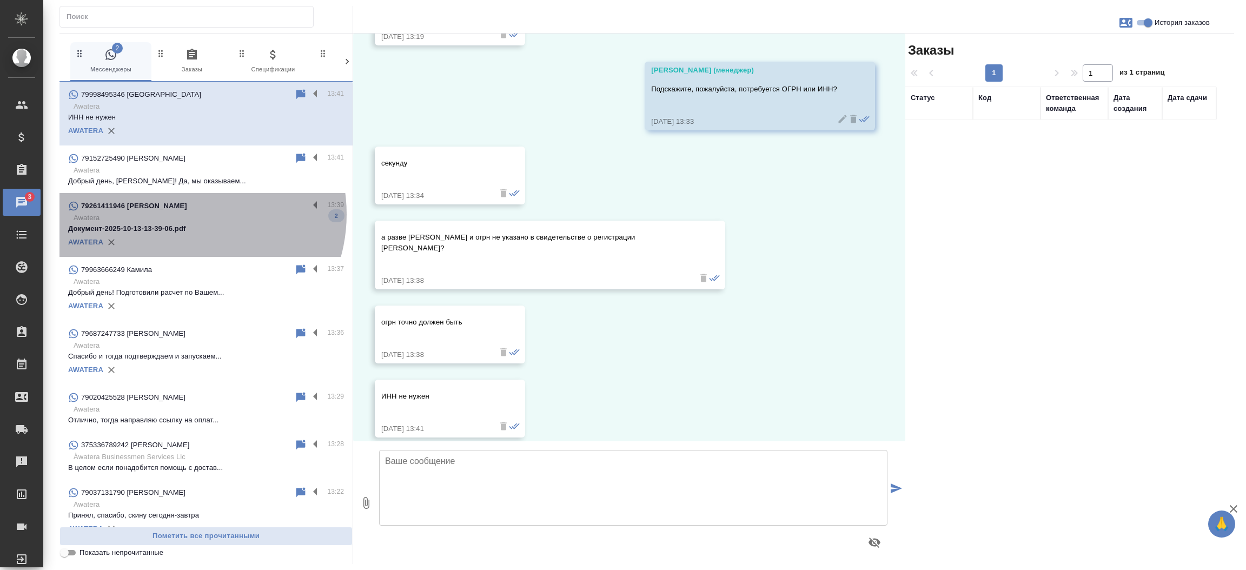
click at [185, 214] on p "Awatera" at bounding box center [209, 218] width 270 height 11
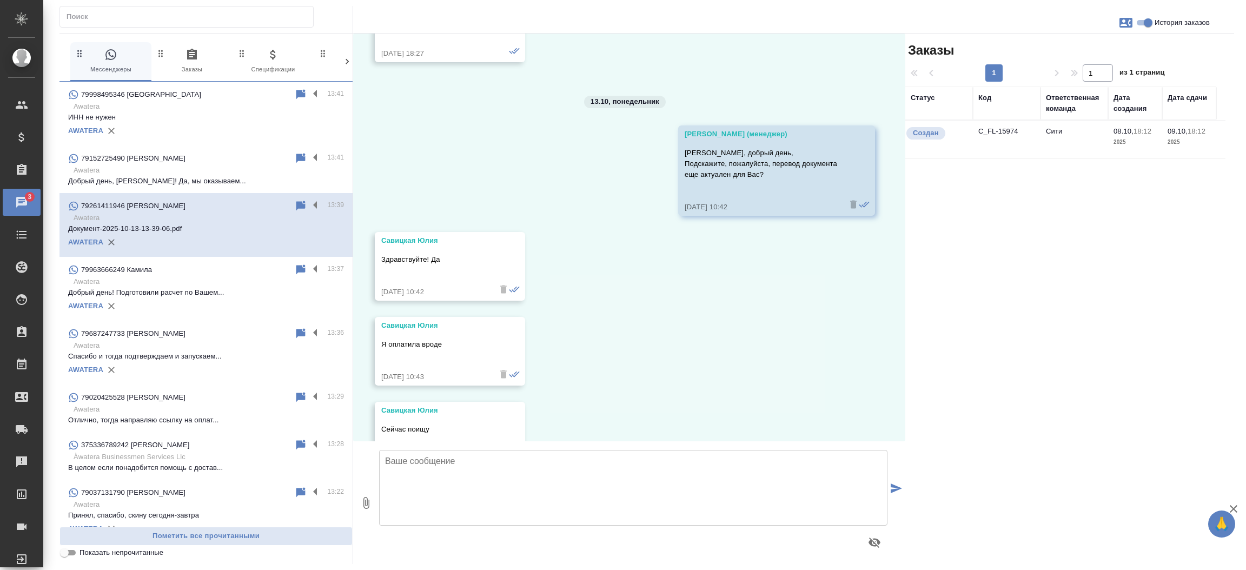
scroll to position [692, 0]
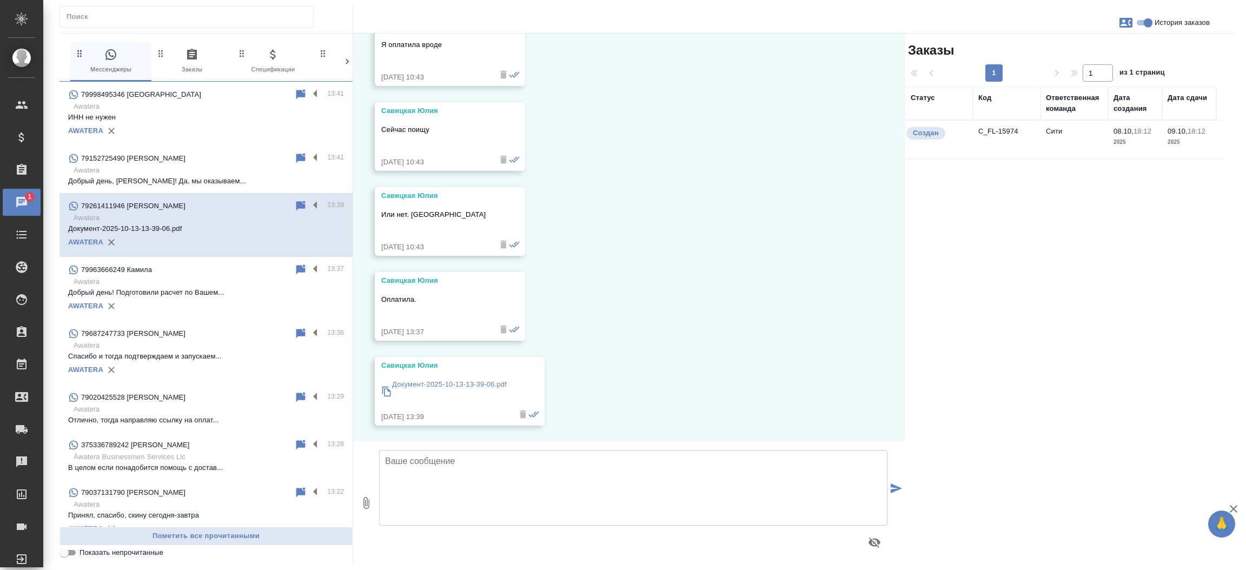
click at [994, 136] on td "C_FL-15974" at bounding box center [1007, 140] width 68 height 38
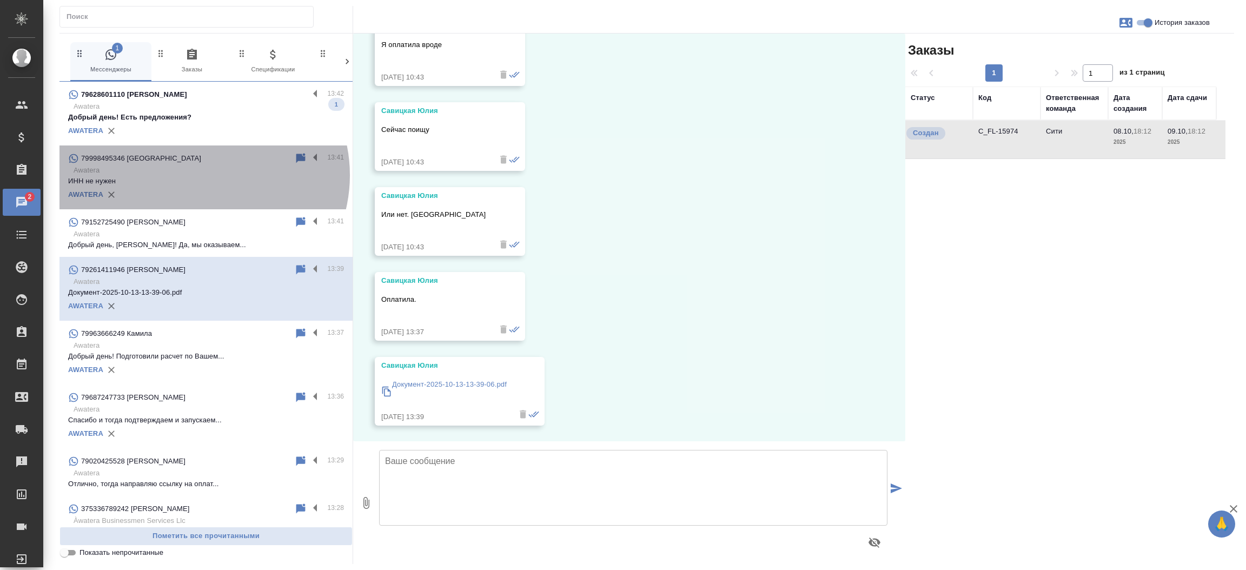
click at [202, 176] on p "ИНН не нужен" at bounding box center [206, 181] width 276 height 11
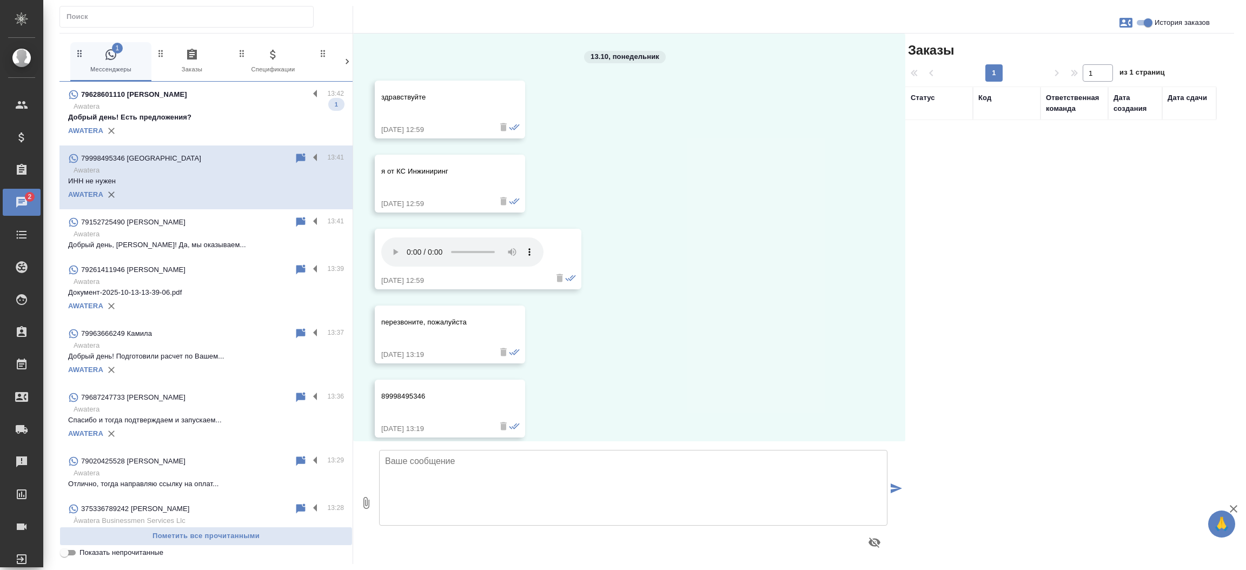
scroll to position [392, 0]
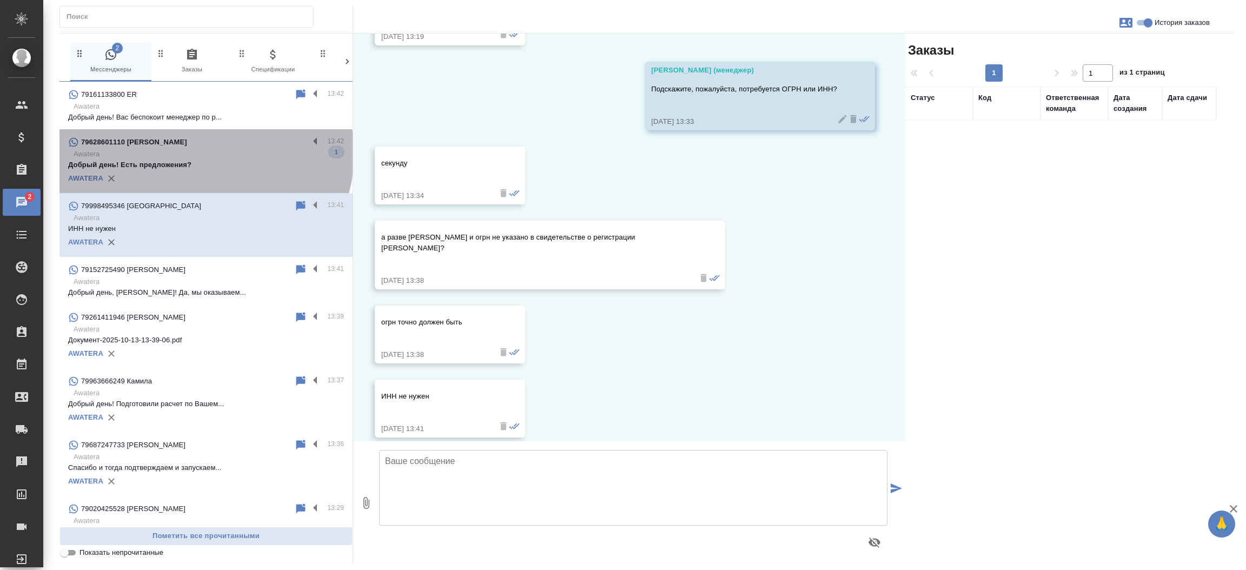
click at [204, 154] on p "Awatera" at bounding box center [209, 154] width 270 height 11
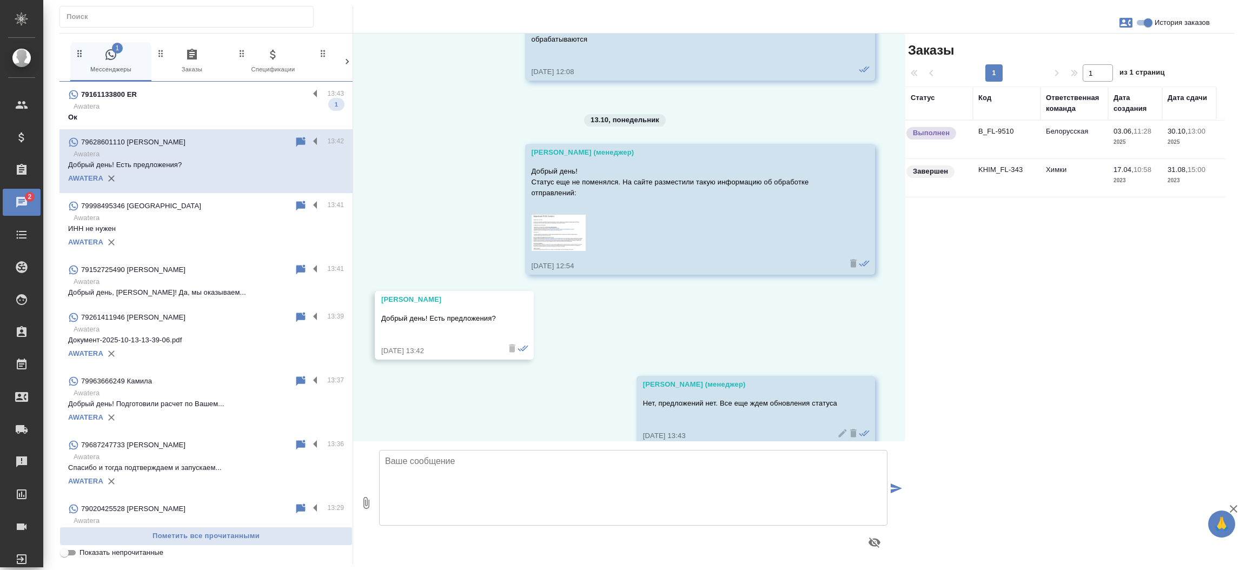
scroll to position [14173, 0]
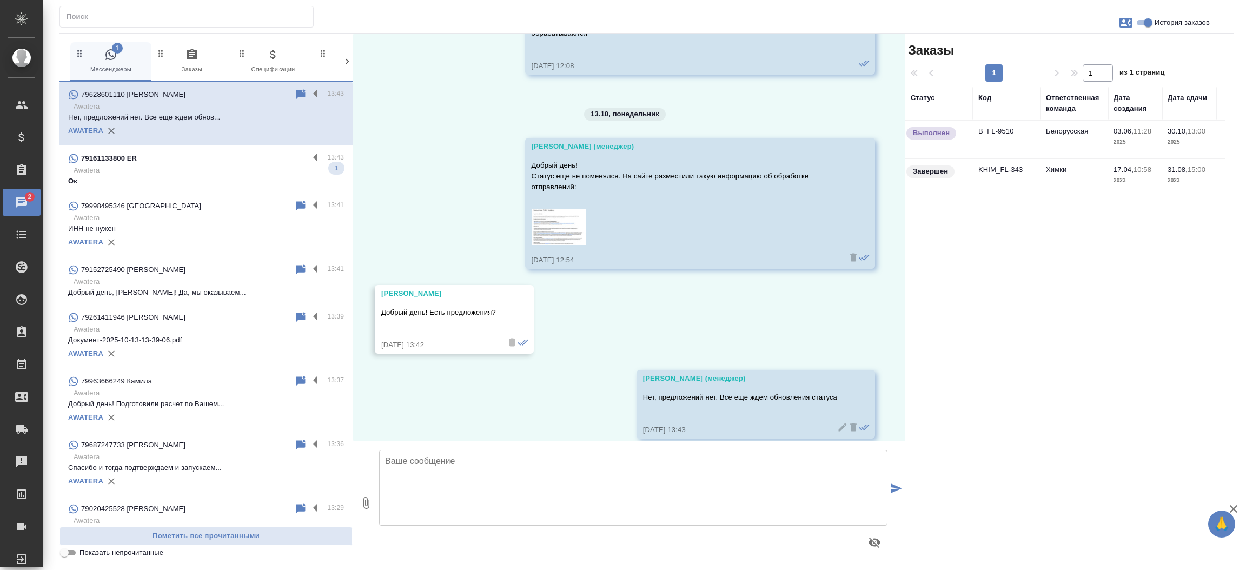
click at [224, 108] on p "Awatera" at bounding box center [209, 106] width 270 height 11
click at [202, 149] on div "79161133800 ER 13:43 Awatera Ок 1" at bounding box center [205, 169] width 293 height 48
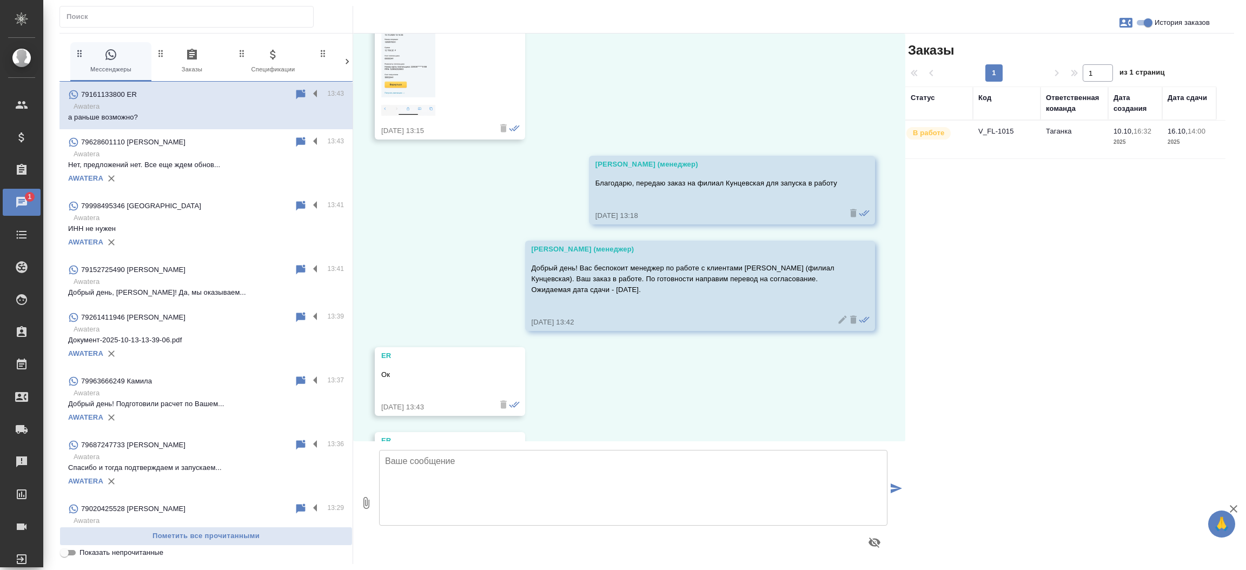
scroll to position [4130, 0]
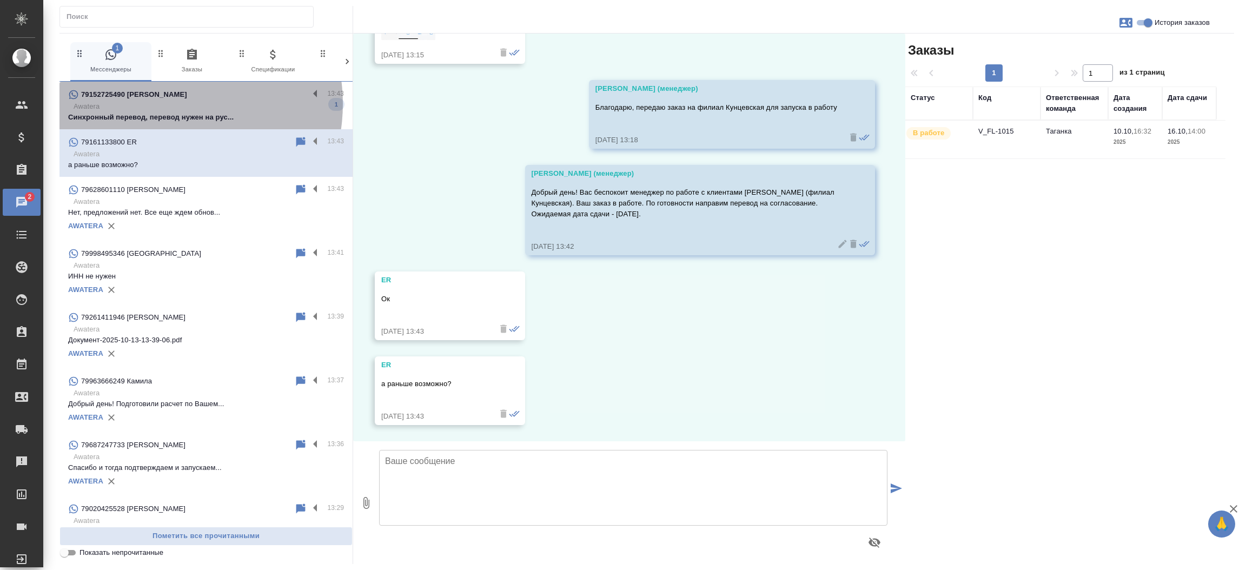
click at [167, 104] on p "Awatera" at bounding box center [209, 106] width 270 height 11
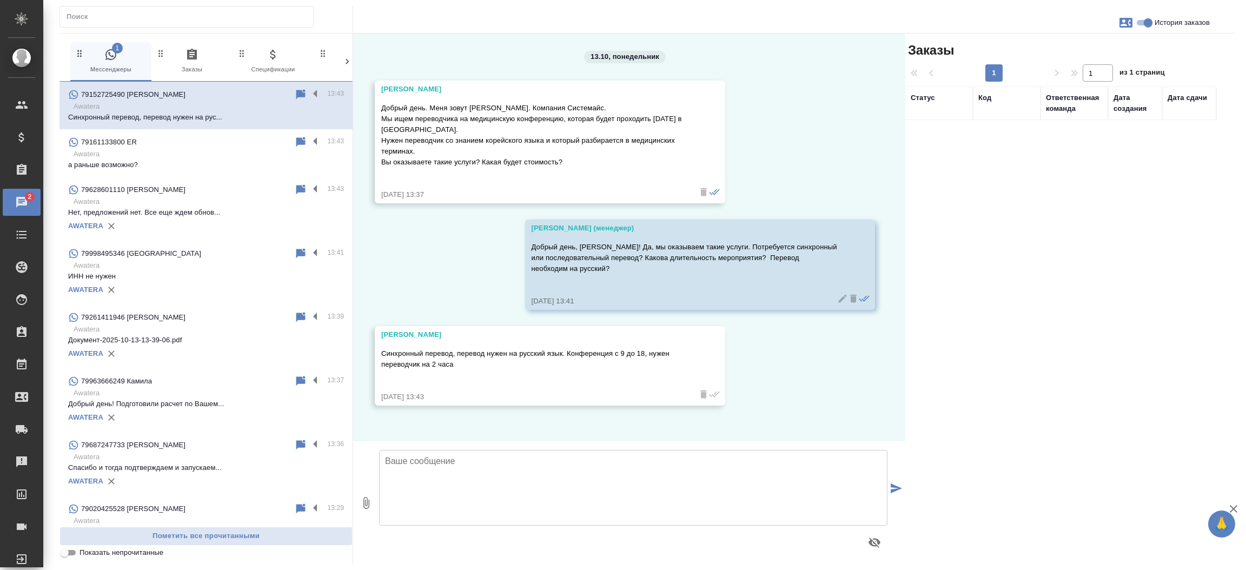
scroll to position [0, 0]
click at [434, 487] on textarea at bounding box center [633, 488] width 508 height 76
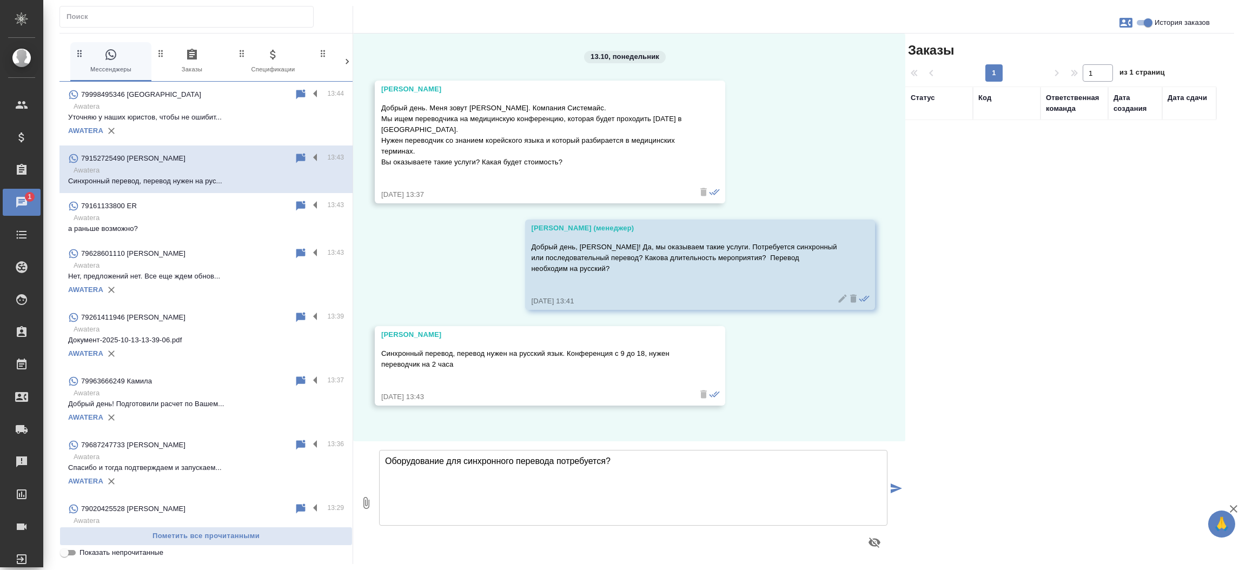
type textarea "Оборудование для синхронного перевода потребуется?"
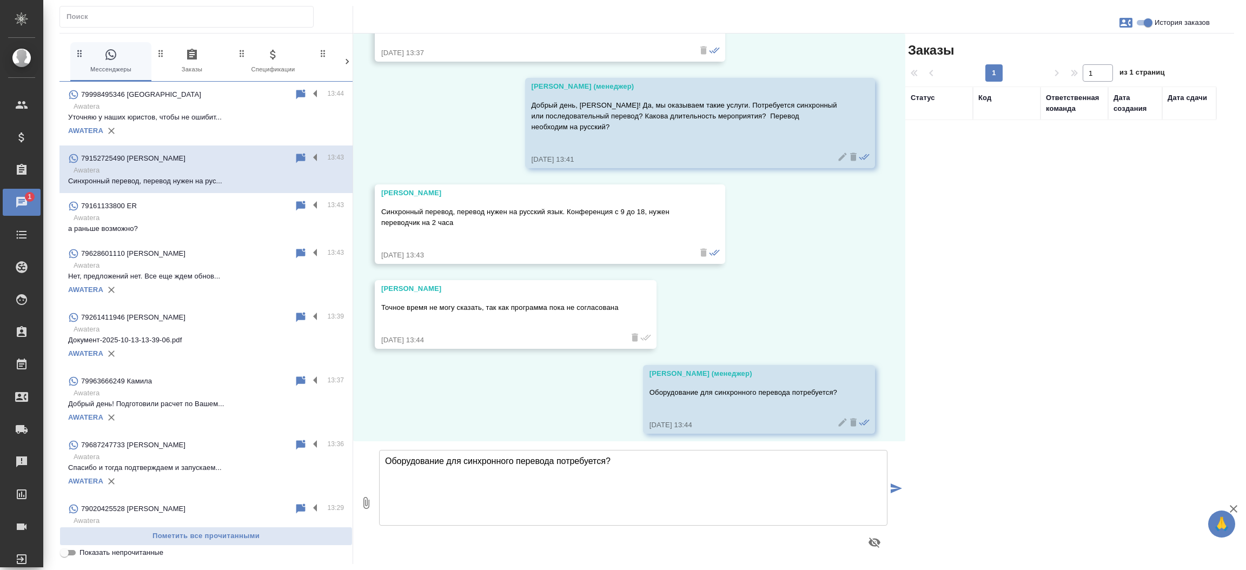
scroll to position [150, 0]
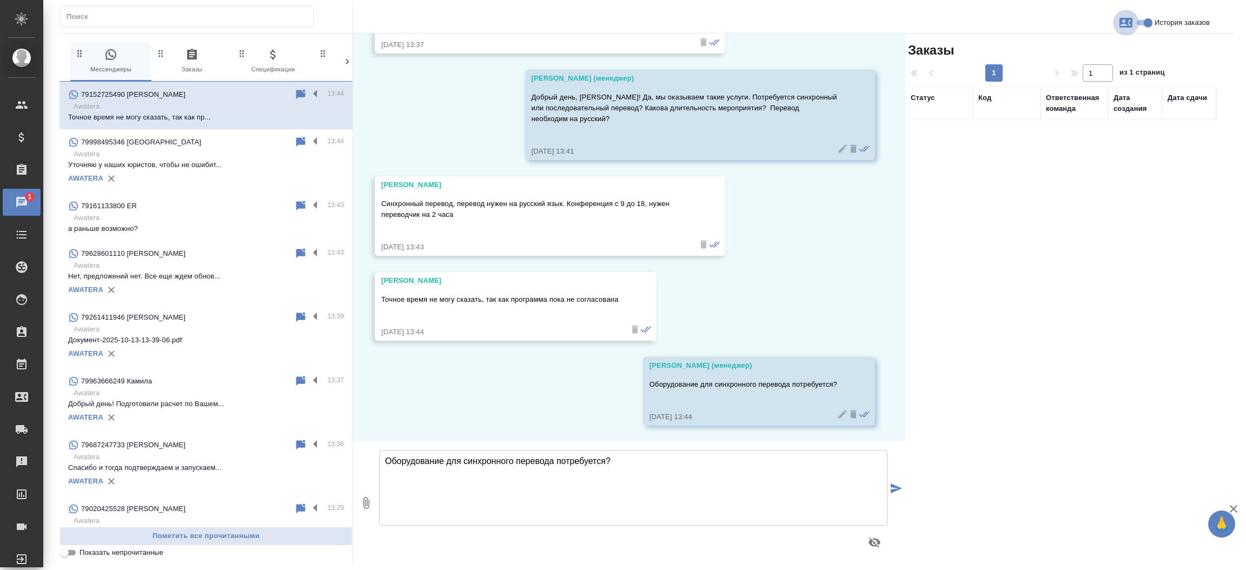
click at [1123, 22] on icon "button" at bounding box center [1125, 22] width 13 height 13
click at [1064, 67] on div "Заявка №56873" at bounding box center [1078, 76] width 70 height 24
click at [1064, 73] on span "Заявка №56873" at bounding box center [1078, 75] width 53 height 11
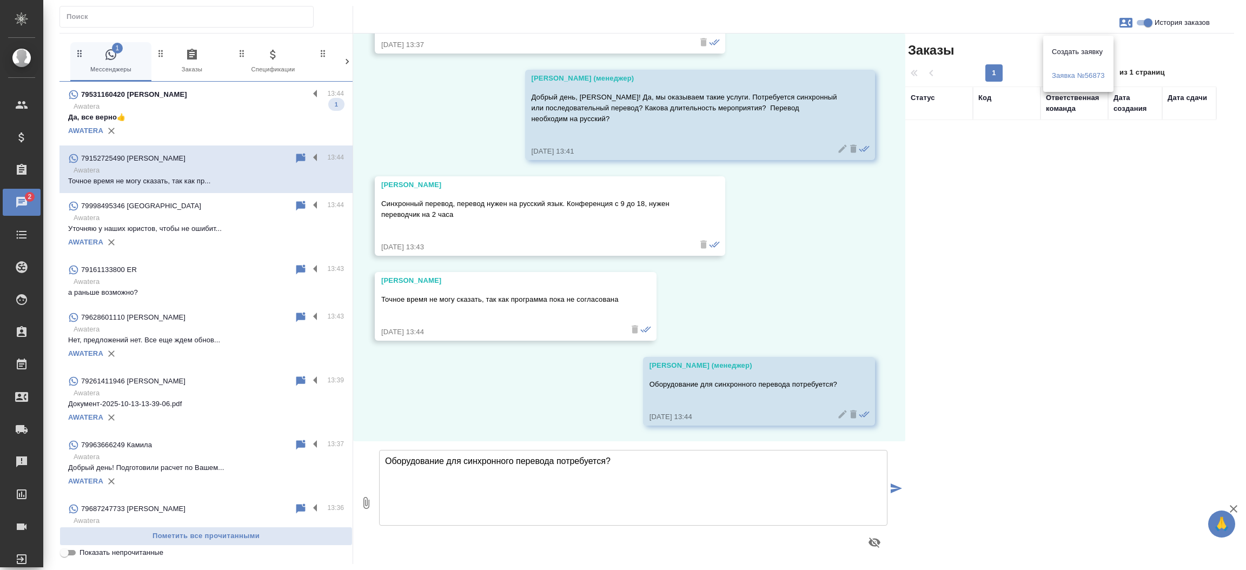
drag, startPoint x: 899, startPoint y: 209, endPoint x: 900, endPoint y: 177, distance: 32.5
click at [900, 177] on div at bounding box center [623, 285] width 1246 height 570
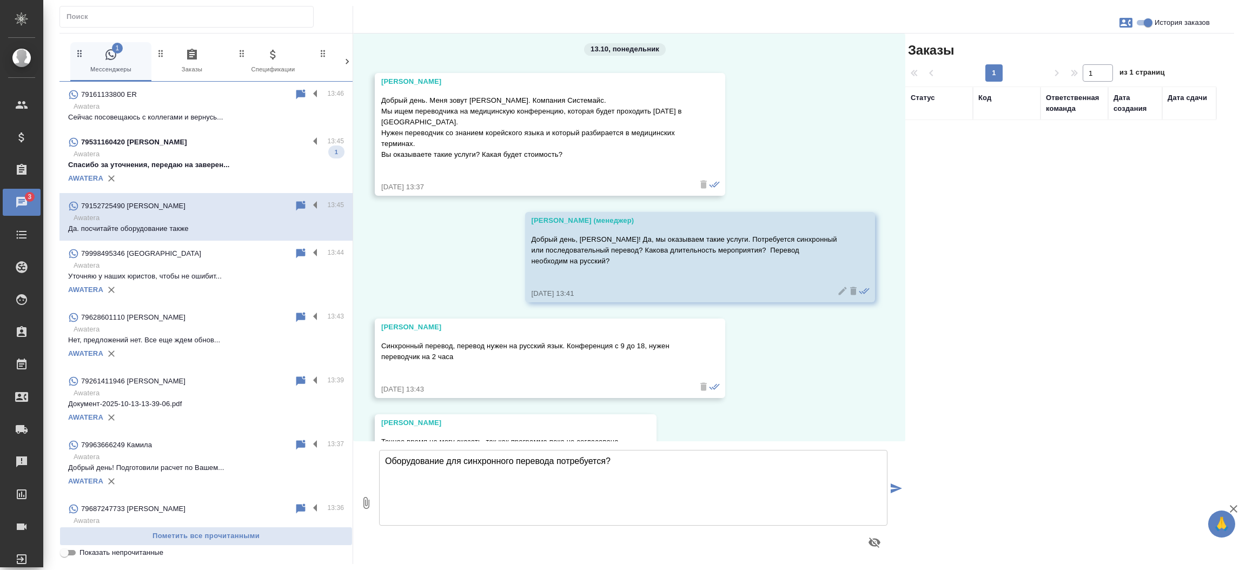
scroll to position [235, 0]
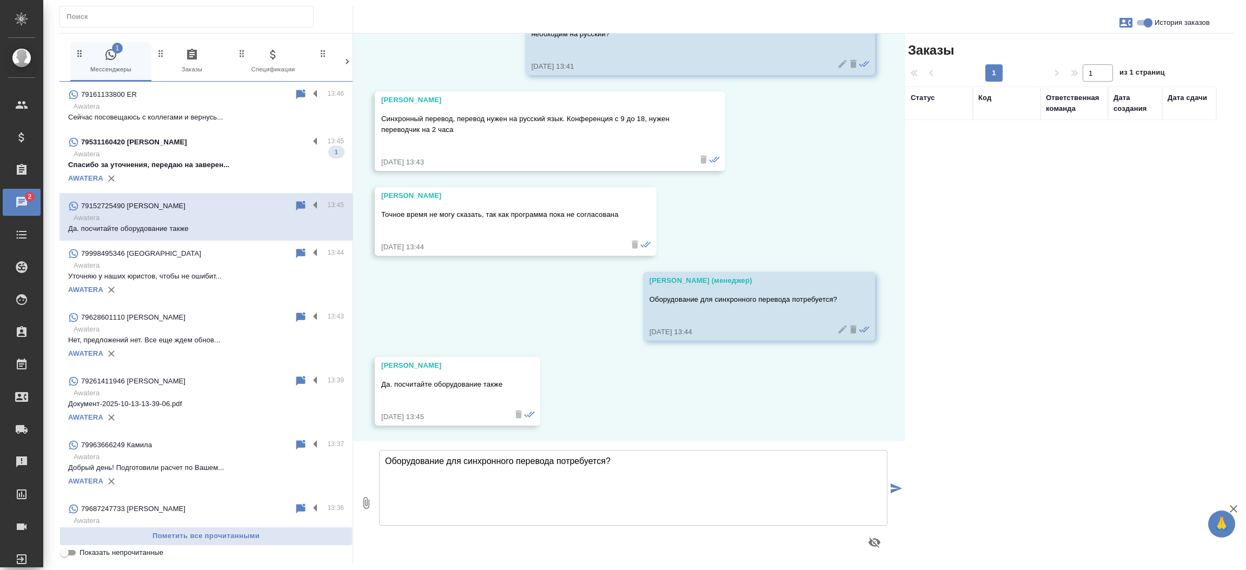
click at [508, 474] on textarea "Оборудование для синхронного перевода потребуется?" at bounding box center [633, 488] width 508 height 76
type textarea "Передаю Ваш запрос коллегам на расчет стоимости и сроков."
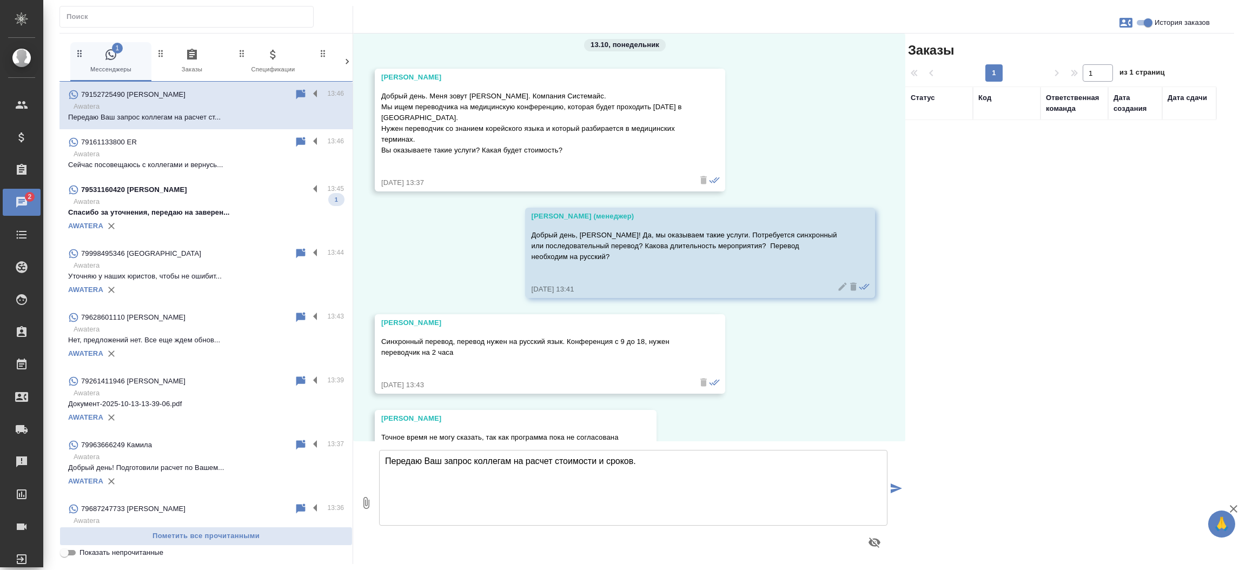
scroll to position [7, 0]
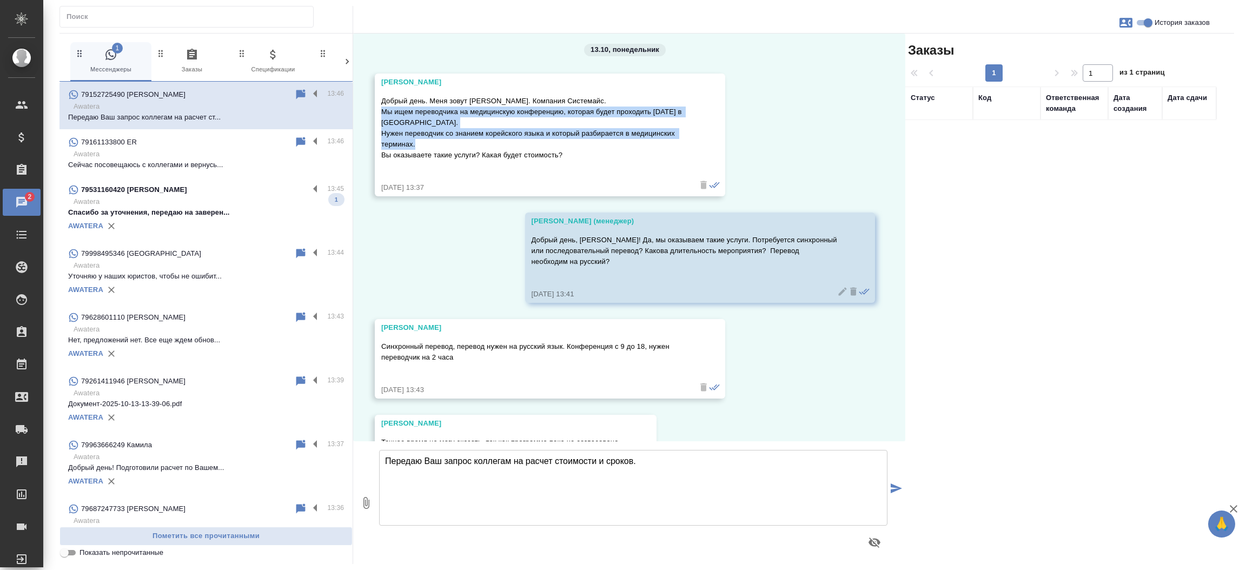
drag, startPoint x: 381, startPoint y: 110, endPoint x: 530, endPoint y: 145, distance: 153.9
click at [530, 145] on p "Добрый день. Меня зовут Екатерина. Компания Системайс. Мы ищем переводчика на м…" at bounding box center [534, 128] width 306 height 65
copy p "Мы ищем переводчика на медицинскую конференцию, которая будет проходить 26 нояб…"
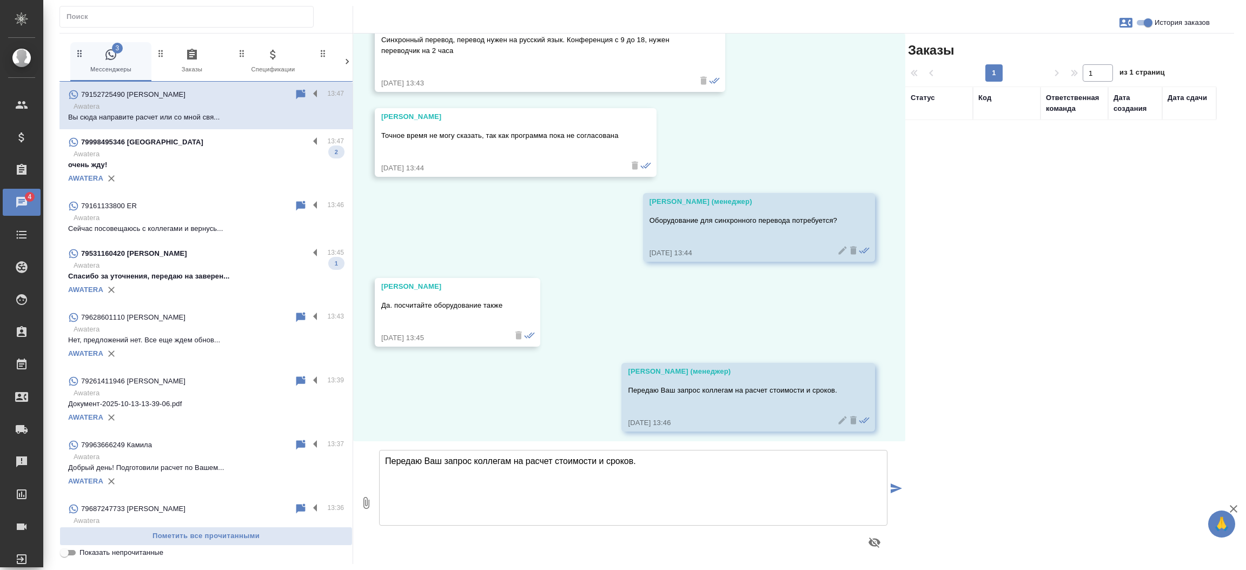
scroll to position [191, 0]
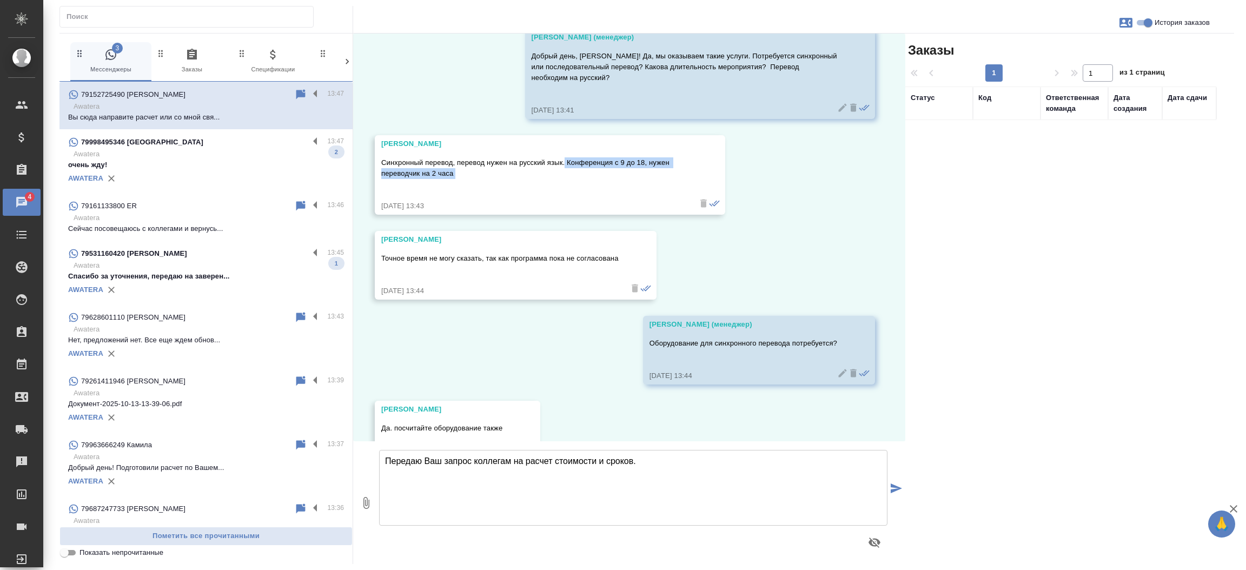
drag, startPoint x: 563, startPoint y: 158, endPoint x: 585, endPoint y: 183, distance: 32.2
click at [585, 183] on div "Синхронный перевод, перевод нужен на русский язык. Конференция с 9 до 18, нужен…" at bounding box center [534, 175] width 306 height 41
copy p "Конференция с 9 до 18, нужен переводчик на 2 часа"
drag, startPoint x: 381, startPoint y: 256, endPoint x: 630, endPoint y: 262, distance: 249.4
click at [630, 262] on div "Екатерина Точное время не могу сказать, так как программа пока не согласована 1…" at bounding box center [516, 265] width 282 height 69
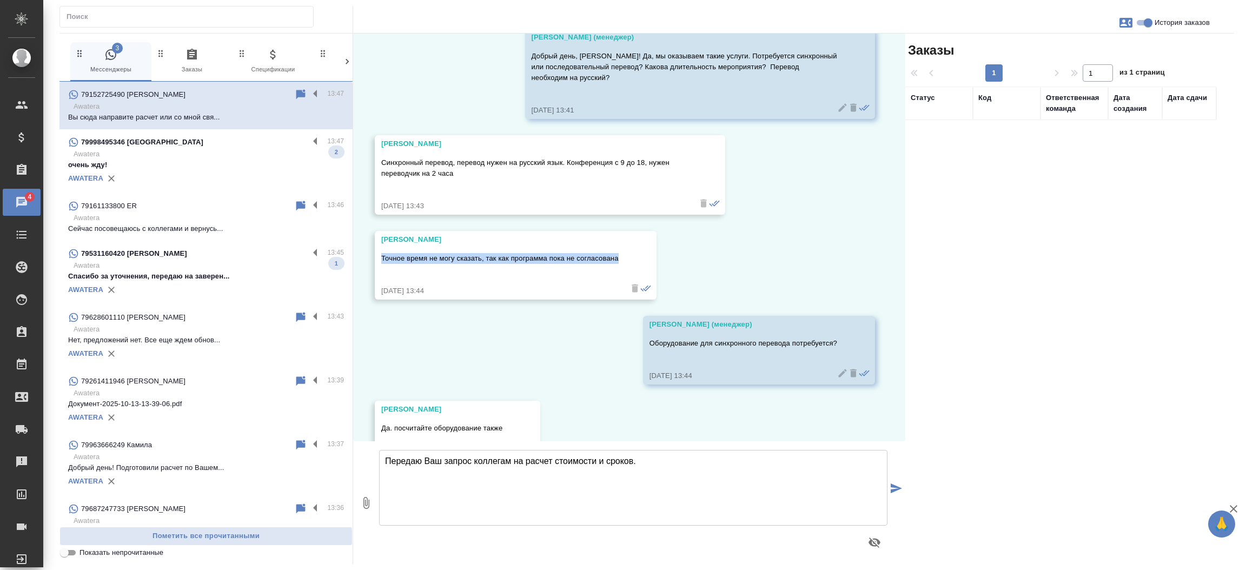
copy p "Точное время не могу сказать, так как программа пока не согласована"
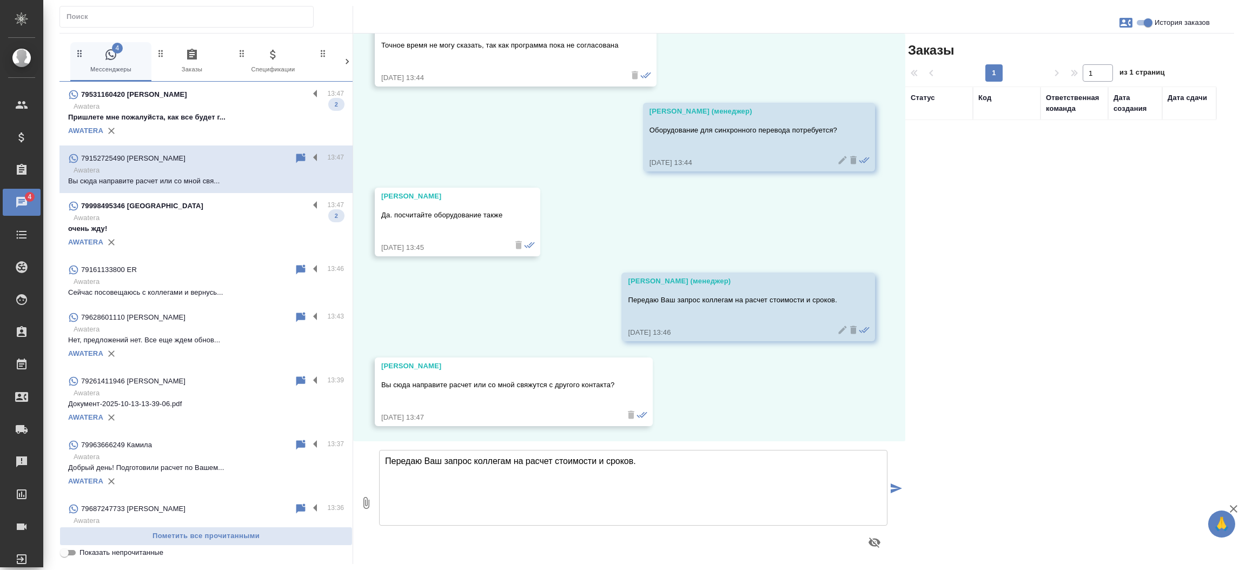
click at [687, 480] on textarea "Передаю Ваш запрос коллегам на расчет стоимости и сроков." at bounding box center [633, 488] width 508 height 76
type textarea "Да, в этот чат направим расчет."
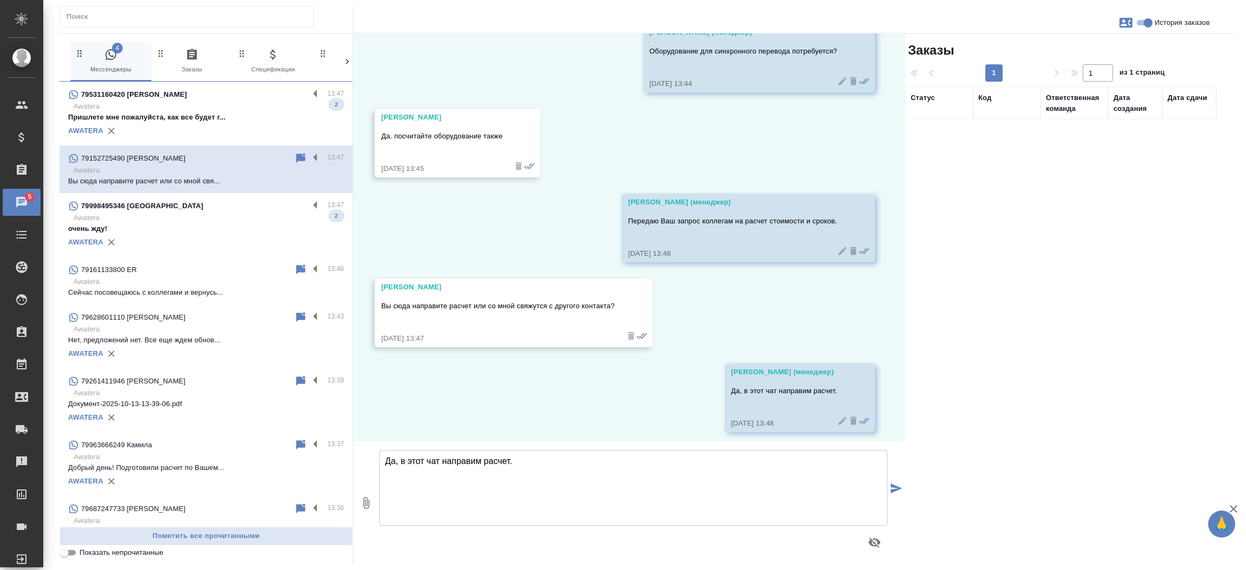
scroll to position [489, 0]
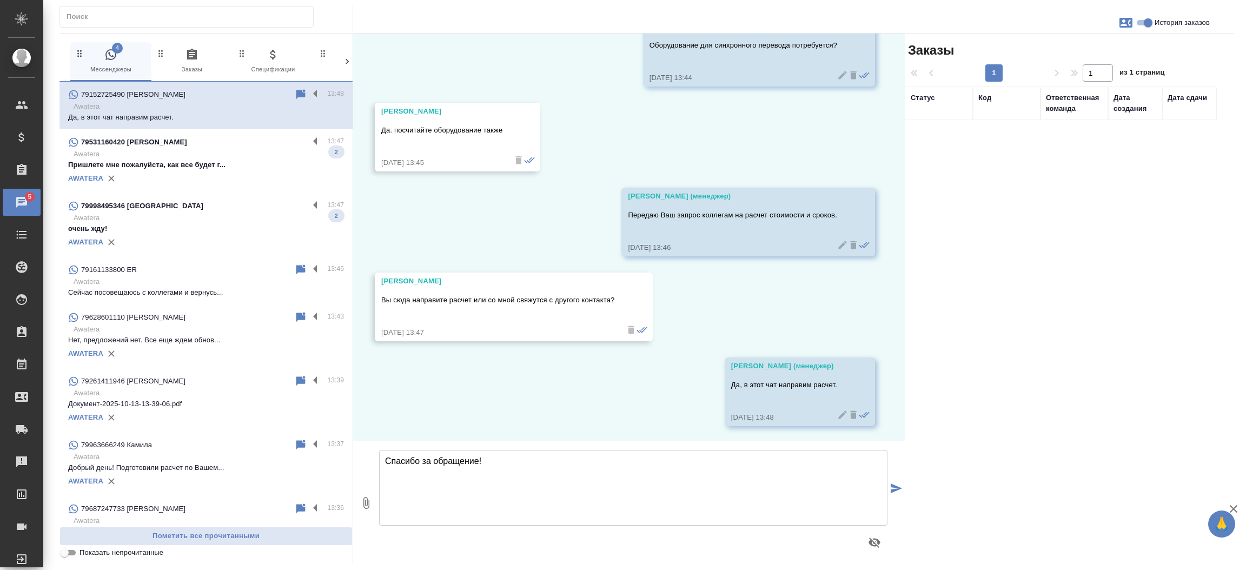
type textarea "Спасибо за обращение!"
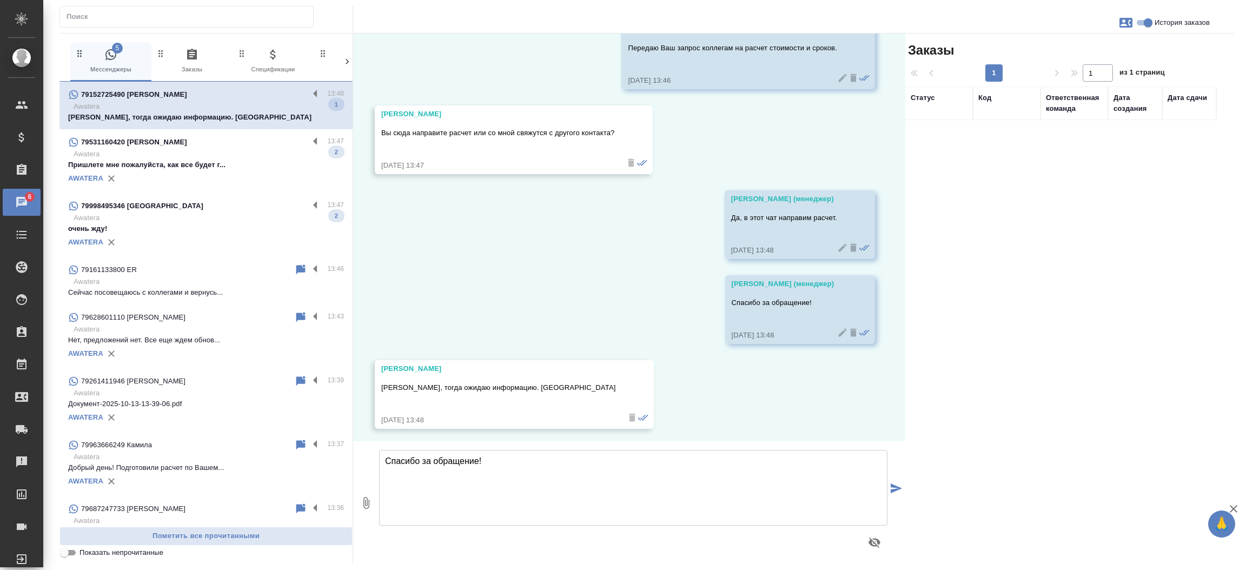
scroll to position [659, 0]
click at [906, 339] on div "Заказы 1 1 из 1 страниц Статус Код Ответственная команда Дата создания Дата сда…" at bounding box center [1069, 299] width 329 height 530
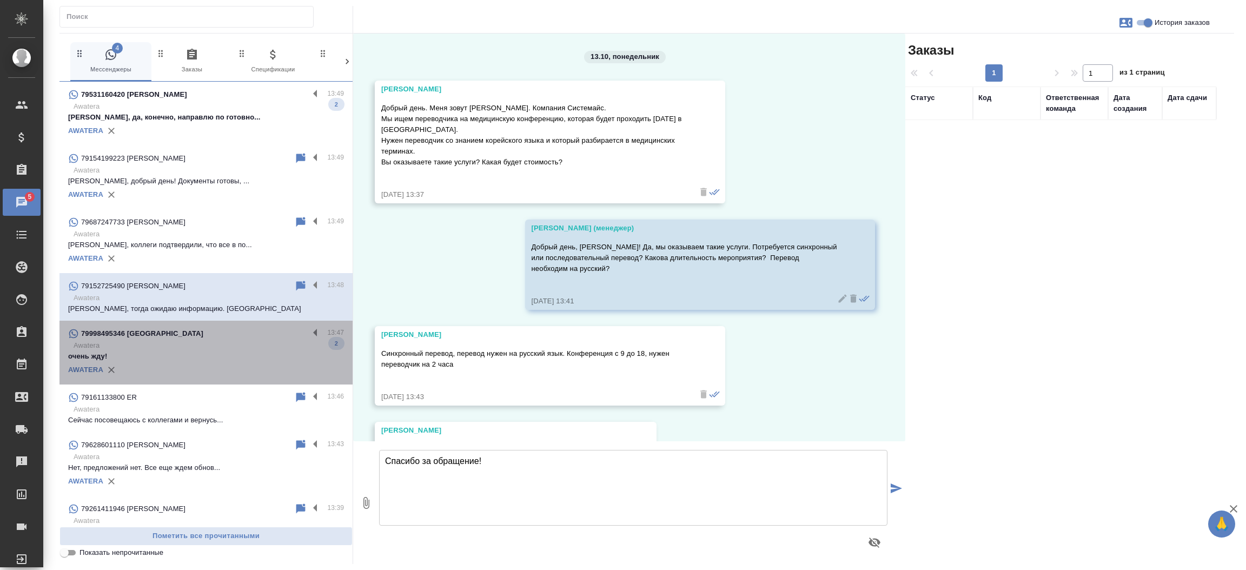
click at [215, 351] on p "очень жду!" at bounding box center [206, 356] width 276 height 11
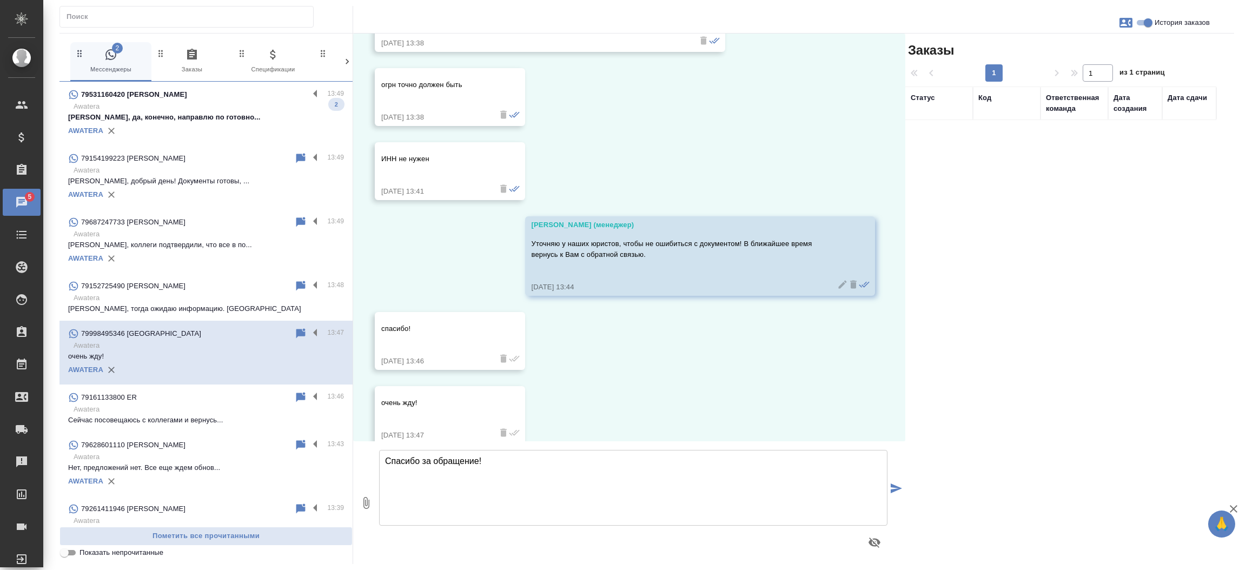
scroll to position [636, 0]
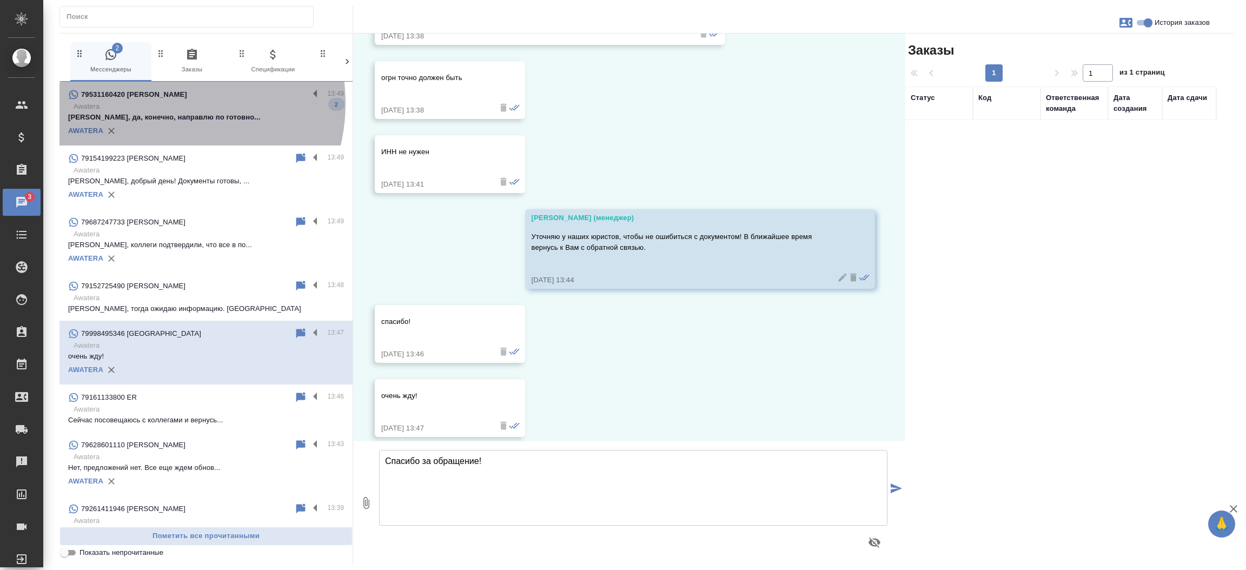
click at [162, 103] on p "Awatera" at bounding box center [209, 106] width 270 height 11
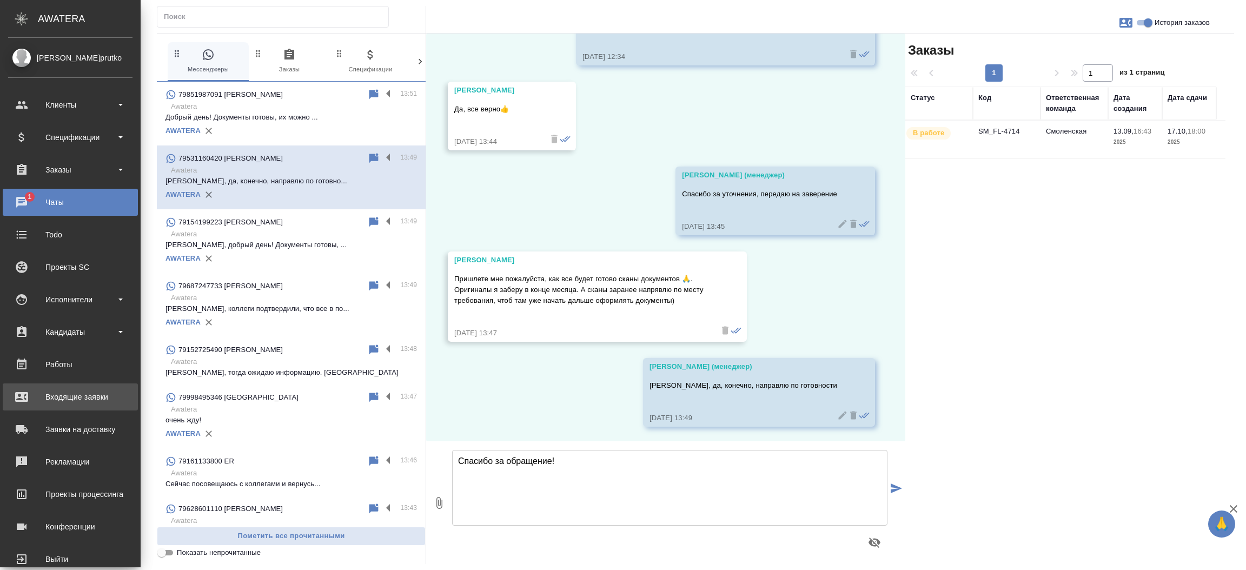
scroll to position [3924, 0]
click at [20, 394] on div "Входящие заявки" at bounding box center [70, 397] width 124 height 16
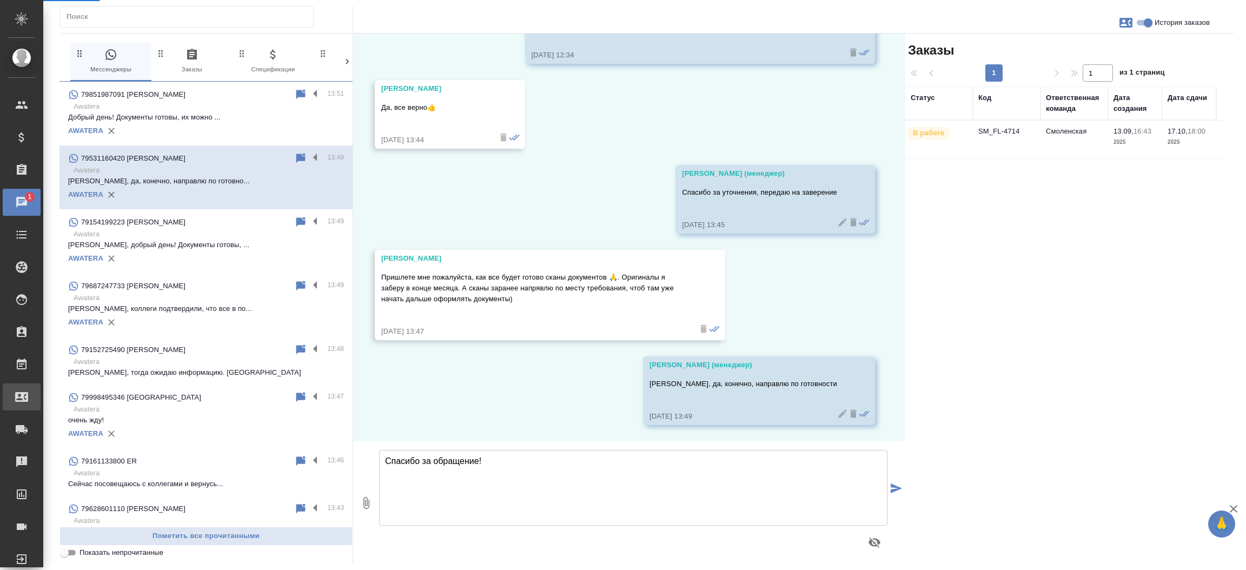
click at [20, 394] on div "Входящие заявки" at bounding box center [8, 397] width 27 height 16
select select "RU"
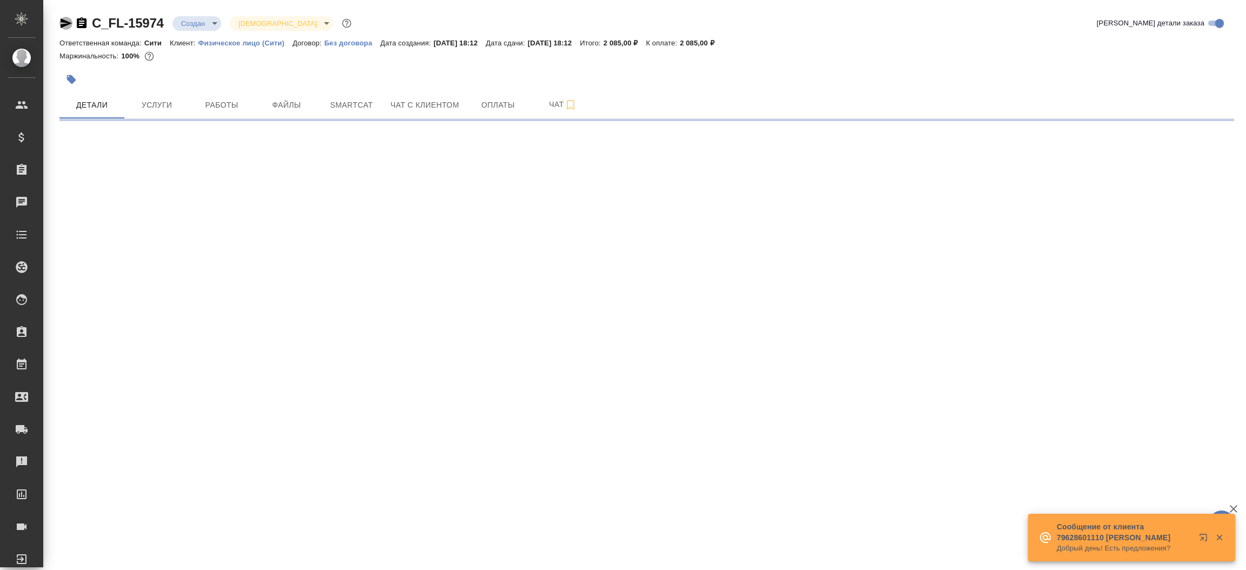
click at [64, 23] on icon "button" at bounding box center [65, 23] width 13 height 13
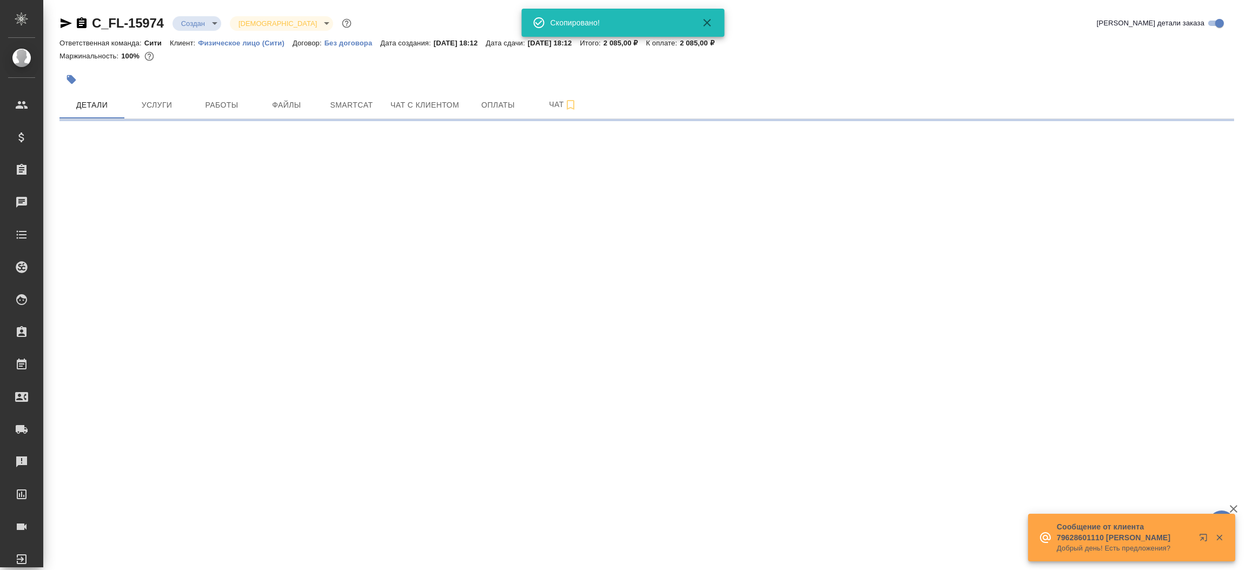
select select "RU"
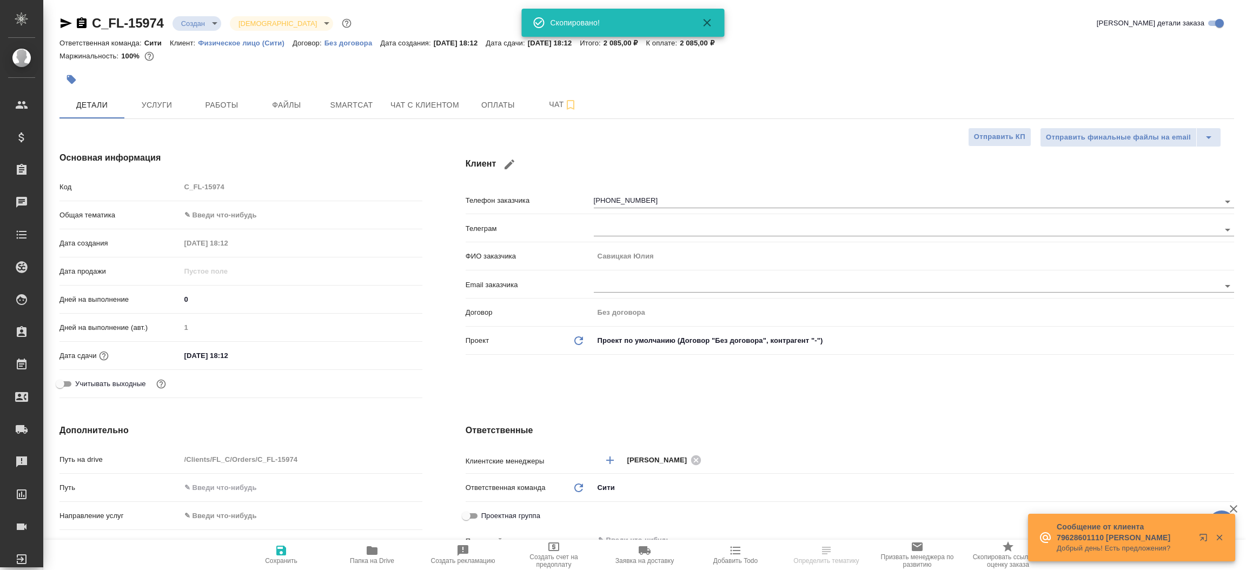
type textarea "x"
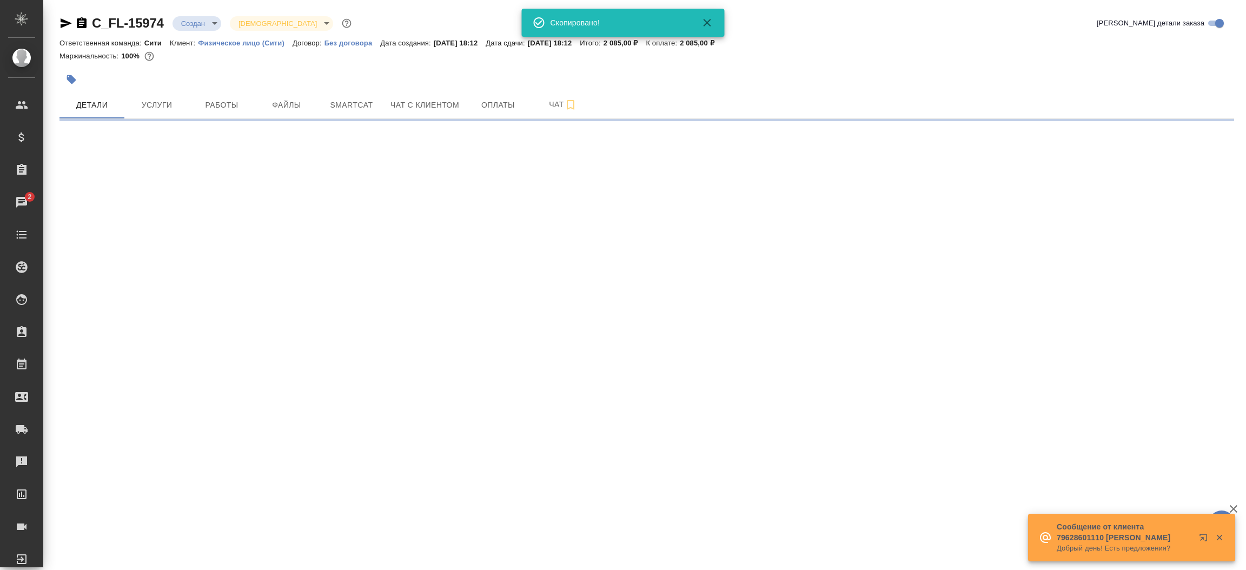
select select "RU"
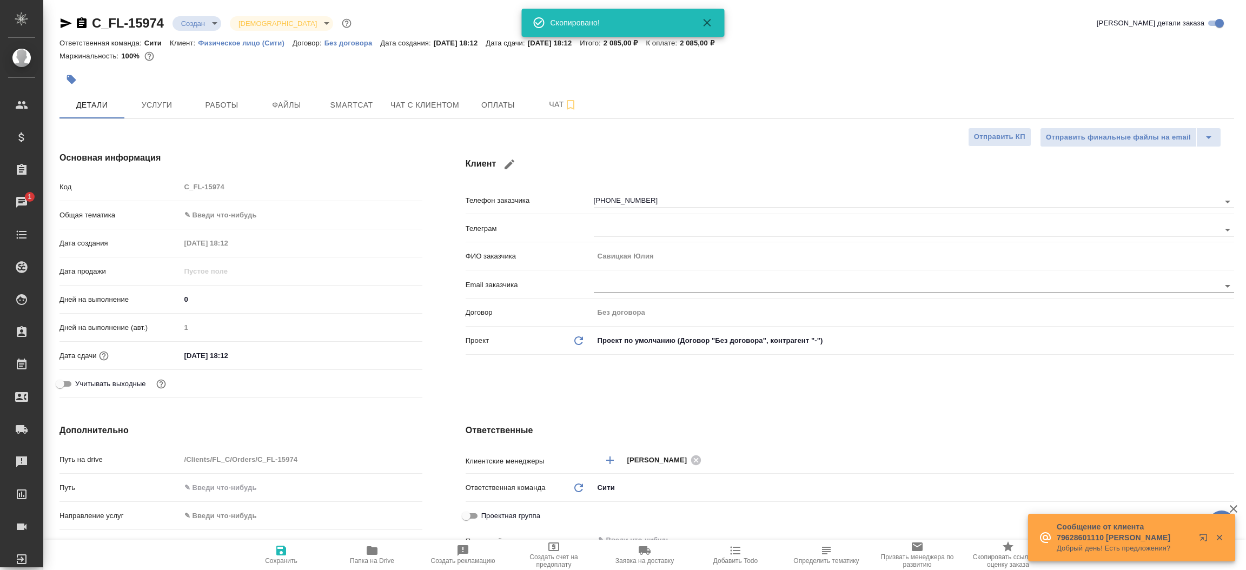
type textarea "x"
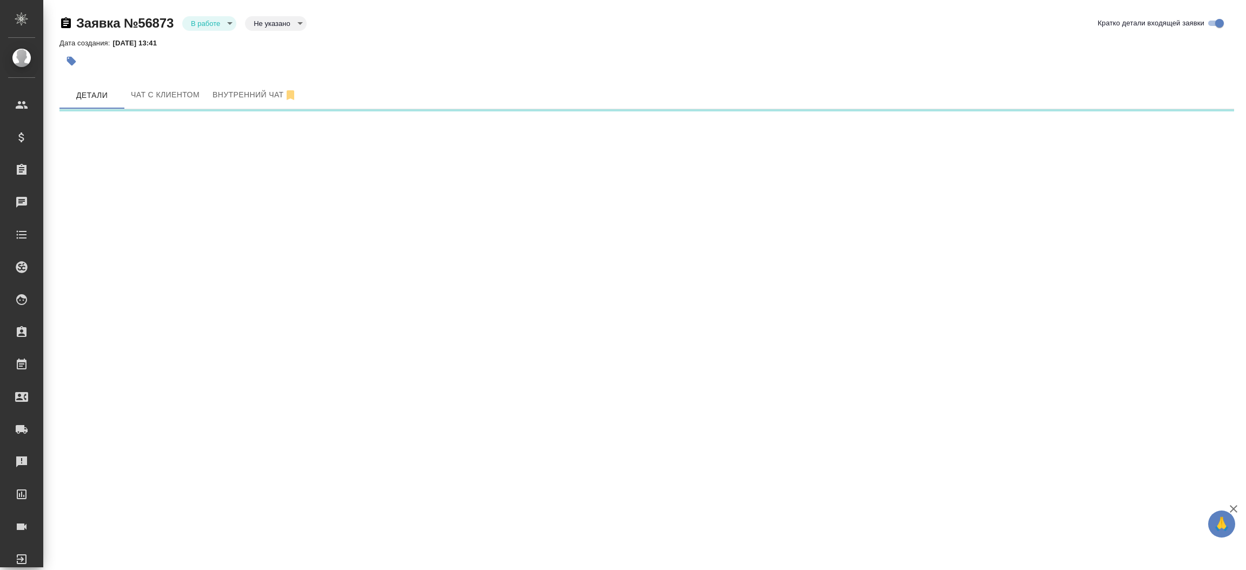
select select "RU"
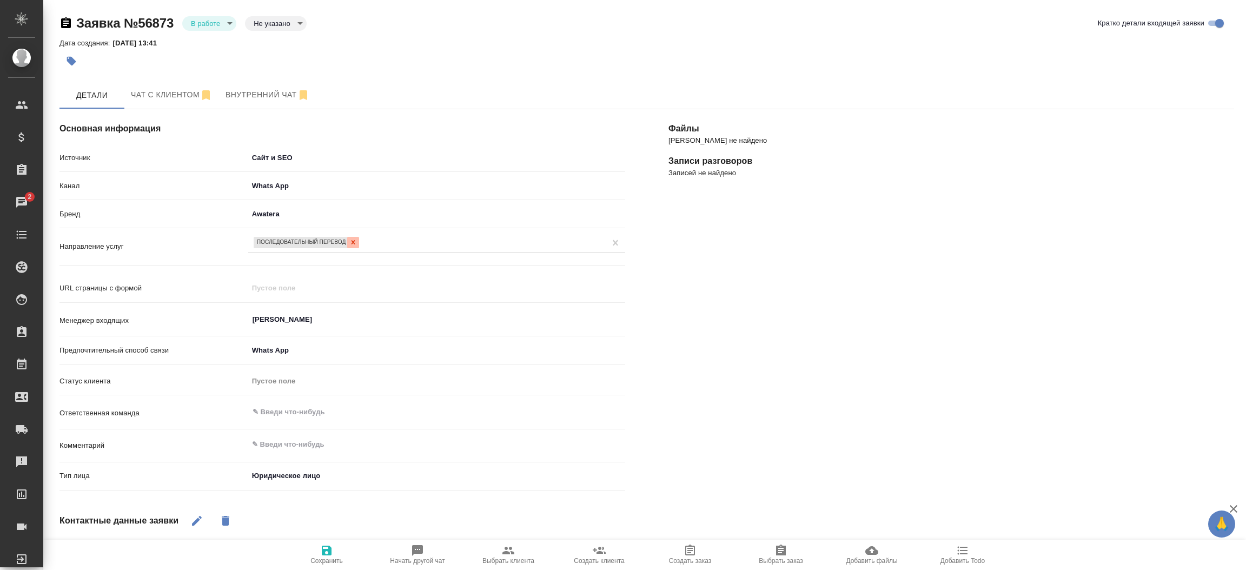
click at [355, 238] on icon at bounding box center [353, 242] width 8 height 8
type textarea "x"
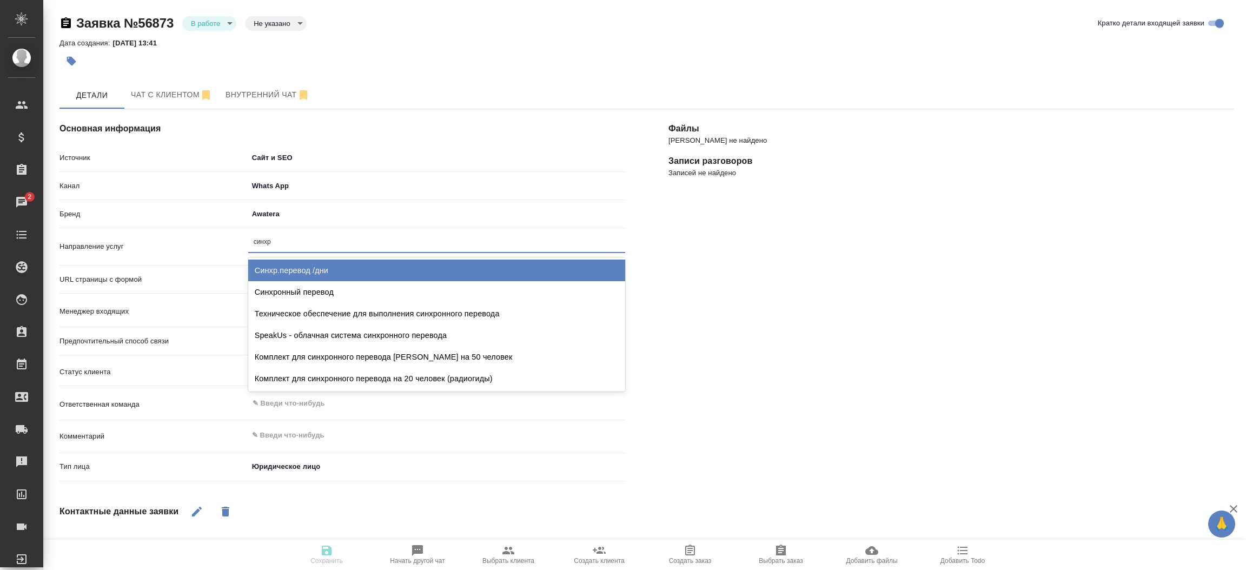
type input "синхро"
click at [349, 266] on div "Синхронный перевод" at bounding box center [436, 271] width 377 height 22
type textarea "x"
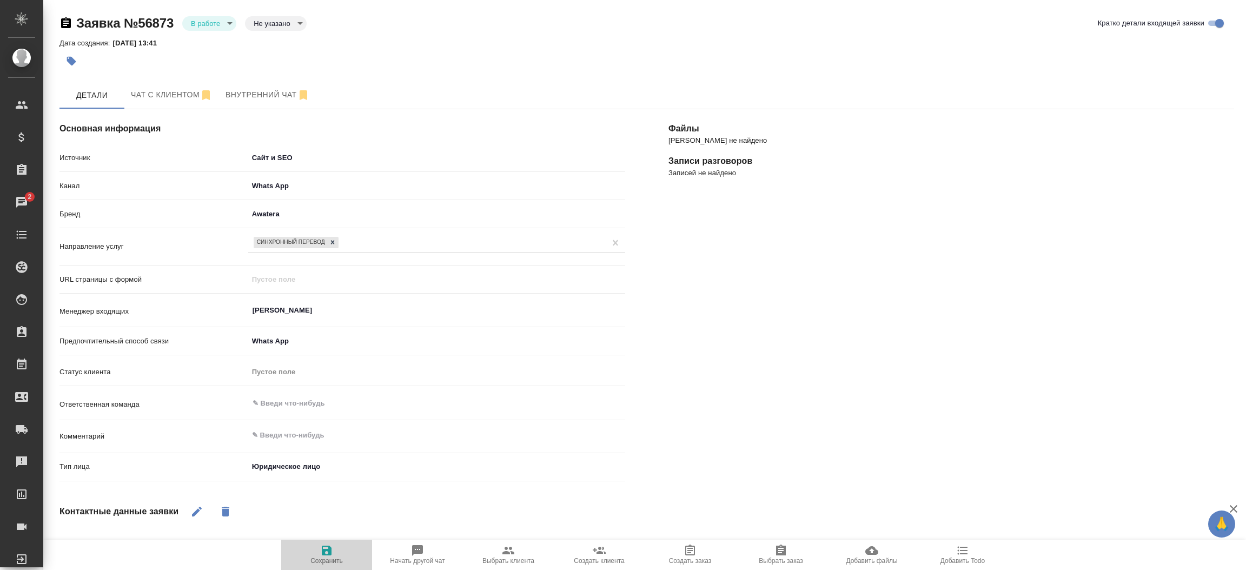
click at [332, 557] on span "Сохранить" at bounding box center [326, 561] width 32 height 8
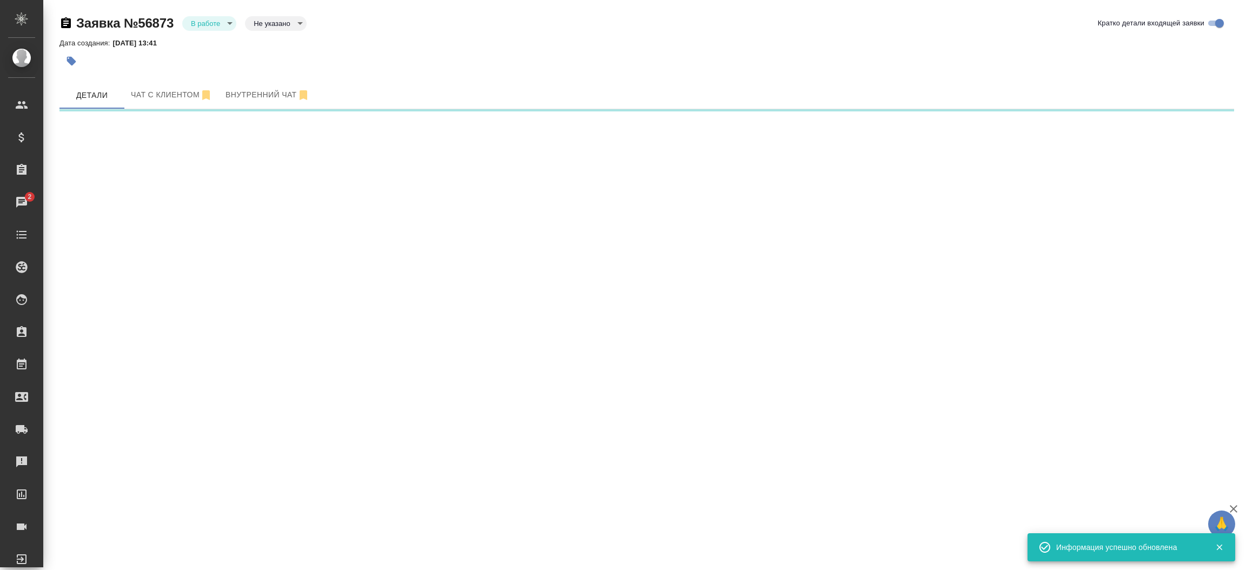
select select "RU"
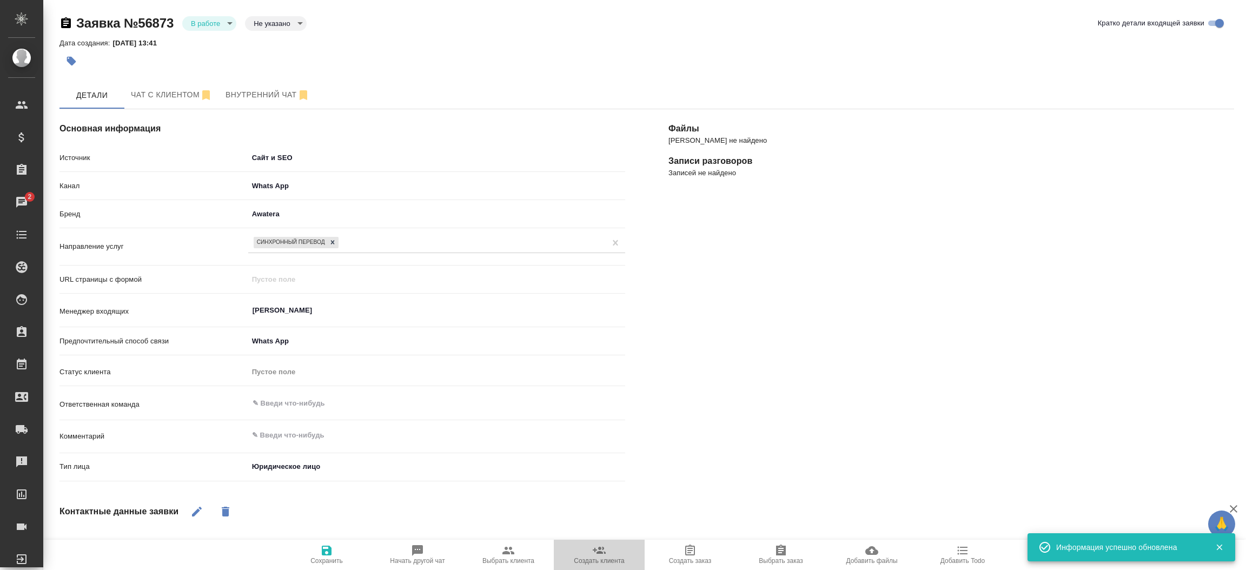
click at [595, 561] on span "Создать клиента" at bounding box center [599, 561] width 50 height 8
type textarea "x"
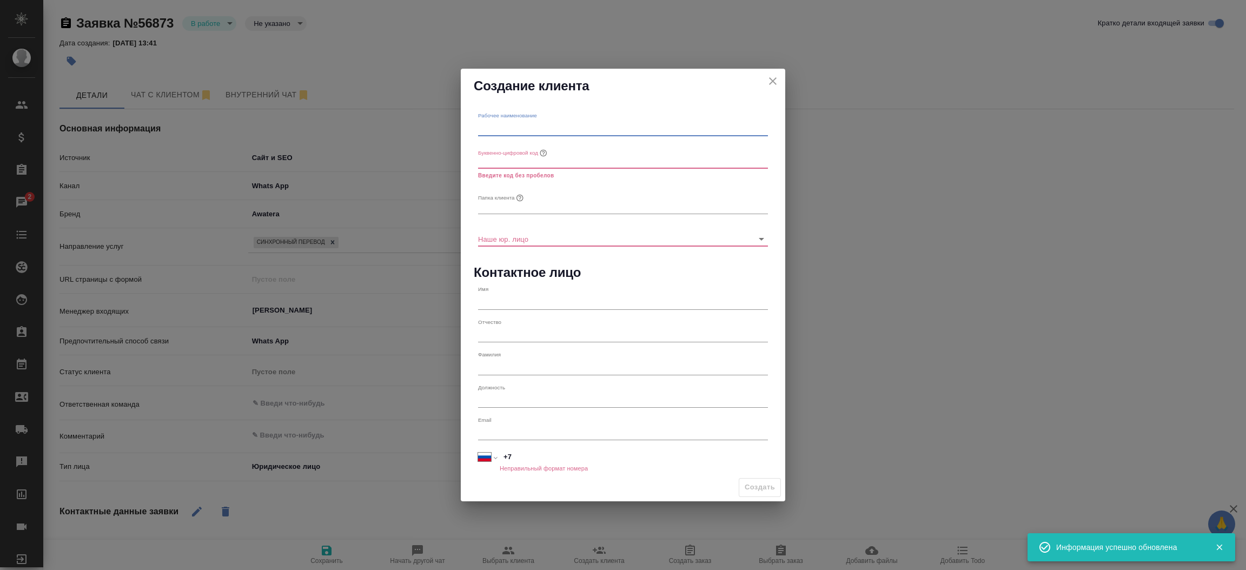
click at [532, 128] on input "text" at bounding box center [623, 128] width 290 height 15
type input "Системайс"
click at [510, 207] on input "text" at bounding box center [623, 205] width 290 height 15
type input "Системайс"
click at [514, 162] on input "text" at bounding box center [623, 161] width 290 height 15
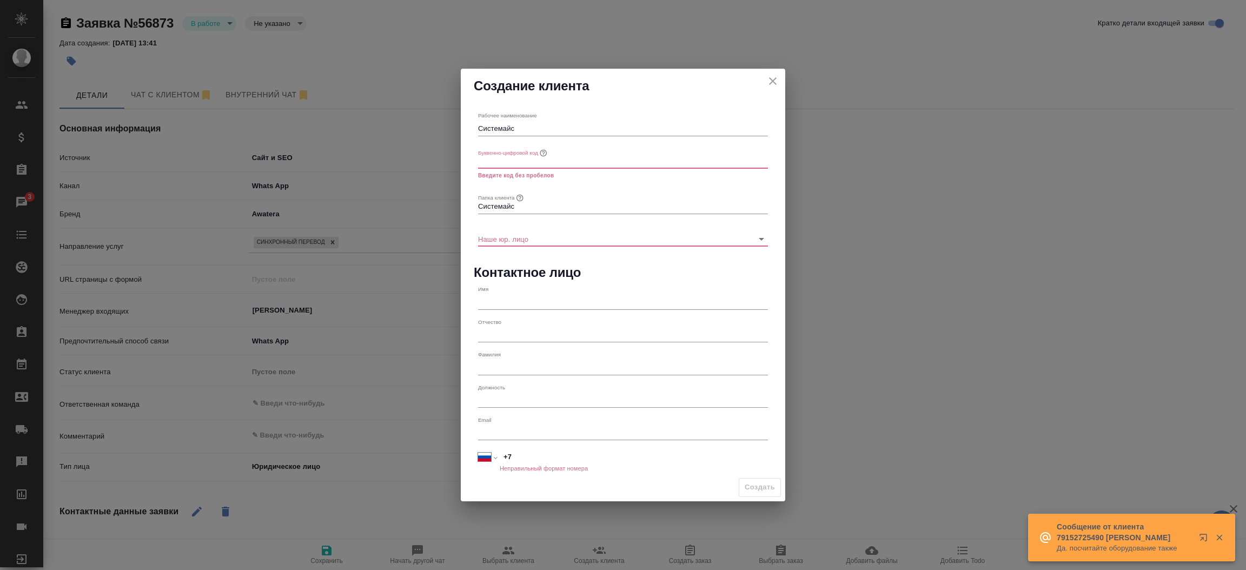
type textarea "x"
paste input "systemice"
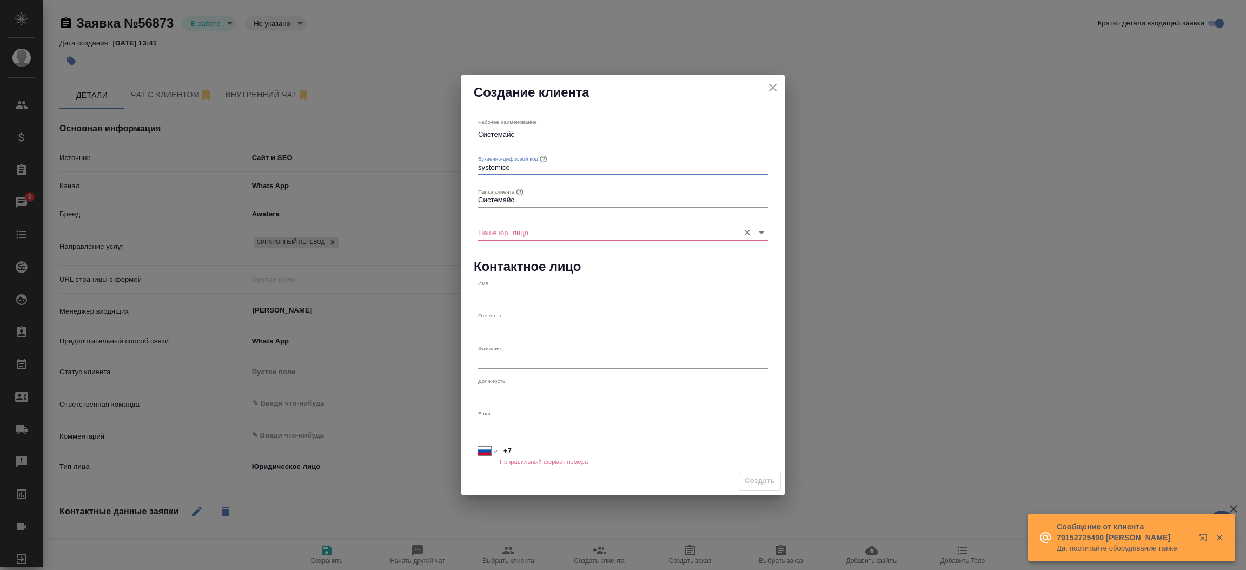
type input "systemice"
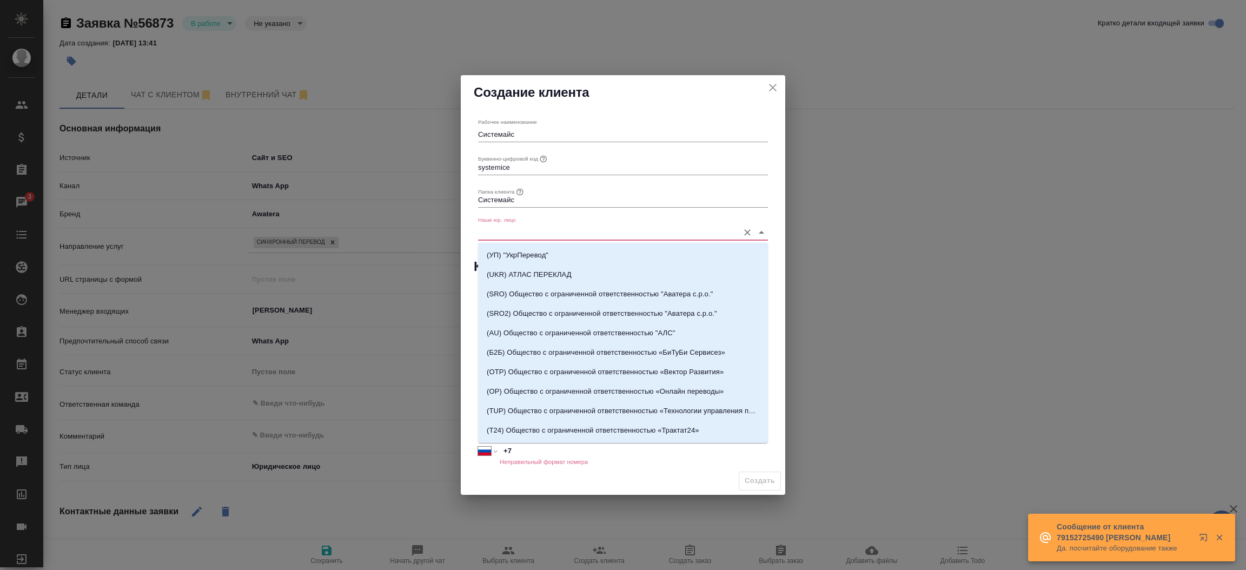
click at [521, 226] on input "Наше юр. лицо" at bounding box center [605, 232] width 255 height 15
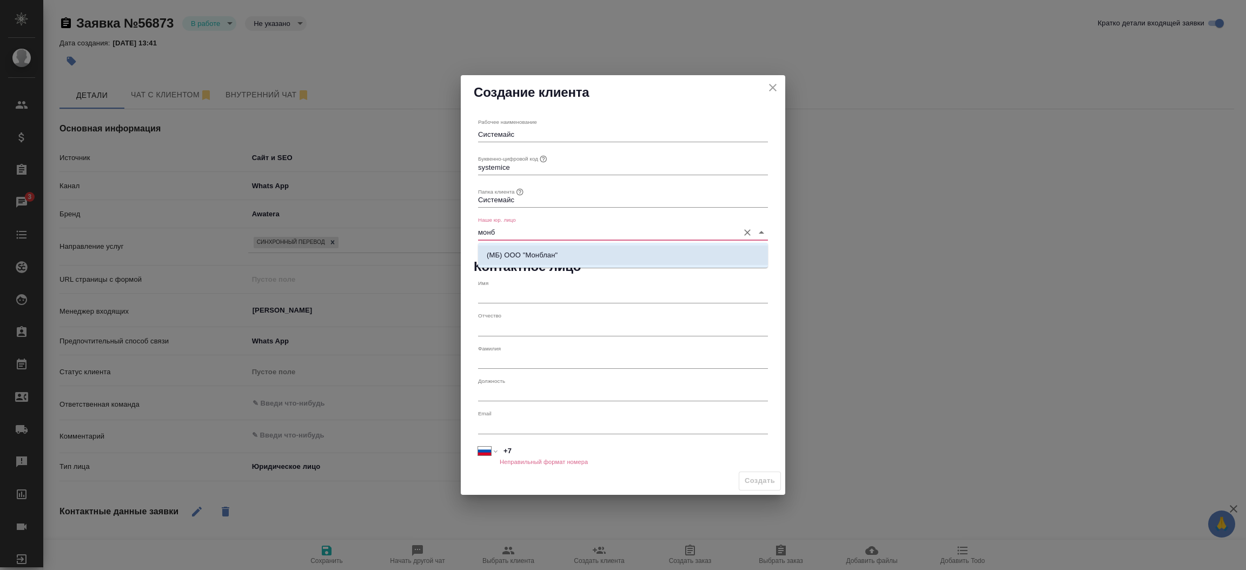
click at [528, 254] on p "(МБ) ООО "Монблан"" at bounding box center [522, 255] width 71 height 11
type input "(МБ) ООО "Монблан""
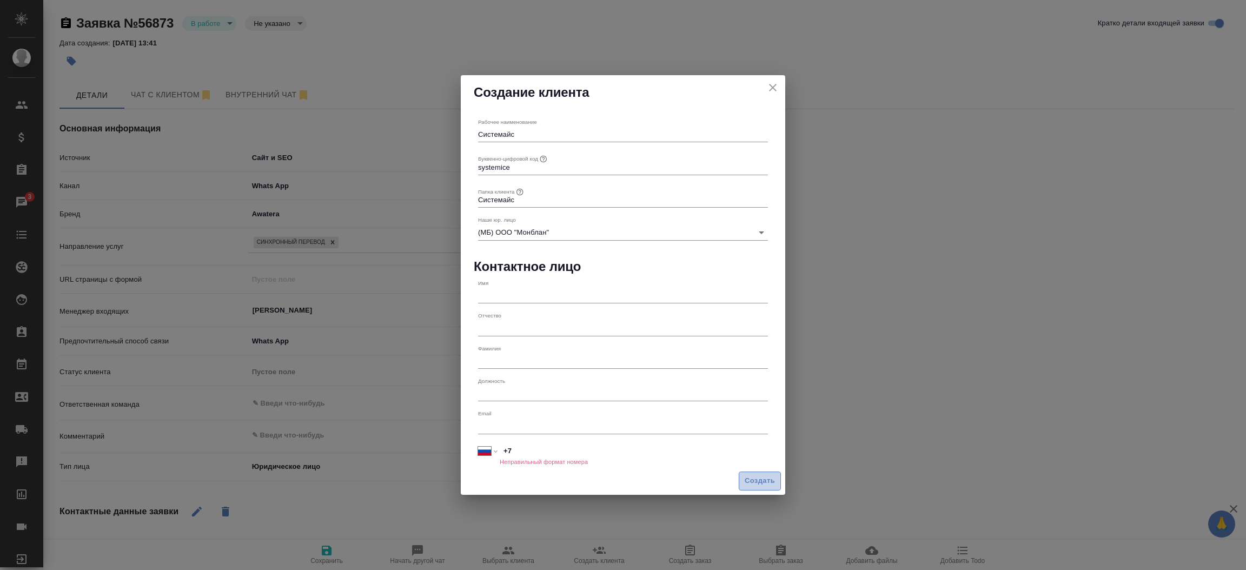
click at [769, 480] on span "Создать" at bounding box center [760, 481] width 30 height 12
type textarea "x"
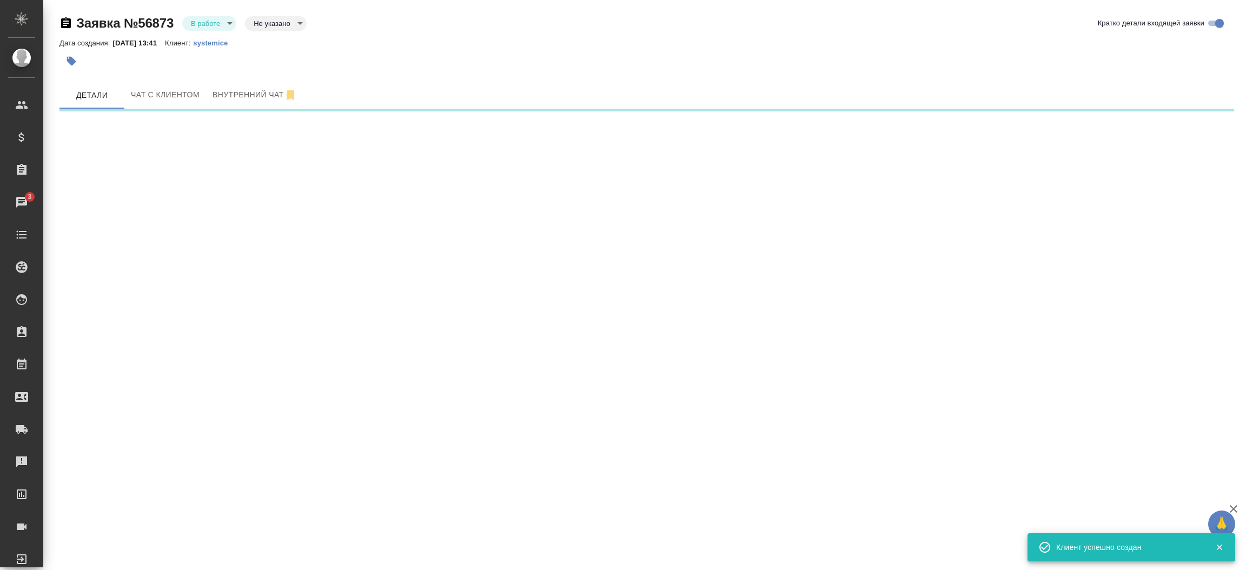
select select "RU"
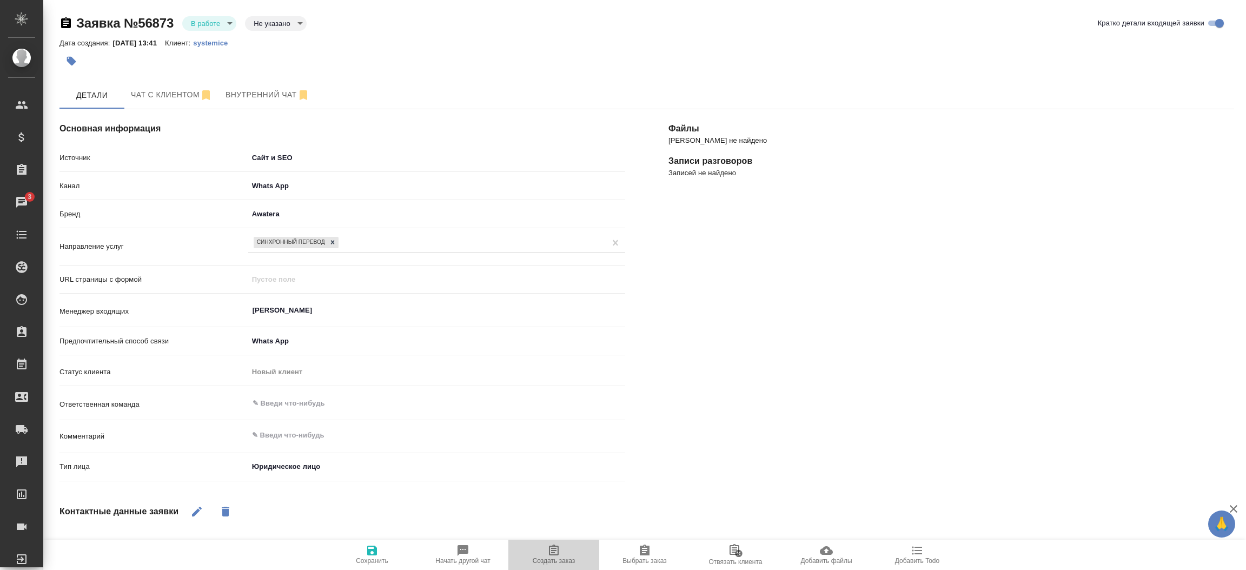
click at [558, 548] on icon "button" at bounding box center [554, 550] width 10 height 11
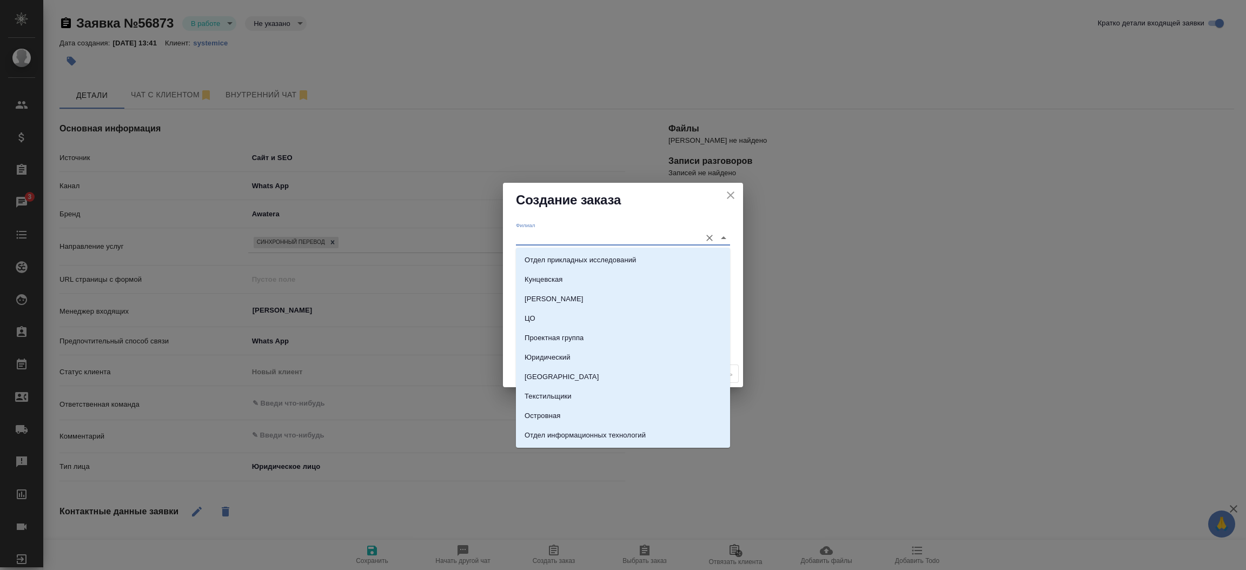
click at [548, 235] on input "Филиал" at bounding box center [606, 237] width 180 height 15
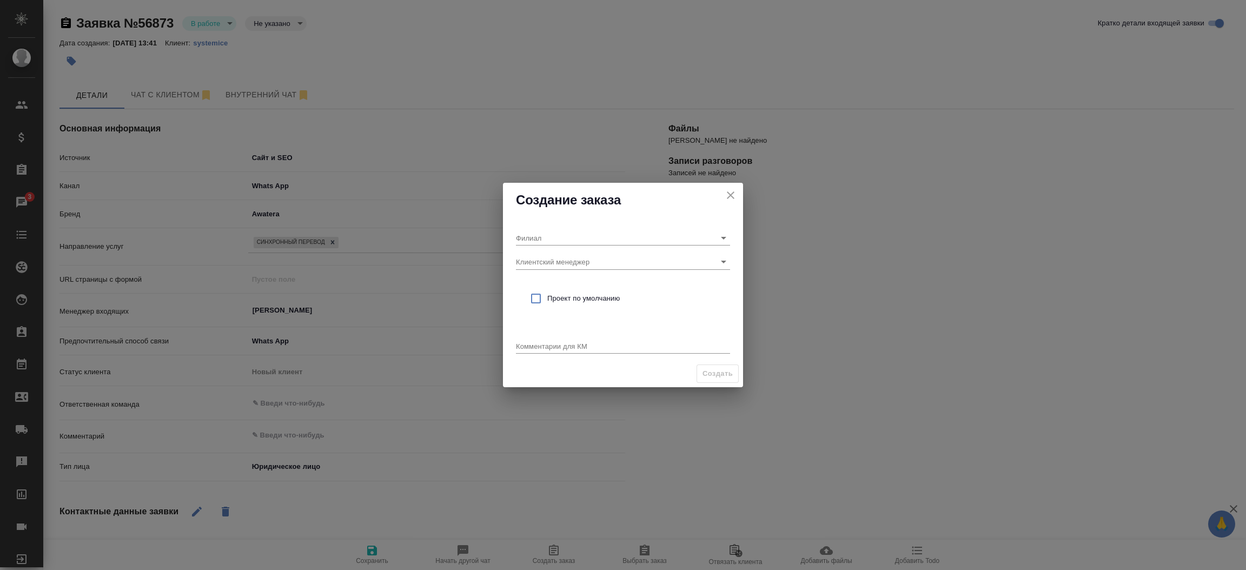
type textarea "x"
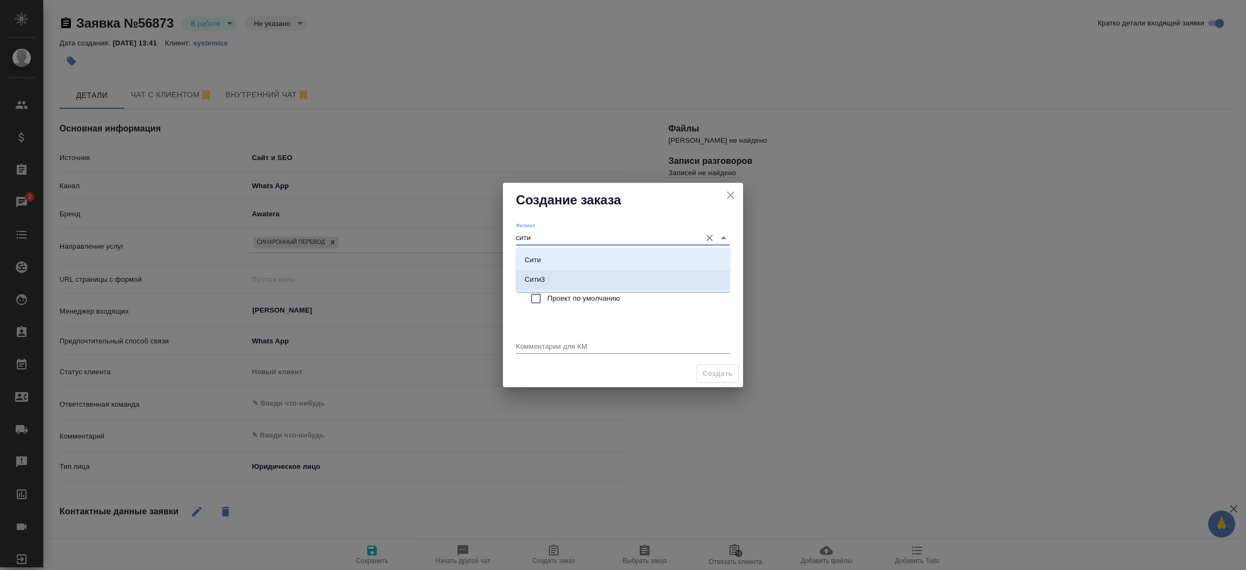
click at [562, 276] on li "Сити3" at bounding box center [623, 279] width 214 height 19
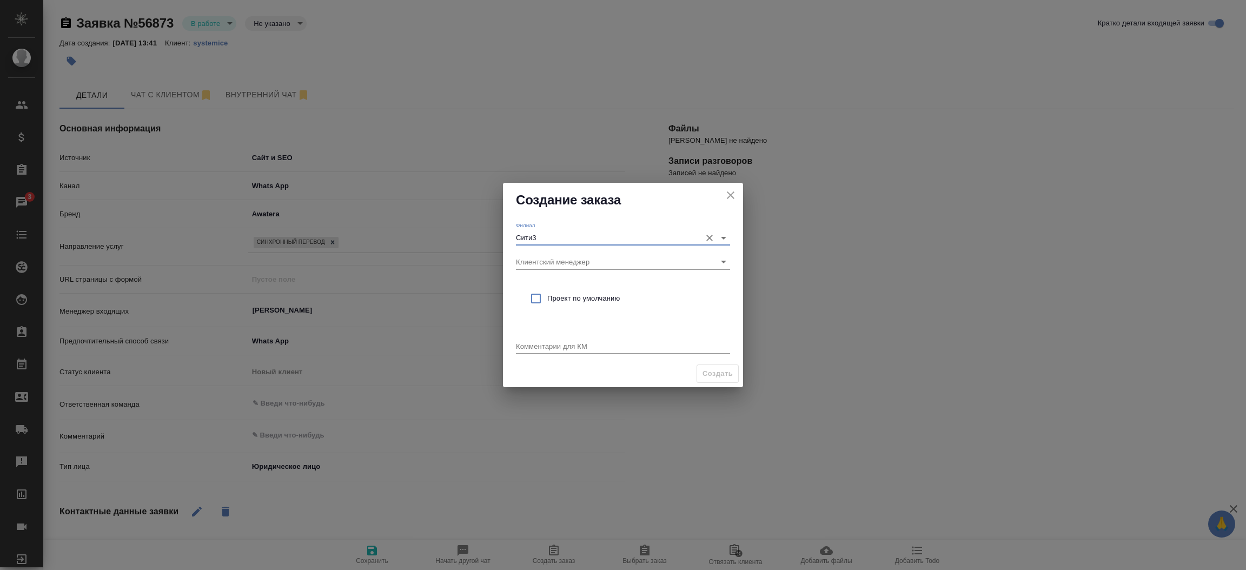
type input "Сити3"
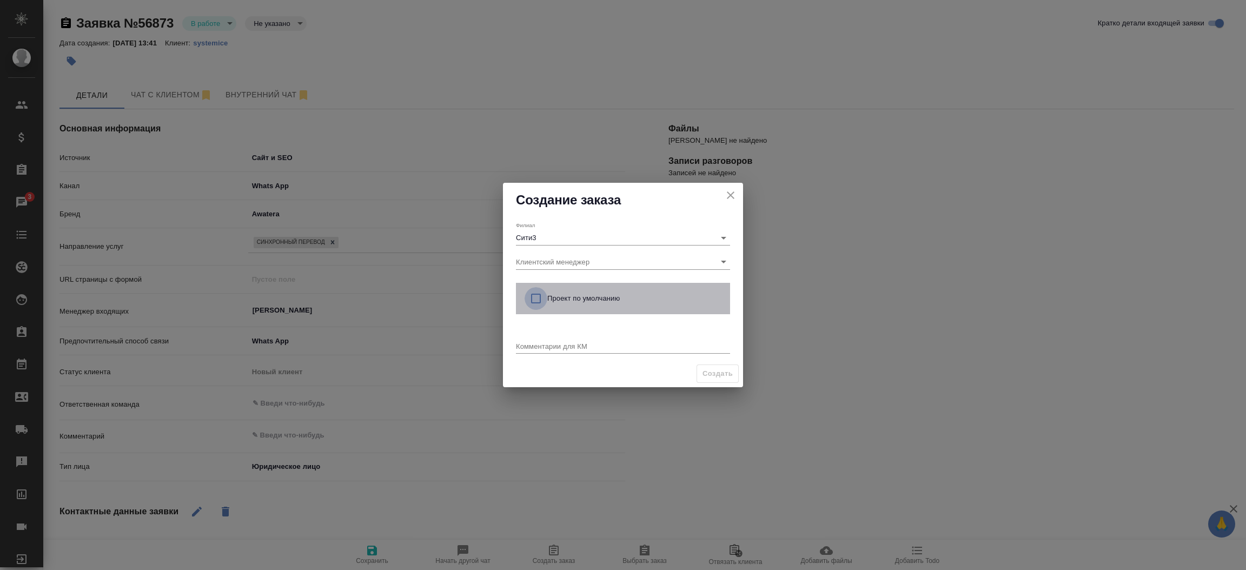
click at [535, 300] on input "checkbox" at bounding box center [536, 298] width 23 height 23
checkbox input "true"
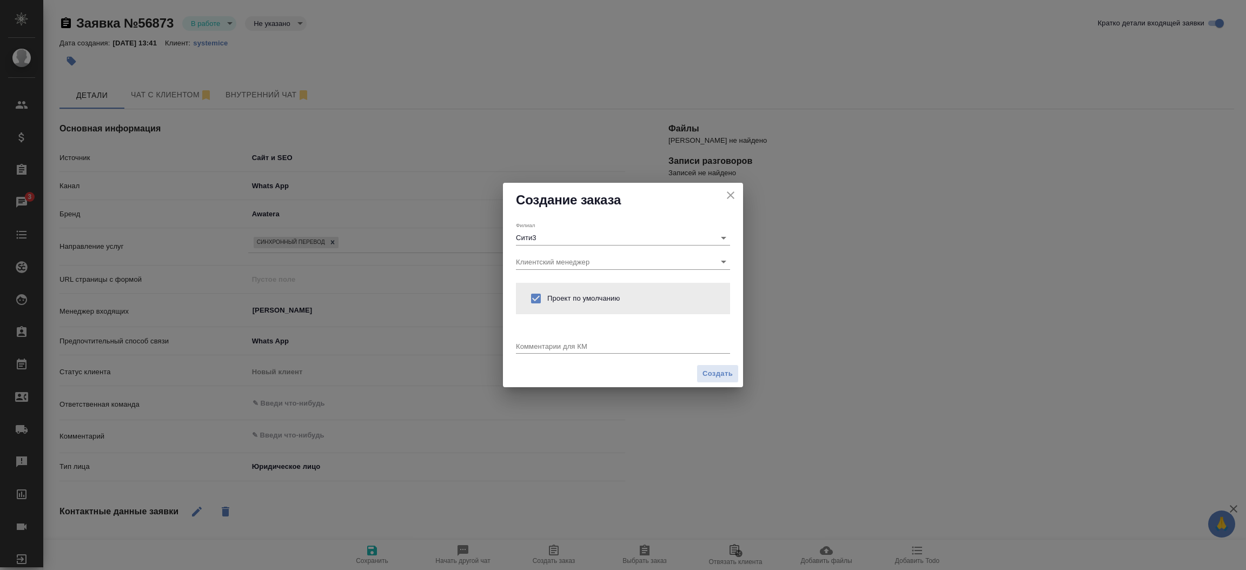
click at [537, 350] on div "x" at bounding box center [623, 347] width 214 height 14
type textarea "от КВ: синхрон."
type textarea "x"
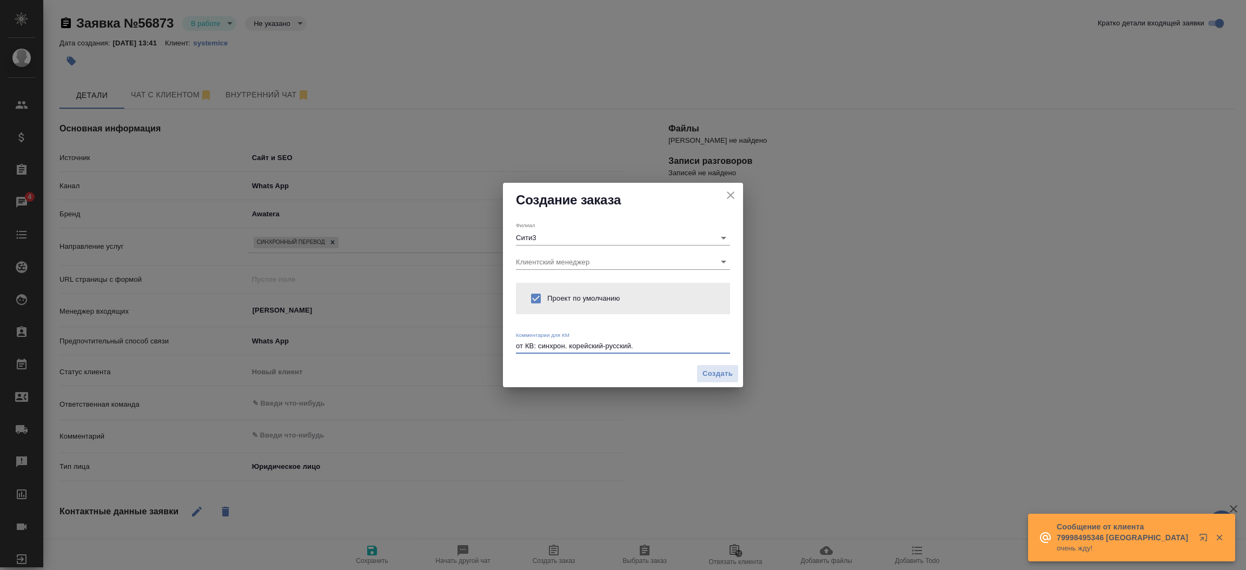
paste textarea "Мы ищем переводчика на медицинскую конференцию, которая будет проходить 26 нояб…"
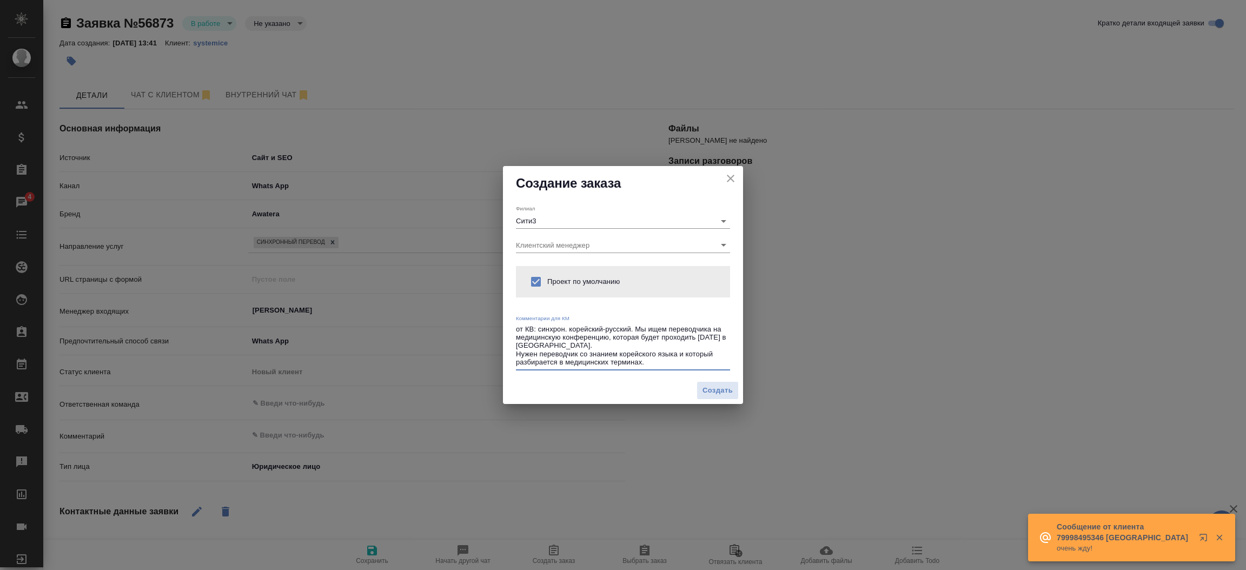
type textarea "от КВ: синхрон. корейский-русский. Мы ищем переводчика на медицинскую конференц…"
type textarea "x"
paste textarea "Конференция с 9 до 18, нужен переводчик на 2 часа"
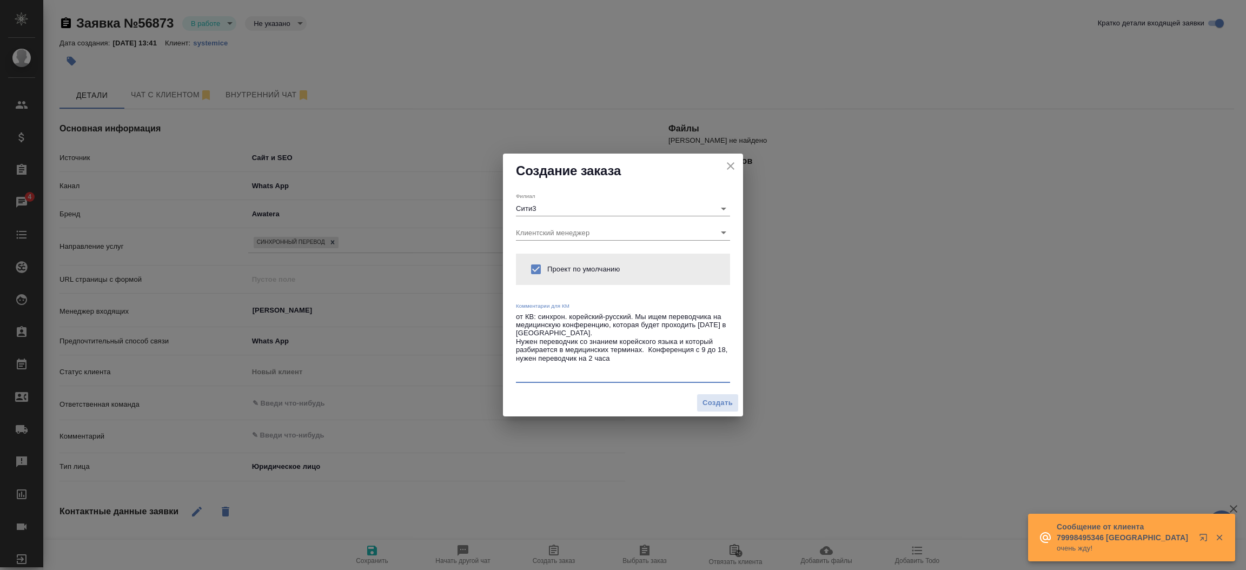
type textarea "от КВ: синхрон. корейский-русский. Мы ищем переводчика на медицинскую конференц…"
type textarea "x"
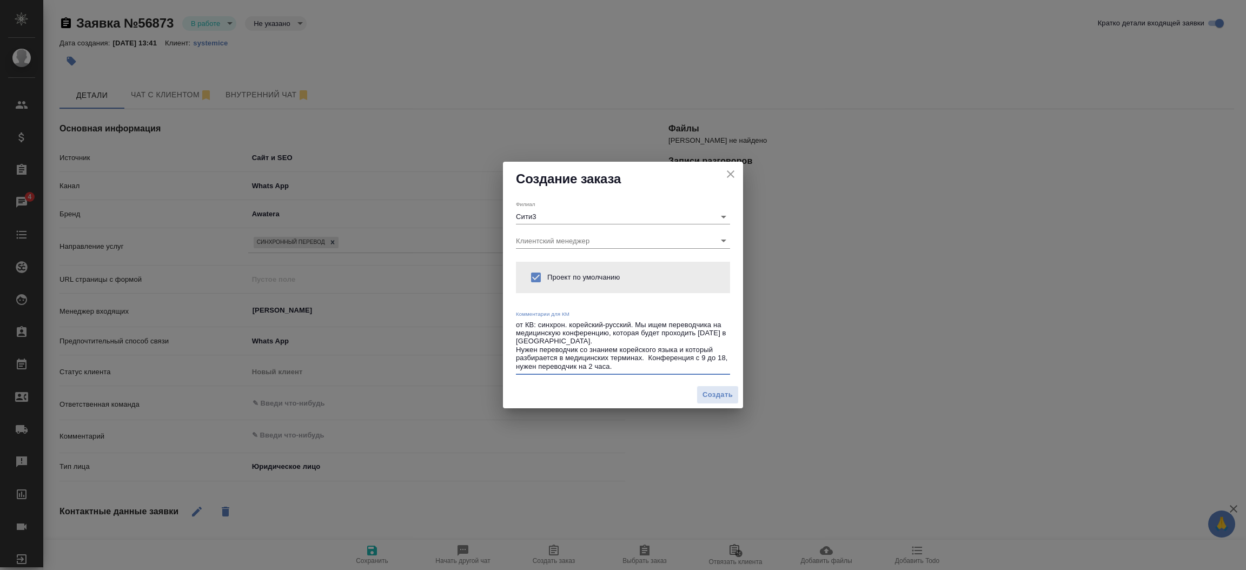
paste textarea "Точное время не могу сказать, так как программа пока не согласована"
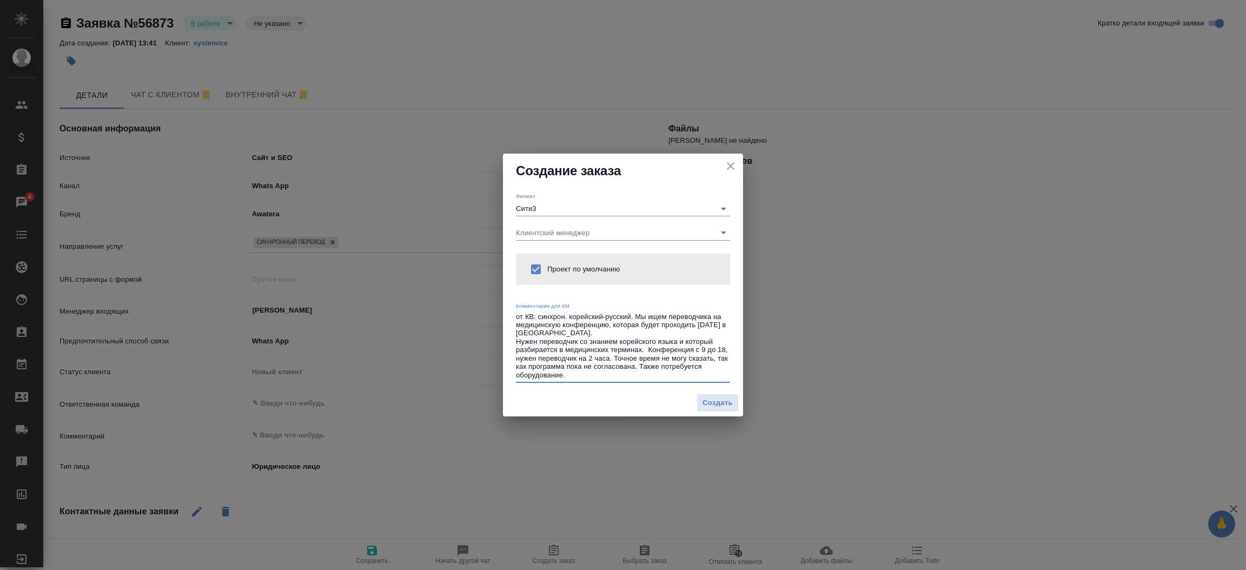
type textarea "от КВ: синхрон. корейский-русский. Мы ищем переводчика на медицинскую конференц…"
type textarea "x"
type textarea "от КВ: синхрон. корейский-русский. Мы ищем переводчика на медицинскую конференц…"
click at [724, 401] on span "Создать" at bounding box center [717, 403] width 30 height 12
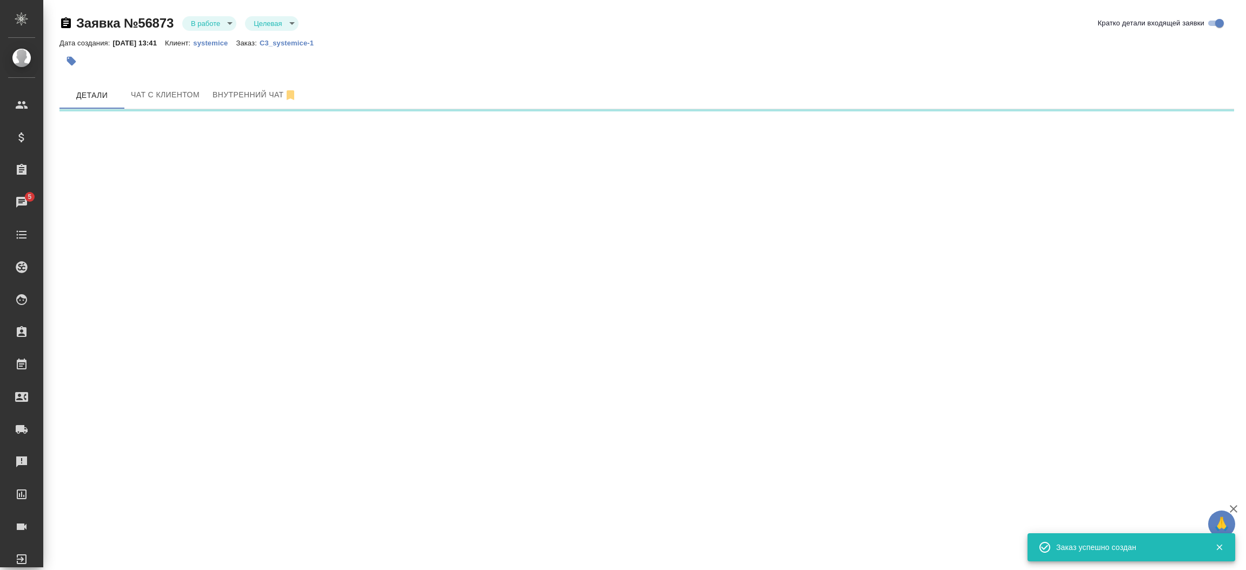
select select "RU"
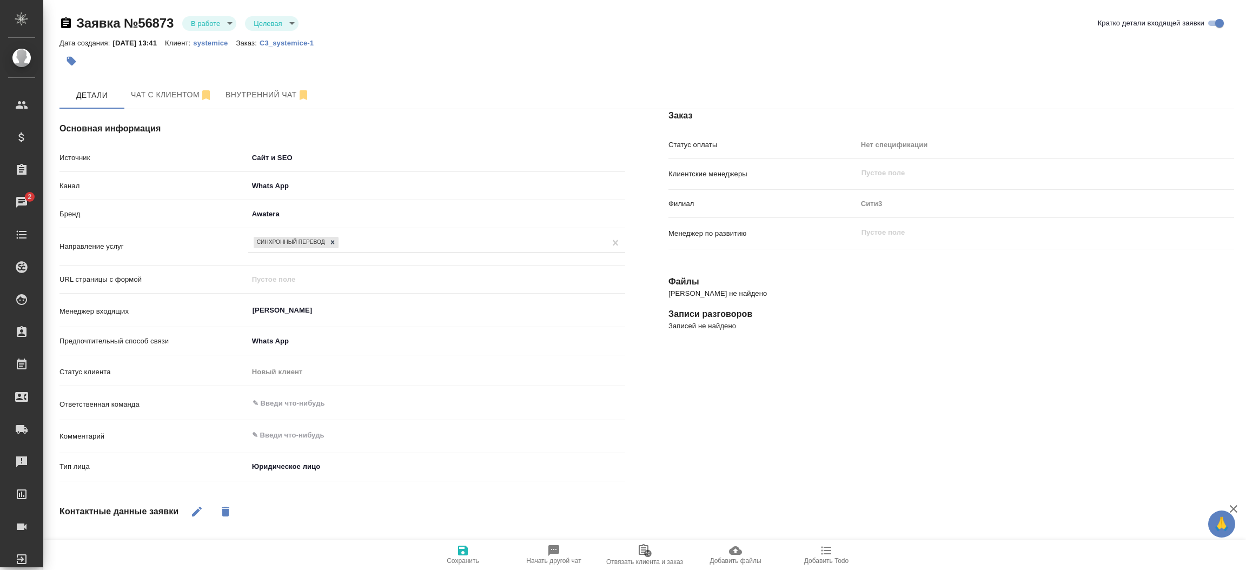
type textarea "x"
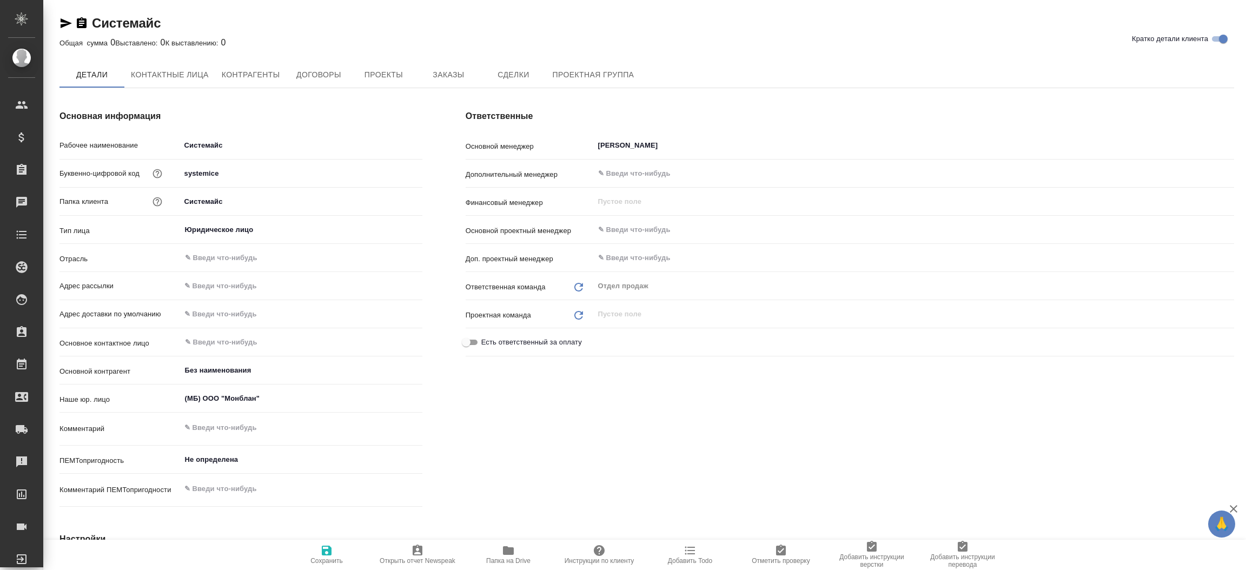
type textarea "x"
click at [378, 80] on span "Проекты" at bounding box center [383, 76] width 52 height 14
type textarea "x"
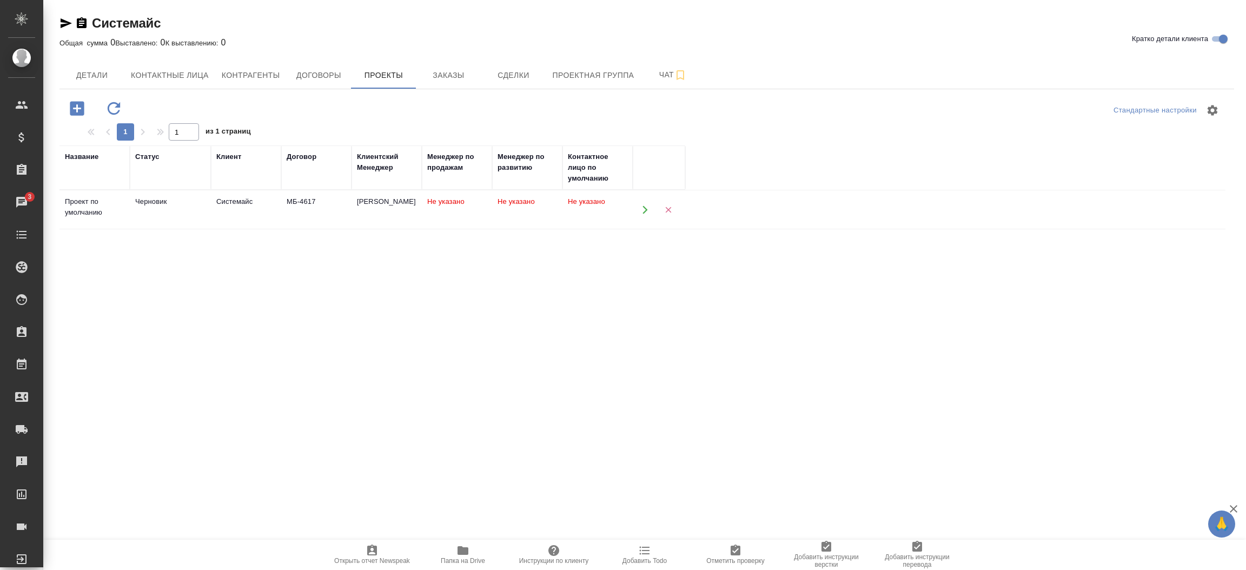
click at [633, 205] on td at bounding box center [659, 209] width 52 height 38
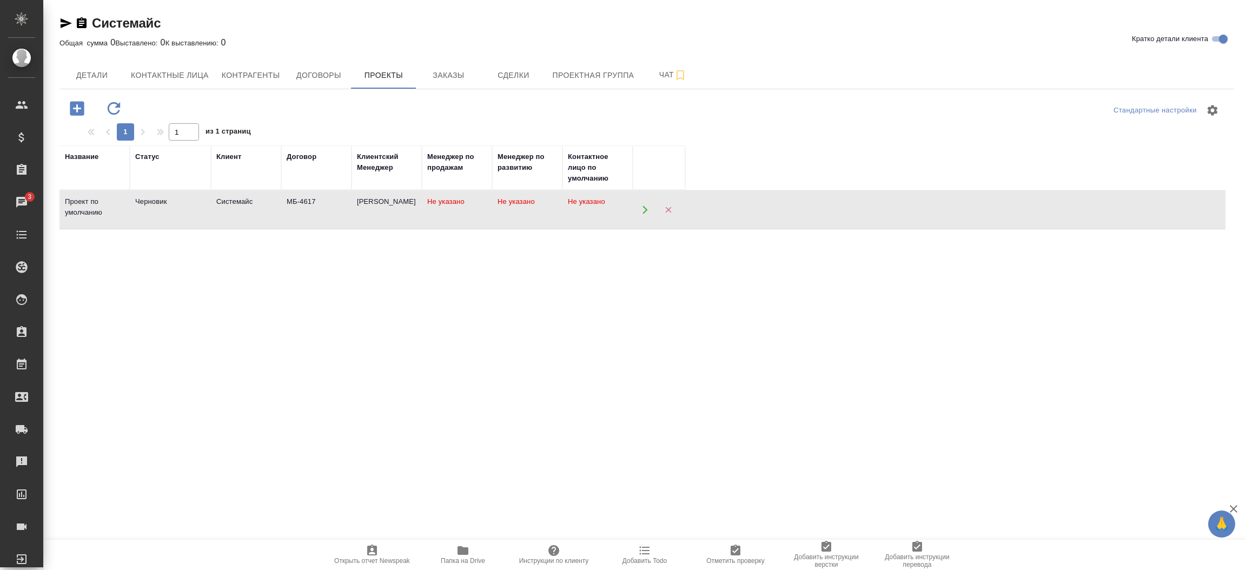
click at [139, 214] on td "Черновик" at bounding box center [170, 210] width 81 height 38
click at [116, 71] on span "Детали" at bounding box center [92, 76] width 52 height 14
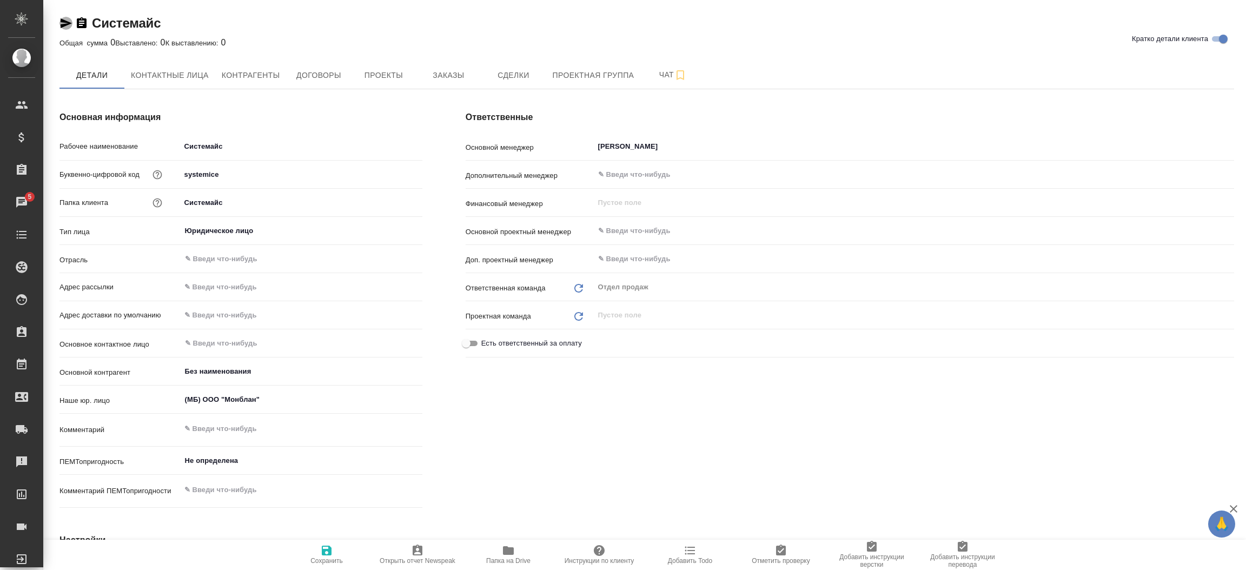
click at [67, 21] on icon "button" at bounding box center [65, 23] width 13 height 13
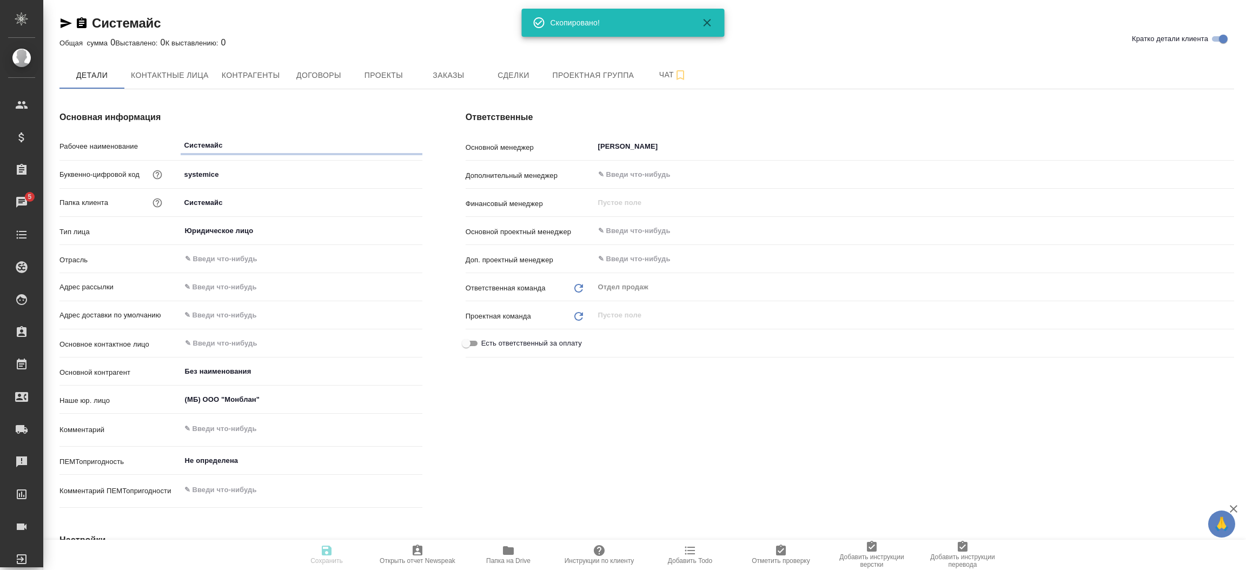
type textarea "x"
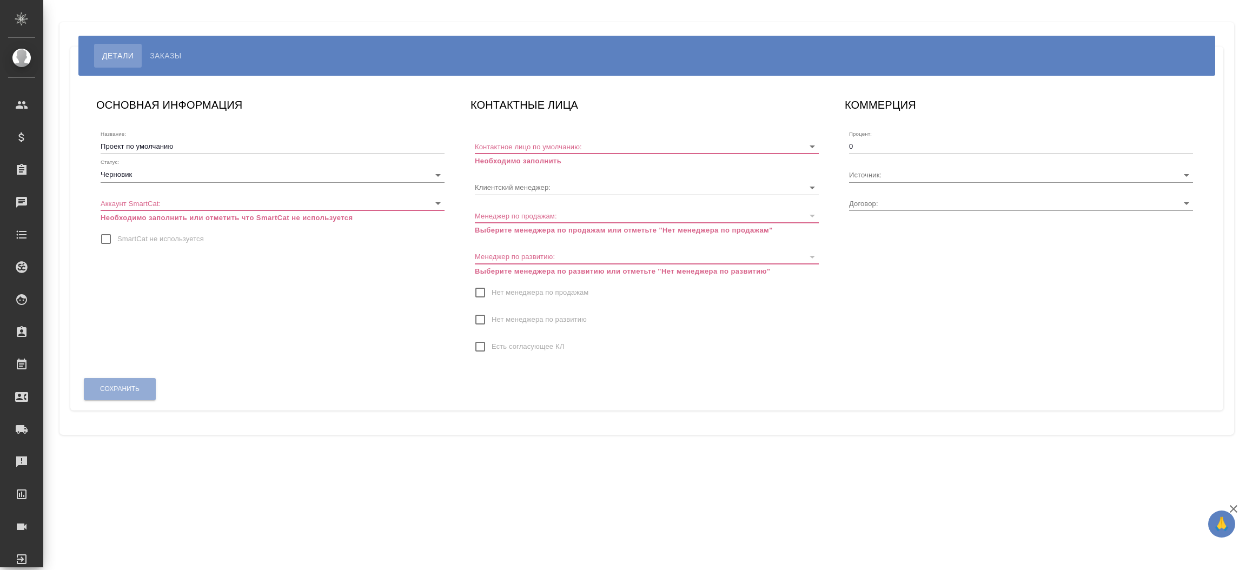
type input "МБ-4617"
type input "[PERSON_NAME]"
click at [107, 241] on input "SmartCat не используется" at bounding box center [106, 239] width 23 height 23
checkbox input "true"
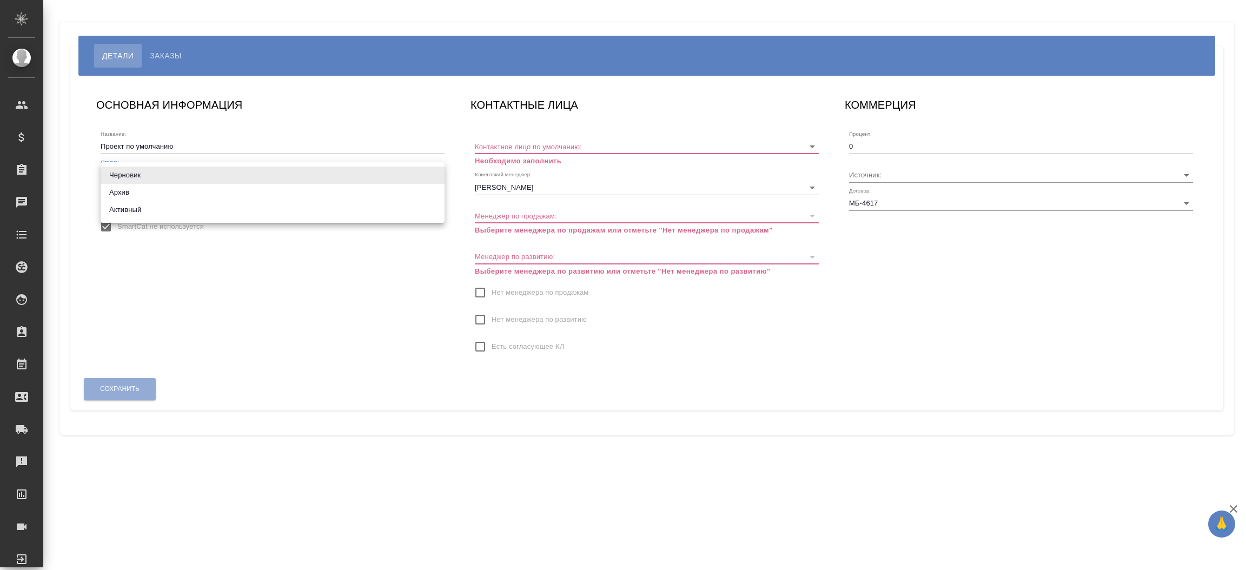
click at [140, 180] on body "🙏 .cls-1 fill:#fff; AWATERA [PERSON_NAME]prutko Клиенты Спецификации Заказы Чат…" at bounding box center [623, 285] width 1246 height 570
click at [138, 210] on li "Активный" at bounding box center [273, 209] width 344 height 17
type input "active"
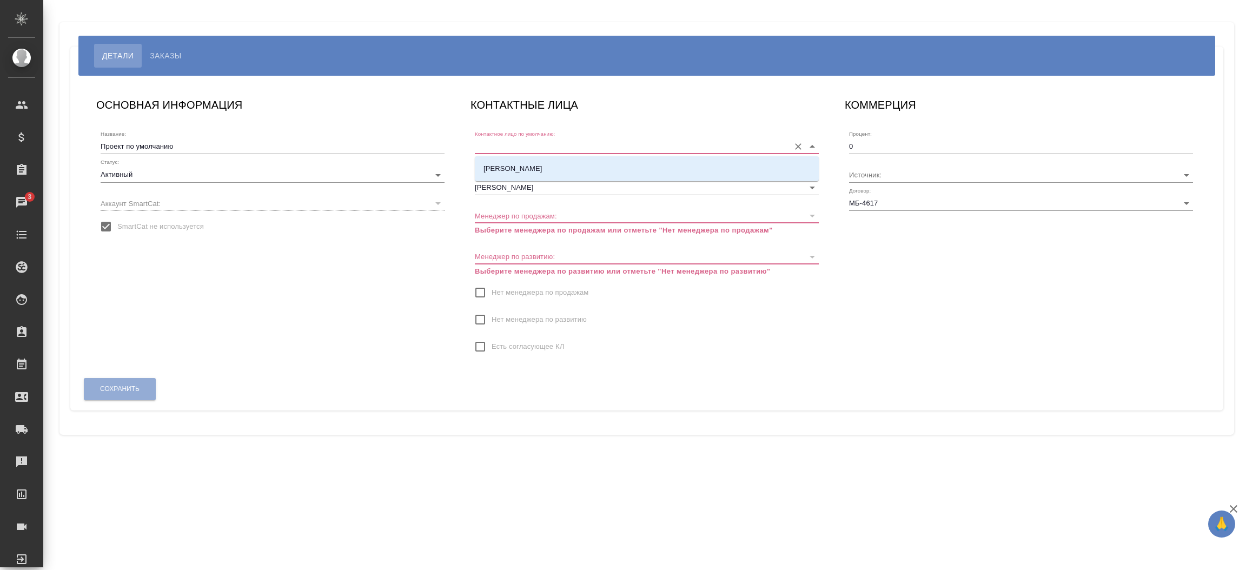
click at [523, 145] on input "Контактное лицо по умолчанию:" at bounding box center [629, 146] width 309 height 15
click at [523, 171] on li "[PERSON_NAME]" at bounding box center [647, 168] width 344 height 19
type input "[PERSON_NAME]"
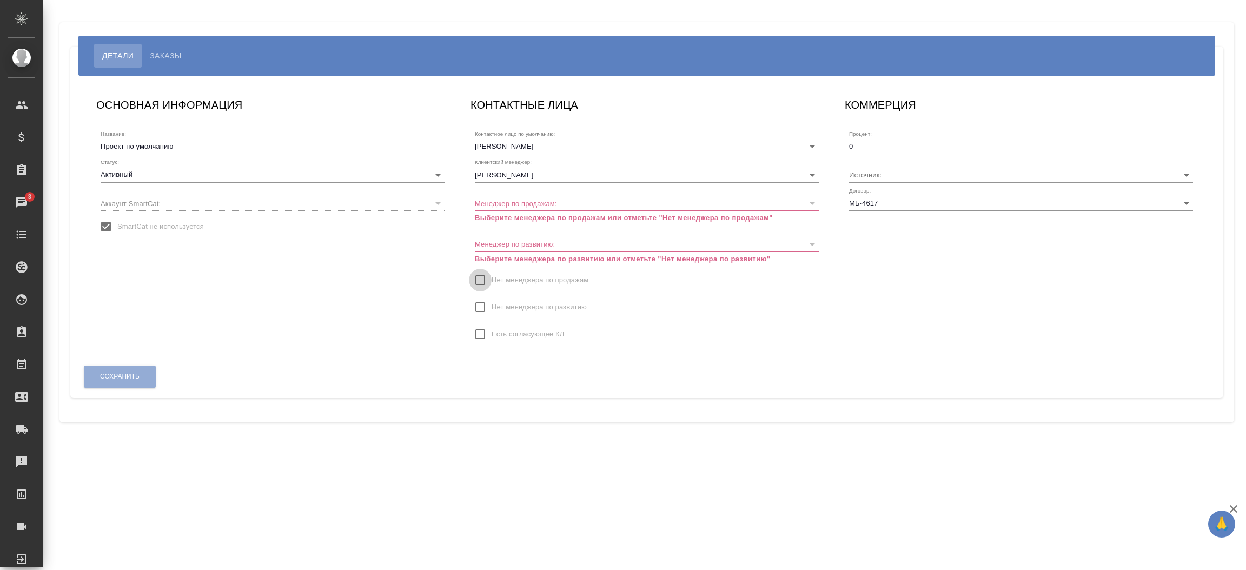
click at [479, 276] on input "Нет менеджера по продажам" at bounding box center [480, 280] width 23 height 23
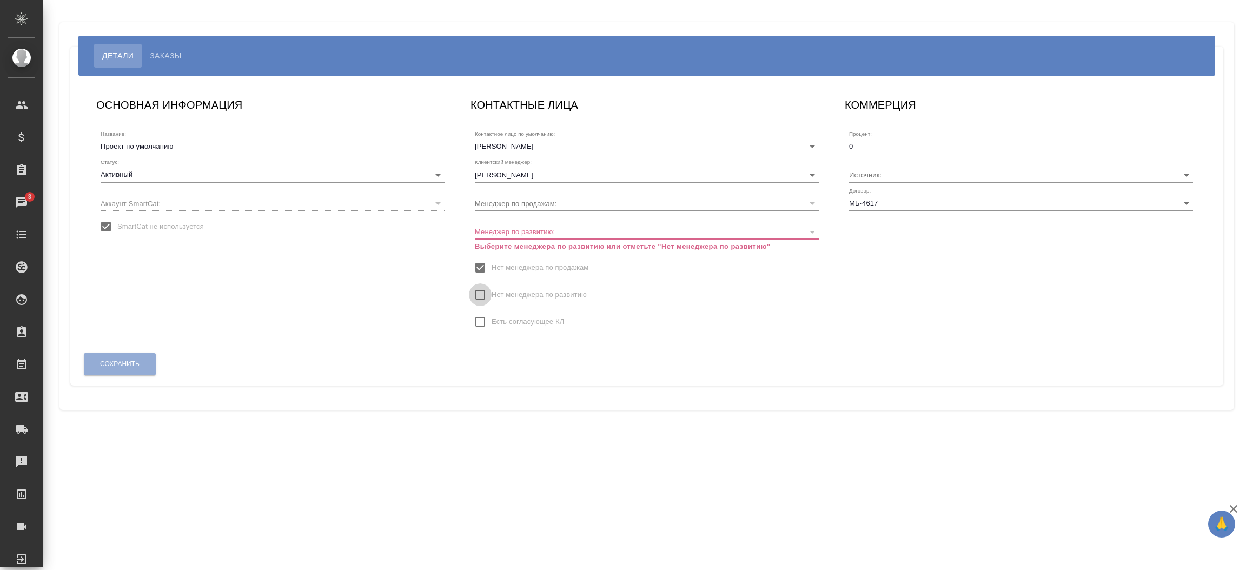
click at [473, 291] on input "Нет менеджера по развитию" at bounding box center [480, 294] width 23 height 23
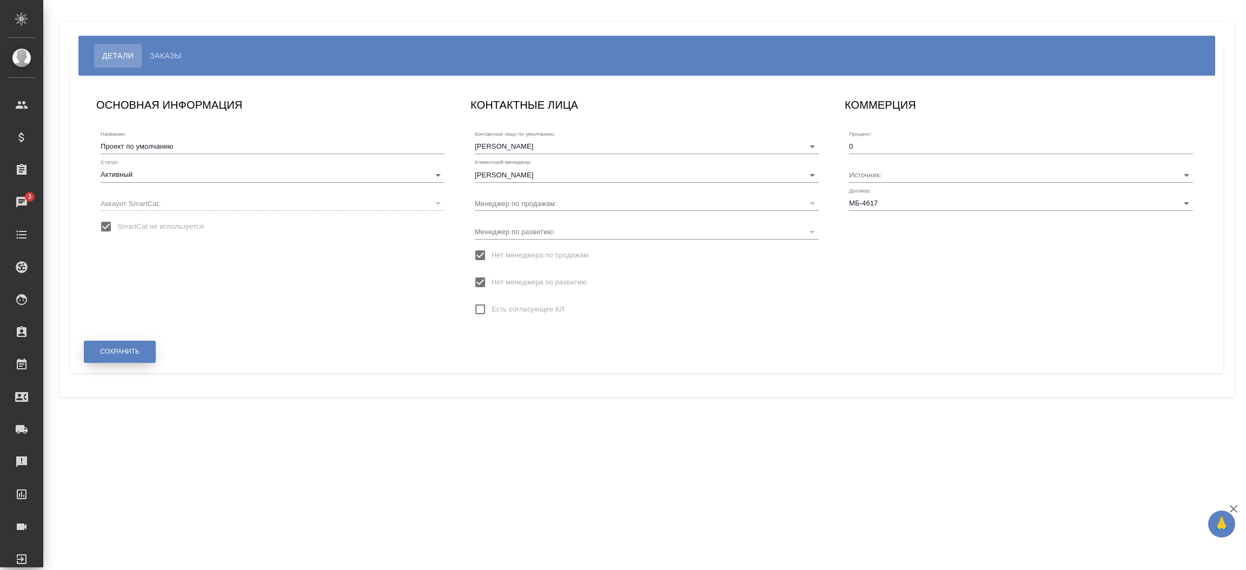
click at [129, 347] on span "Сохранить" at bounding box center [119, 351] width 39 height 9
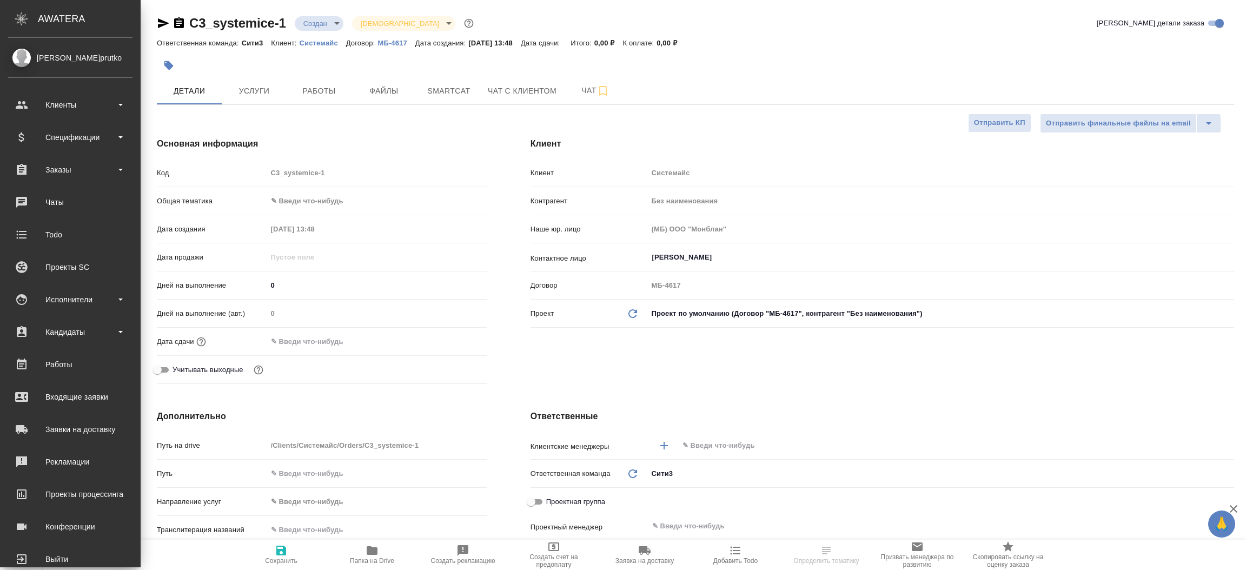
select select "RU"
type textarea "x"
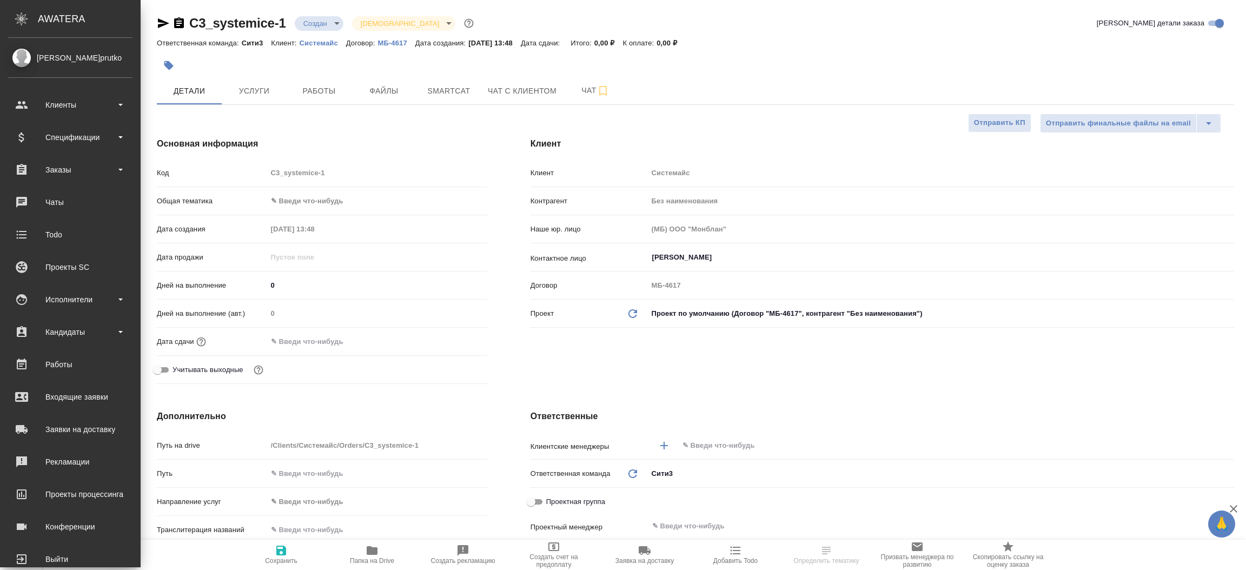
type textarea "x"
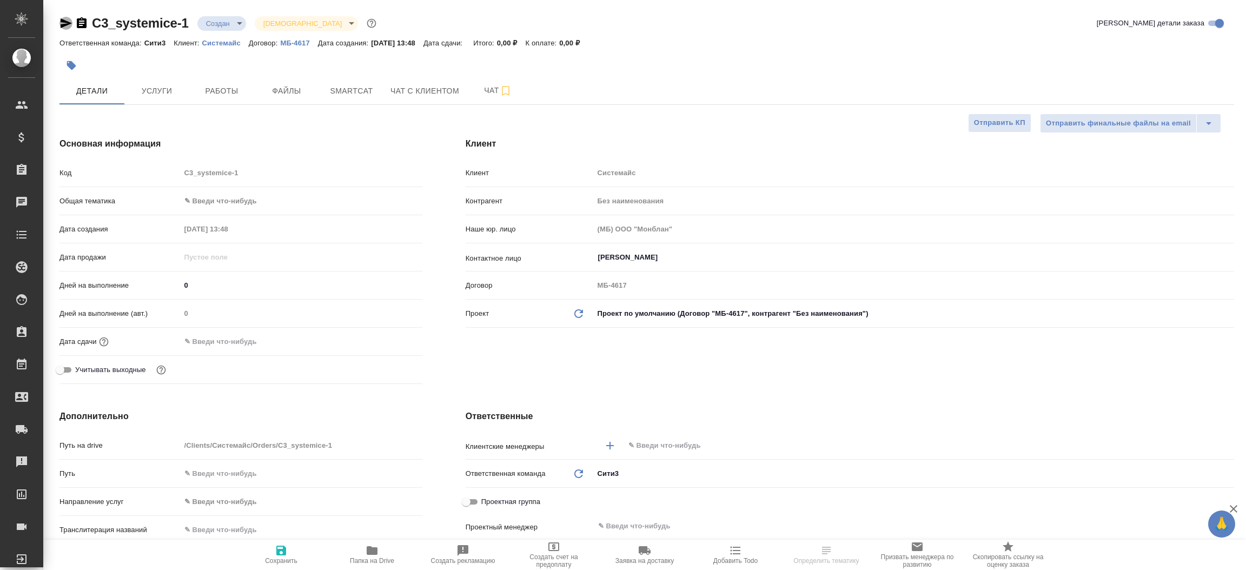
click at [69, 22] on icon "button" at bounding box center [66, 23] width 11 height 10
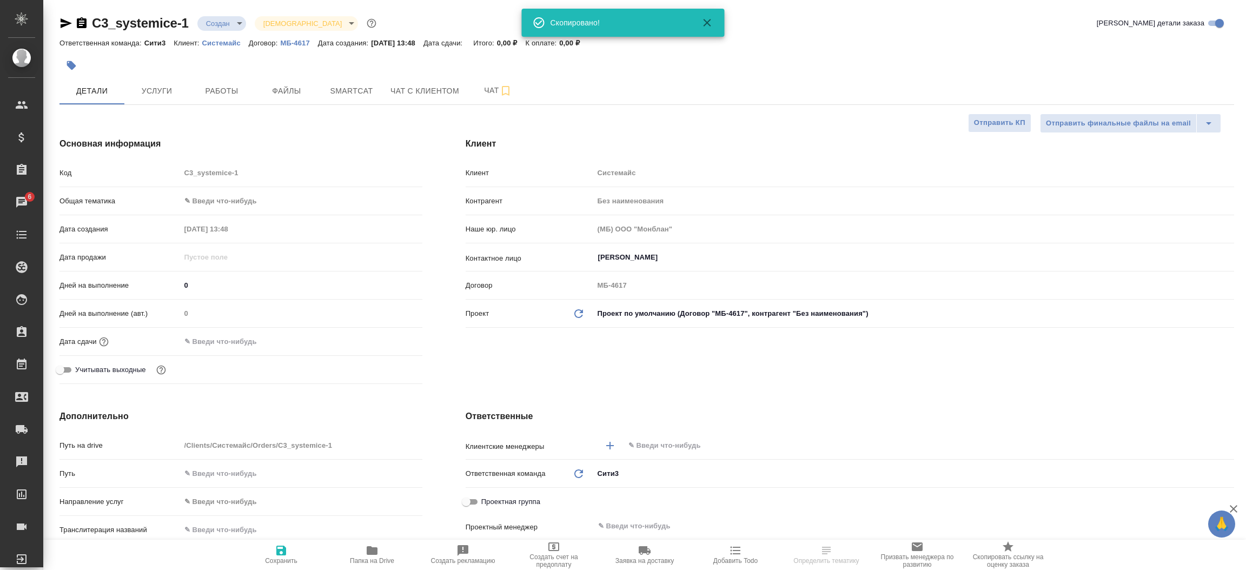
type textarea "x"
select select "RU"
type textarea "x"
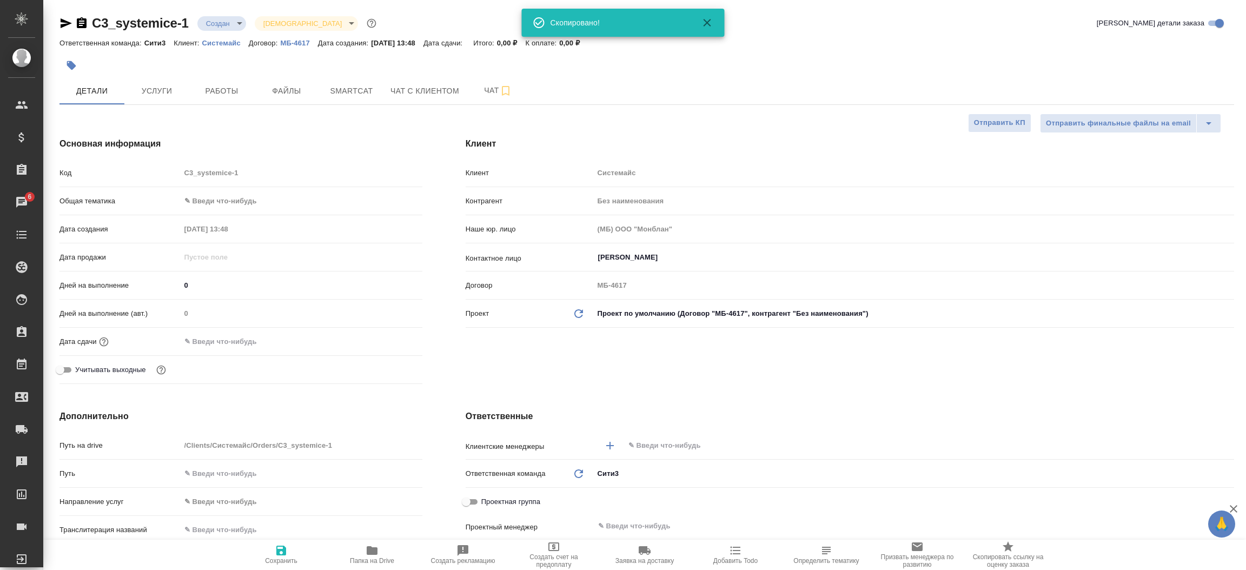
type textarea "x"
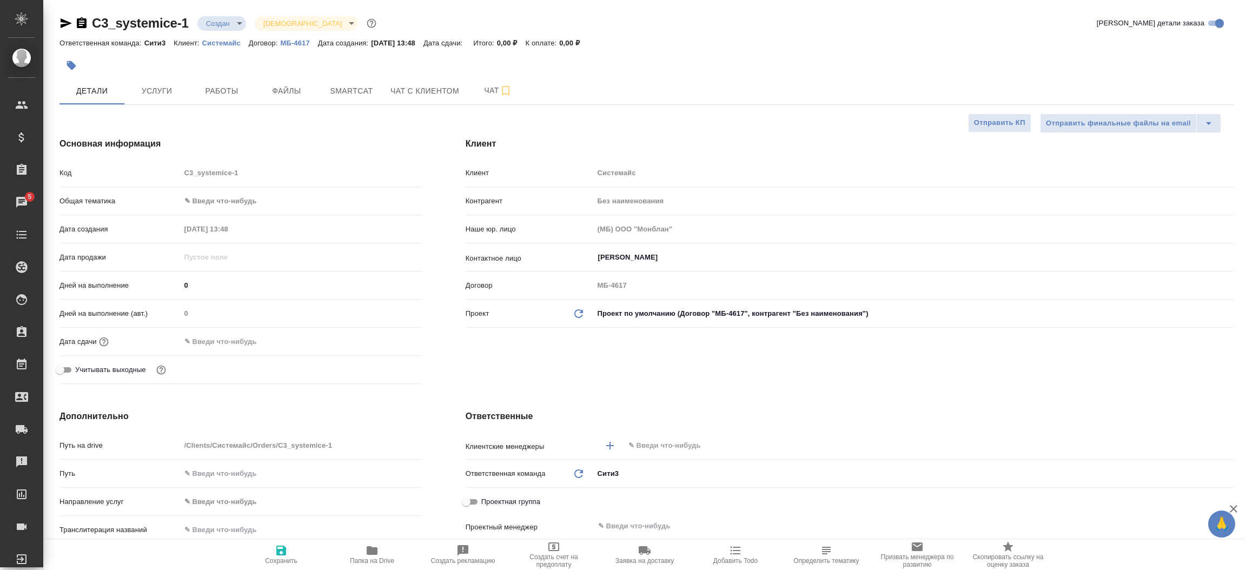
click at [436, 355] on div "Основная информация Код C3_systemice-1 Общая тематика ✎ Введи что-нибудь Дата с…" at bounding box center [241, 263] width 406 height 294
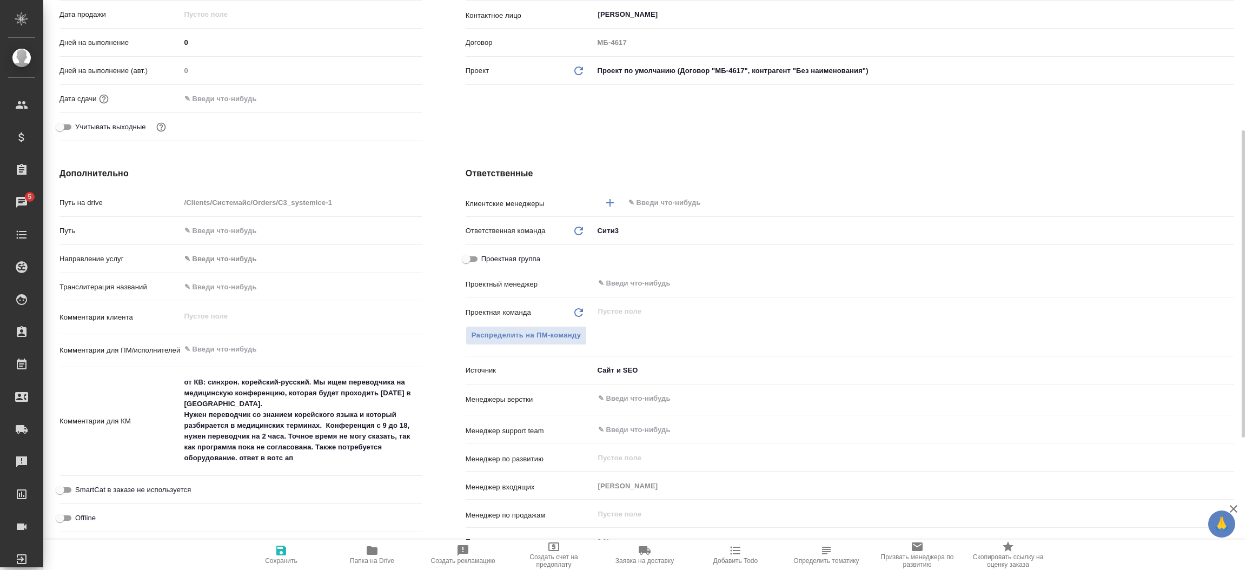
scroll to position [292, 0]
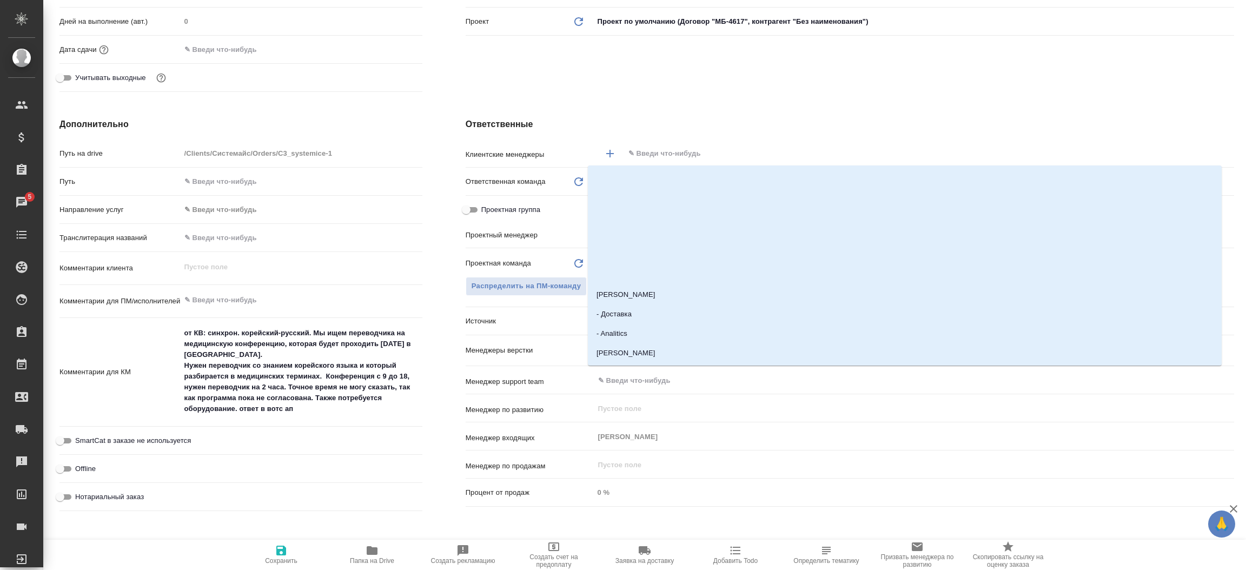
click at [715, 152] on input "text" at bounding box center [910, 153] width 567 height 13
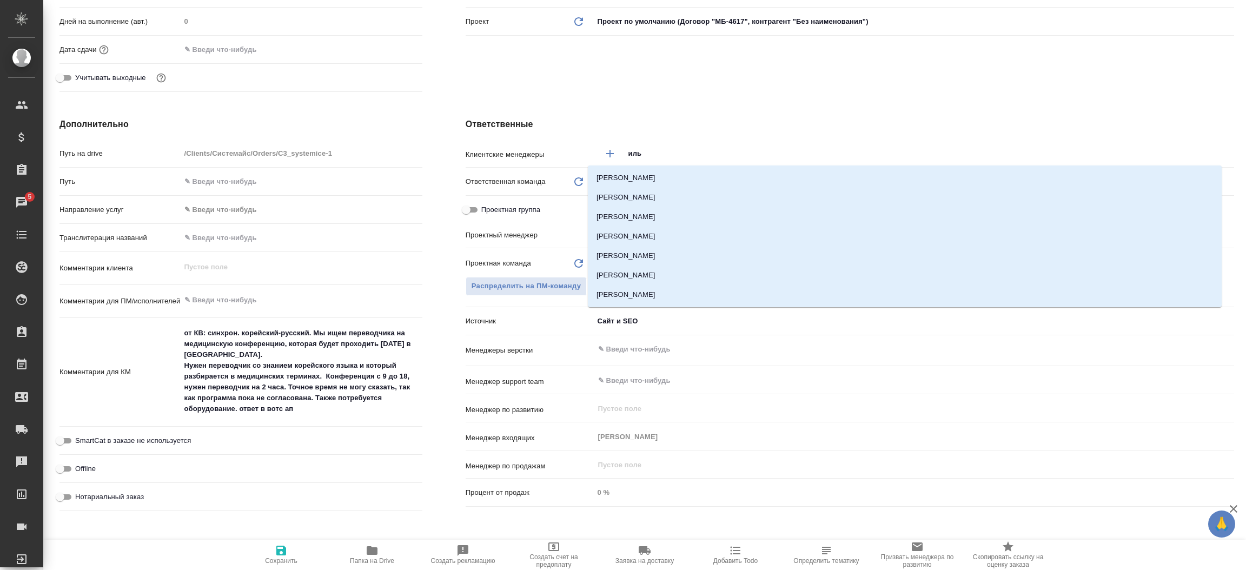
type input "ильи"
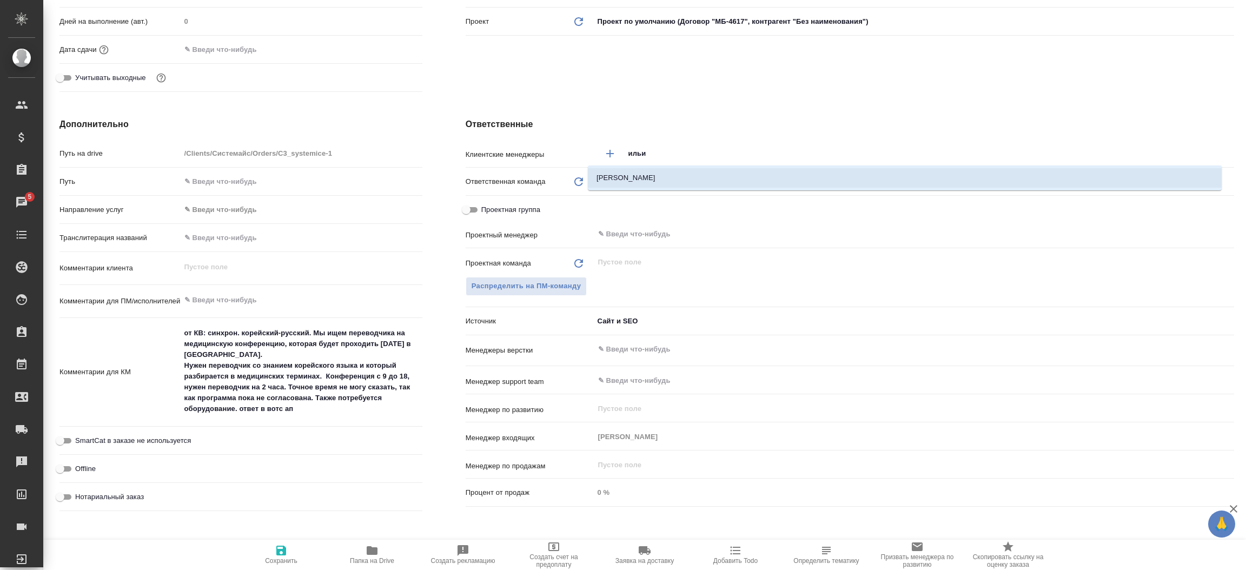
click at [672, 175] on li "[PERSON_NAME]" at bounding box center [905, 177] width 634 height 19
type textarea "x"
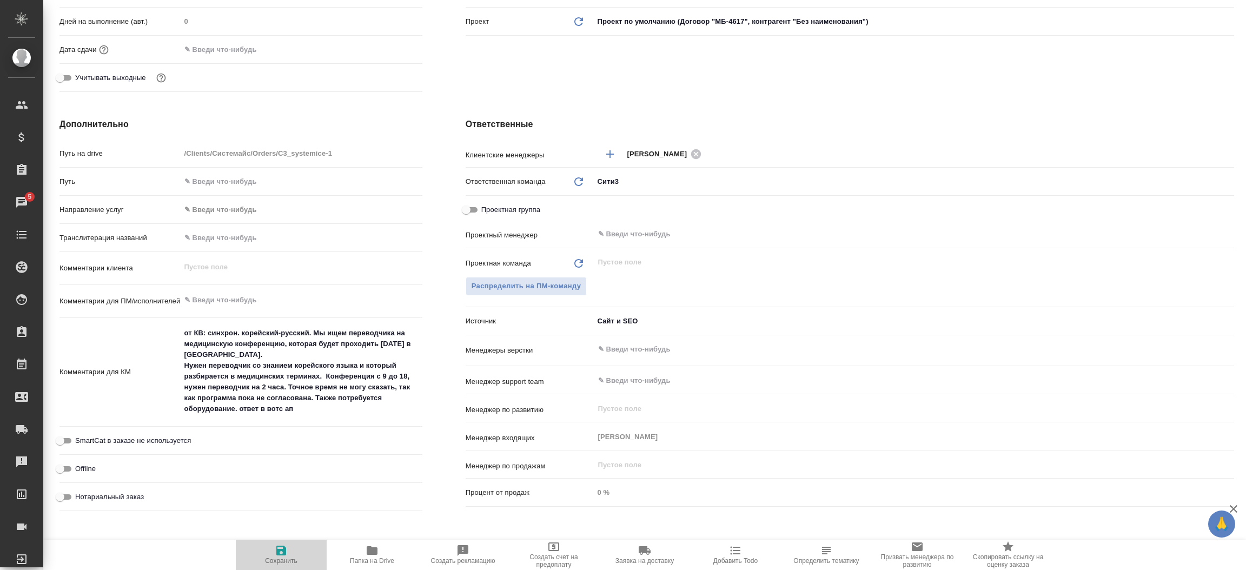
click at [284, 550] on icon "button" at bounding box center [281, 551] width 10 height 10
type textarea "x"
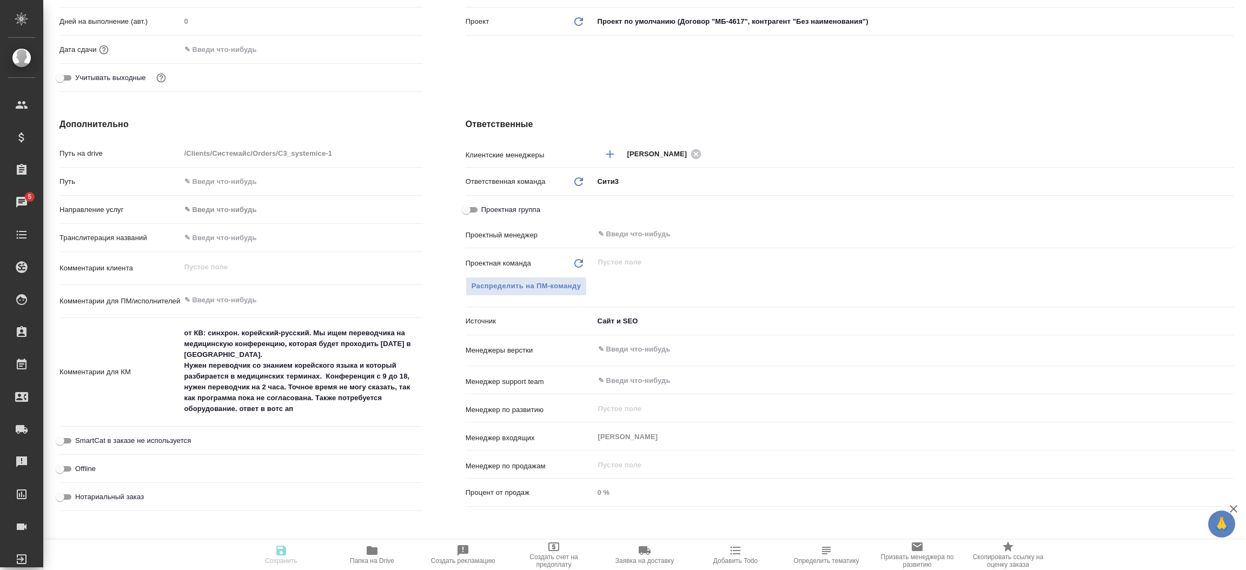
type textarea "x"
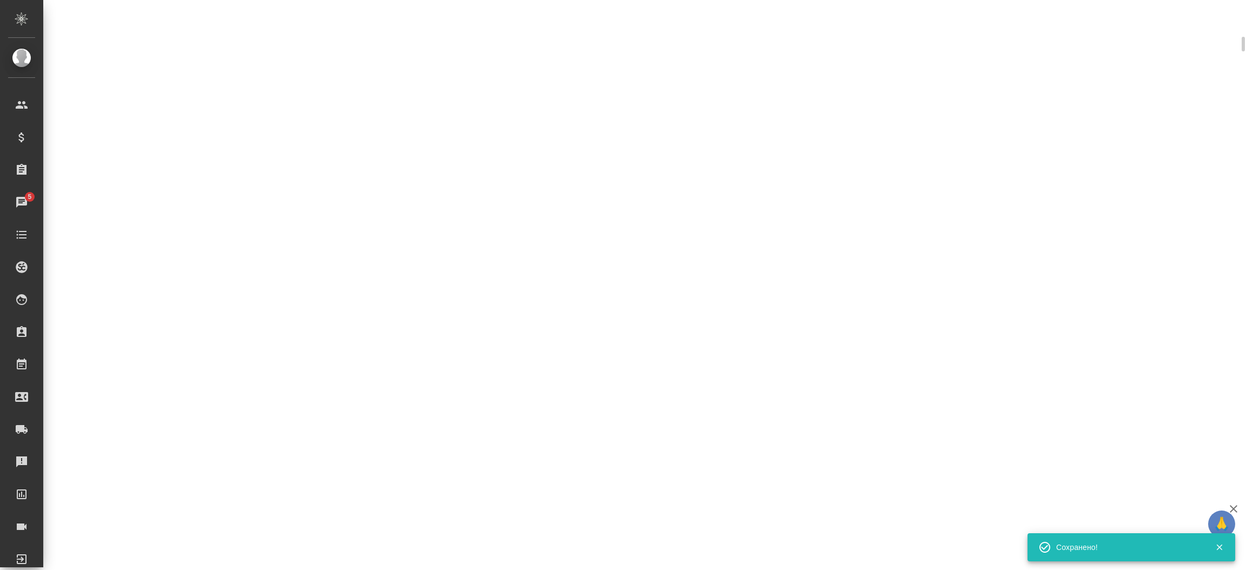
select select "RU"
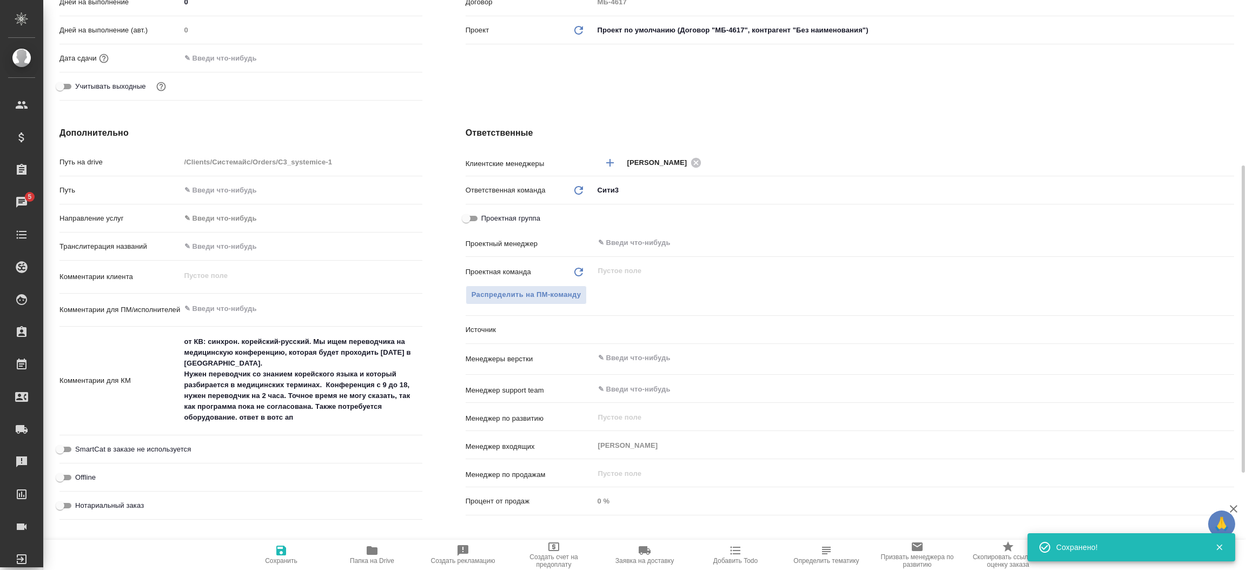
type textarea "x"
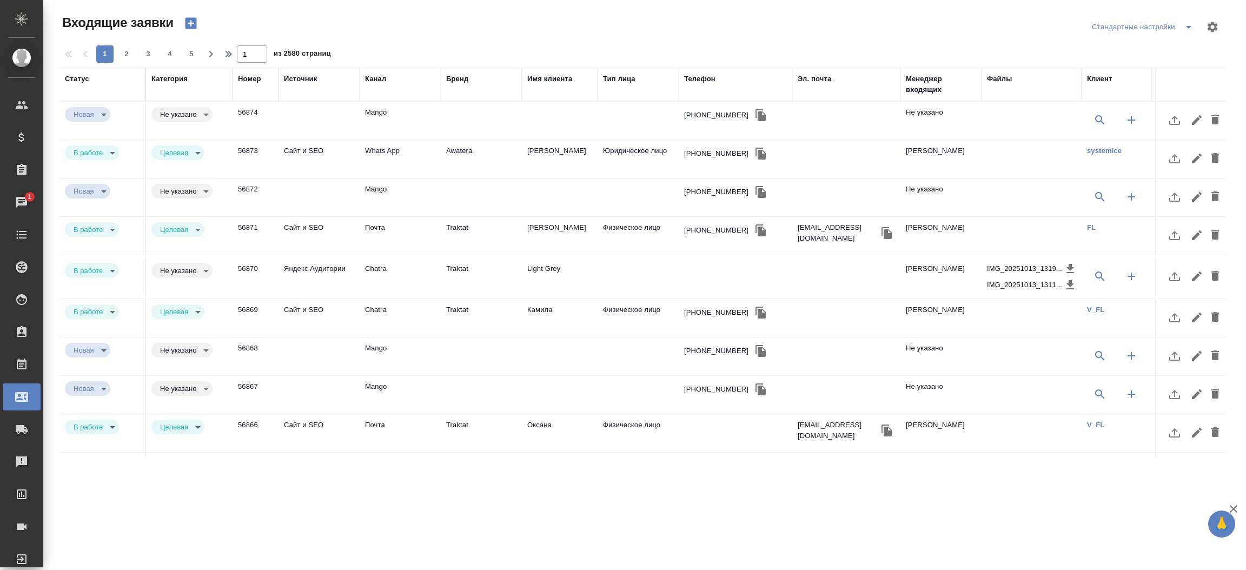
select select "RU"
